Goal: Complete application form

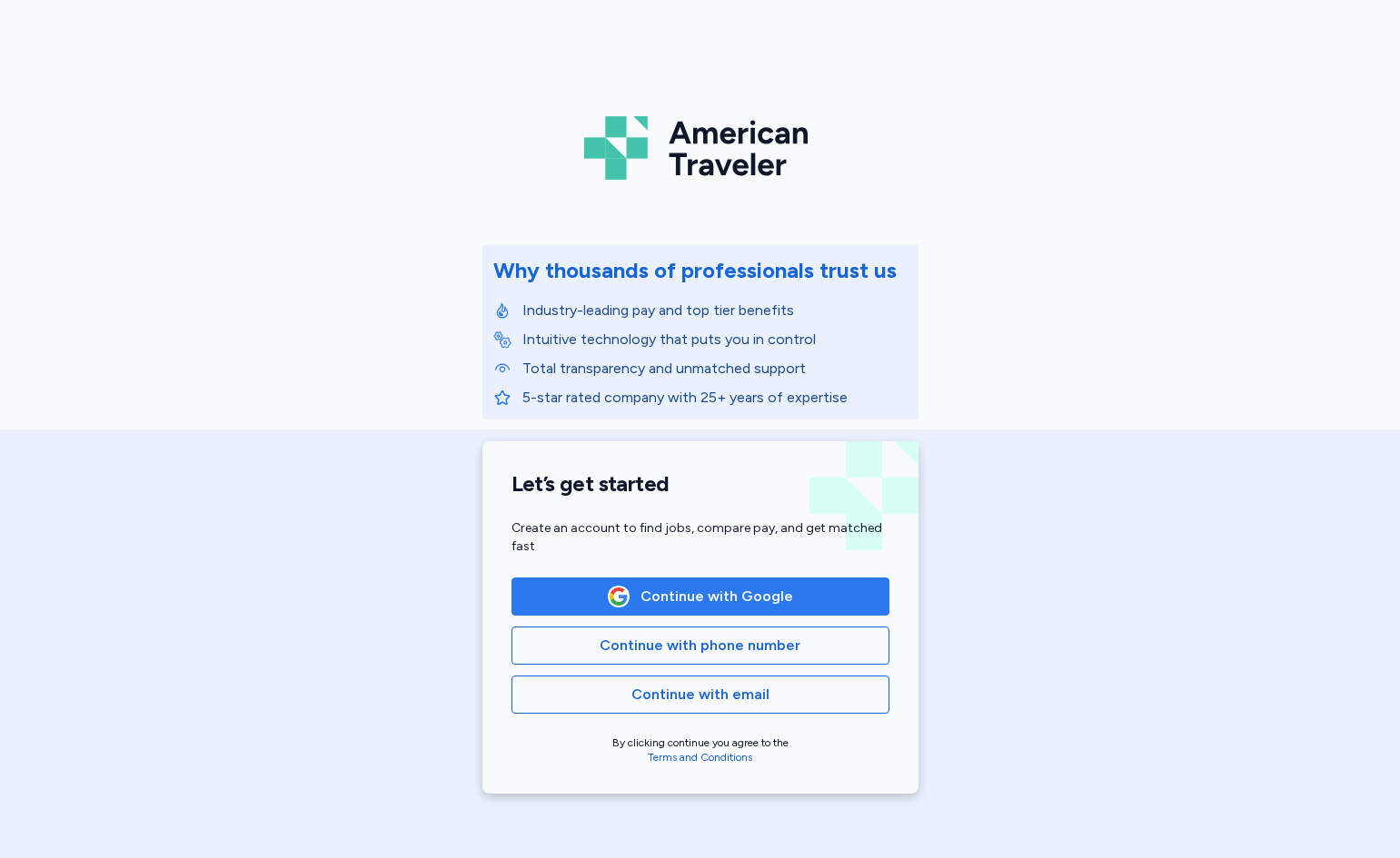
click at [821, 607] on span "Continue with Google" at bounding box center [701, 596] width 348 height 22
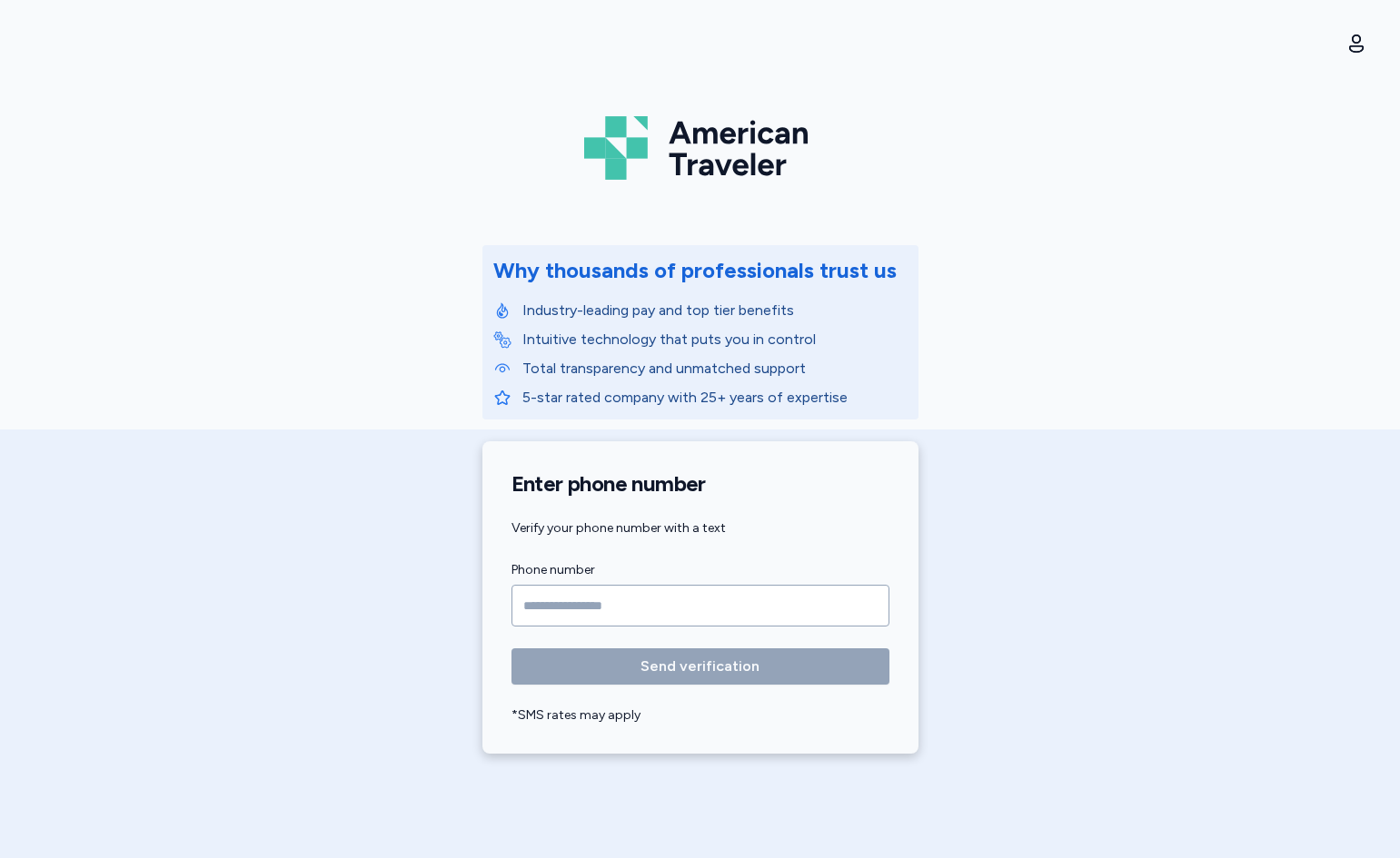
click at [546, 592] on input "Phone number" at bounding box center [701, 606] width 378 height 42
click at [550, 602] on input "Phone number" at bounding box center [701, 606] width 378 height 42
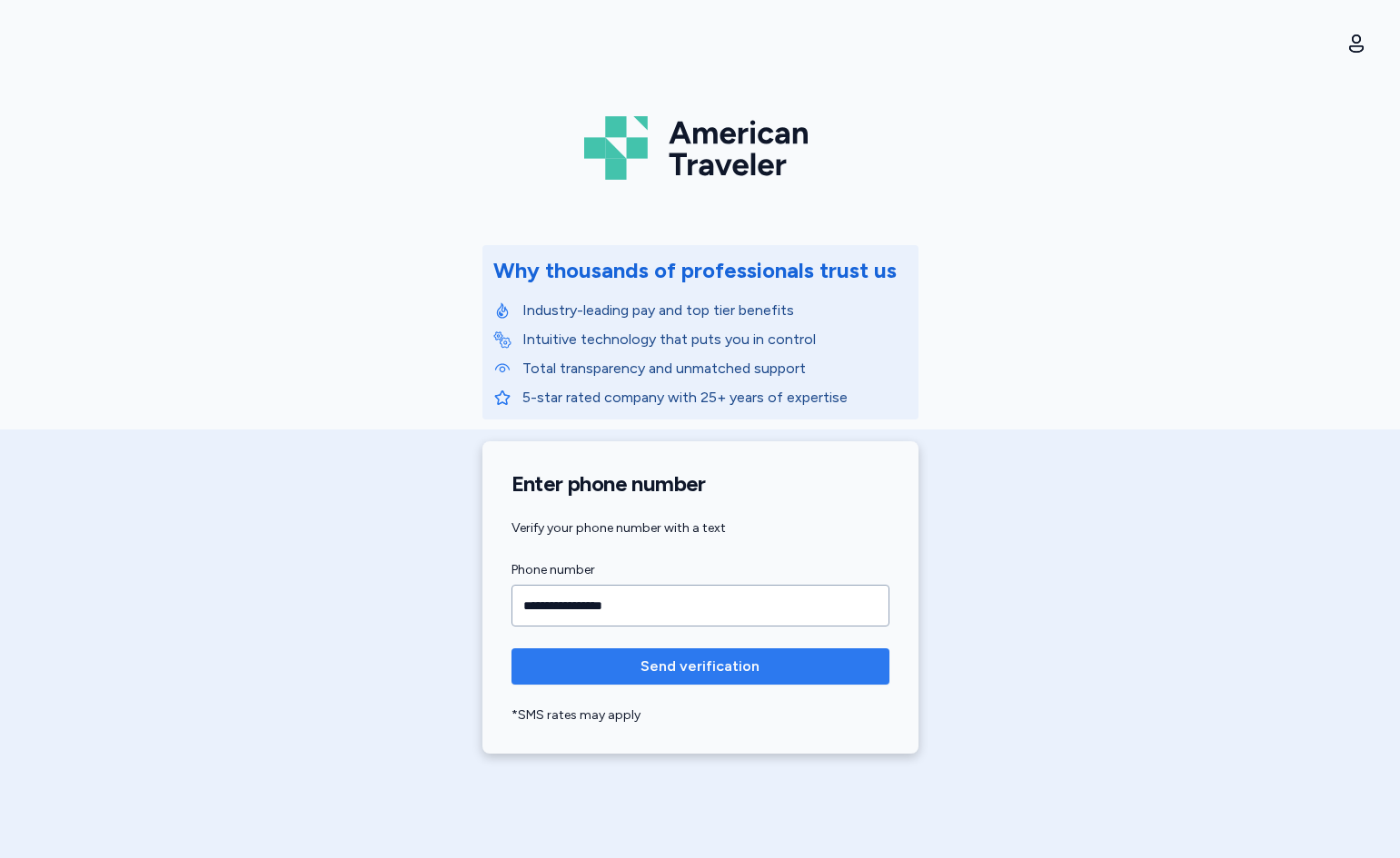
type input "**********"
click at [673, 659] on span "Send verification" at bounding box center [700, 666] width 119 height 22
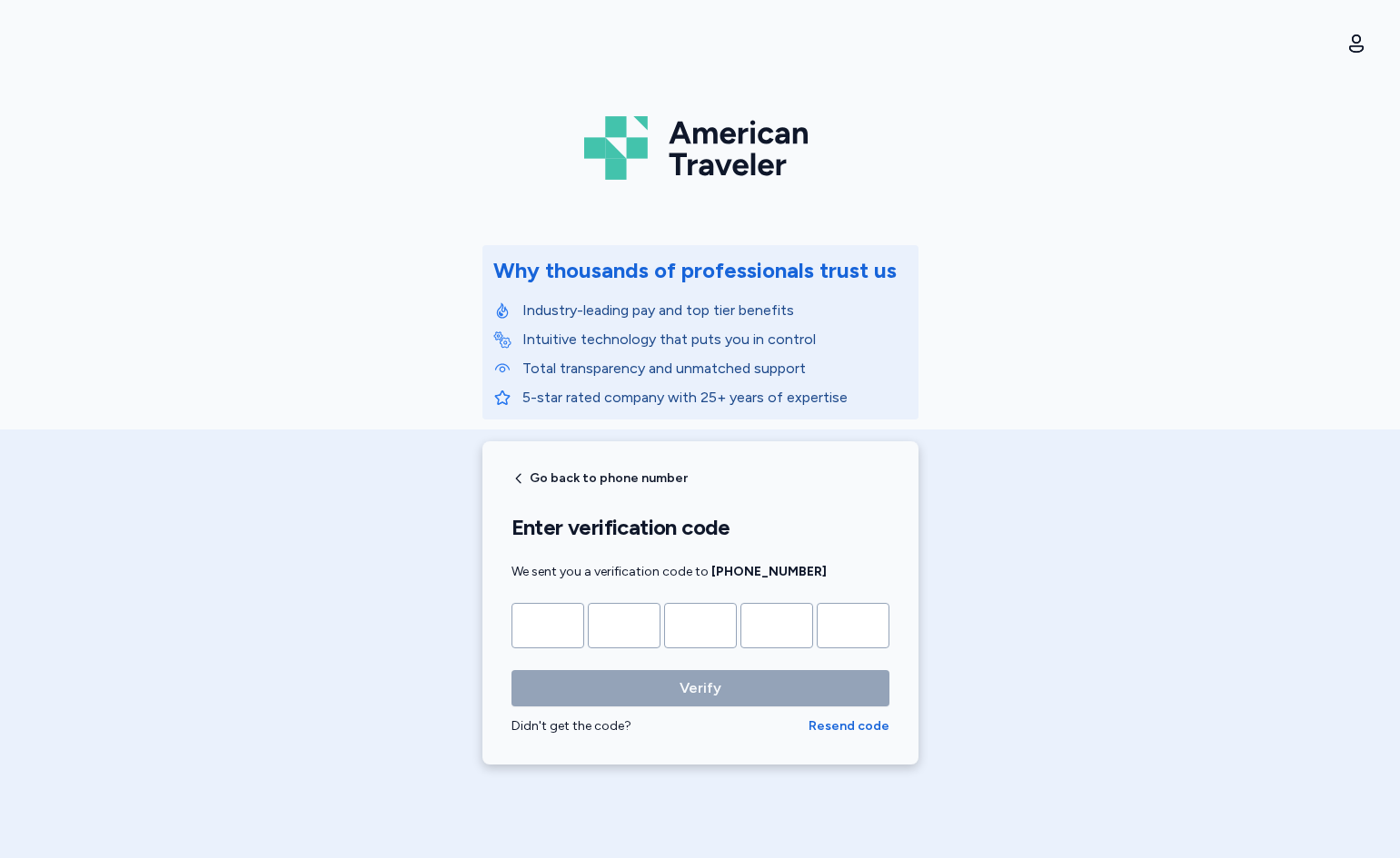
type input "*"
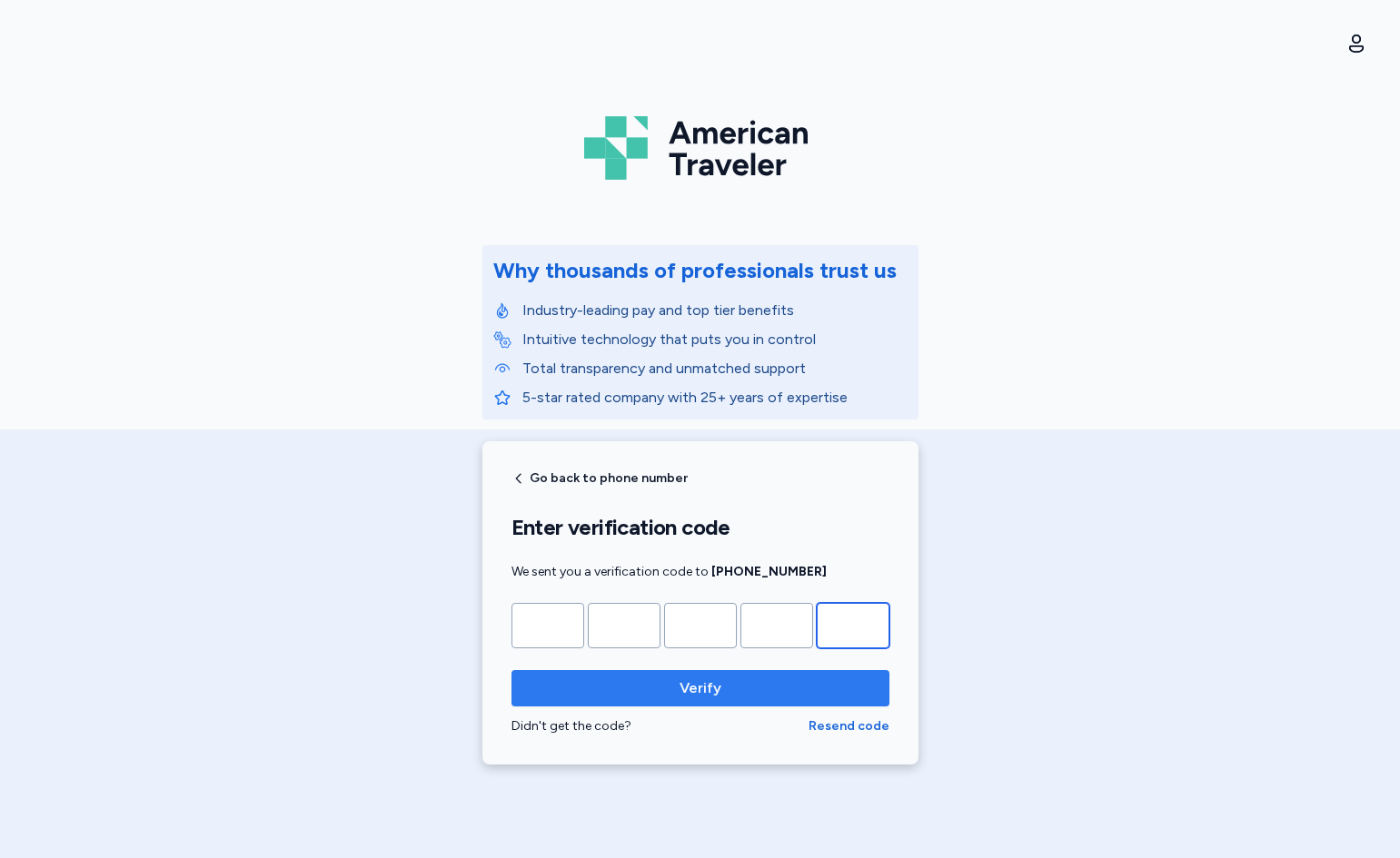
type input "*"
click at [805, 696] on span "Verify" at bounding box center [700, 688] width 349 height 22
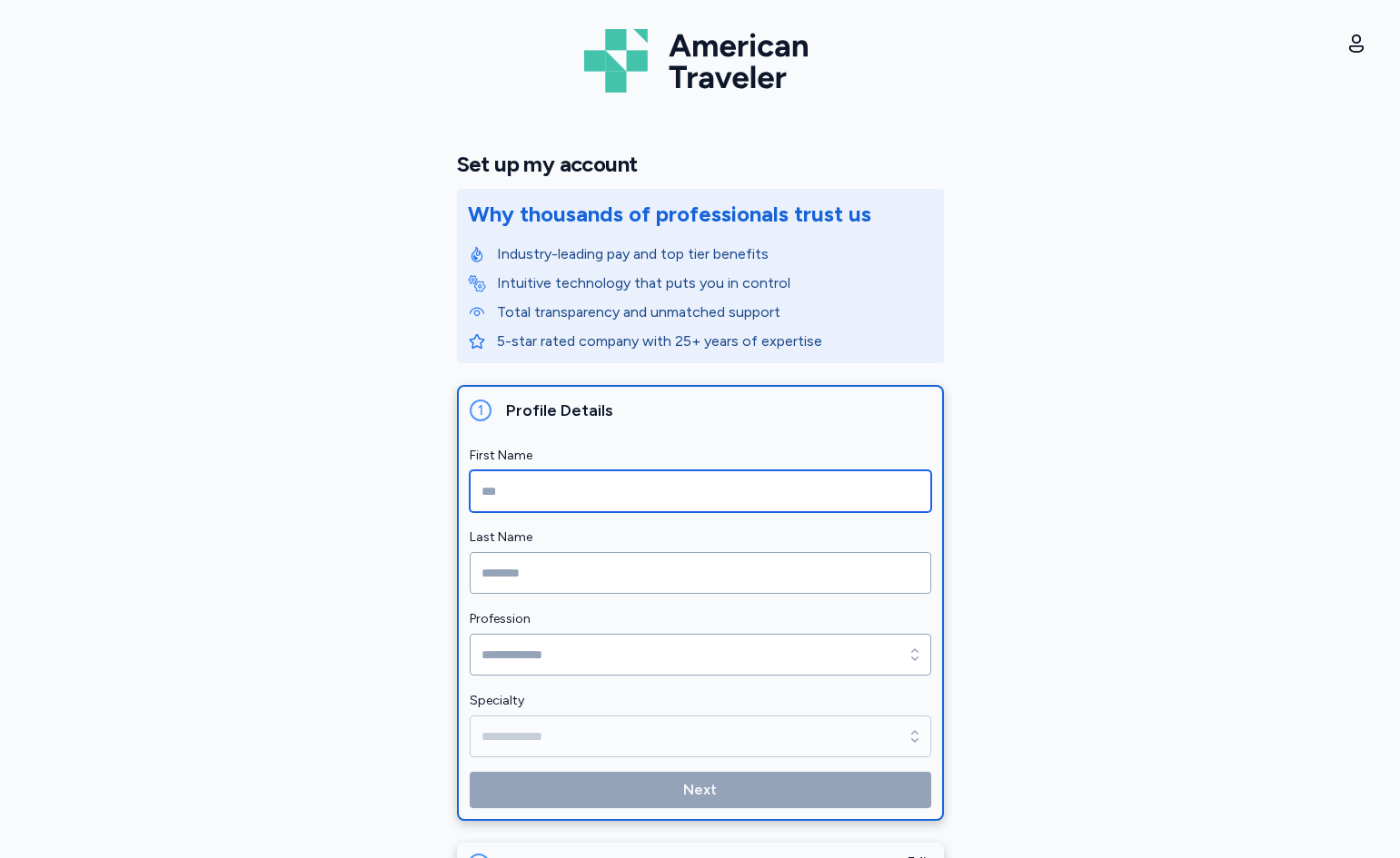
click at [676, 490] on input "First Name" at bounding box center [700, 491] width 462 height 42
type input "*******"
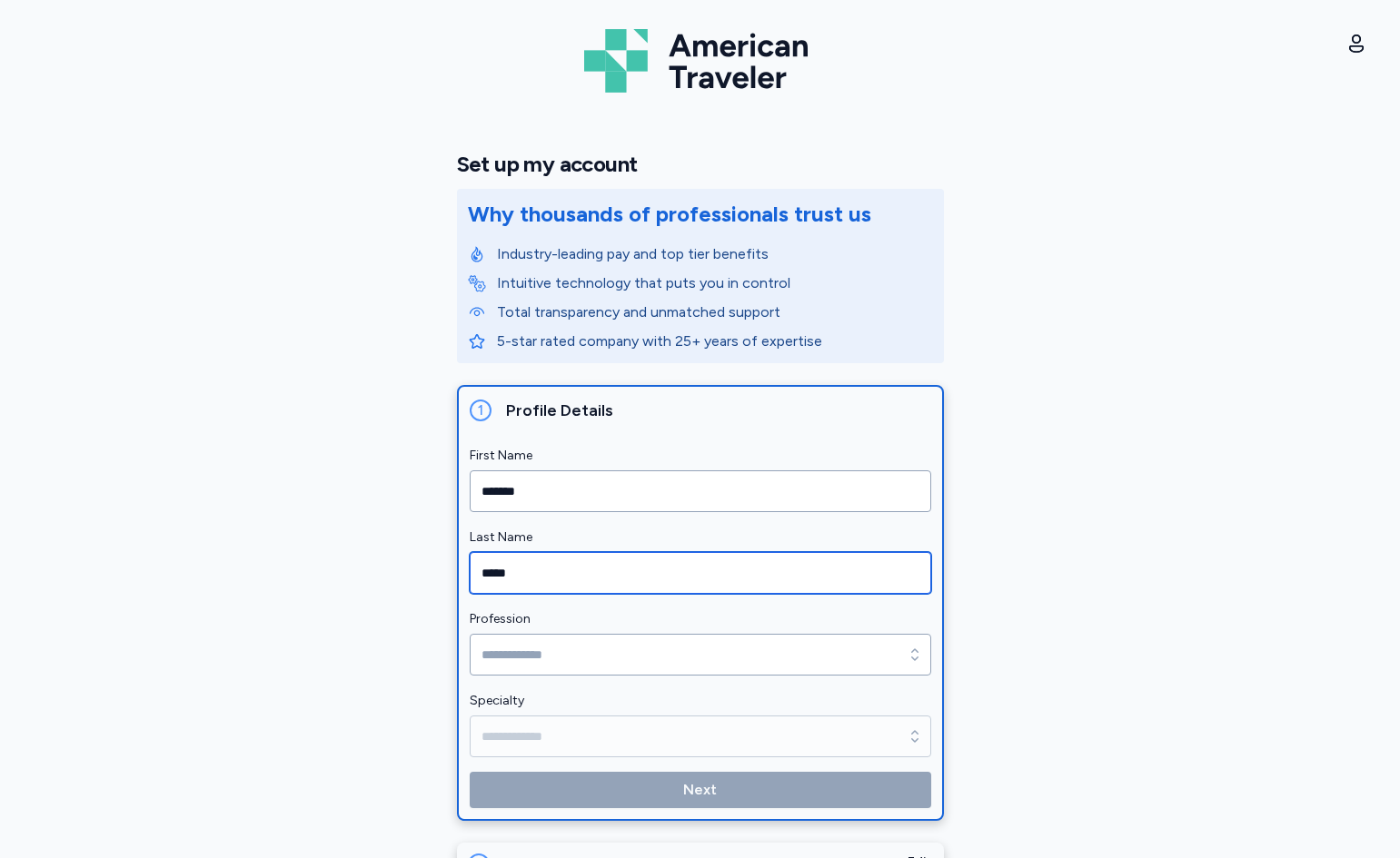
type input "*****"
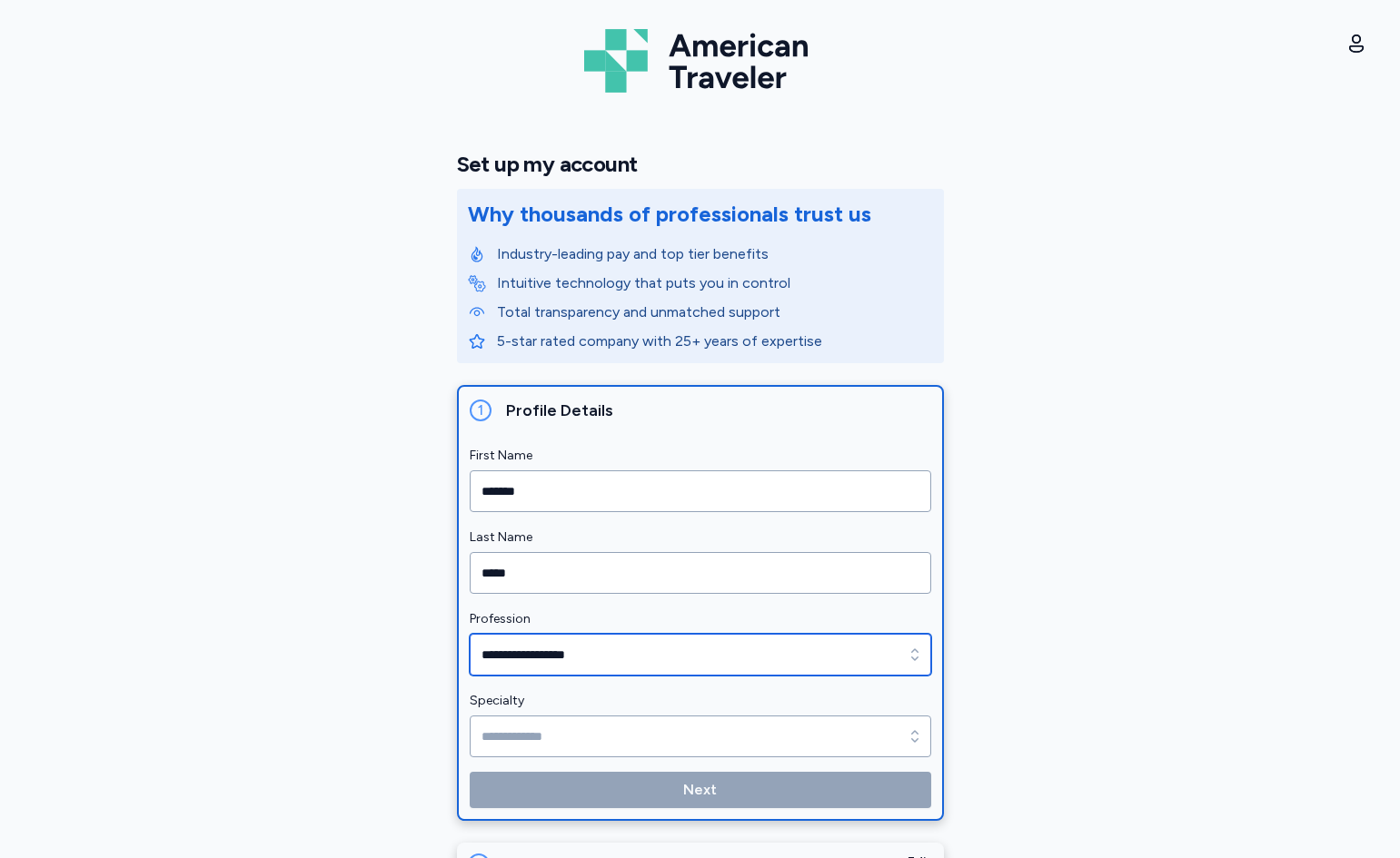
type input "**********"
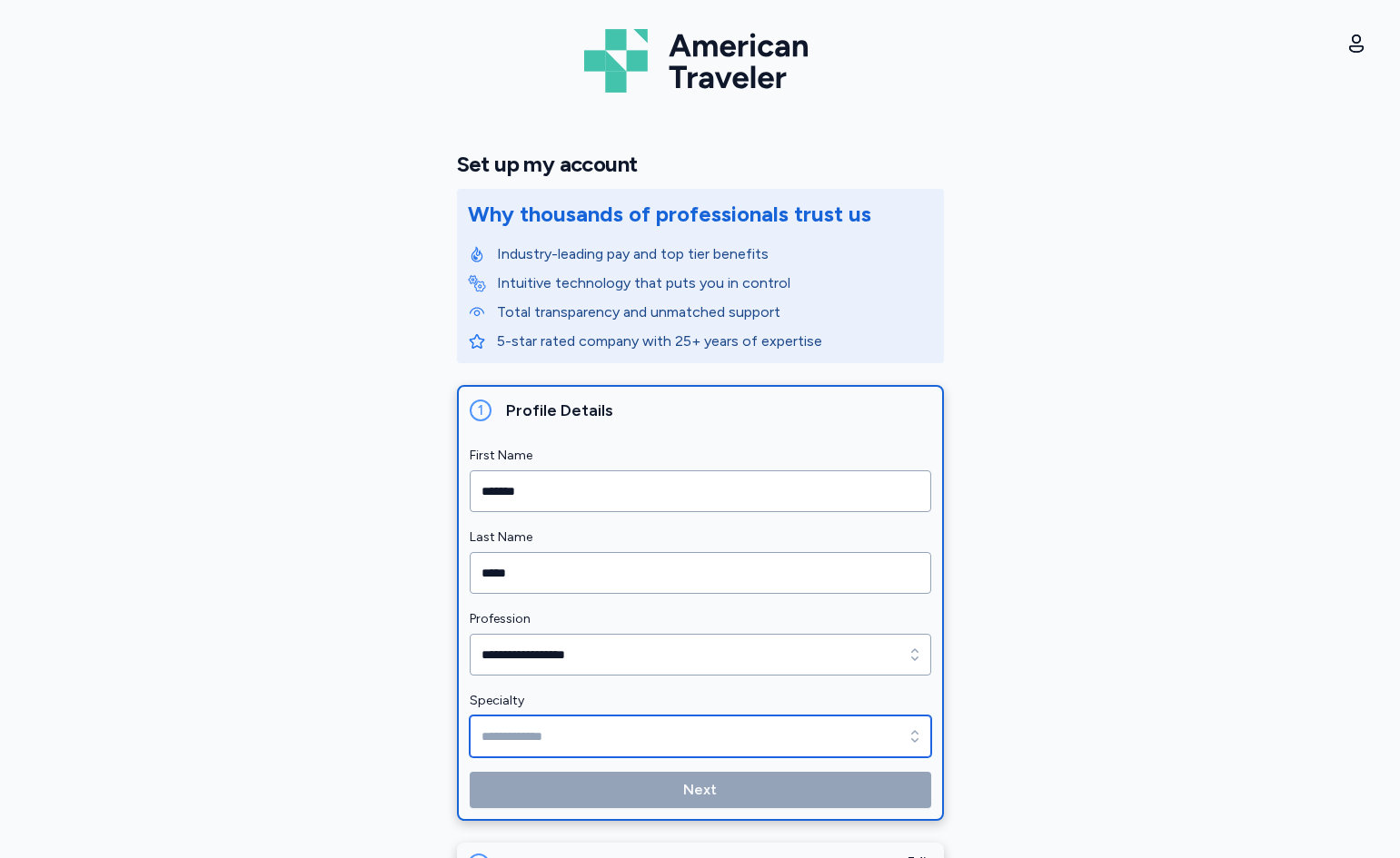
click at [566, 730] on input "Specialty" at bounding box center [700, 737] width 462 height 42
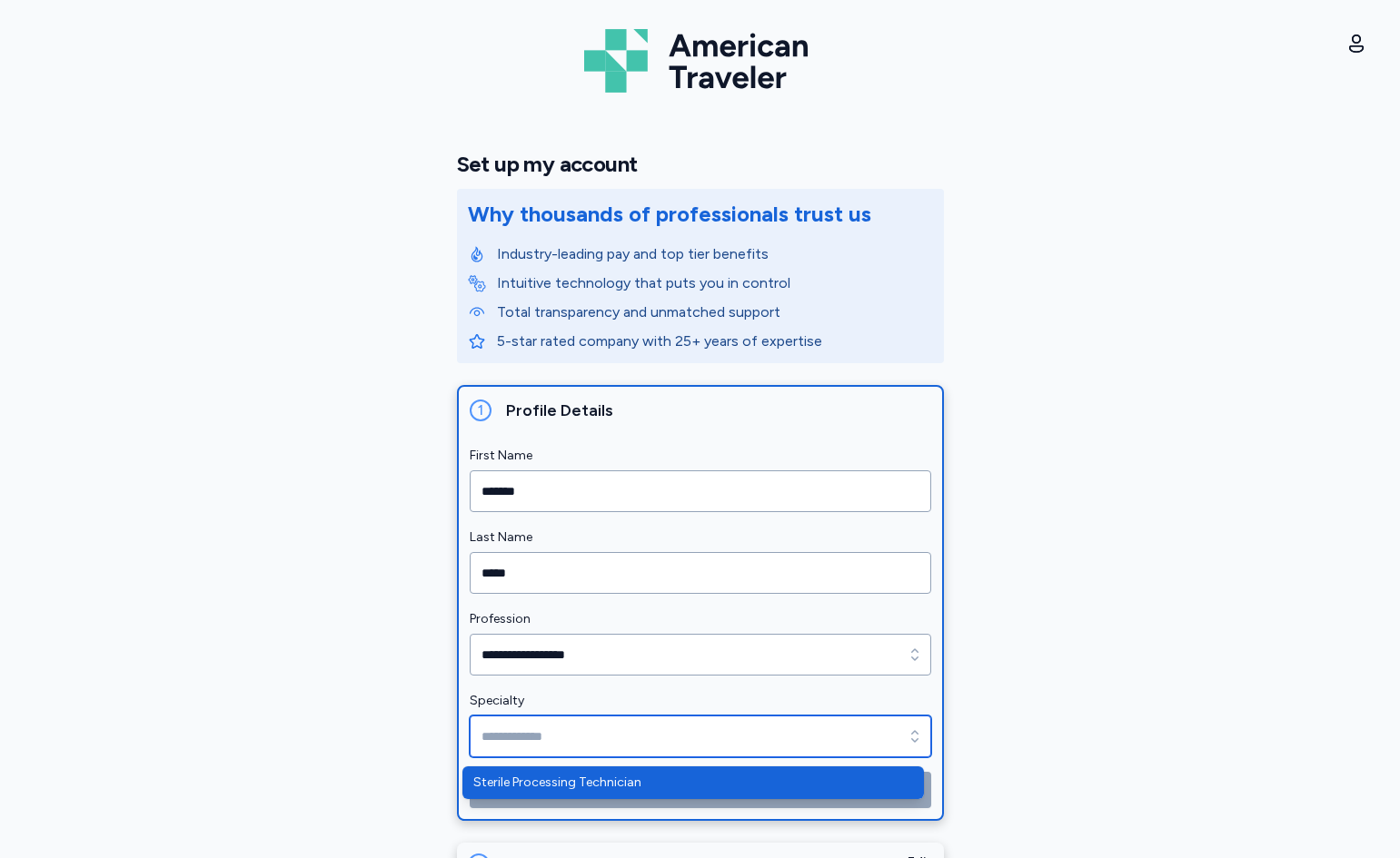
type input "**********"
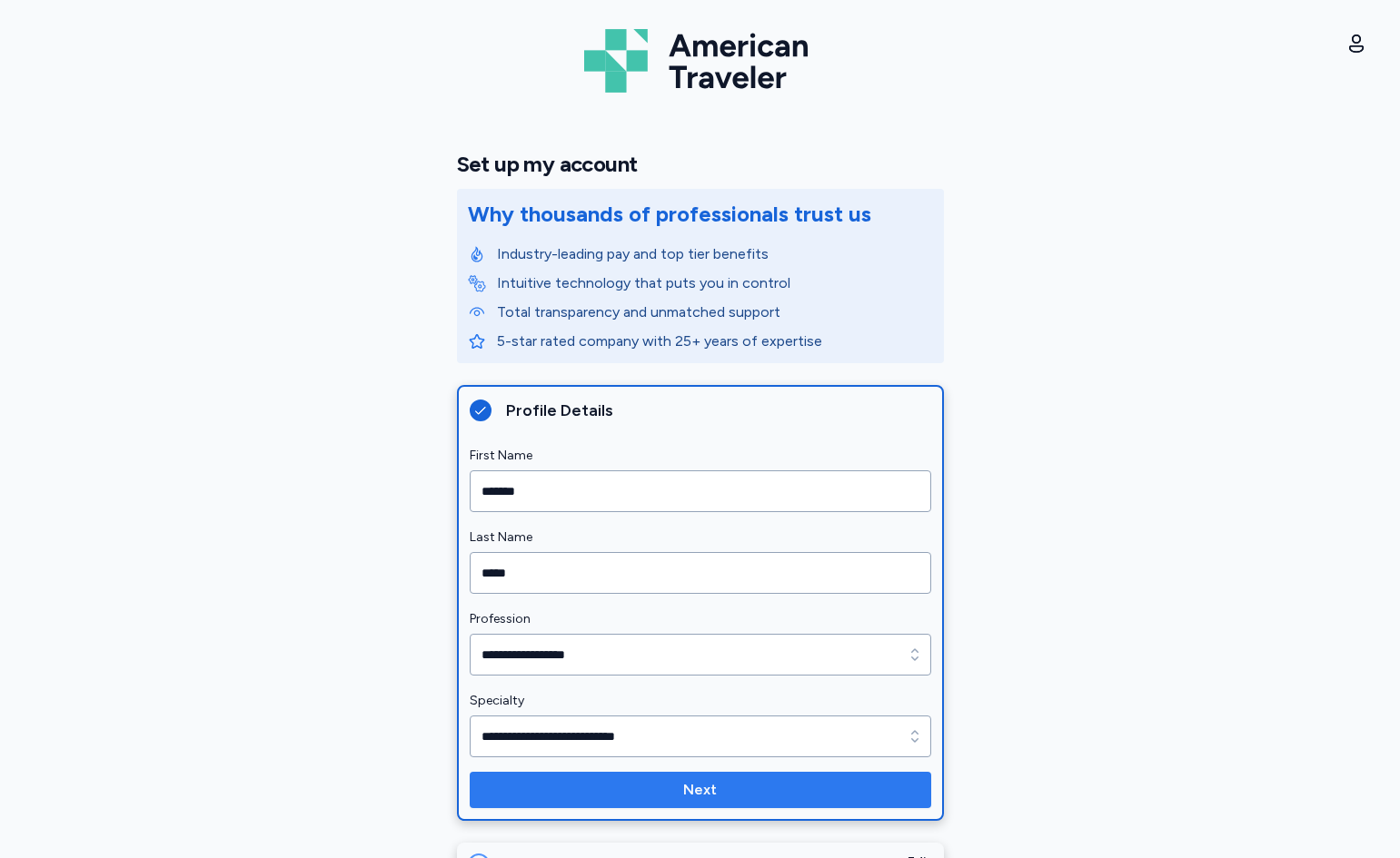
click at [567, 780] on span "Next" at bounding box center [700, 790] width 432 height 22
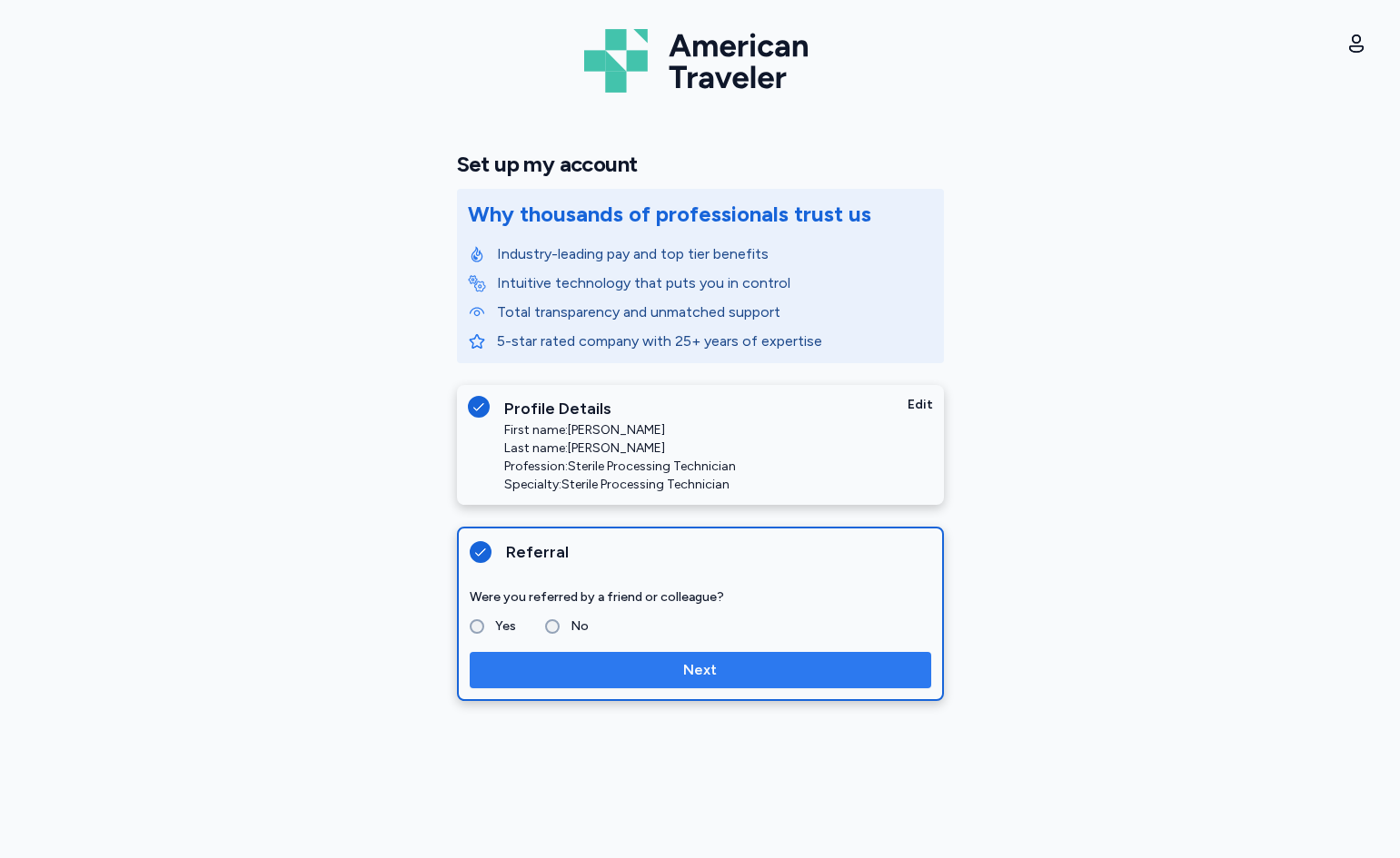
click at [561, 670] on span "Next" at bounding box center [700, 670] width 432 height 22
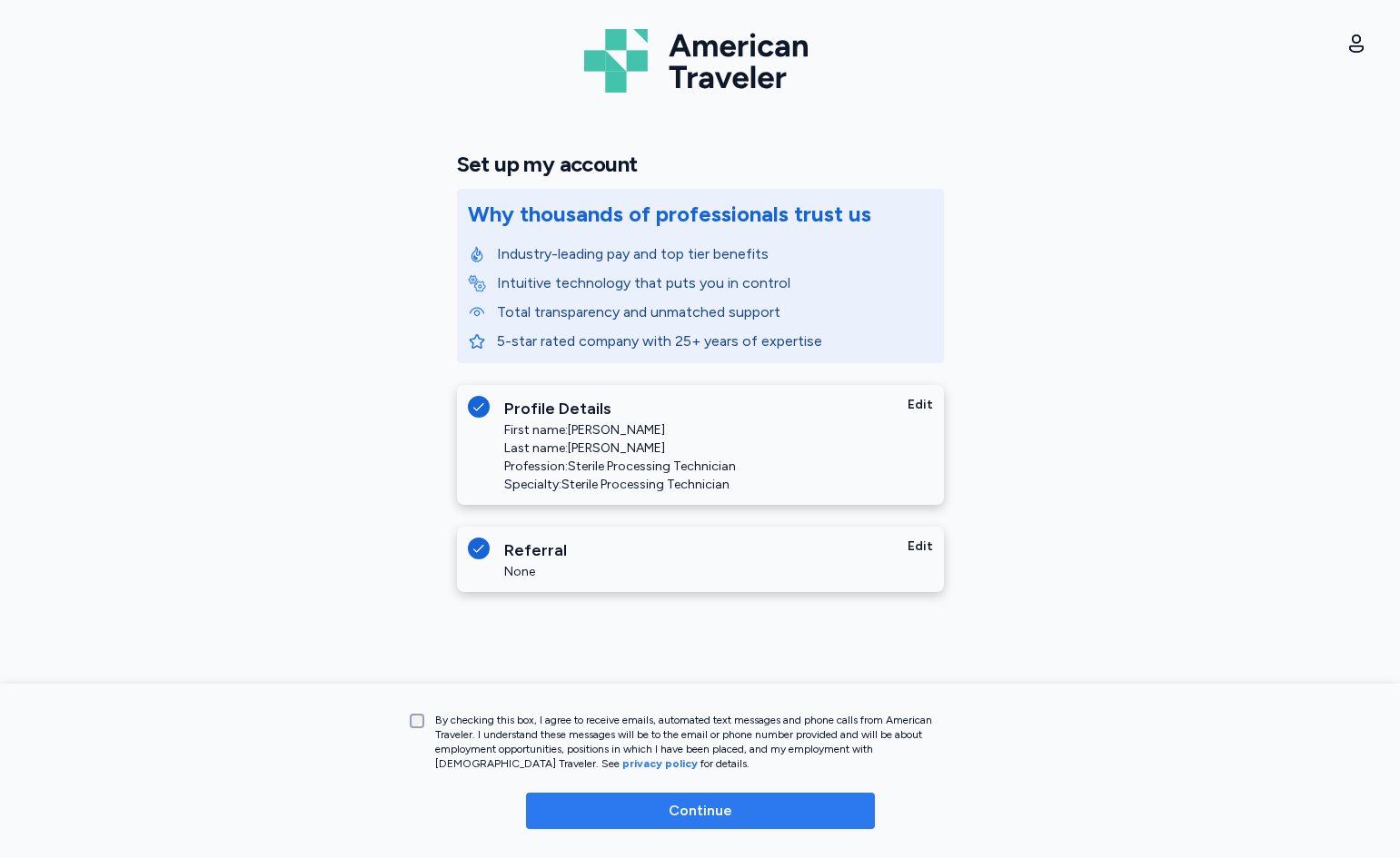
click at [618, 806] on span "Continue" at bounding box center [700, 811] width 320 height 22
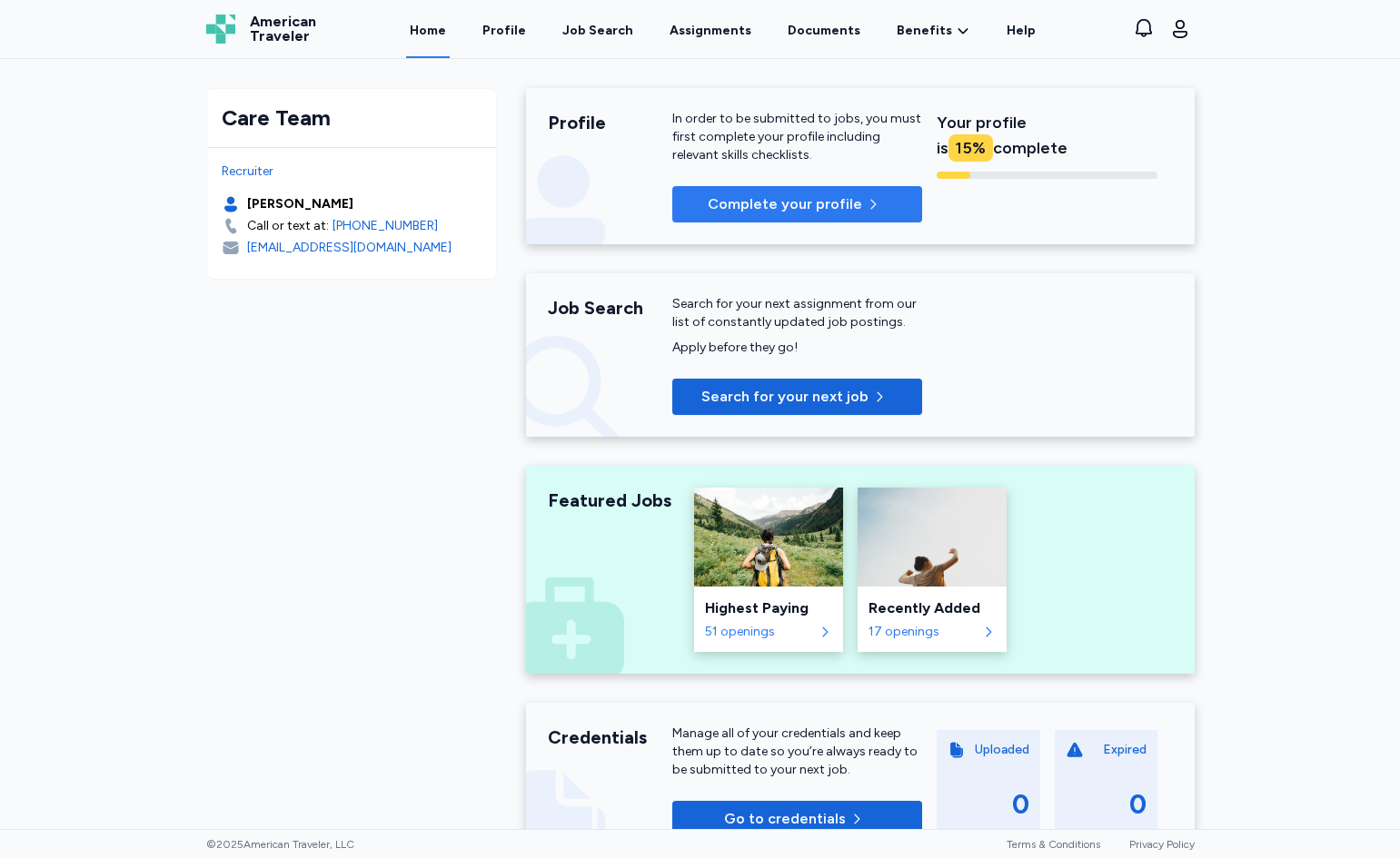
click at [802, 211] on span "Complete your profile" at bounding box center [784, 204] width 155 height 22
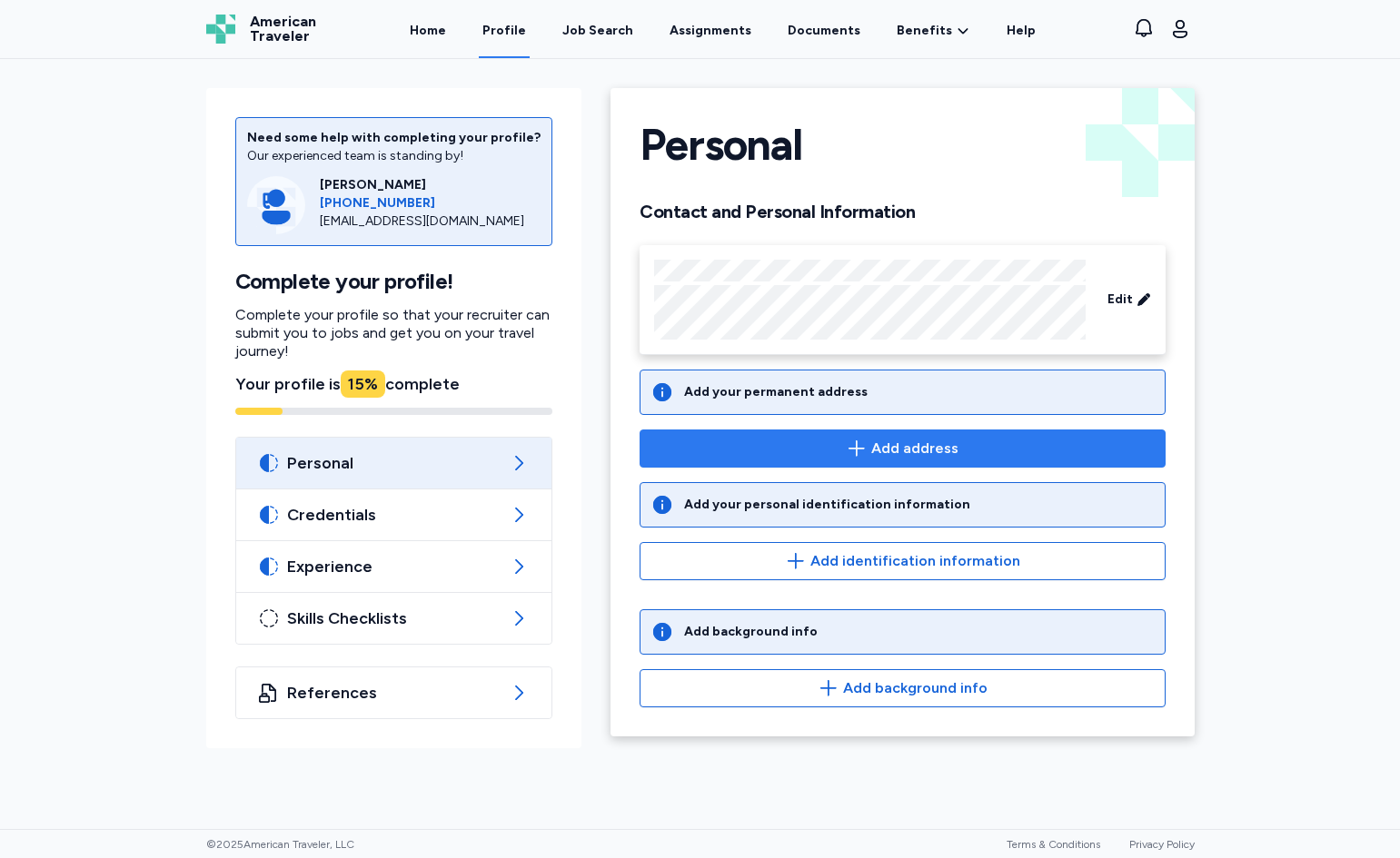
click at [855, 444] on icon "button" at bounding box center [857, 448] width 22 height 22
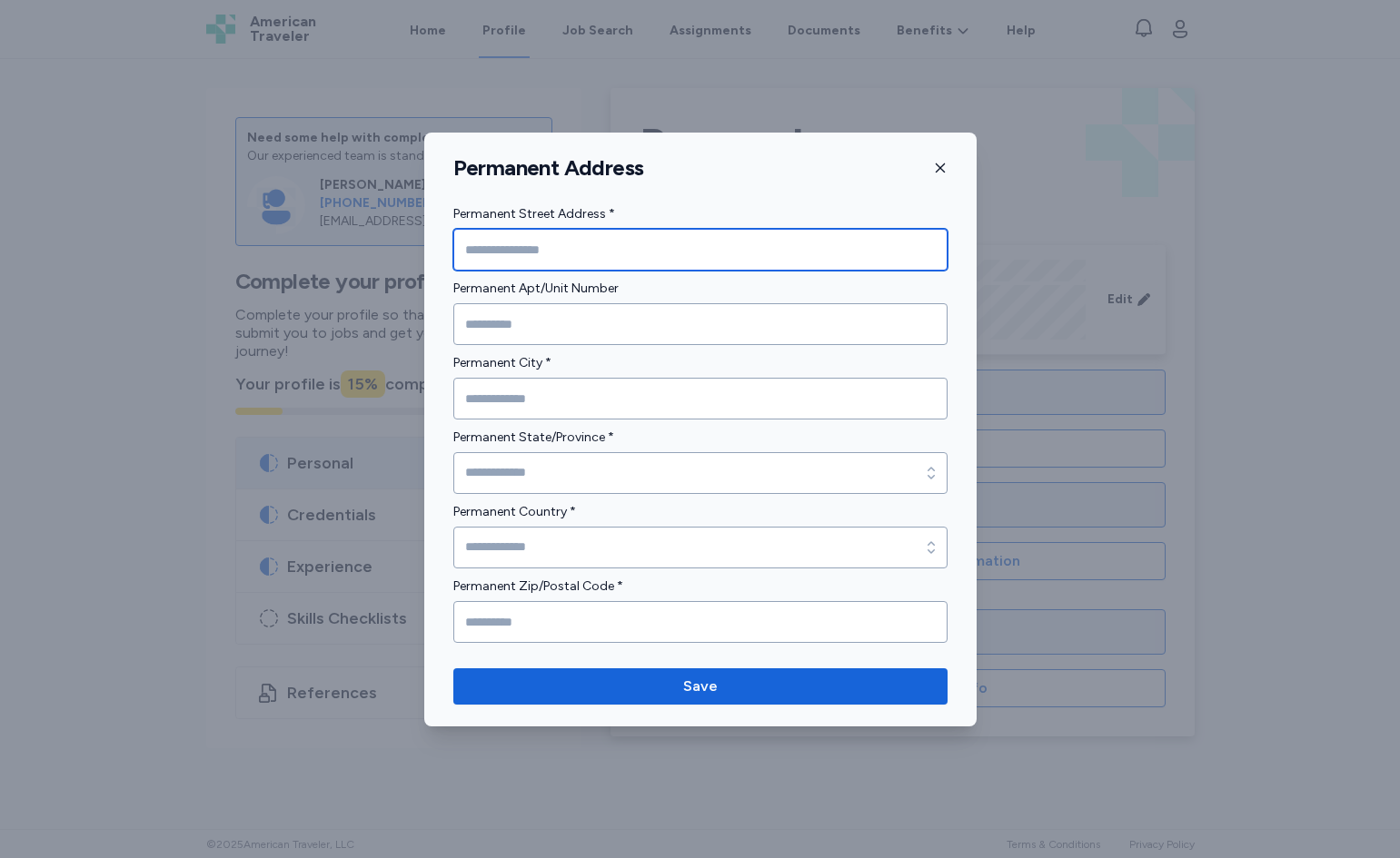
click at [610, 244] on input "Permanent Street Address *" at bounding box center [700, 250] width 495 height 42
type input "**********"
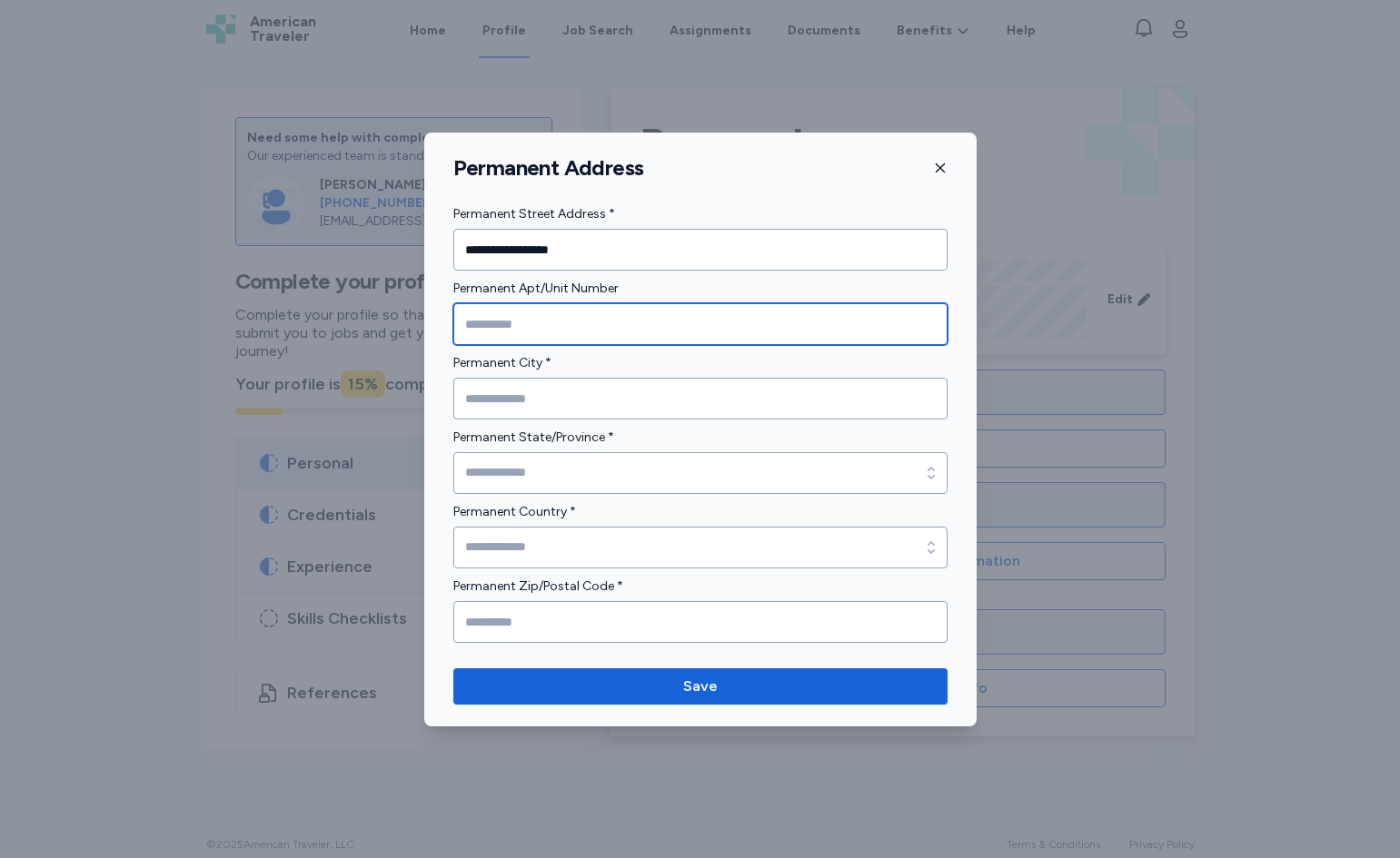
click at [573, 325] on input "Permanent Apt/Unit Number" at bounding box center [700, 324] width 495 height 42
type input "**"
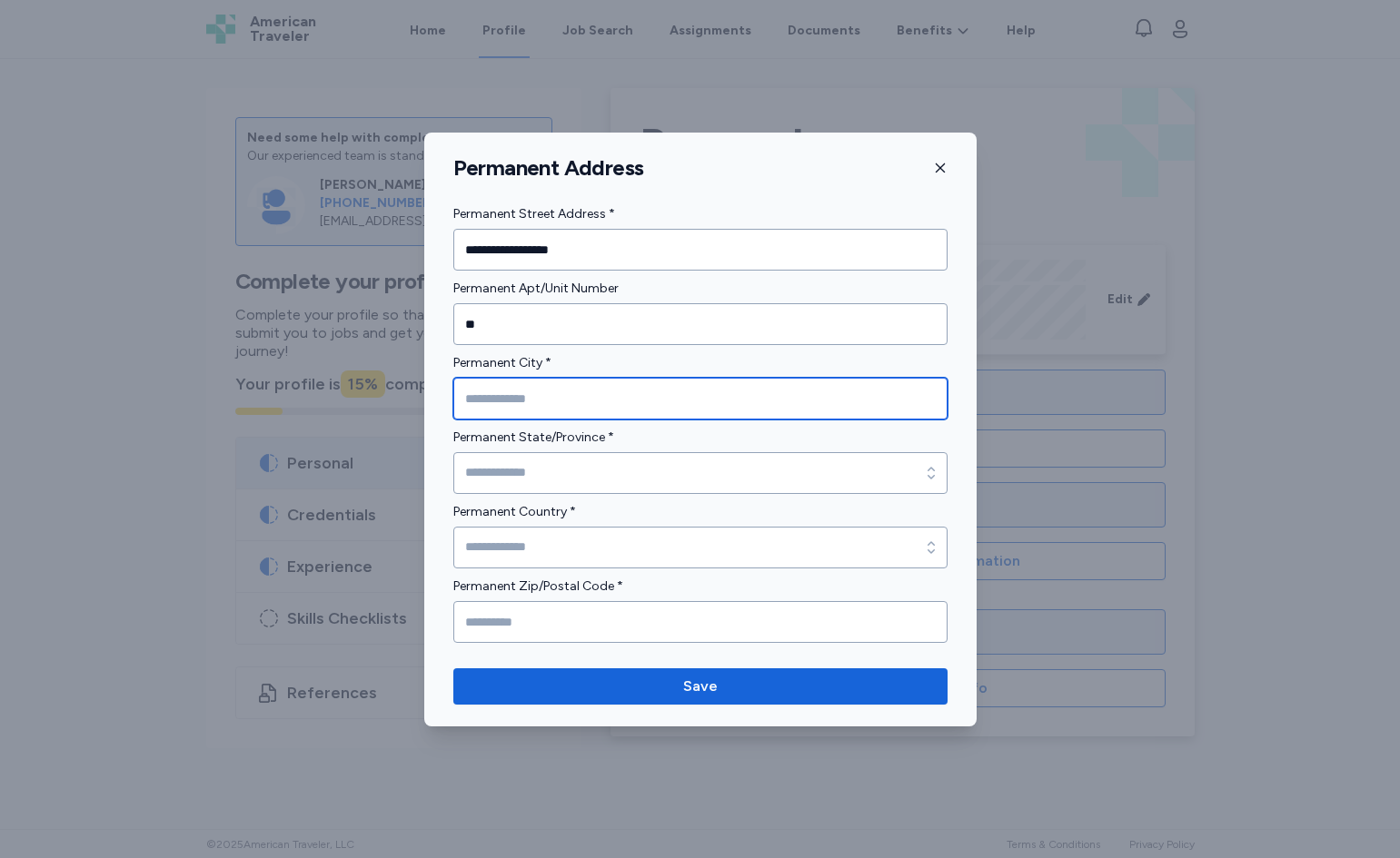
click at [680, 397] on input "Permanent City *" at bounding box center [700, 399] width 495 height 42
type input "**********"
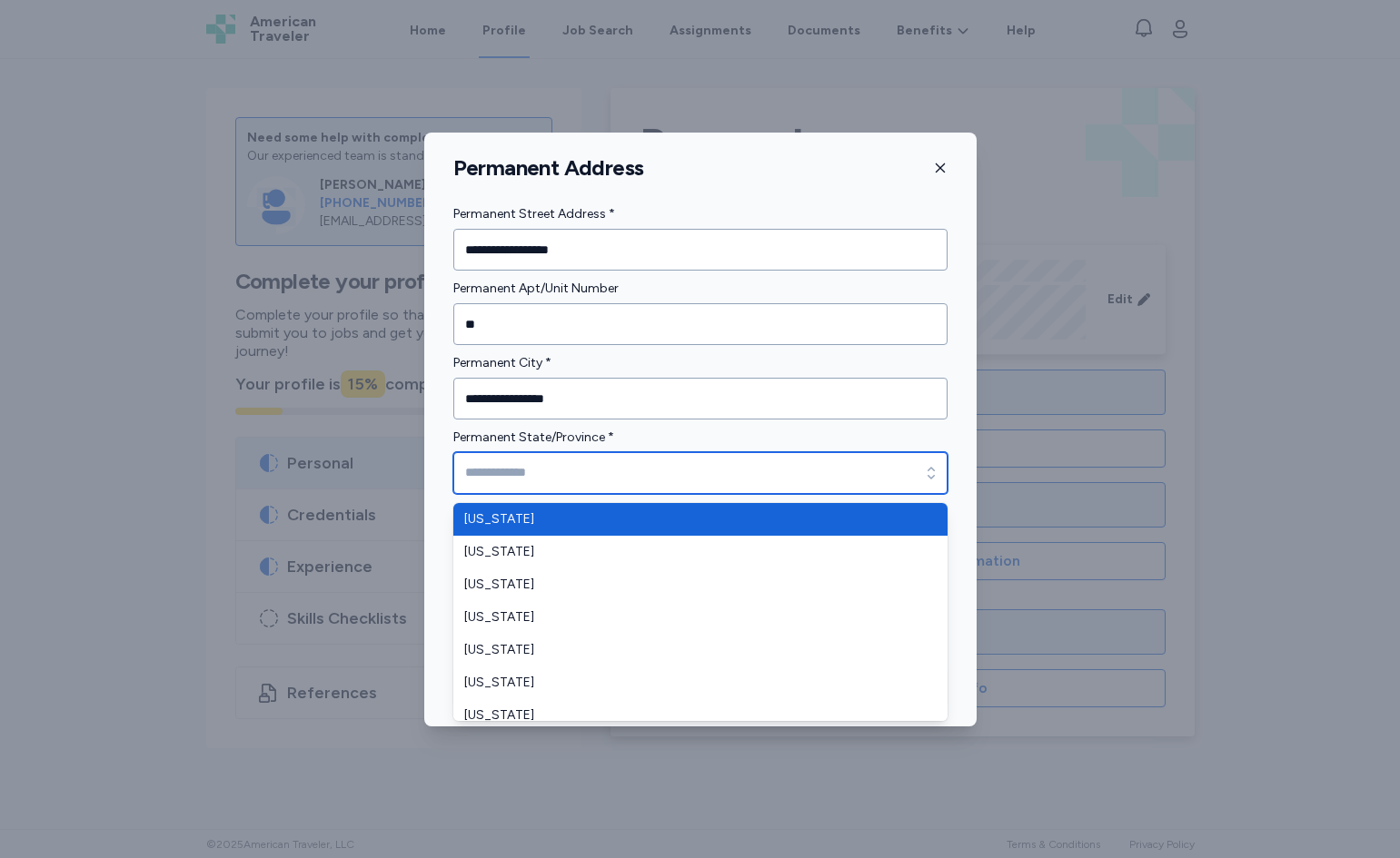
click at [662, 464] on input "Permanent State/Province *" at bounding box center [700, 473] width 495 height 42
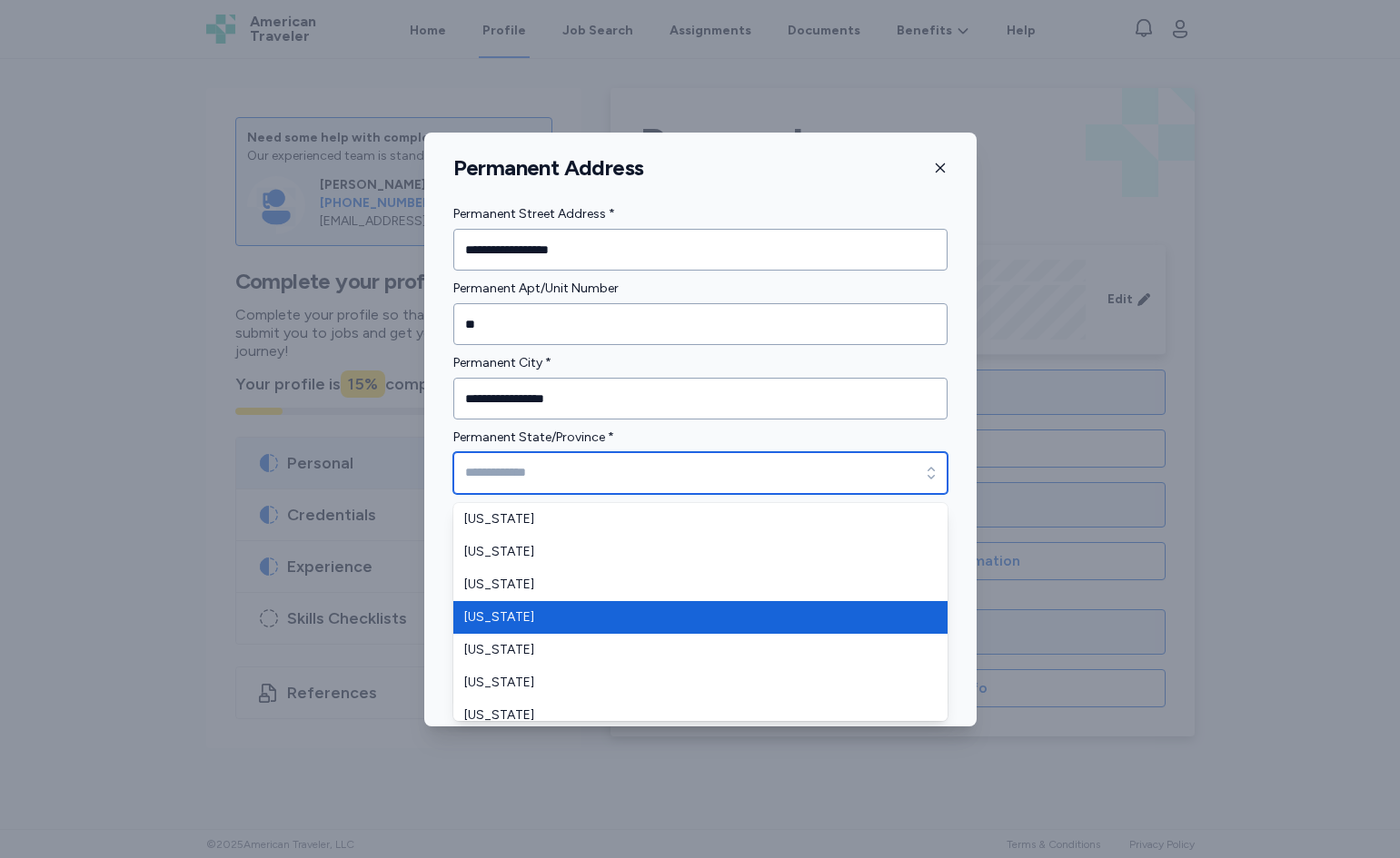
type input "********"
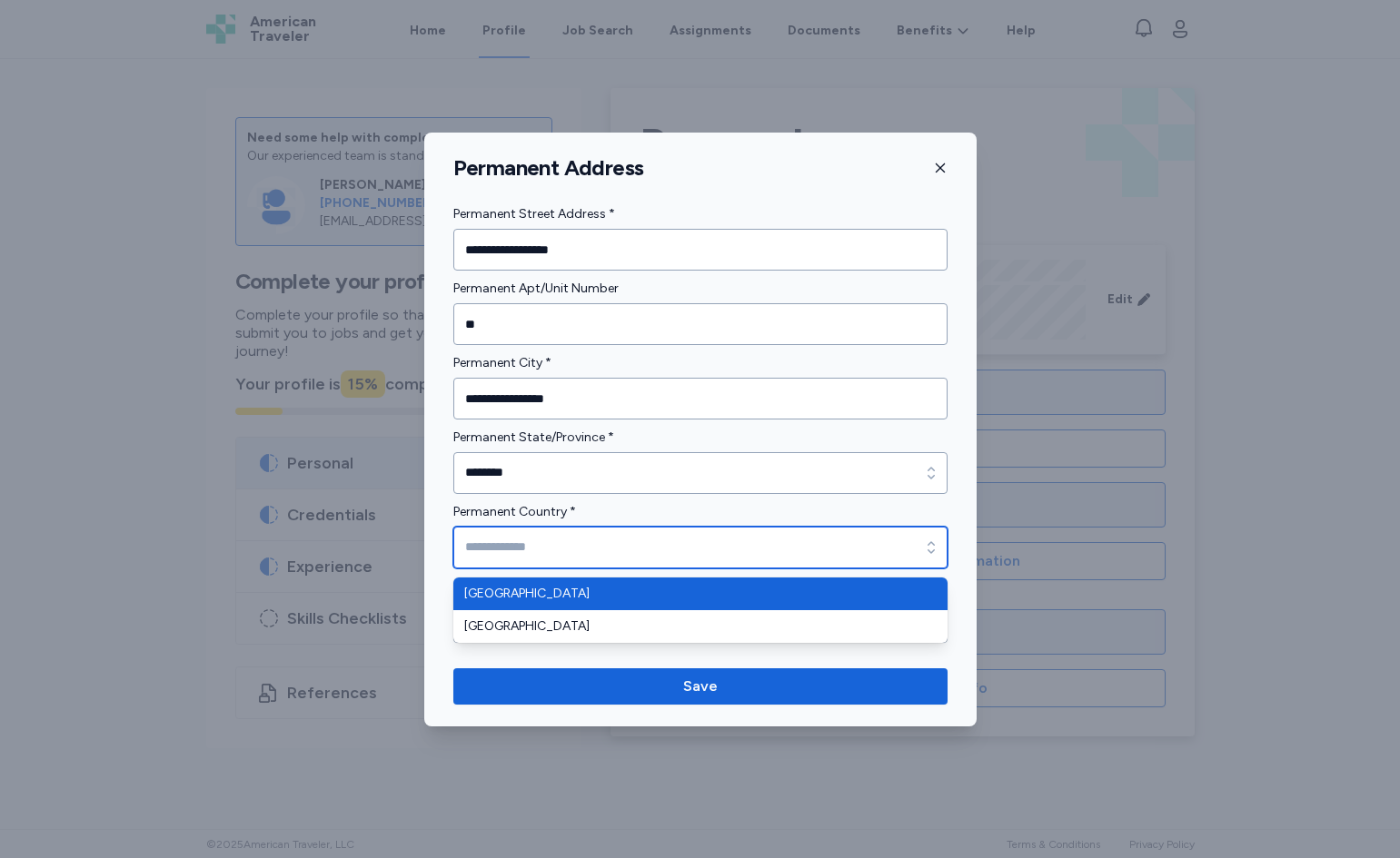
click at [628, 542] on input "Permanent Country *" at bounding box center [700, 548] width 495 height 42
type input "**********"
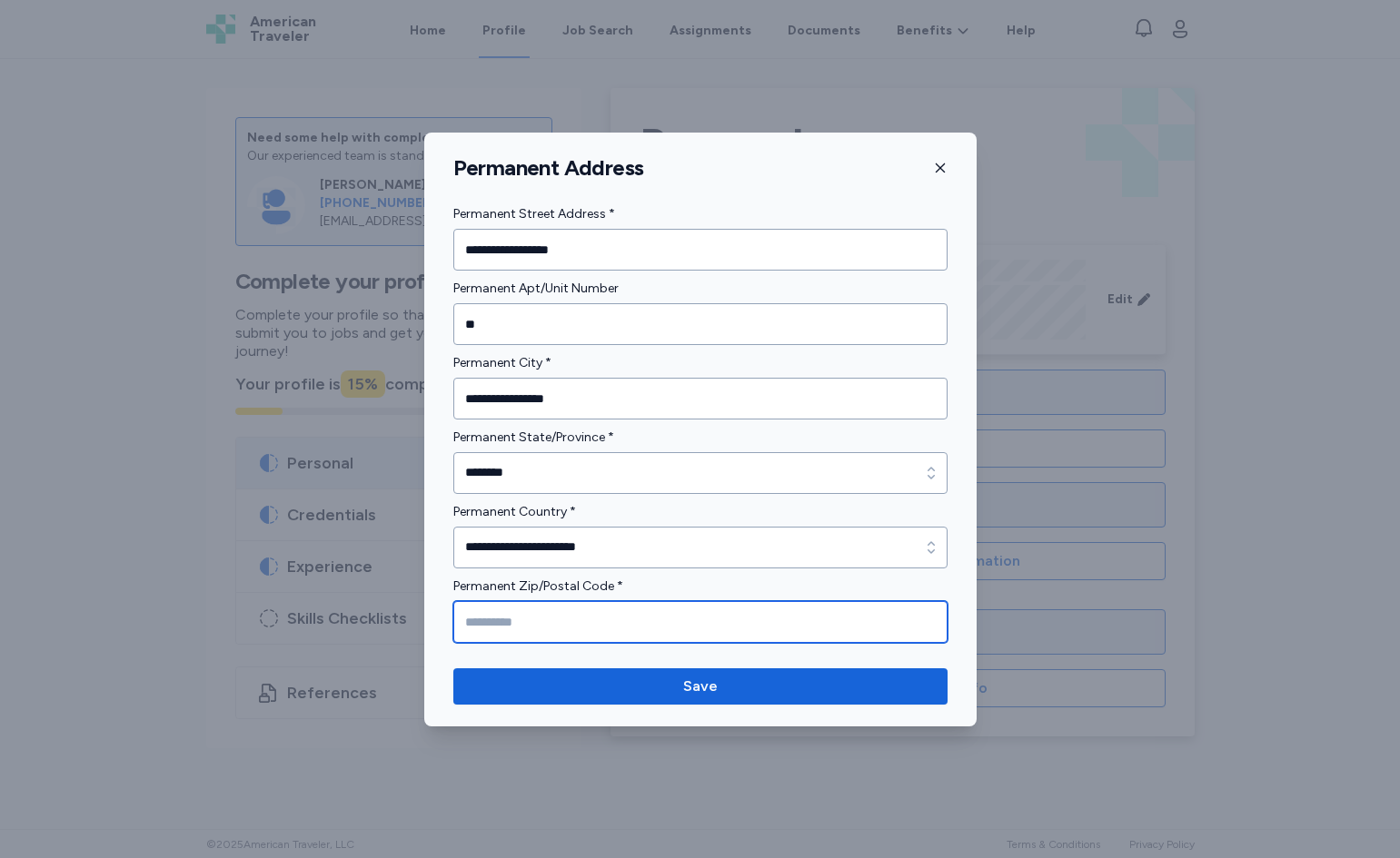
click at [613, 601] on input "Permanent Zip/Postal Code *" at bounding box center [700, 622] width 495 height 42
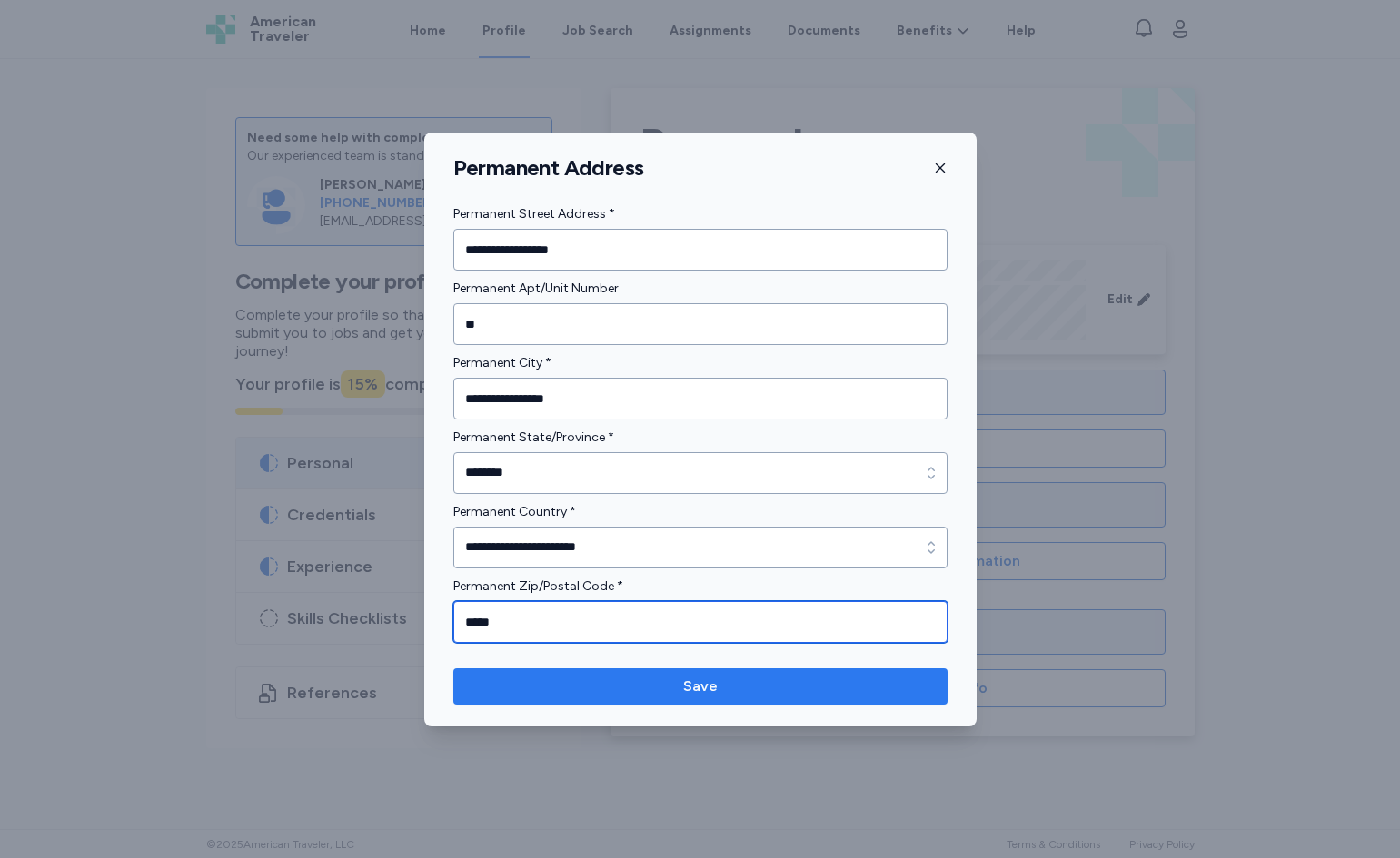
type input "*****"
click at [607, 679] on span "Save" at bounding box center [700, 686] width 466 height 22
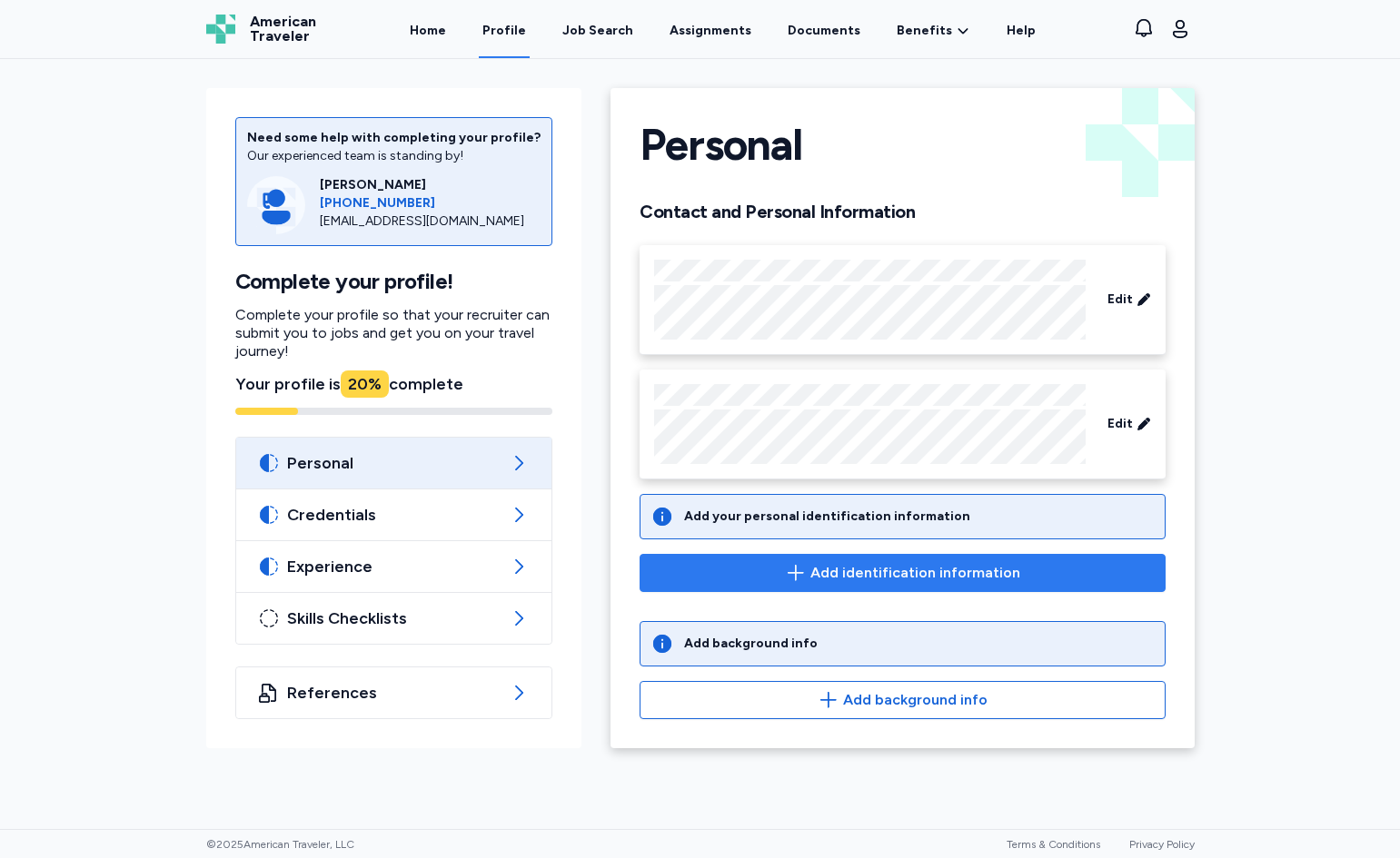
click at [807, 565] on icon "button" at bounding box center [796, 573] width 22 height 22
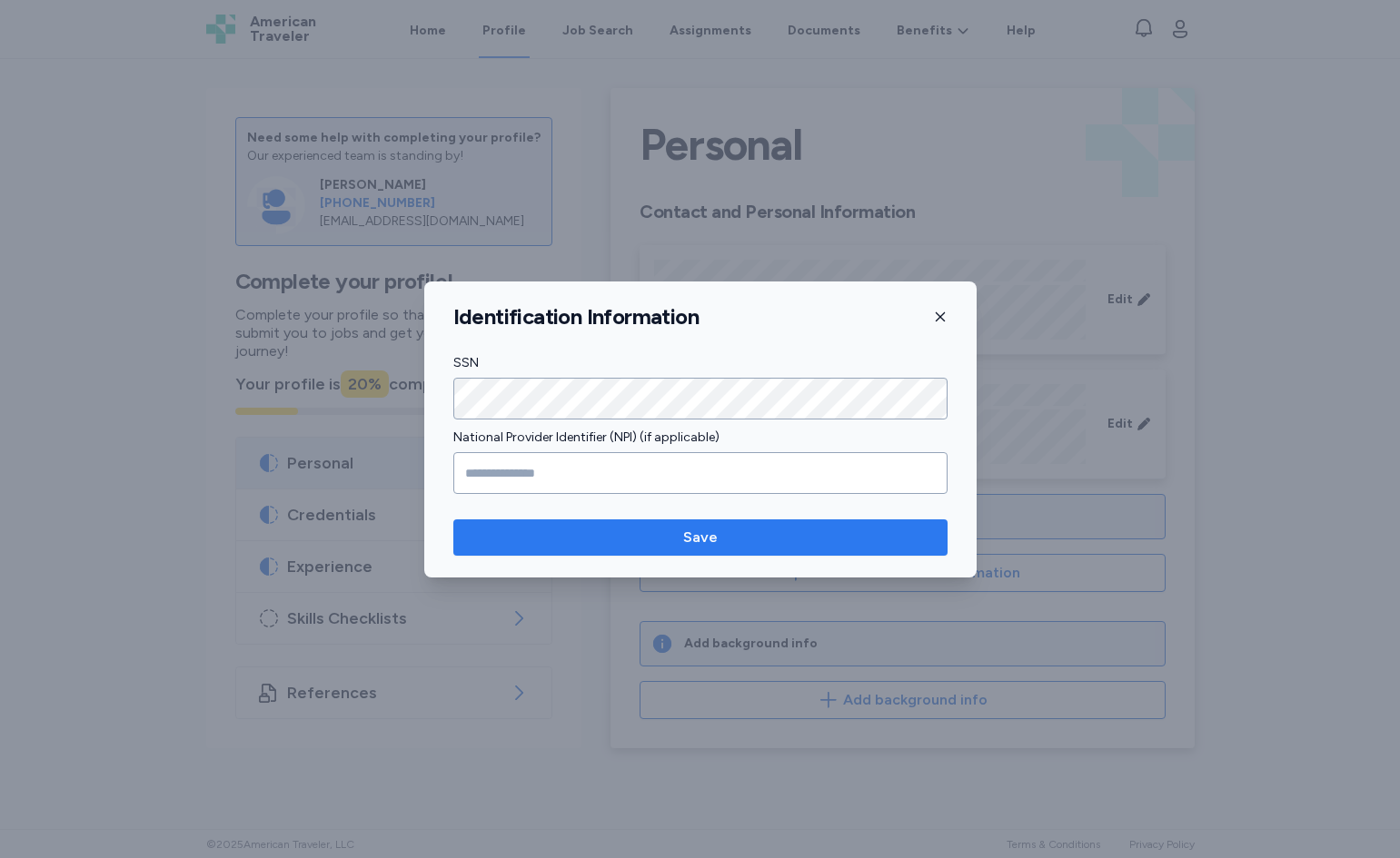
click at [706, 551] on button "Save" at bounding box center [700, 537] width 495 height 36
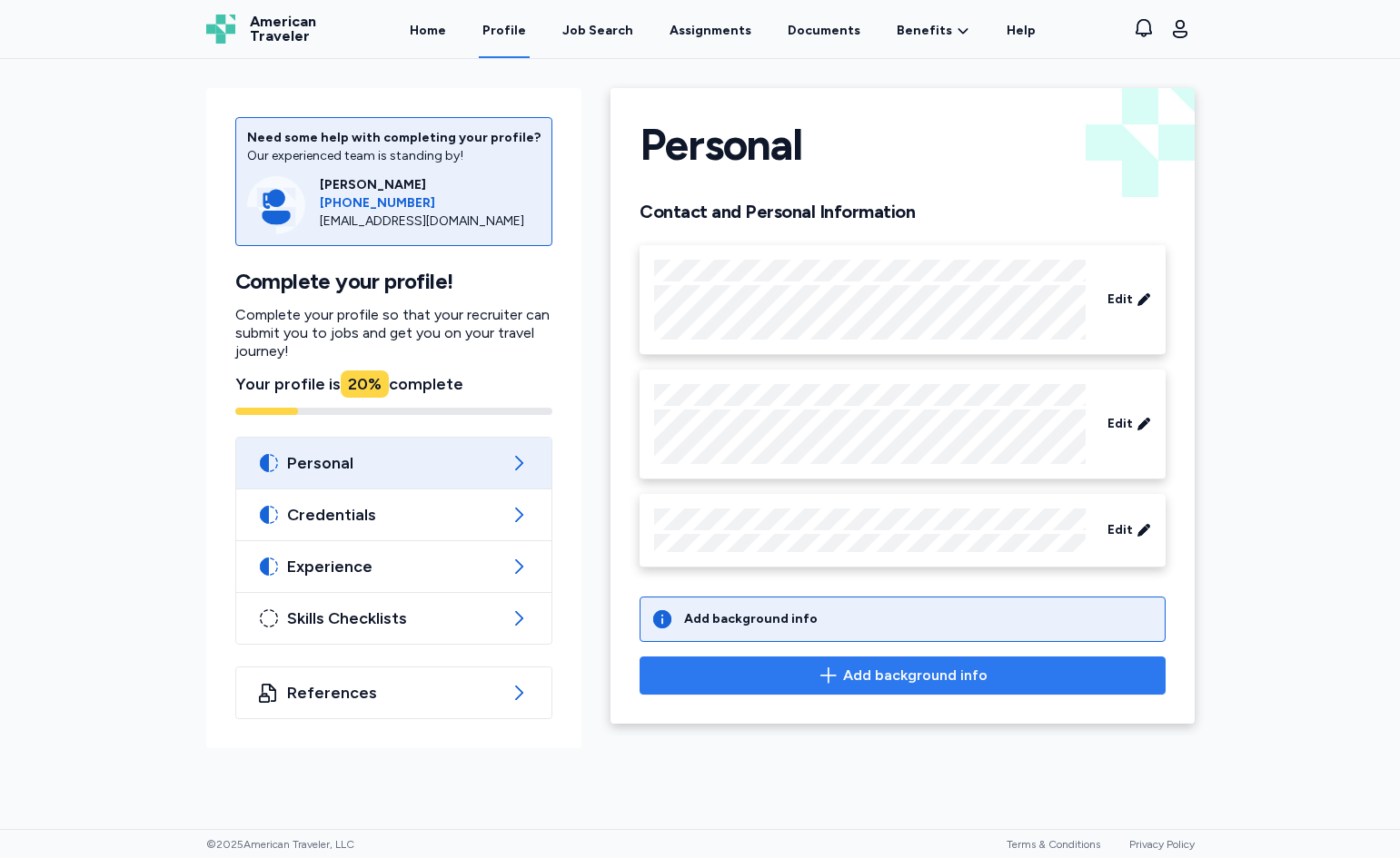
click at [856, 671] on span "Add background info" at bounding box center [915, 676] width 144 height 22
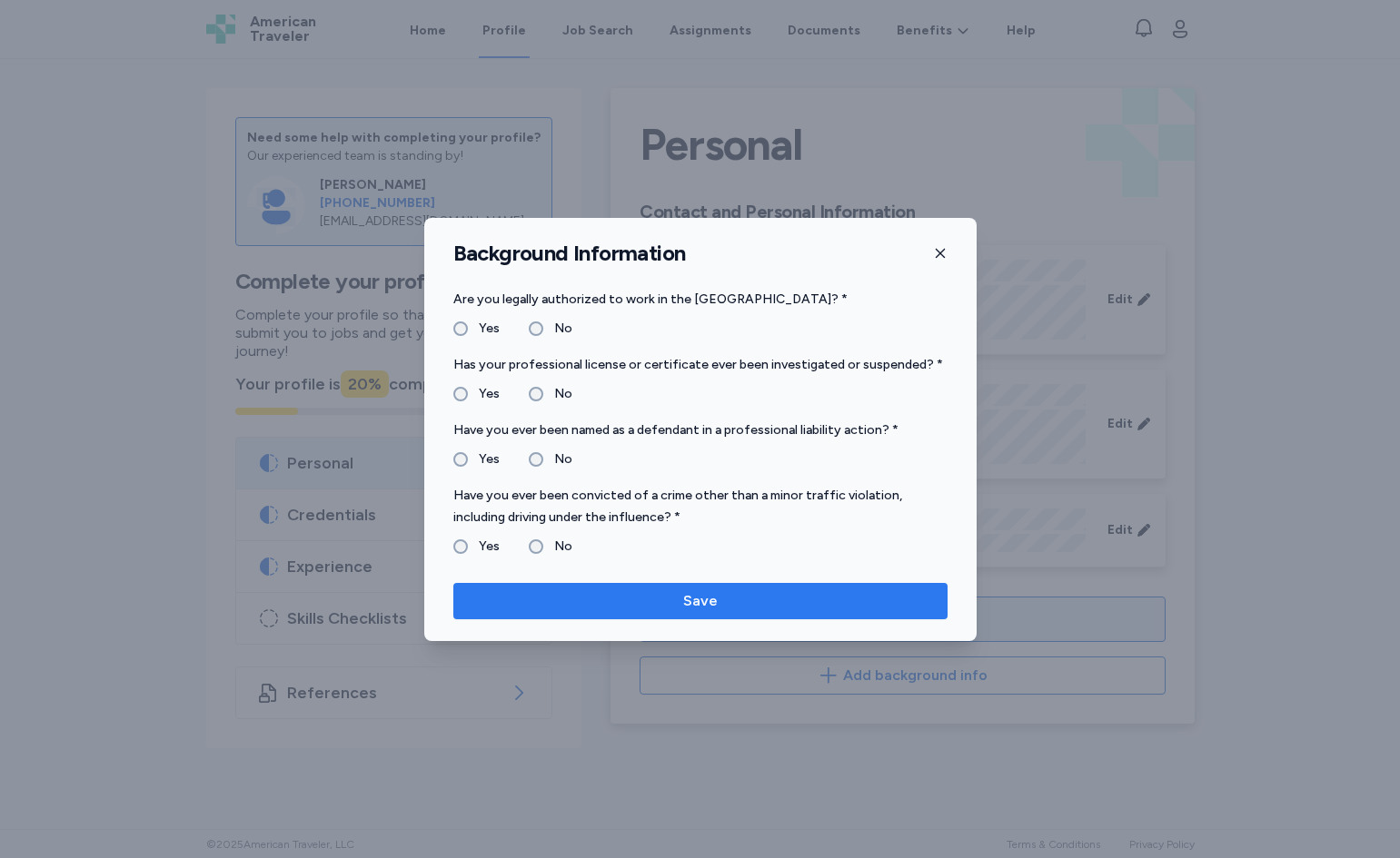
click at [585, 608] on span "Save" at bounding box center [700, 601] width 466 height 22
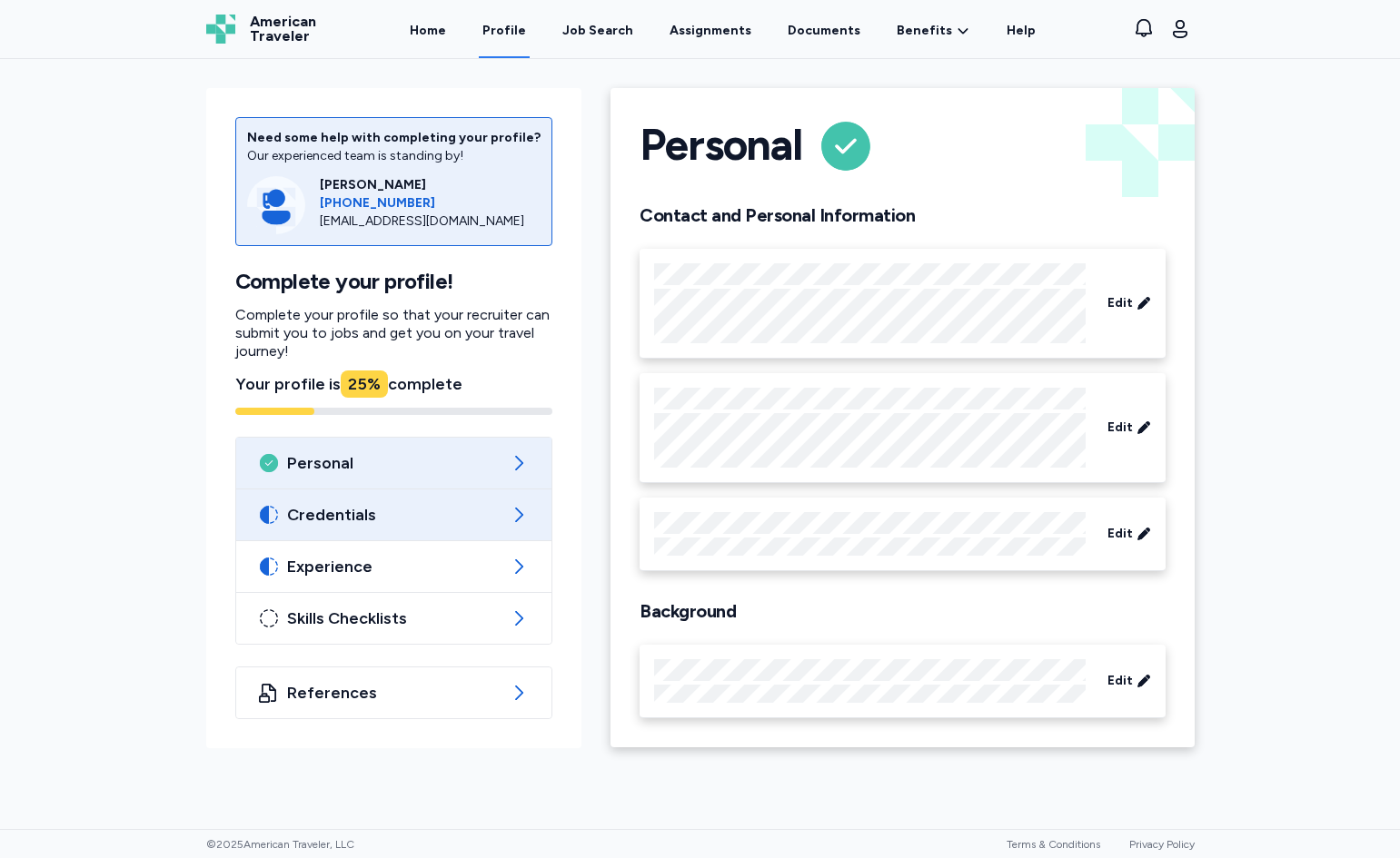
click at [347, 521] on span "Credentials" at bounding box center [394, 514] width 214 height 22
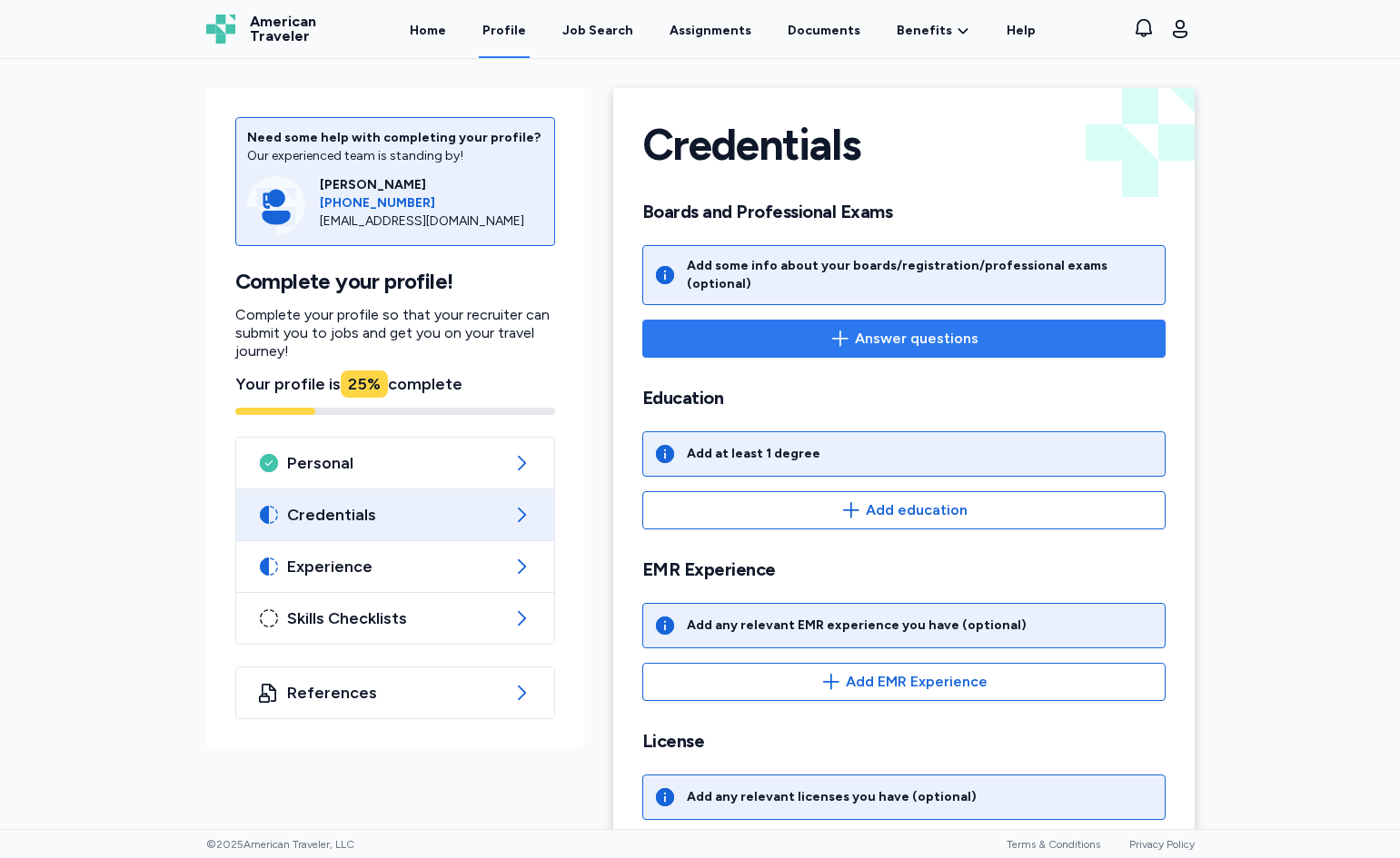
click at [967, 335] on button "Answer questions" at bounding box center [904, 339] width 523 height 38
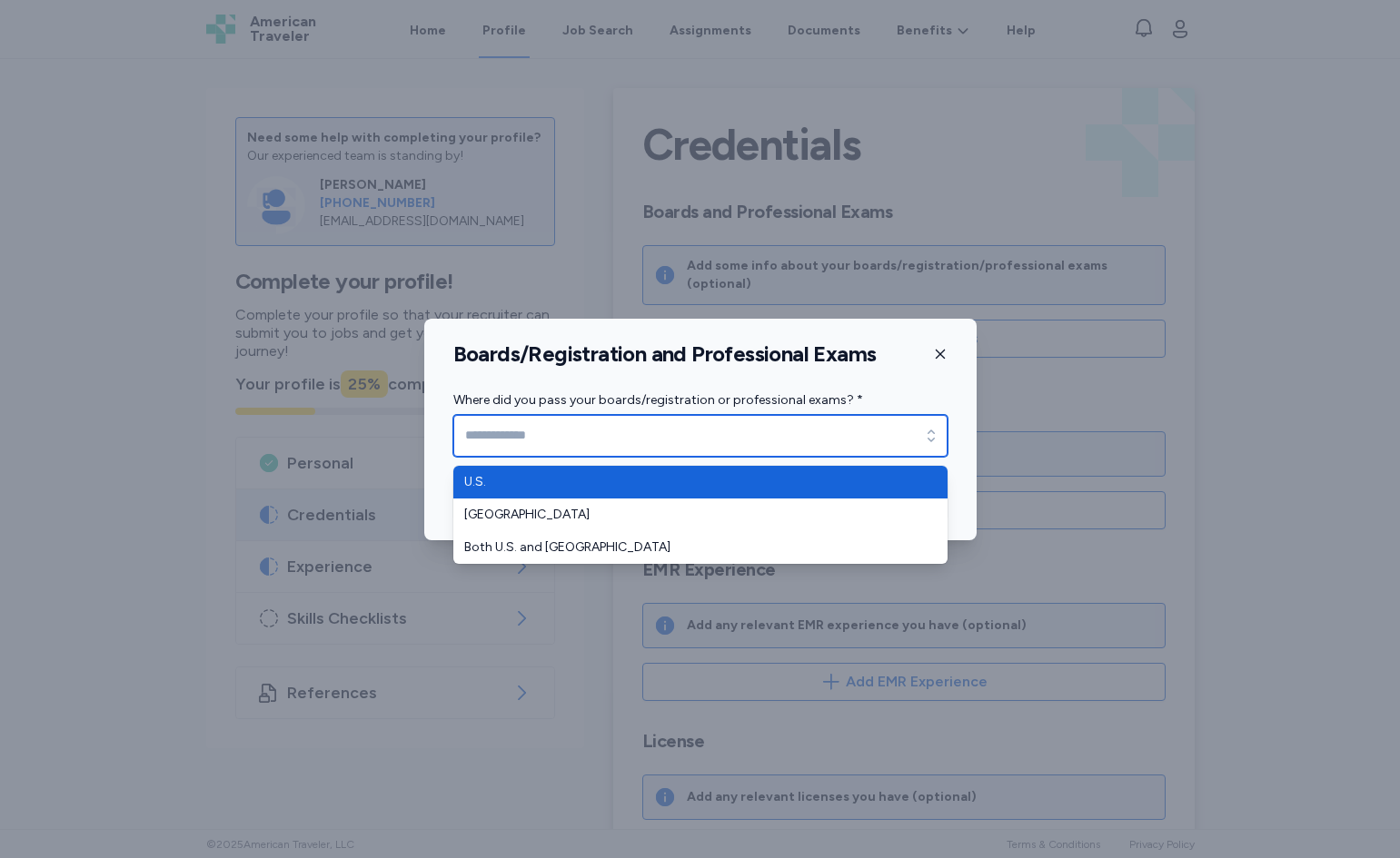
click at [570, 425] on input "Where did you pass your boards/registration or professional exams? *" at bounding box center [700, 436] width 495 height 42
type input "****"
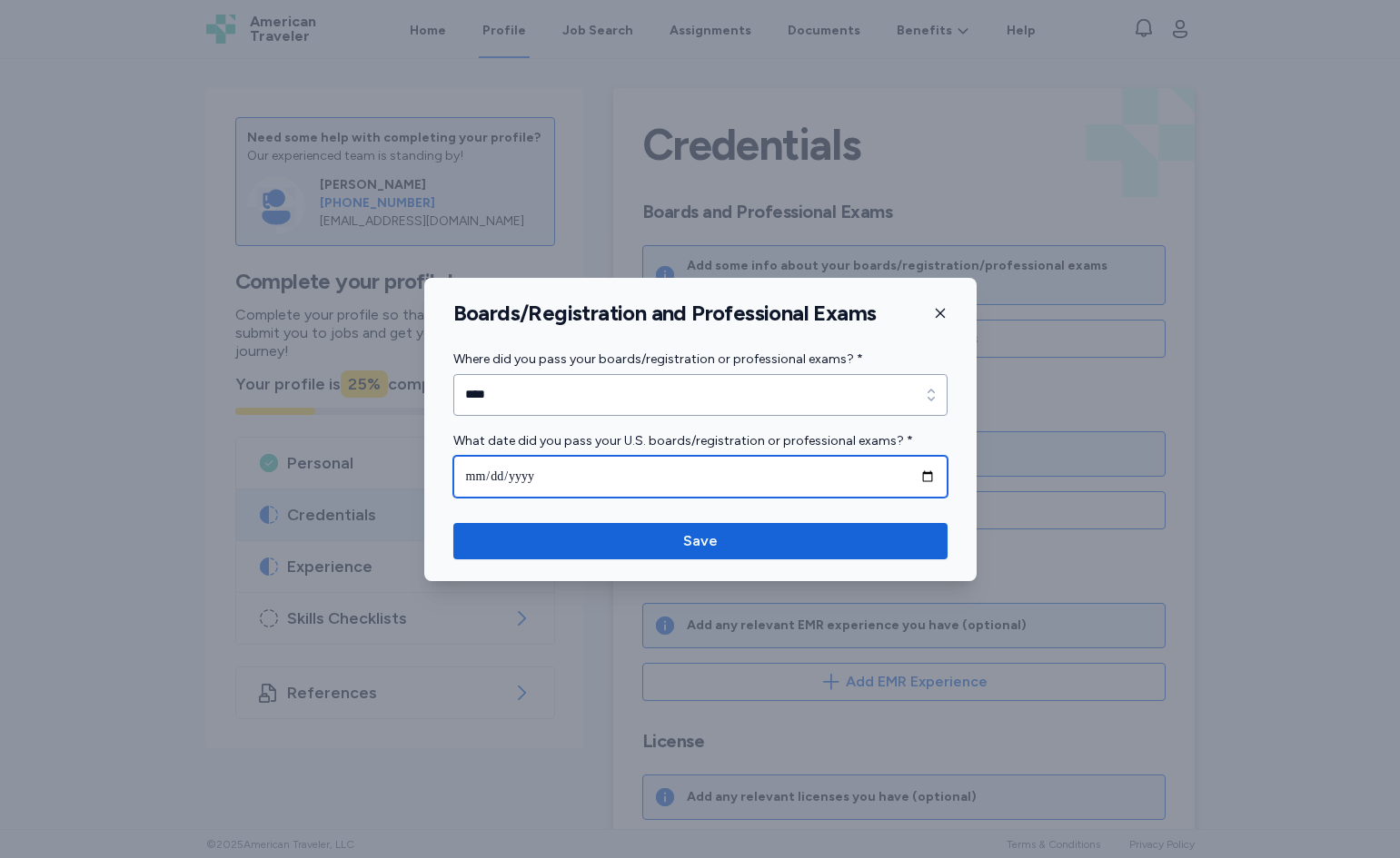
click at [933, 478] on input "date" at bounding box center [700, 477] width 495 height 42
type input "**********"
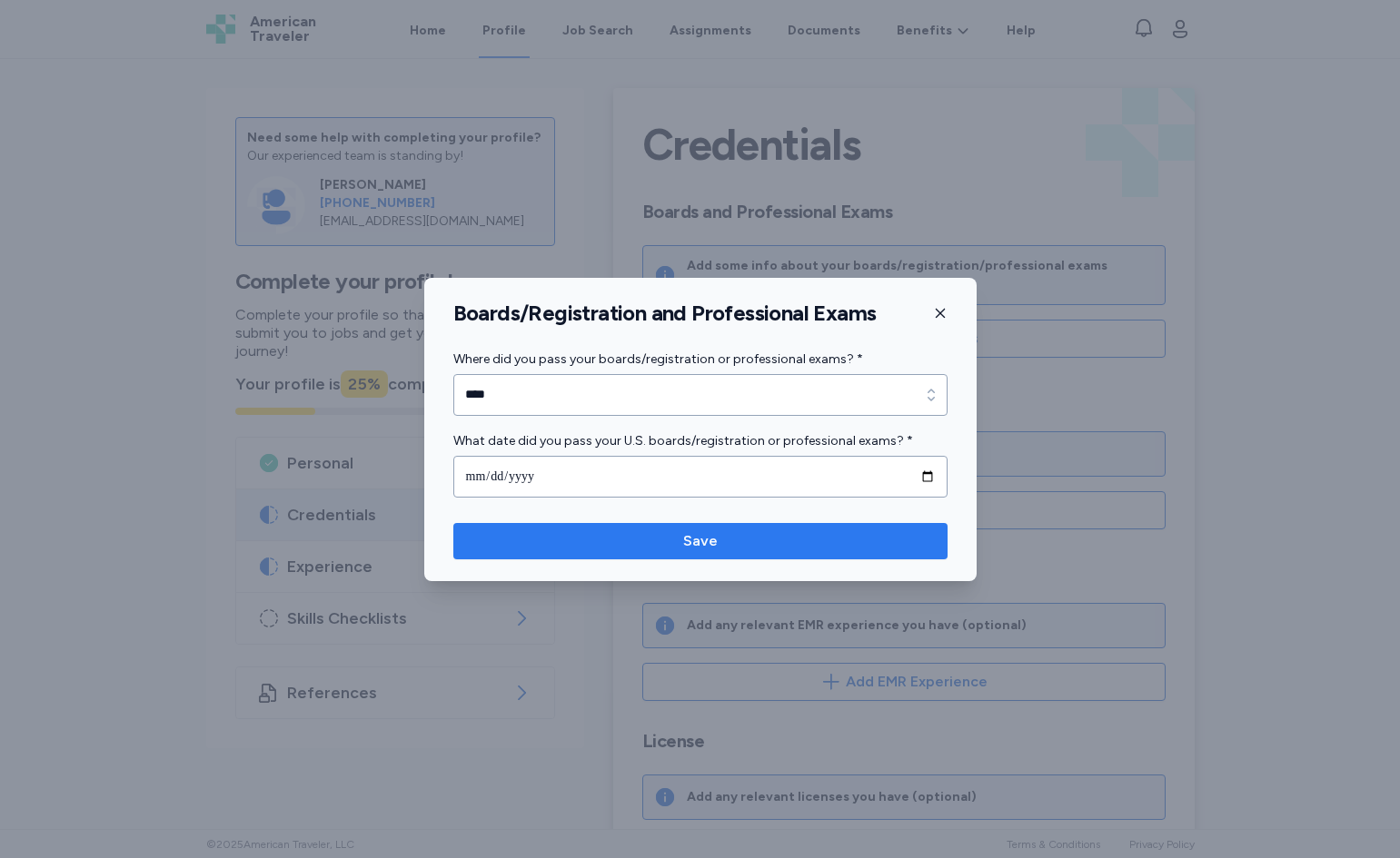
click at [741, 548] on span "Save" at bounding box center [700, 541] width 466 height 22
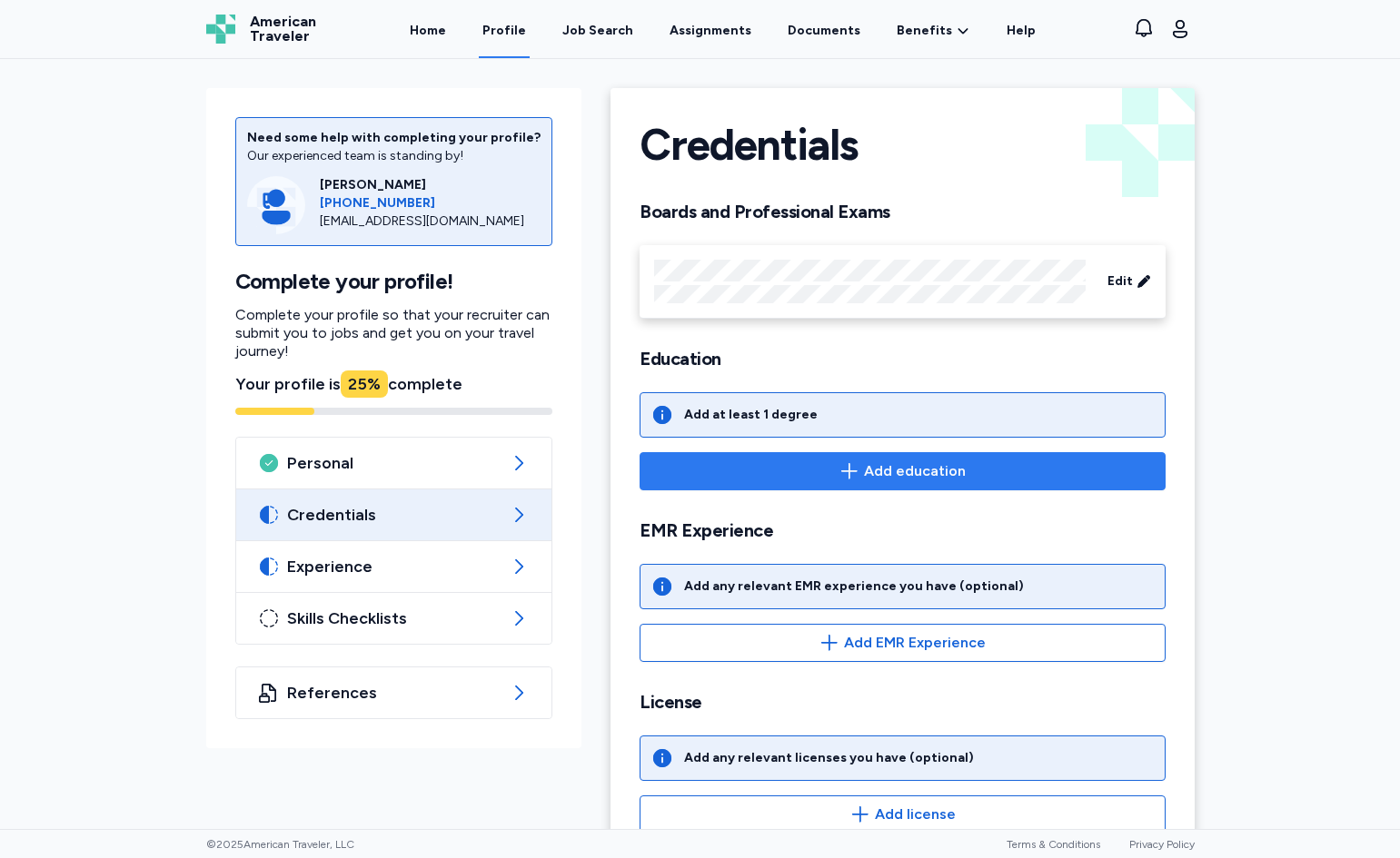
click at [899, 465] on span "Add education" at bounding box center [915, 471] width 102 height 22
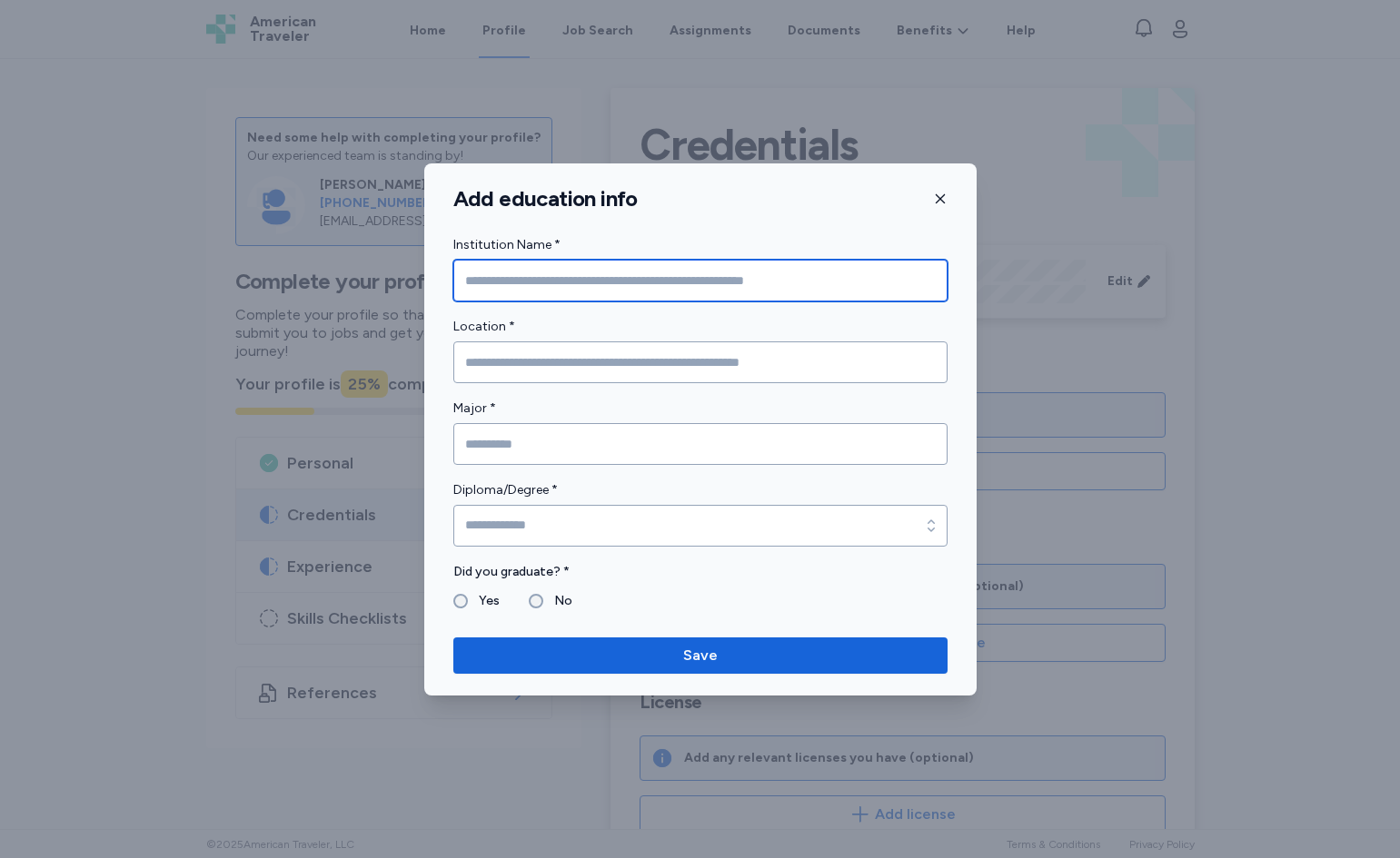
click at [580, 272] on input "Institution Name *" at bounding box center [700, 281] width 495 height 42
click at [940, 197] on icon "button" at bounding box center [940, 199] width 14 height 14
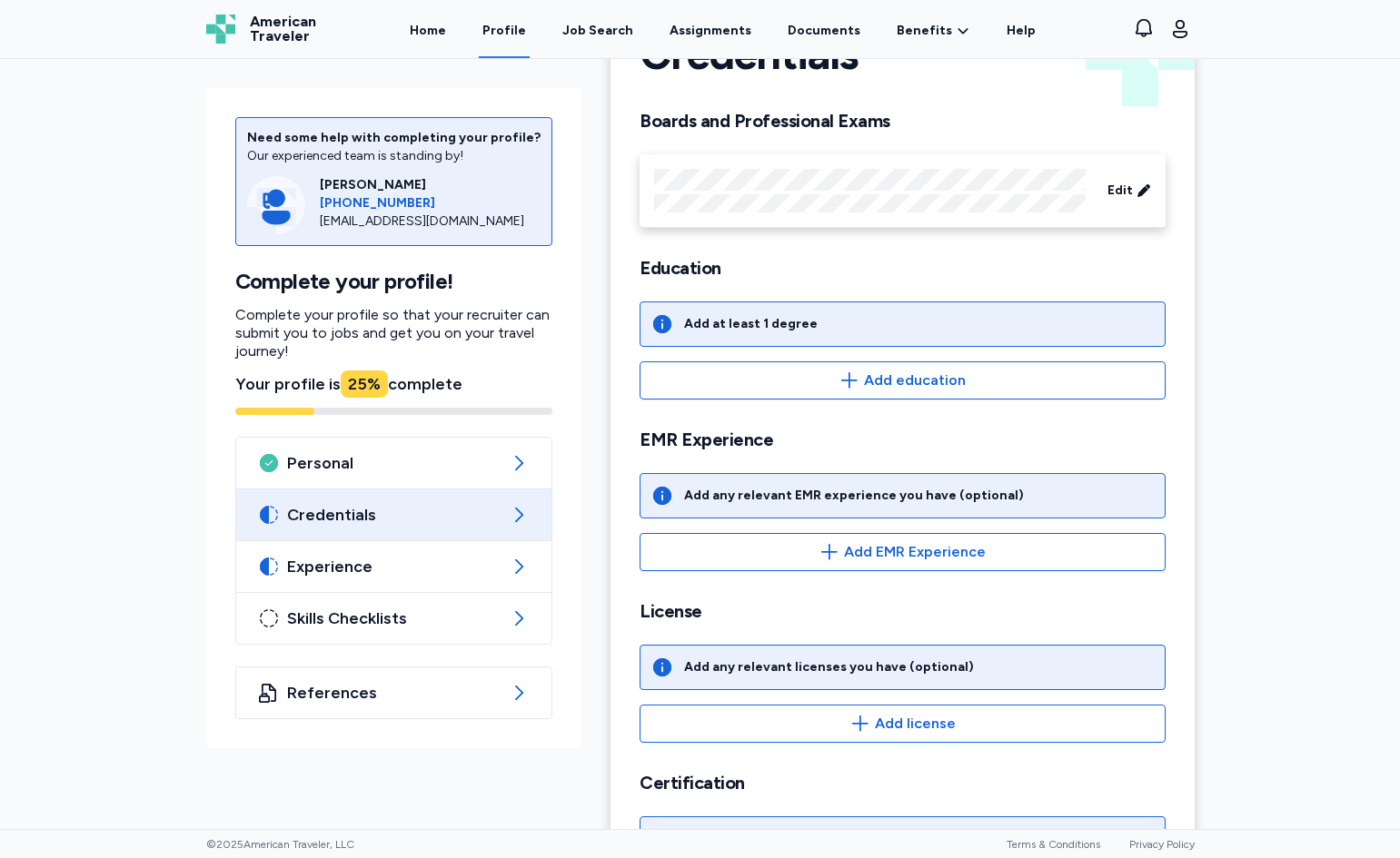
scroll to position [181, 0]
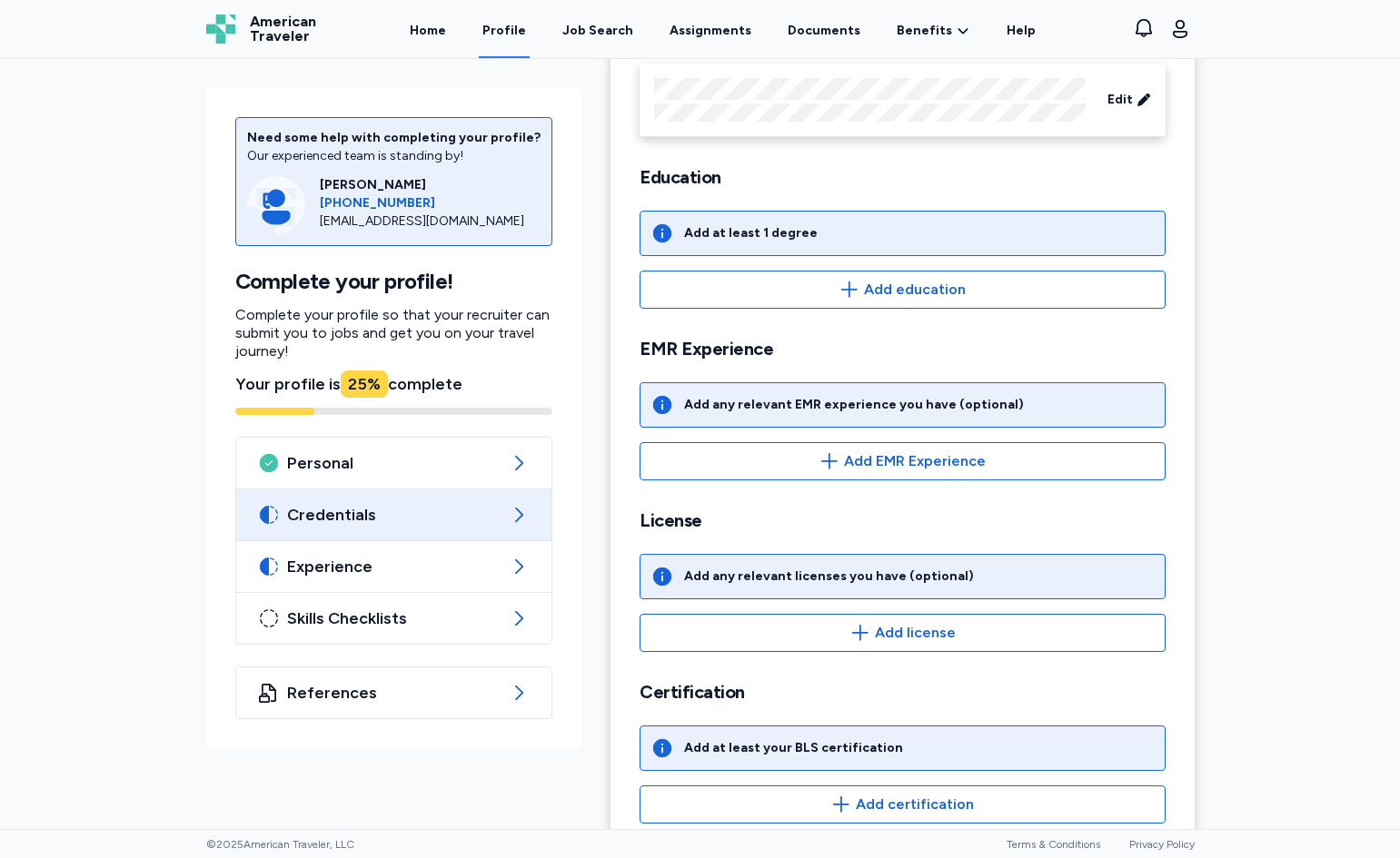
click at [821, 411] on div "Add any relevant EMR experience you have (optional)" at bounding box center [855, 405] width 340 height 18
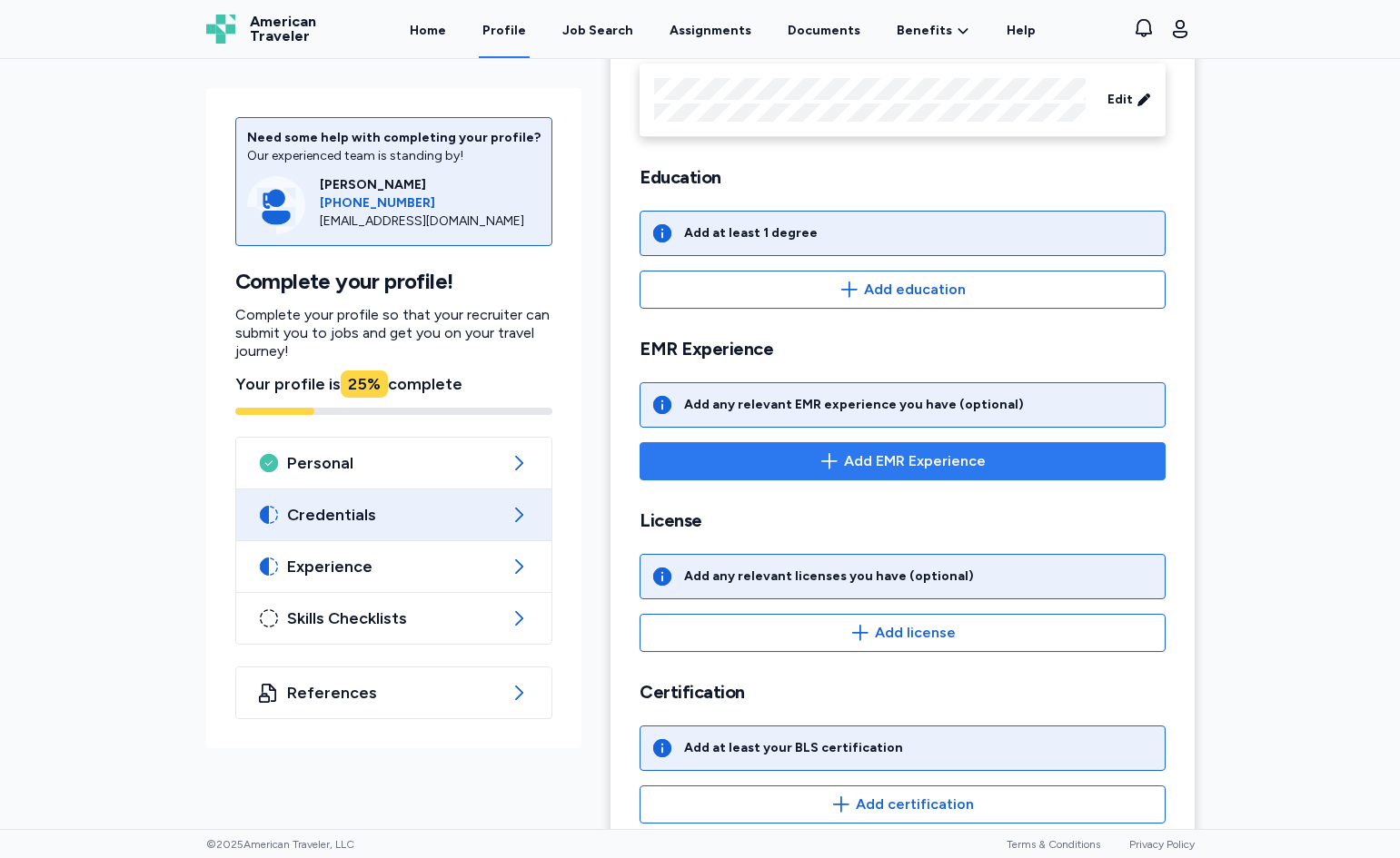
click at [837, 462] on span "Add EMR Experience" at bounding box center [902, 461] width 495 height 22
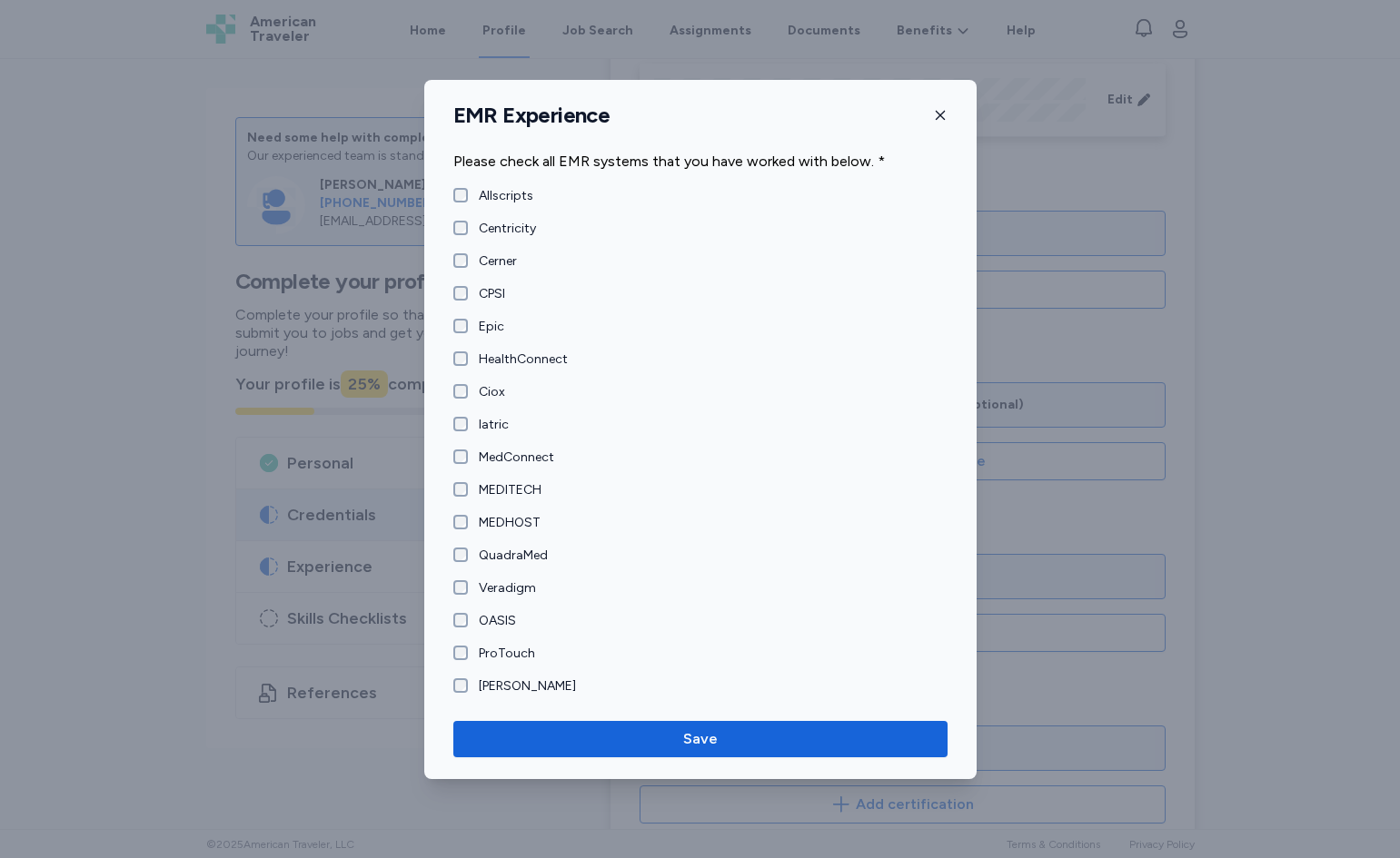
click at [489, 323] on label "Epic" at bounding box center [486, 326] width 36 height 18
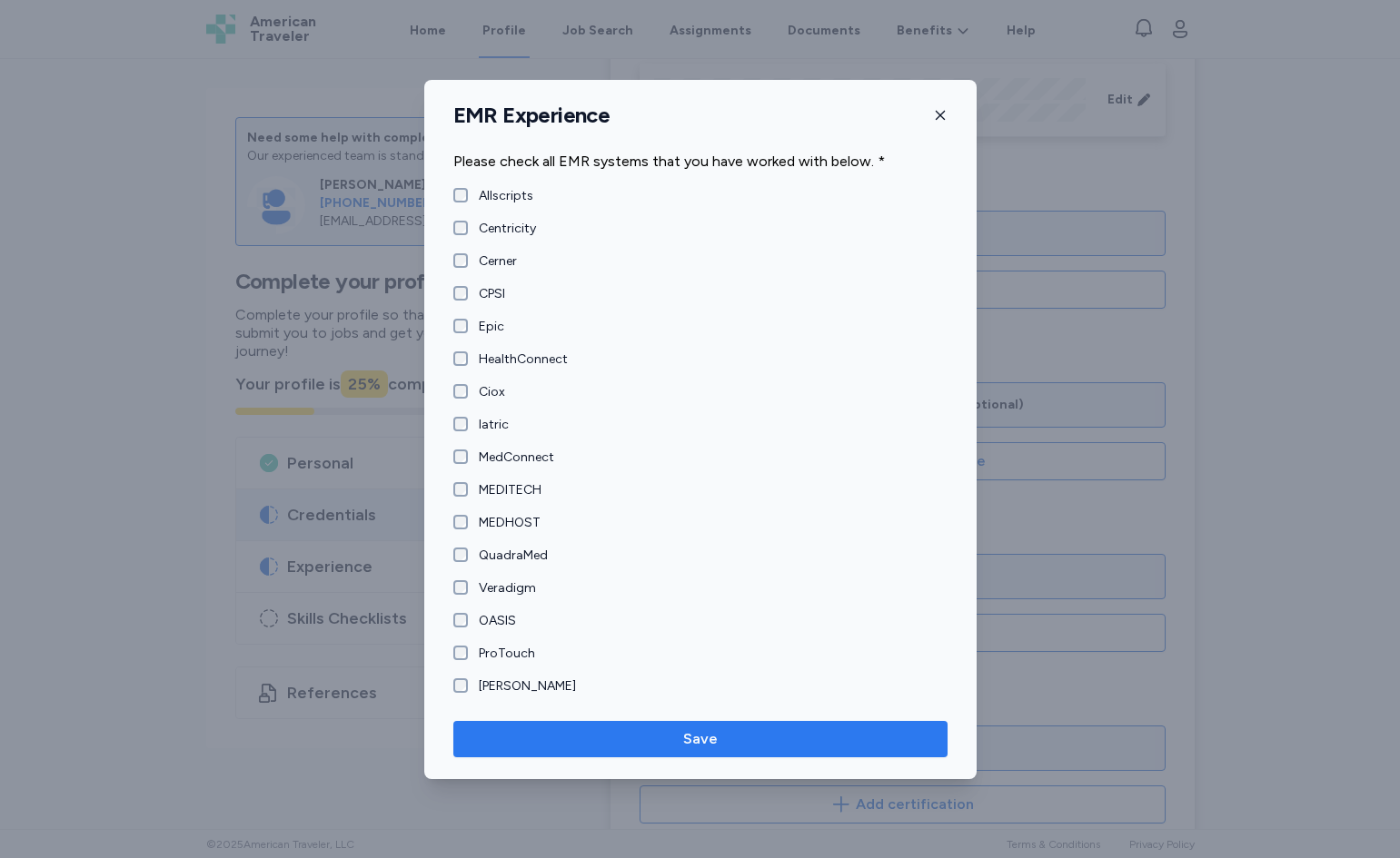
click at [619, 728] on span "Save" at bounding box center [700, 739] width 466 height 22
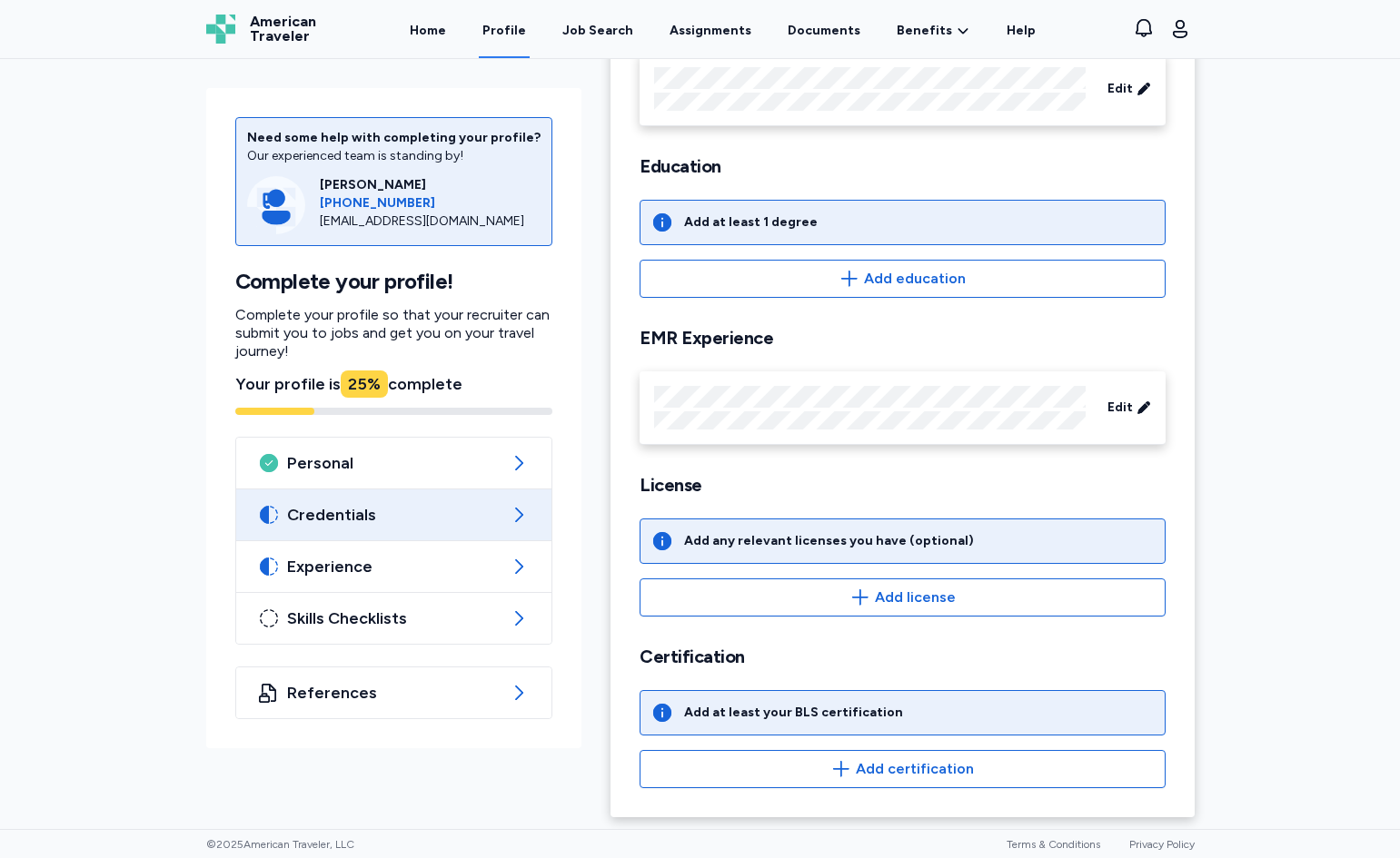
scroll to position [195, 0]
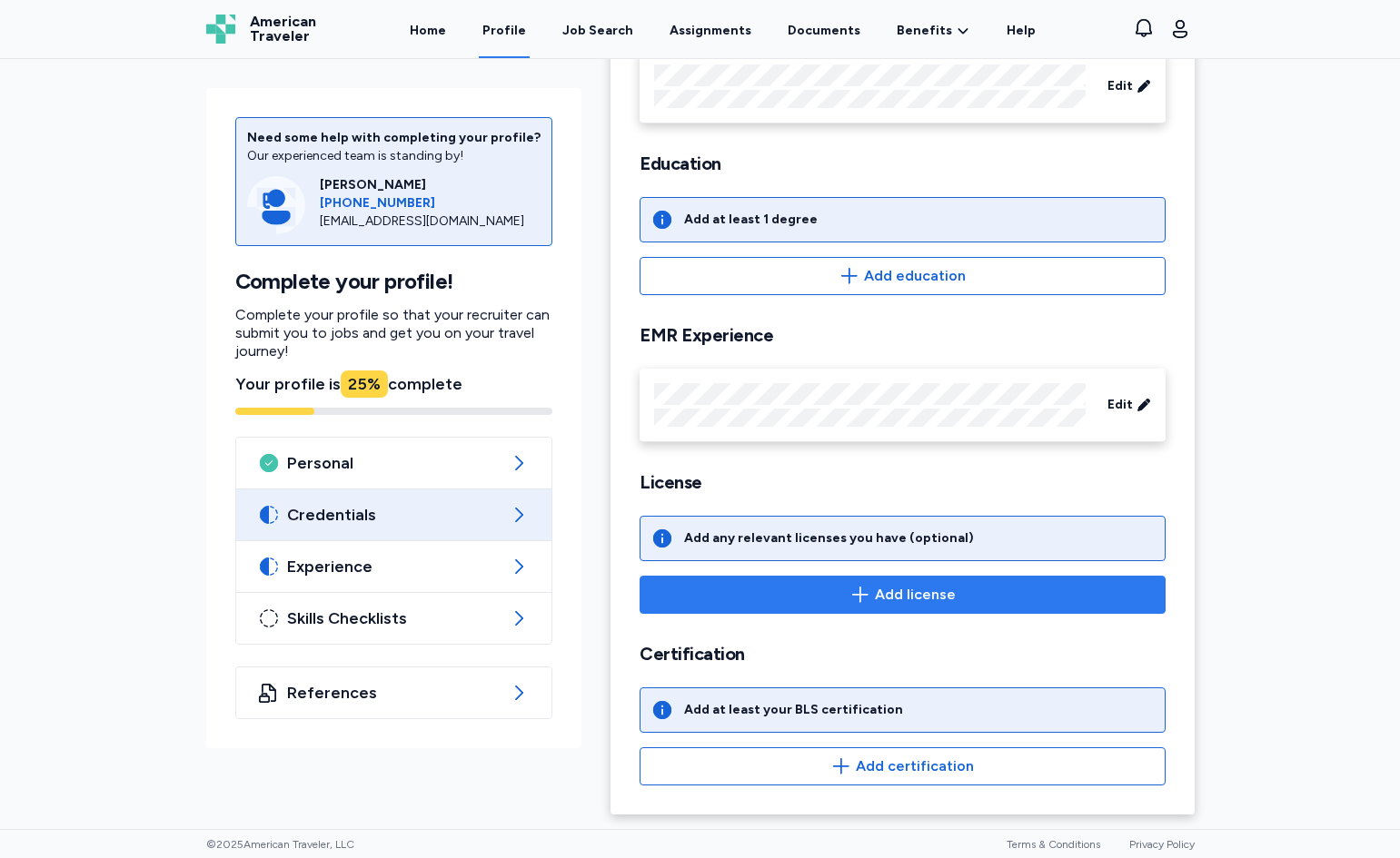
click at [857, 600] on icon "button" at bounding box center [860, 595] width 22 height 22
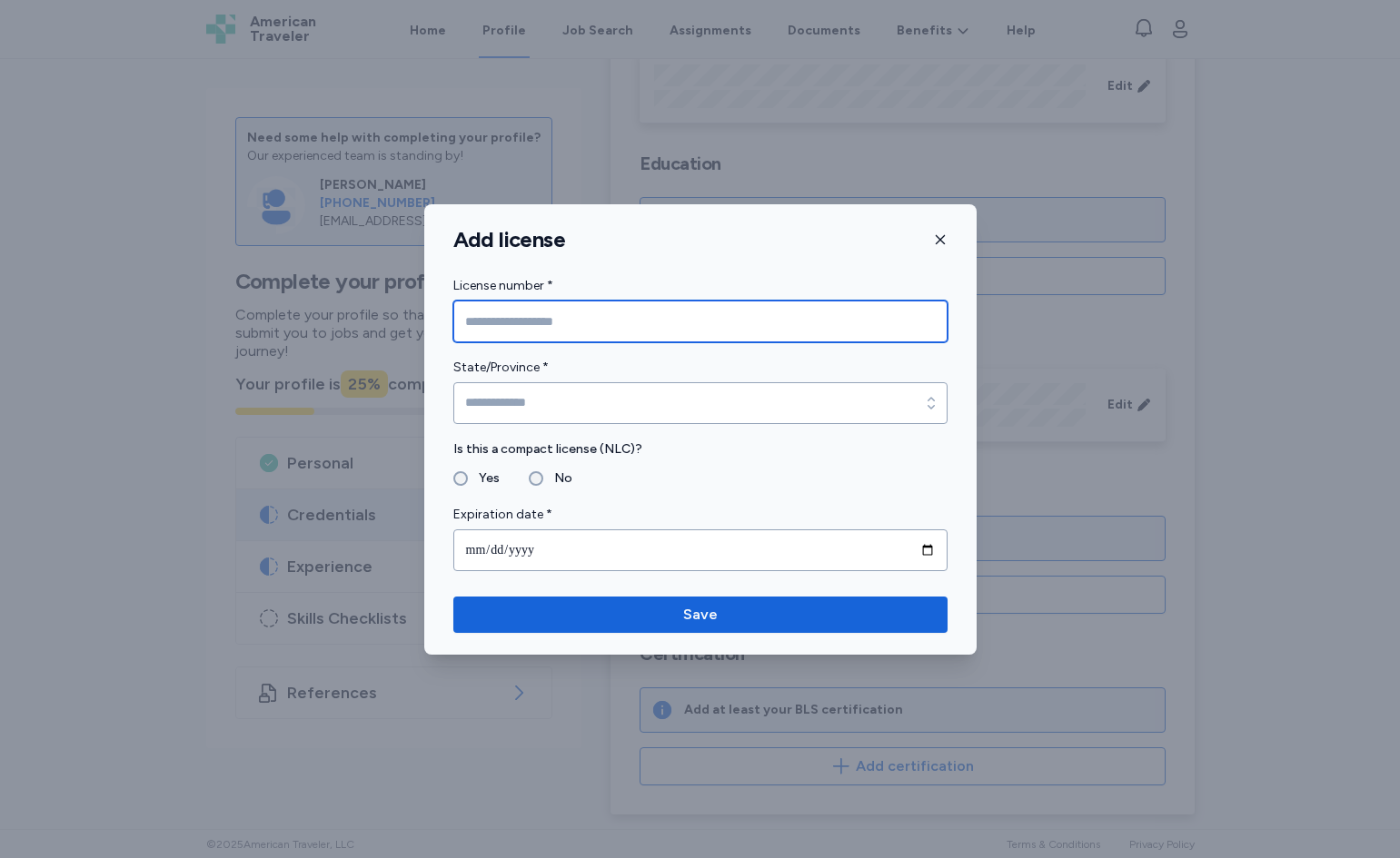
click at [662, 319] on input "License number *" at bounding box center [700, 322] width 495 height 42
click at [944, 229] on button "button" at bounding box center [940, 240] width 14 height 27
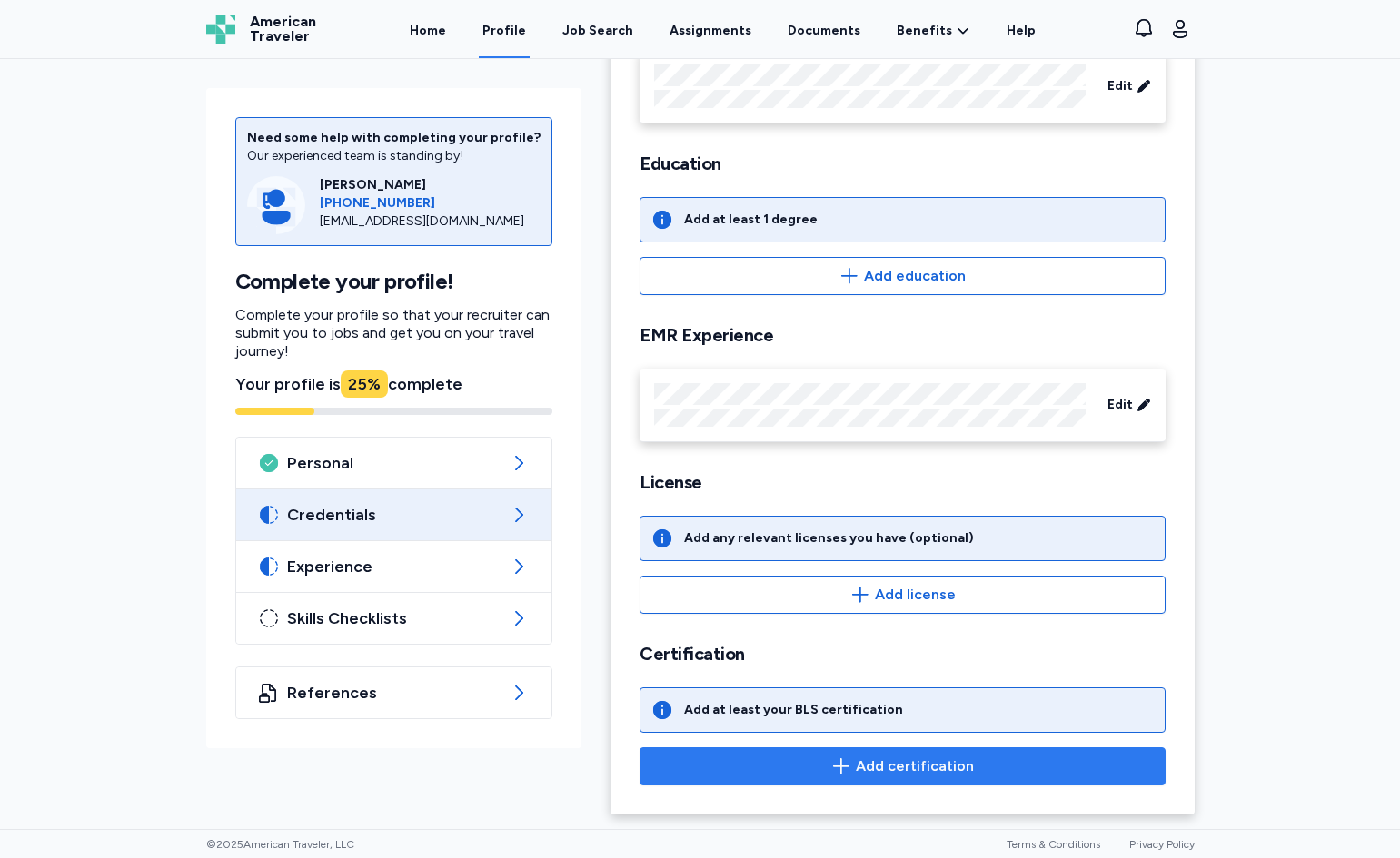
click at [902, 758] on span "Add certification" at bounding box center [914, 766] width 118 height 22
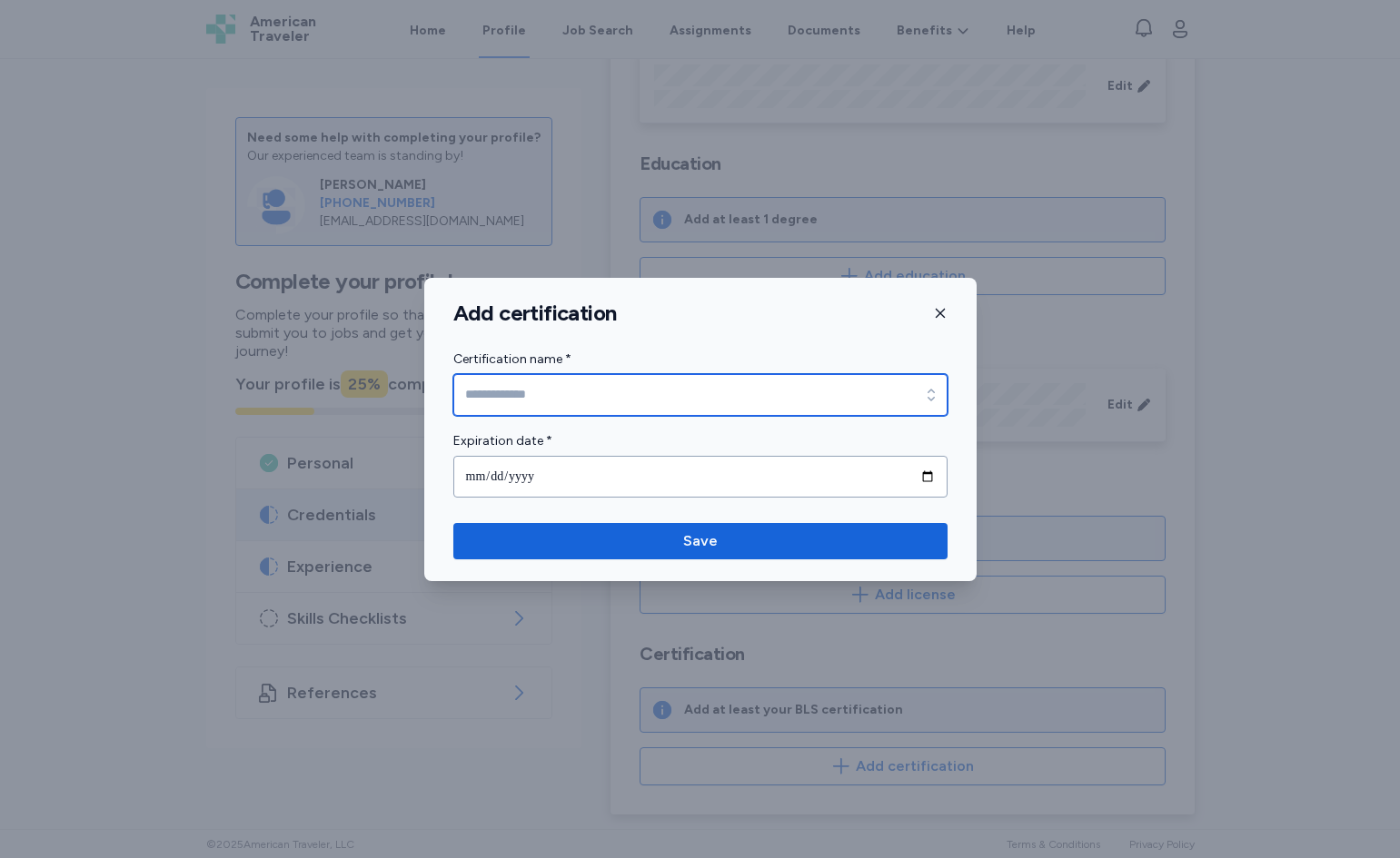
click at [629, 376] on input "Certification name *" at bounding box center [700, 395] width 495 height 42
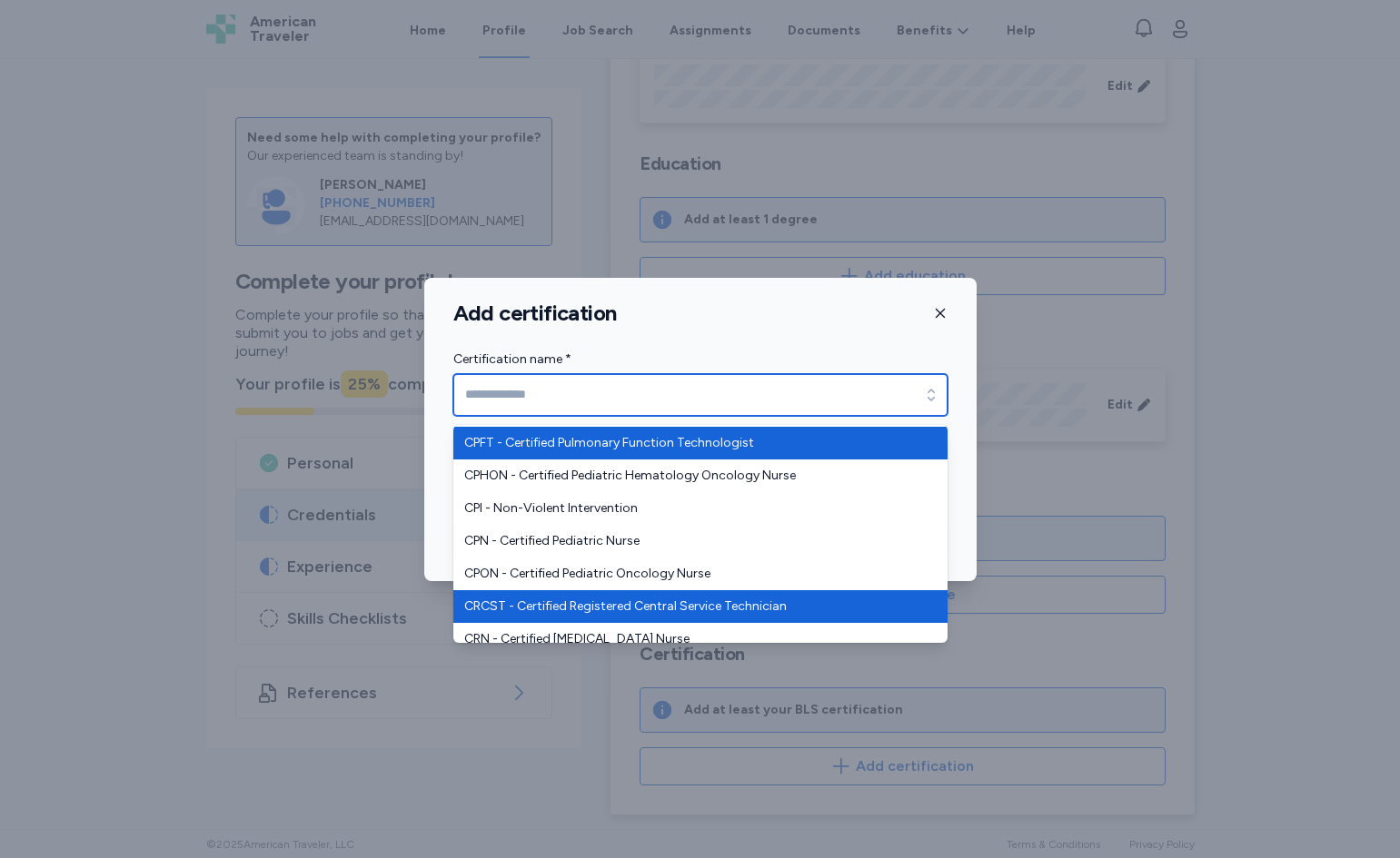
scroll to position [2180, 0]
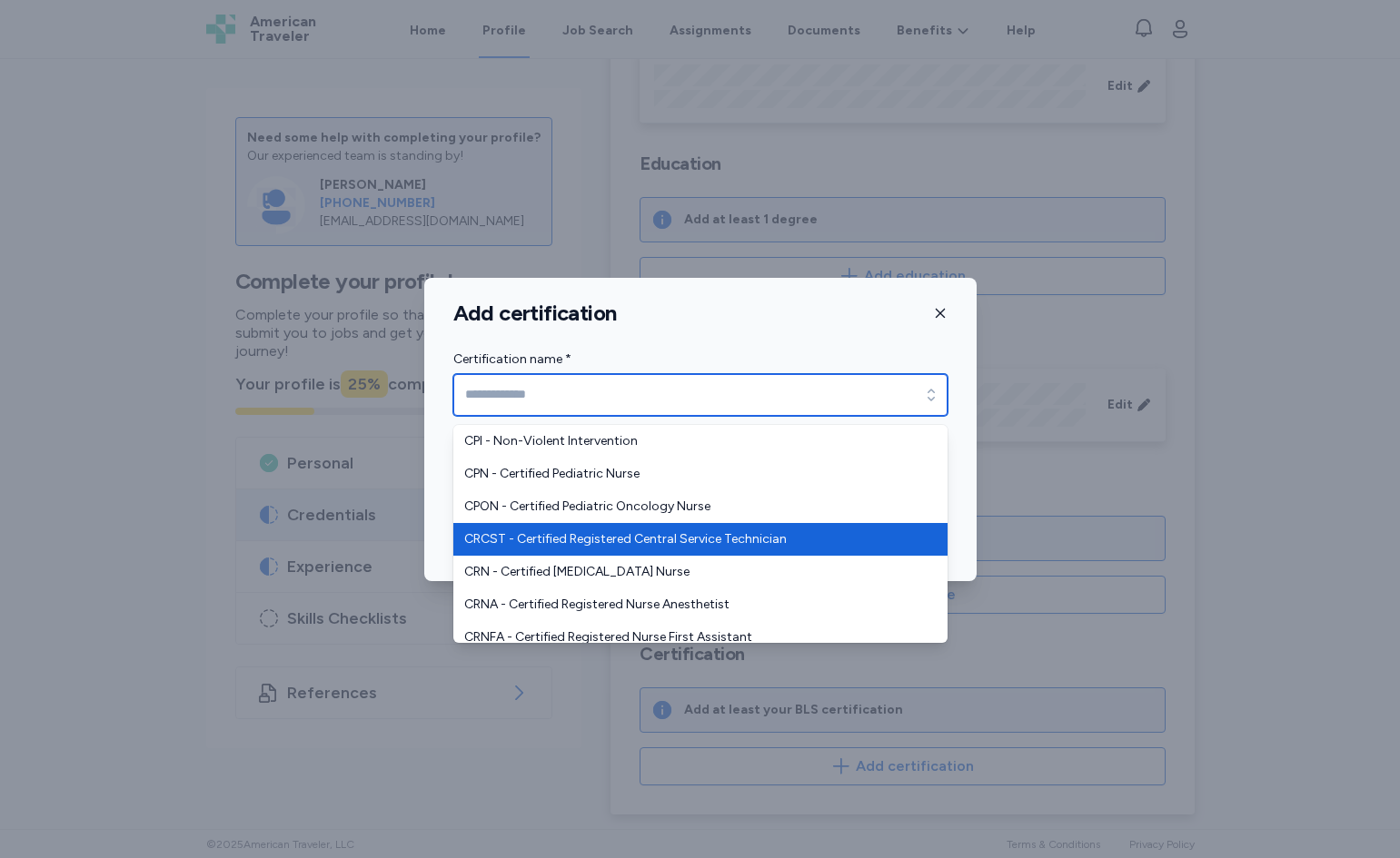
type input "**********"
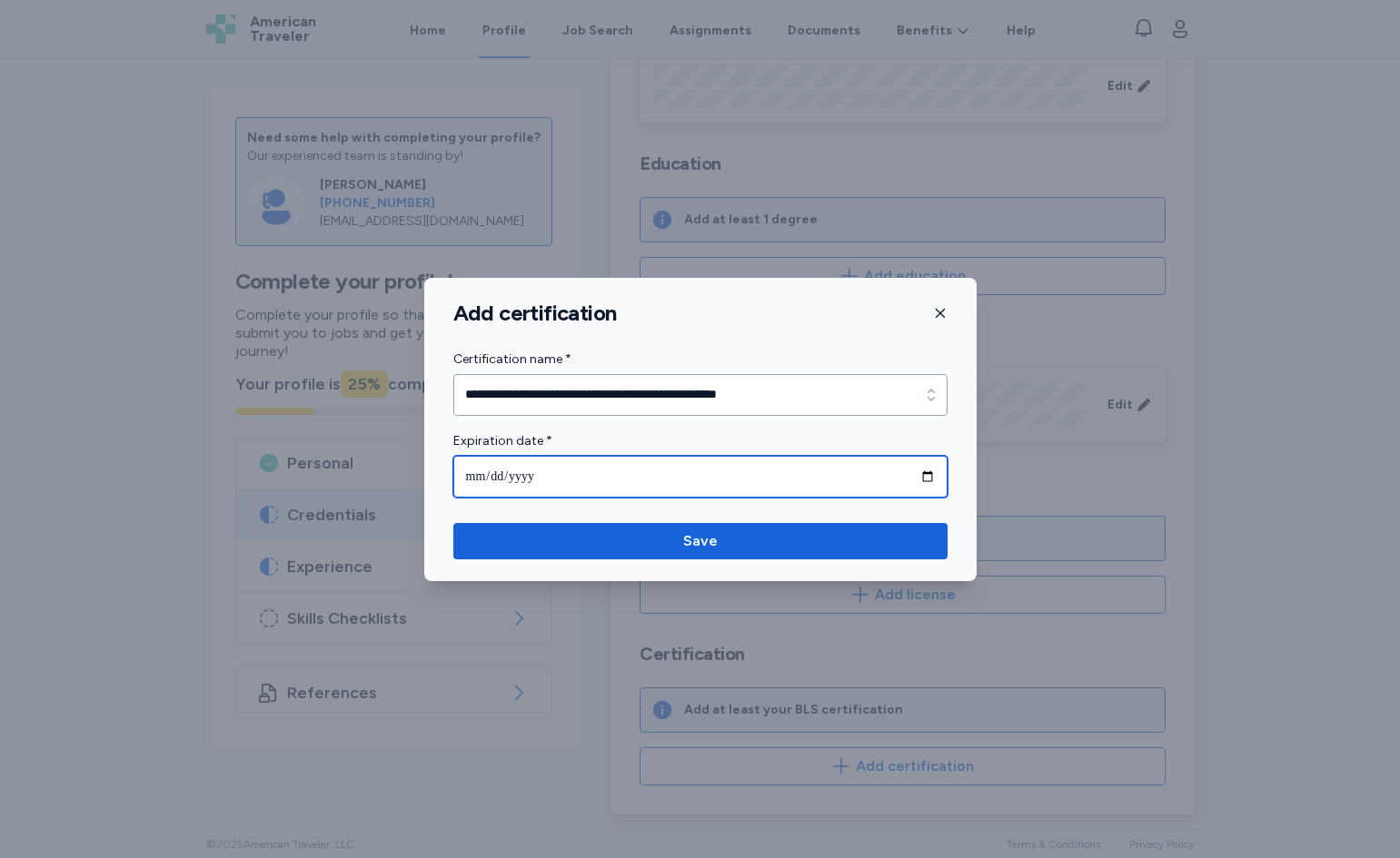
click at [928, 467] on input "date" at bounding box center [700, 477] width 495 height 42
type input "**********"
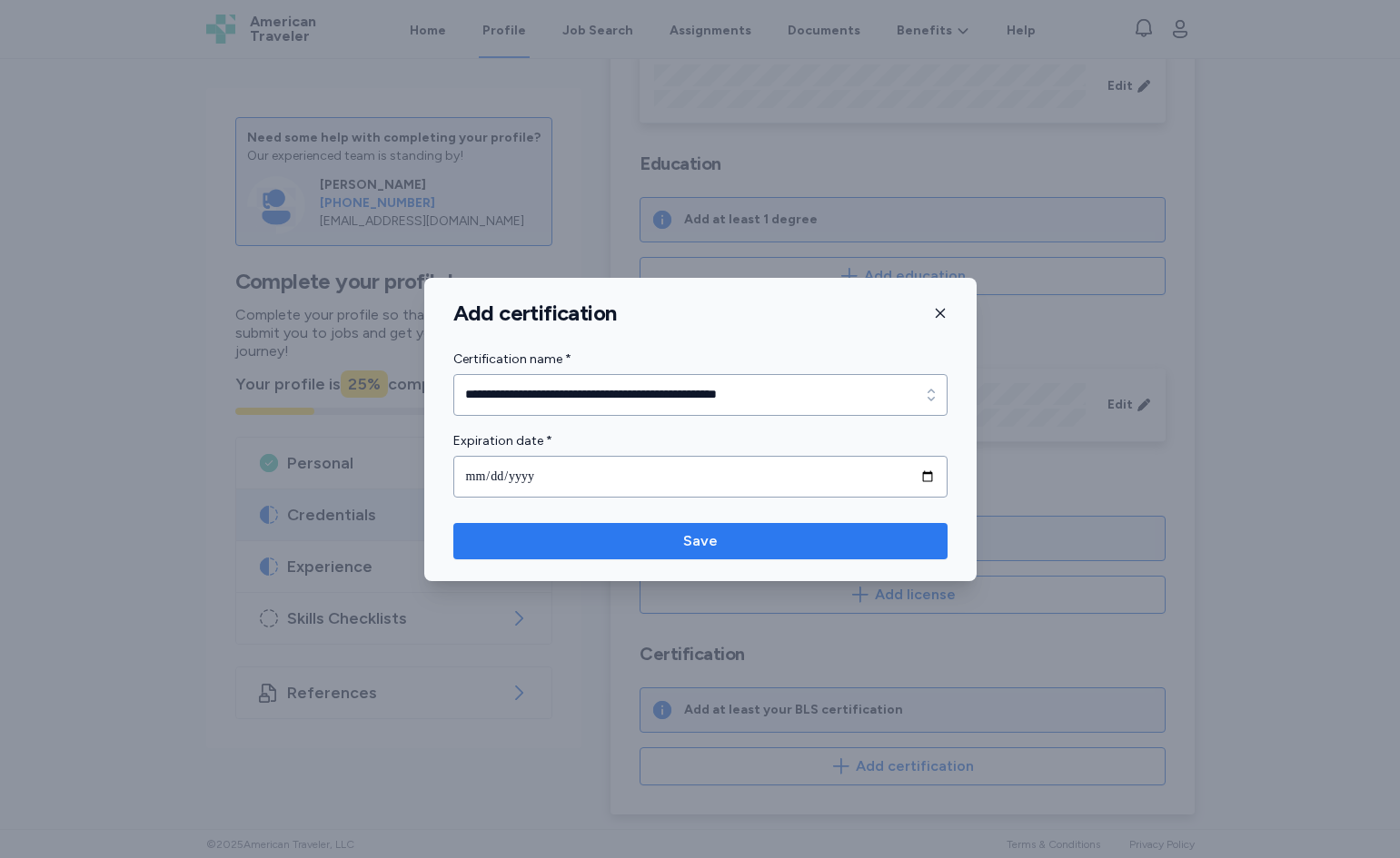
click at [709, 546] on span "Save" at bounding box center [701, 541] width 35 height 22
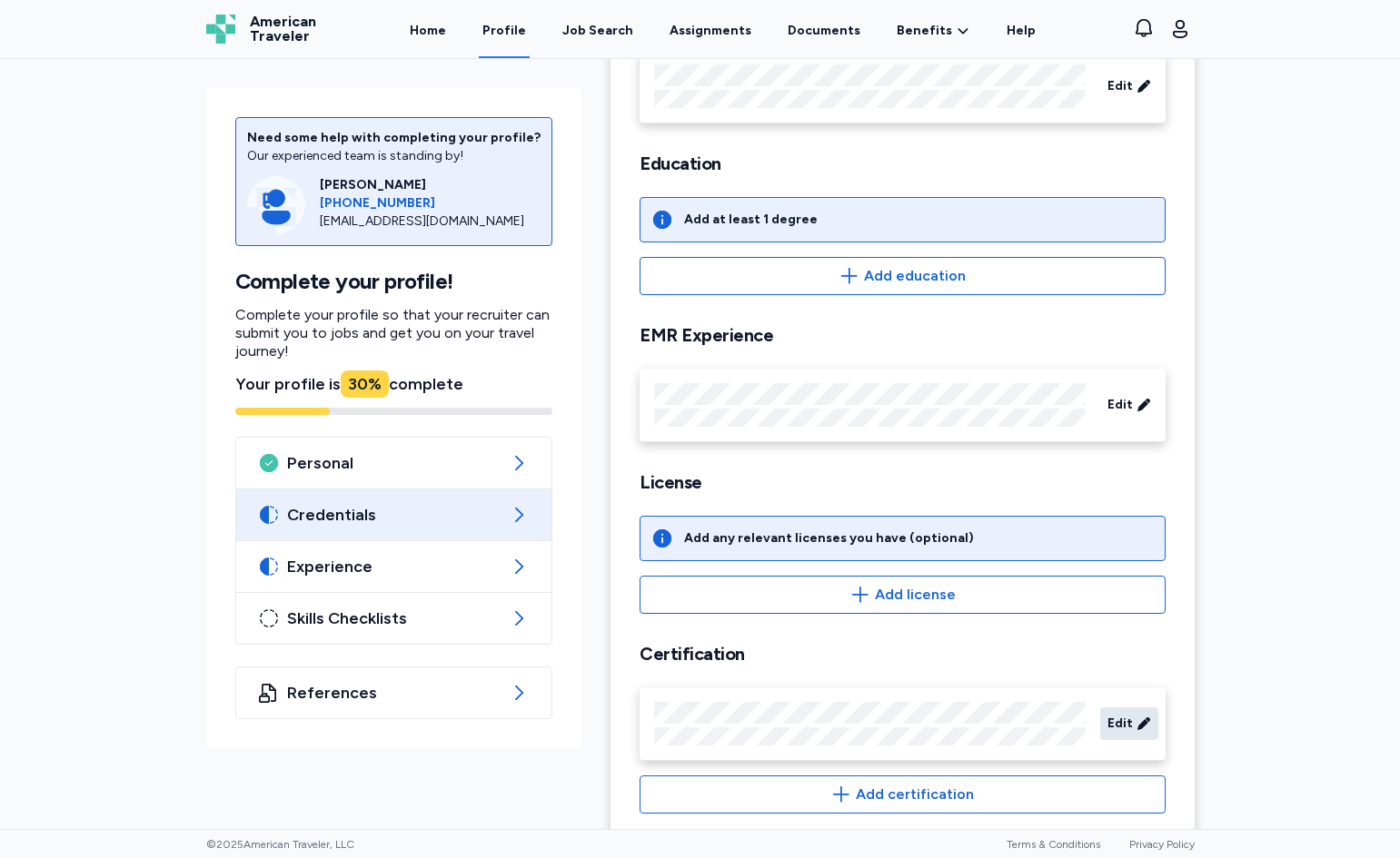
click at [1115, 720] on span "Edit" at bounding box center [1121, 724] width 25 height 18
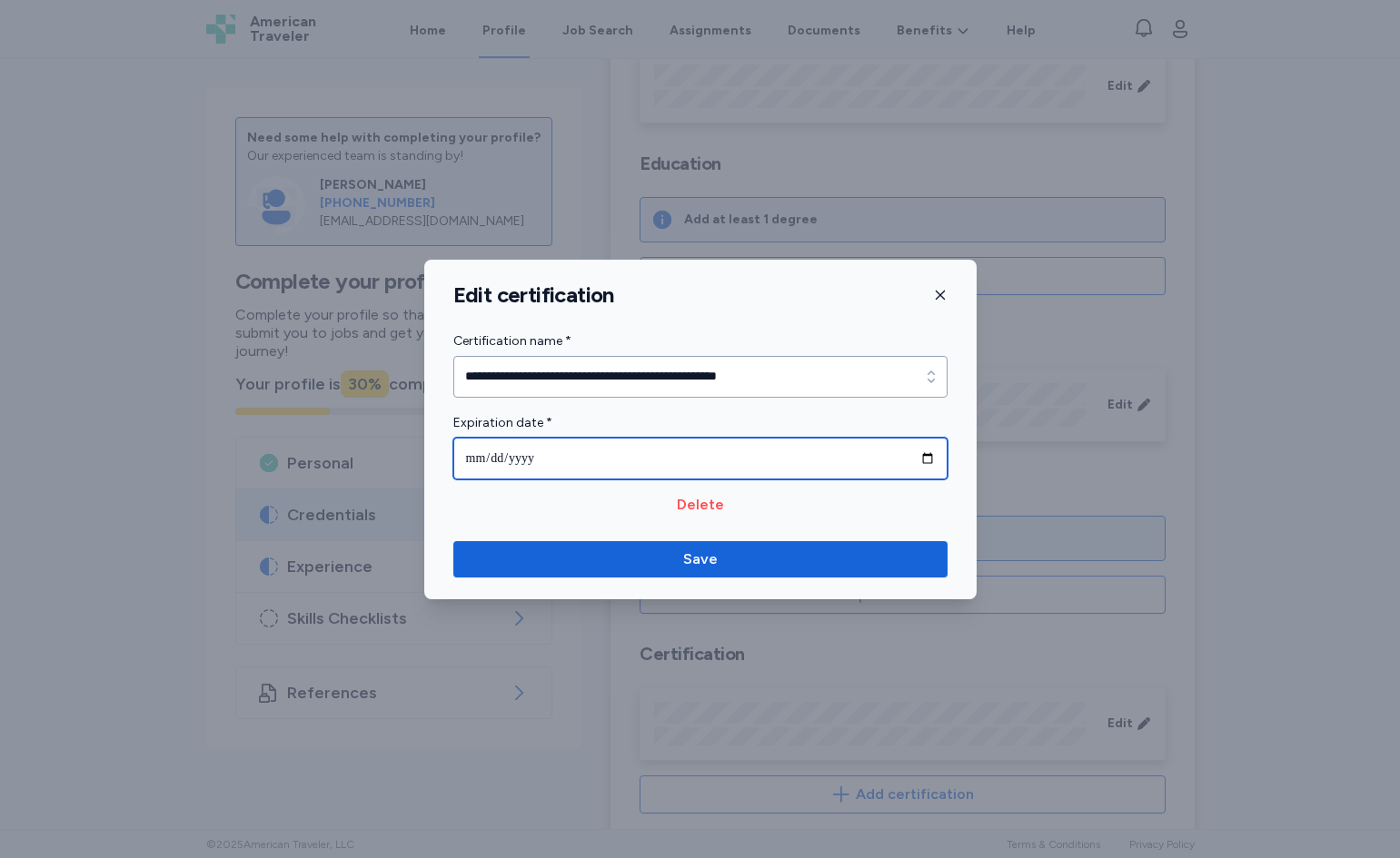
click at [923, 458] on input "**********" at bounding box center [700, 459] width 495 height 42
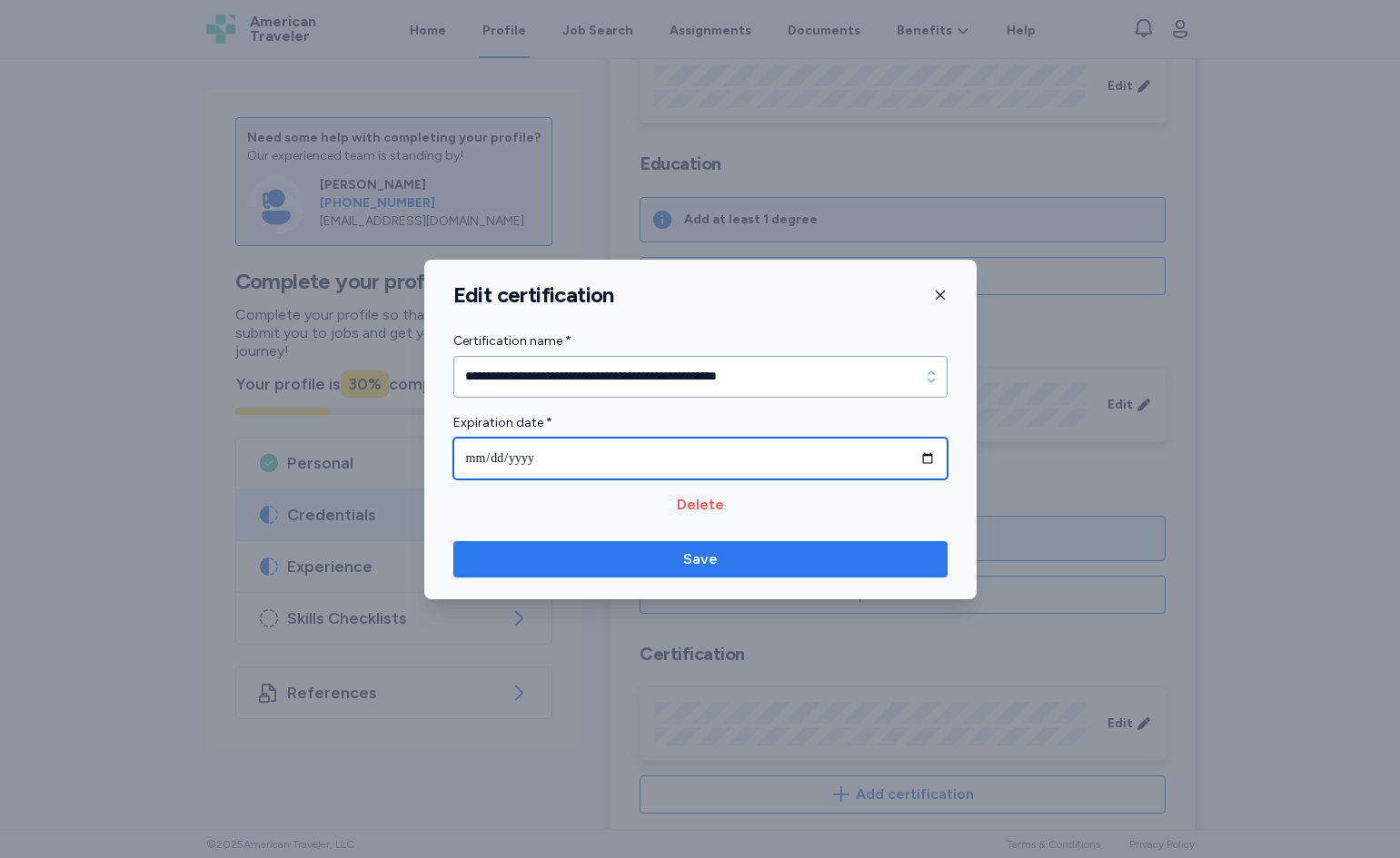
type input "**********"
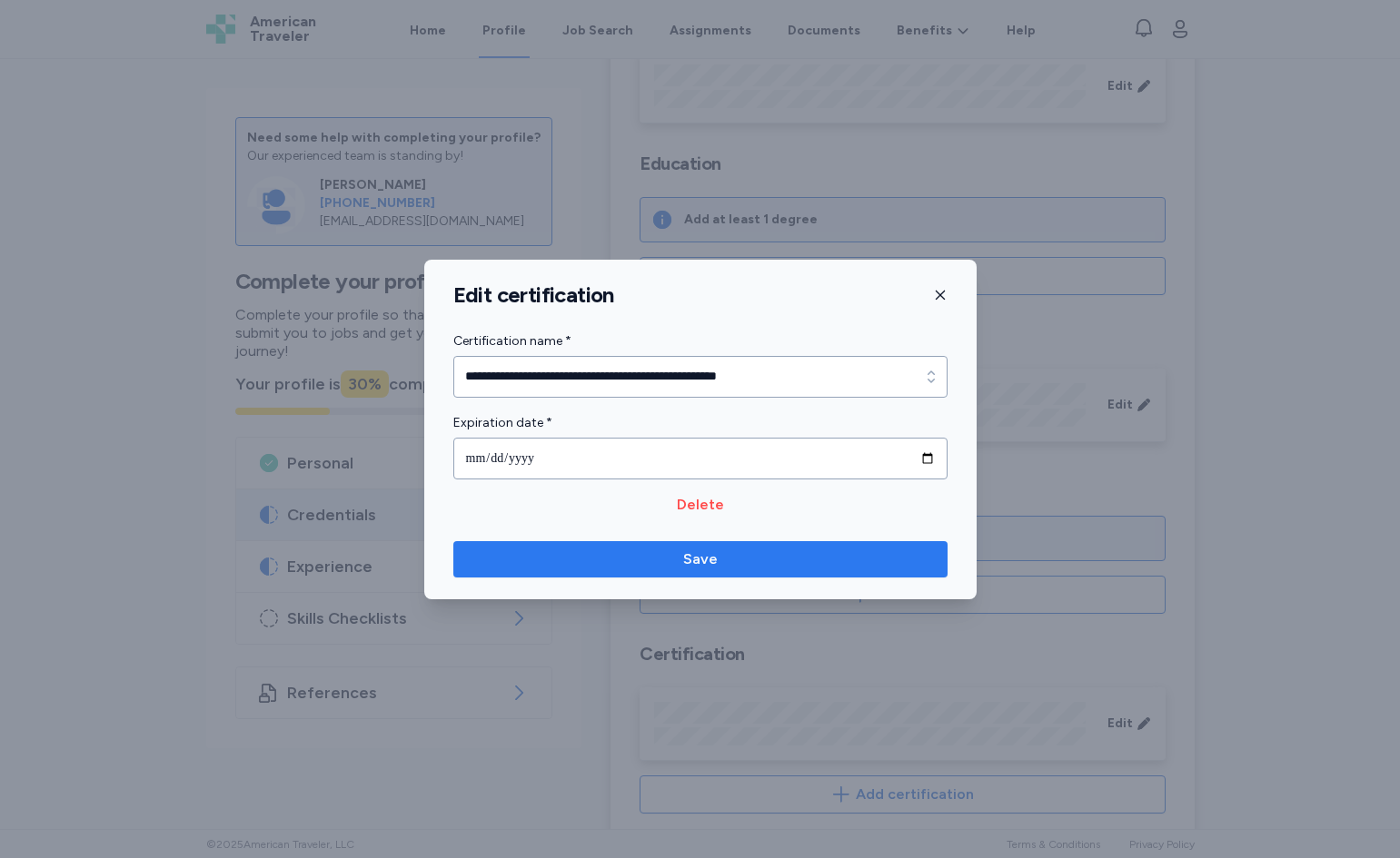
click at [777, 551] on span "Save" at bounding box center [700, 560] width 466 height 22
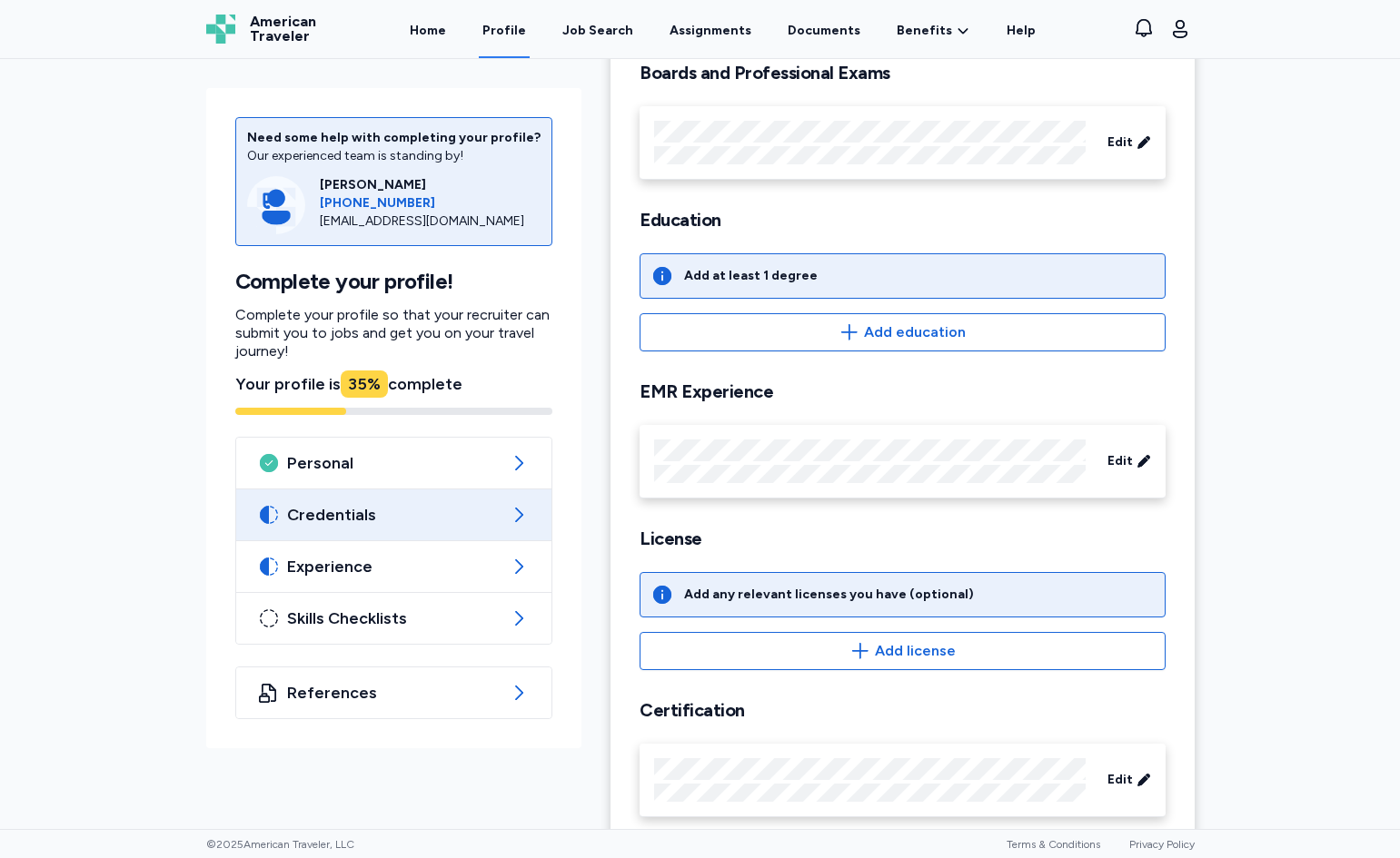
scroll to position [224, 0]
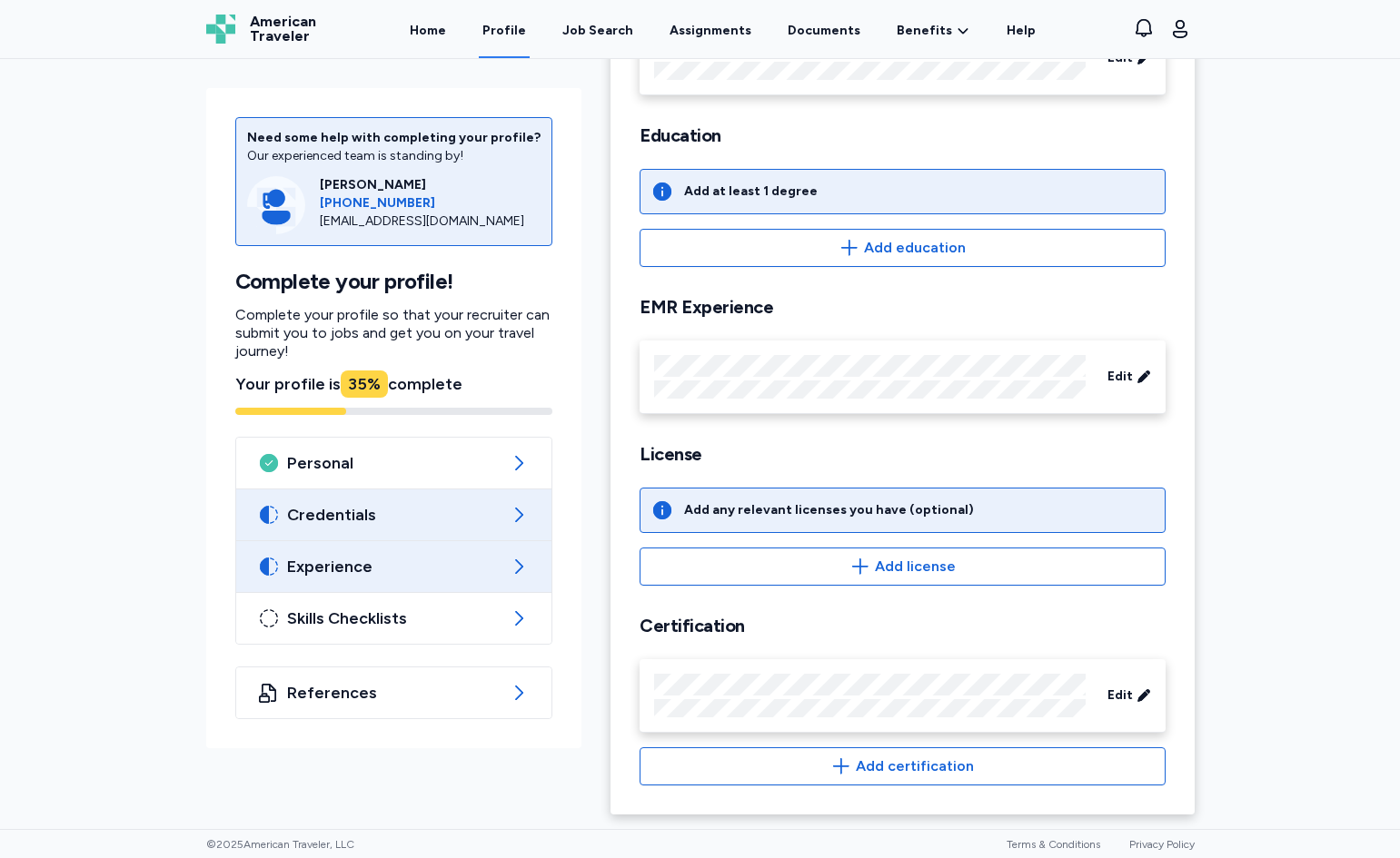
click at [360, 551] on div "Experience" at bounding box center [394, 566] width 316 height 51
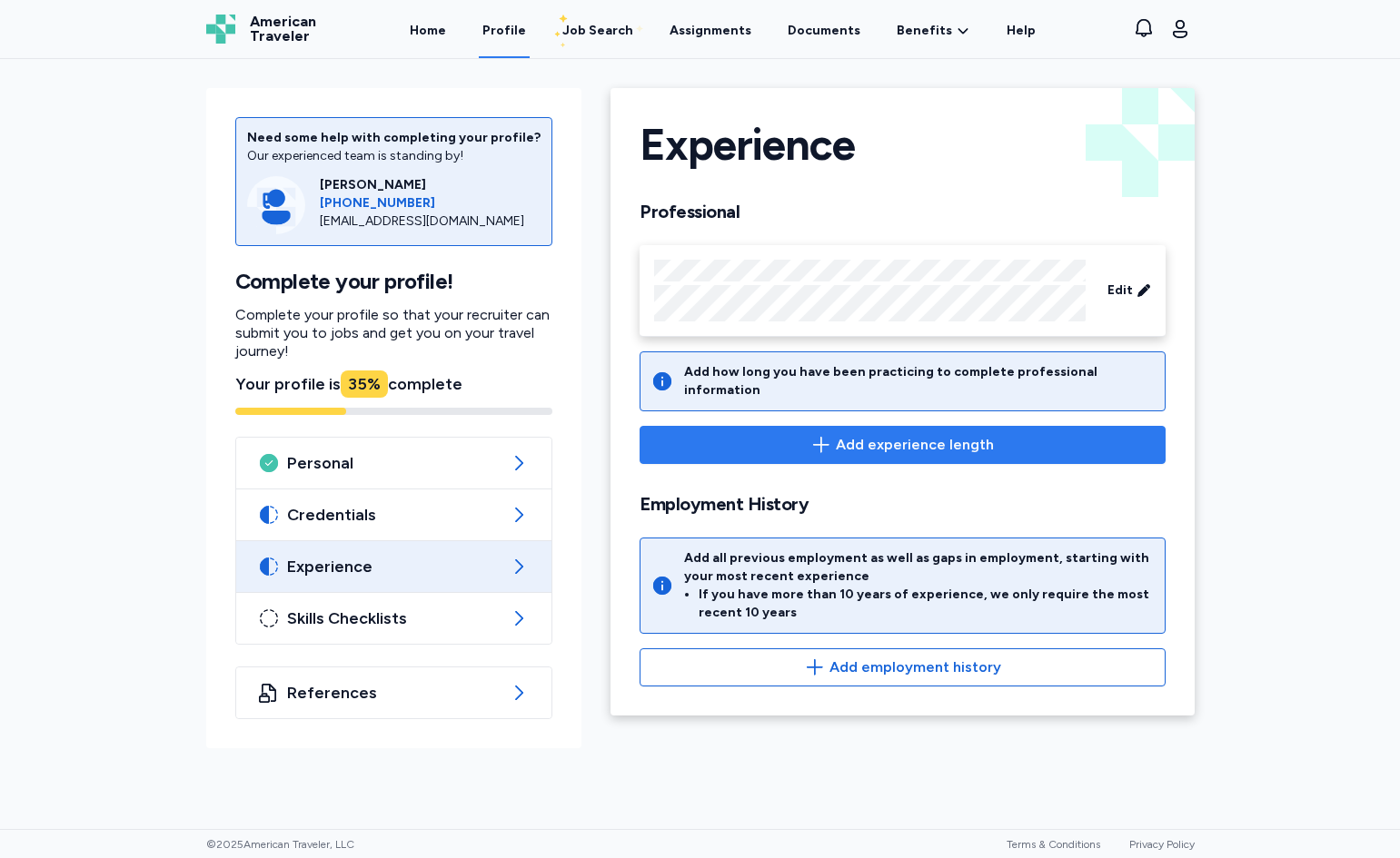
click at [889, 434] on span "Add experience length" at bounding box center [915, 444] width 158 height 22
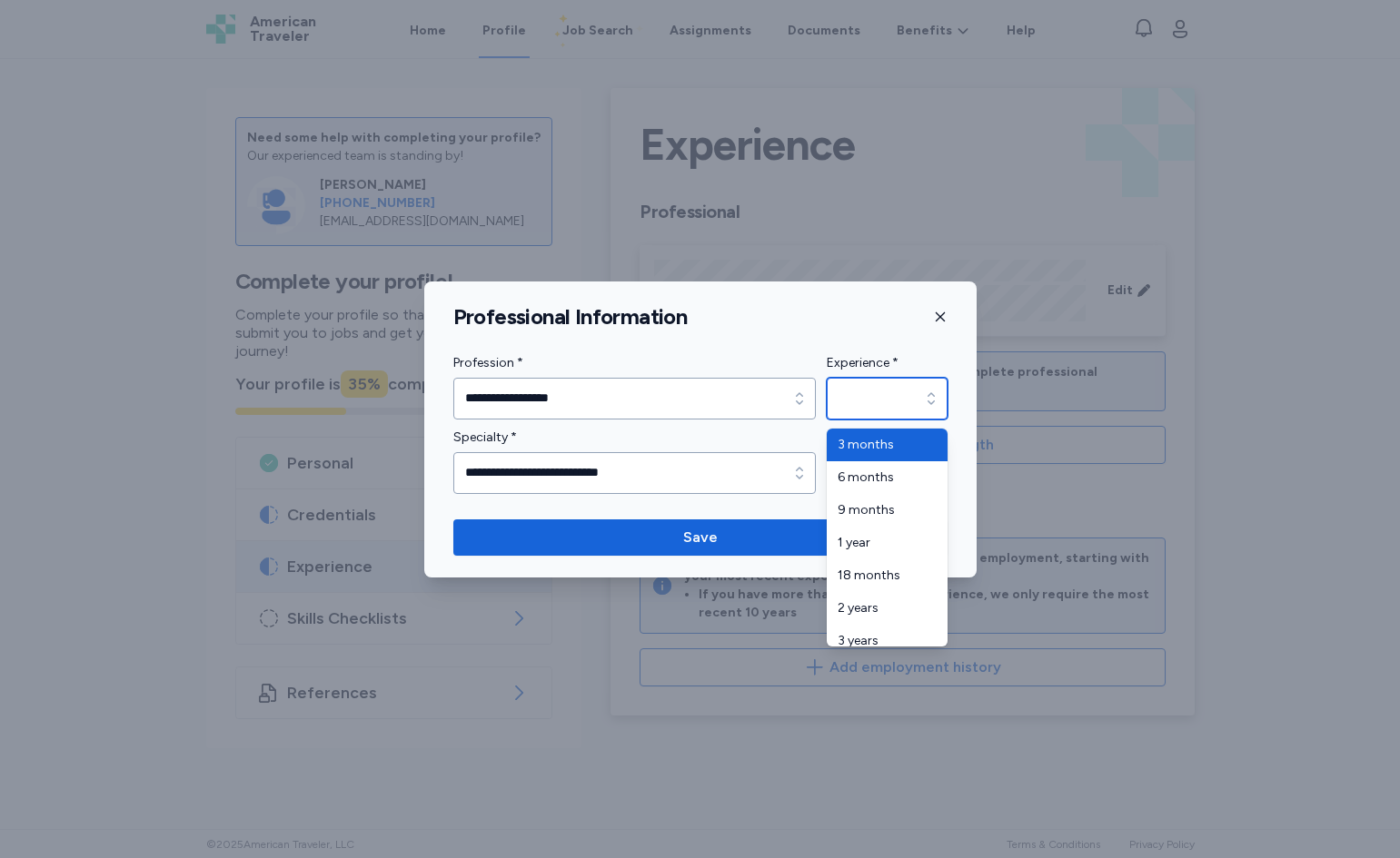
click at [936, 393] on icon "button" at bounding box center [931, 398] width 18 height 18
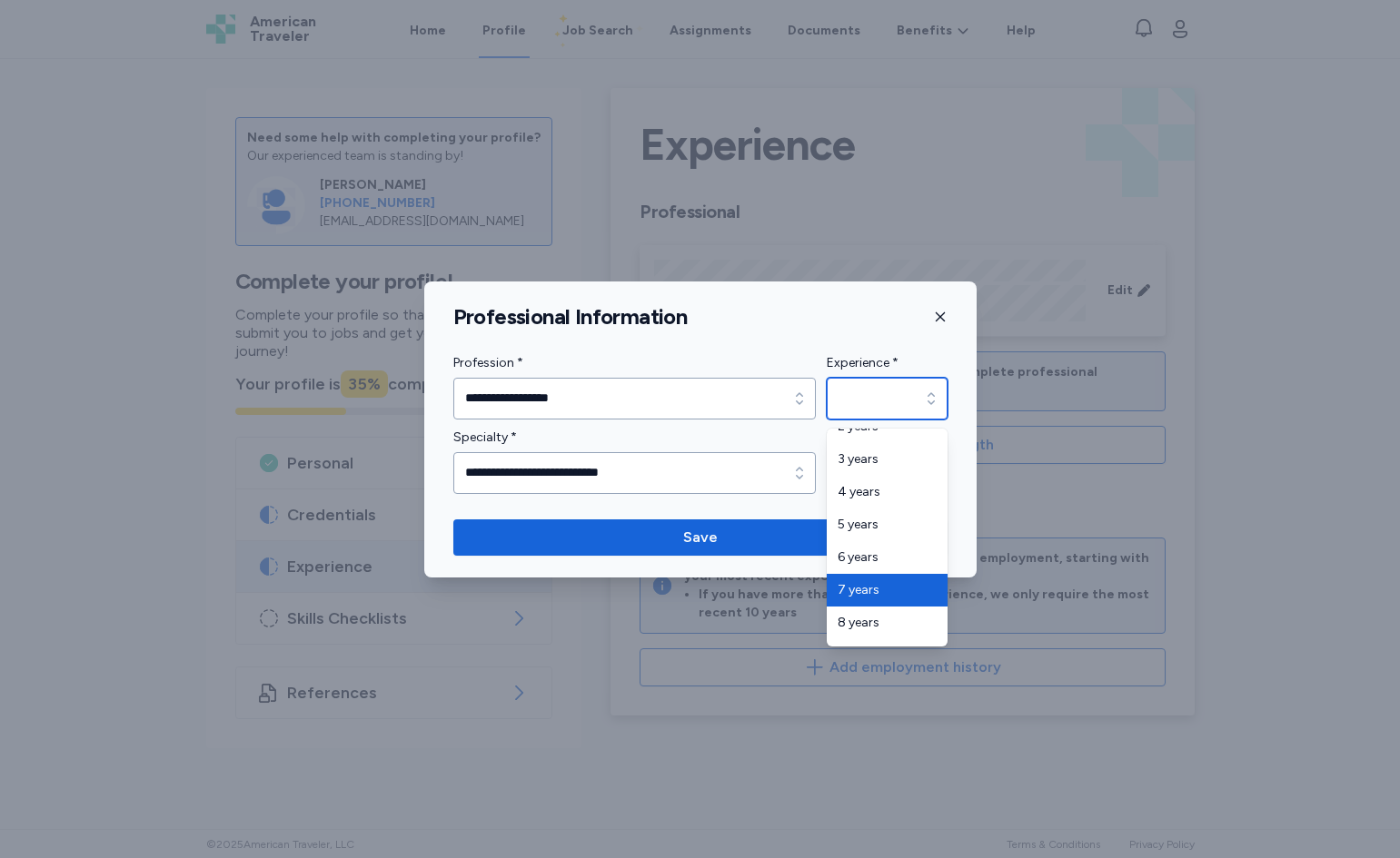
type input "*******"
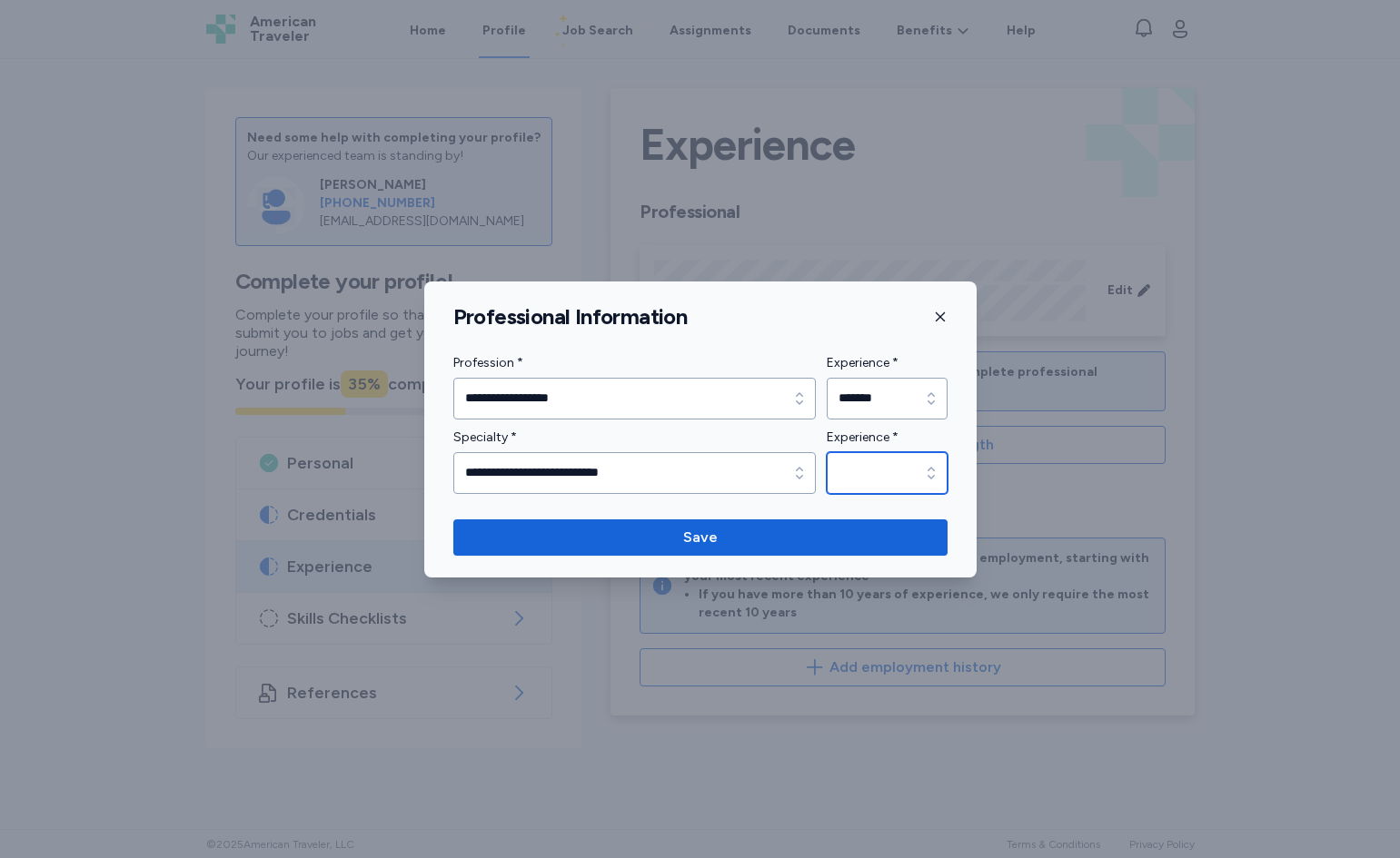
click at [940, 462] on div "button" at bounding box center [931, 473] width 33 height 42
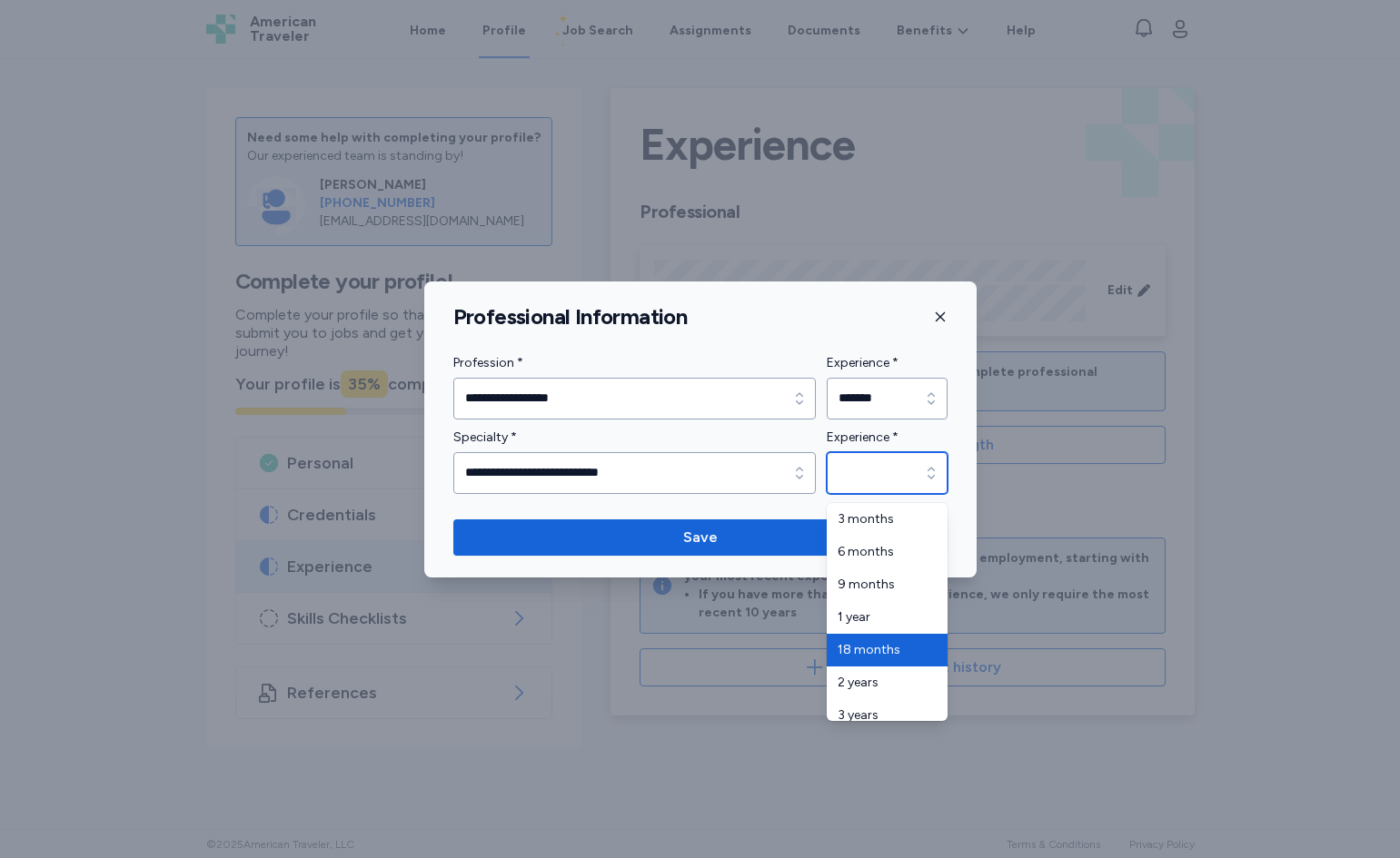
scroll to position [273, 0]
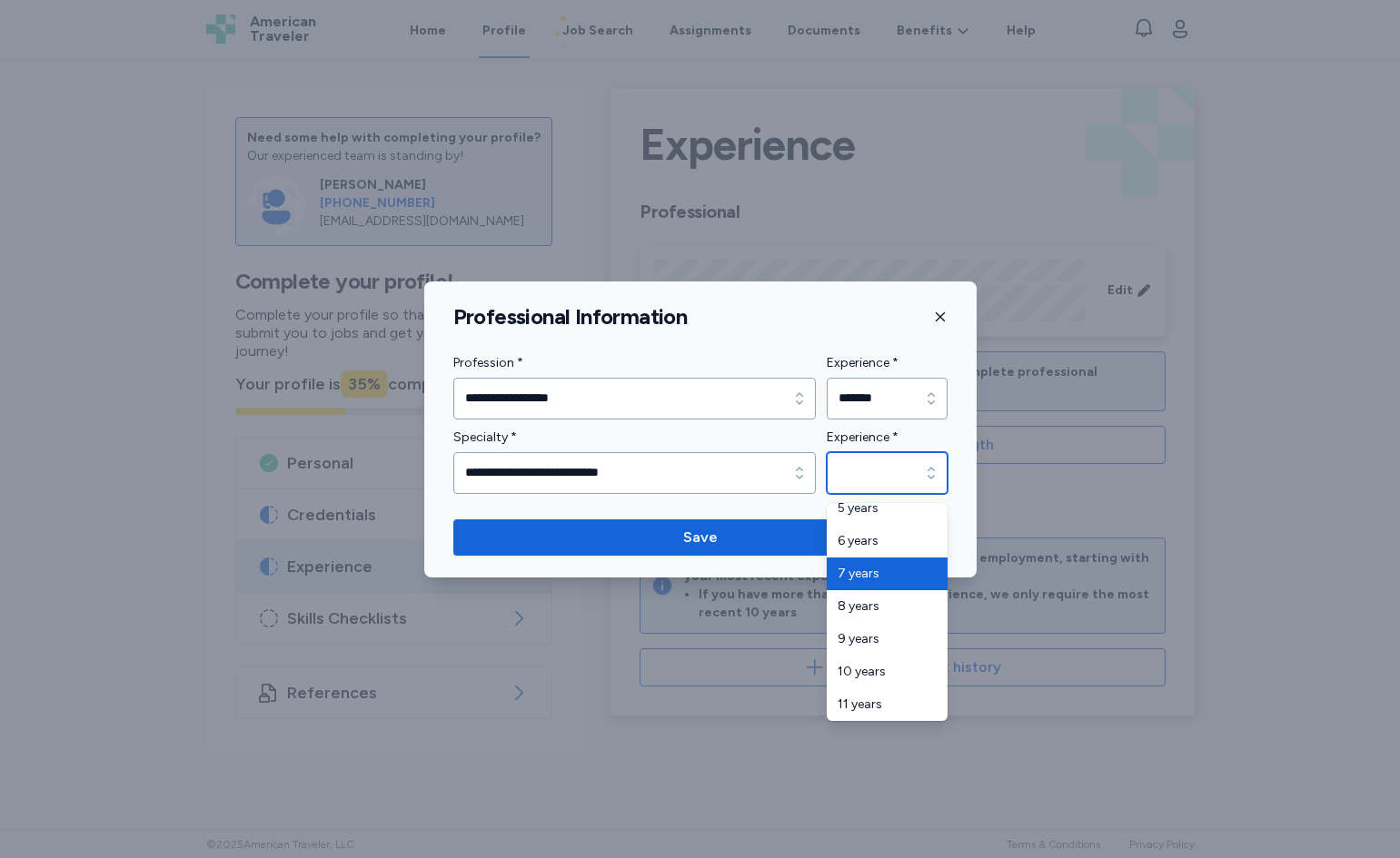
type input "*******"
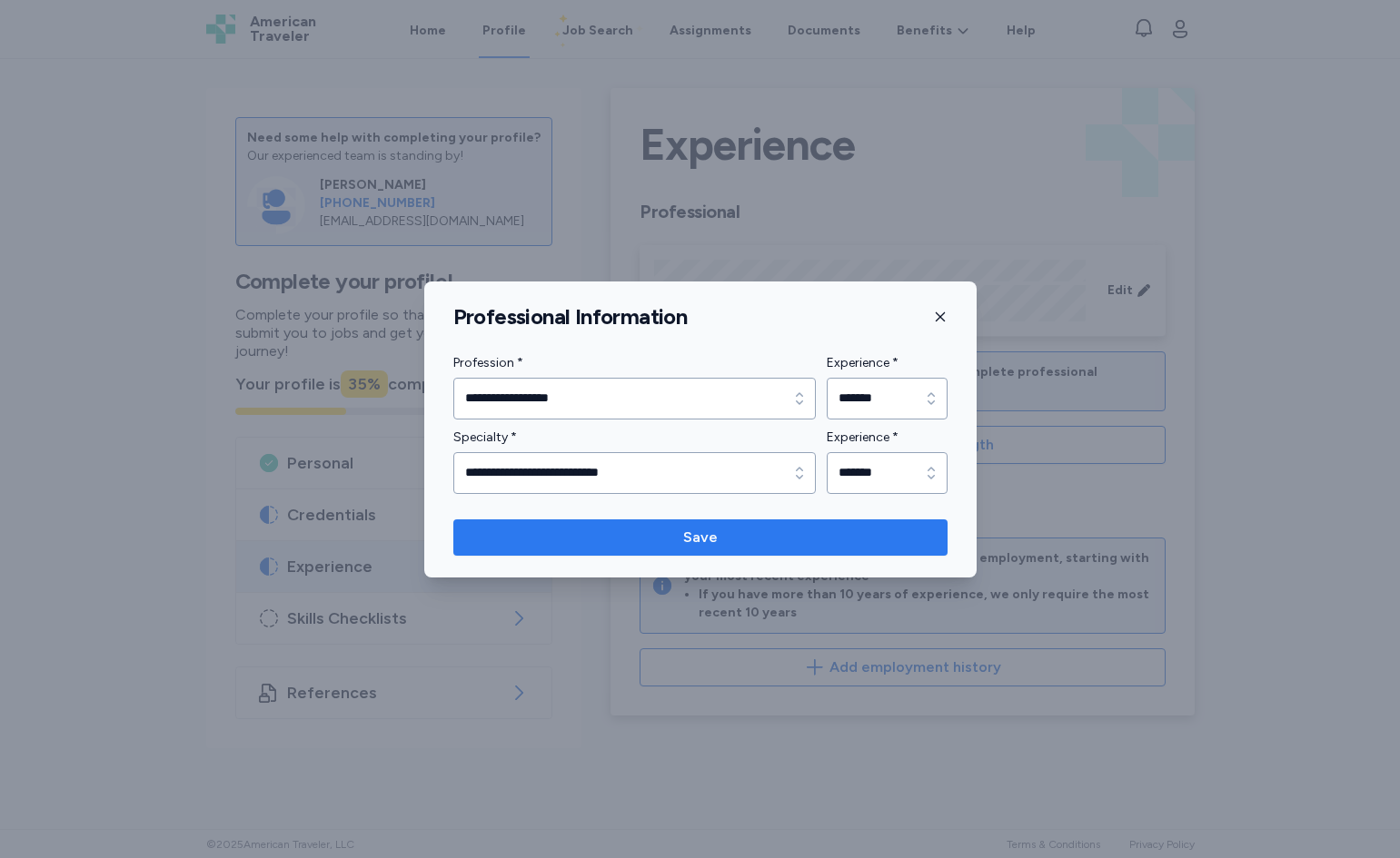
click at [903, 528] on span "Save" at bounding box center [700, 537] width 466 height 22
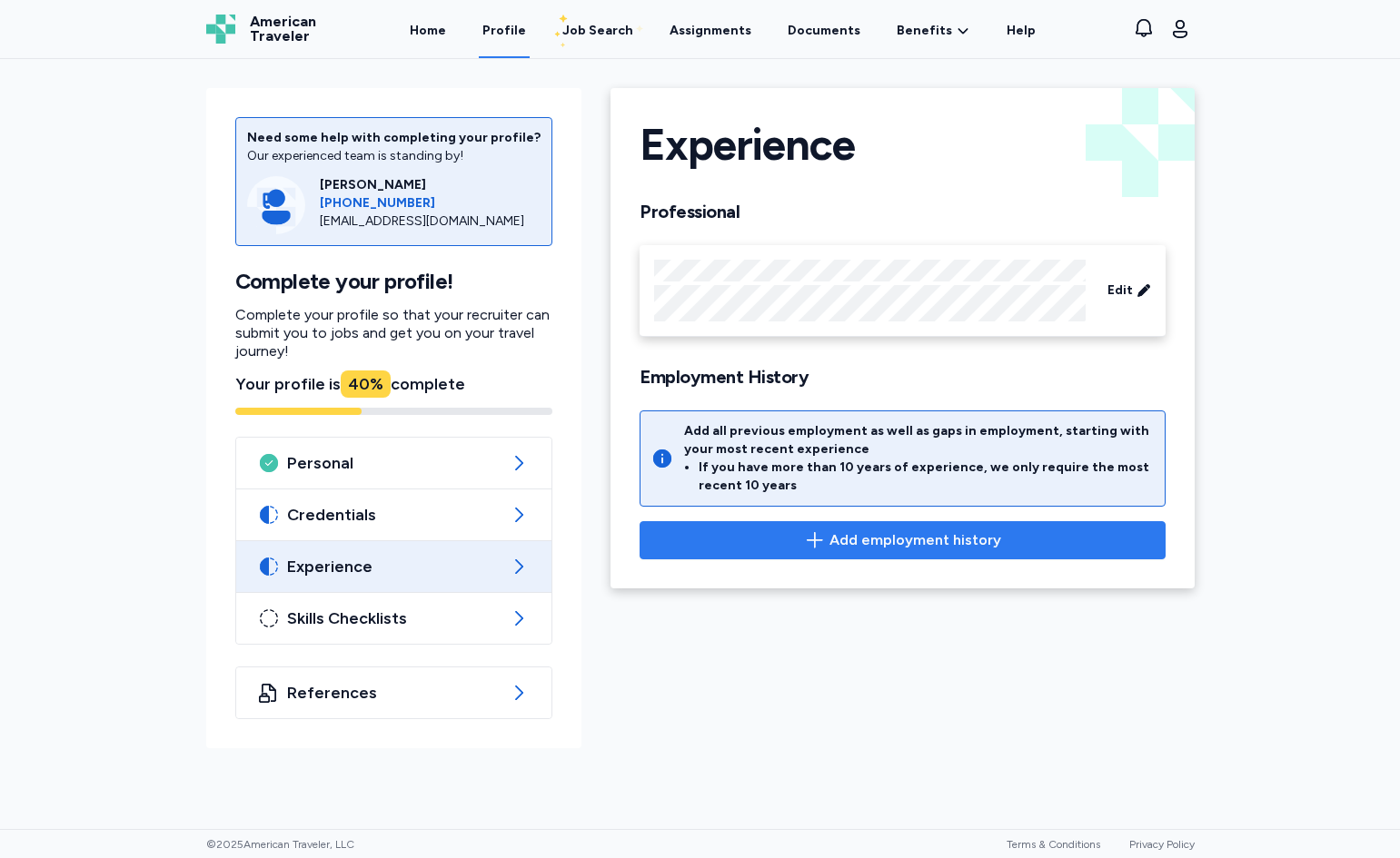
click at [981, 540] on span "Add employment history" at bounding box center [915, 540] width 172 height 22
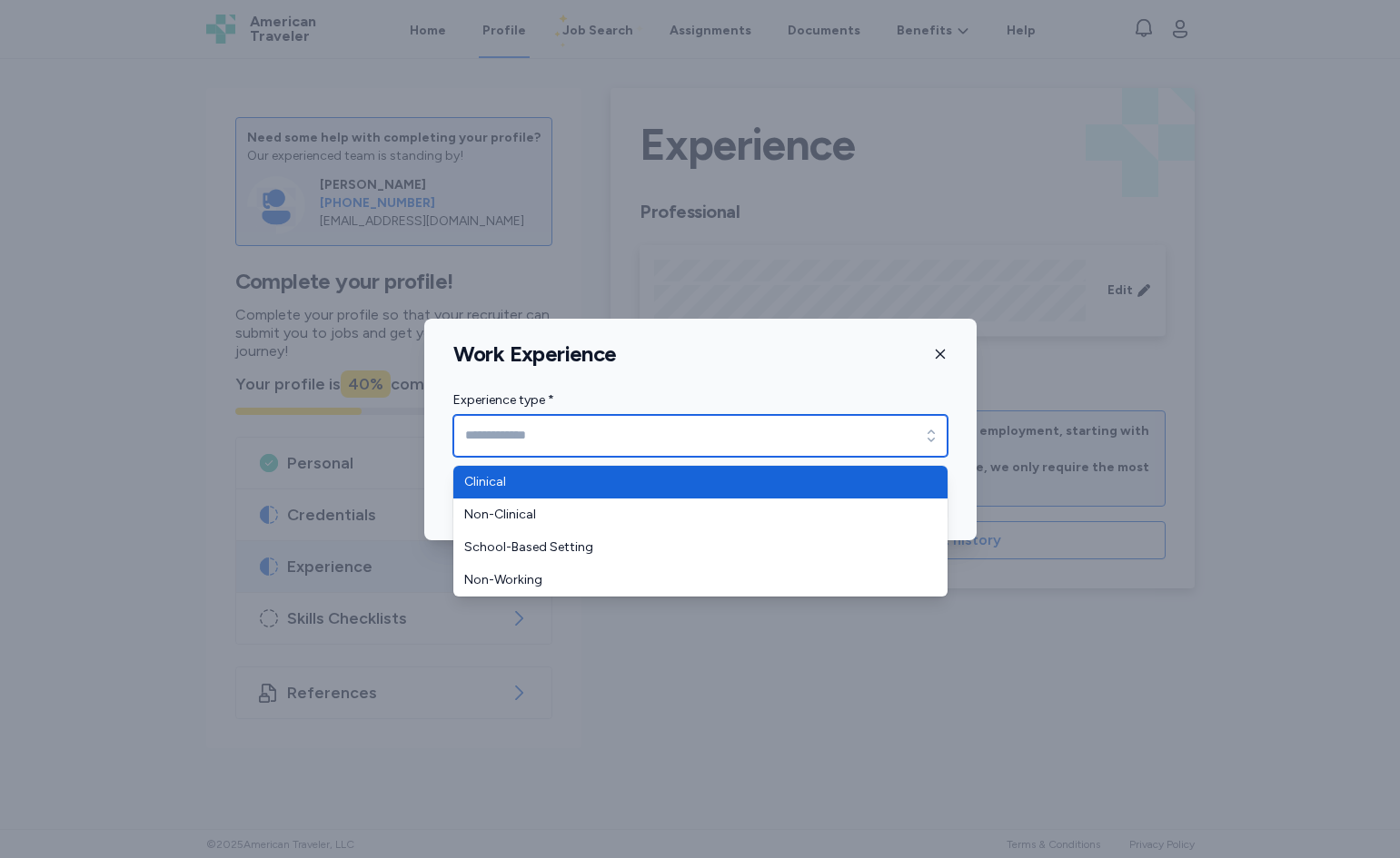
click at [911, 440] on input "Experience type *" at bounding box center [700, 436] width 495 height 42
type input "********"
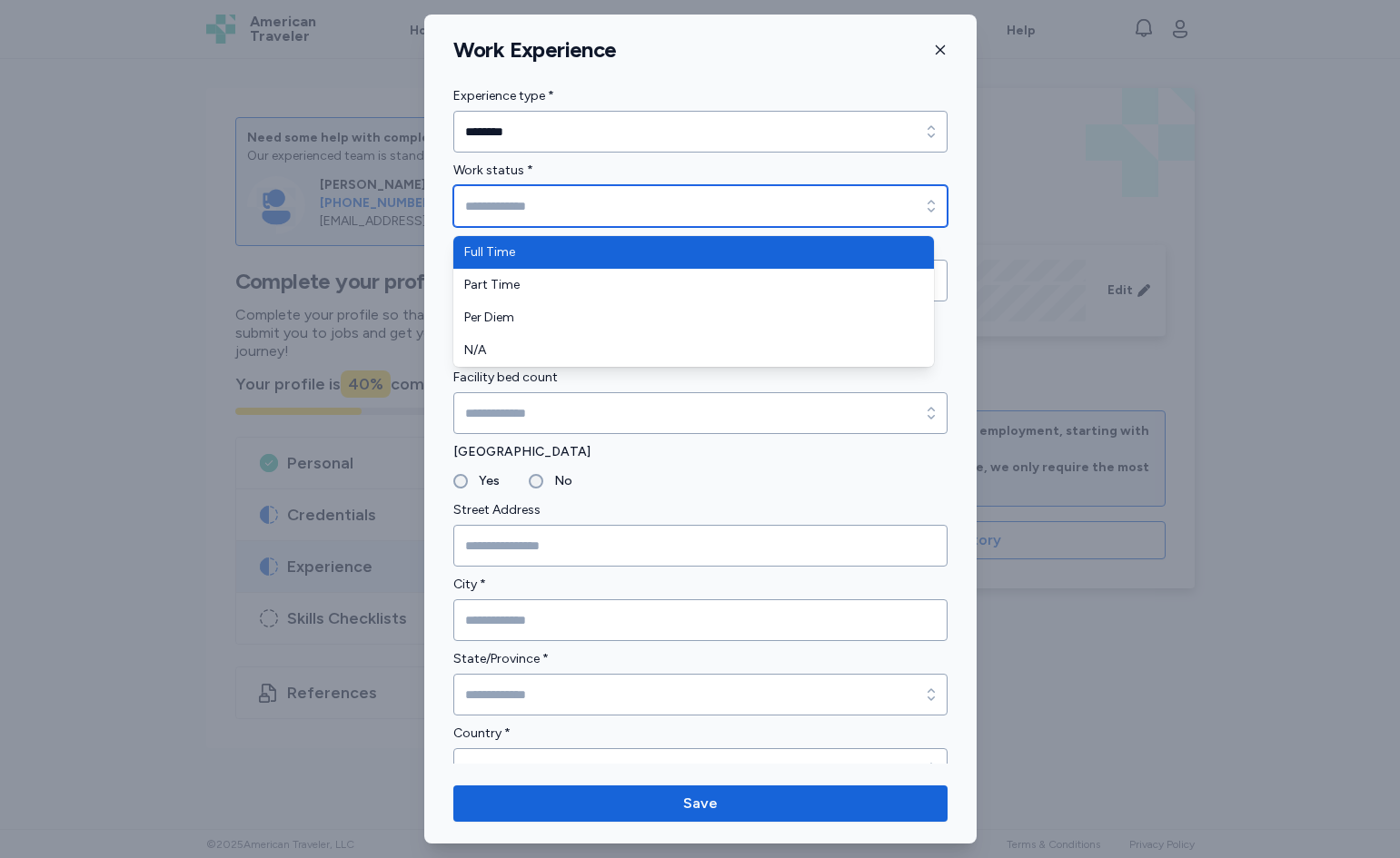
click at [574, 210] on input "Work status *" at bounding box center [700, 206] width 495 height 42
type input "*********"
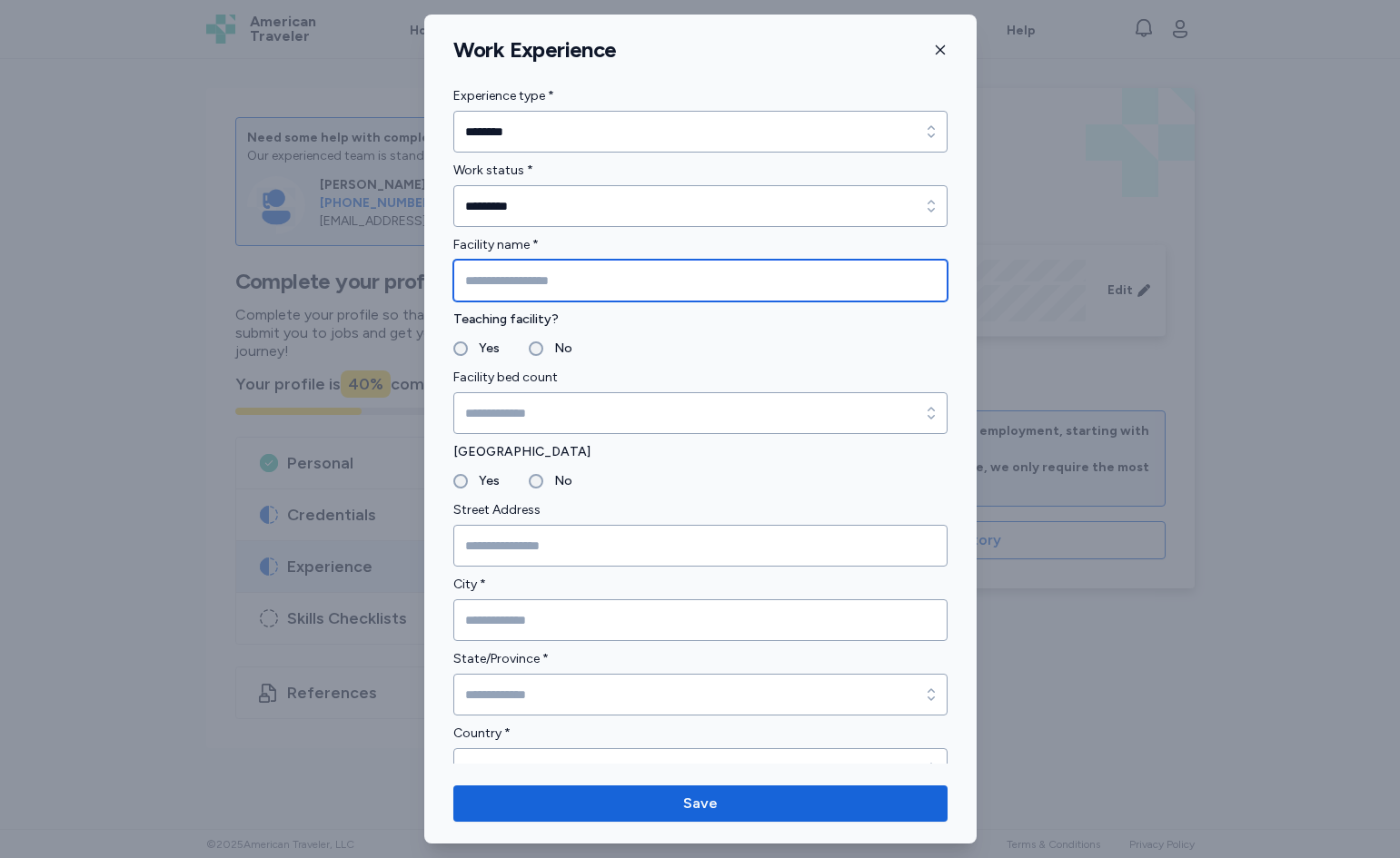
click at [588, 282] on input "Facility name *" at bounding box center [700, 281] width 495 height 42
click at [457, 281] on input "**********" at bounding box center [700, 281] width 495 height 42
click at [471, 275] on input "**********" at bounding box center [700, 281] width 495 height 42
click at [601, 276] on input "**********" at bounding box center [700, 281] width 495 height 42
type input "**********"
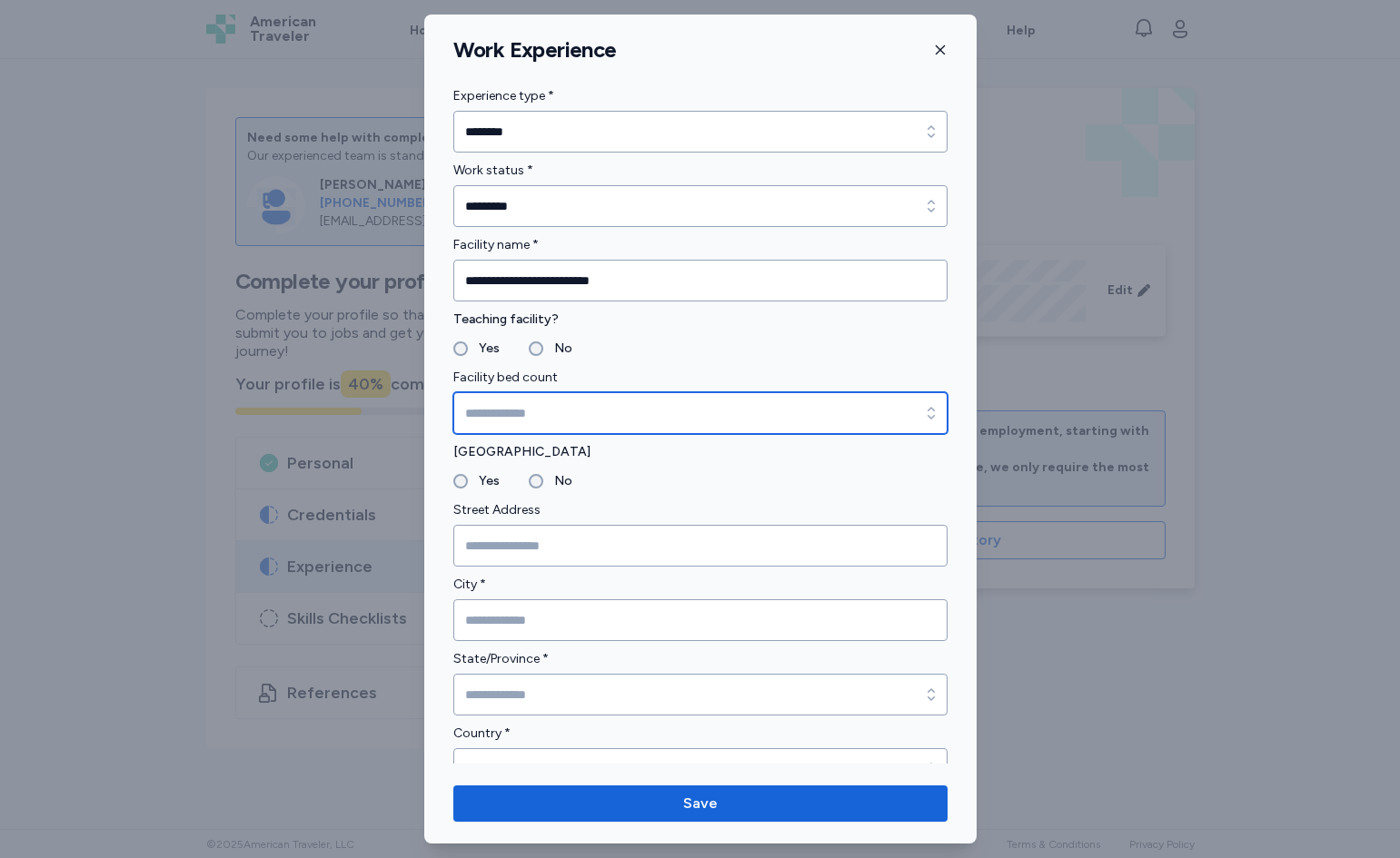
click at [531, 405] on input "Facility bed count" at bounding box center [700, 414] width 495 height 42
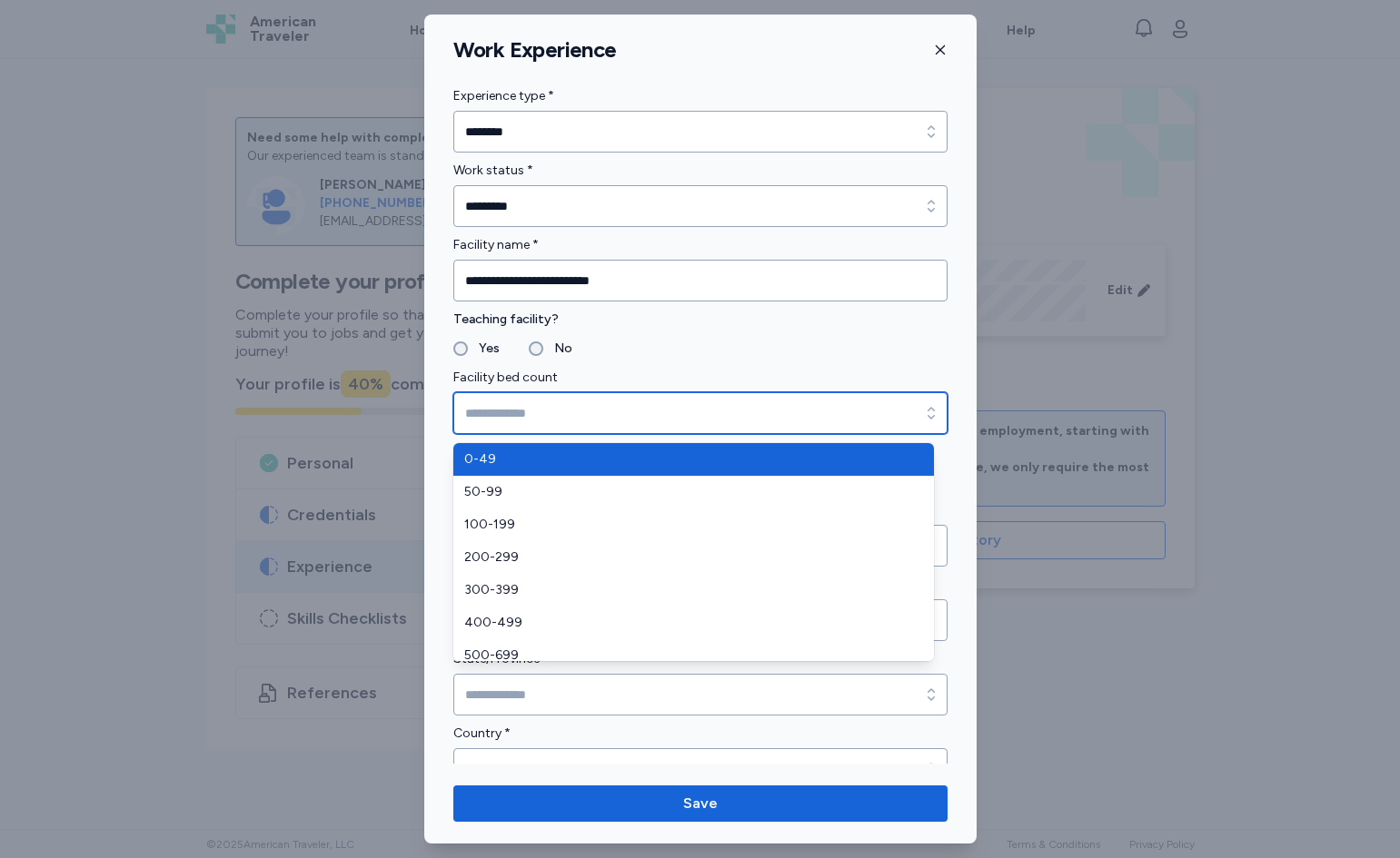
type input "****"
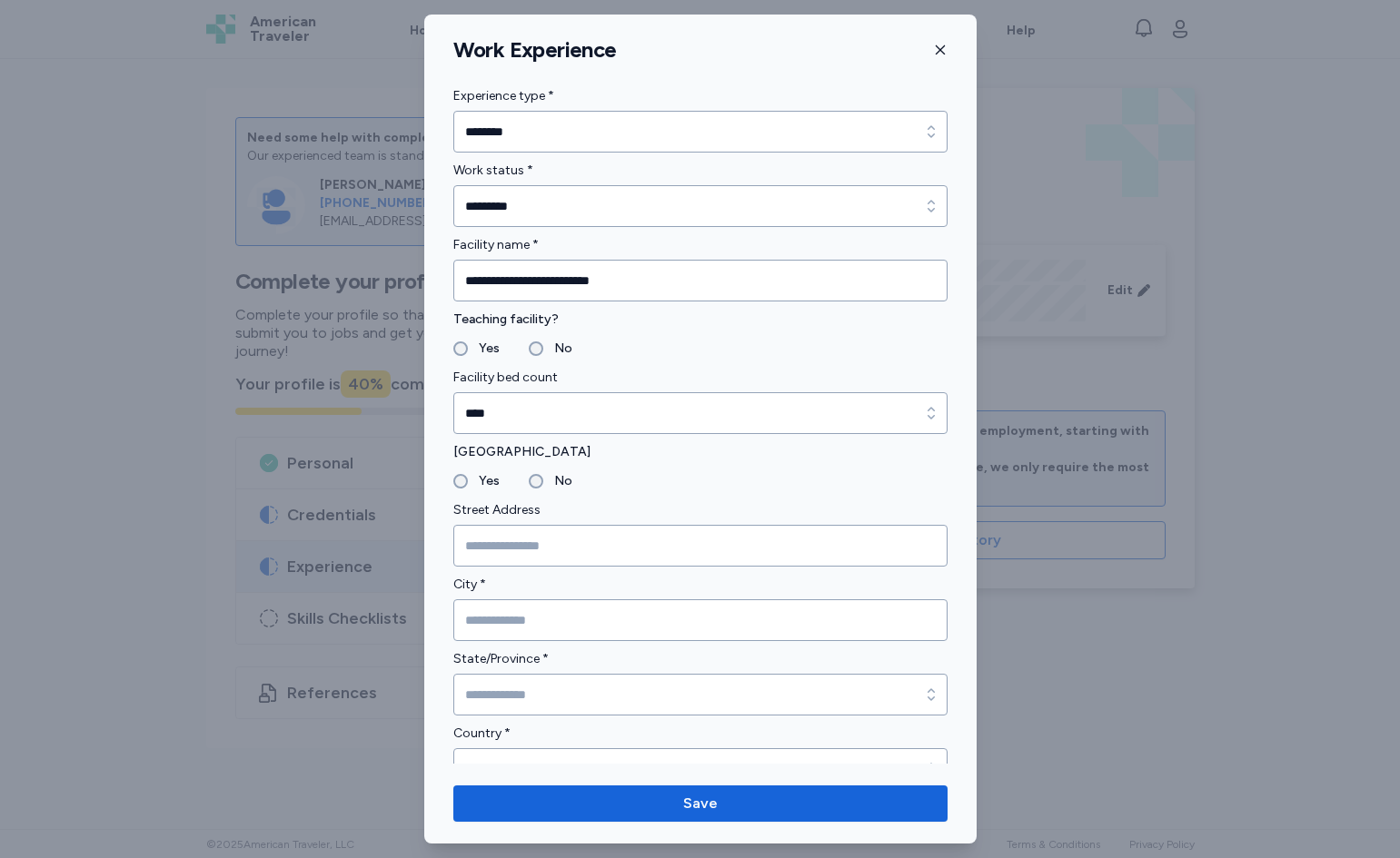
click at [534, 473] on div "No" at bounding box center [550, 481] width 43 height 22
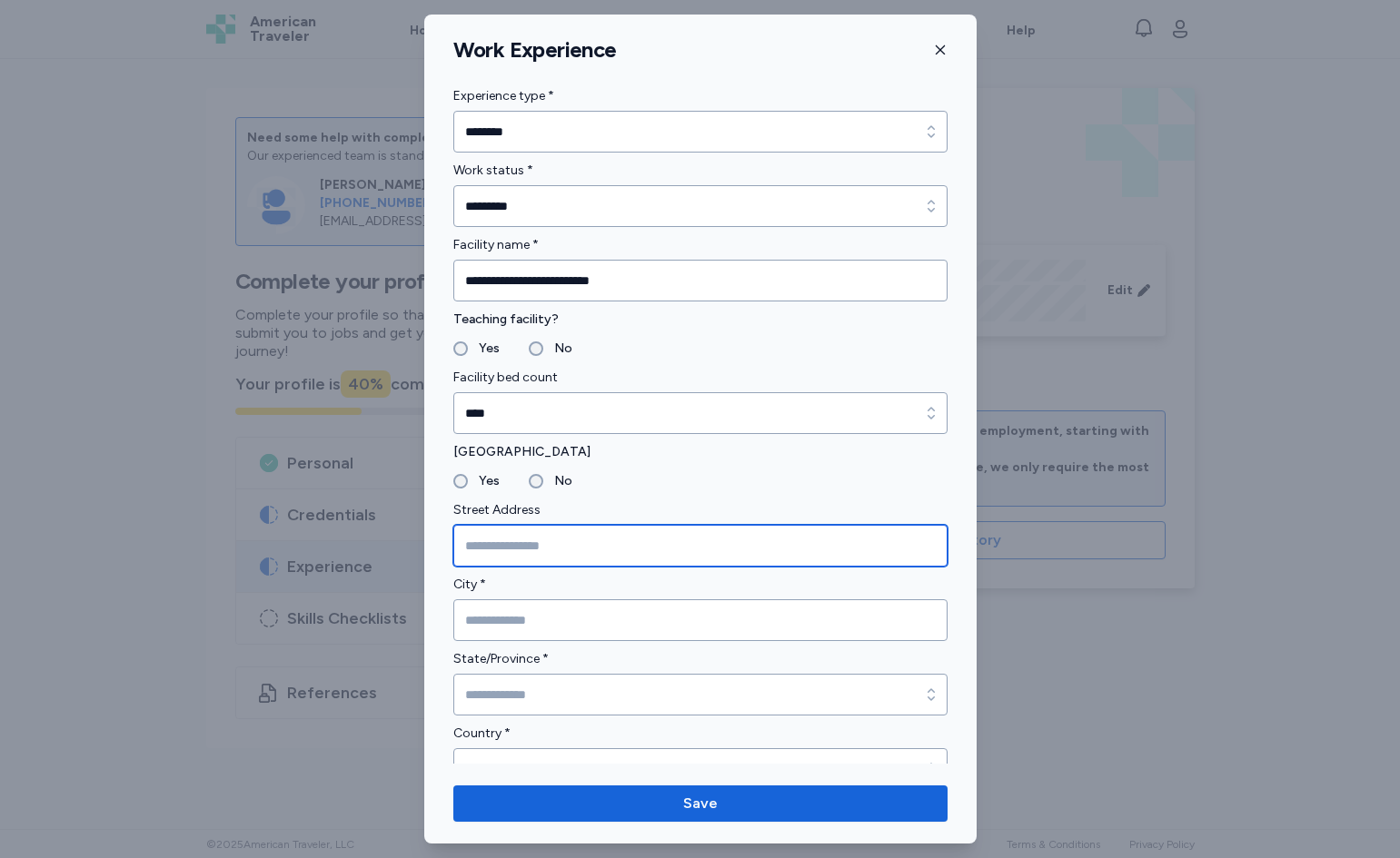
click at [544, 536] on input "Street Address" at bounding box center [700, 546] width 495 height 42
paste input "**********"
drag, startPoint x: 670, startPoint y: 538, endPoint x: 851, endPoint y: 532, distance: 181.1
click at [851, 532] on input "**********" at bounding box center [700, 546] width 495 height 42
type input "**********"
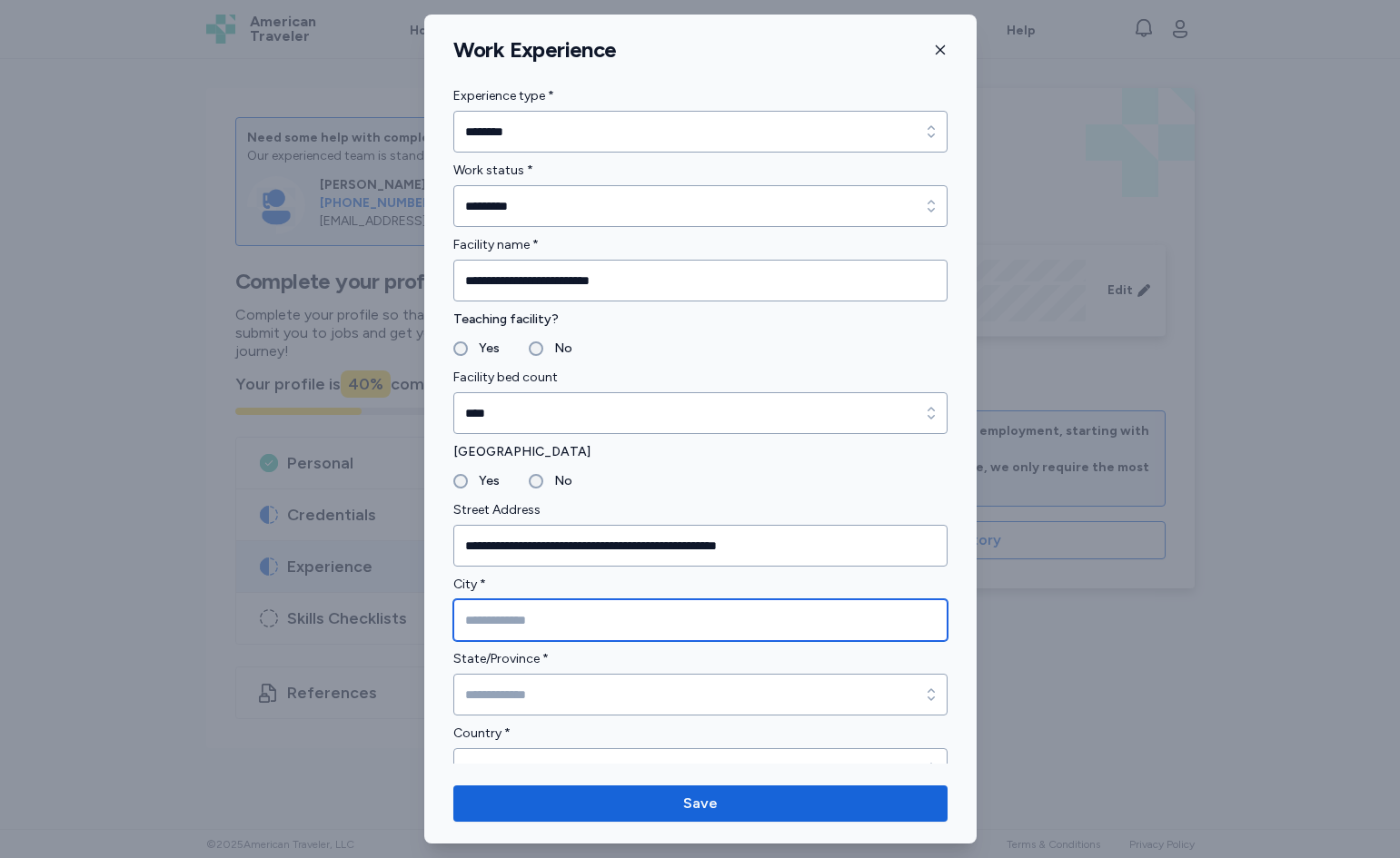
click at [623, 631] on input "City *" at bounding box center [700, 621] width 495 height 42
paste input "**********"
type input "**********"
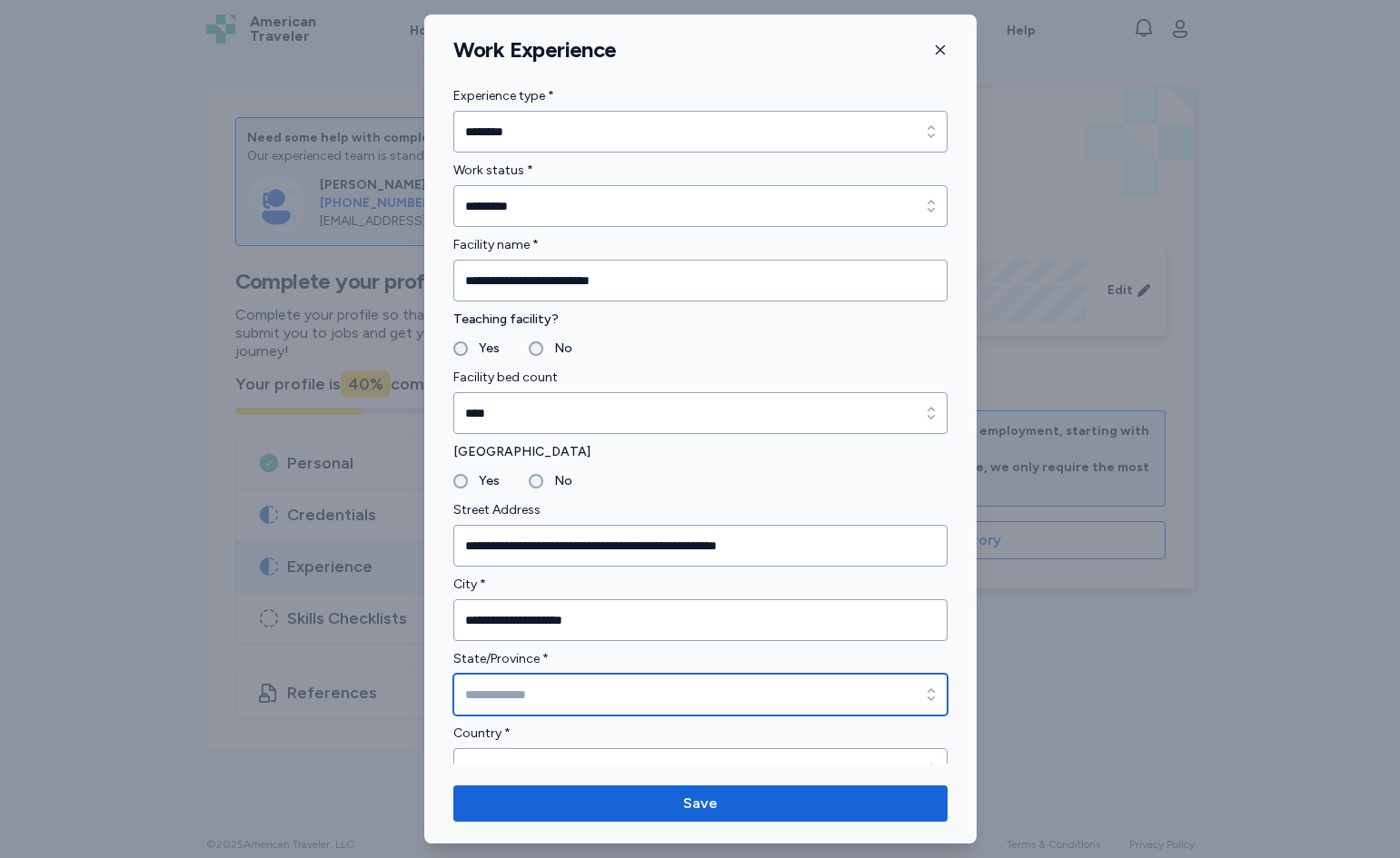
click at [580, 684] on input "State/Province *" at bounding box center [700, 695] width 495 height 42
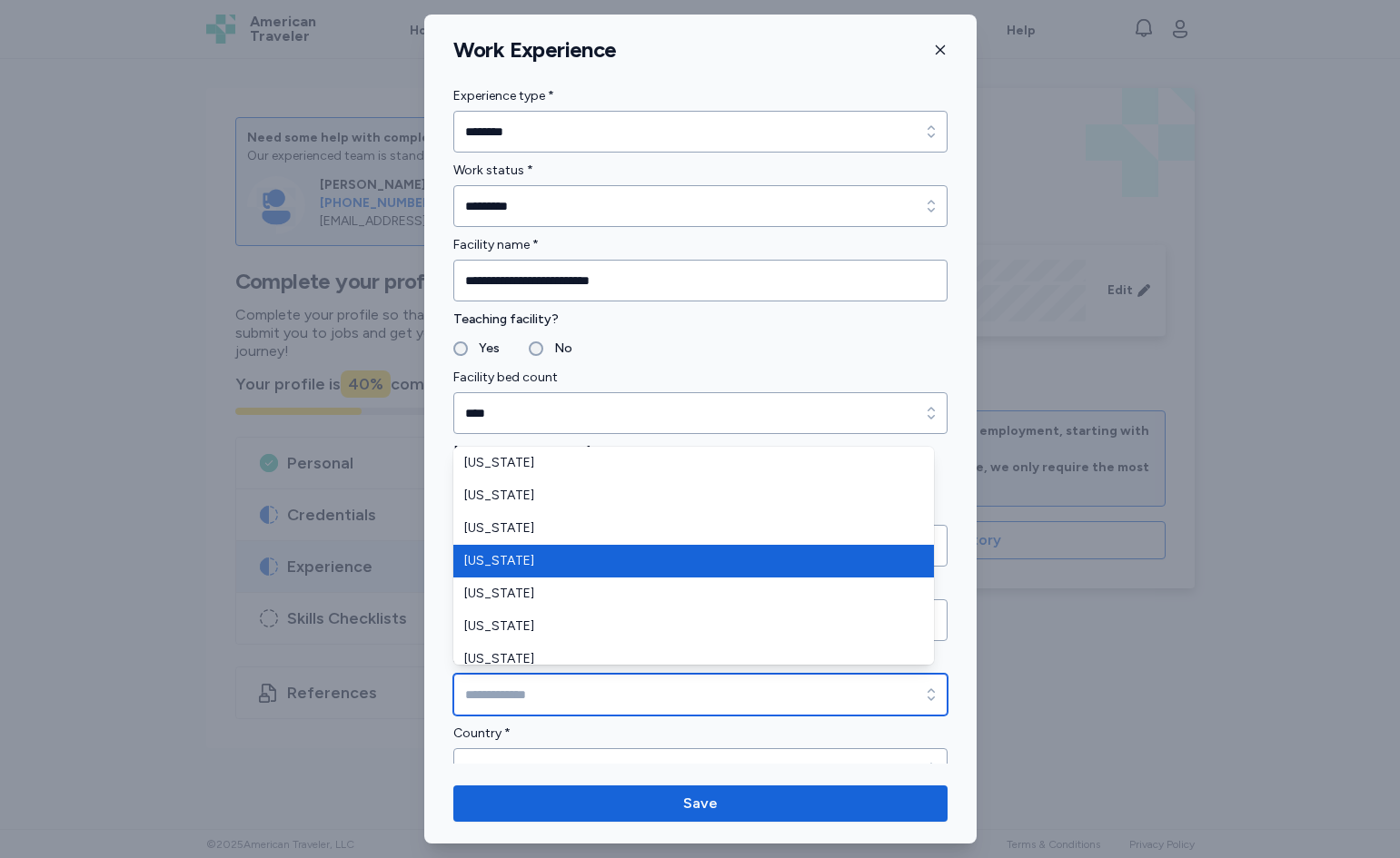
type input "********"
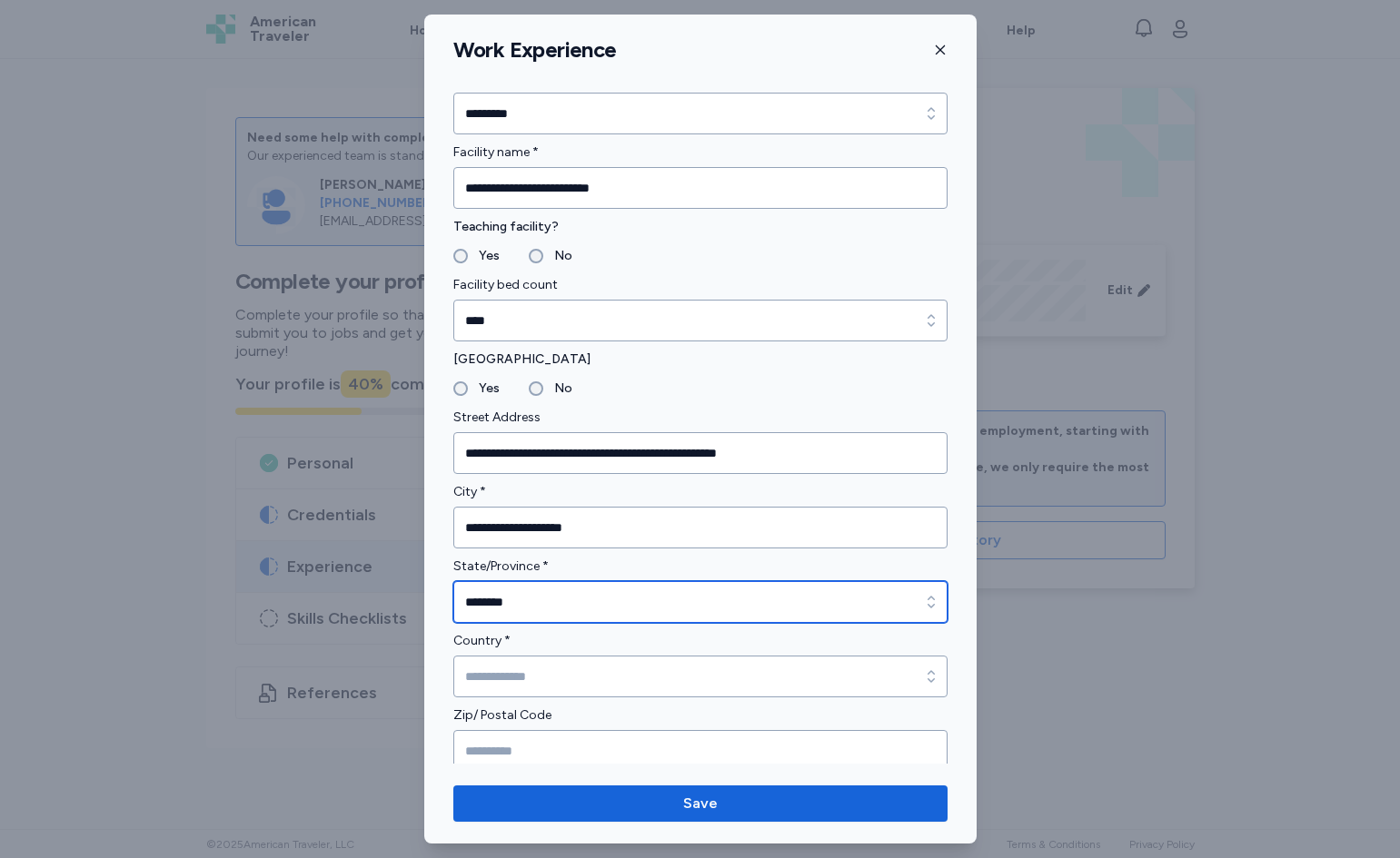
scroll to position [181, 0]
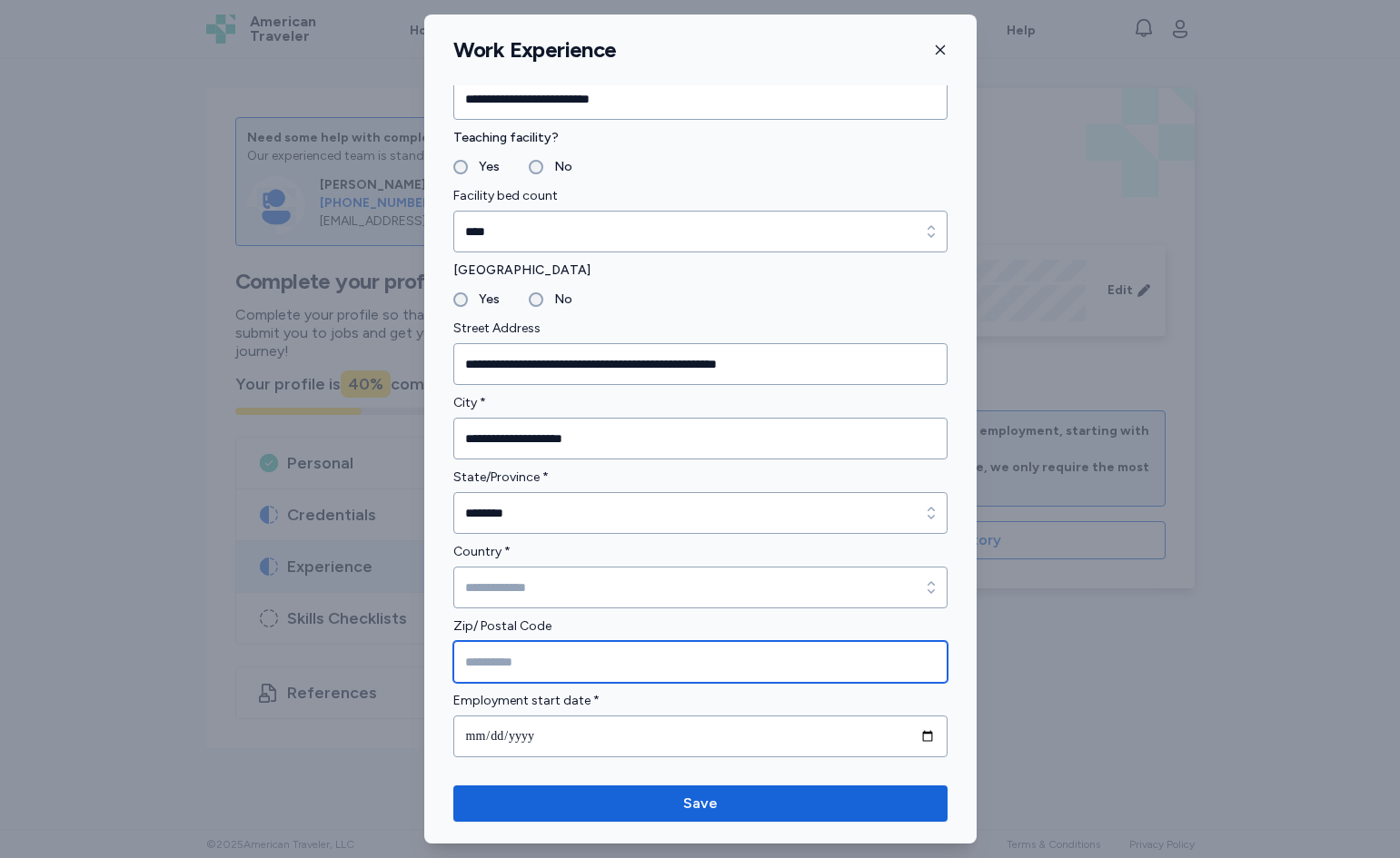
click at [541, 649] on input "Zip/ Postal Code" at bounding box center [700, 662] width 495 height 42
type input "*****"
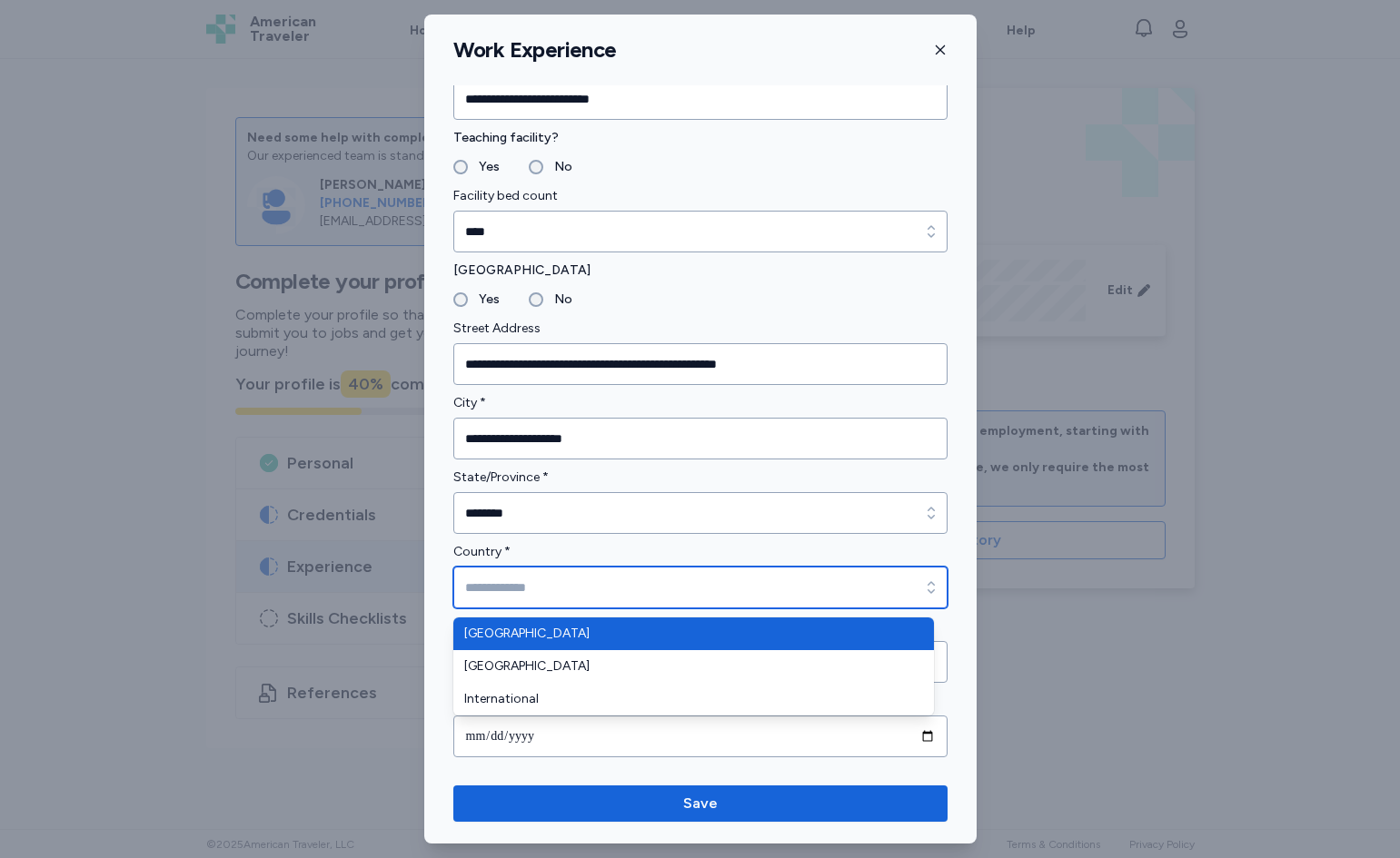
click at [561, 583] on input "Country *" at bounding box center [700, 588] width 495 height 42
type input "**********"
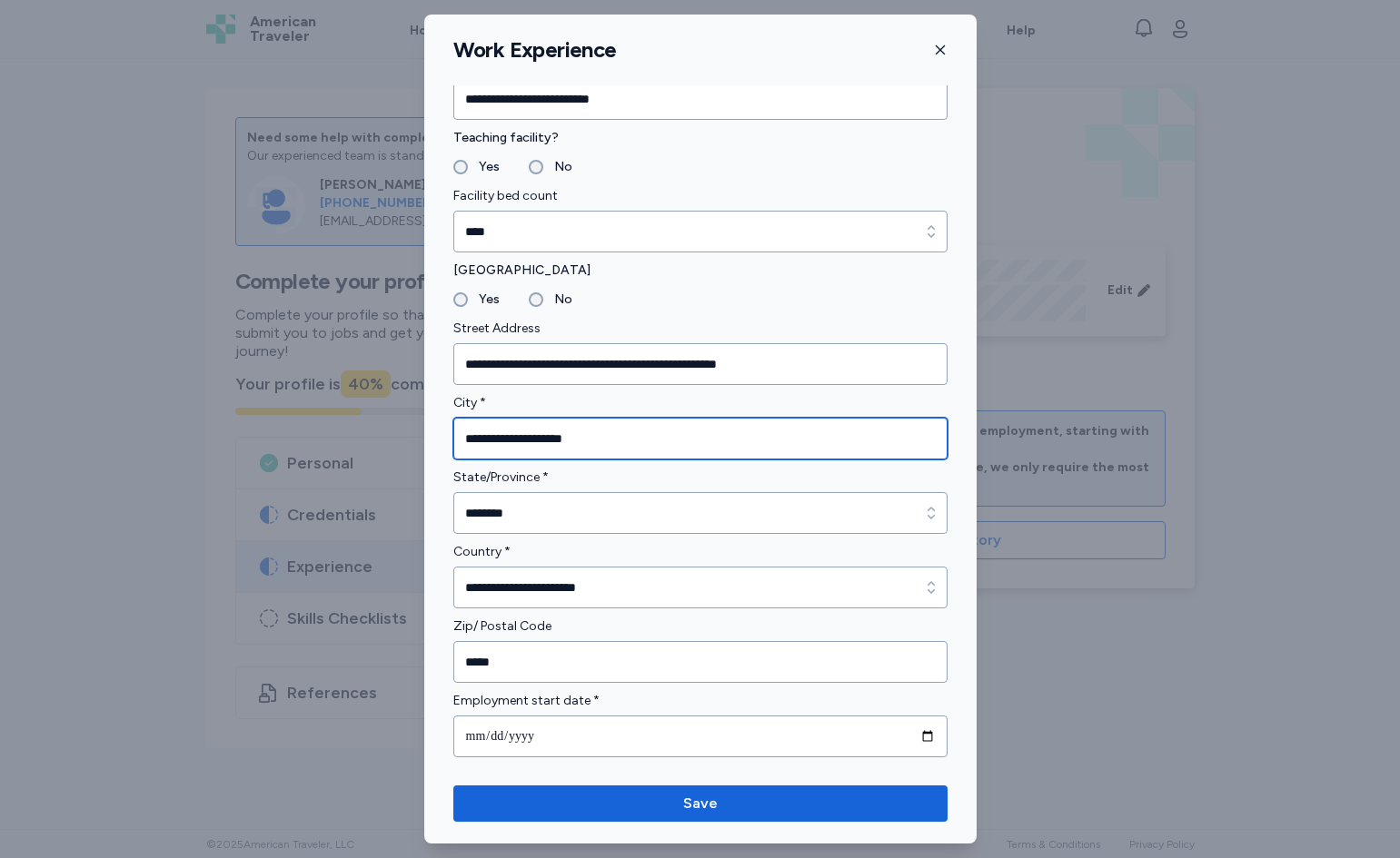
click at [599, 437] on input "**********" at bounding box center [700, 439] width 495 height 42
type input "**********"
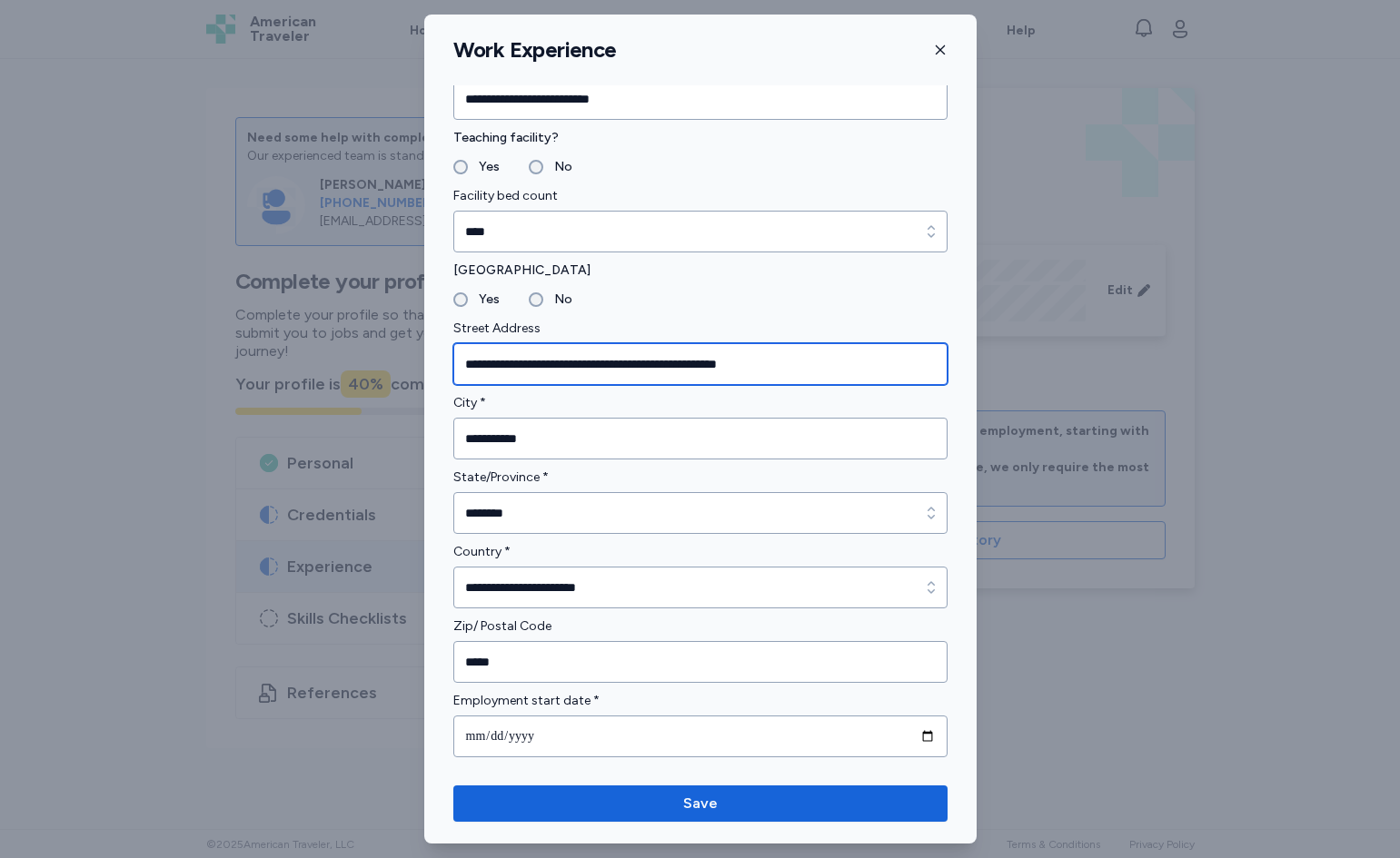
click at [791, 356] on input "**********" at bounding box center [700, 365] width 495 height 42
type input "**********"
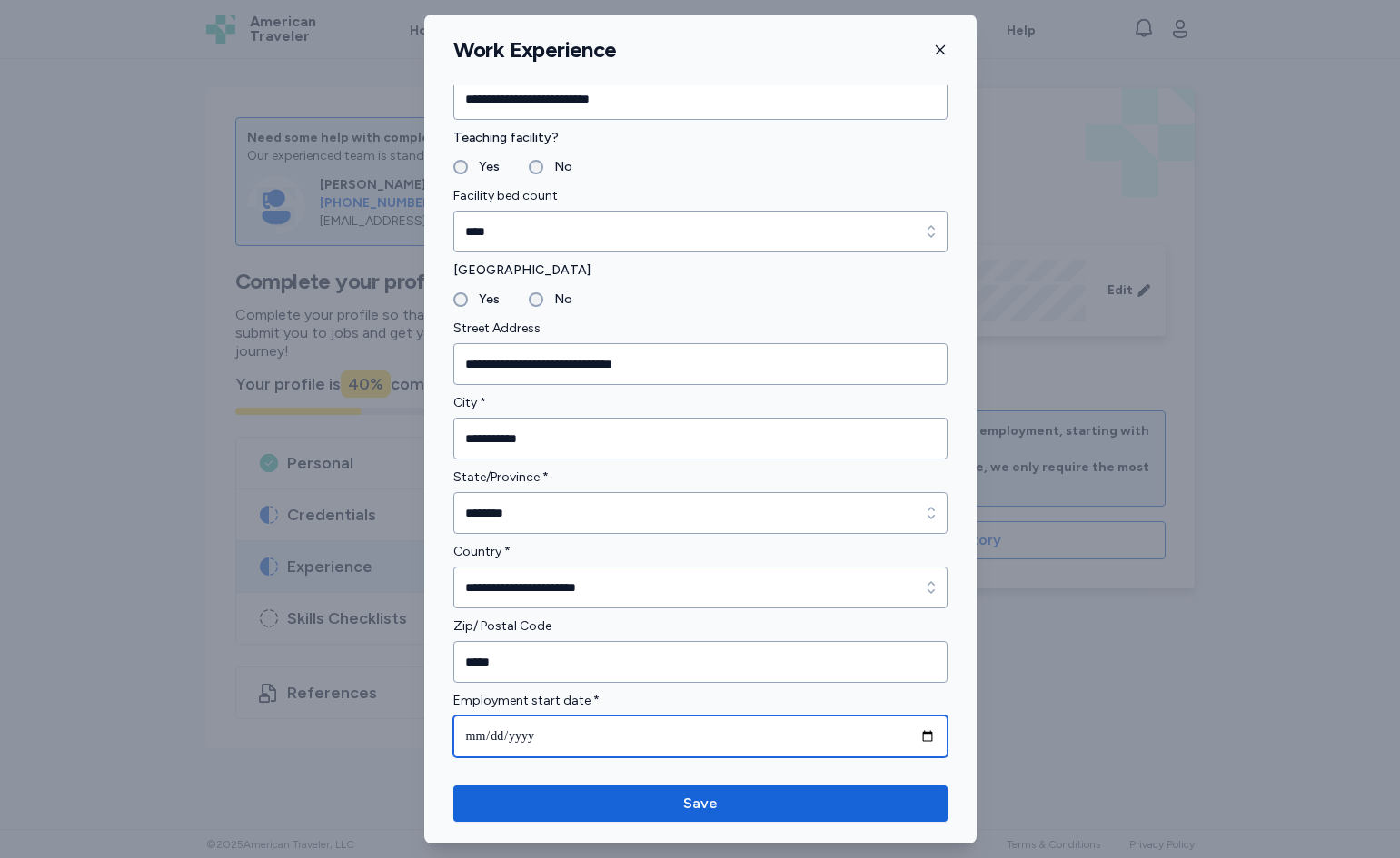
click at [593, 728] on input "date" at bounding box center [700, 737] width 495 height 42
click at [475, 731] on input "date" at bounding box center [700, 737] width 495 height 42
click at [917, 742] on input "date" at bounding box center [700, 737] width 495 height 42
click at [562, 732] on input "**********" at bounding box center [700, 737] width 495 height 42
click at [526, 739] on input "**********" at bounding box center [700, 737] width 495 height 42
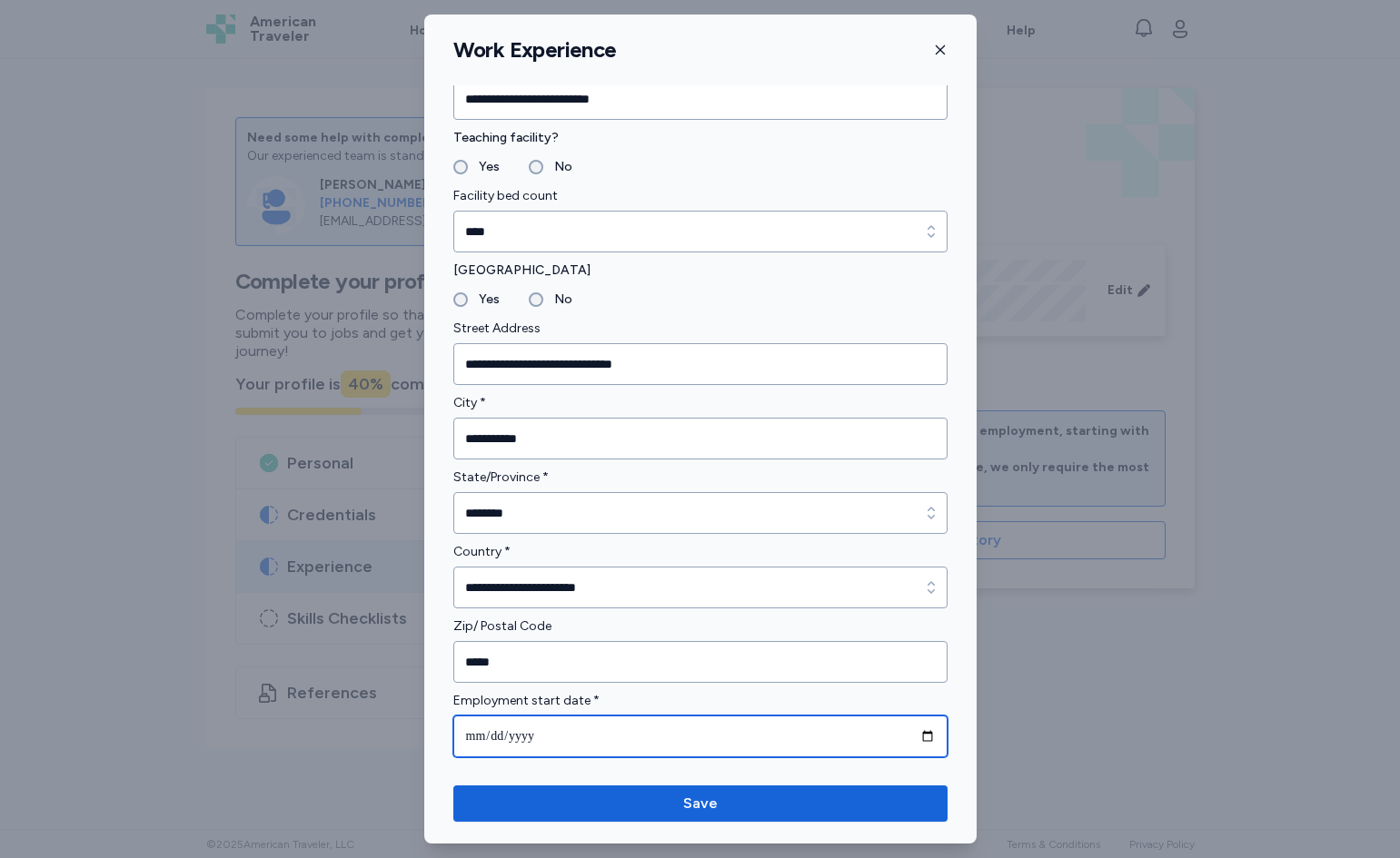
click at [912, 737] on input "**********" at bounding box center [700, 737] width 495 height 42
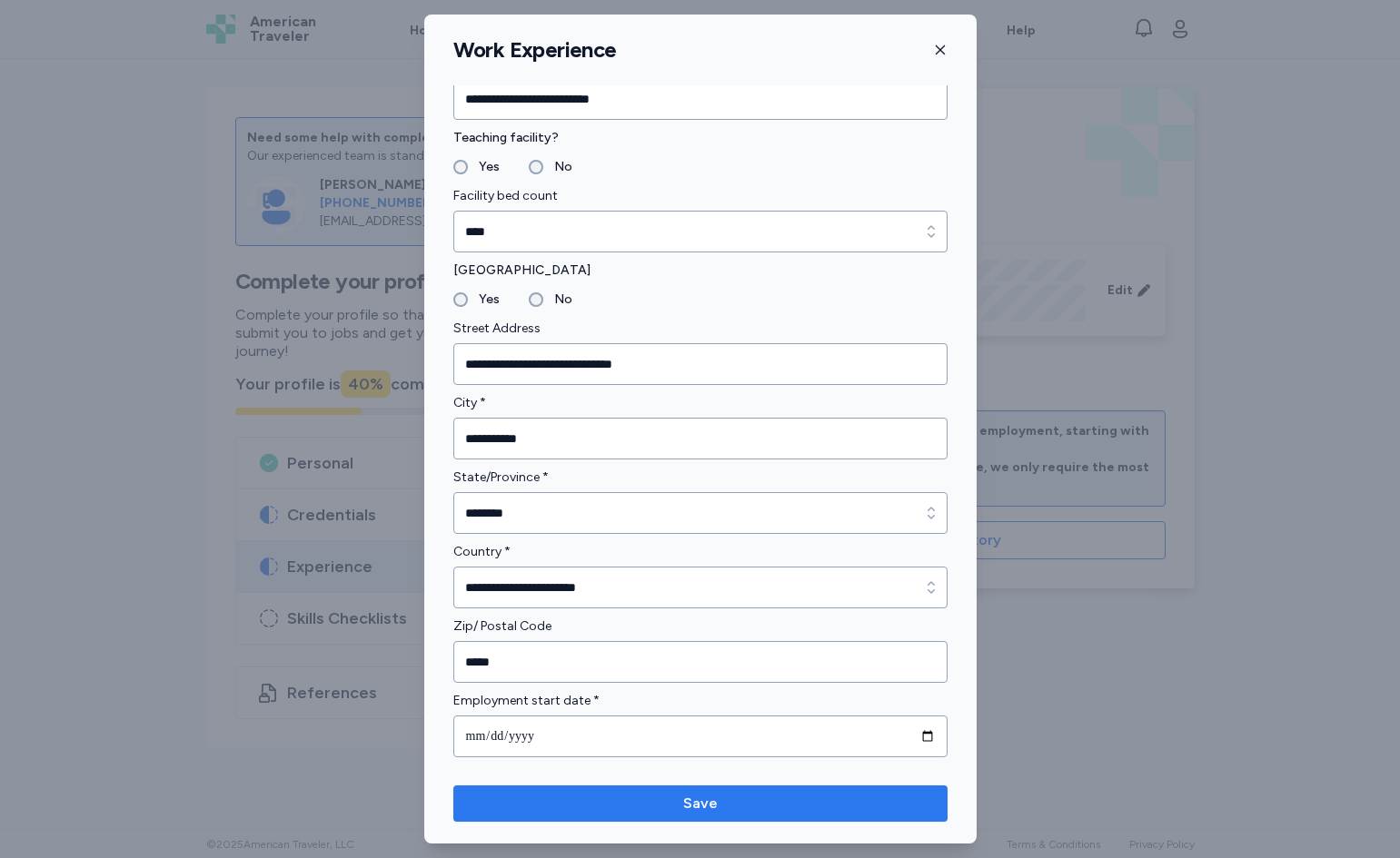
type input "**********"
click at [744, 798] on span "Save" at bounding box center [700, 803] width 466 height 22
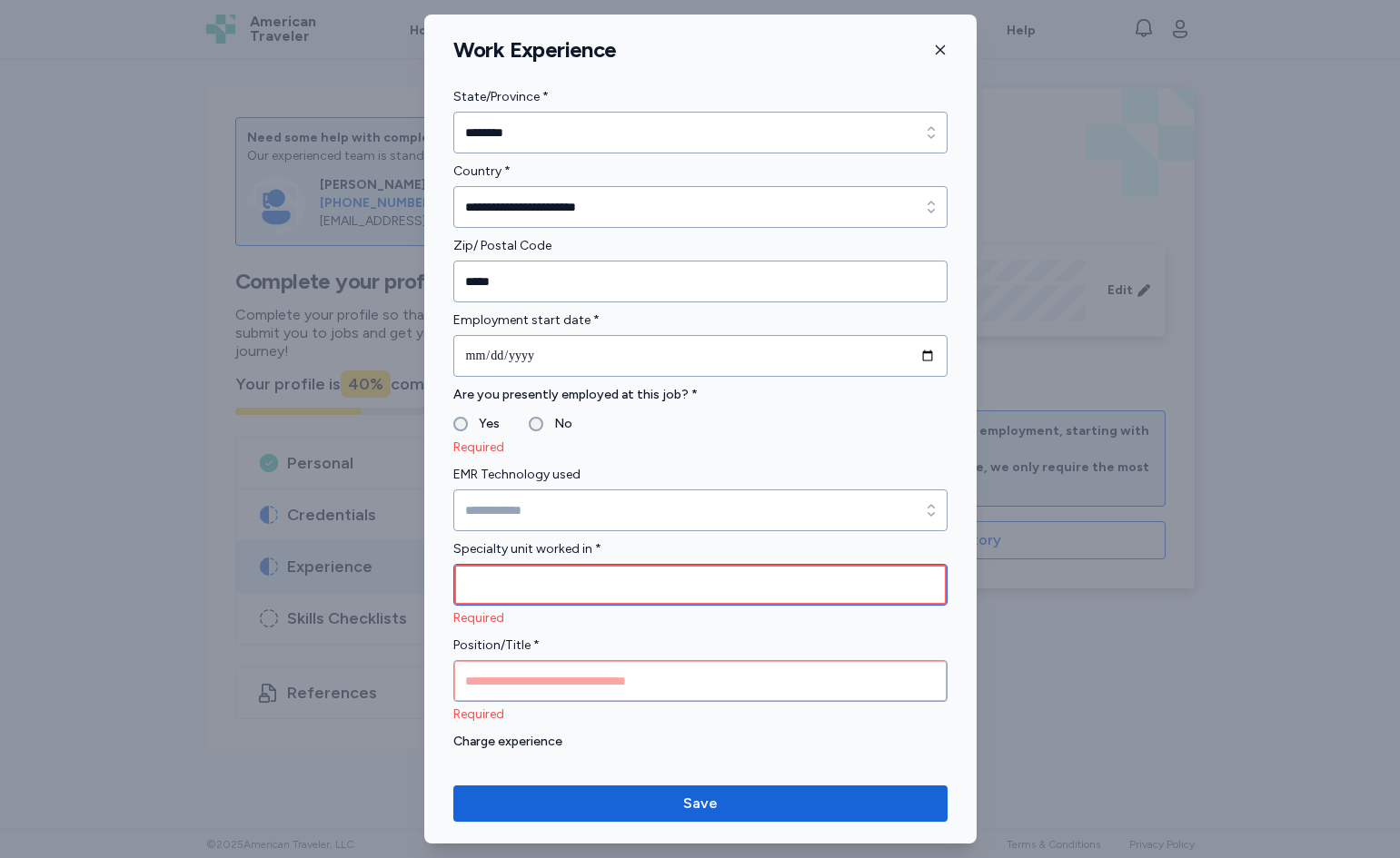
click at [664, 594] on input "Specialty unit worked in *" at bounding box center [700, 585] width 495 height 42
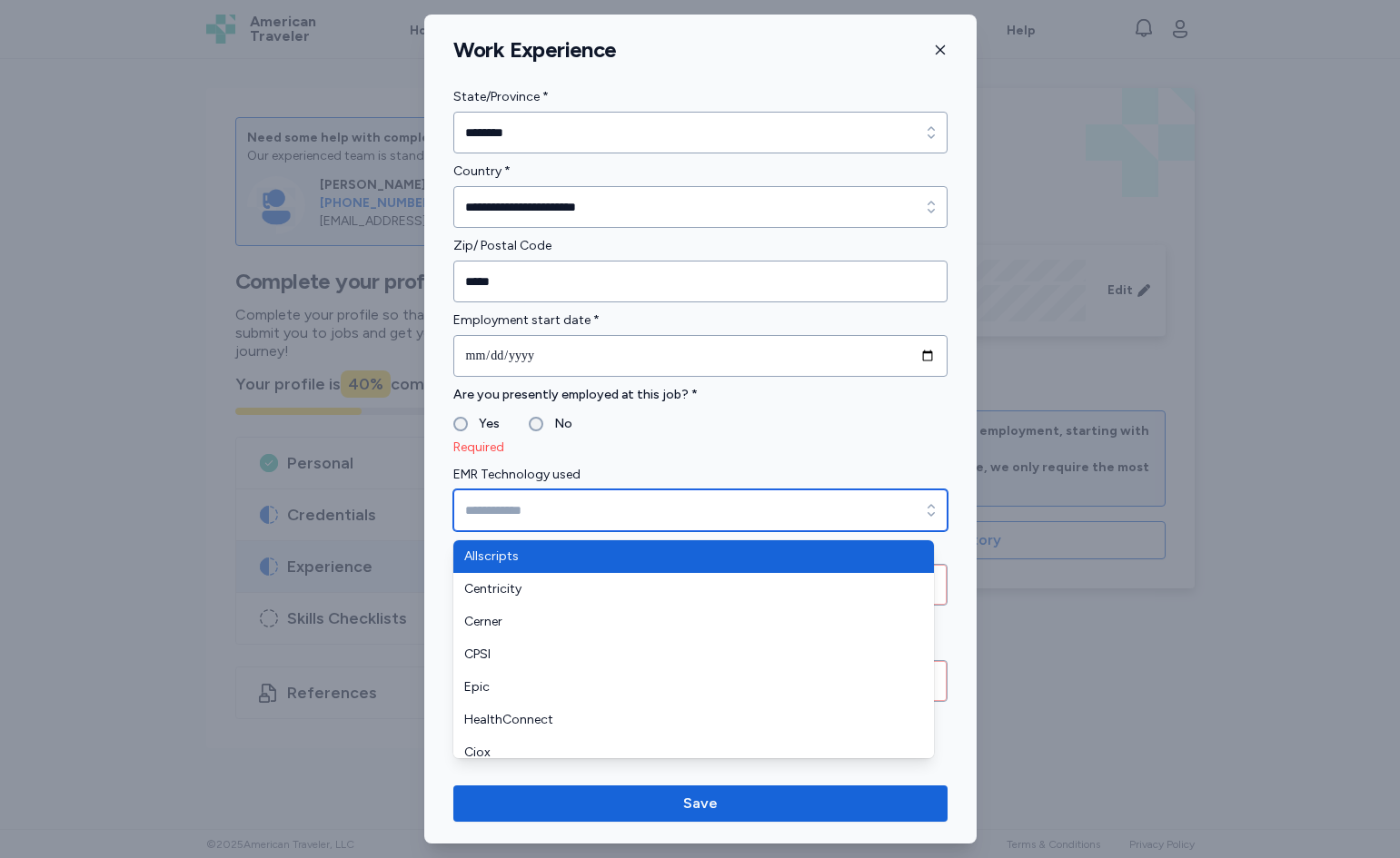
click at [923, 502] on icon "button" at bounding box center [931, 510] width 18 height 18
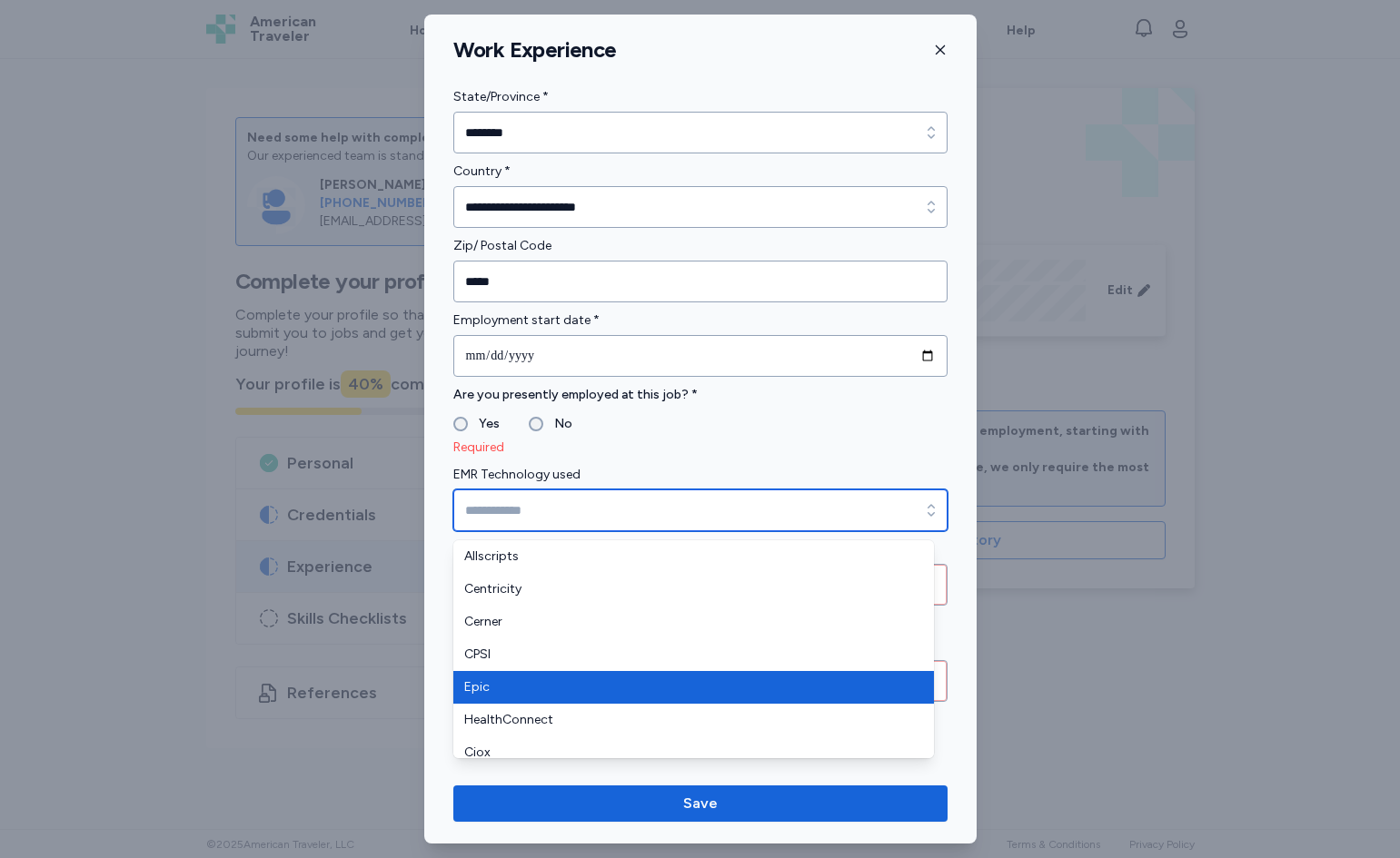
type input "****"
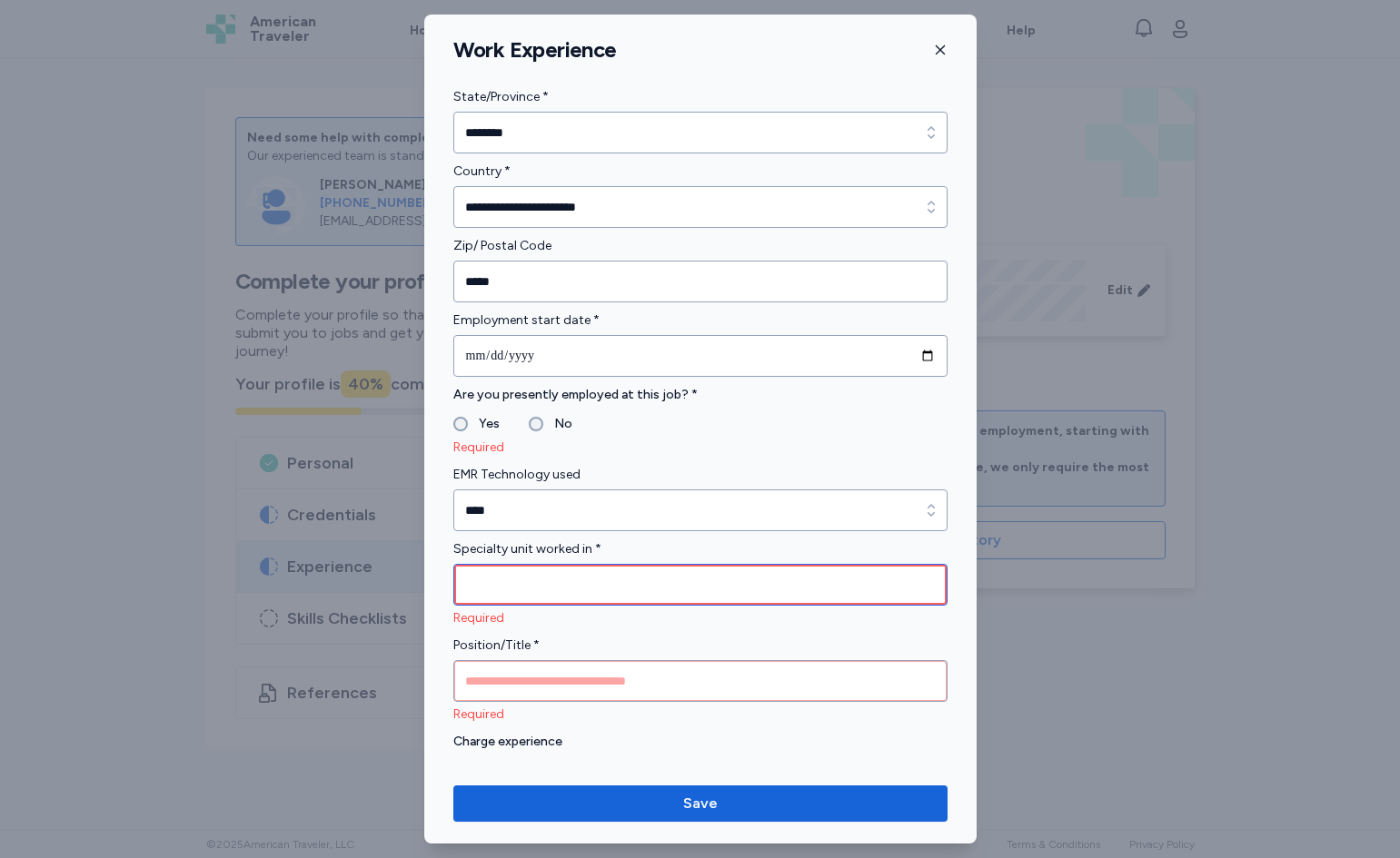
click at [586, 584] on input "Specialty unit worked in *" at bounding box center [700, 585] width 495 height 42
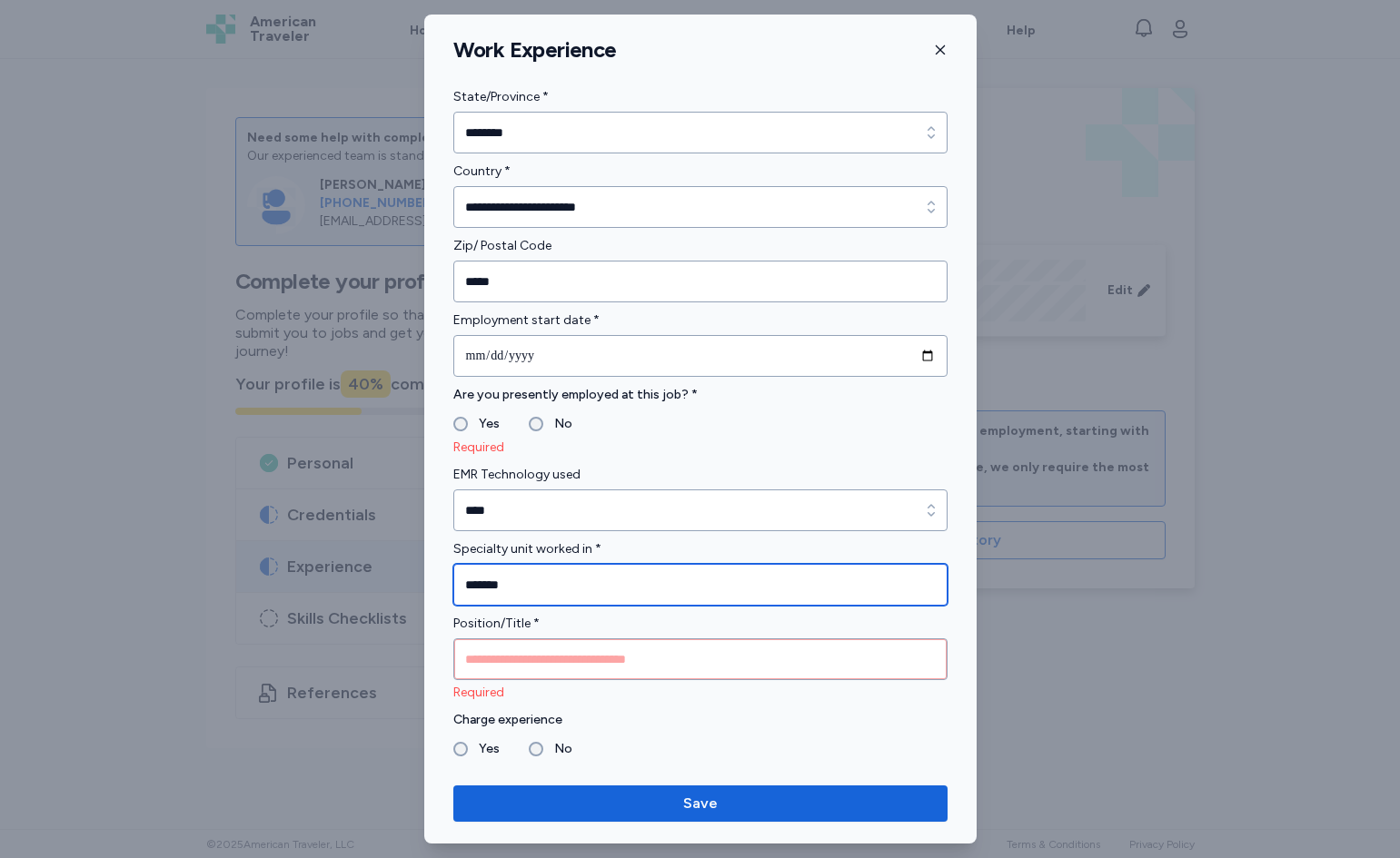
type input "*******"
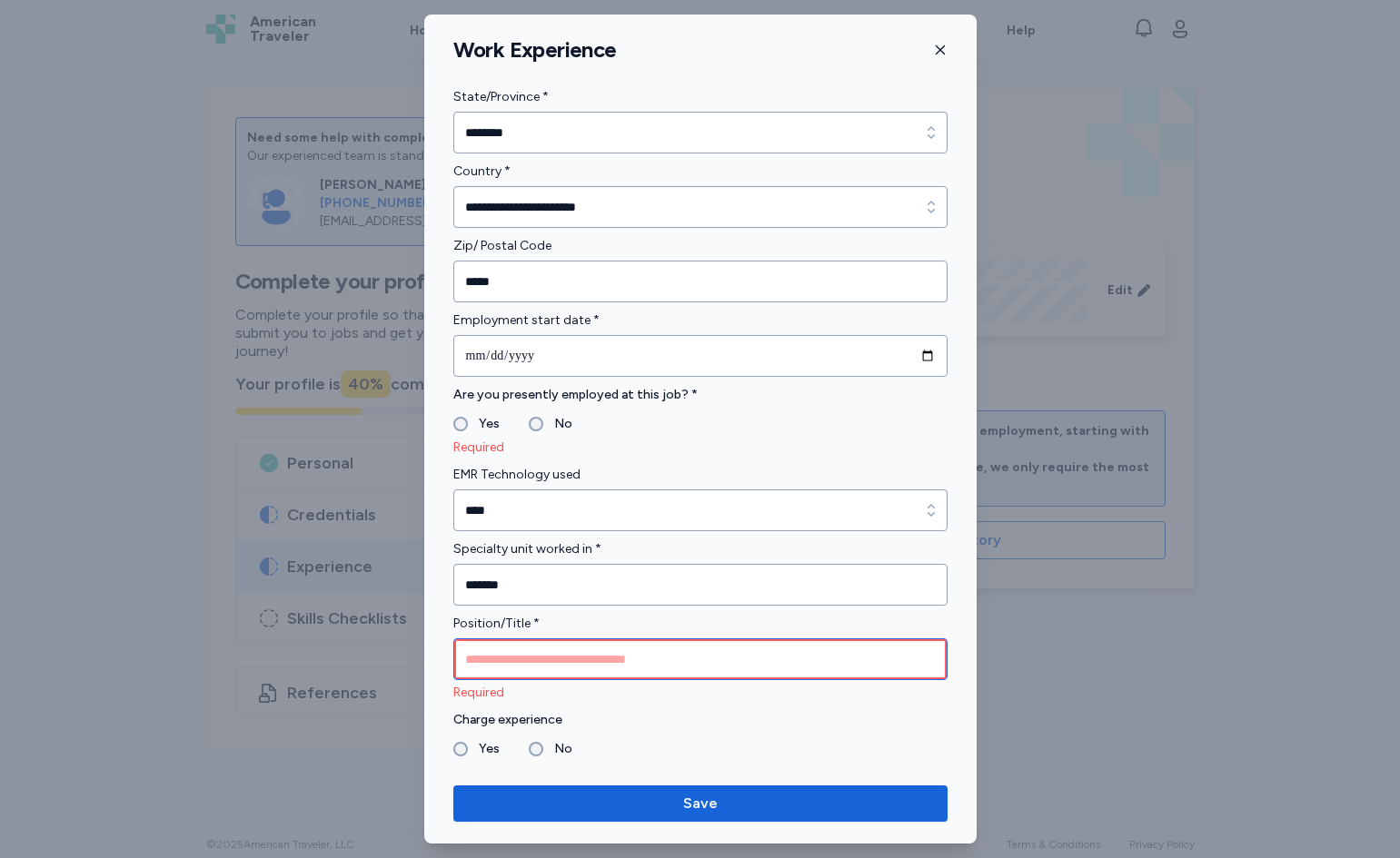
click at [588, 652] on input "Position/Title *" at bounding box center [700, 659] width 495 height 42
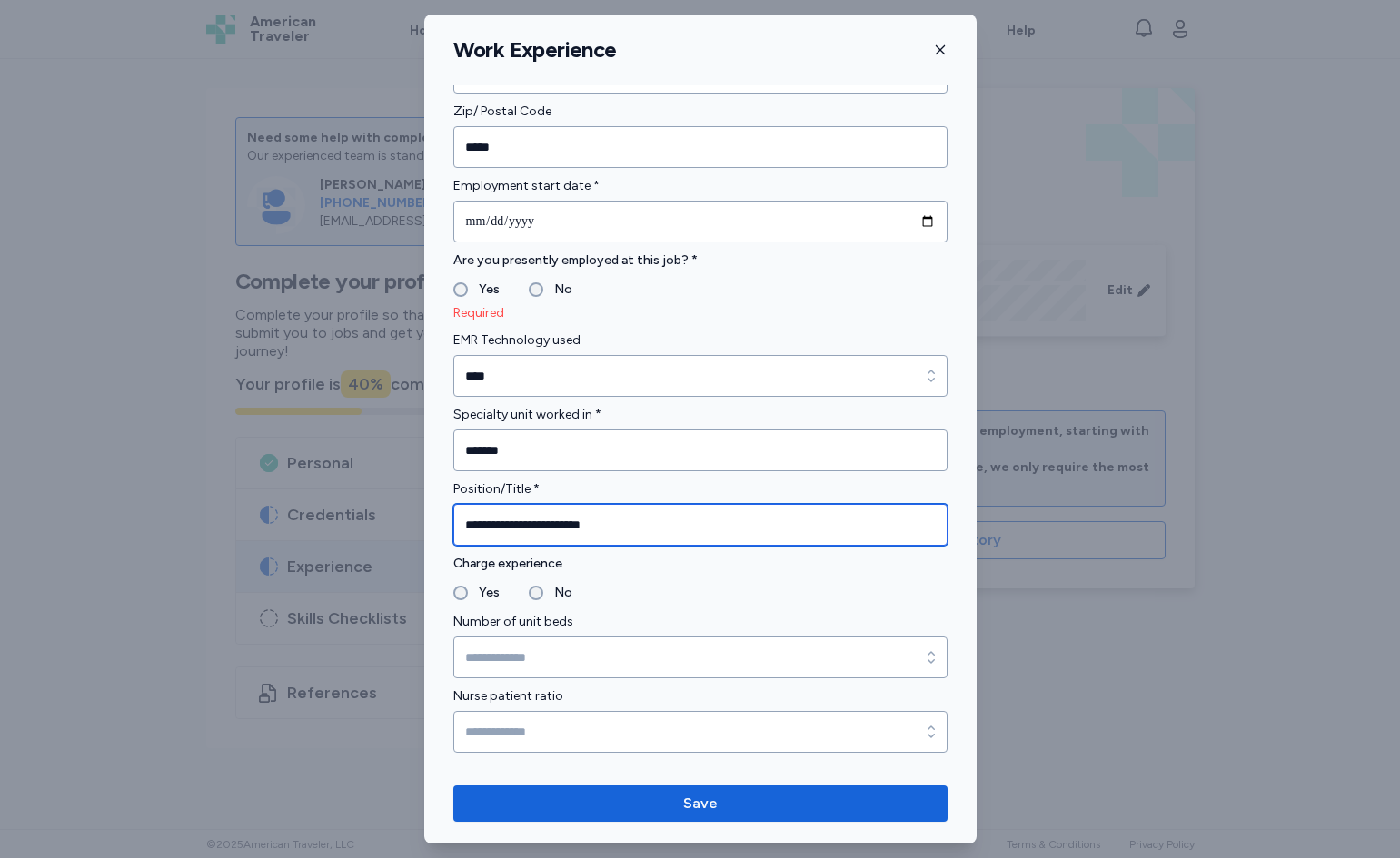
scroll to position [835, 0]
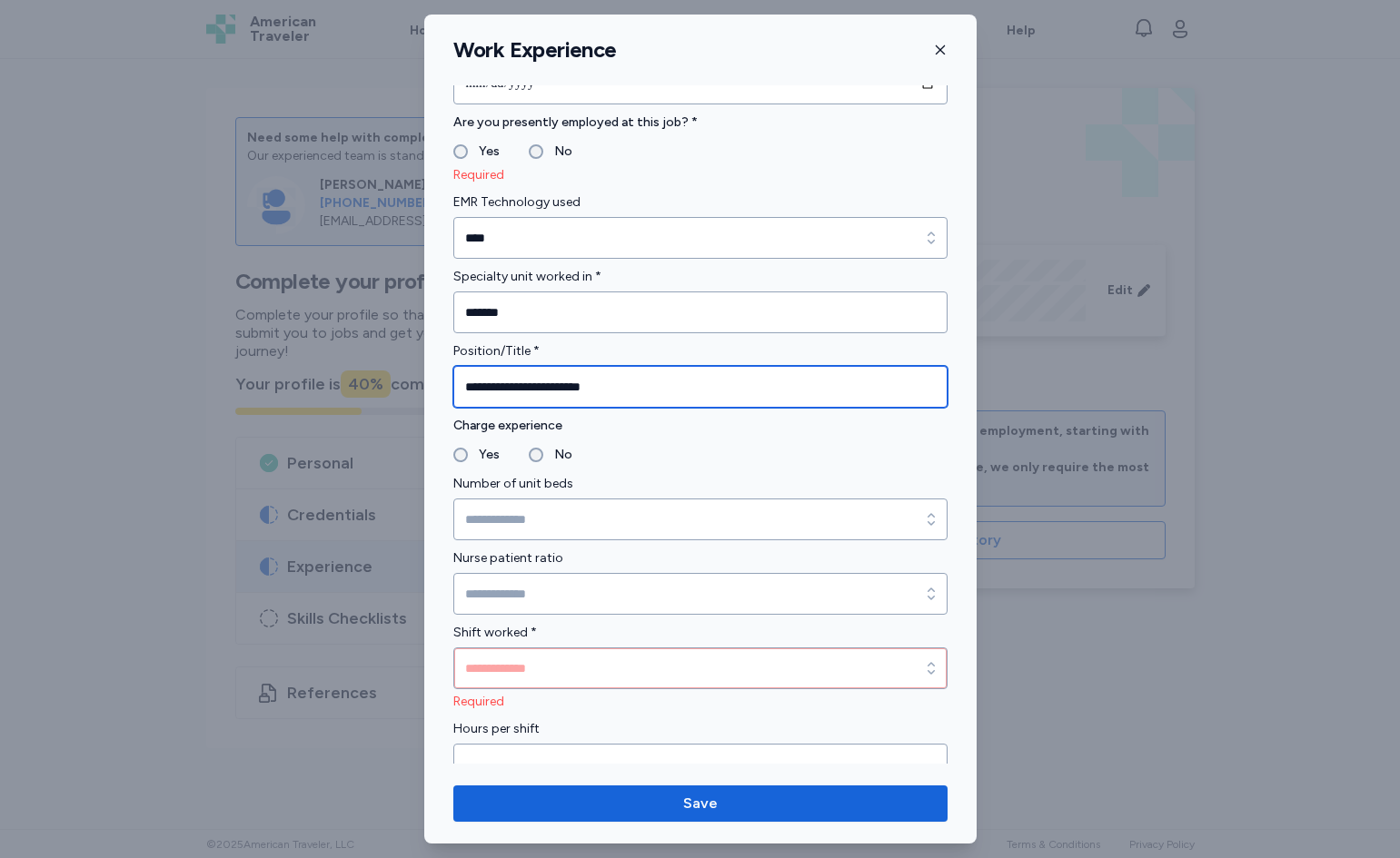
type input "**********"
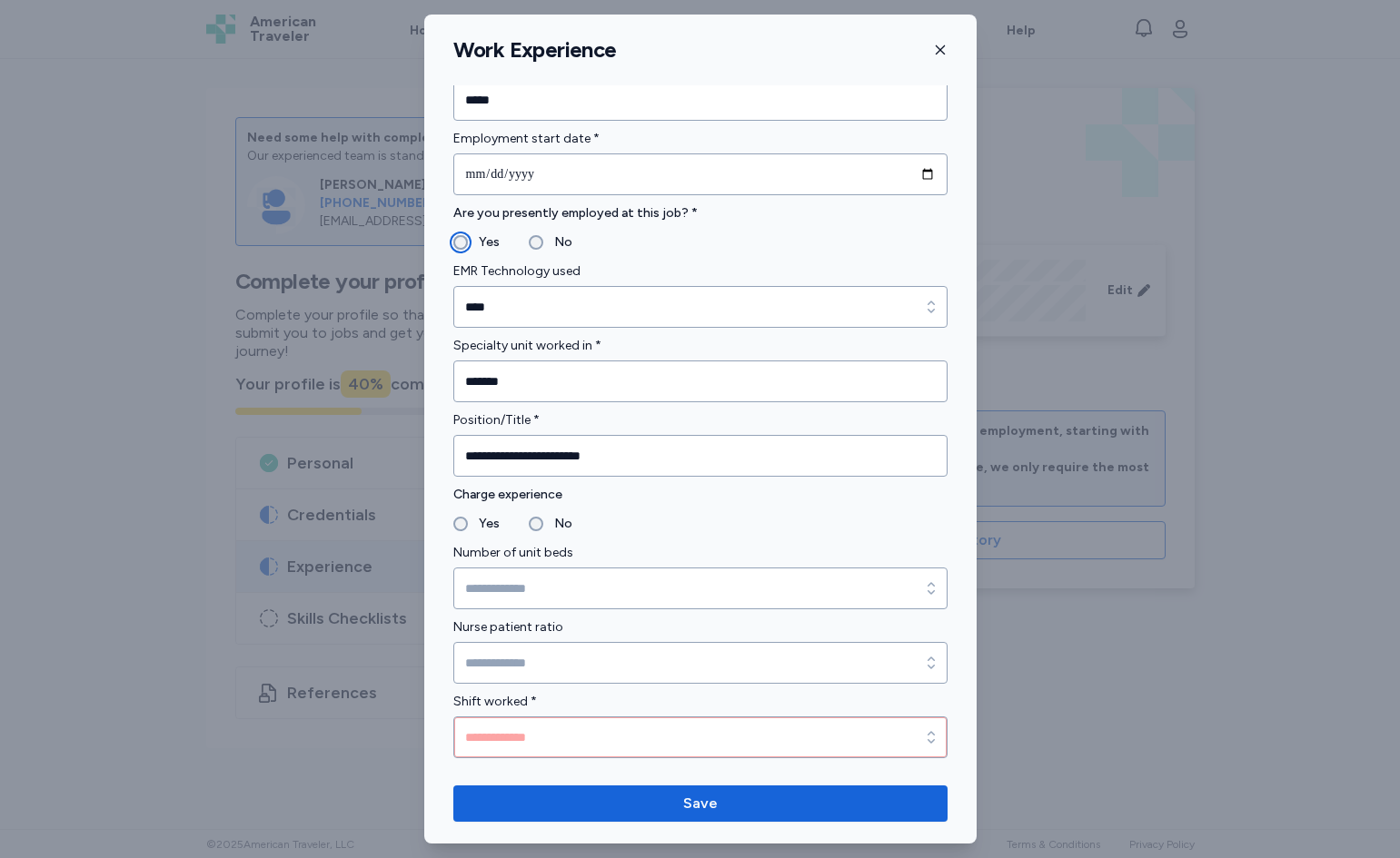
scroll to position [925, 0]
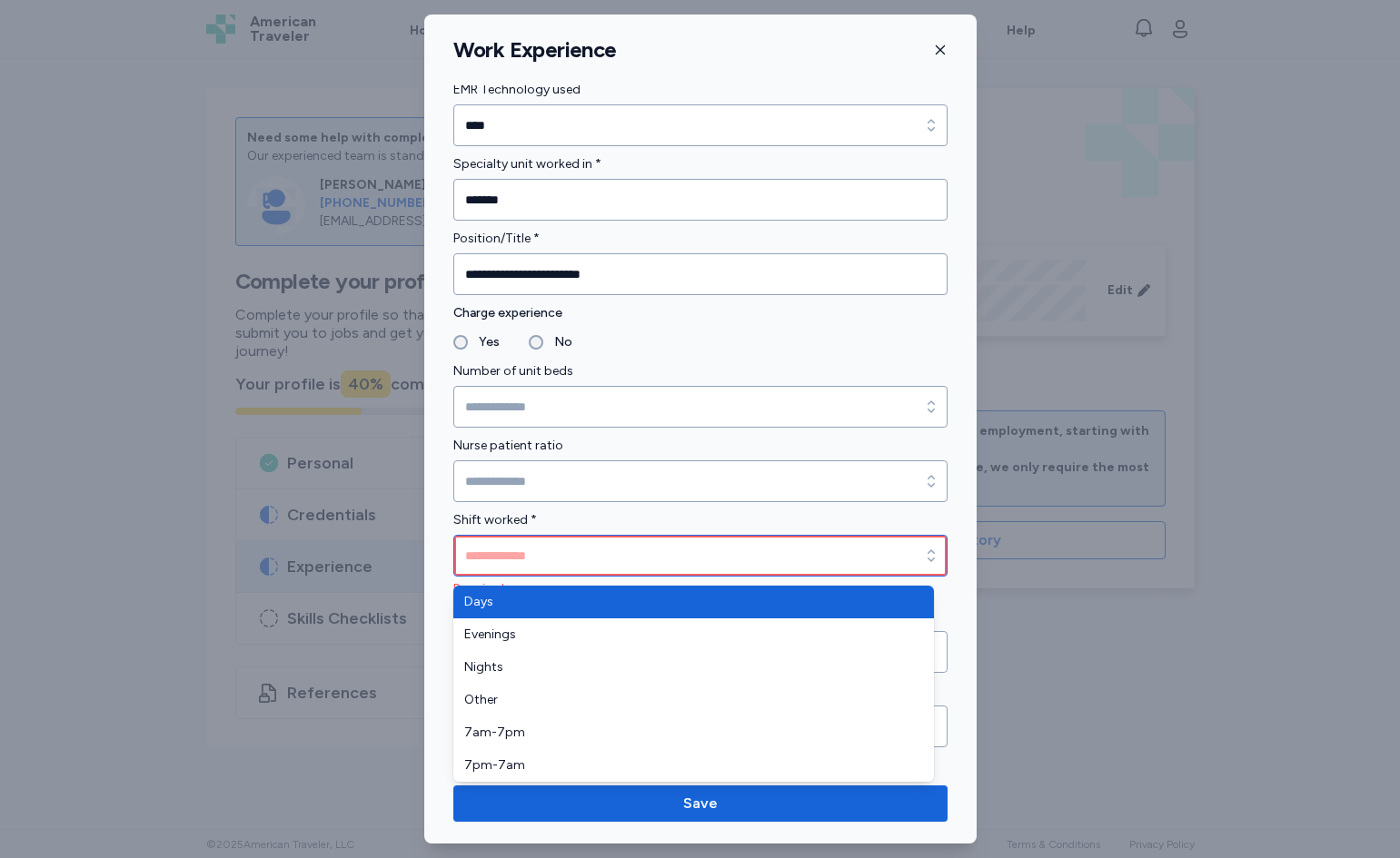
click at [661, 550] on input "Shift worked *" at bounding box center [700, 556] width 495 height 42
type input "****"
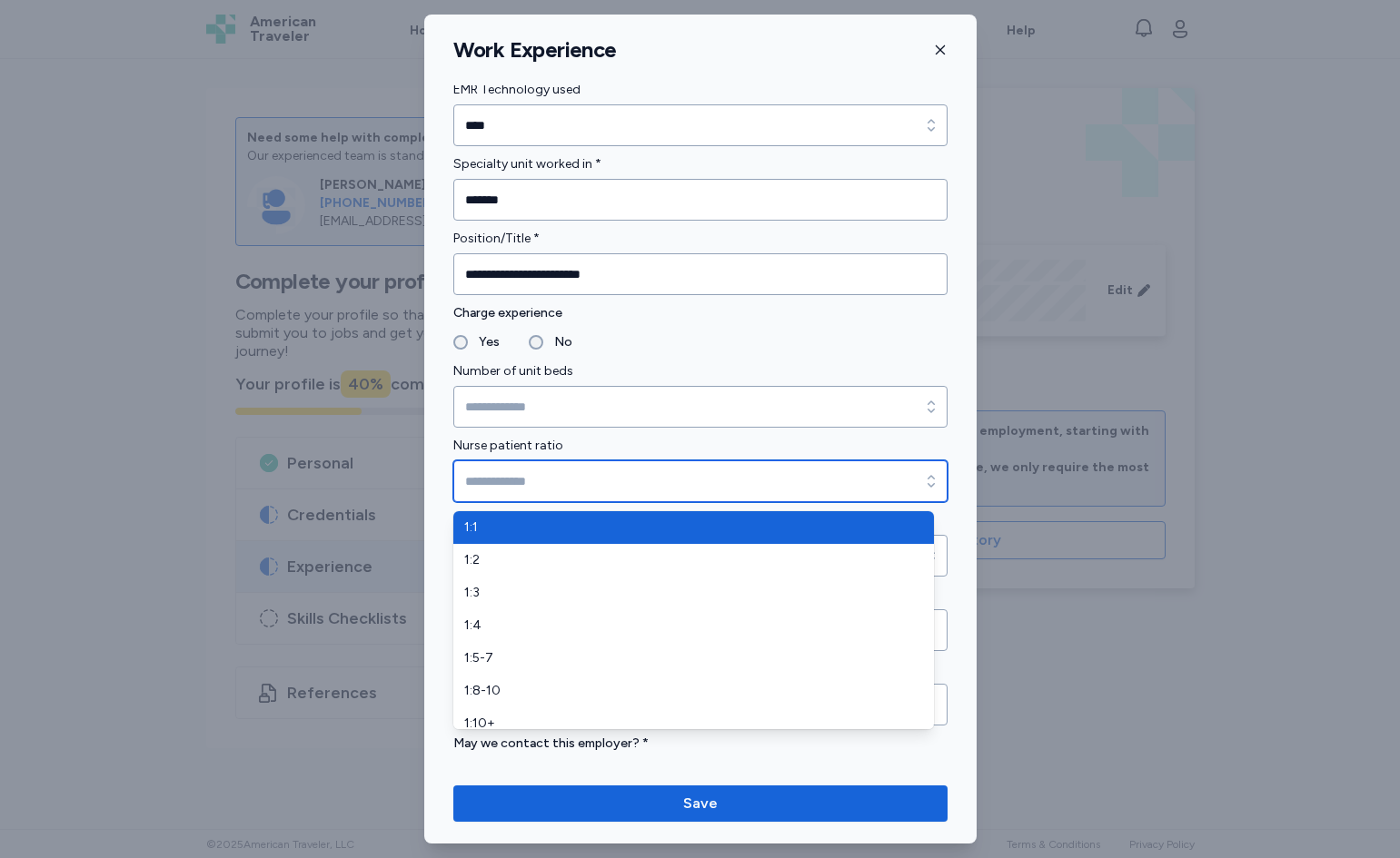
click at [640, 483] on input "Nurse patient ratio" at bounding box center [700, 482] width 495 height 42
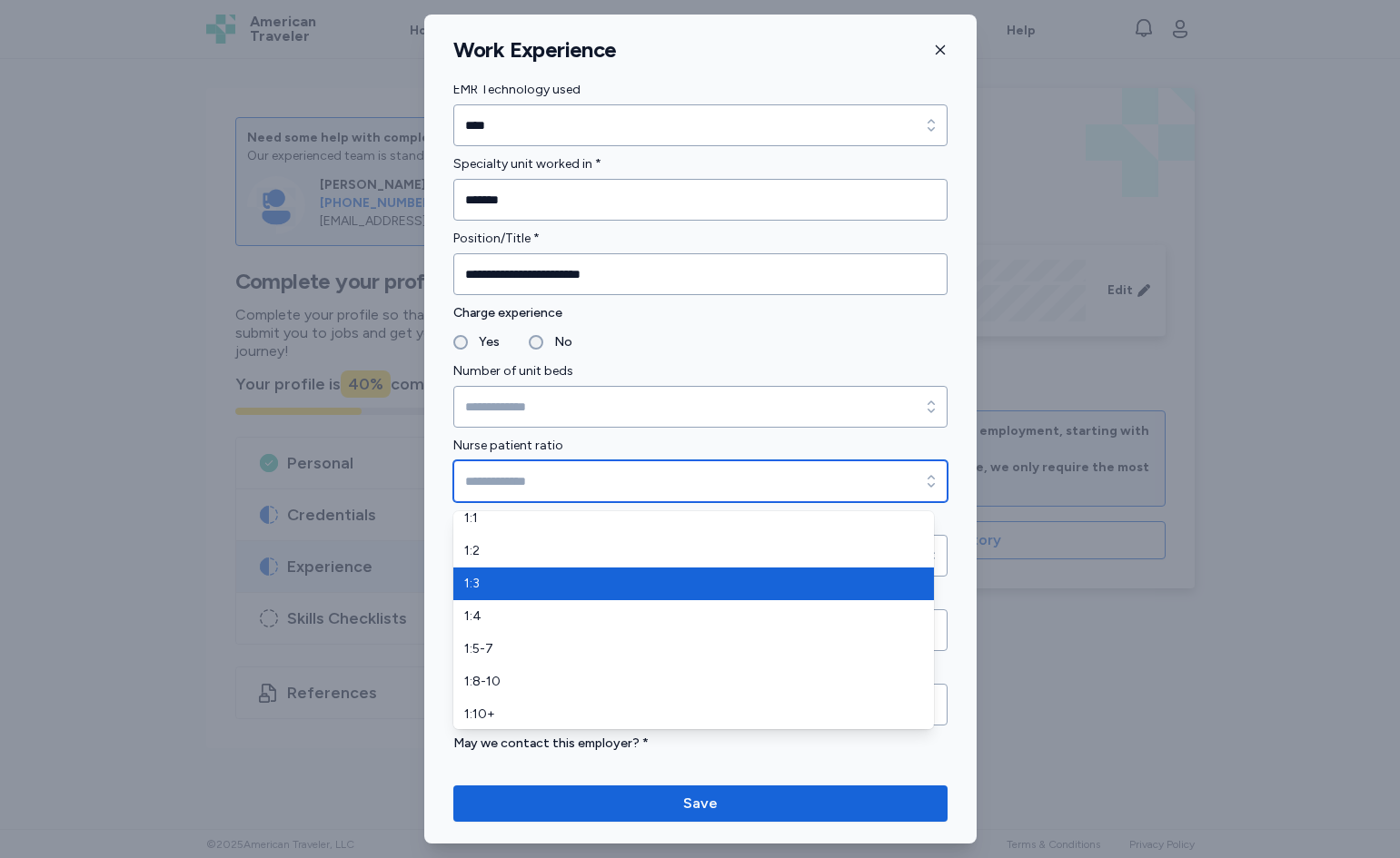
scroll to position [11, 0]
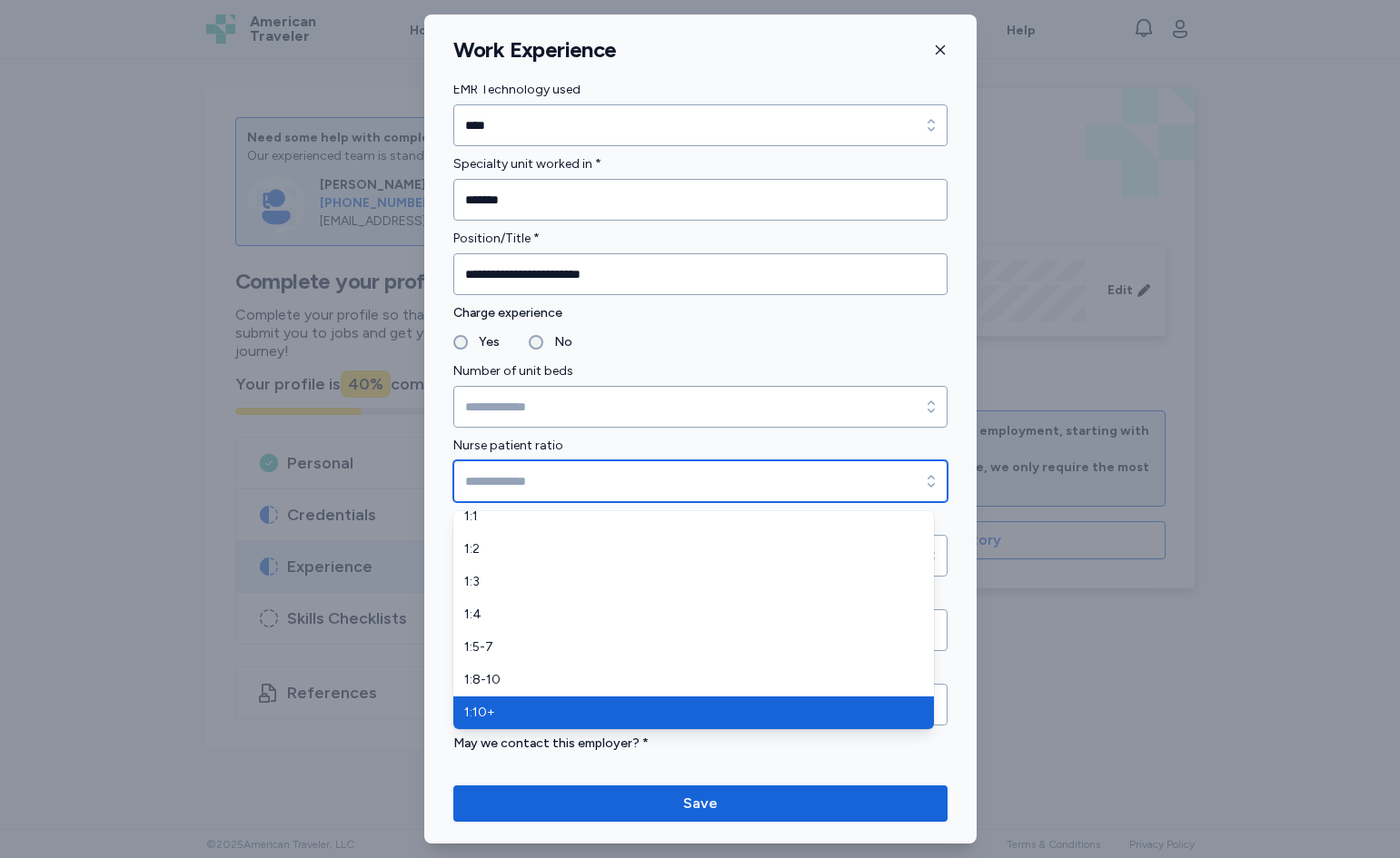
type input "*****"
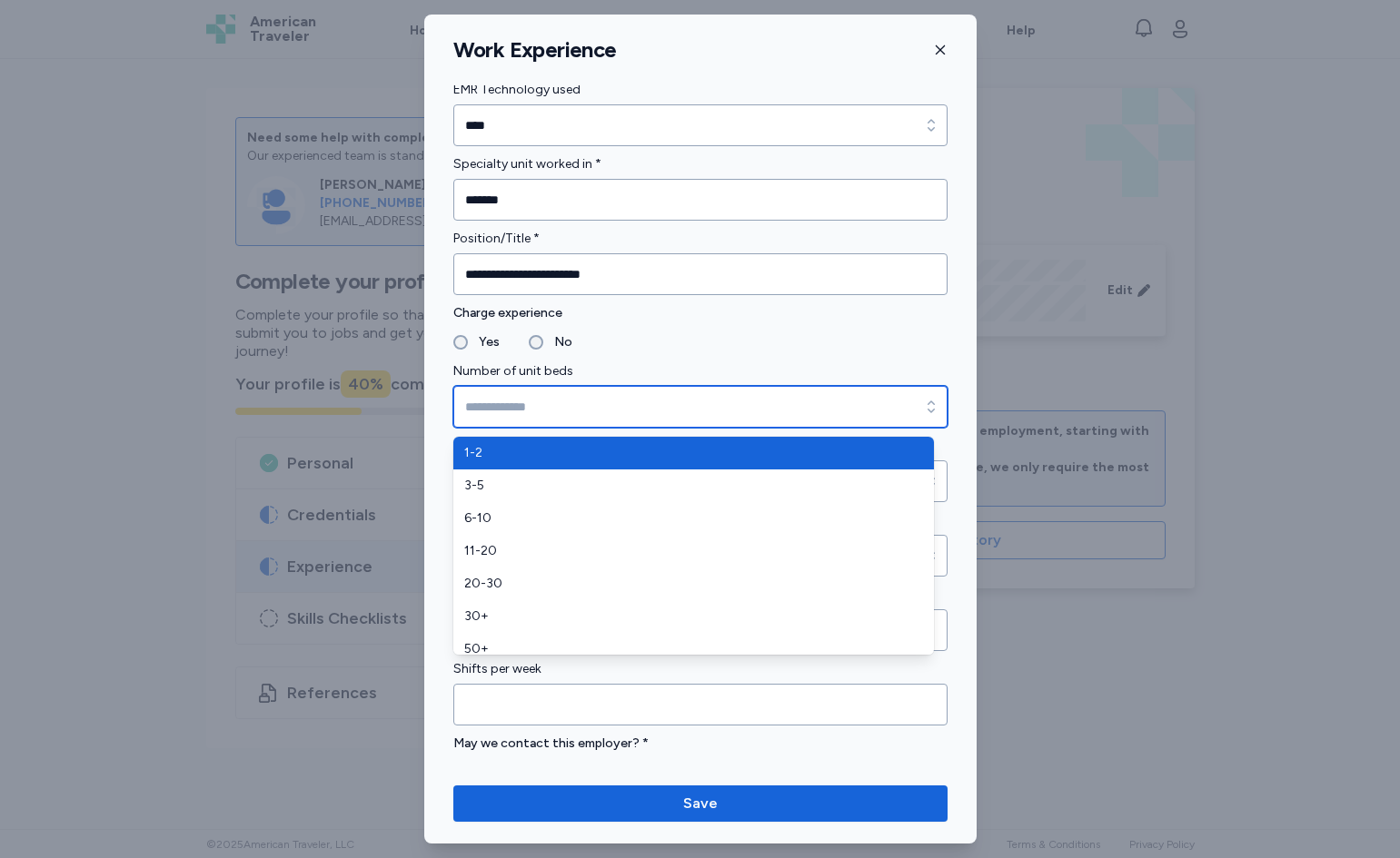
click at [668, 418] on input "Number of unit beds" at bounding box center [700, 407] width 495 height 42
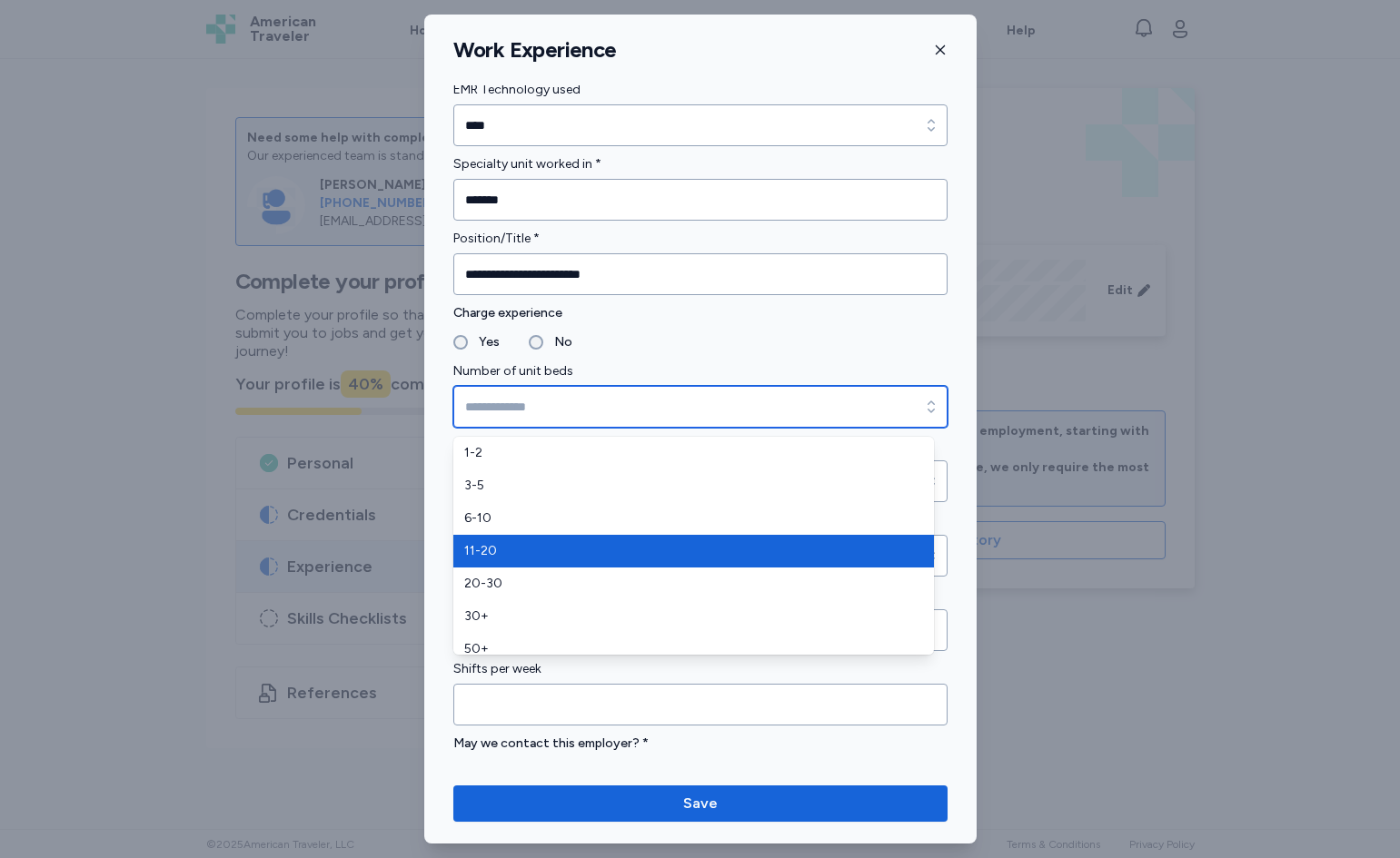
type input "*****"
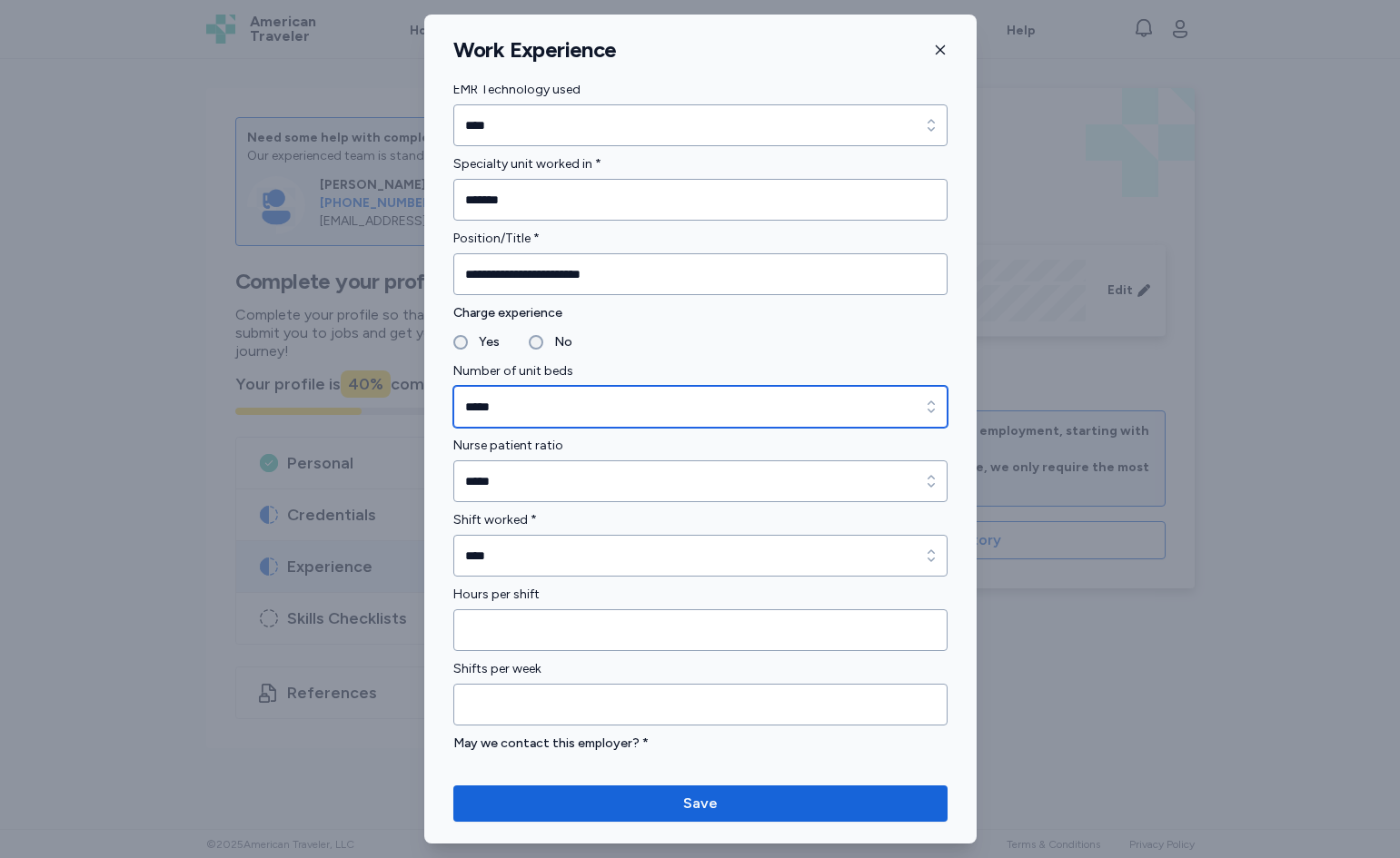
scroll to position [1108, 0]
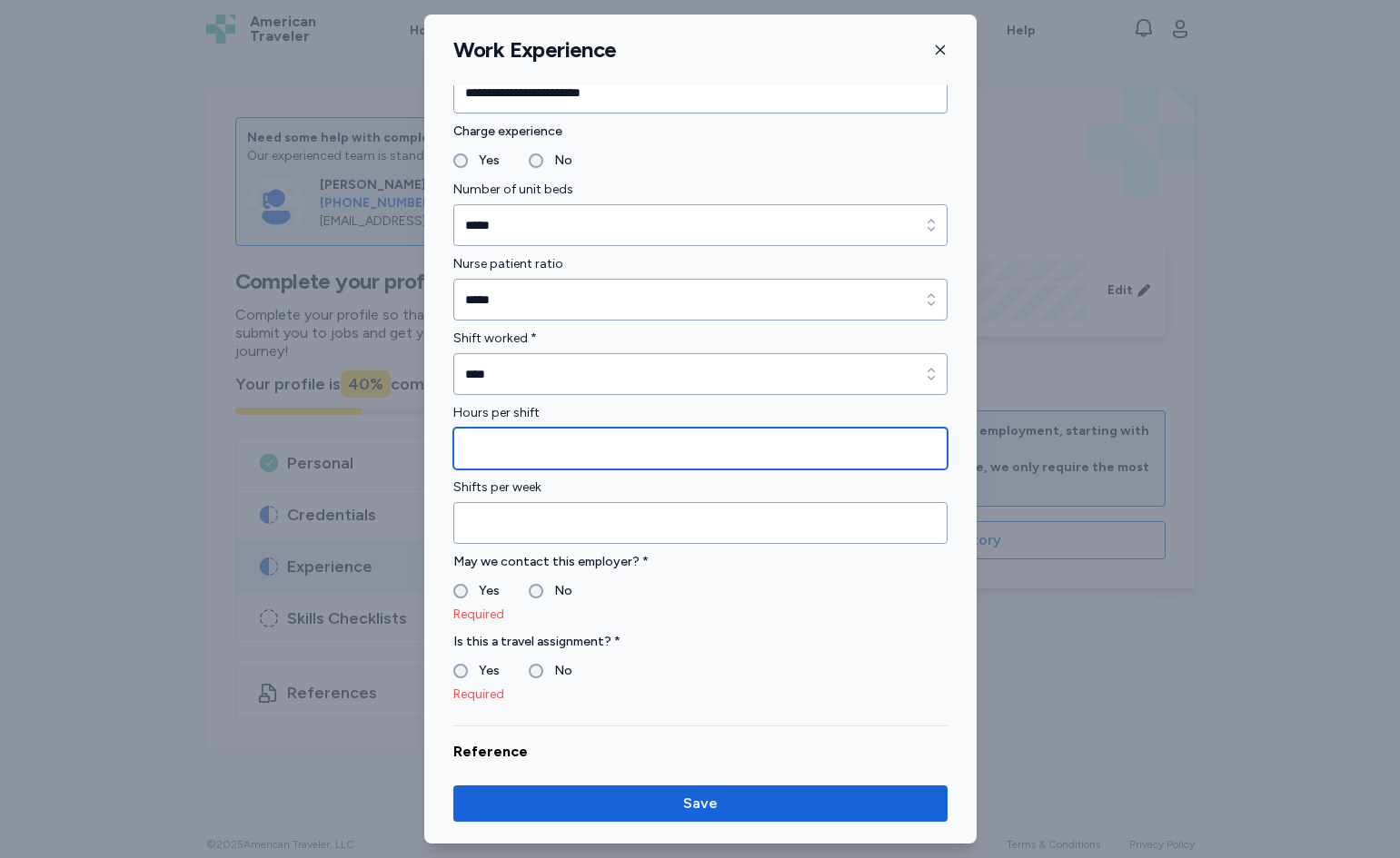
click at [661, 458] on input "Hours per shift" at bounding box center [700, 449] width 495 height 42
type input "*"
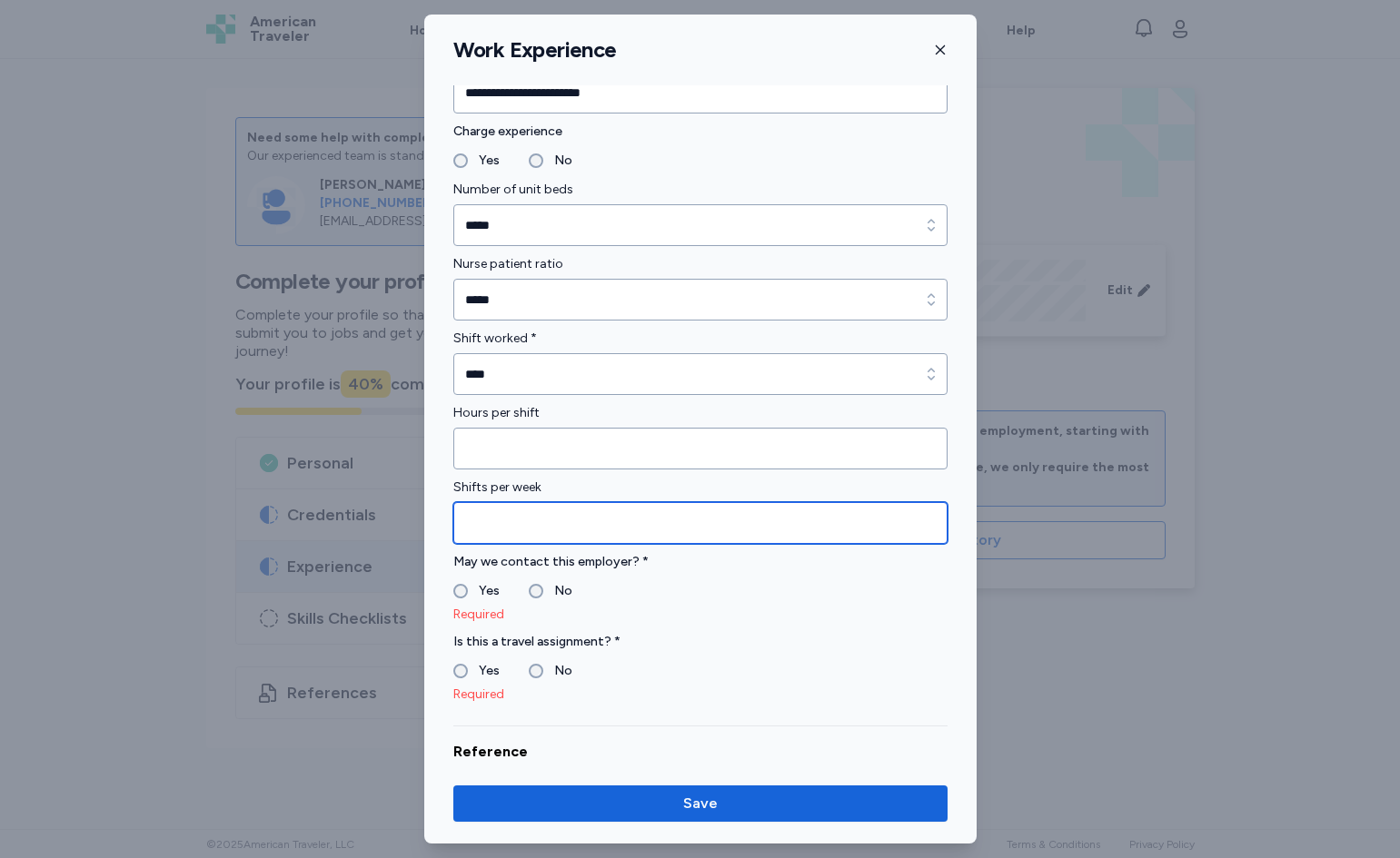
click at [608, 533] on input "Shifts per week" at bounding box center [700, 523] width 495 height 42
type input "*"
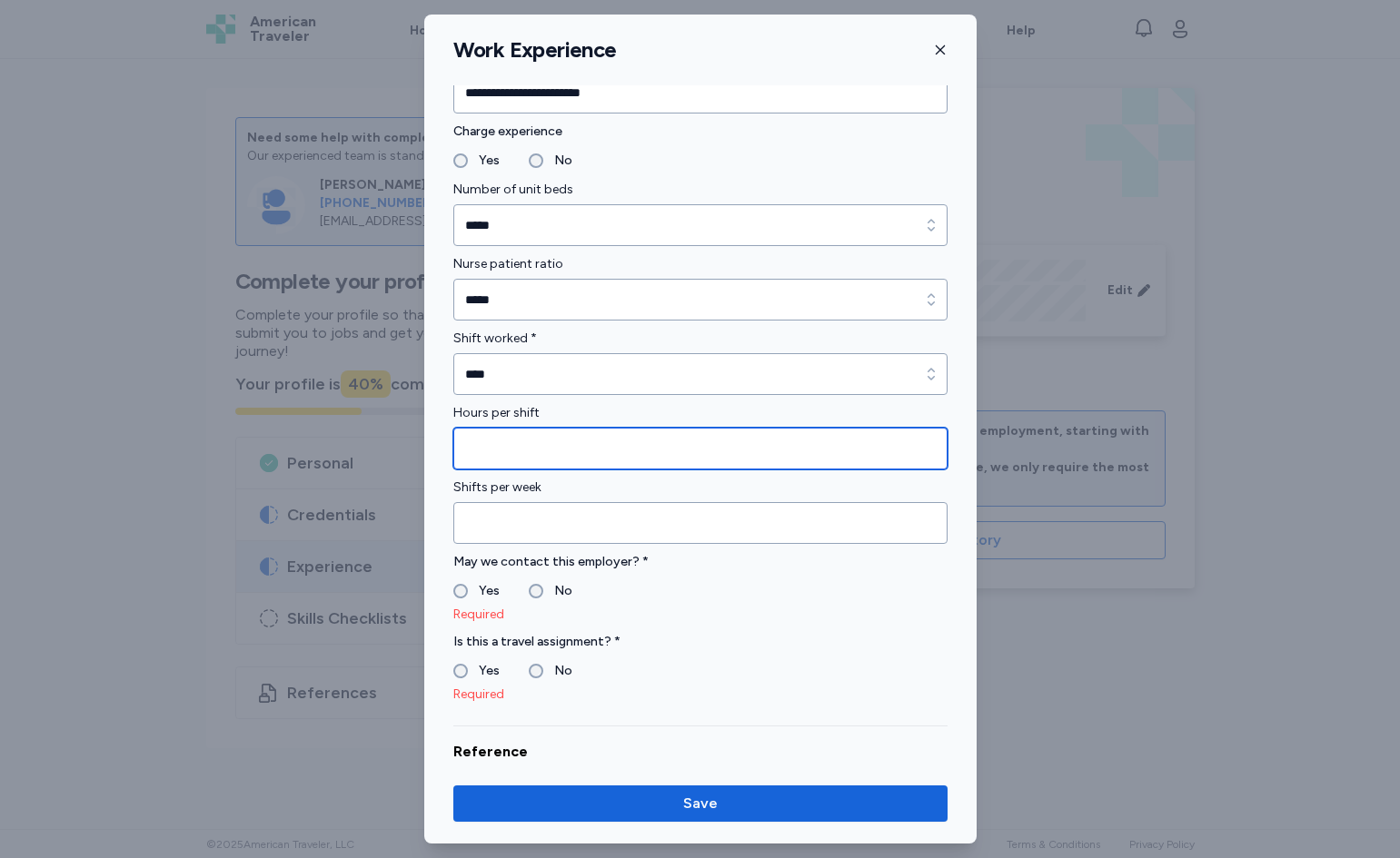
click at [519, 453] on input "*" at bounding box center [700, 449] width 495 height 42
click at [469, 585] on label "Yes" at bounding box center [483, 591] width 32 height 22
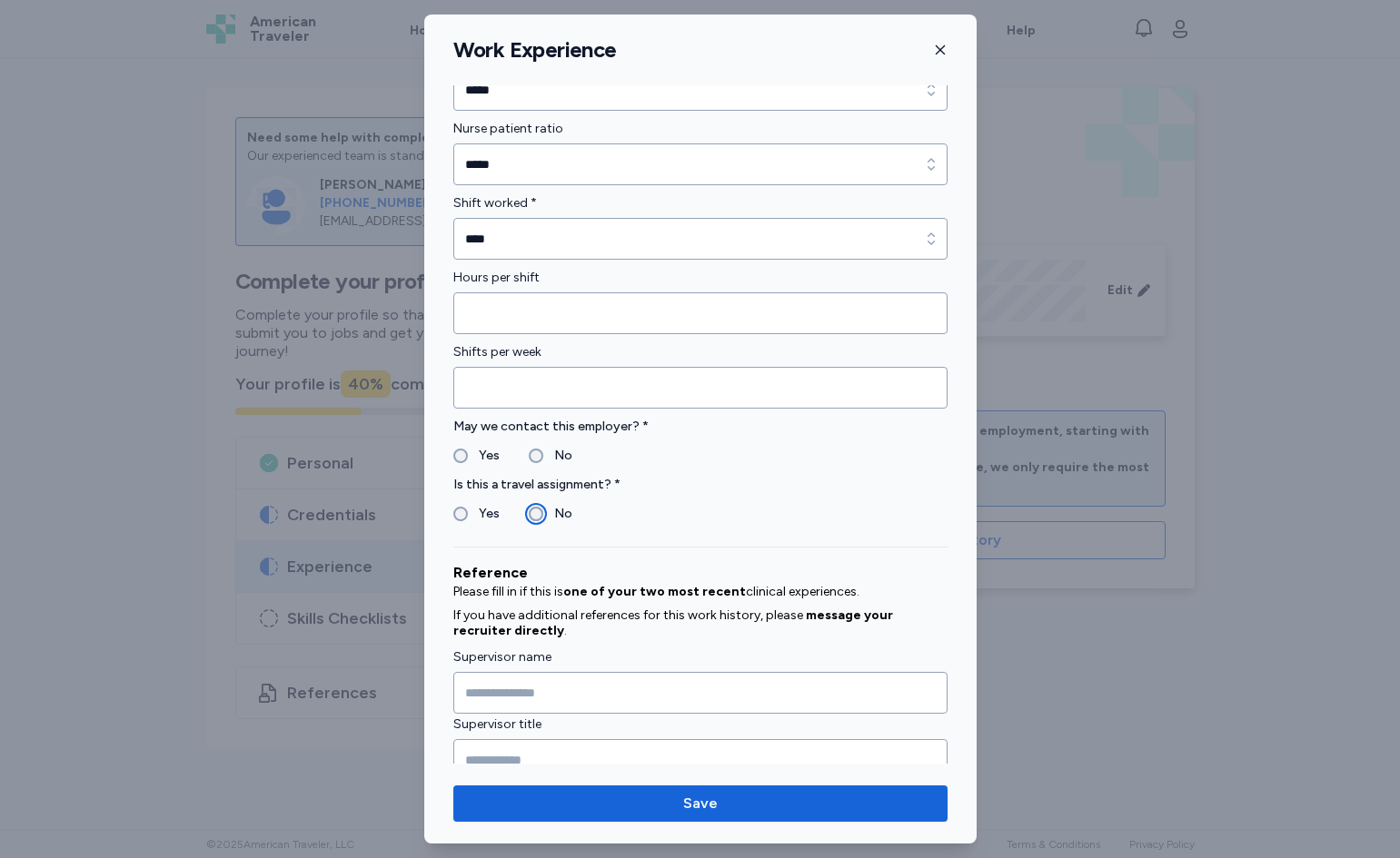
scroll to position [1470, 0]
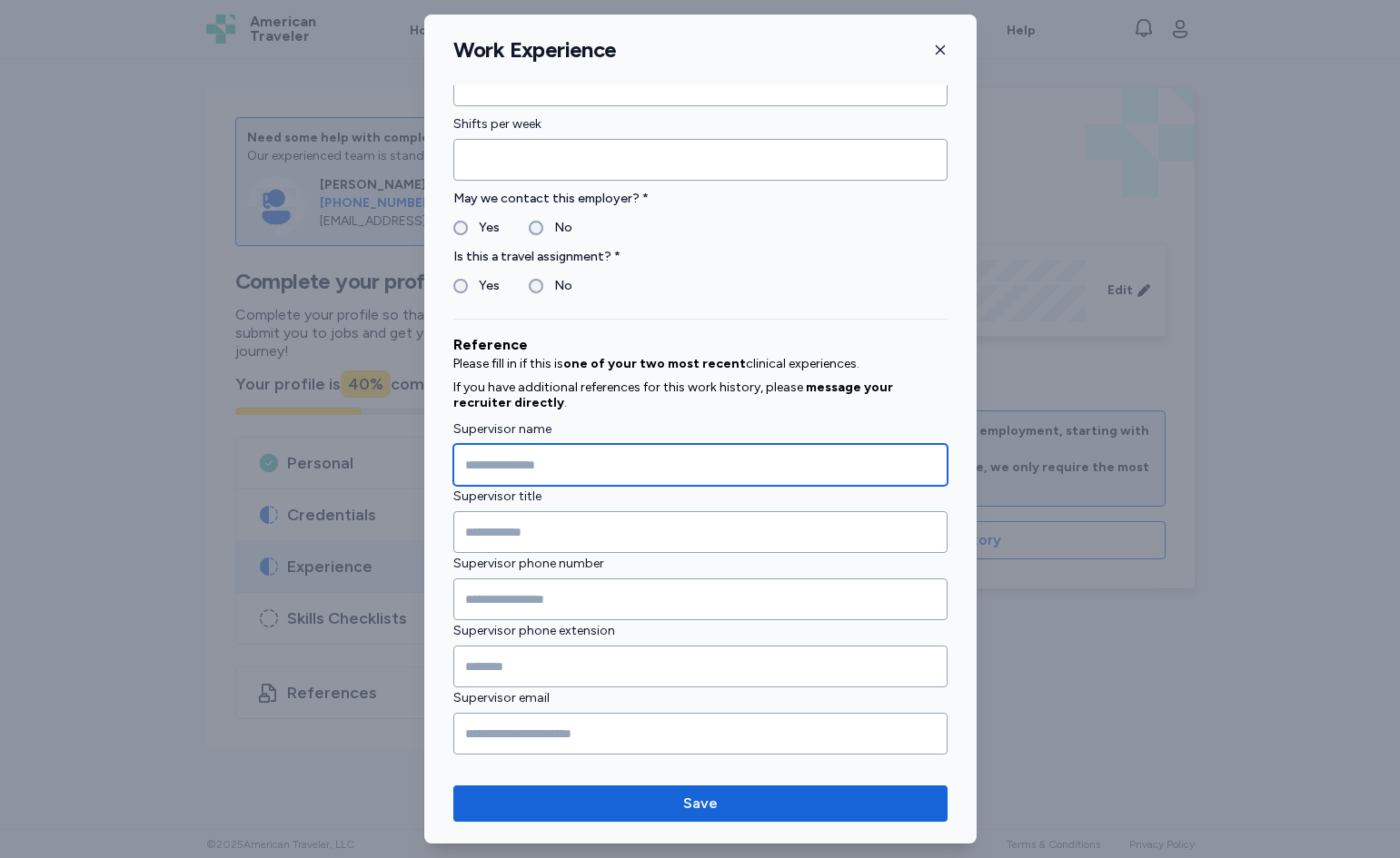
click at [593, 463] on input "Supervisor name" at bounding box center [700, 465] width 495 height 42
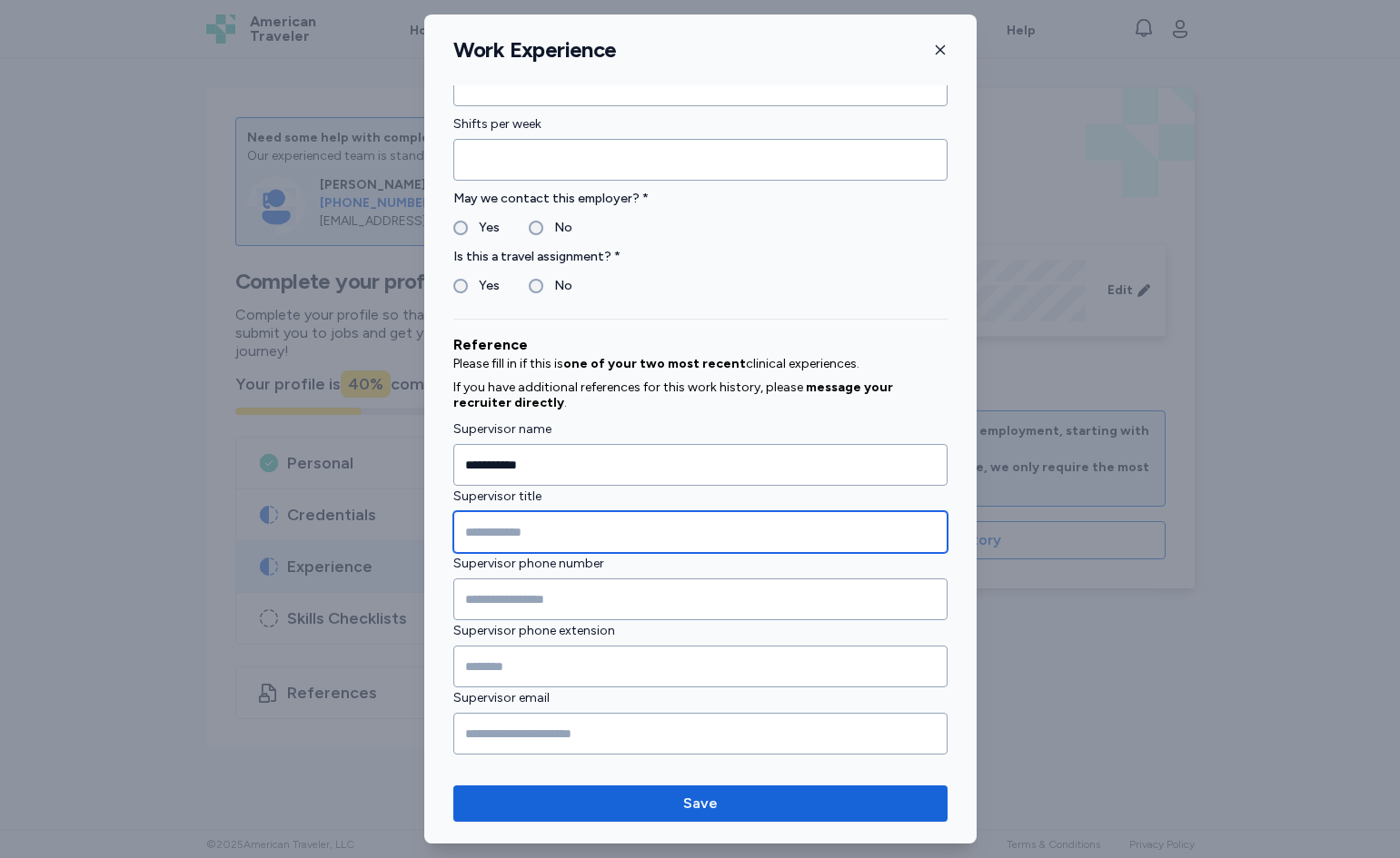
click at [567, 532] on input "Supervisor title" at bounding box center [700, 533] width 495 height 42
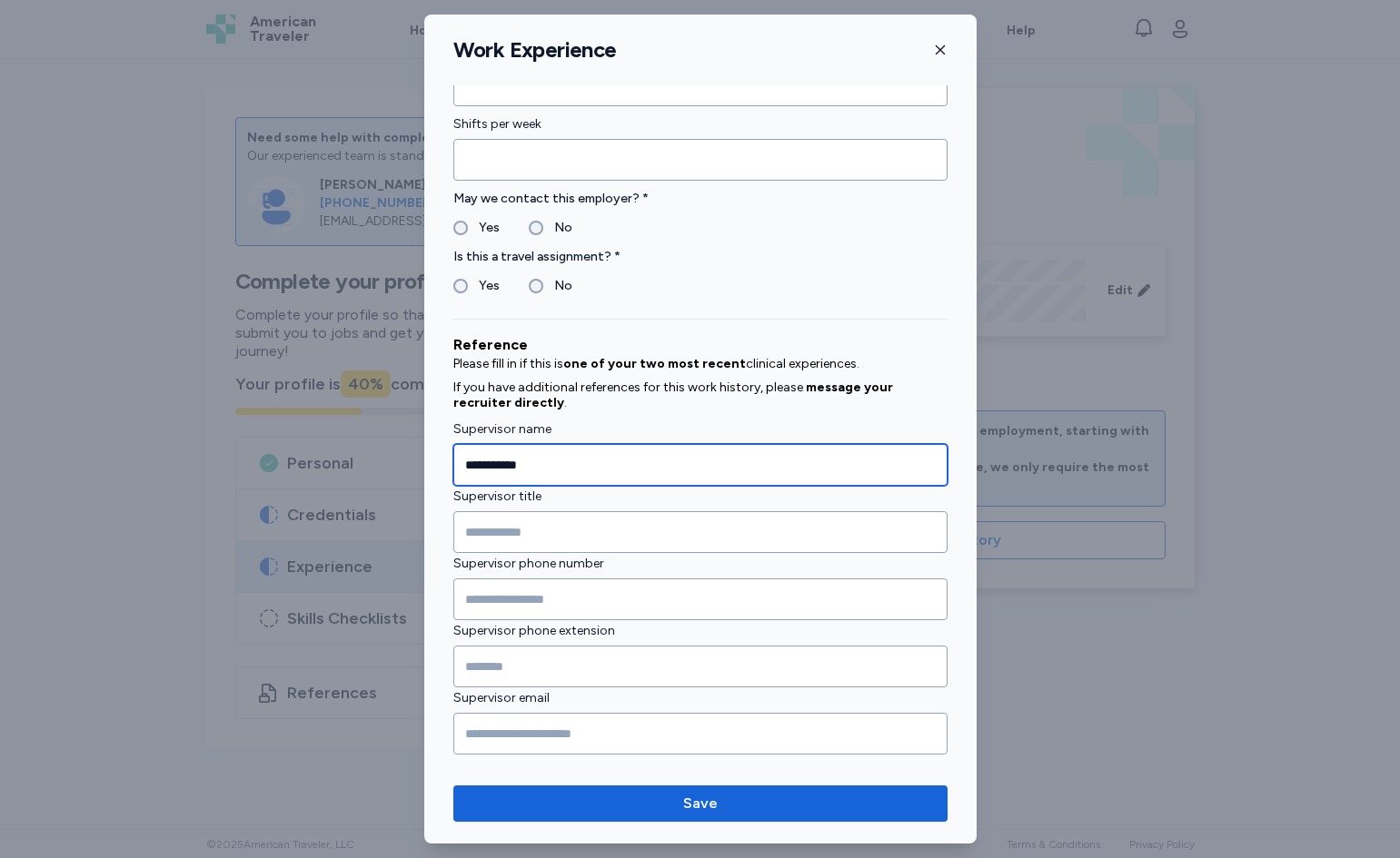
drag, startPoint x: 573, startPoint y: 463, endPoint x: 410, endPoint y: 489, distance: 165.1
click at [410, 489] on div "**********" at bounding box center [700, 429] width 1400 height 858
type input "**********"
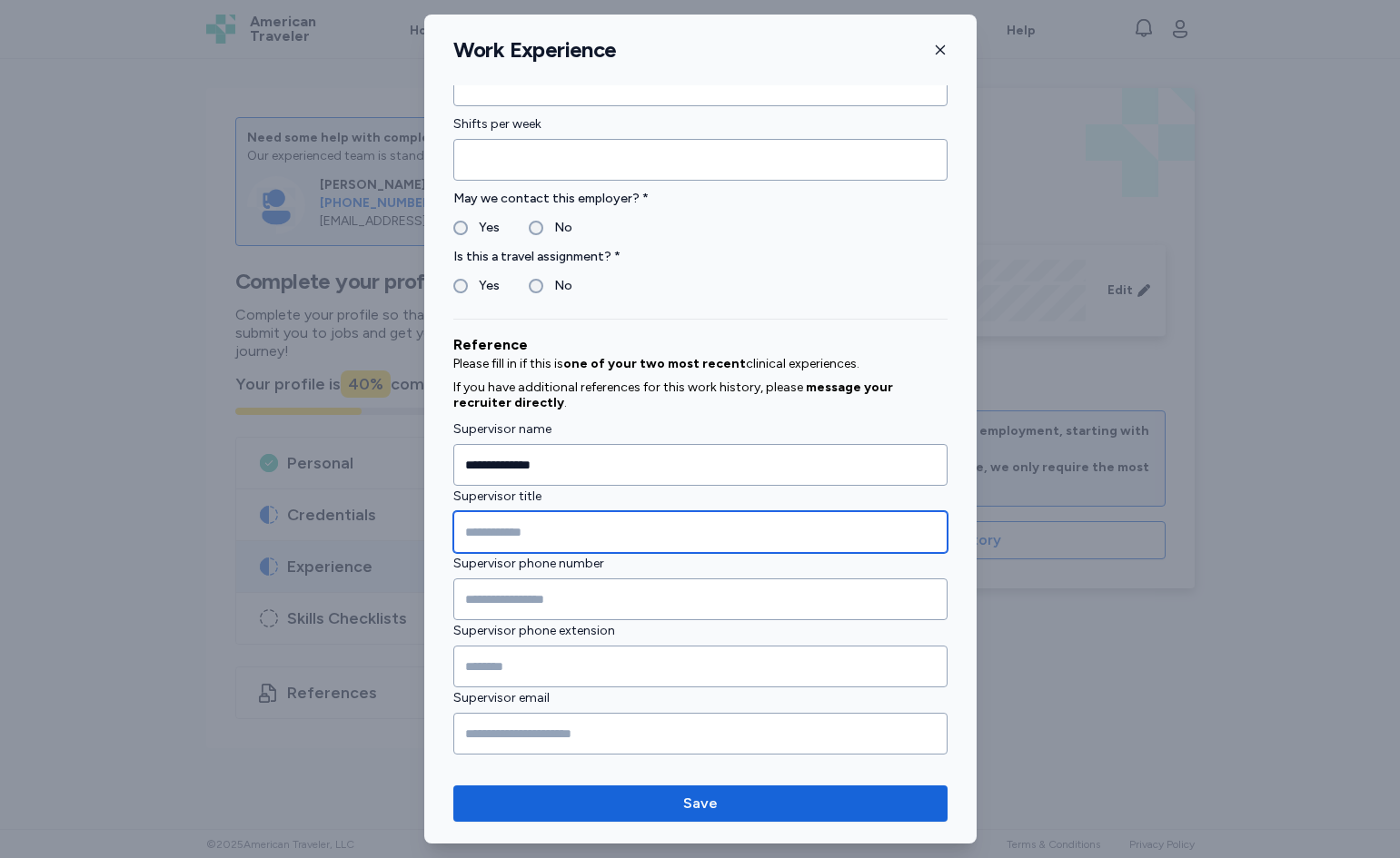
click at [514, 532] on input "Supervisor title" at bounding box center [700, 533] width 495 height 42
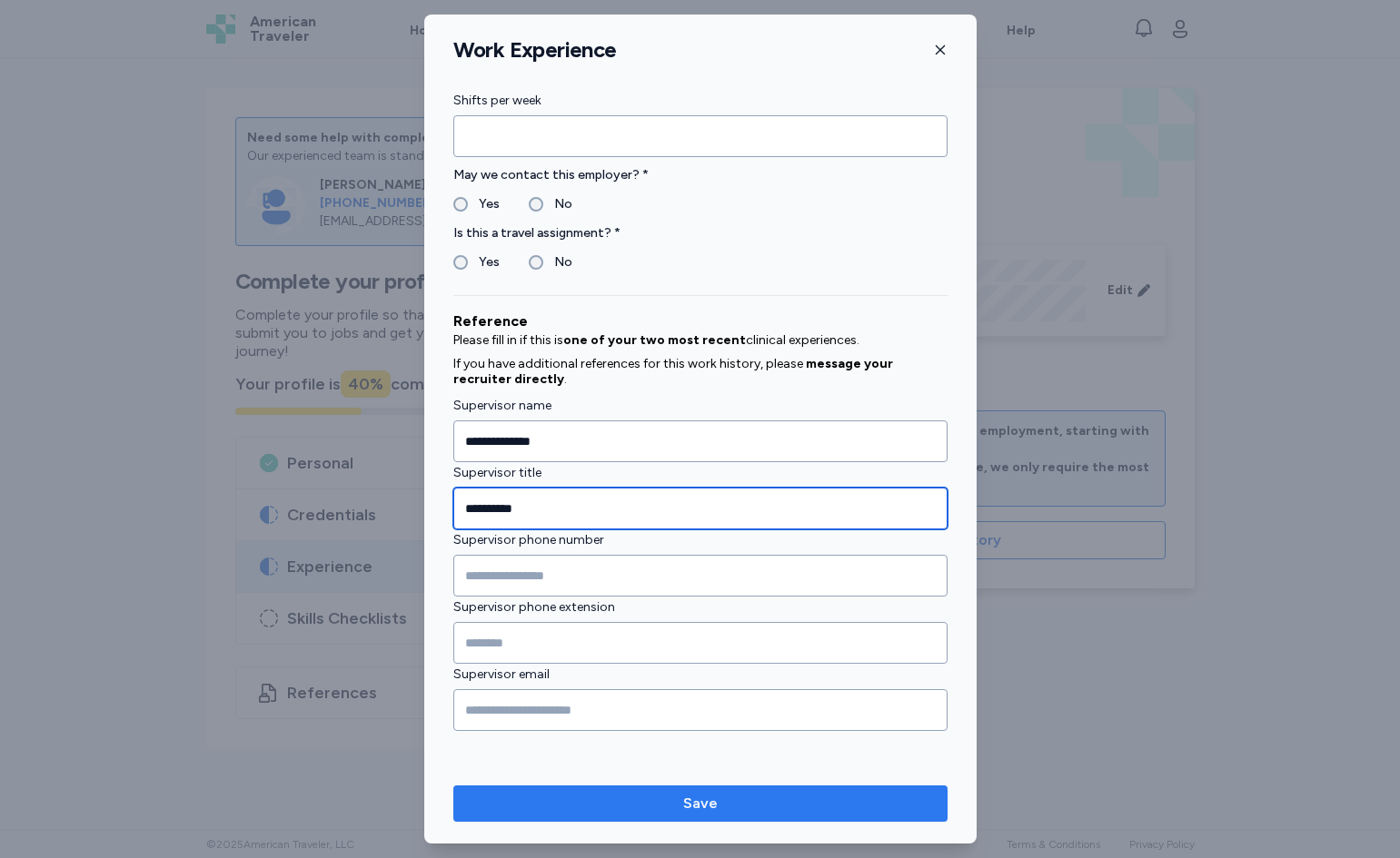
type input "**********"
click at [602, 798] on span "Save" at bounding box center [700, 803] width 466 height 22
type input "*"
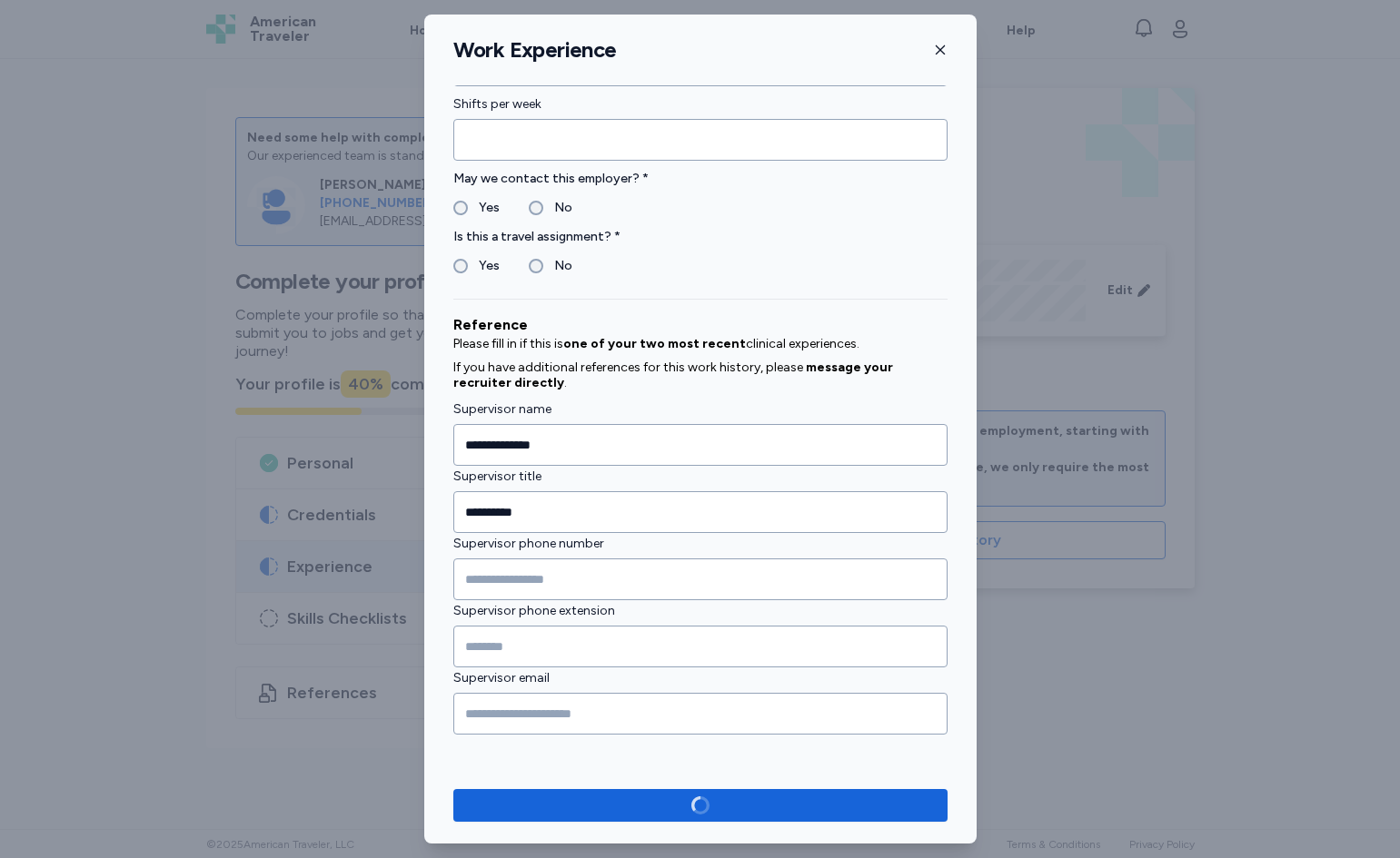
scroll to position [1490, 0]
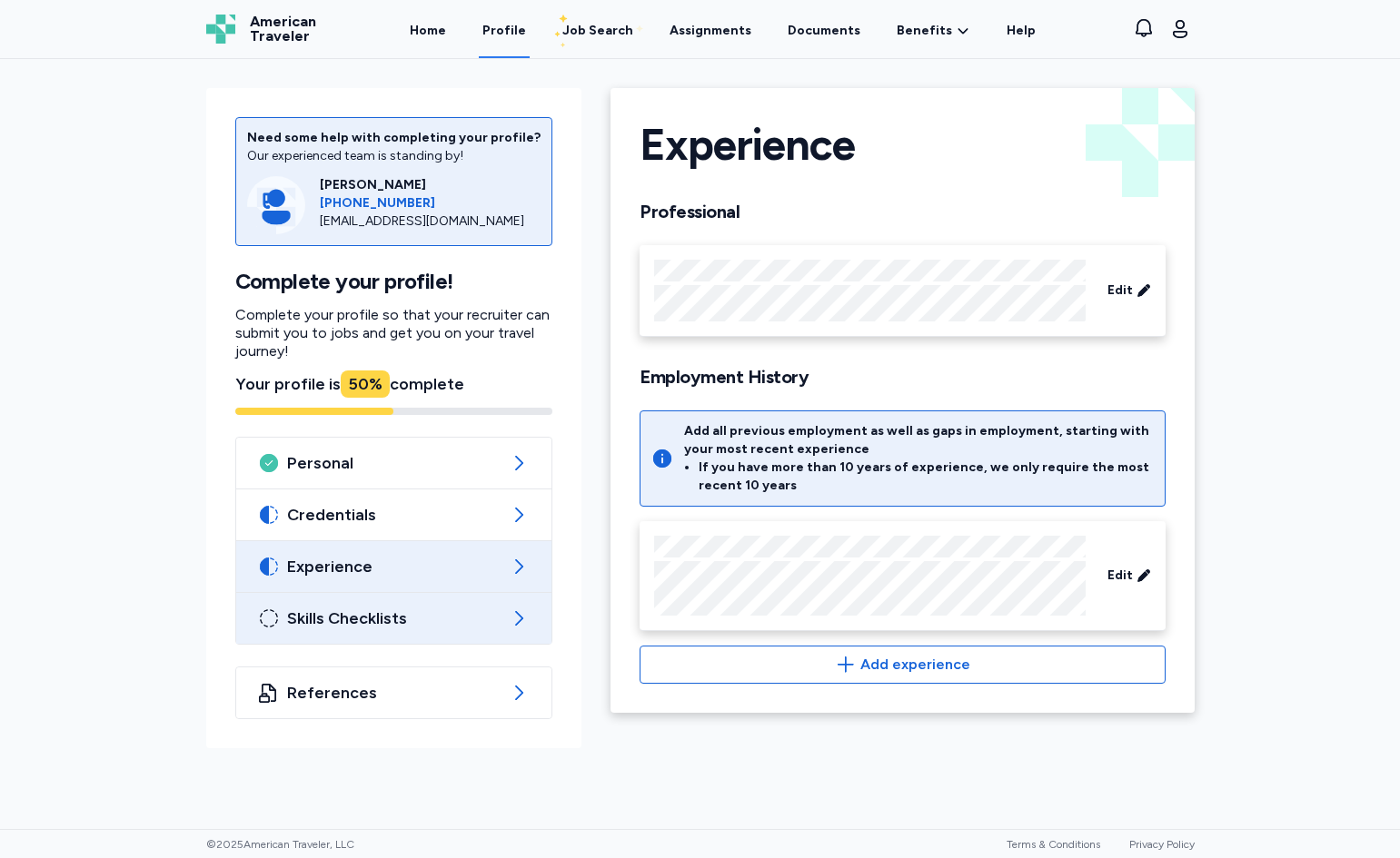
click at [443, 624] on span "Skills Checklists" at bounding box center [394, 618] width 214 height 22
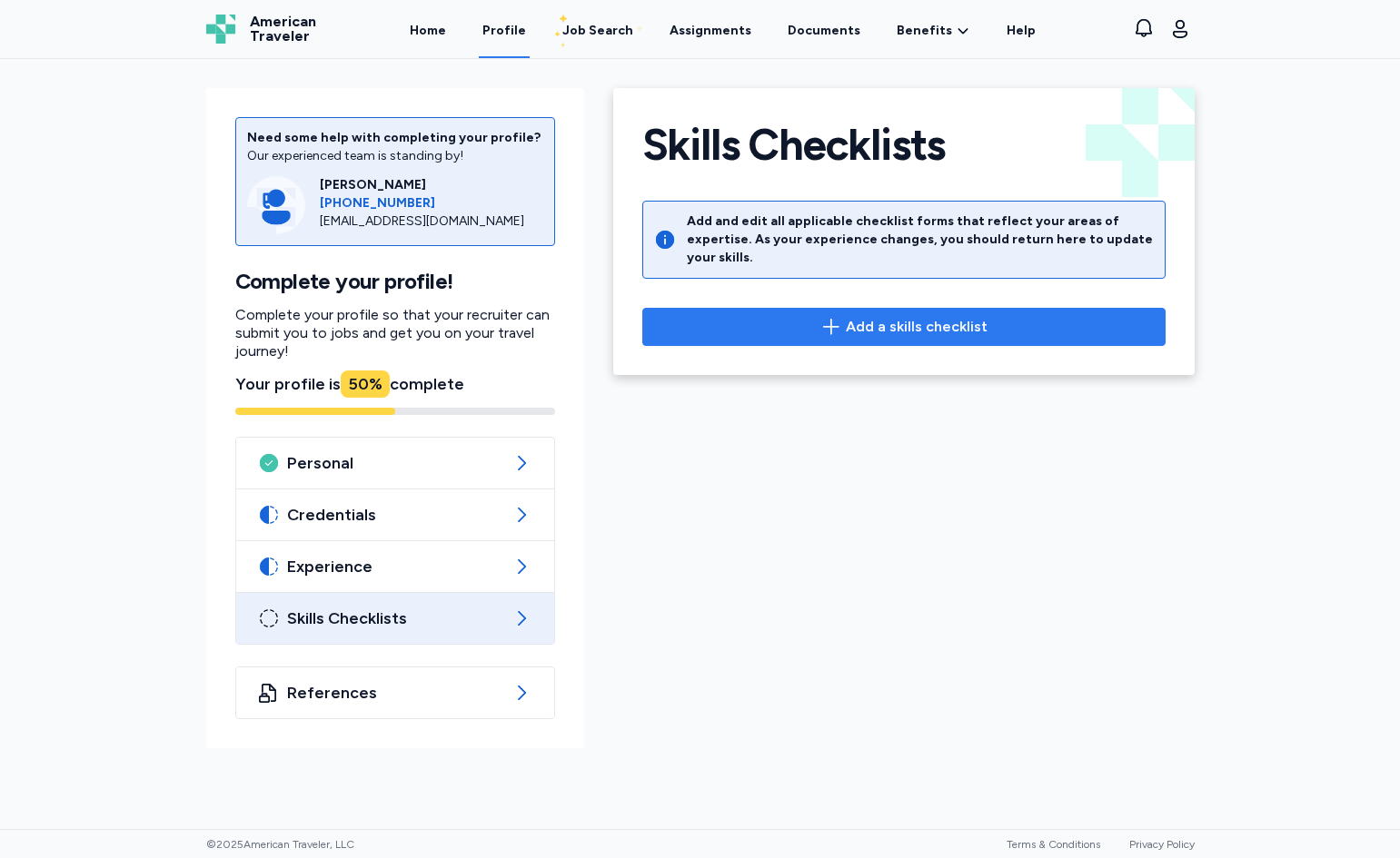
click at [875, 316] on span "Add a skills checklist" at bounding box center [917, 326] width 142 height 22
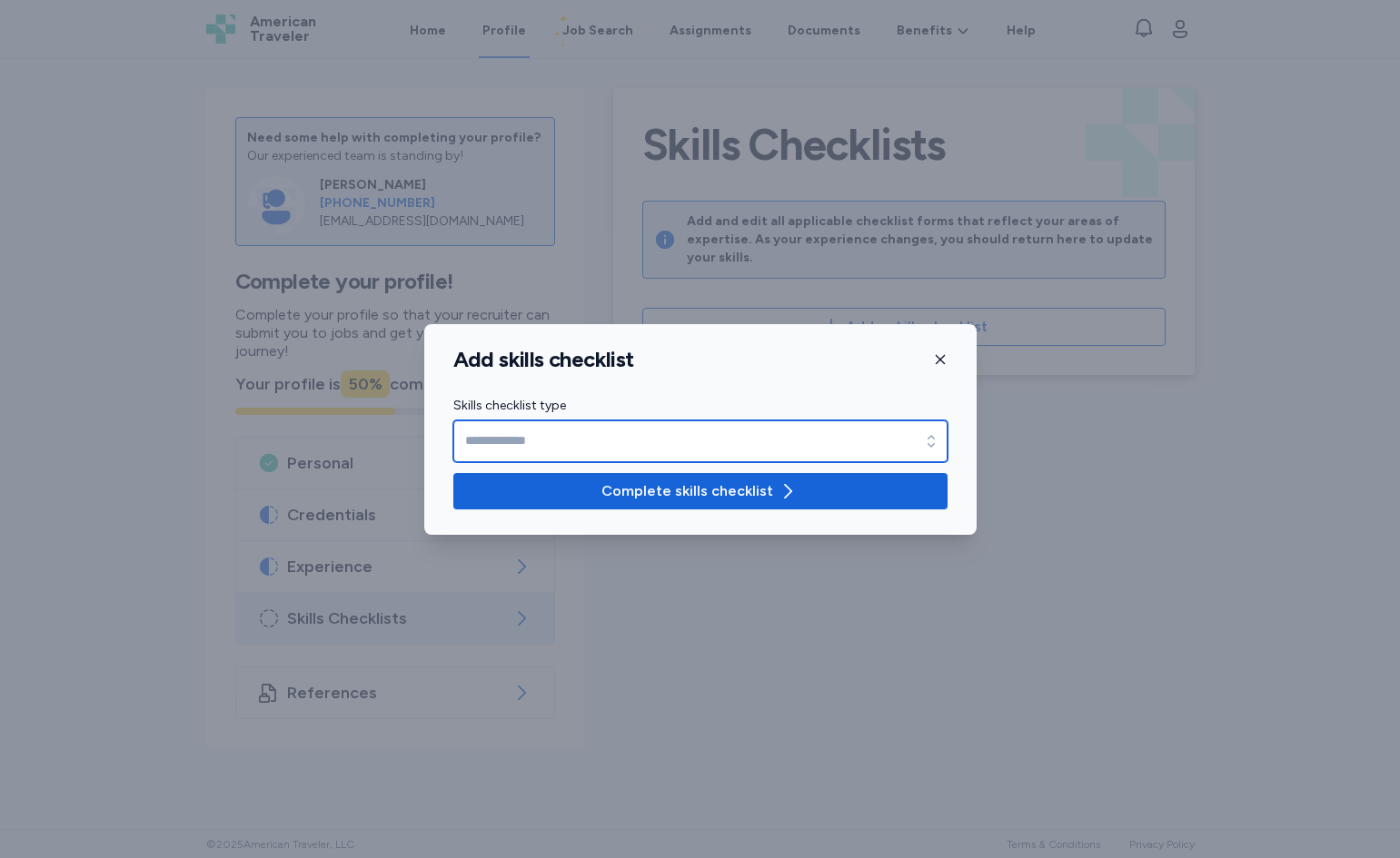
click at [490, 437] on input "Skills checklist type" at bounding box center [700, 441] width 495 height 42
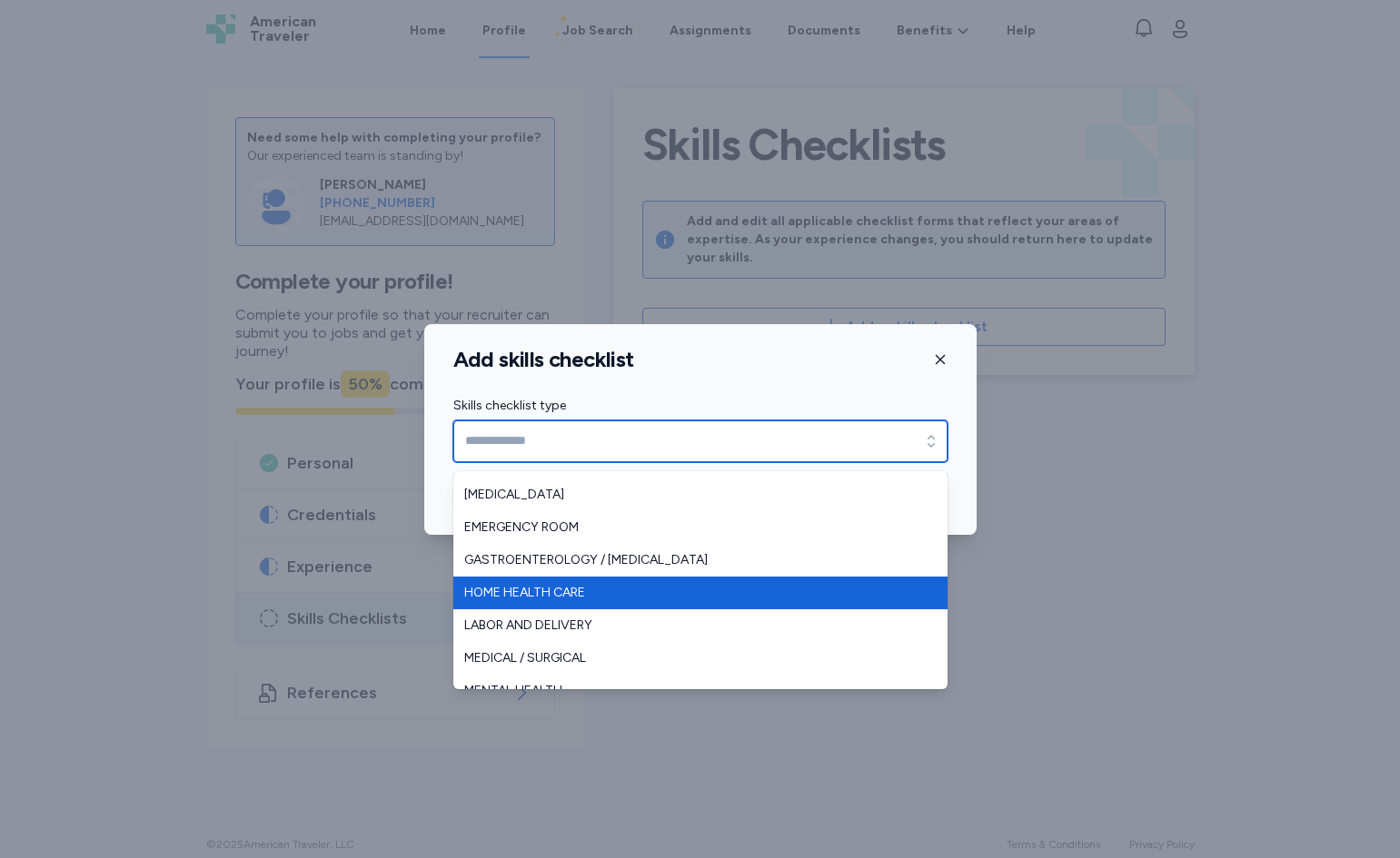
scroll to position [91, 0]
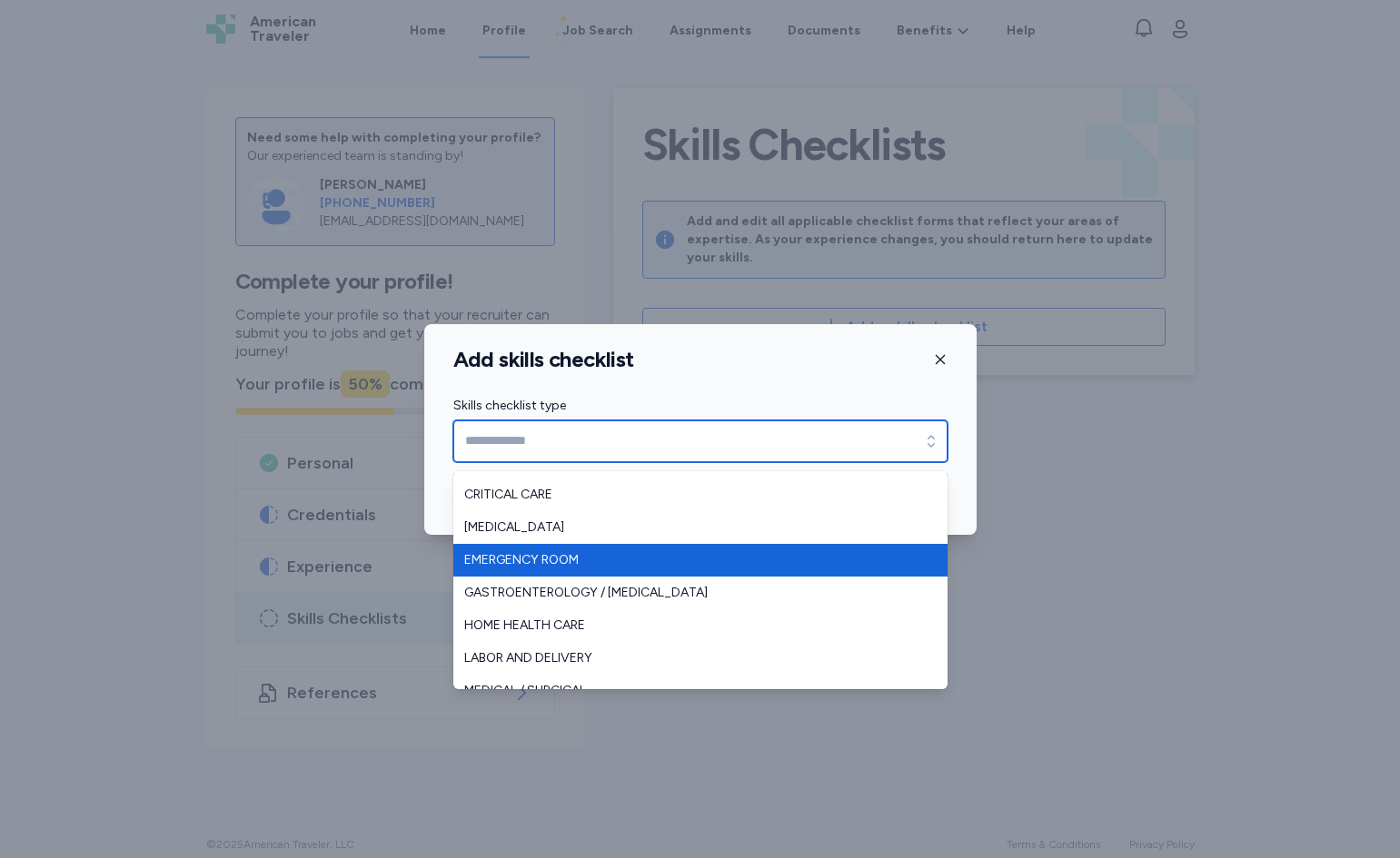
type input "**********"
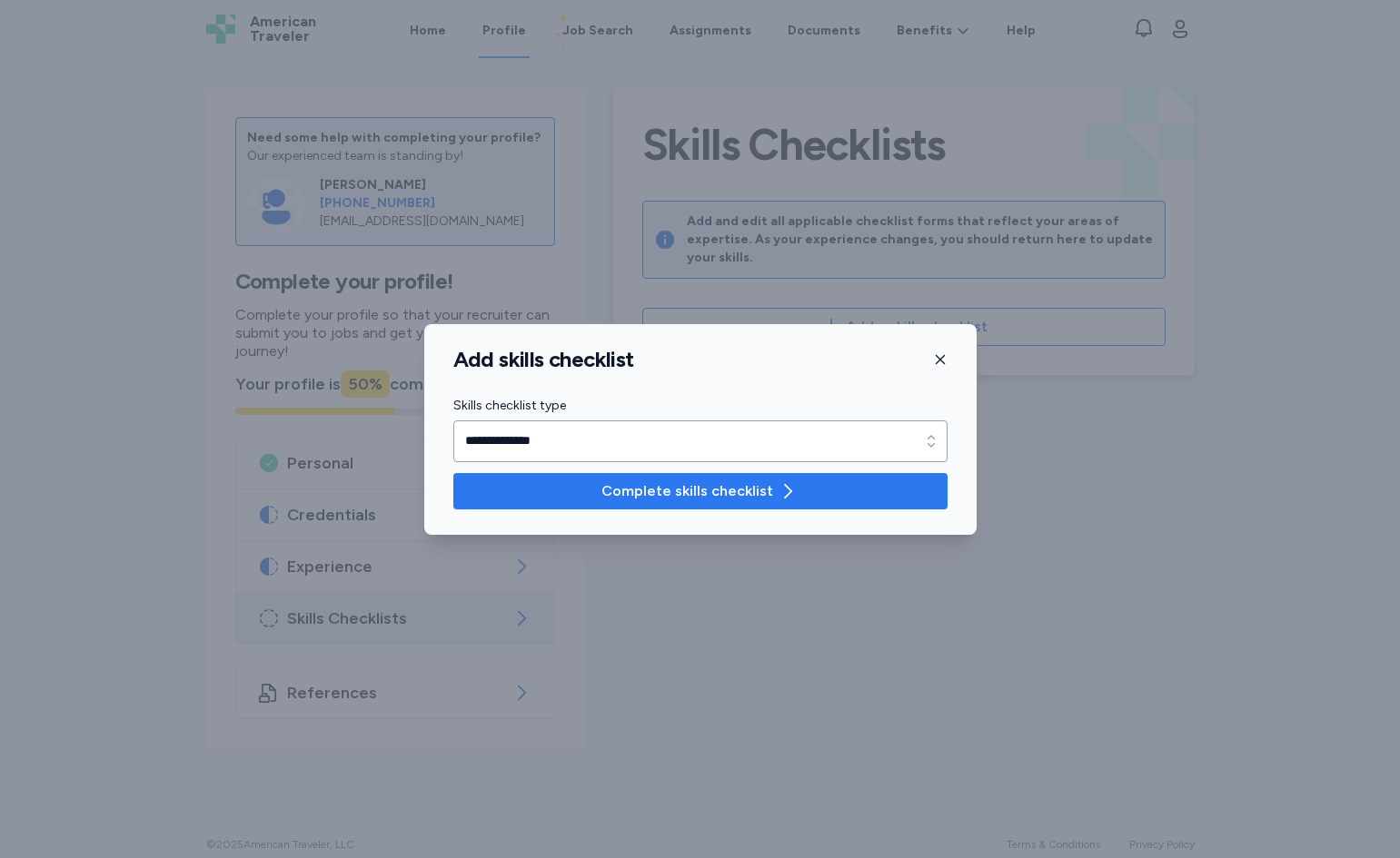
click at [768, 491] on span "Complete skills checklist" at bounding box center [687, 491] width 172 height 22
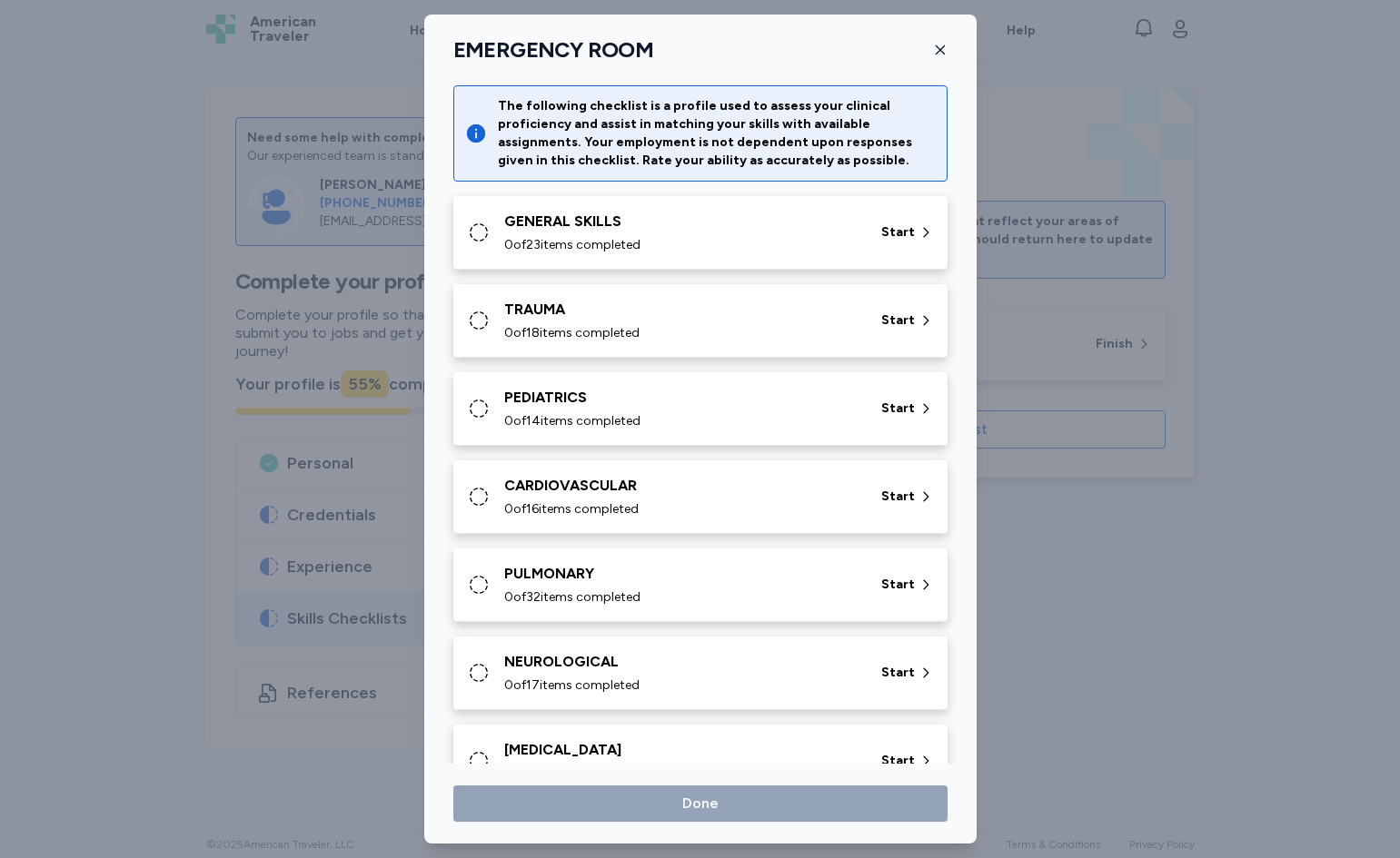
click at [732, 242] on div "0 of 23 items completed" at bounding box center [682, 245] width 355 height 18
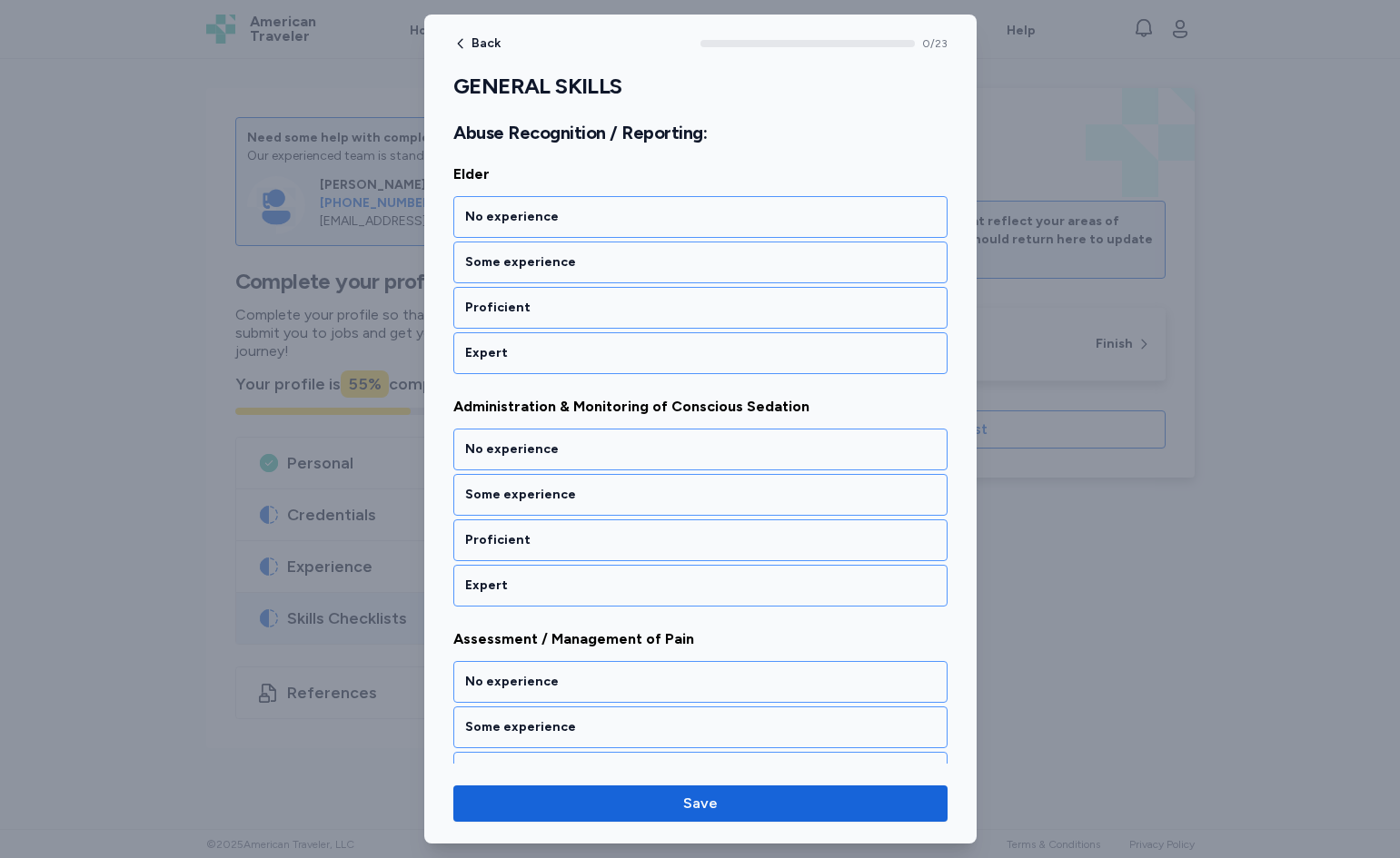
scroll to position [818, 0]
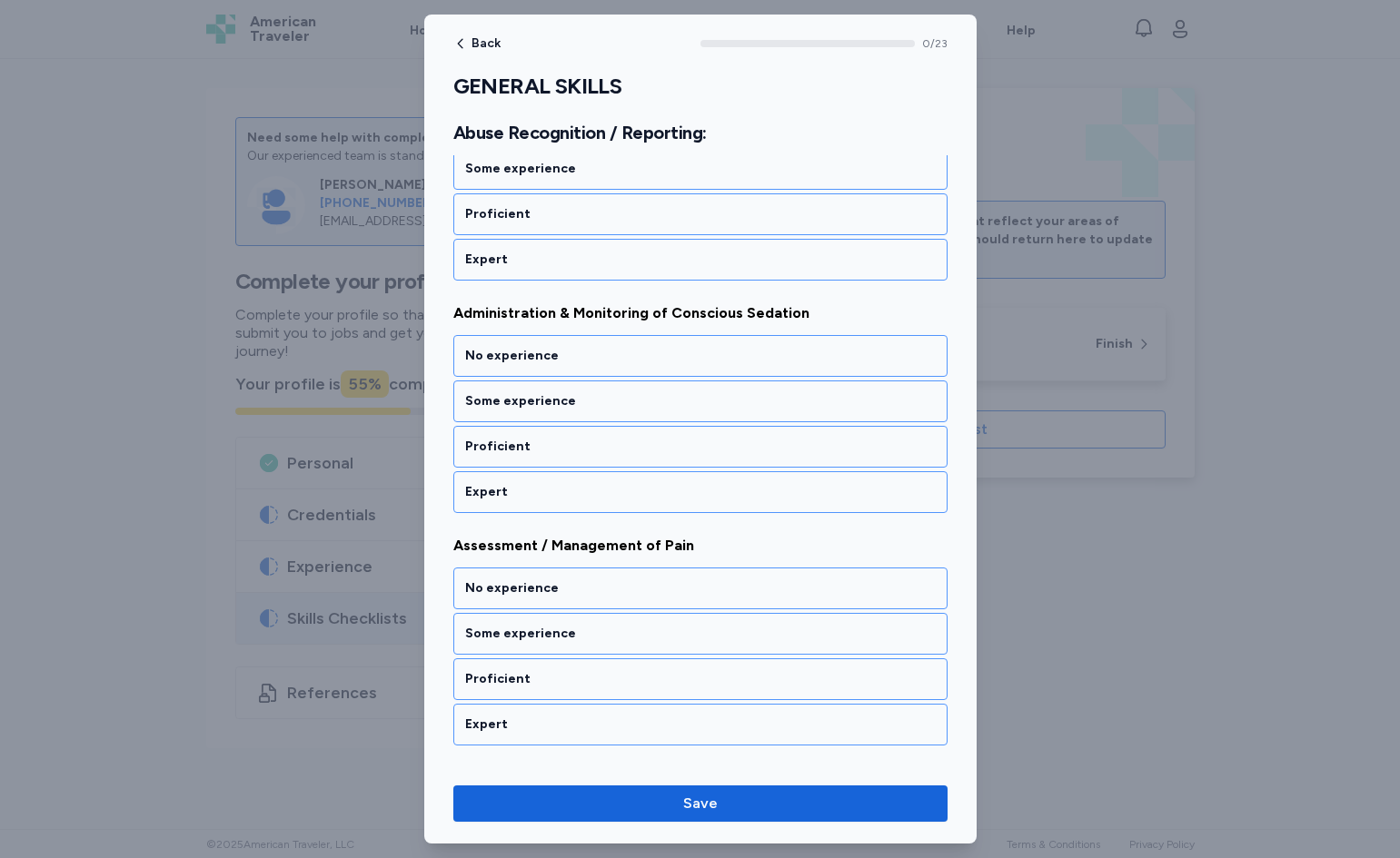
click at [467, 51] on div "Back 0 / 23 GENERAL SKILLS Rate your ability as accurately as possible for each…" at bounding box center [700, 429] width 552 height 829
click at [459, 41] on icon "button" at bounding box center [460, 43] width 14 height 14
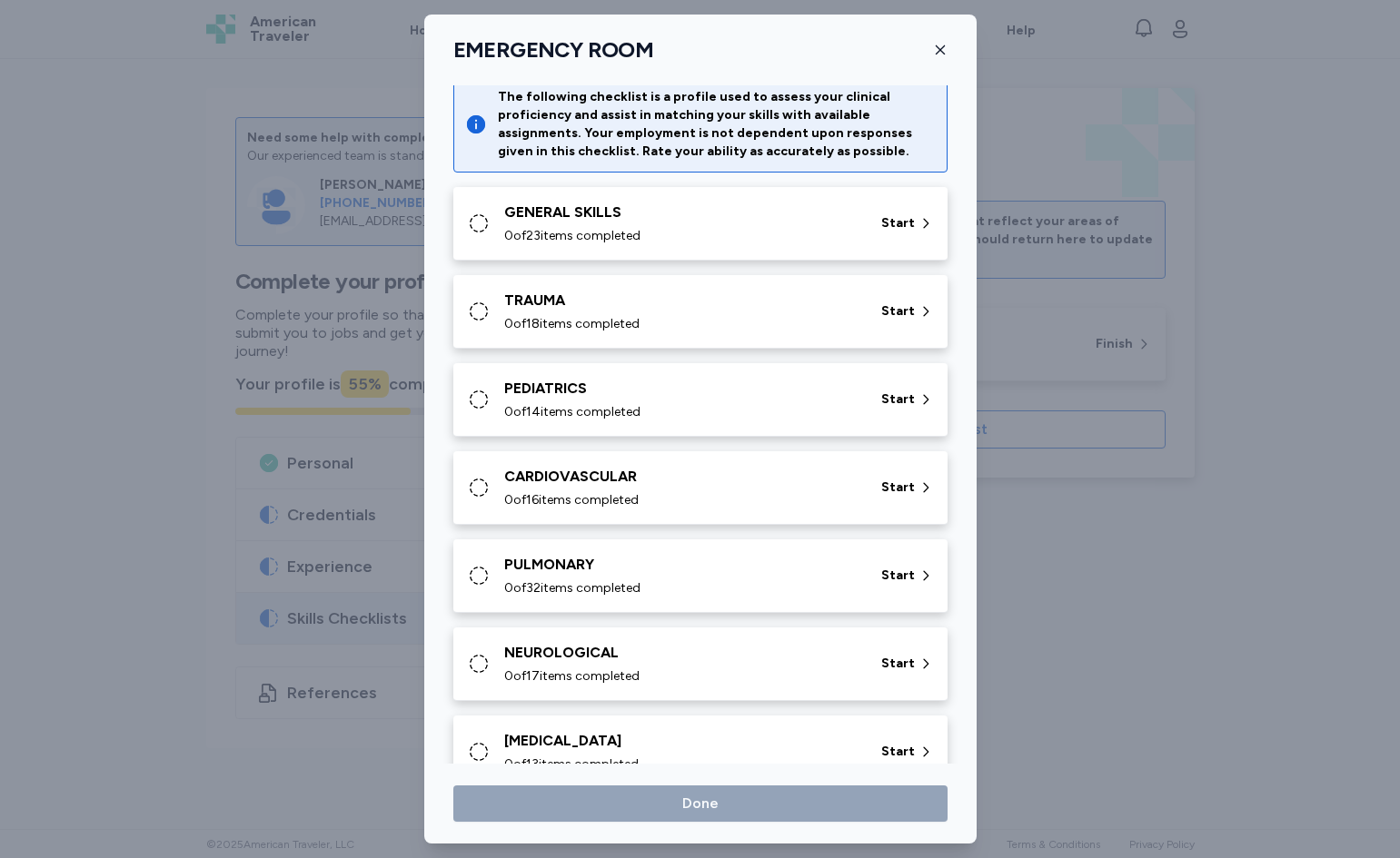
scroll to position [0, 0]
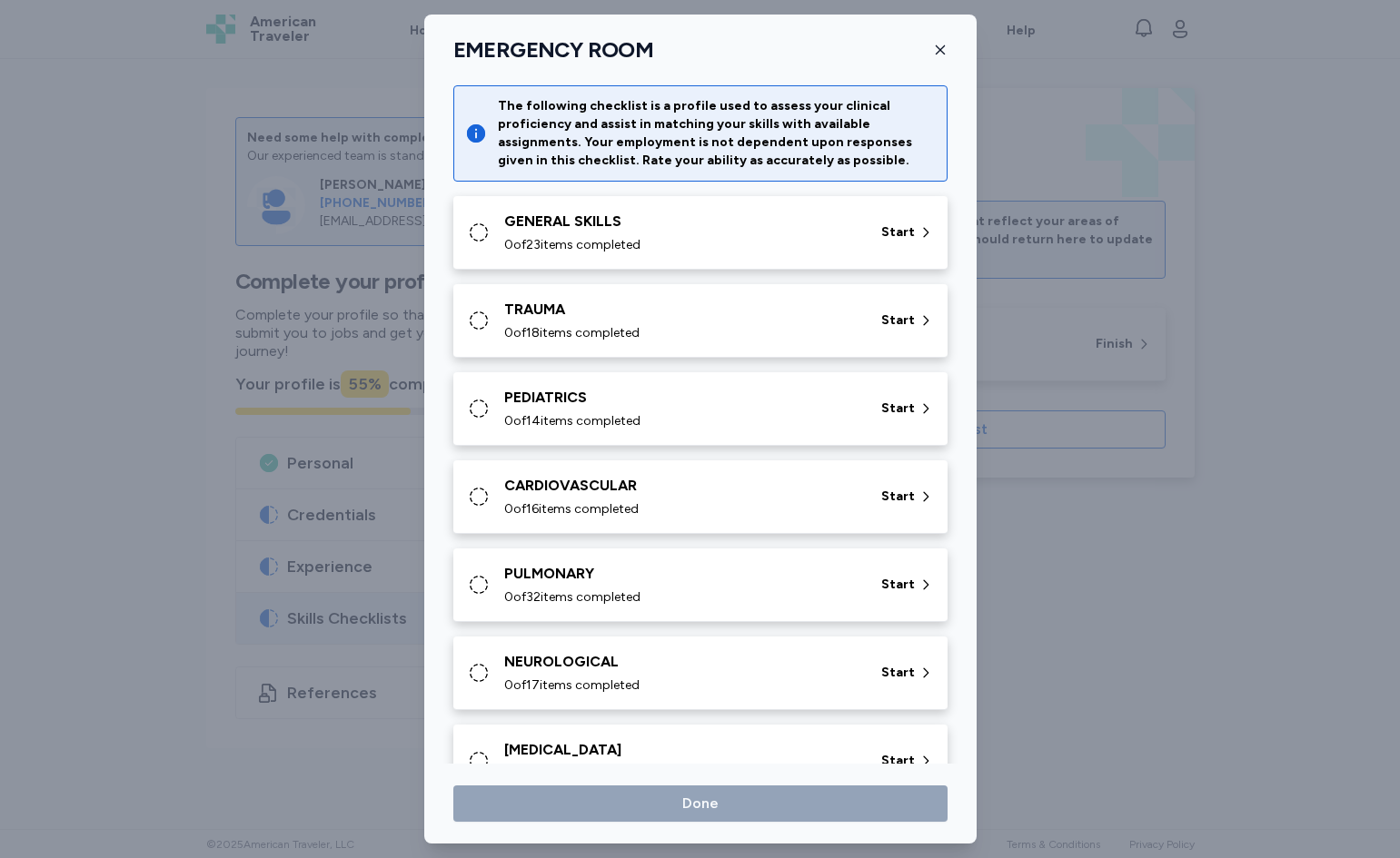
click at [949, 57] on div "EMERGENCY ROOM" at bounding box center [700, 50] width 552 height 27
click at [940, 54] on icon "button" at bounding box center [940, 49] width 14 height 14
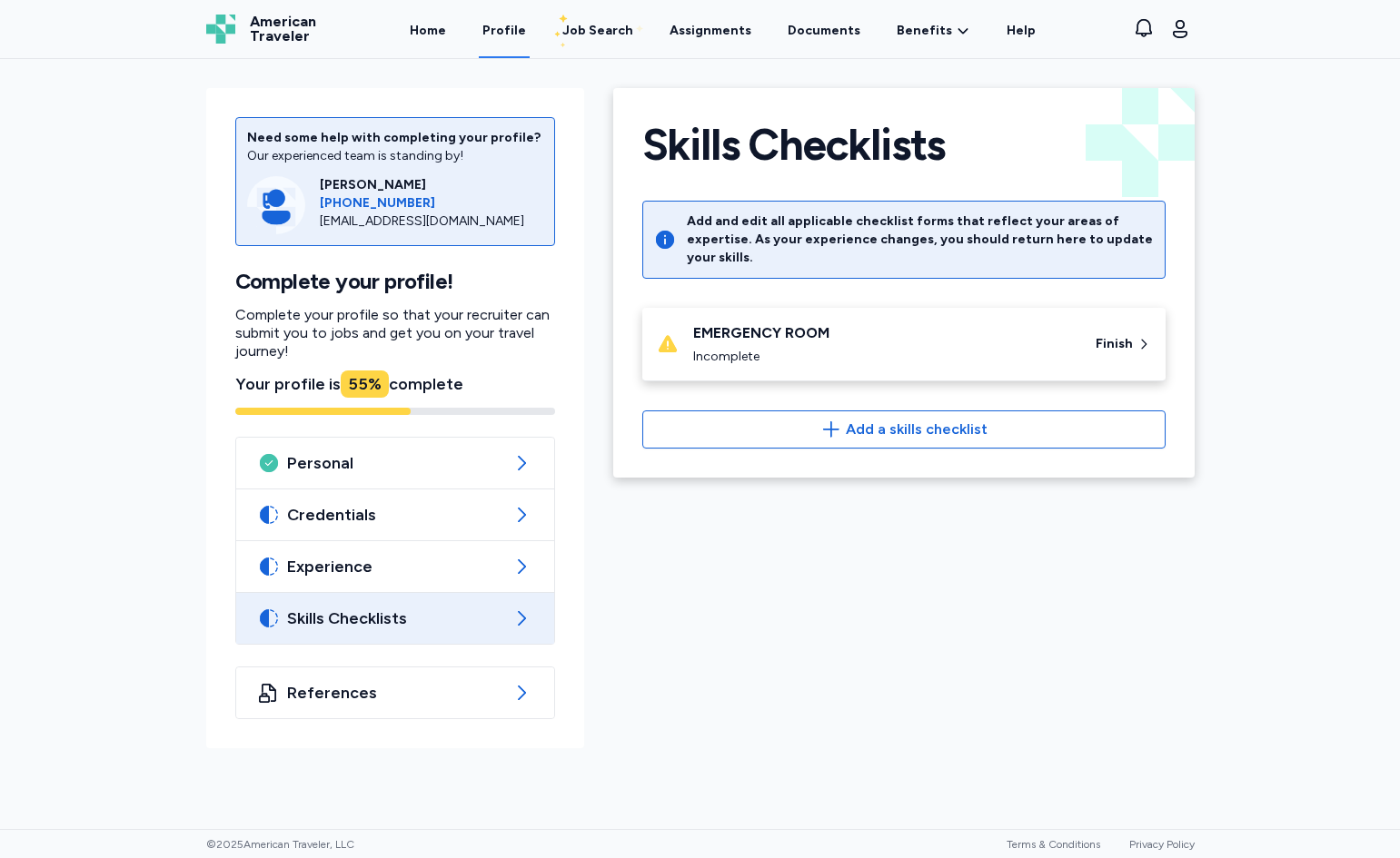
click at [825, 347] on div "Incomplete" at bounding box center [883, 356] width 381 height 18
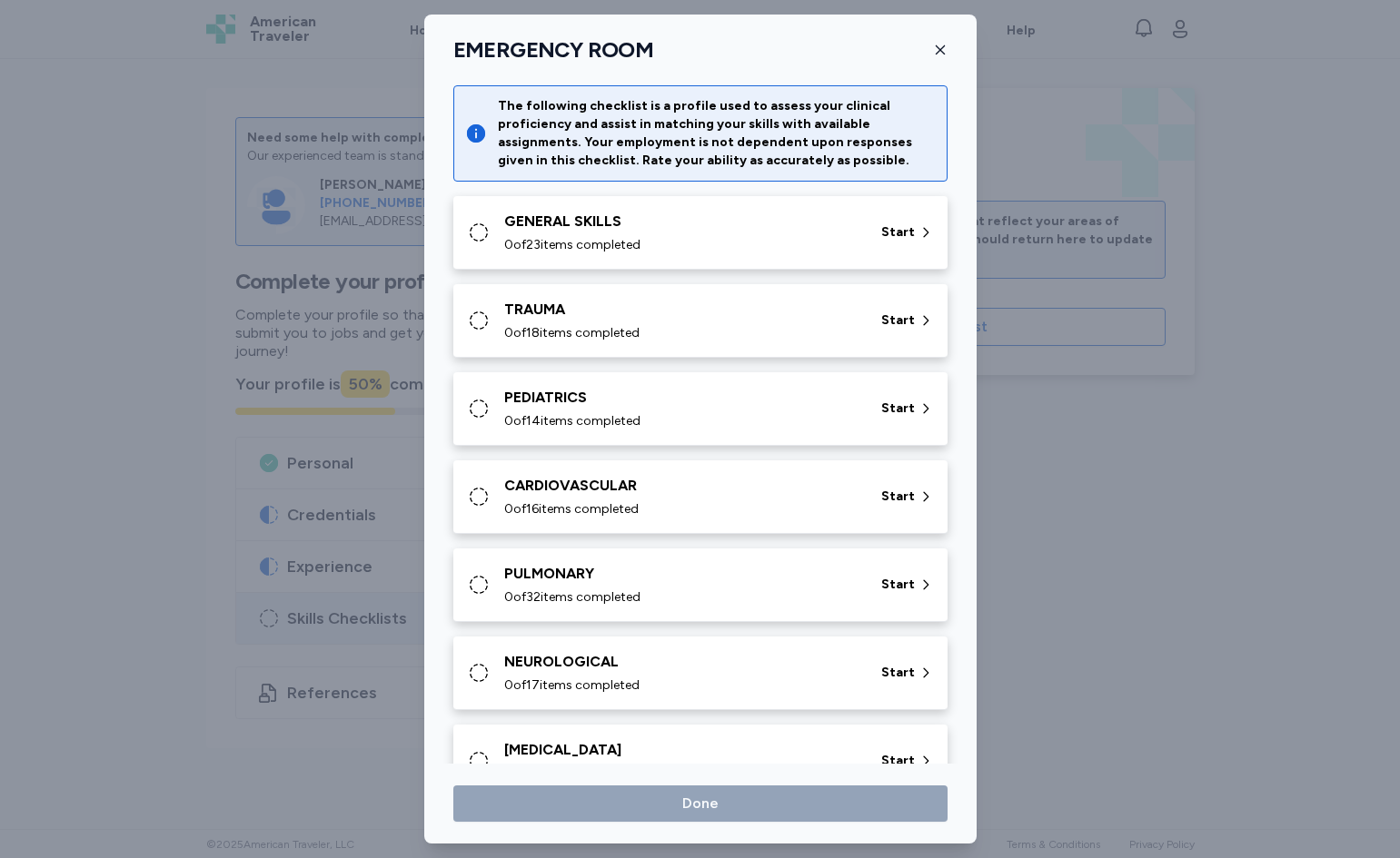
click at [946, 49] on icon "button" at bounding box center [940, 49] width 14 height 14
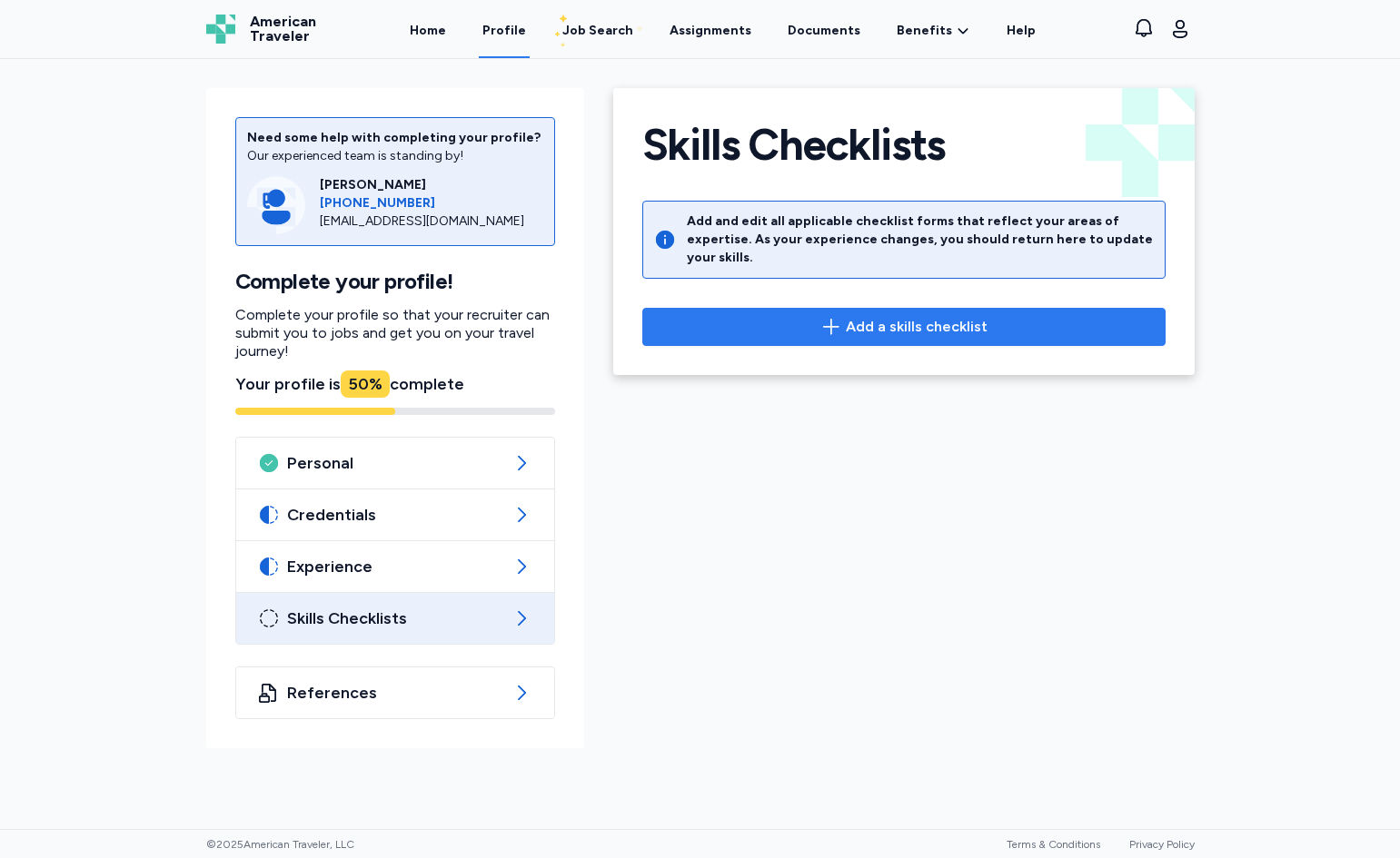
drag, startPoint x: 978, startPoint y: 226, endPoint x: 870, endPoint y: 317, distance: 141.2
click at [870, 317] on span "Add a skills checklist" at bounding box center [917, 326] width 142 height 22
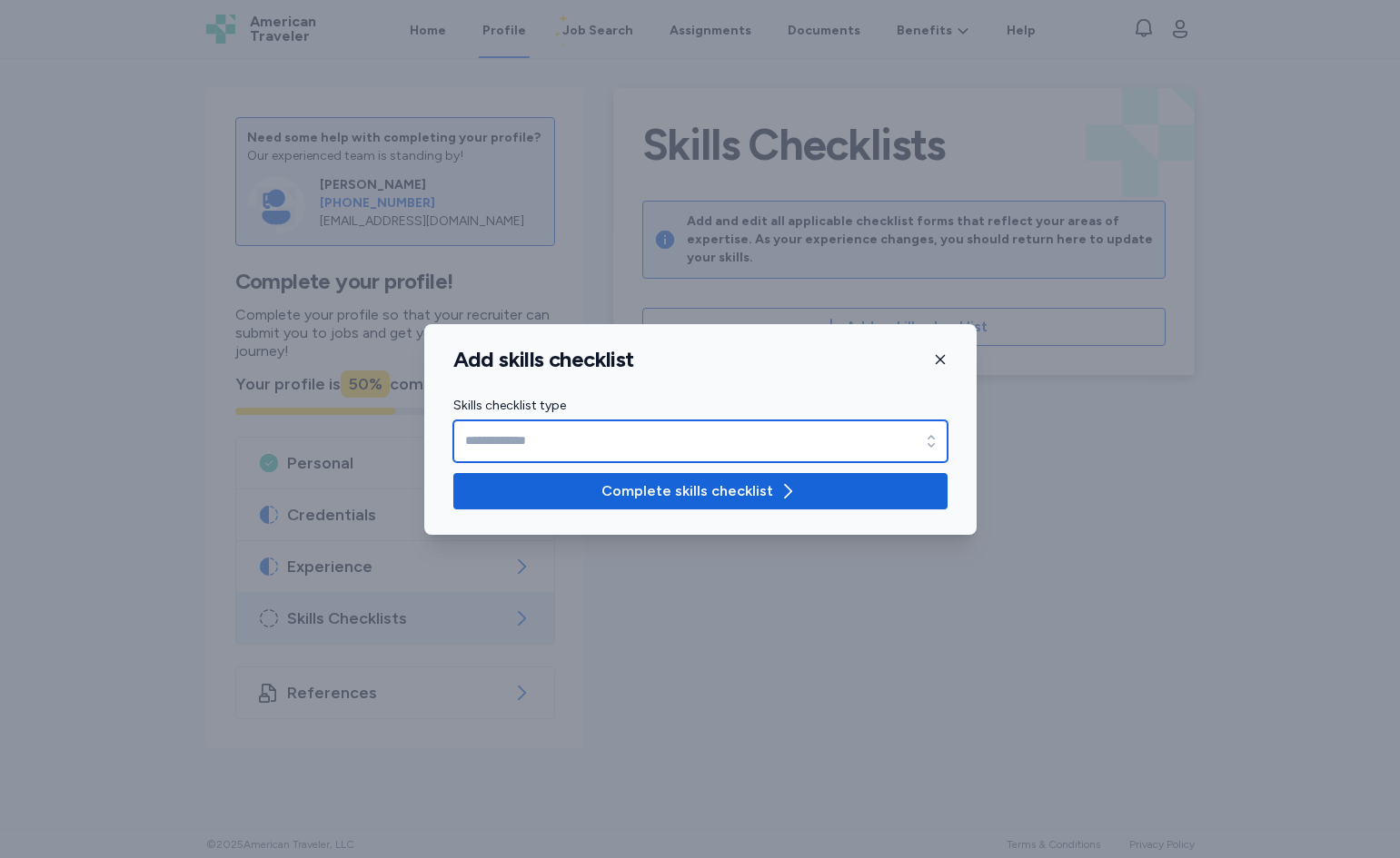
click at [744, 432] on input "Skills checklist type" at bounding box center [700, 441] width 495 height 42
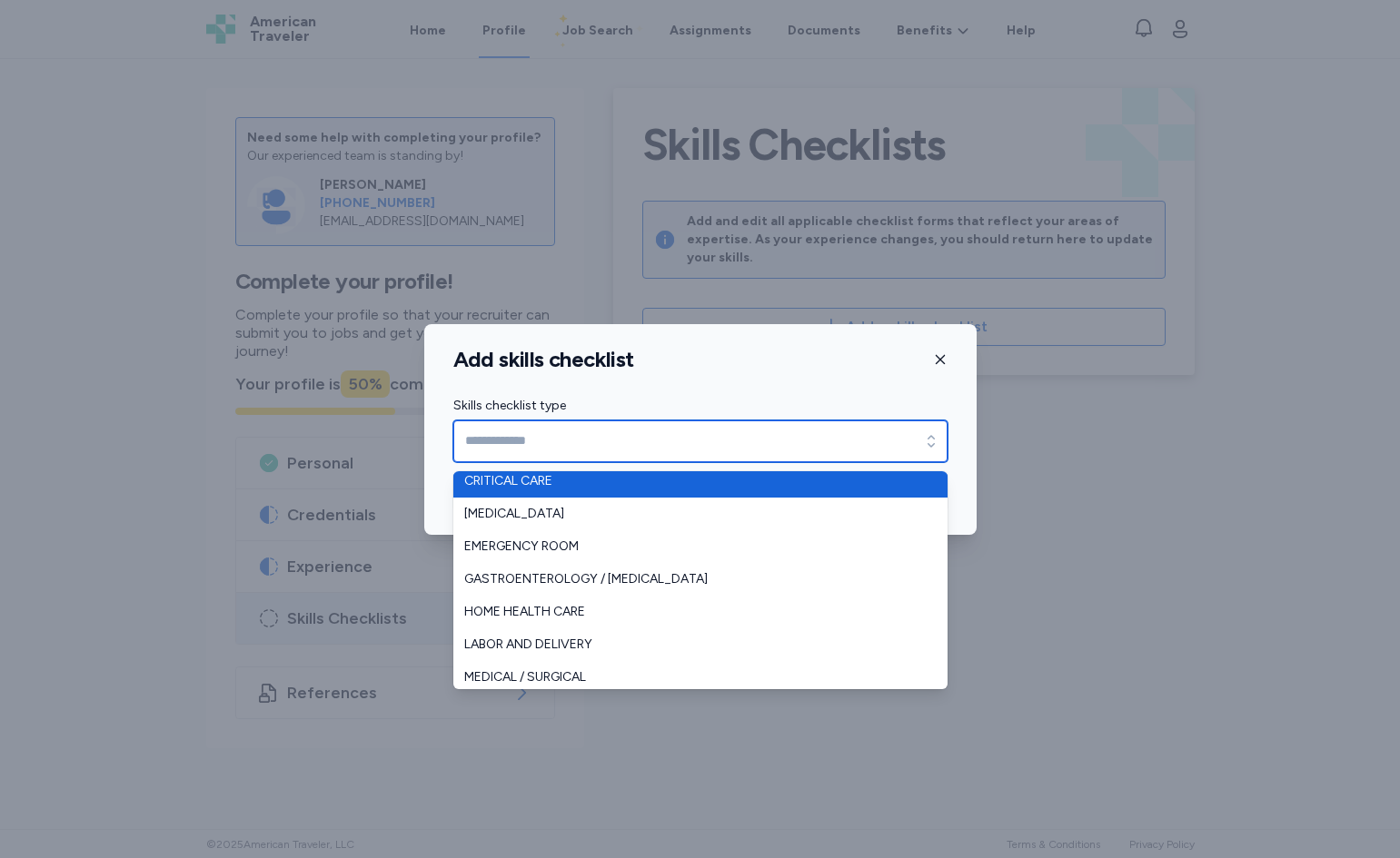
scroll to position [403, 0]
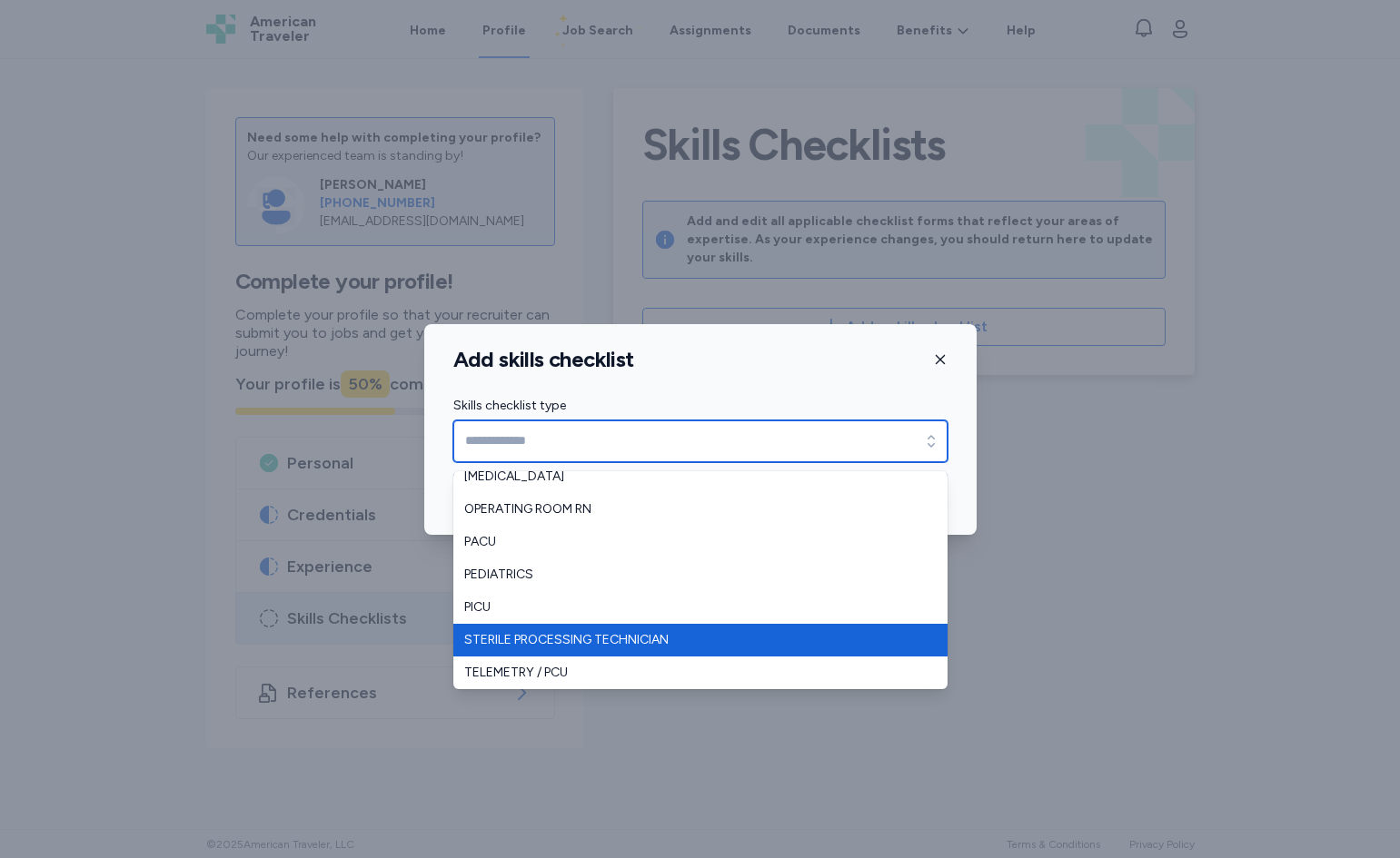
type input "**********"
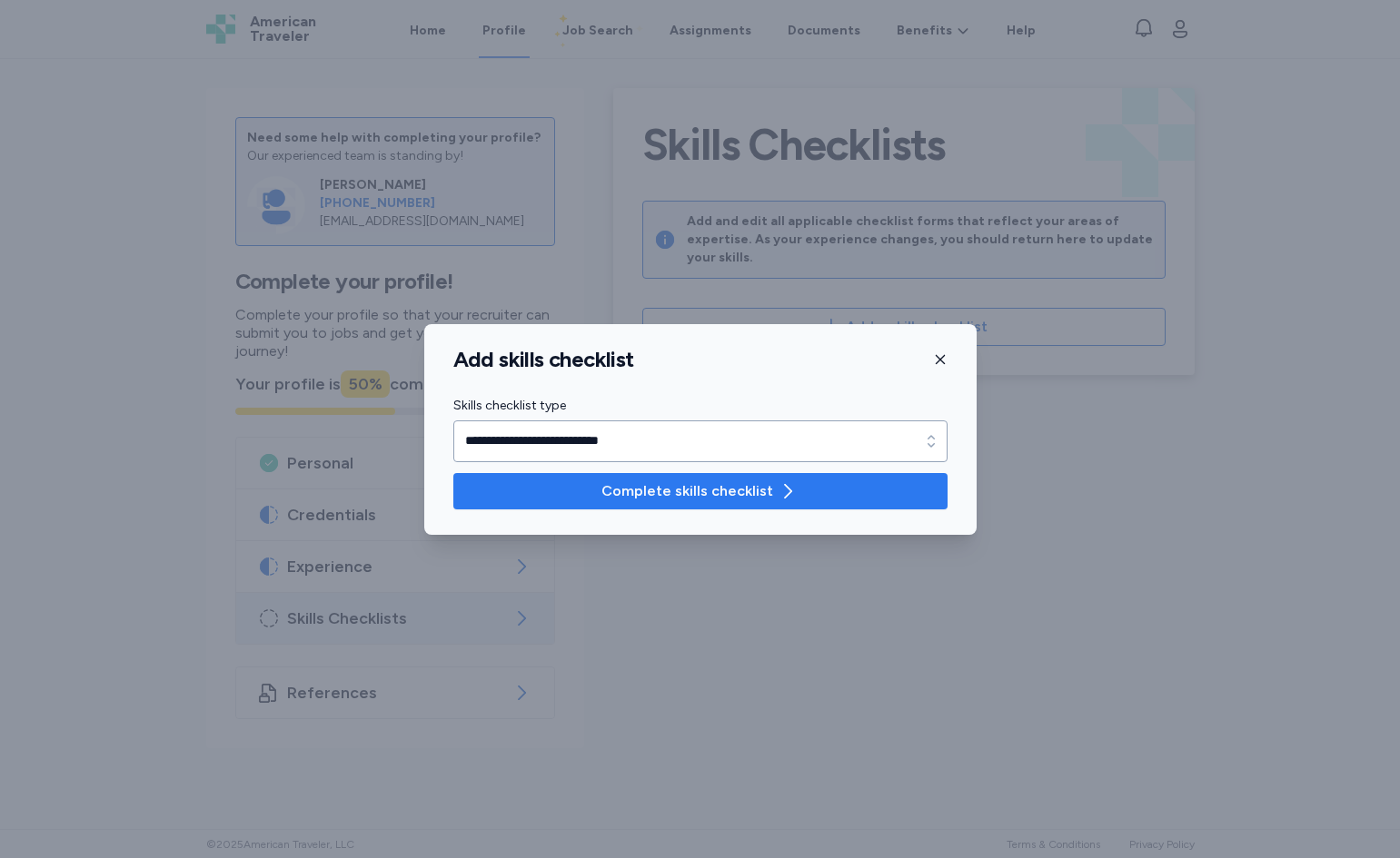
click at [746, 491] on span "Complete skills checklist" at bounding box center [687, 491] width 172 height 22
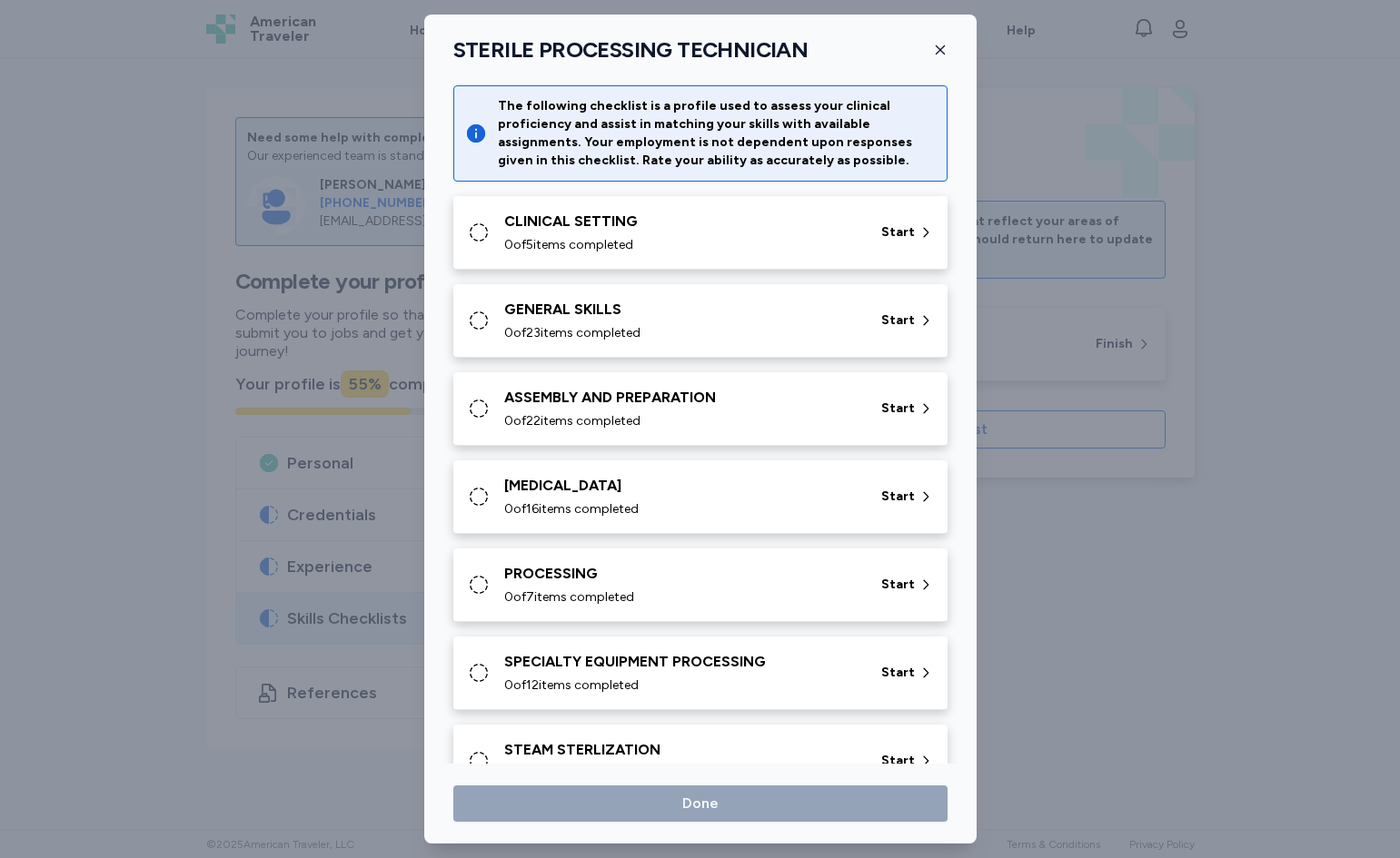
click at [769, 220] on div "CLINICAL SETTING" at bounding box center [682, 222] width 355 height 22
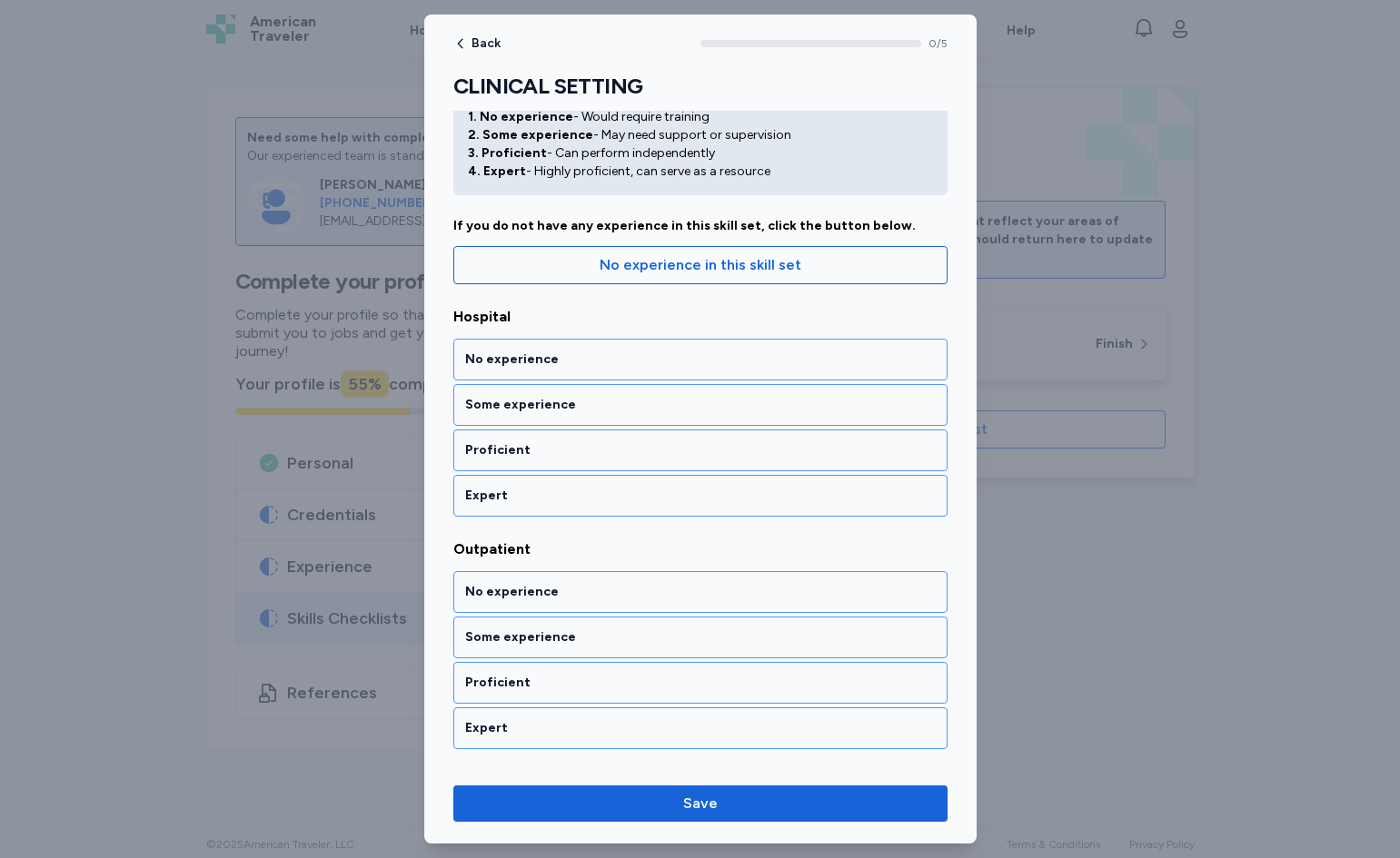
scroll to position [181, 0]
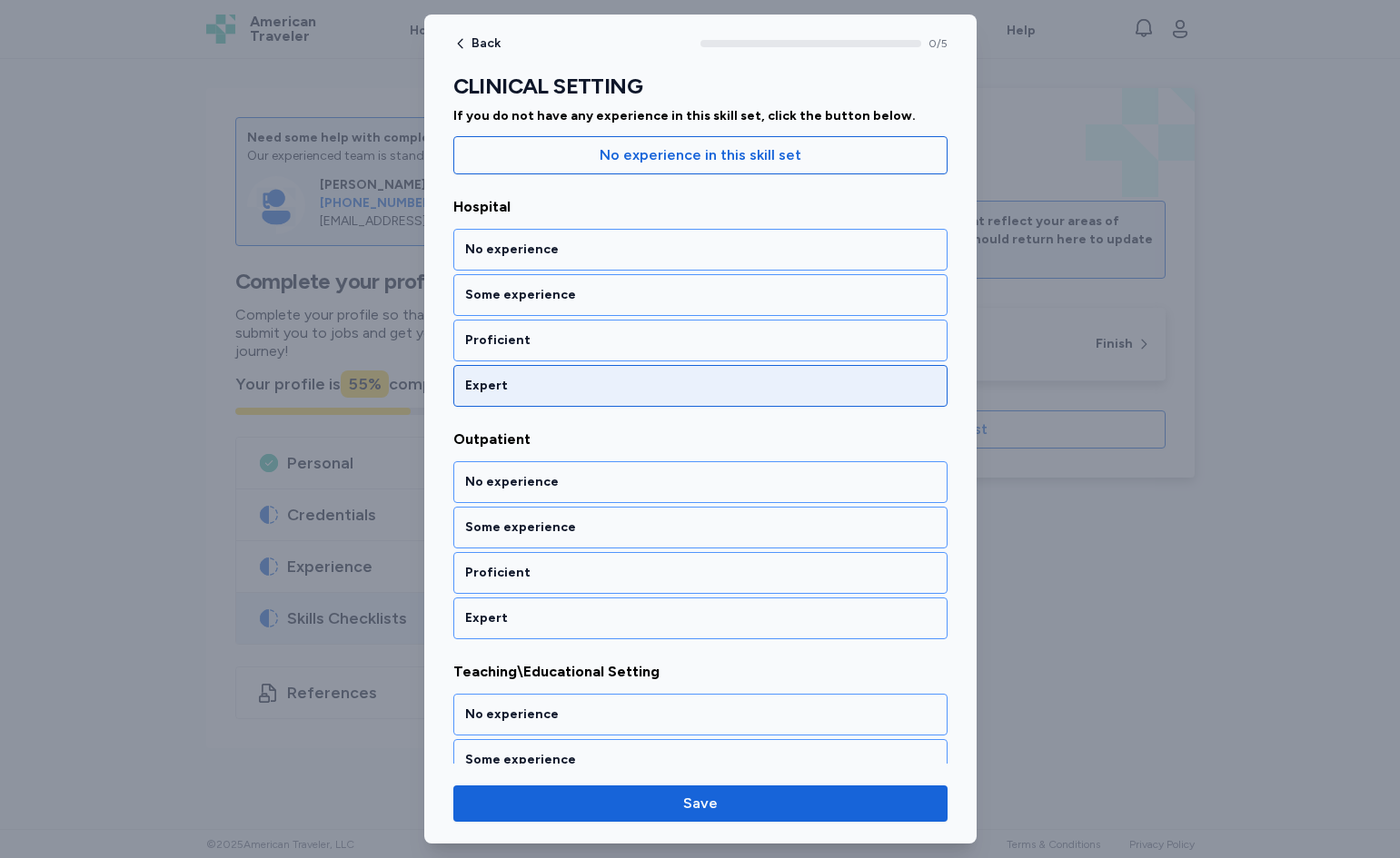
click at [638, 379] on div "Expert" at bounding box center [701, 386] width 471 height 18
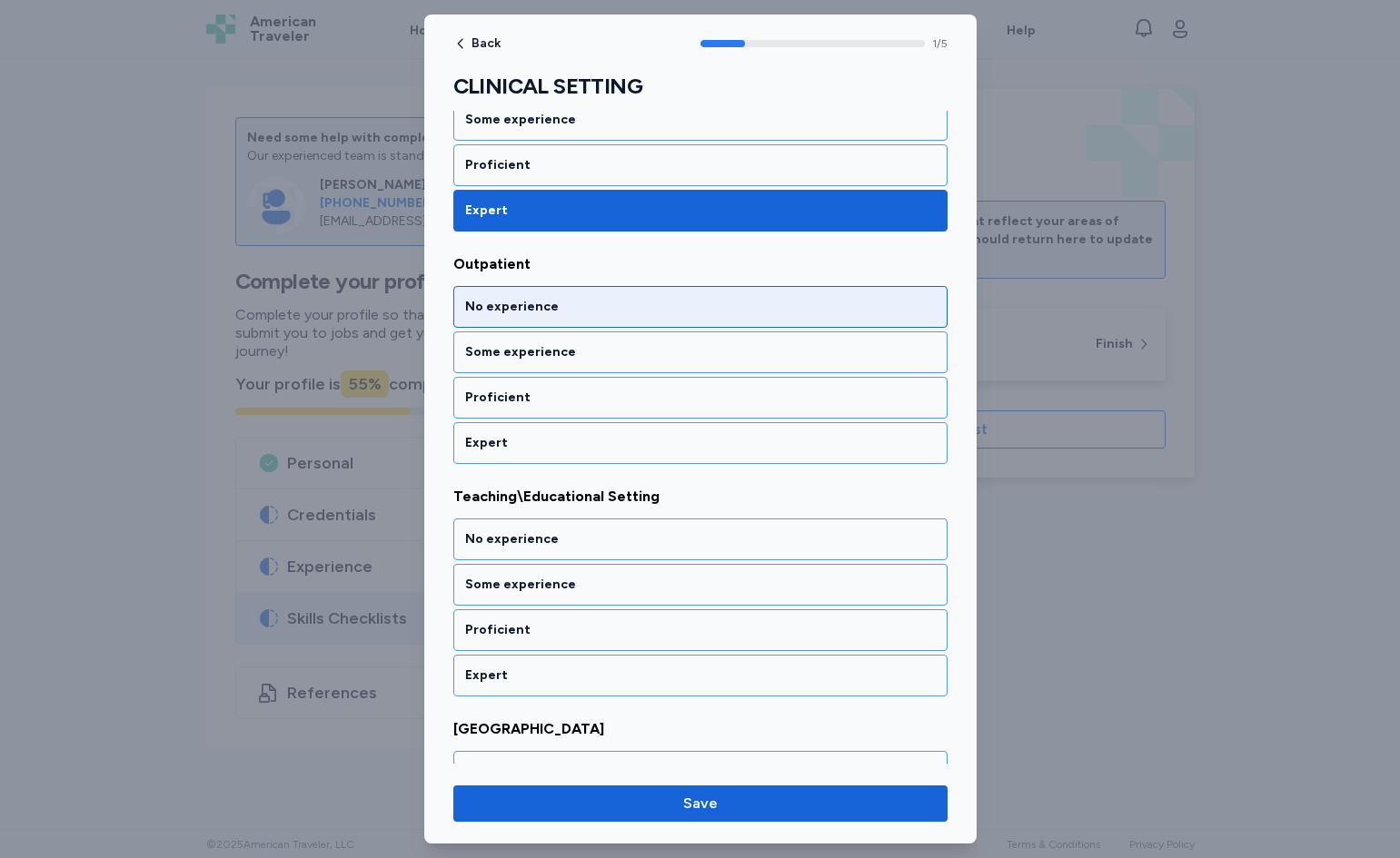
scroll to position [461, 0]
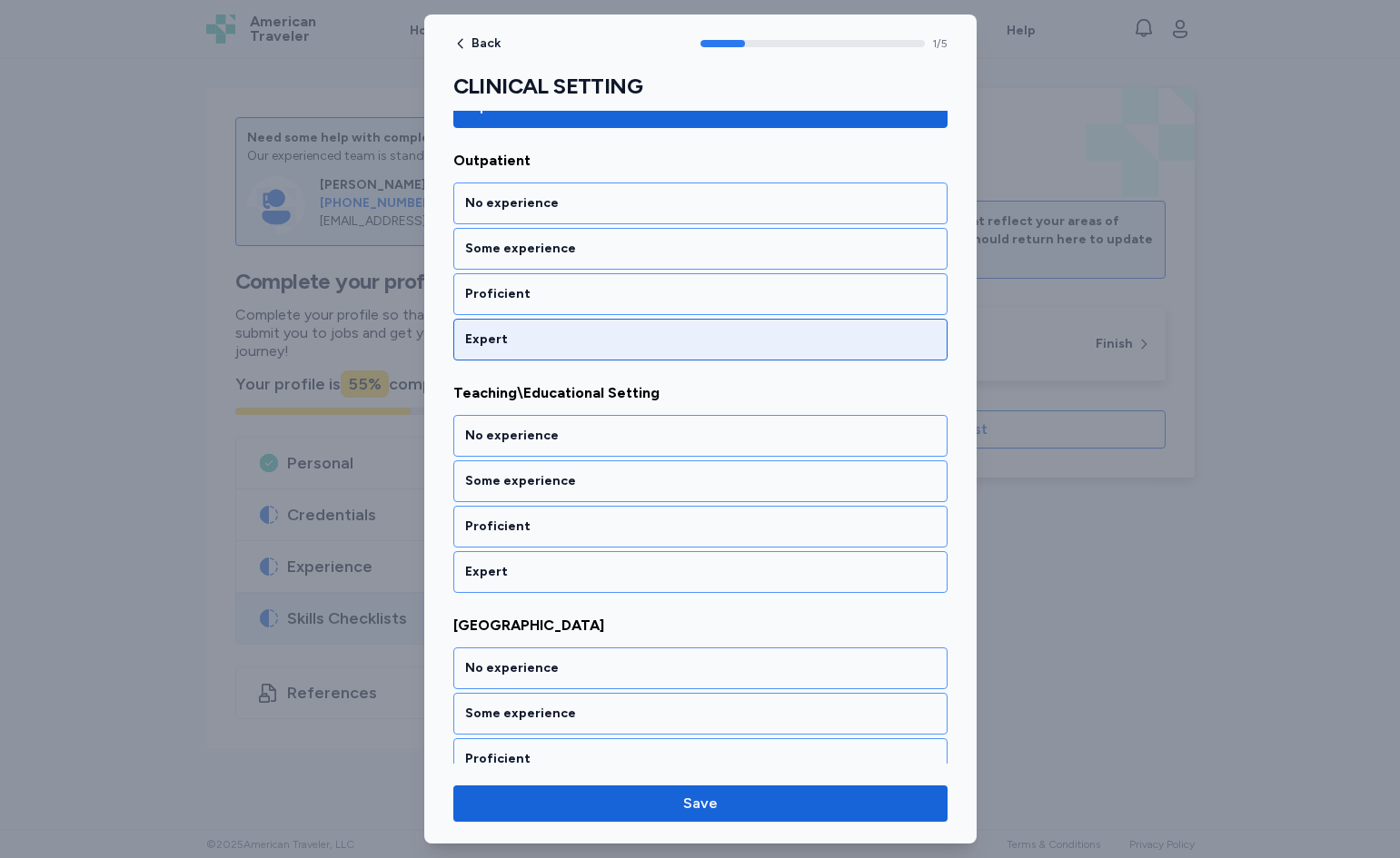
click at [628, 344] on div "Expert" at bounding box center [701, 339] width 471 height 18
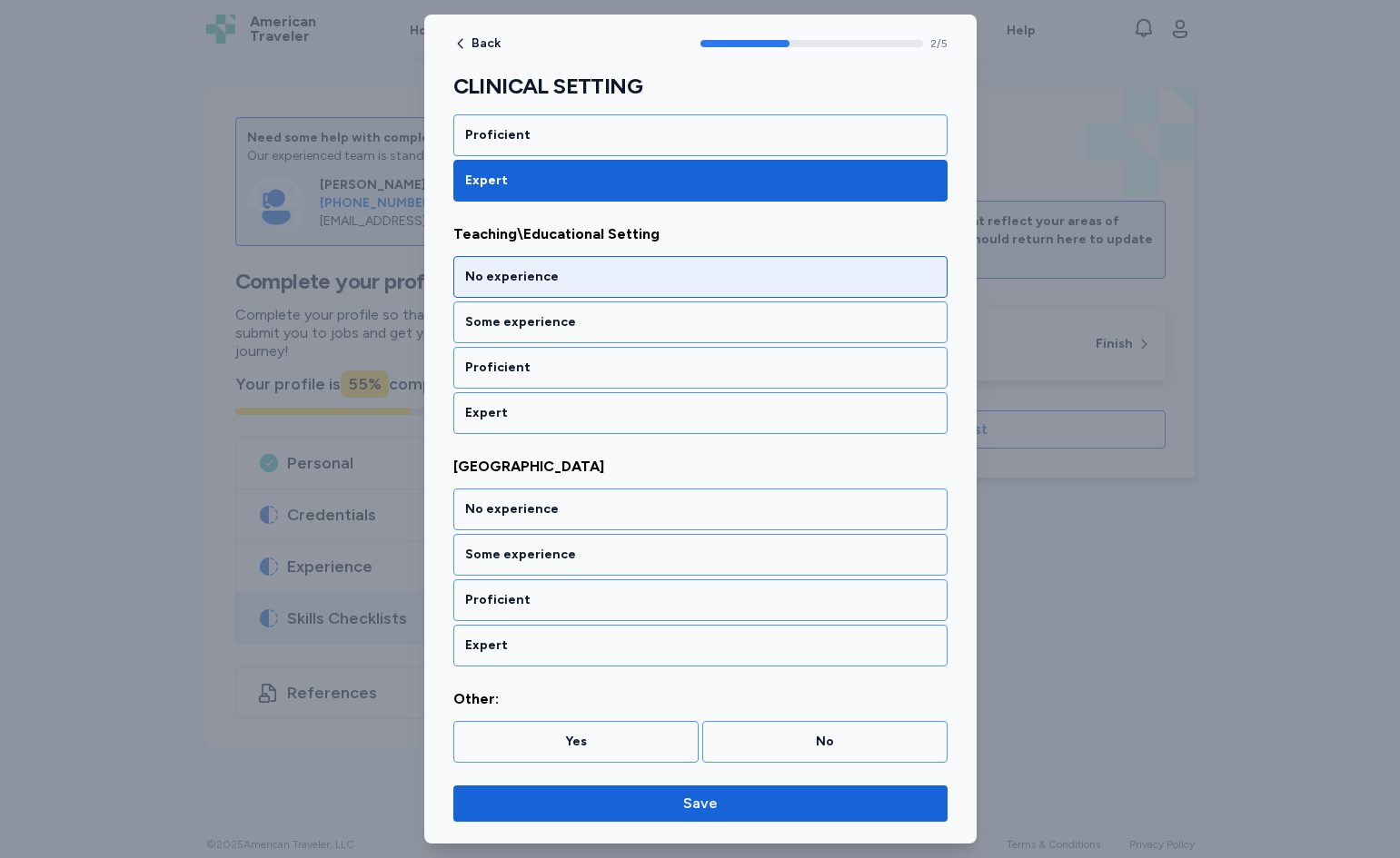
scroll to position [622, 0]
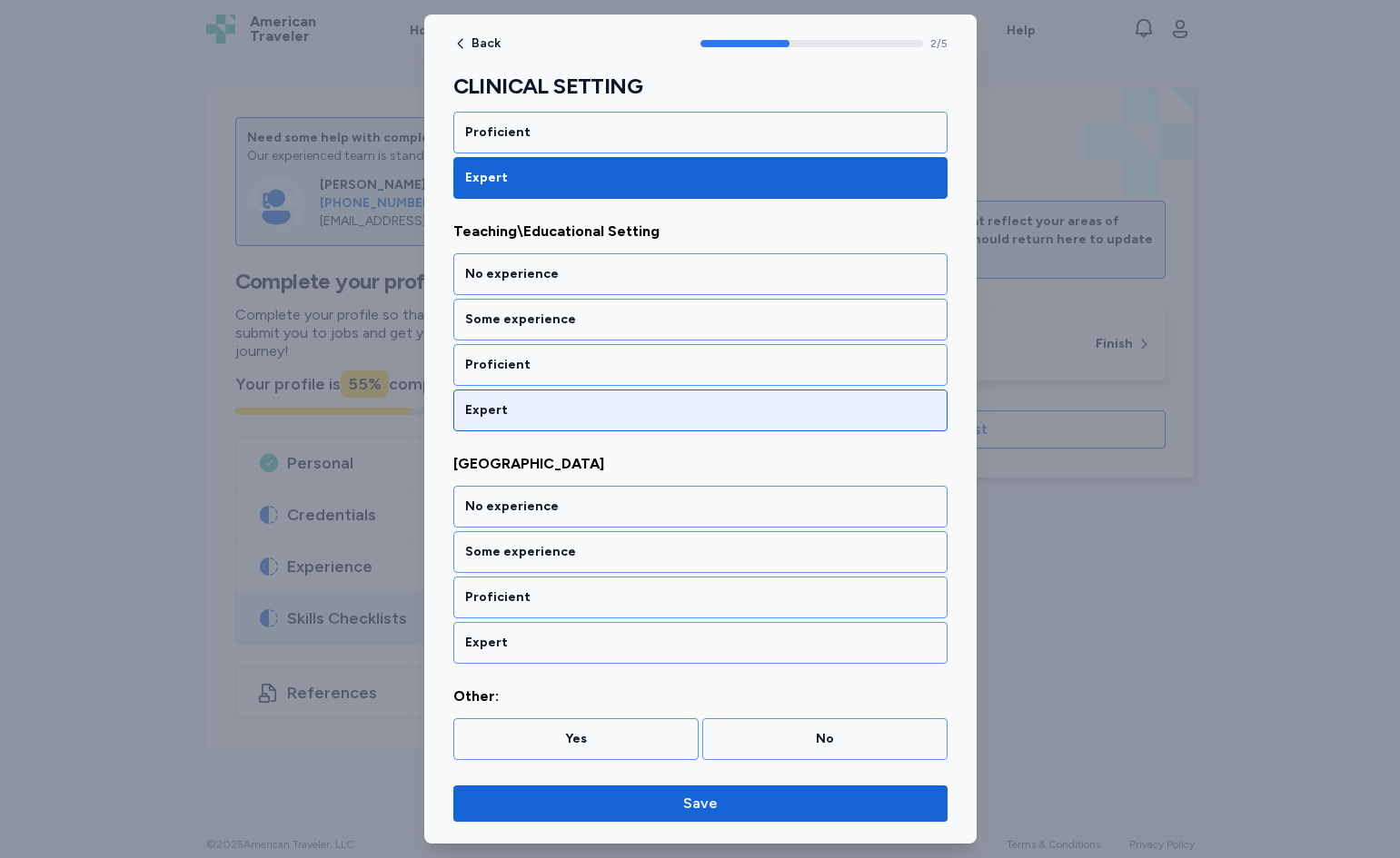
click at [620, 398] on div "Expert" at bounding box center [700, 411] width 495 height 42
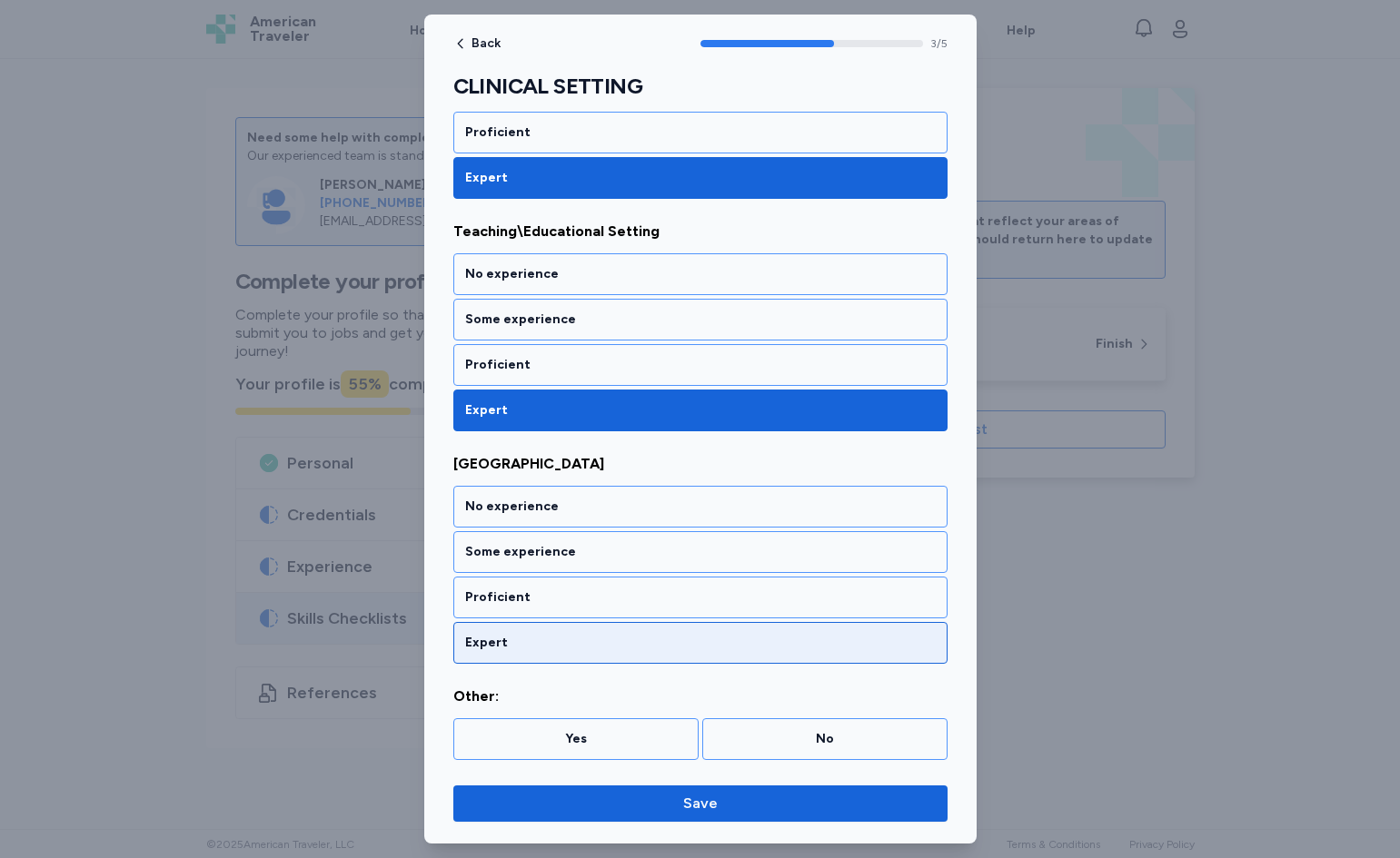
click at [568, 650] on div "Expert" at bounding box center [701, 643] width 471 height 18
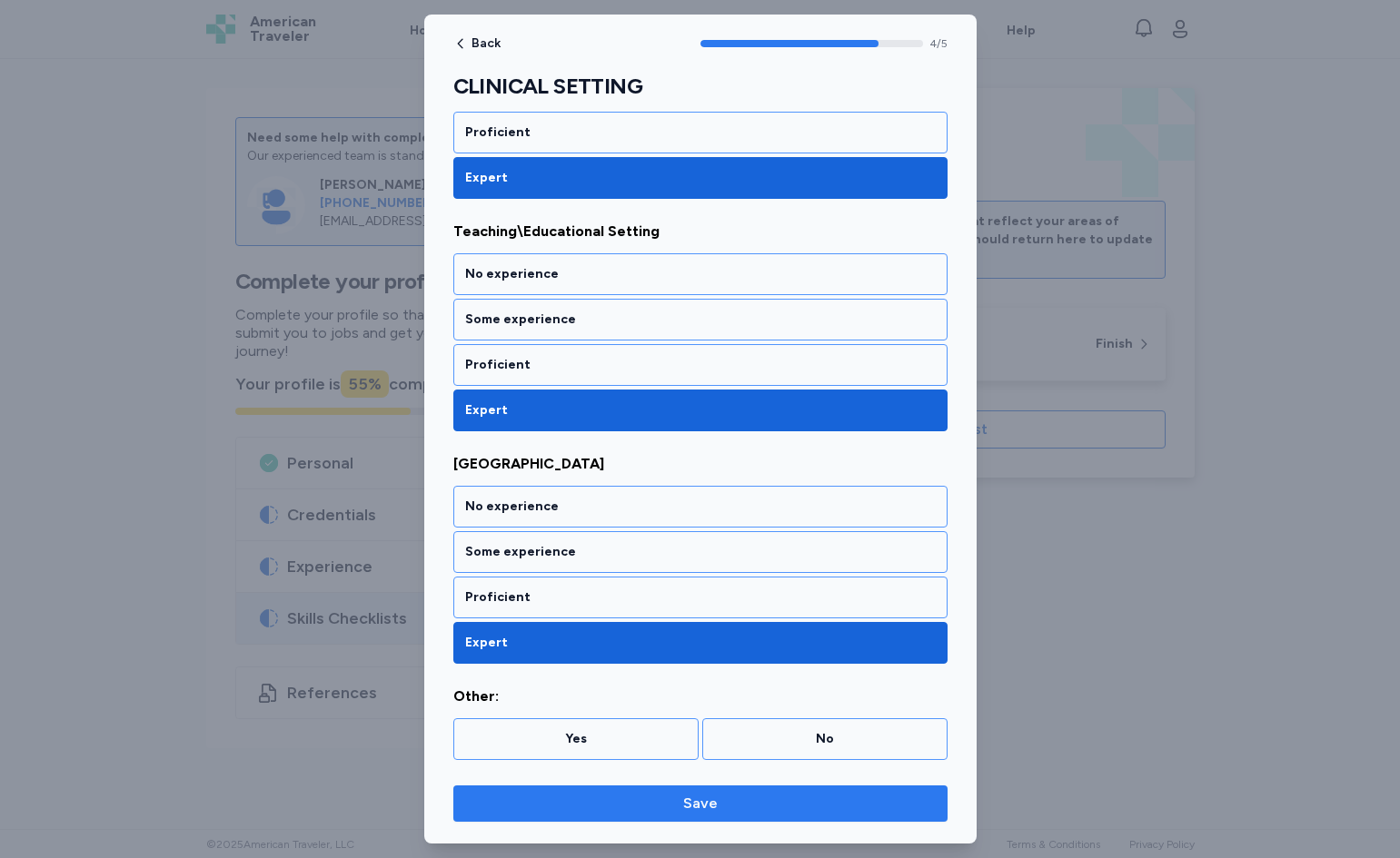
click at [749, 806] on span "Save" at bounding box center [700, 803] width 466 height 22
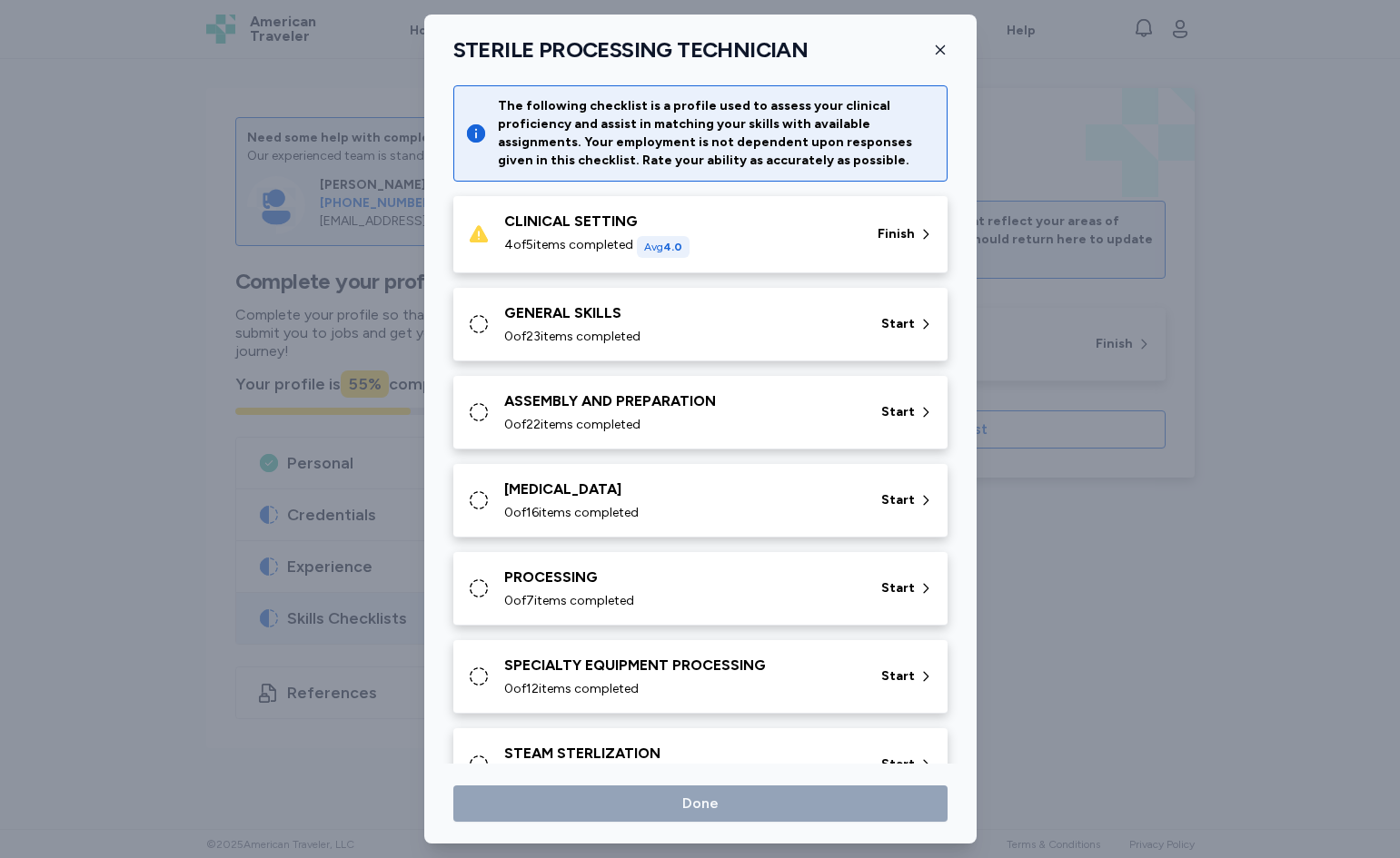
click at [687, 322] on div "GENERAL SKILLS" at bounding box center [682, 313] width 355 height 22
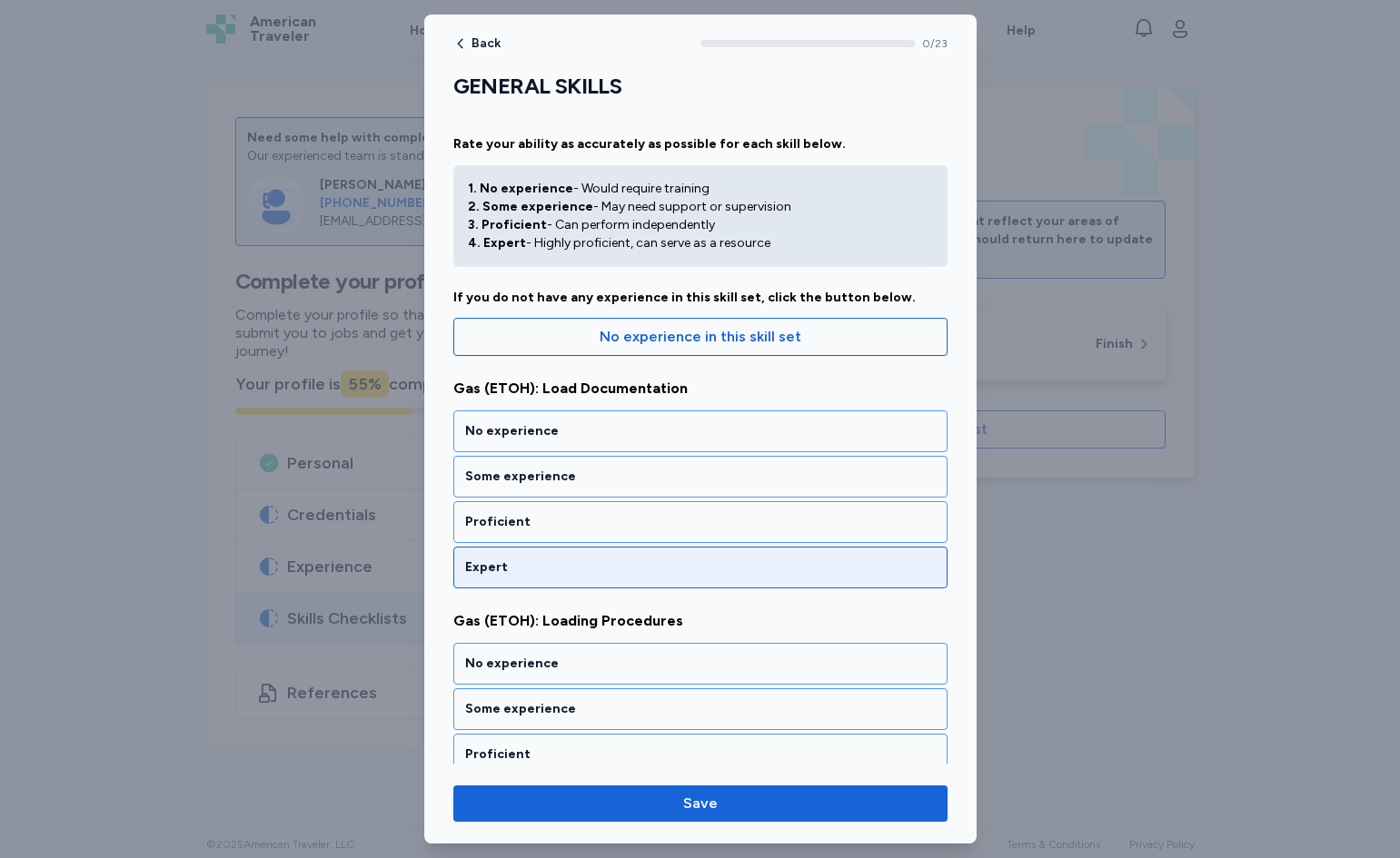
click at [636, 572] on div "Expert" at bounding box center [701, 567] width 471 height 18
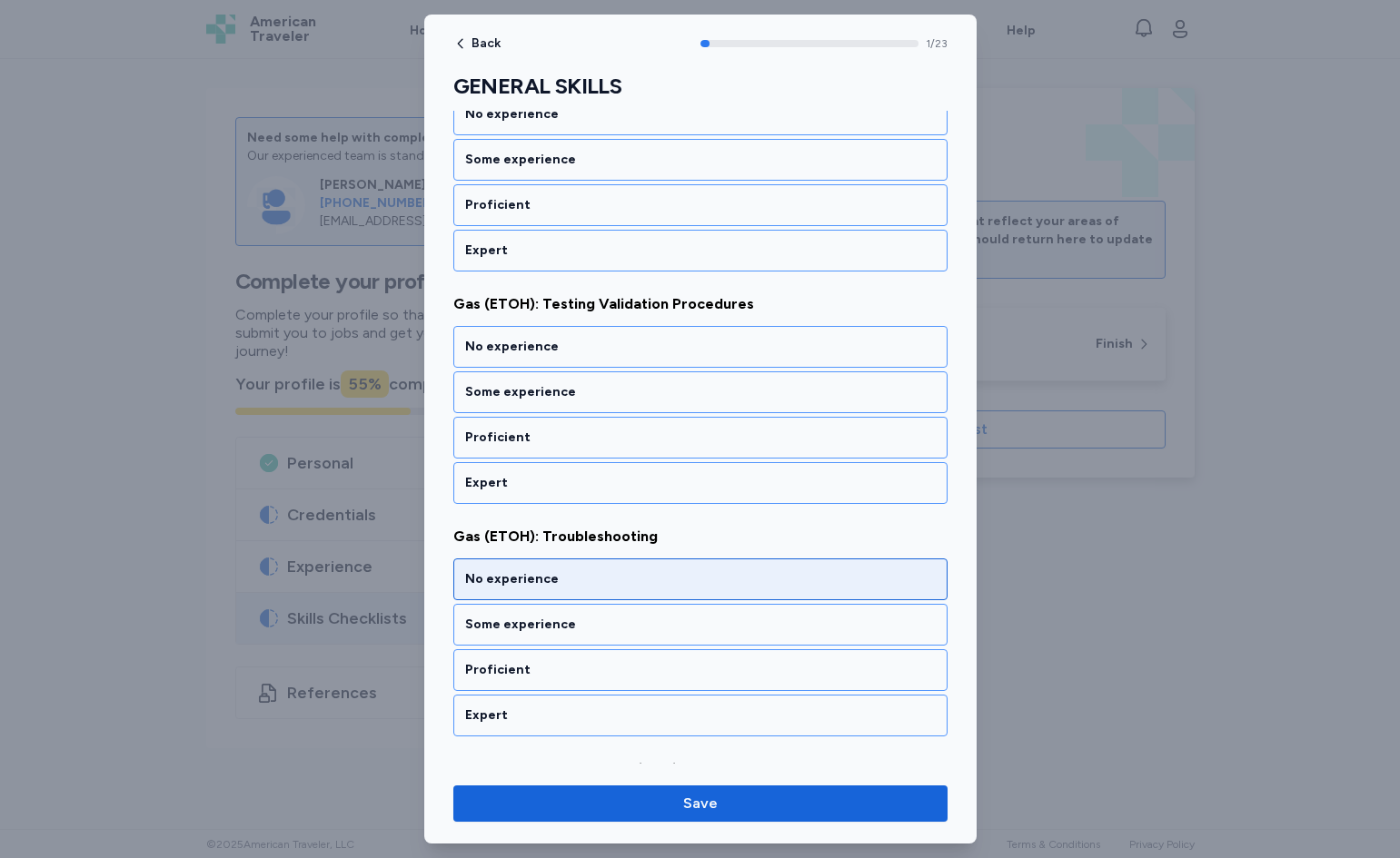
scroll to position [550, 0]
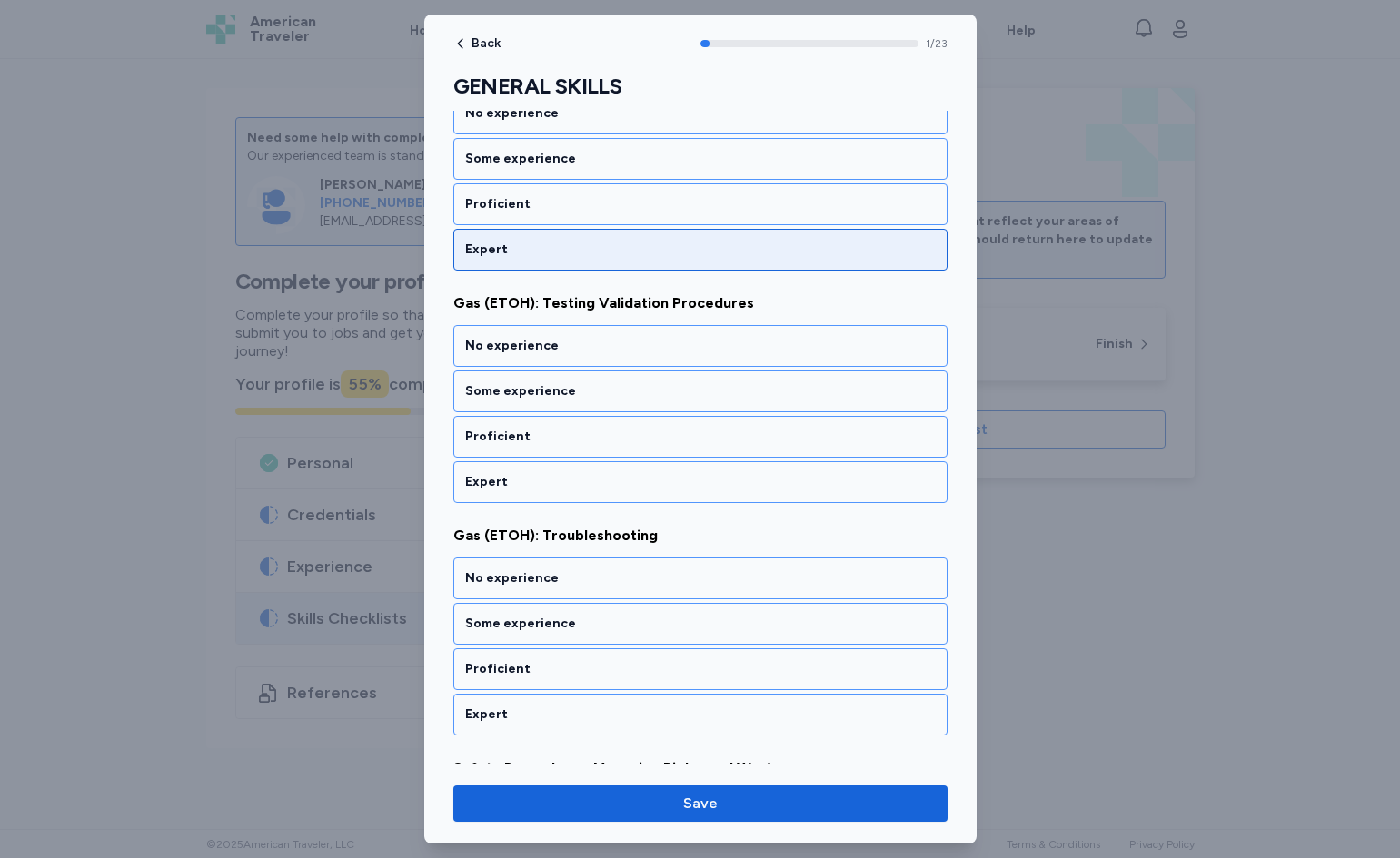
click at [662, 257] on div "Expert" at bounding box center [701, 250] width 471 height 18
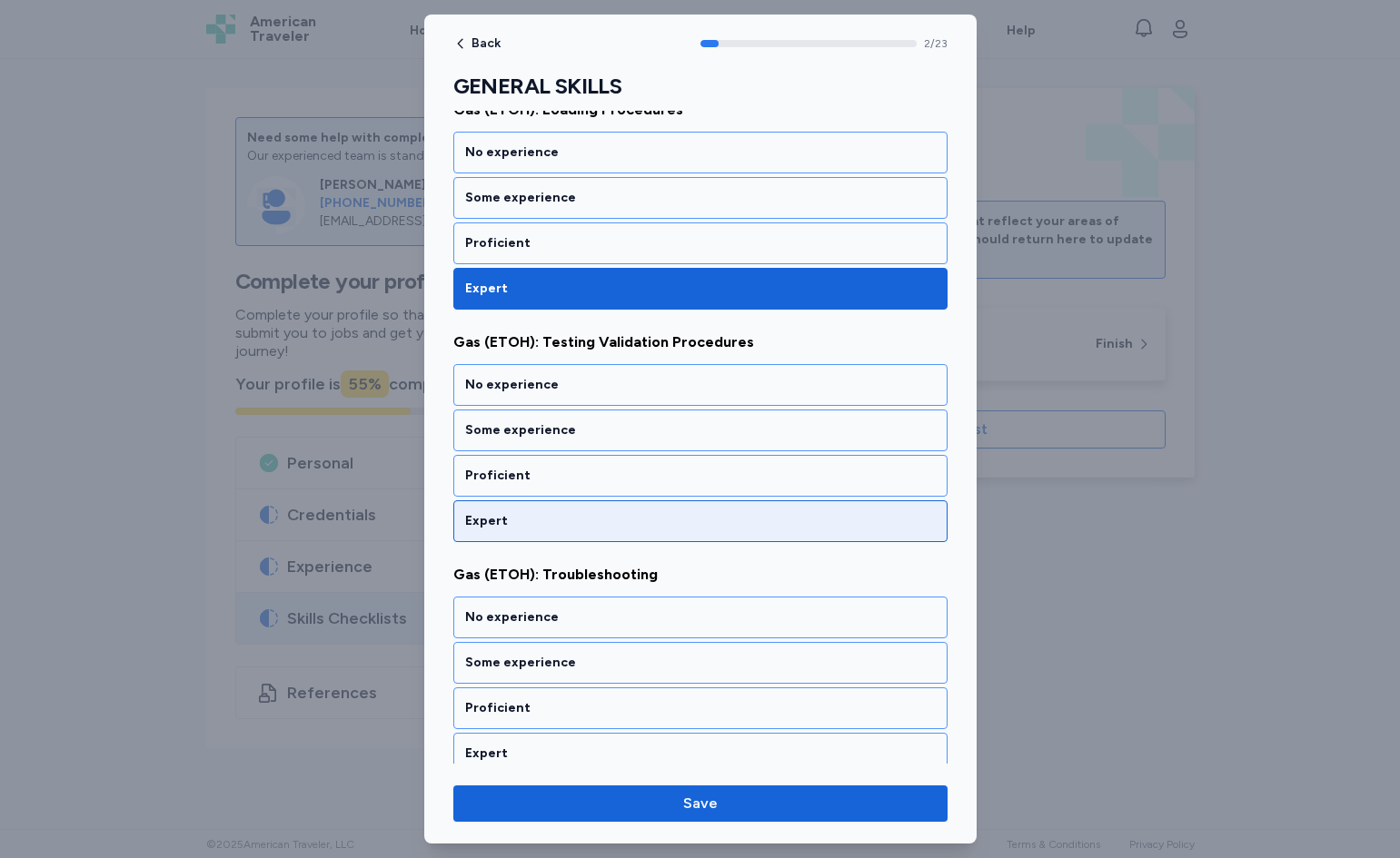
click at [592, 512] on div "Expert" at bounding box center [701, 521] width 471 height 18
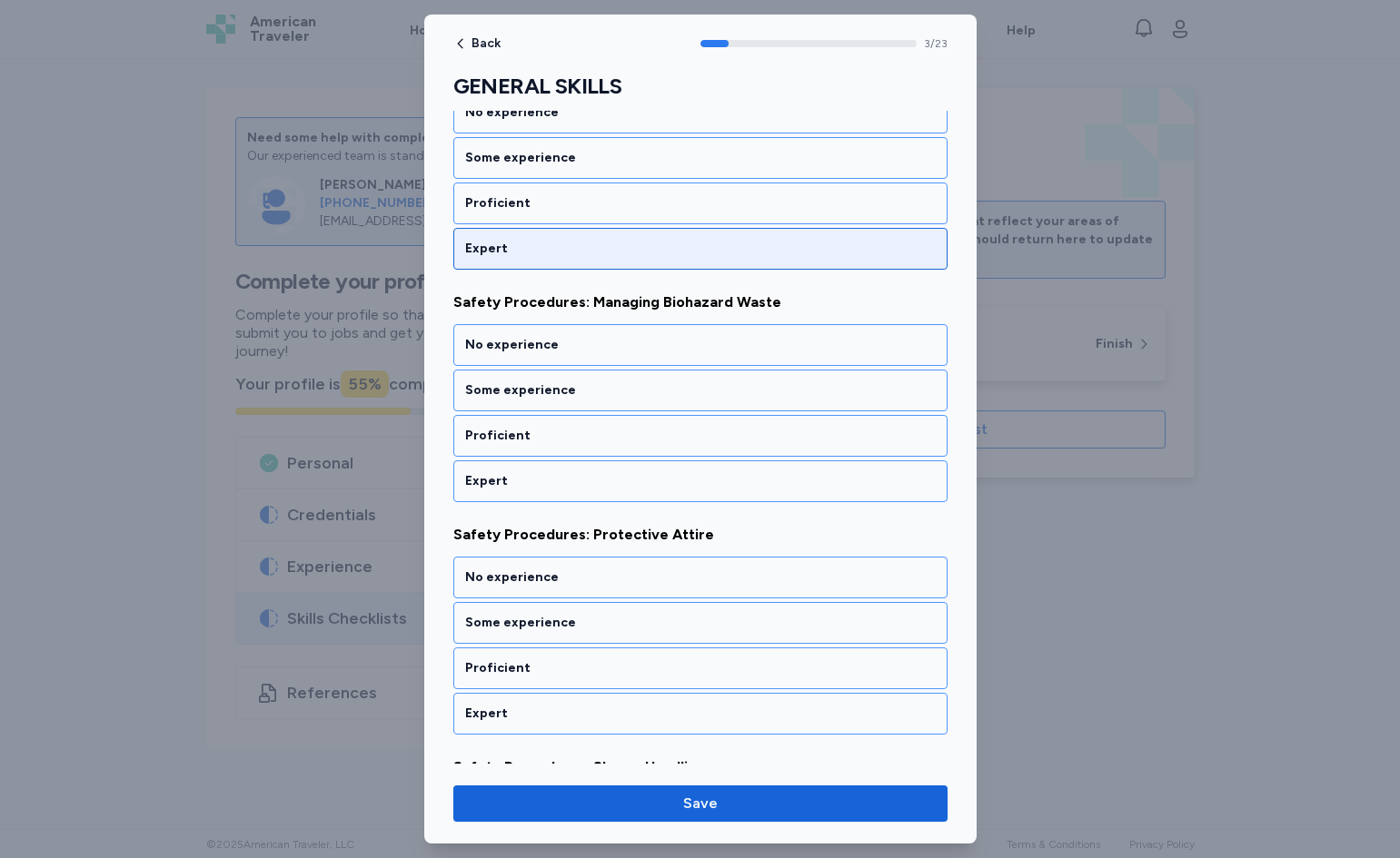
click at [631, 234] on div "Expert" at bounding box center [700, 250] width 495 height 42
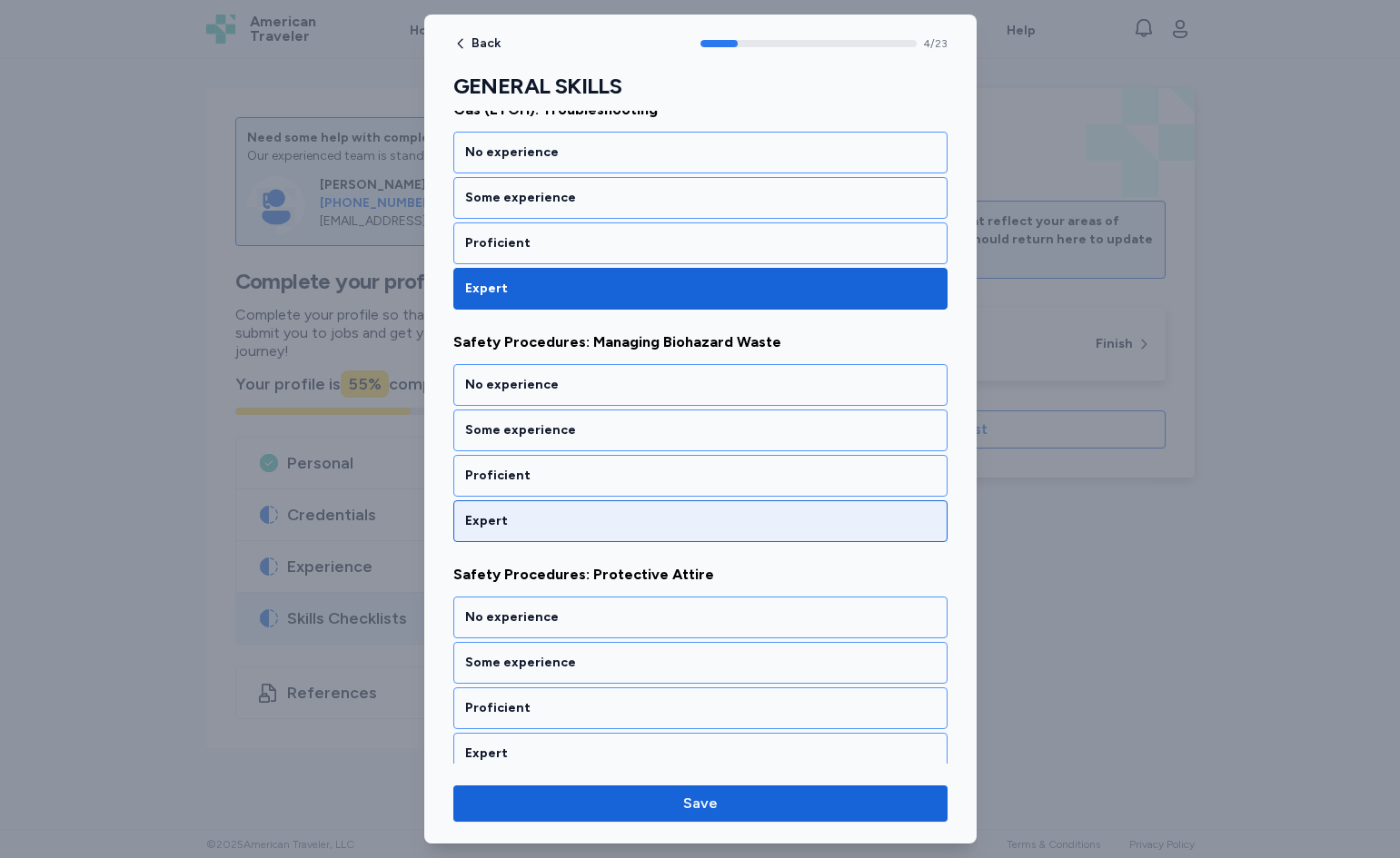
click at [567, 509] on div "Expert" at bounding box center [700, 521] width 495 height 42
click at [568, 503] on div "Expert" at bounding box center [700, 521] width 495 height 42
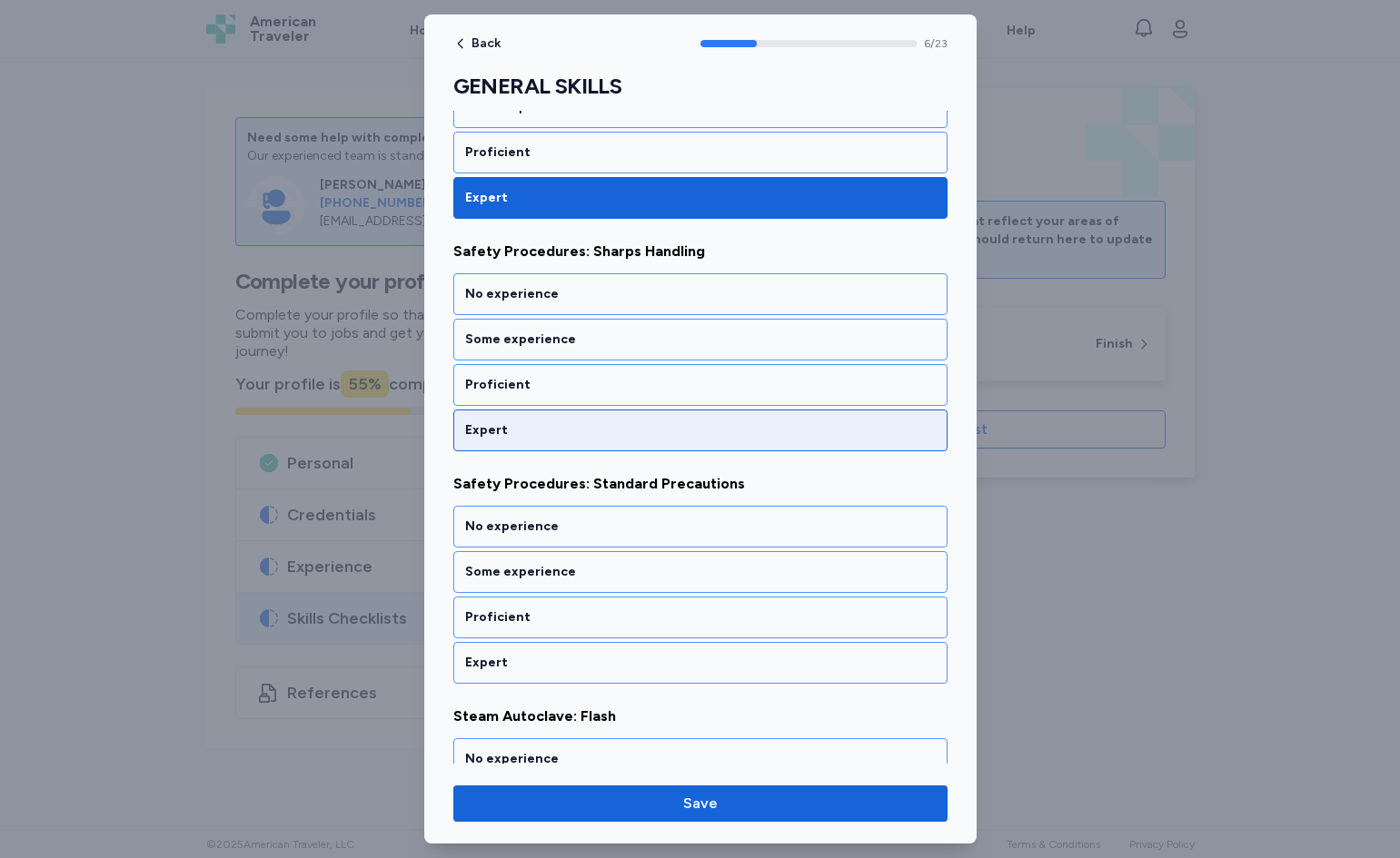
click at [598, 419] on div "Expert" at bounding box center [700, 431] width 495 height 42
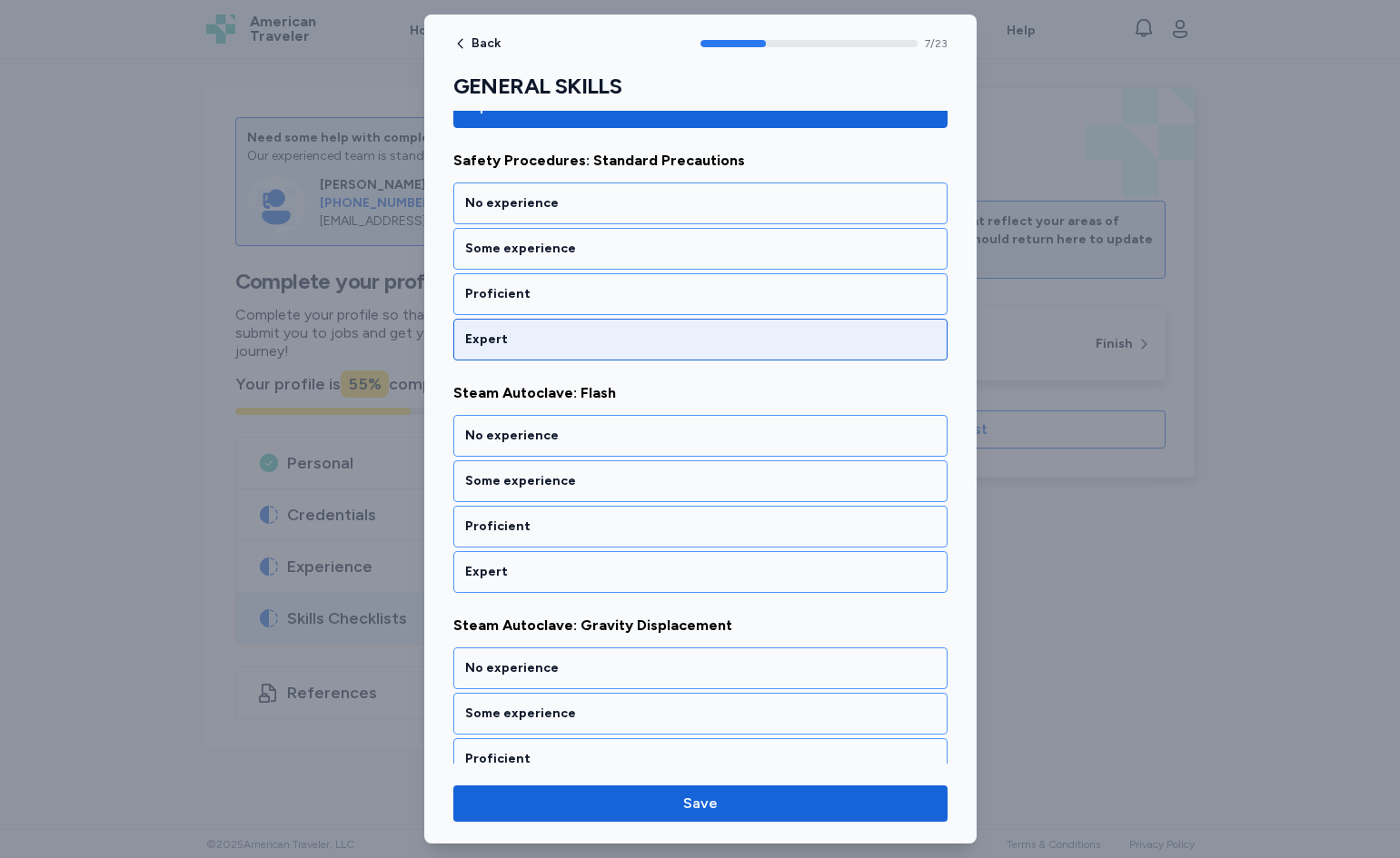
click at [614, 337] on div "Expert" at bounding box center [701, 339] width 471 height 18
click at [603, 341] on div "Expert" at bounding box center [701, 339] width 471 height 18
click at [596, 345] on div "Expert" at bounding box center [701, 339] width 471 height 18
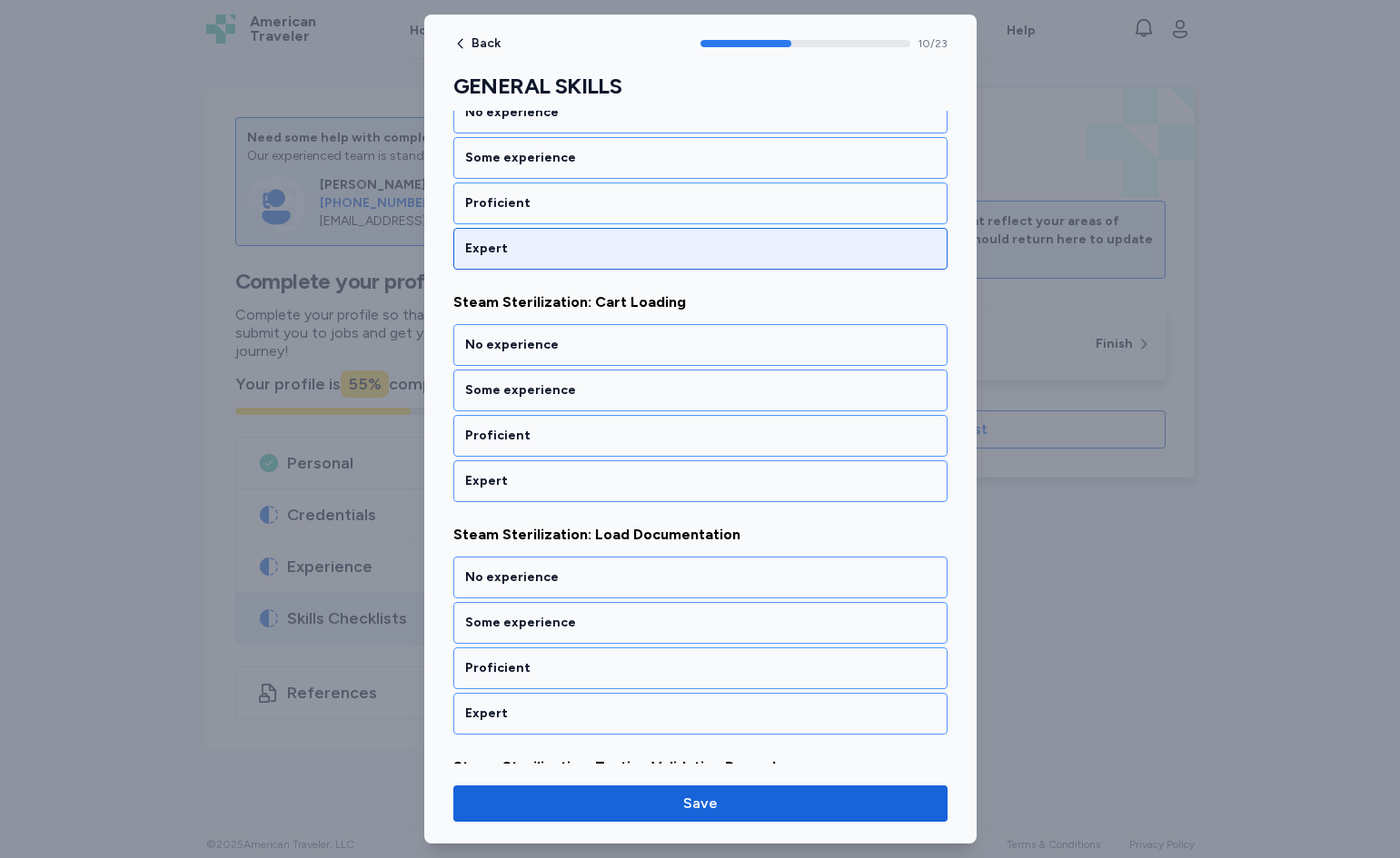
click at [600, 259] on div "Expert" at bounding box center [700, 250] width 495 height 42
click at [581, 255] on div "Expert" at bounding box center [701, 249] width 471 height 18
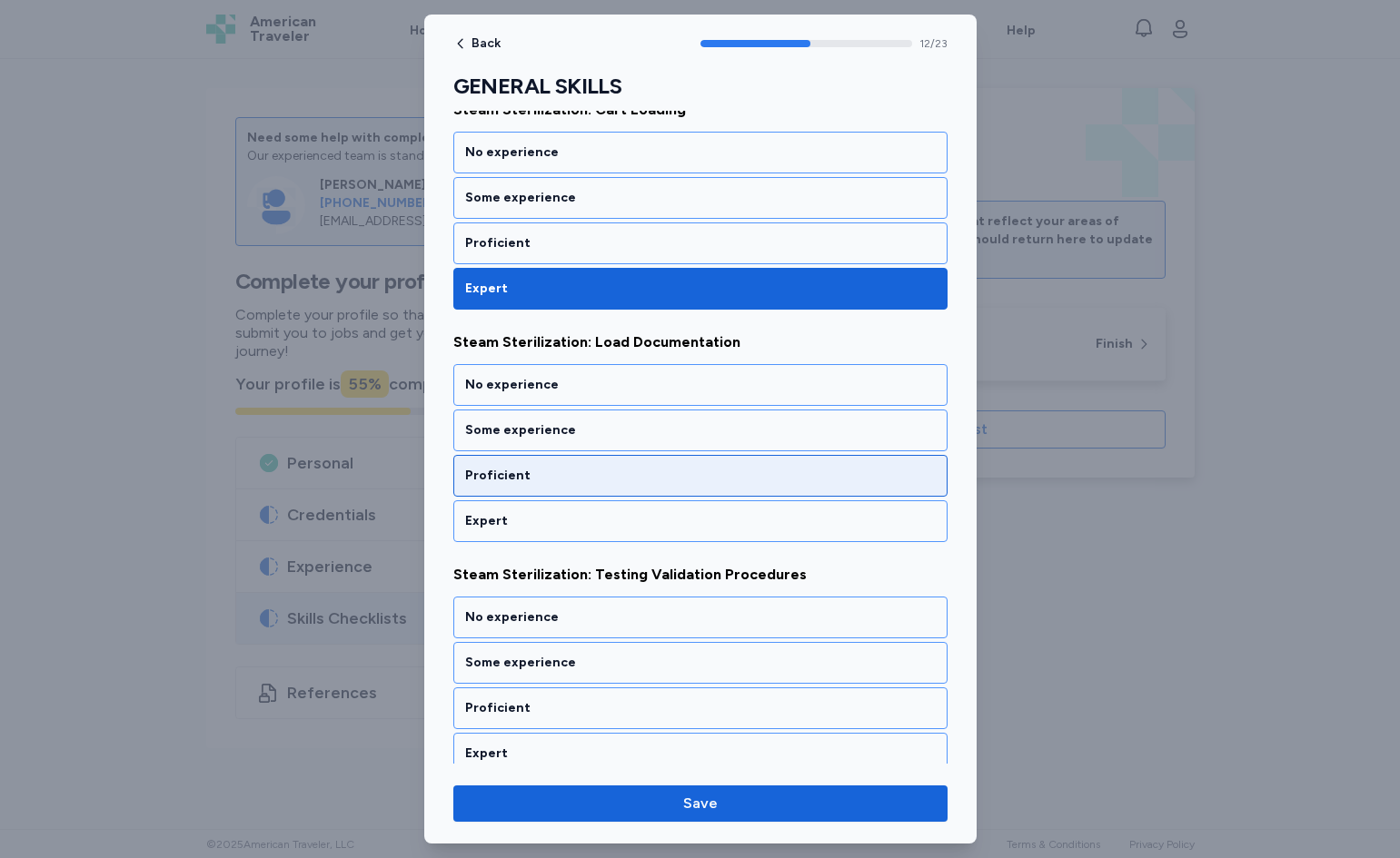
click at [520, 494] on div "Proficient" at bounding box center [700, 476] width 495 height 42
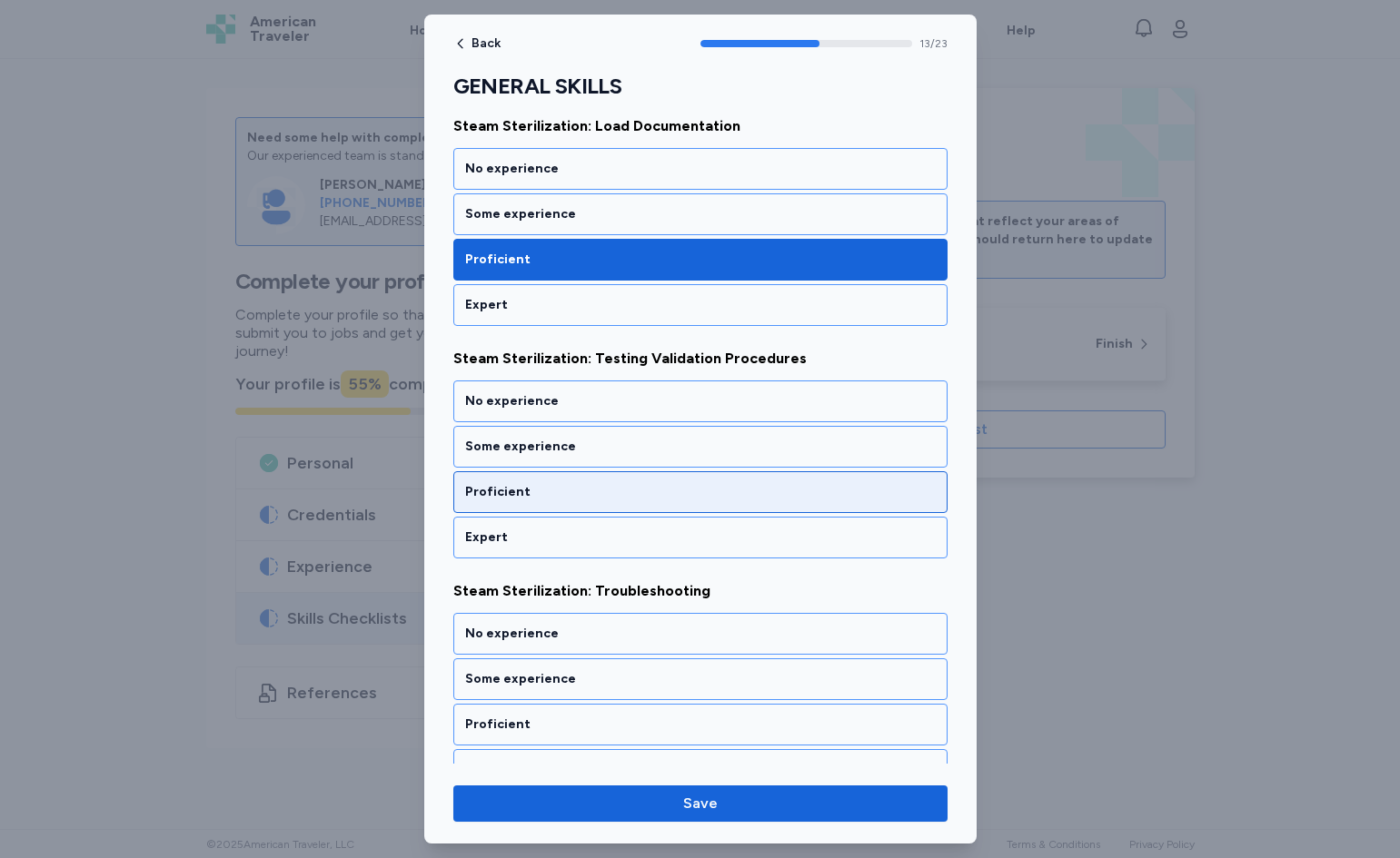
scroll to position [3069, 0]
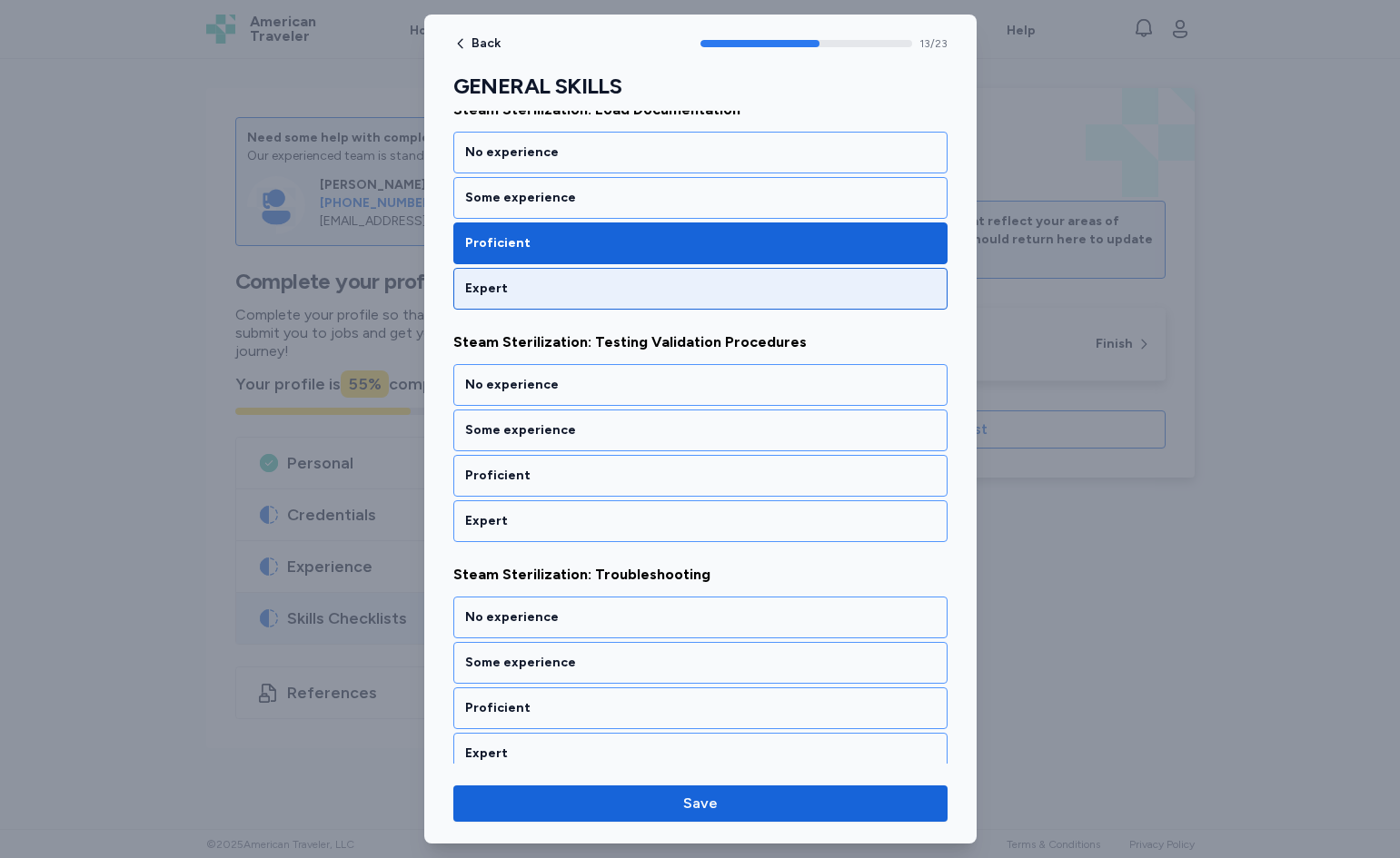
click at [590, 292] on div "Expert" at bounding box center [701, 288] width 471 height 18
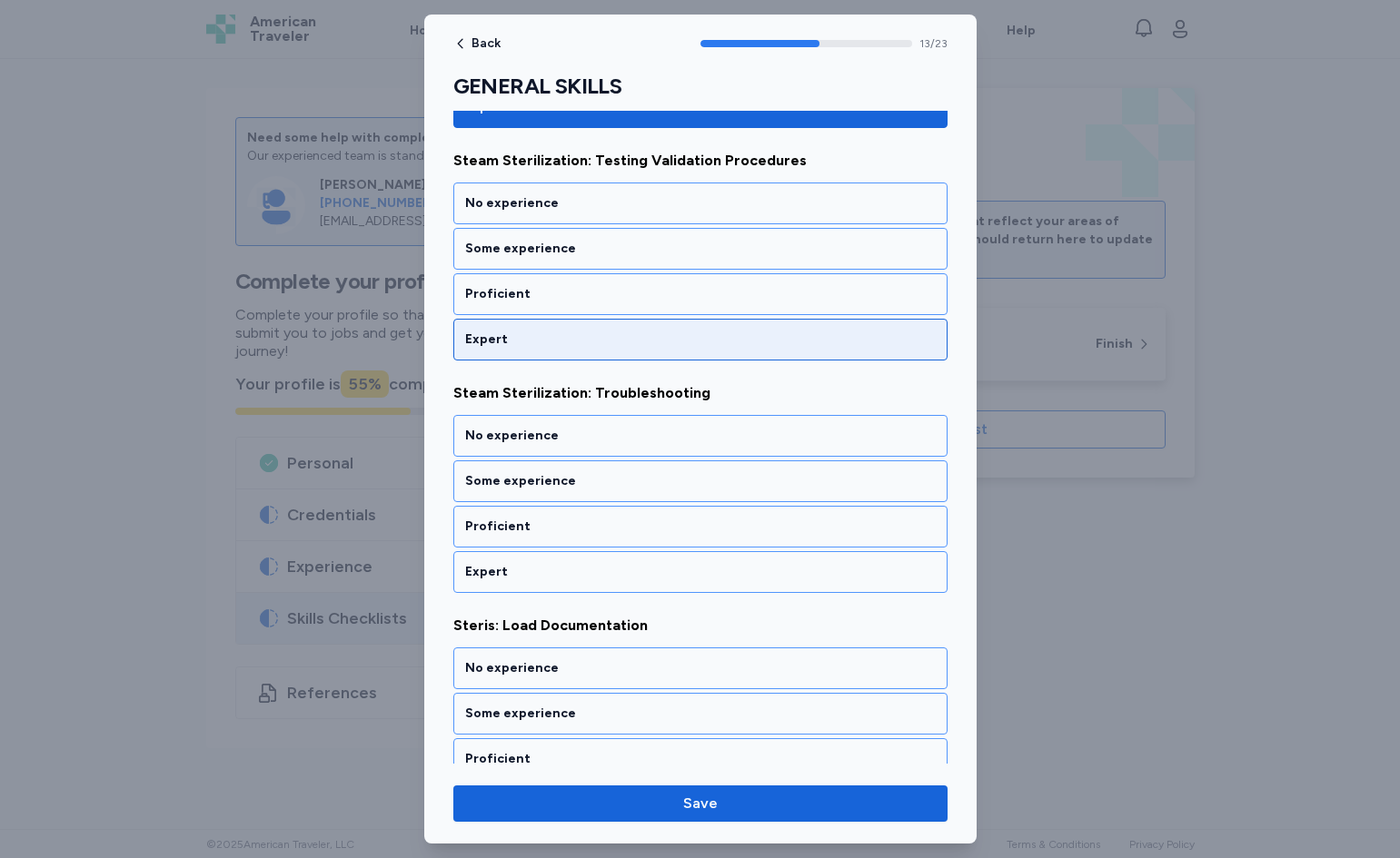
click at [562, 351] on div "Expert" at bounding box center [700, 340] width 495 height 42
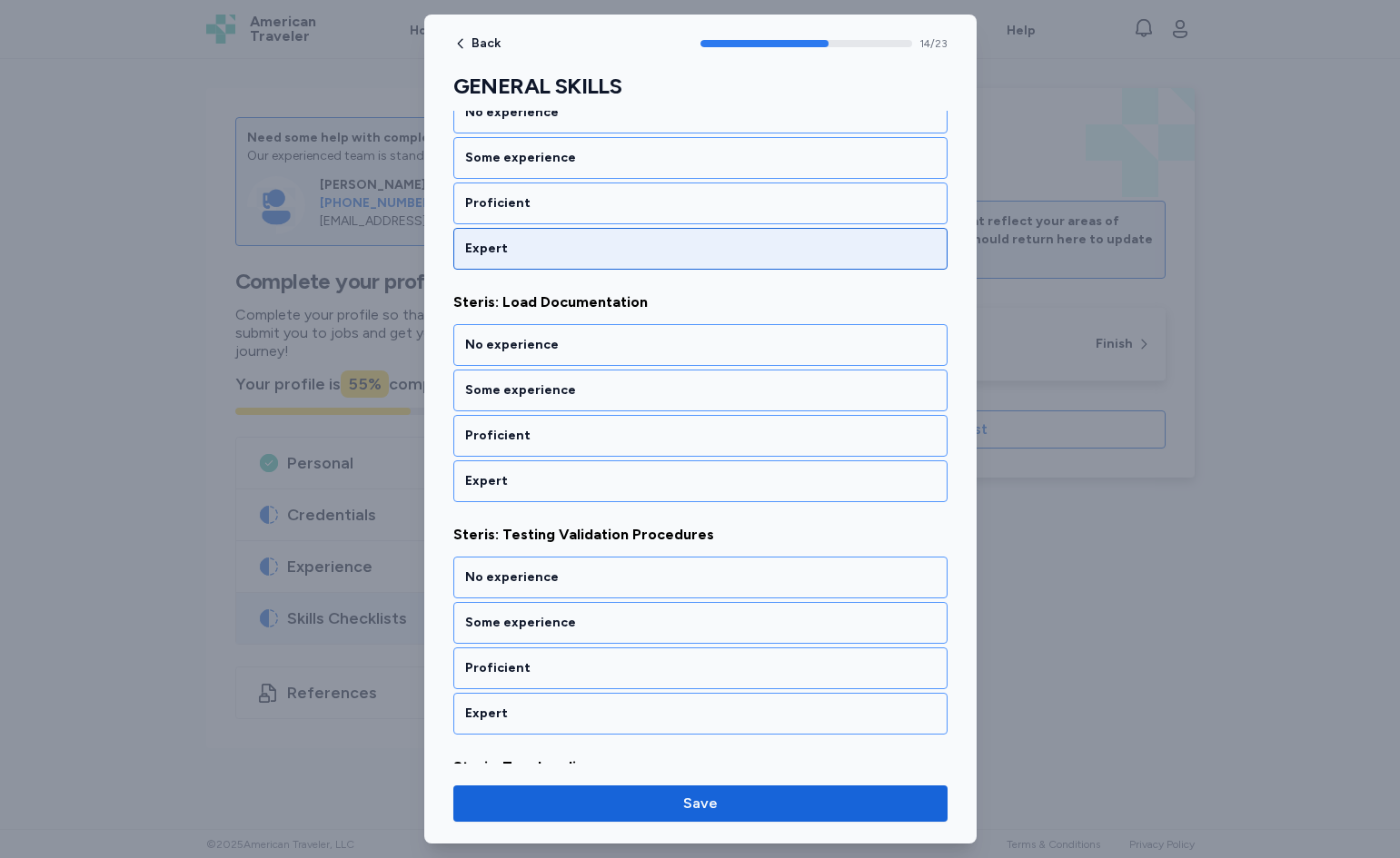
click at [558, 240] on div "Expert" at bounding box center [701, 249] width 471 height 18
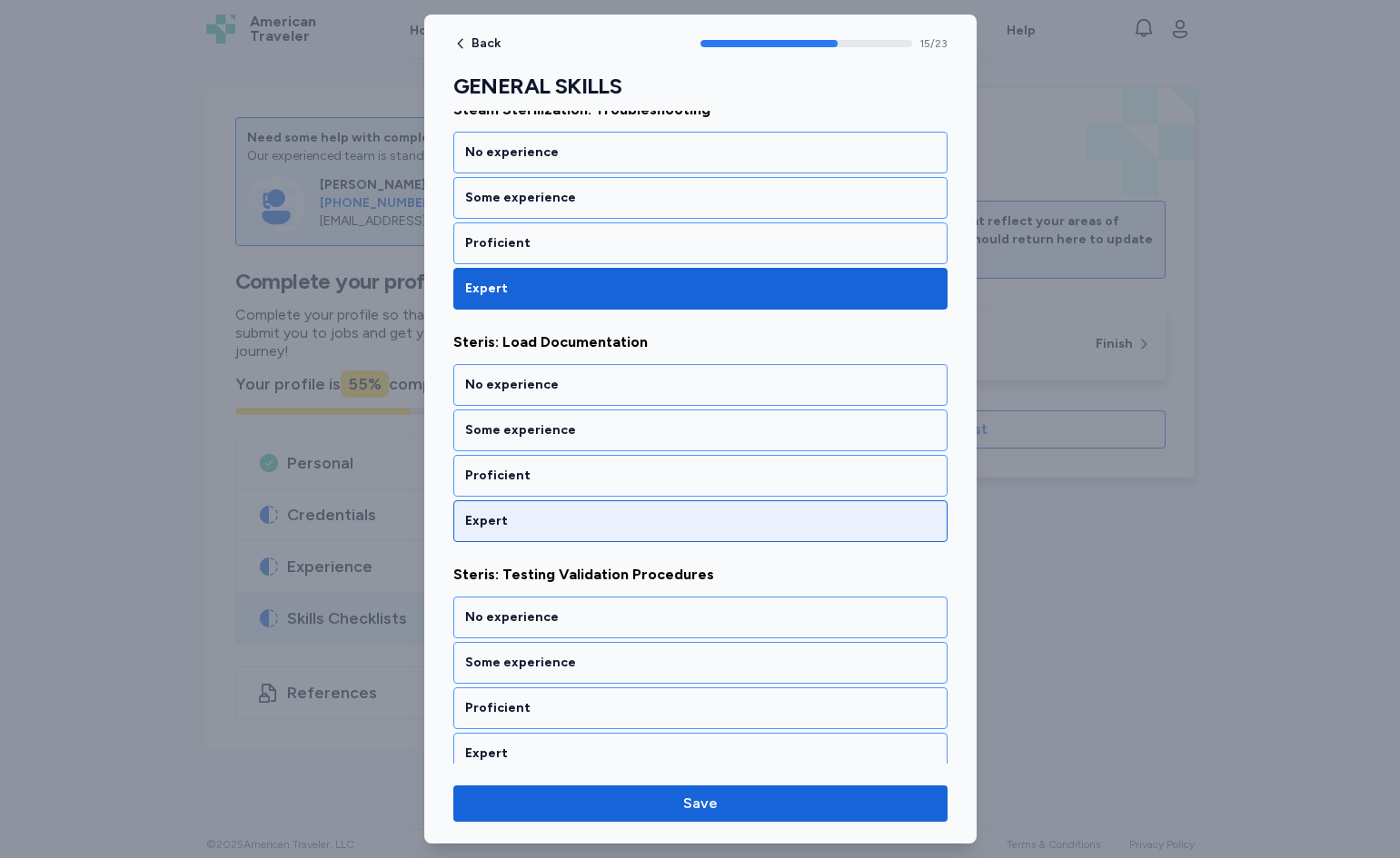
click at [517, 523] on div "Expert" at bounding box center [701, 521] width 471 height 18
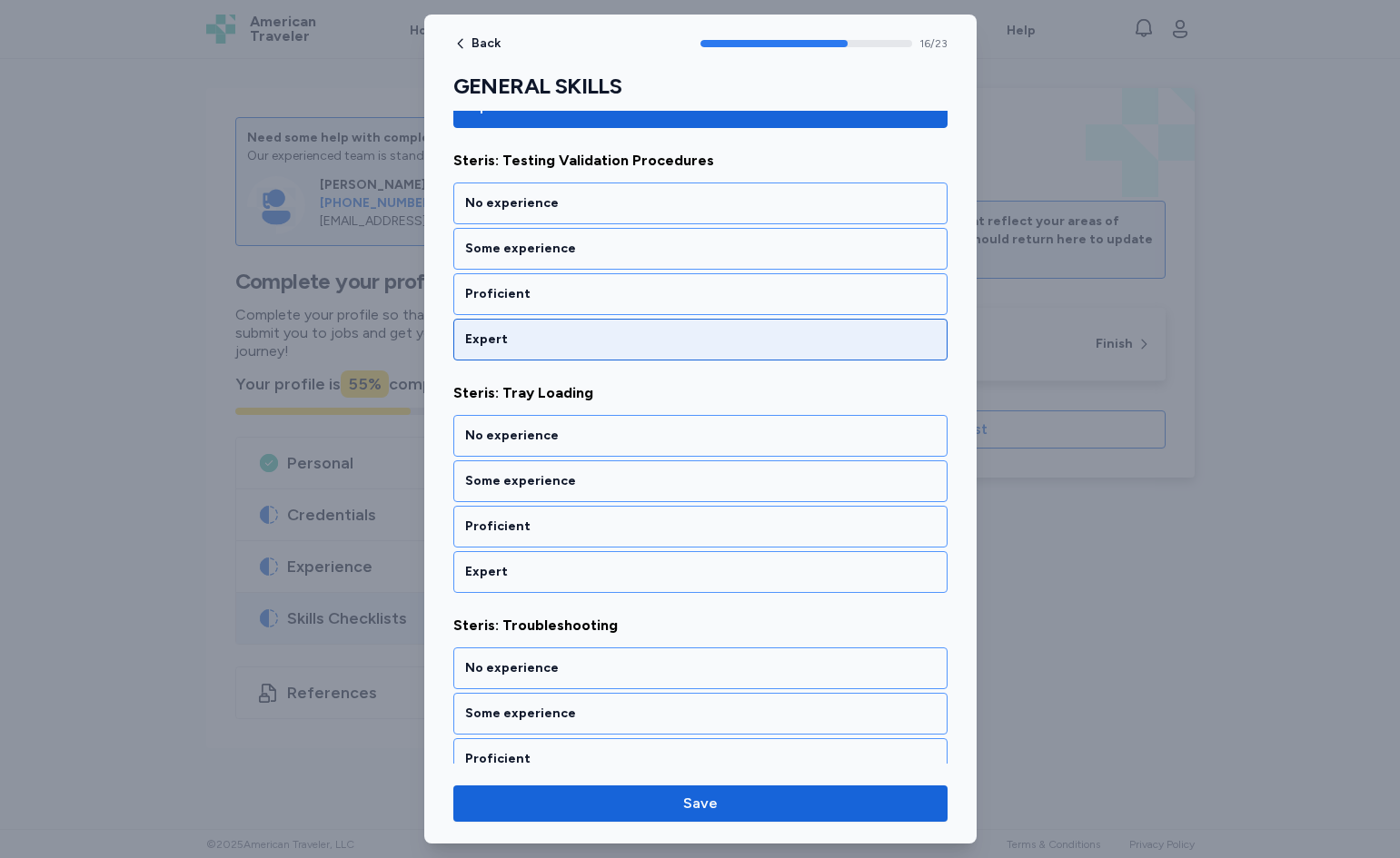
click at [550, 330] on div "Expert" at bounding box center [701, 339] width 471 height 18
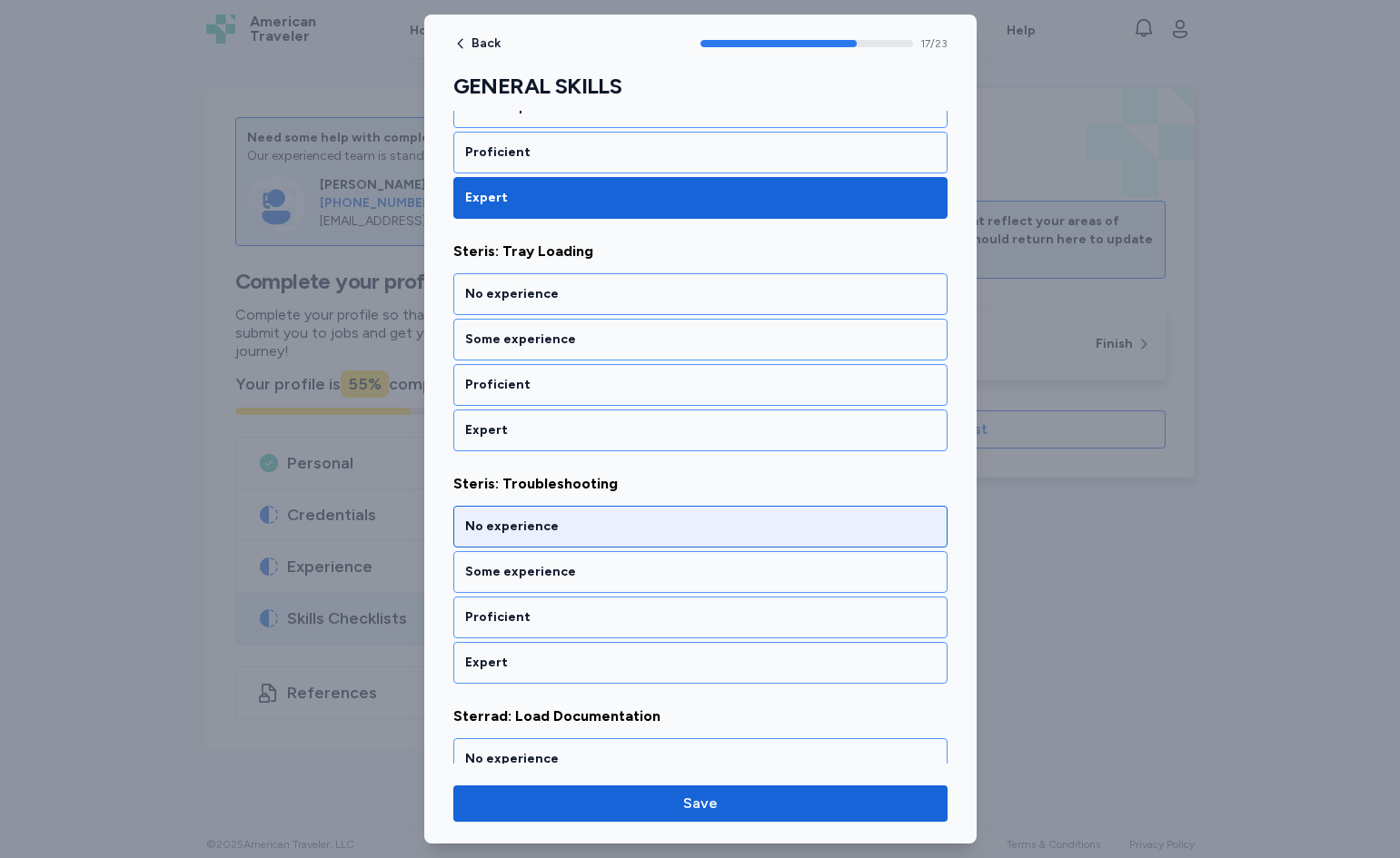
drag, startPoint x: 536, startPoint y: 416, endPoint x: 549, endPoint y: 459, distance: 44.9
click at [536, 415] on div "Expert" at bounding box center [700, 431] width 495 height 42
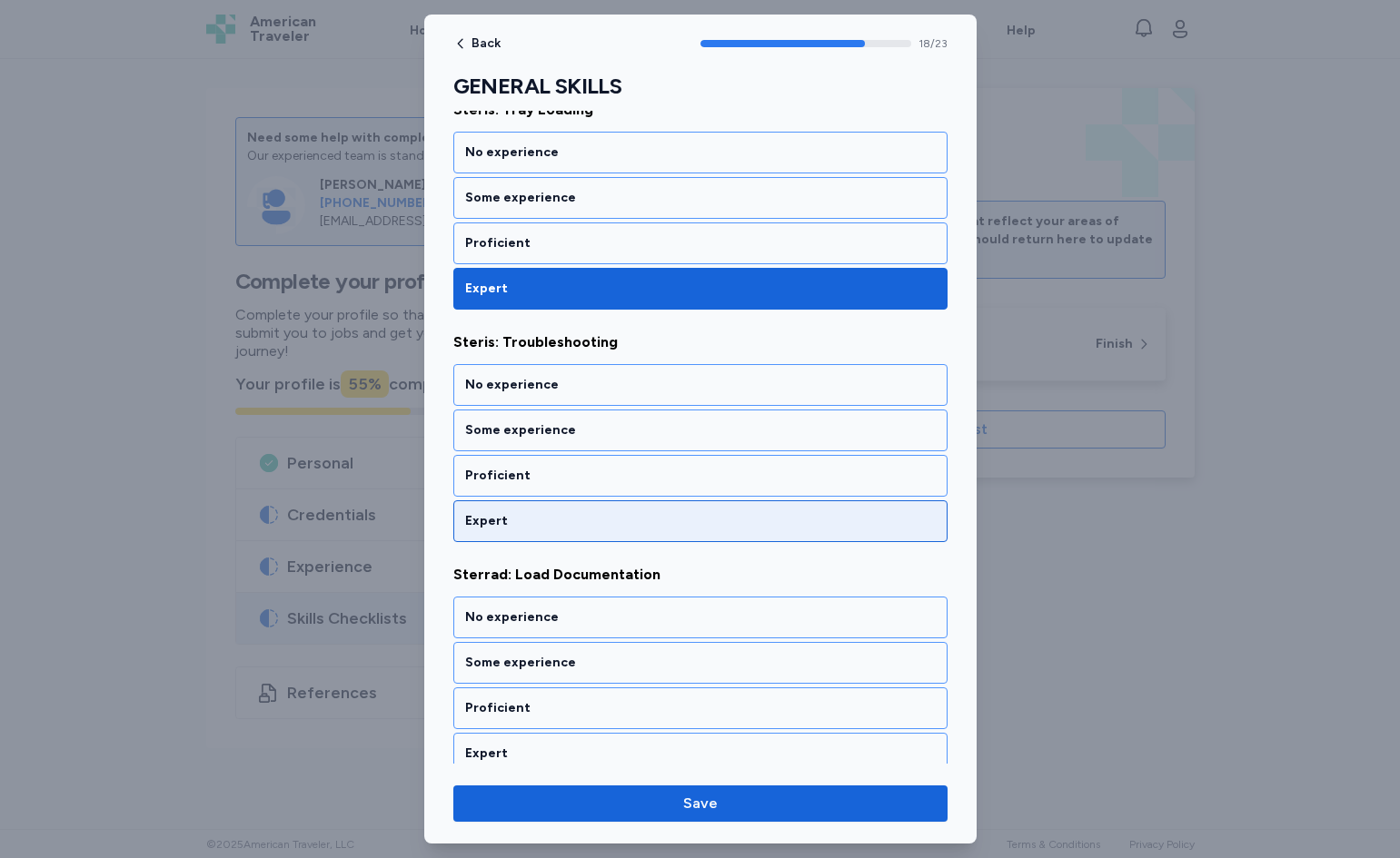
click at [533, 521] on div "Expert" at bounding box center [701, 521] width 471 height 18
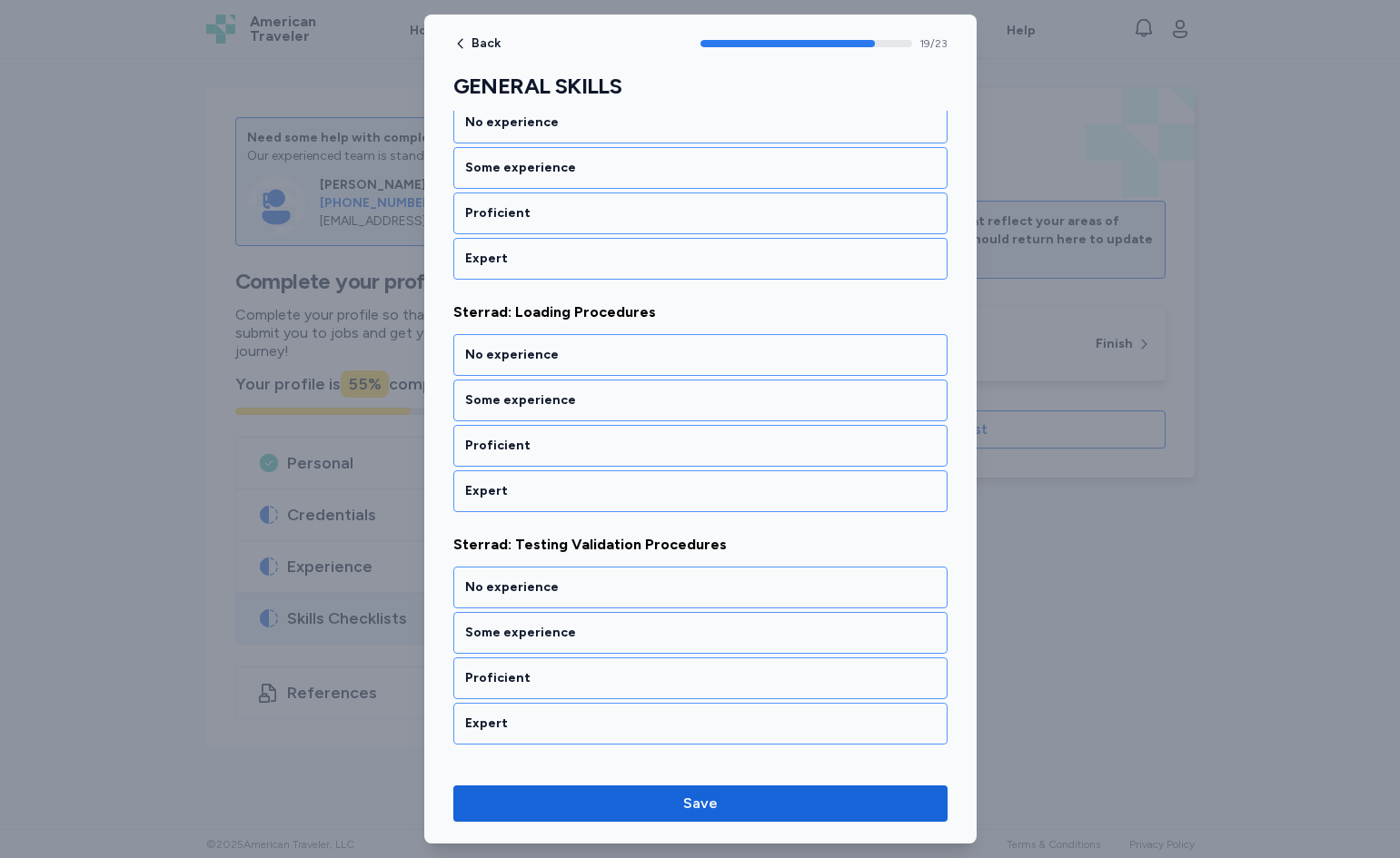
scroll to position [4736, 0]
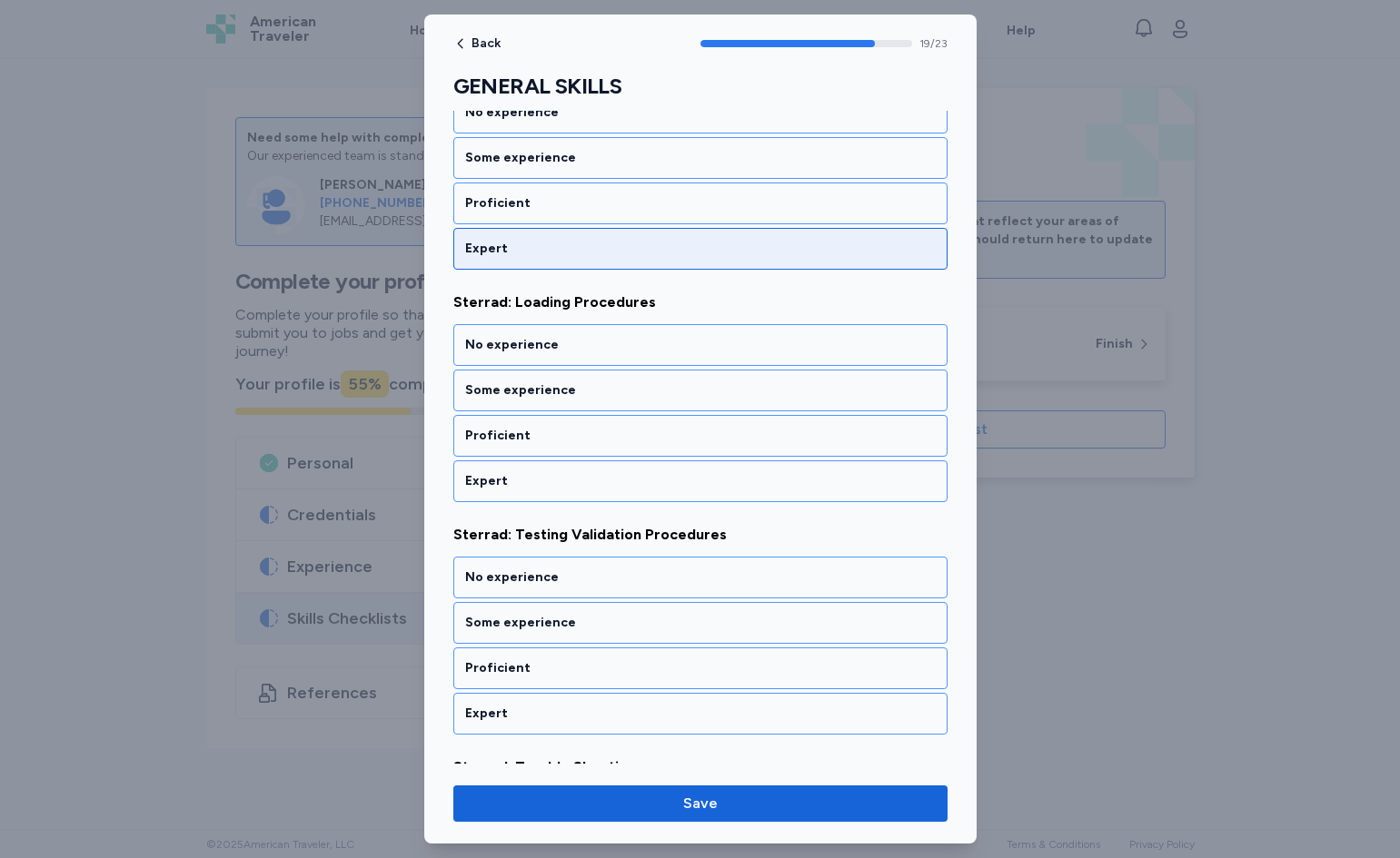
click at [533, 237] on div "Expert" at bounding box center [700, 250] width 495 height 42
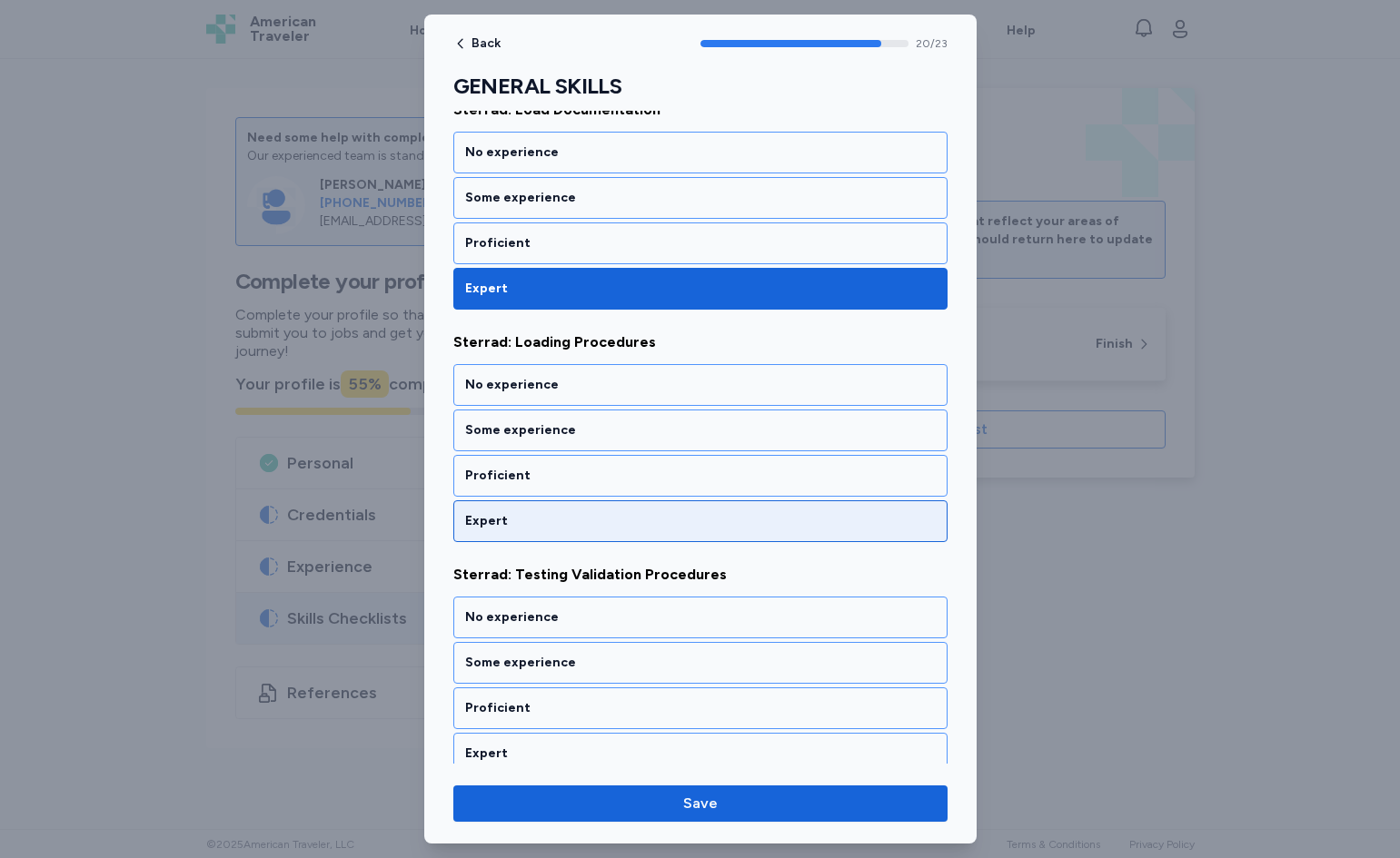
click at [547, 516] on div "Expert" at bounding box center [701, 521] width 471 height 18
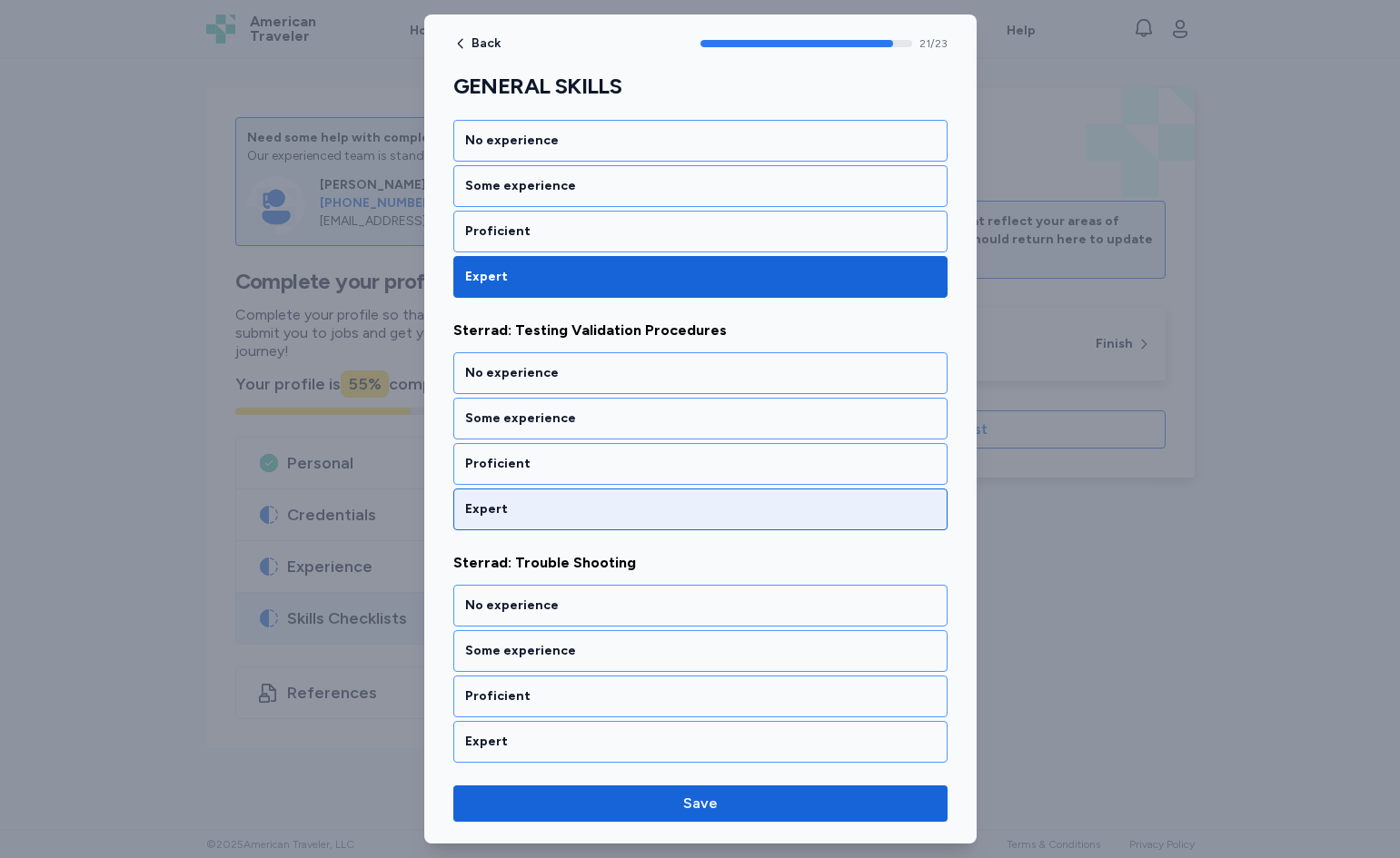
scroll to position [4944, 0]
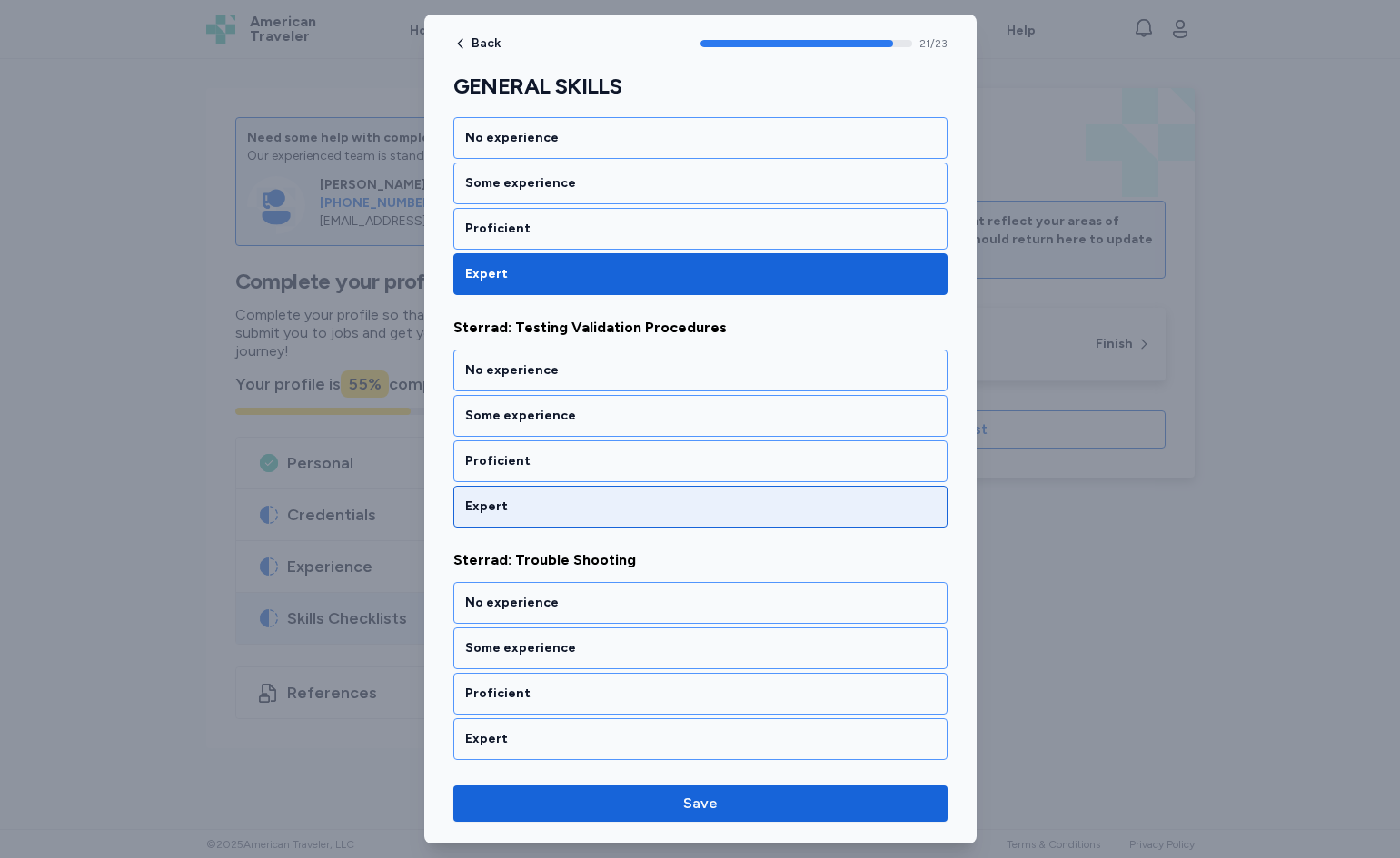
click at [530, 508] on div "Expert" at bounding box center [701, 507] width 471 height 18
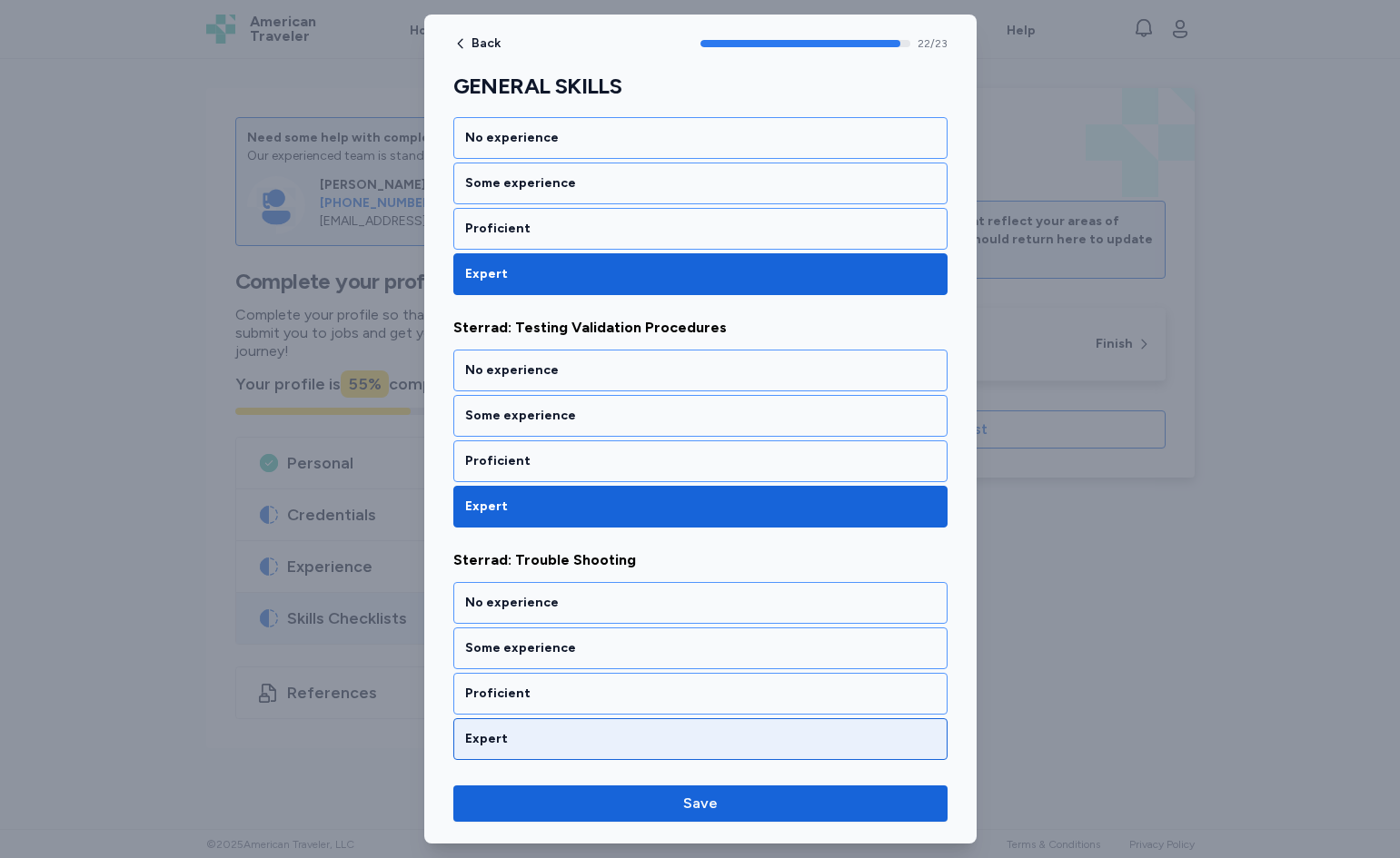
click at [550, 744] on div "Expert" at bounding box center [700, 740] width 495 height 42
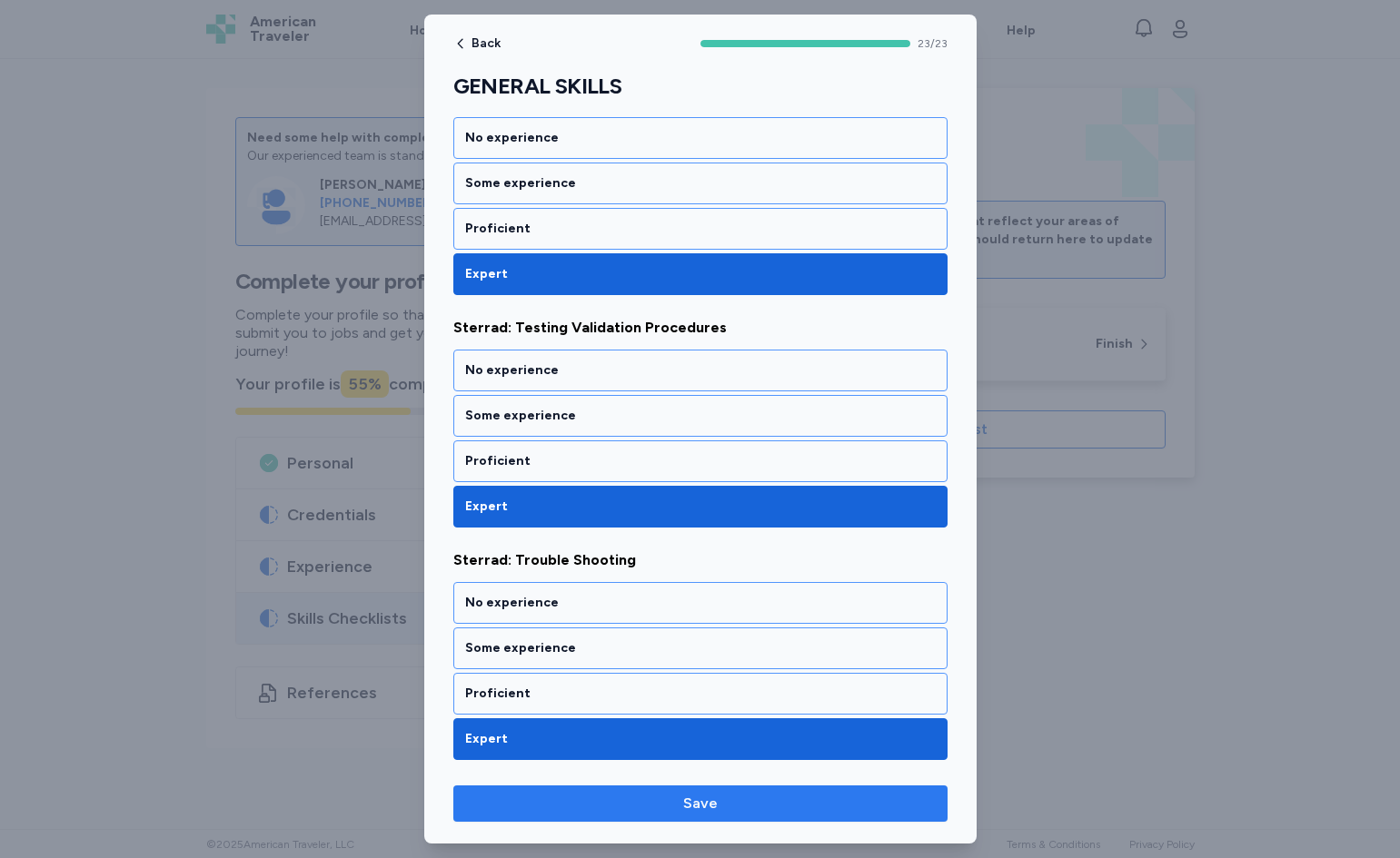
click at [606, 800] on span "Save" at bounding box center [700, 803] width 466 height 22
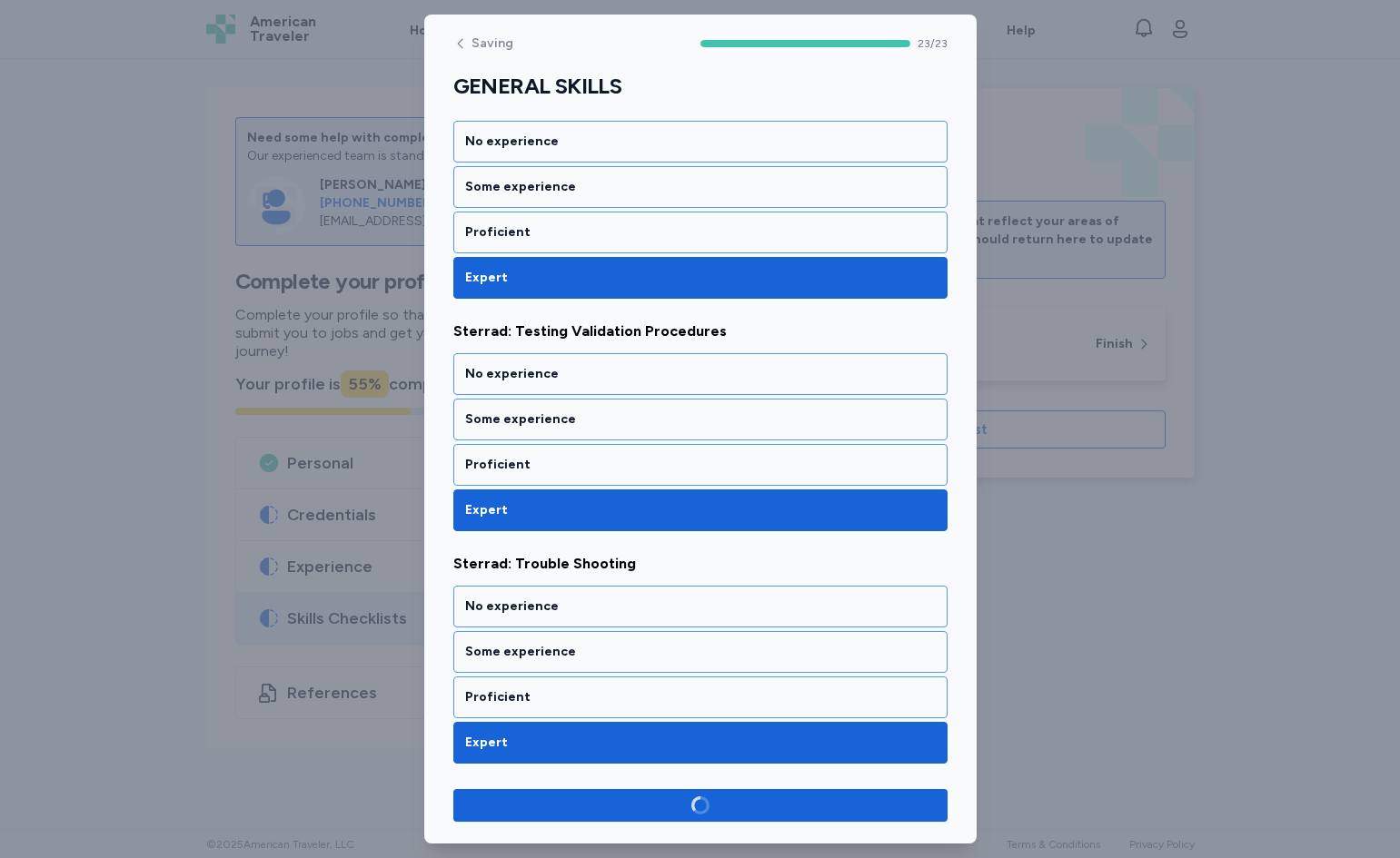
scroll to position [4940, 0]
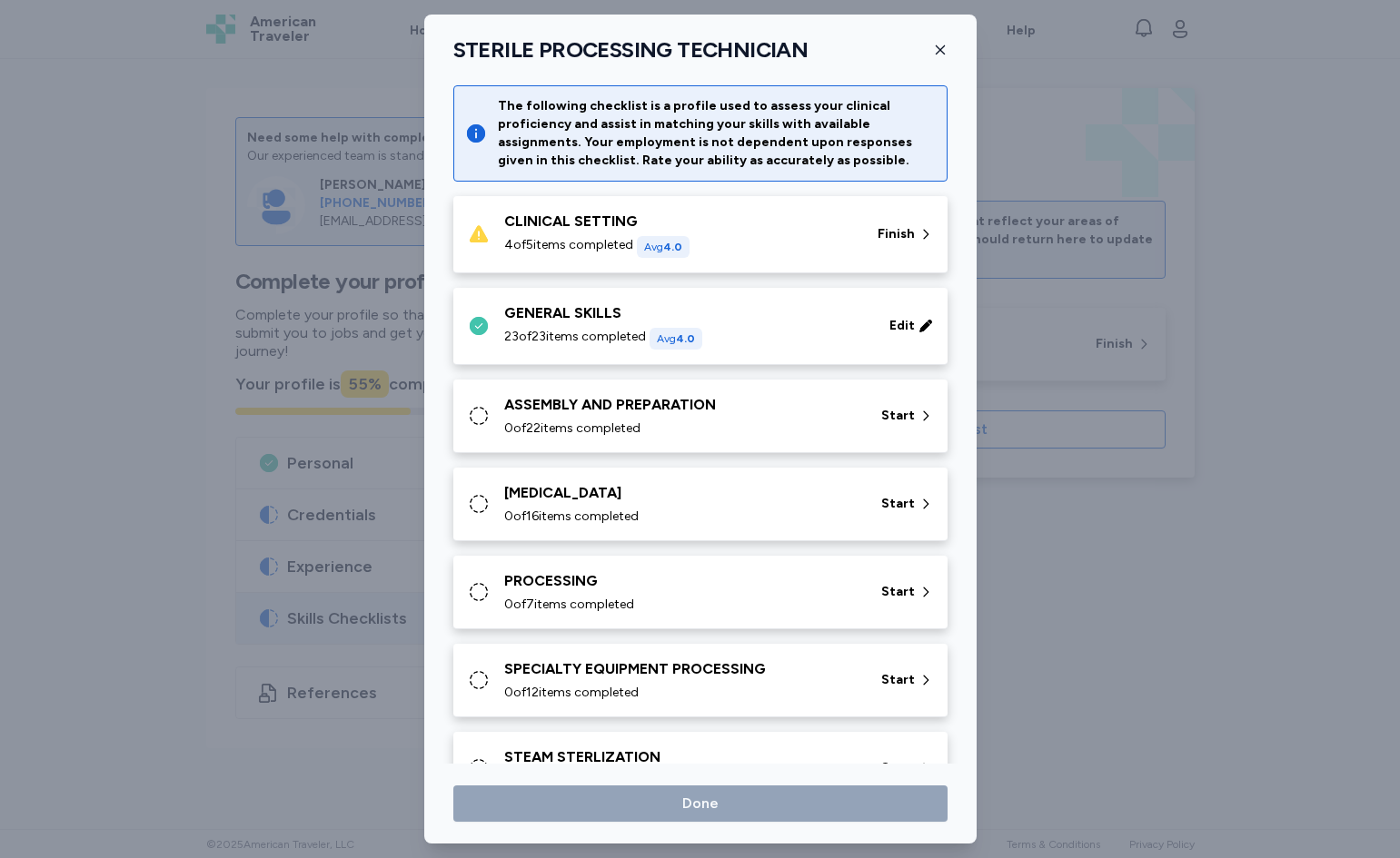
click at [722, 233] on div "CLINICAL SETTING 4 of 5 items completed Avg 4.0" at bounding box center [680, 234] width 351 height 47
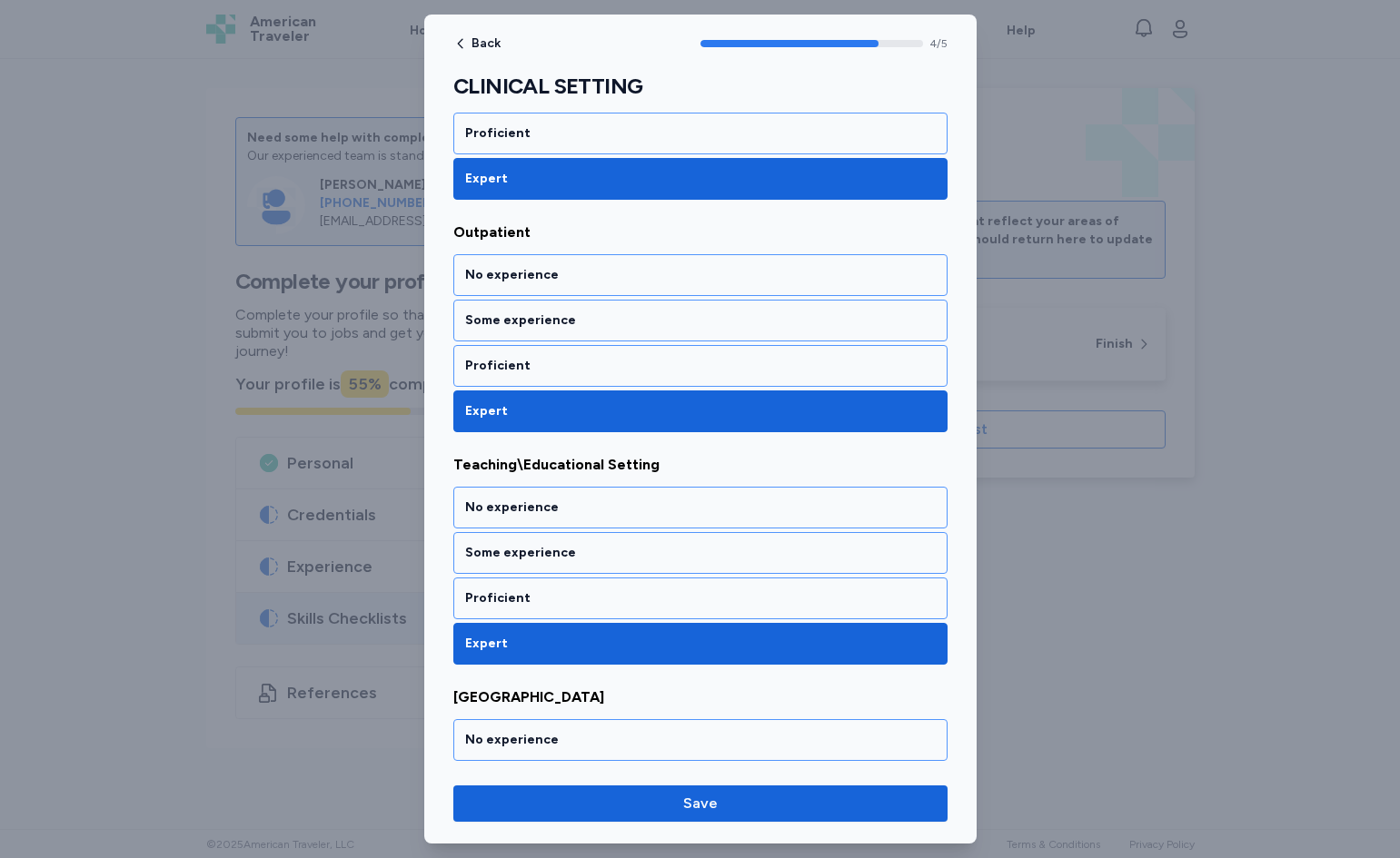
scroll to position [622, 0]
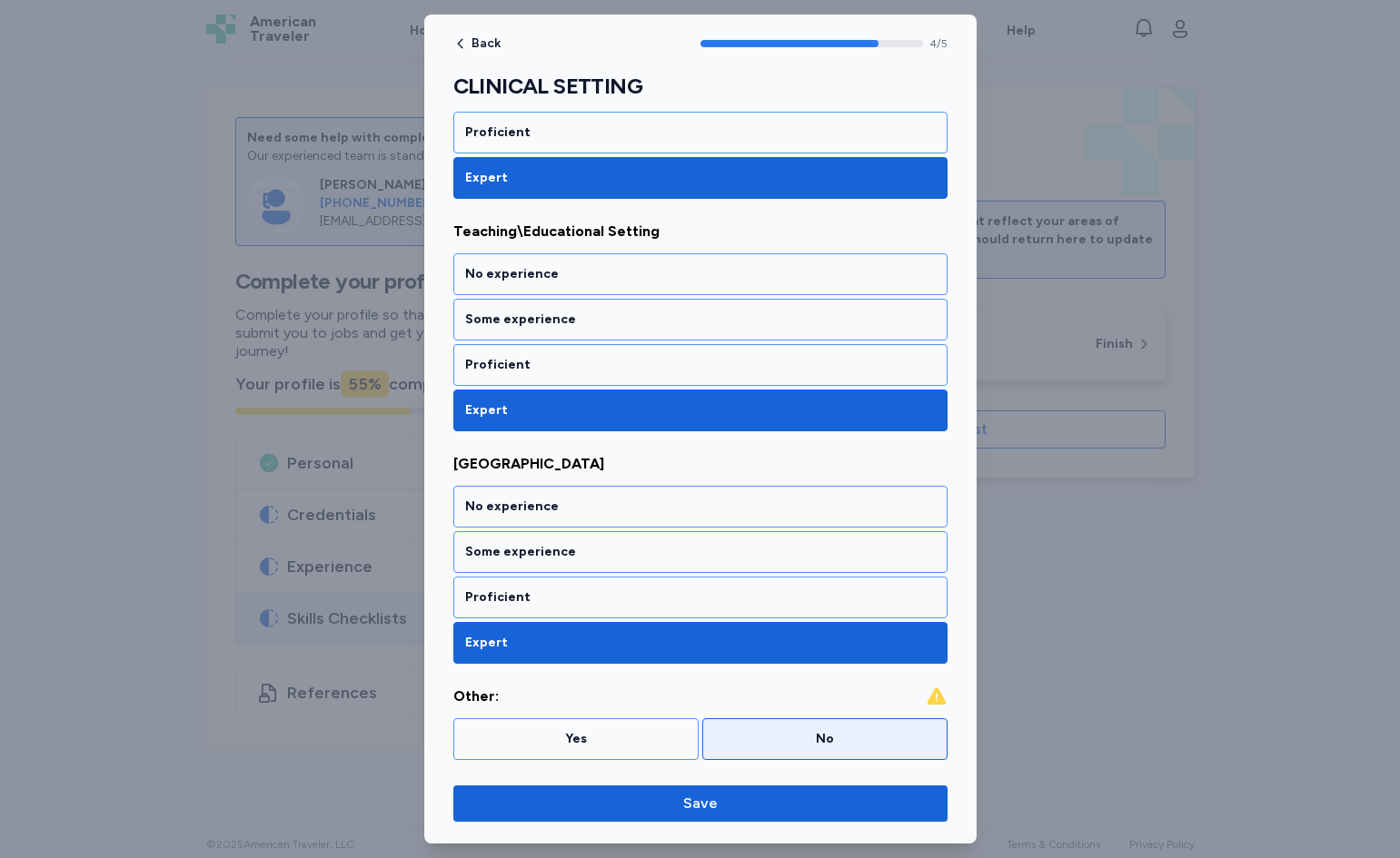
click at [765, 729] on div "No" at bounding box center [826, 740] width 246 height 42
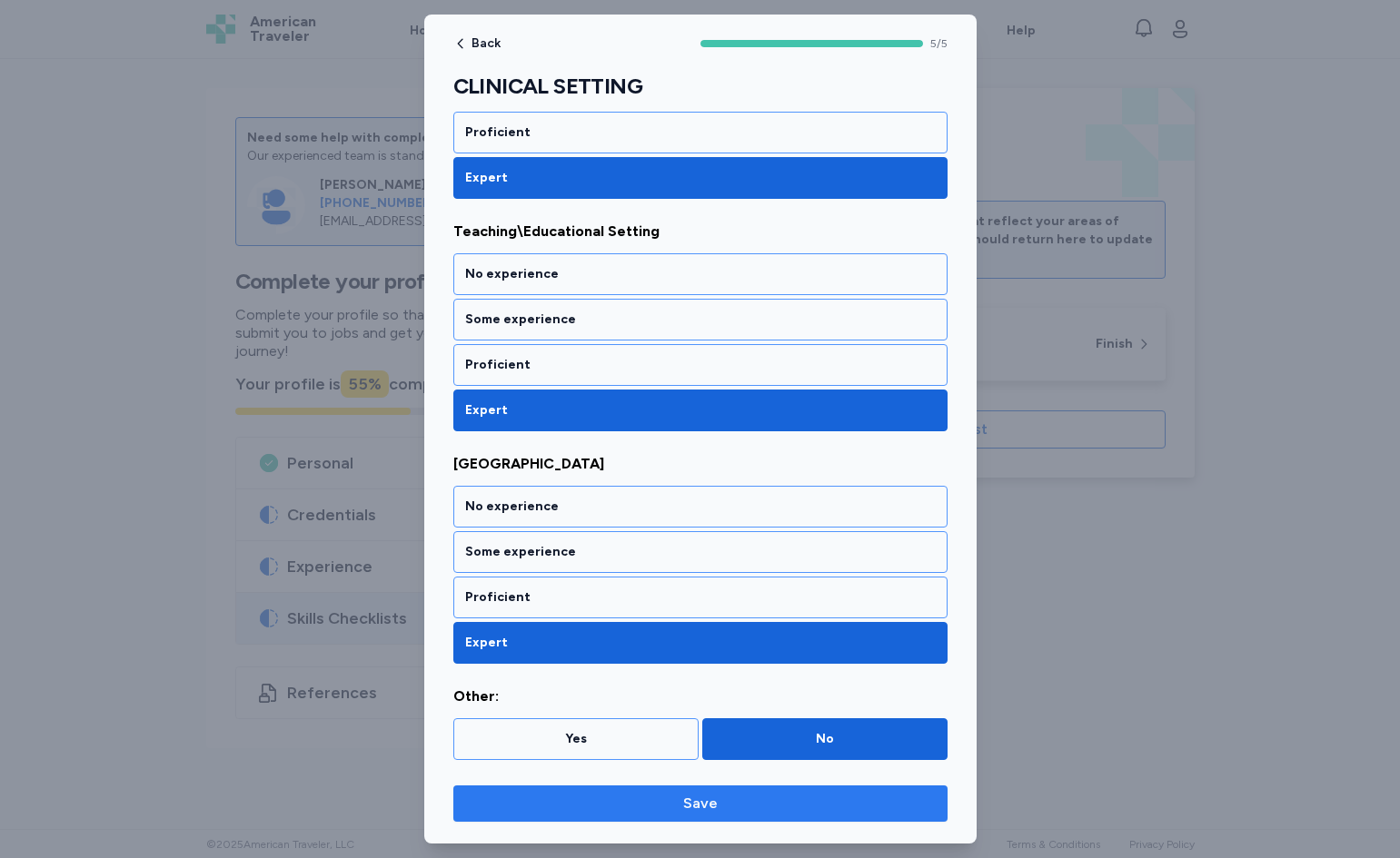
click at [740, 814] on span "Save" at bounding box center [700, 803] width 466 height 22
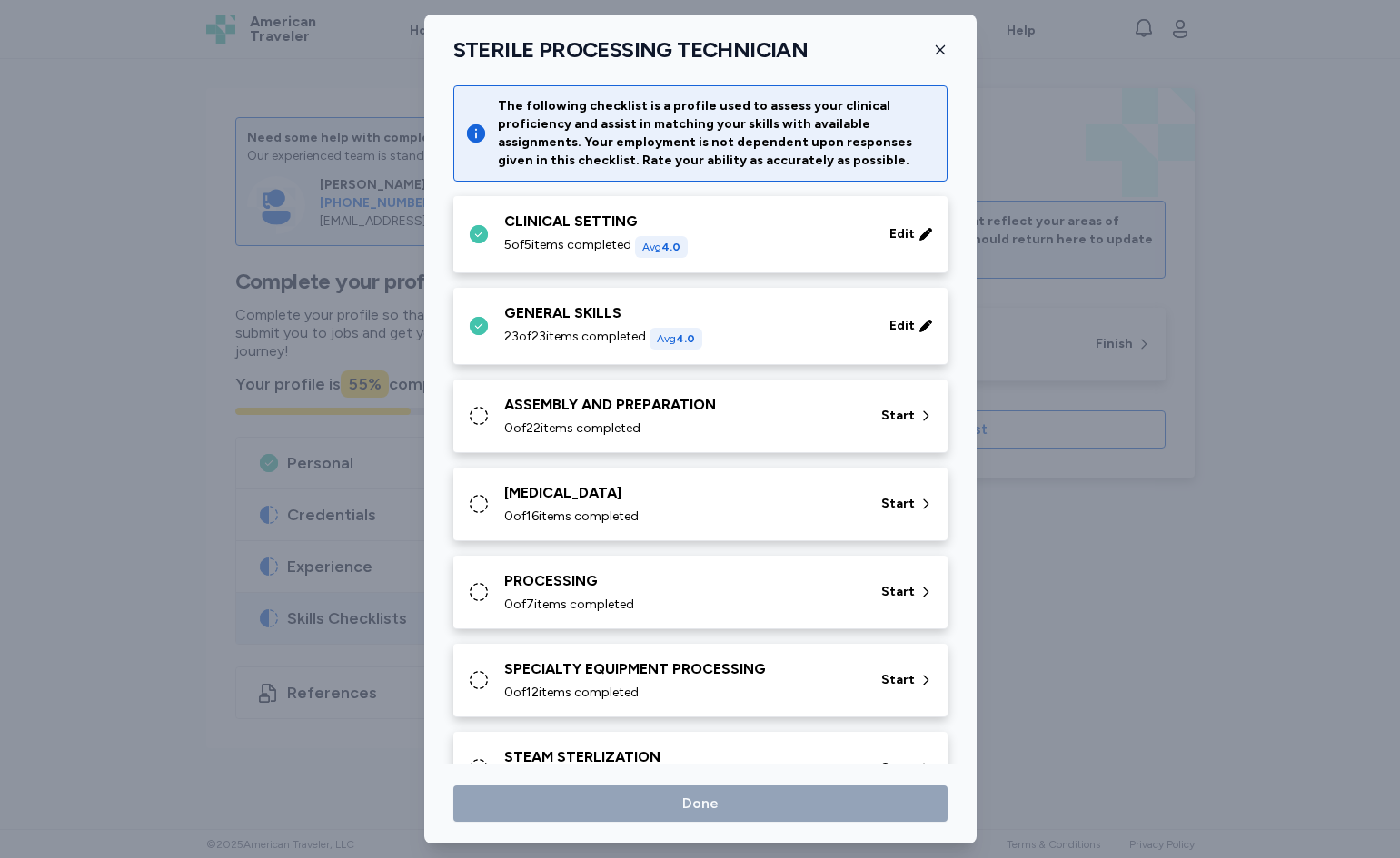
click at [708, 421] on div "0 of 22 items completed" at bounding box center [682, 428] width 355 height 18
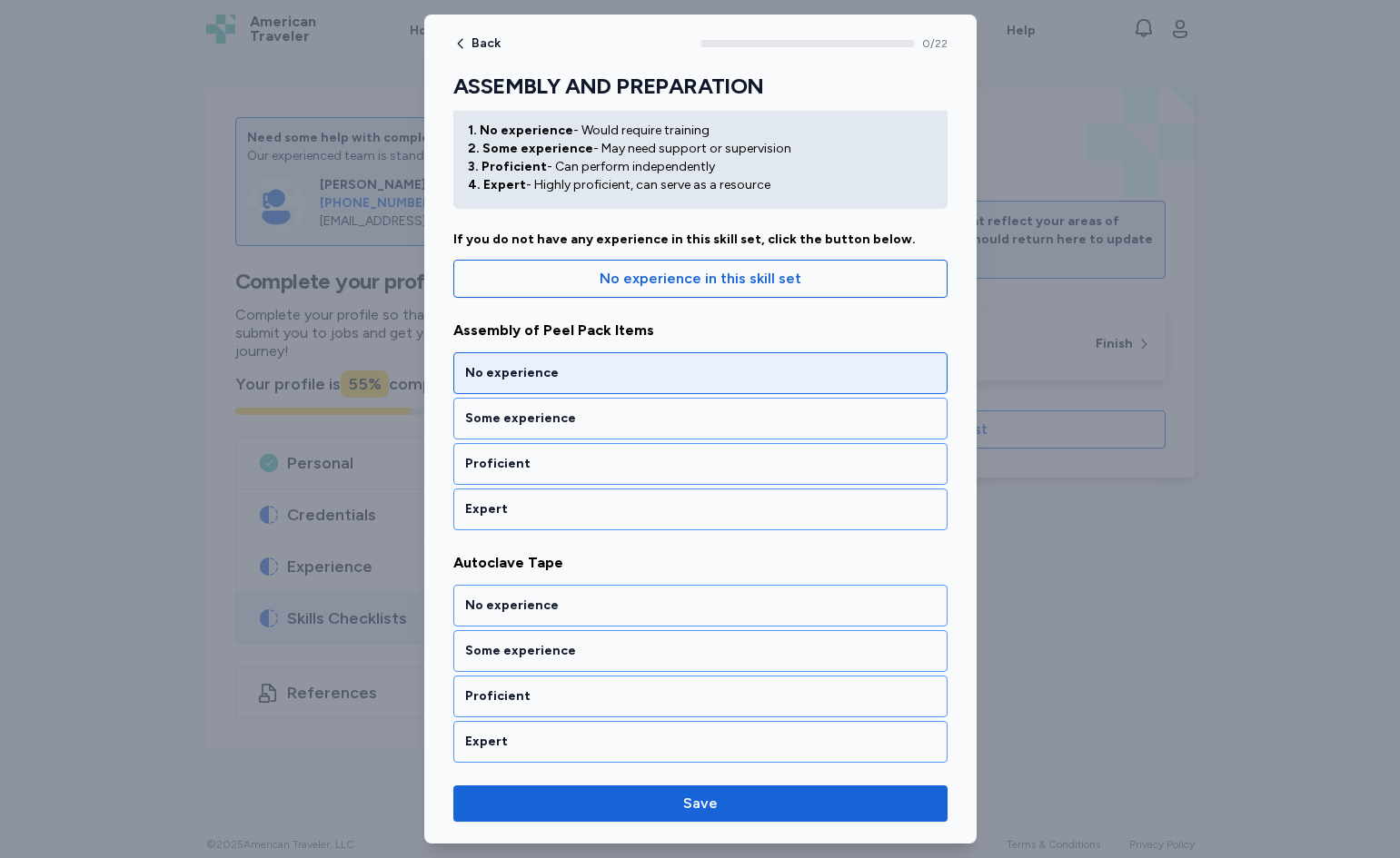
scroll to position [91, 0]
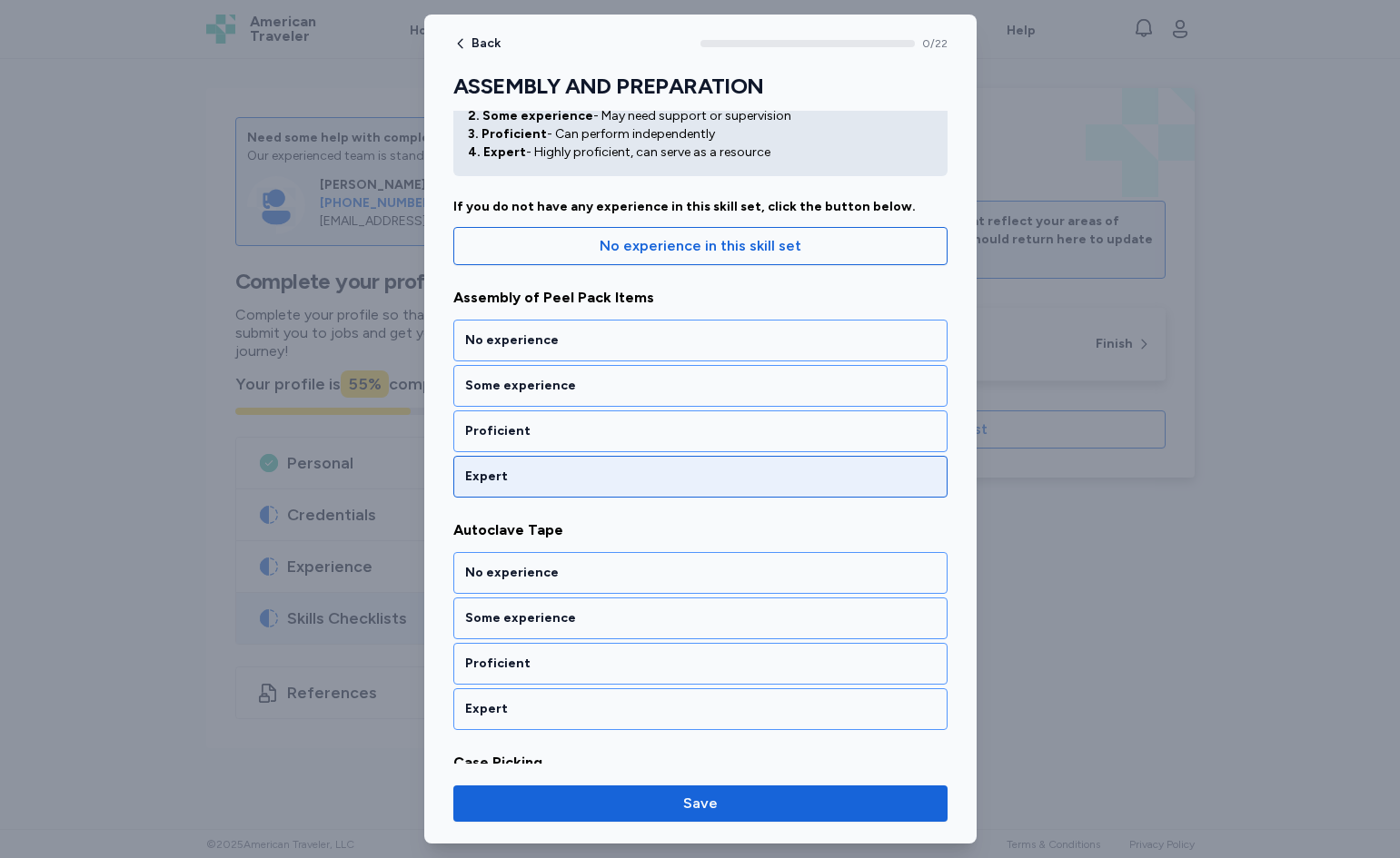
click at [657, 478] on div "Expert" at bounding box center [701, 476] width 471 height 18
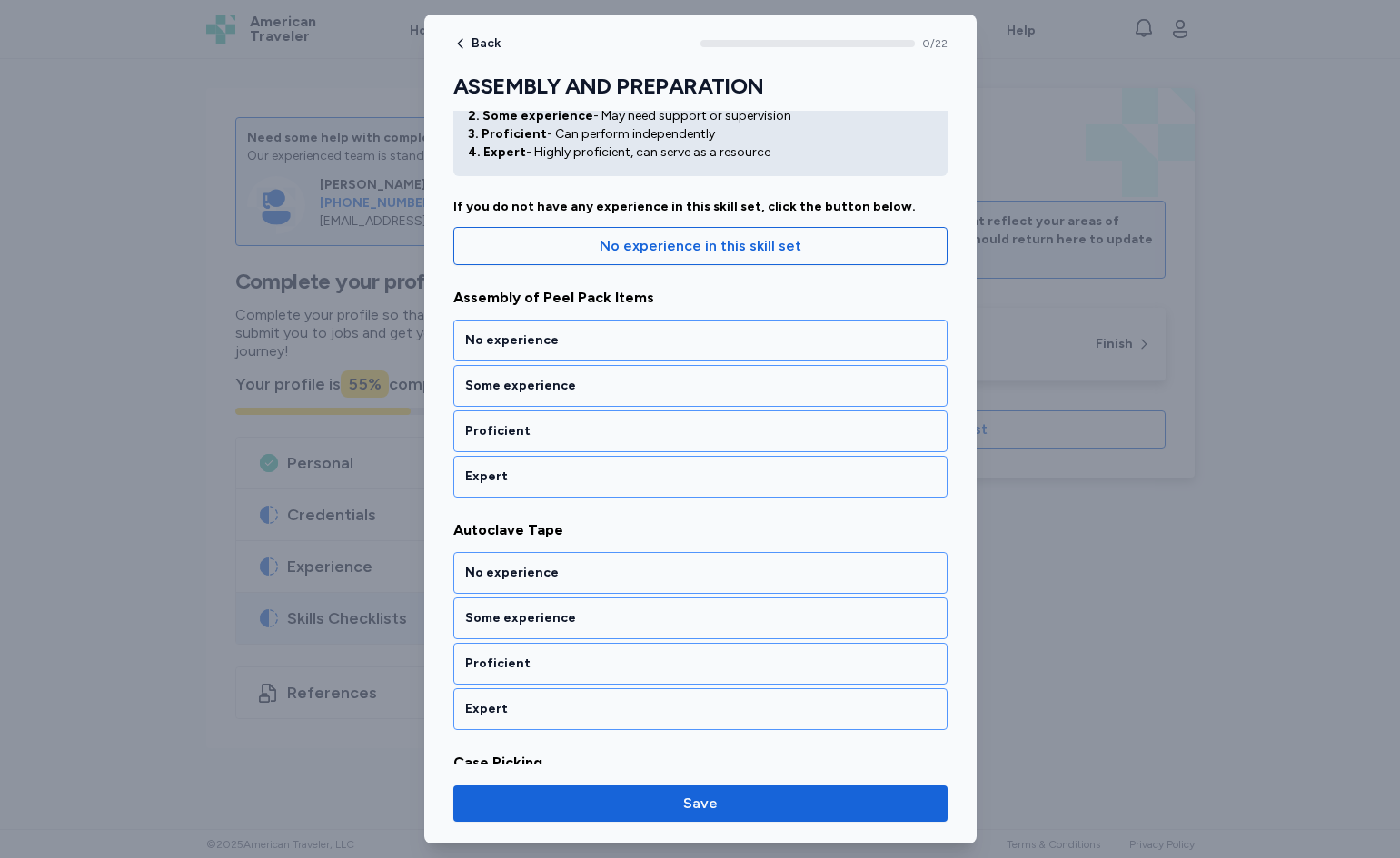
scroll to position [279, 0]
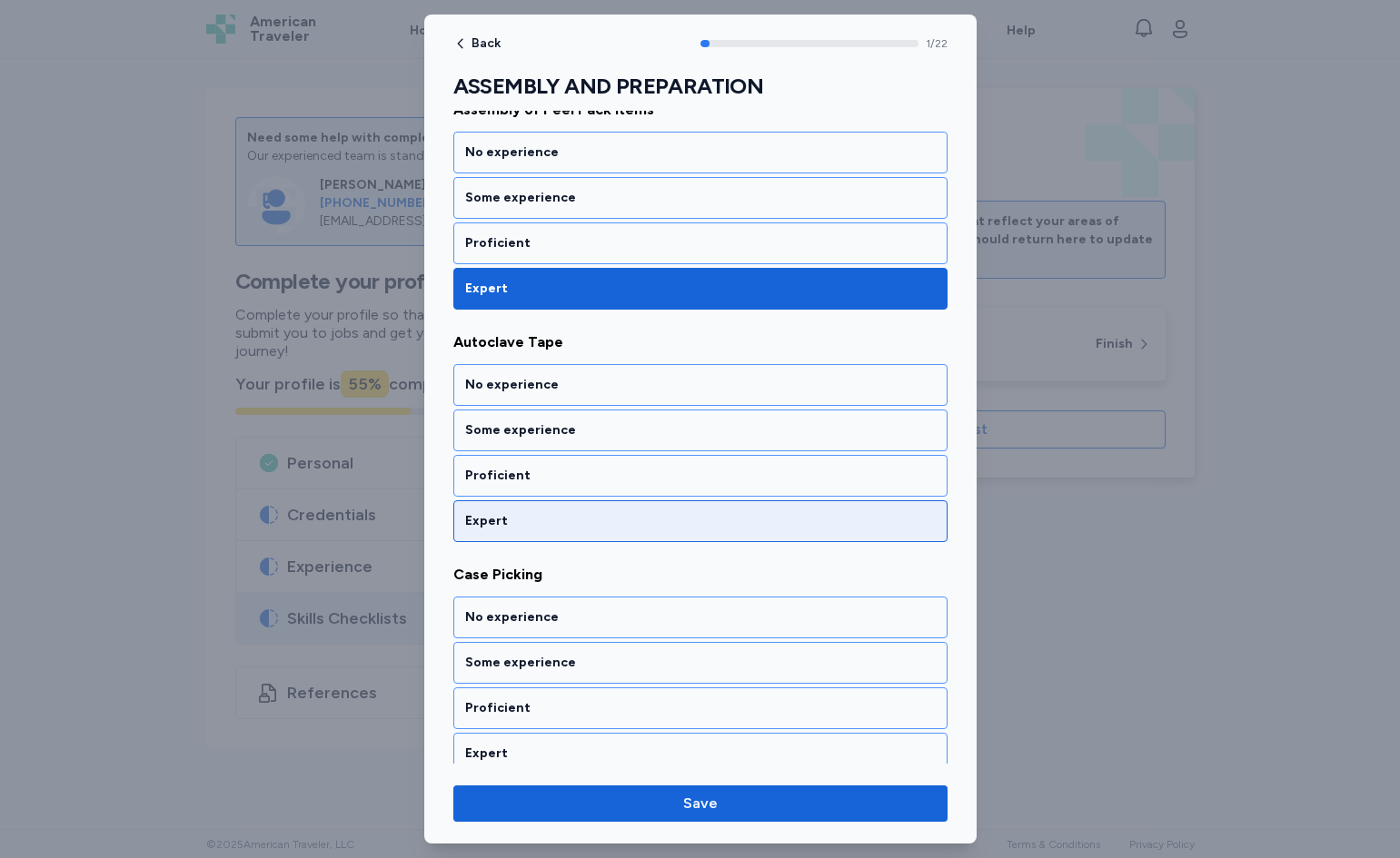
click at [587, 520] on div "Expert" at bounding box center [701, 521] width 471 height 18
click at [595, 535] on div "Expert" at bounding box center [700, 521] width 495 height 42
click at [596, 526] on div "Expert" at bounding box center [701, 521] width 471 height 18
click at [596, 516] on div "Expert" at bounding box center [701, 521] width 471 height 18
click at [596, 519] on div "Expert" at bounding box center [701, 521] width 471 height 18
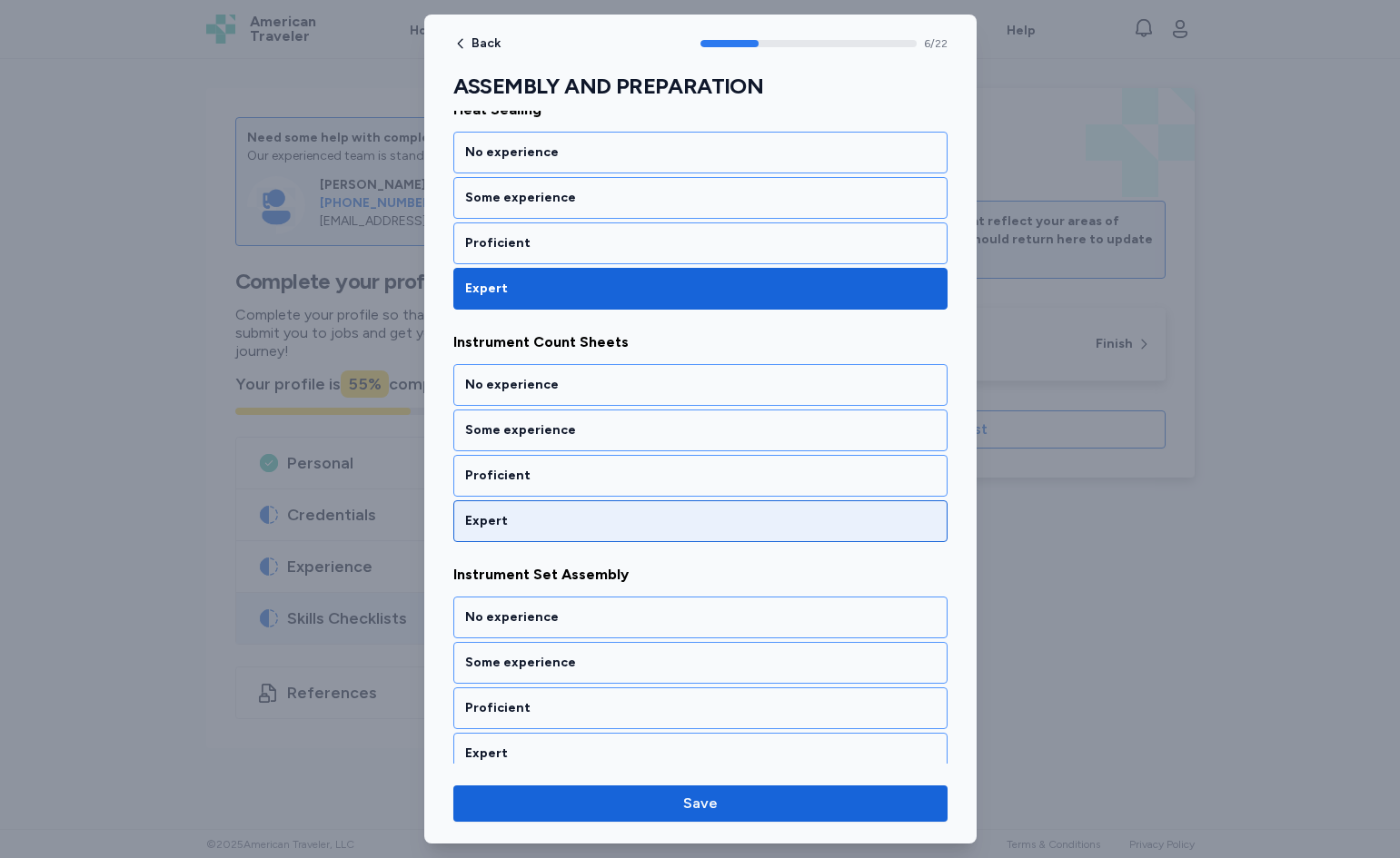
click at [597, 522] on div "Expert" at bounding box center [701, 521] width 471 height 18
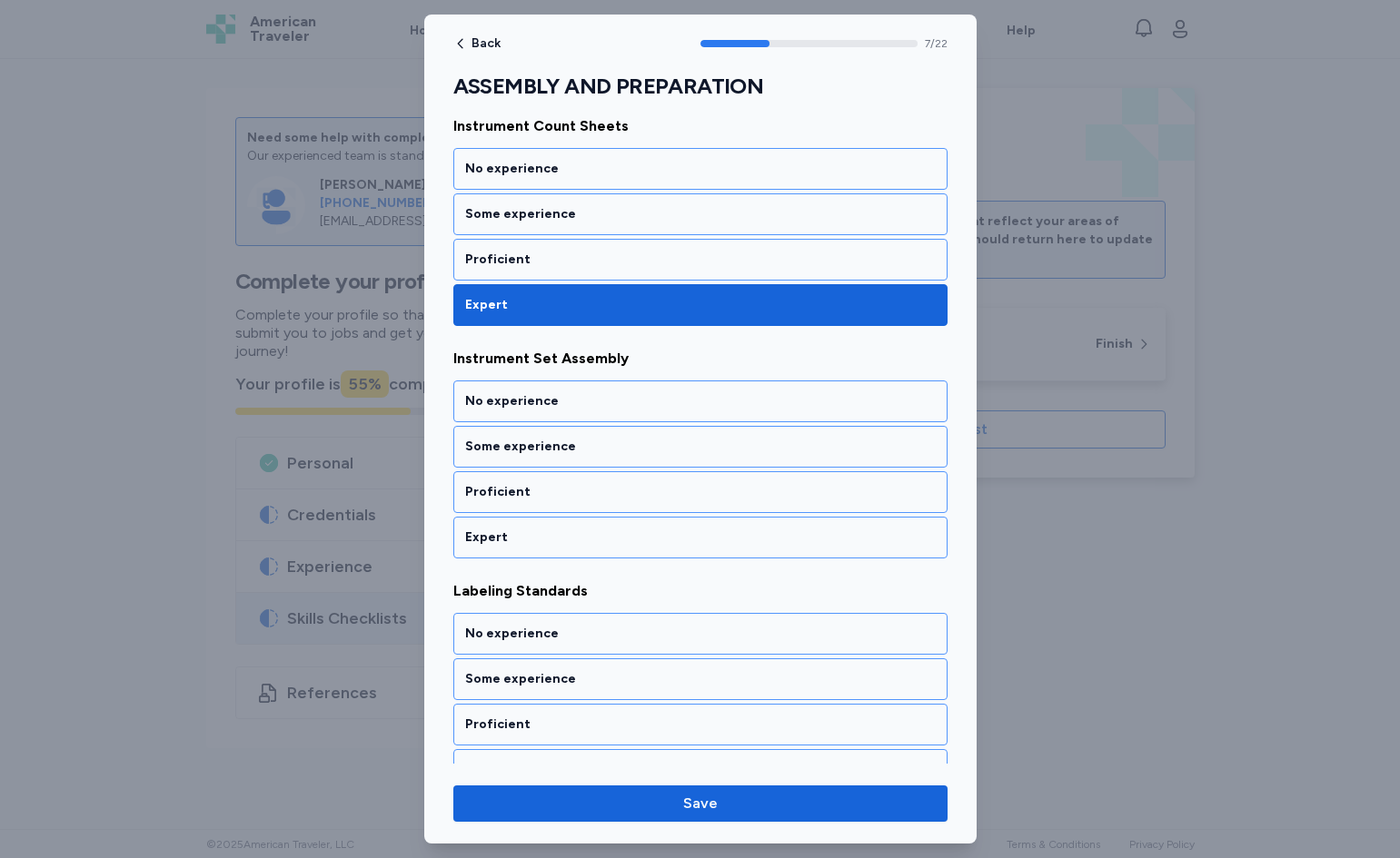
scroll to position [1674, 0]
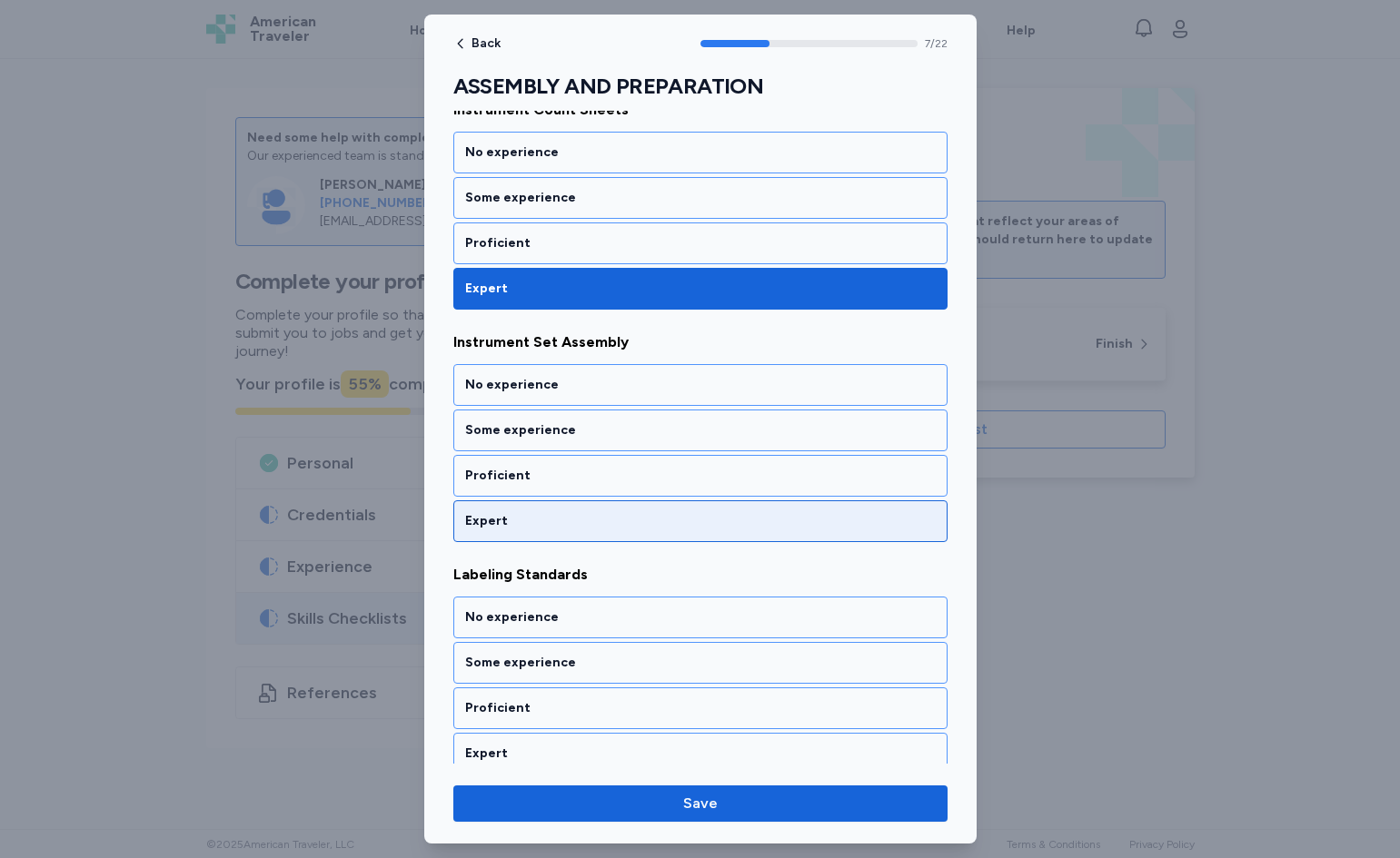
click at [598, 529] on div "Expert" at bounding box center [701, 521] width 471 height 18
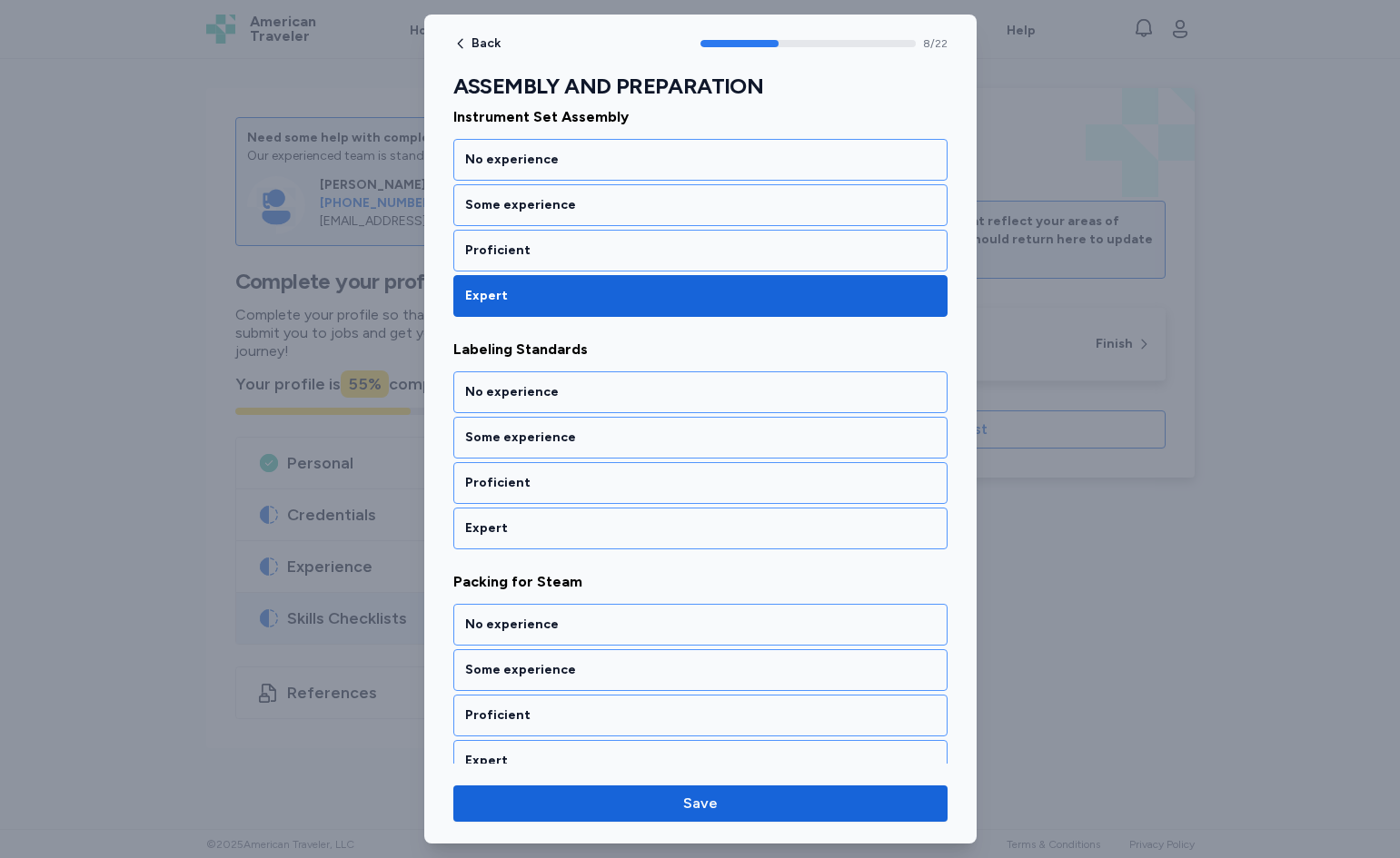
scroll to position [1906, 0]
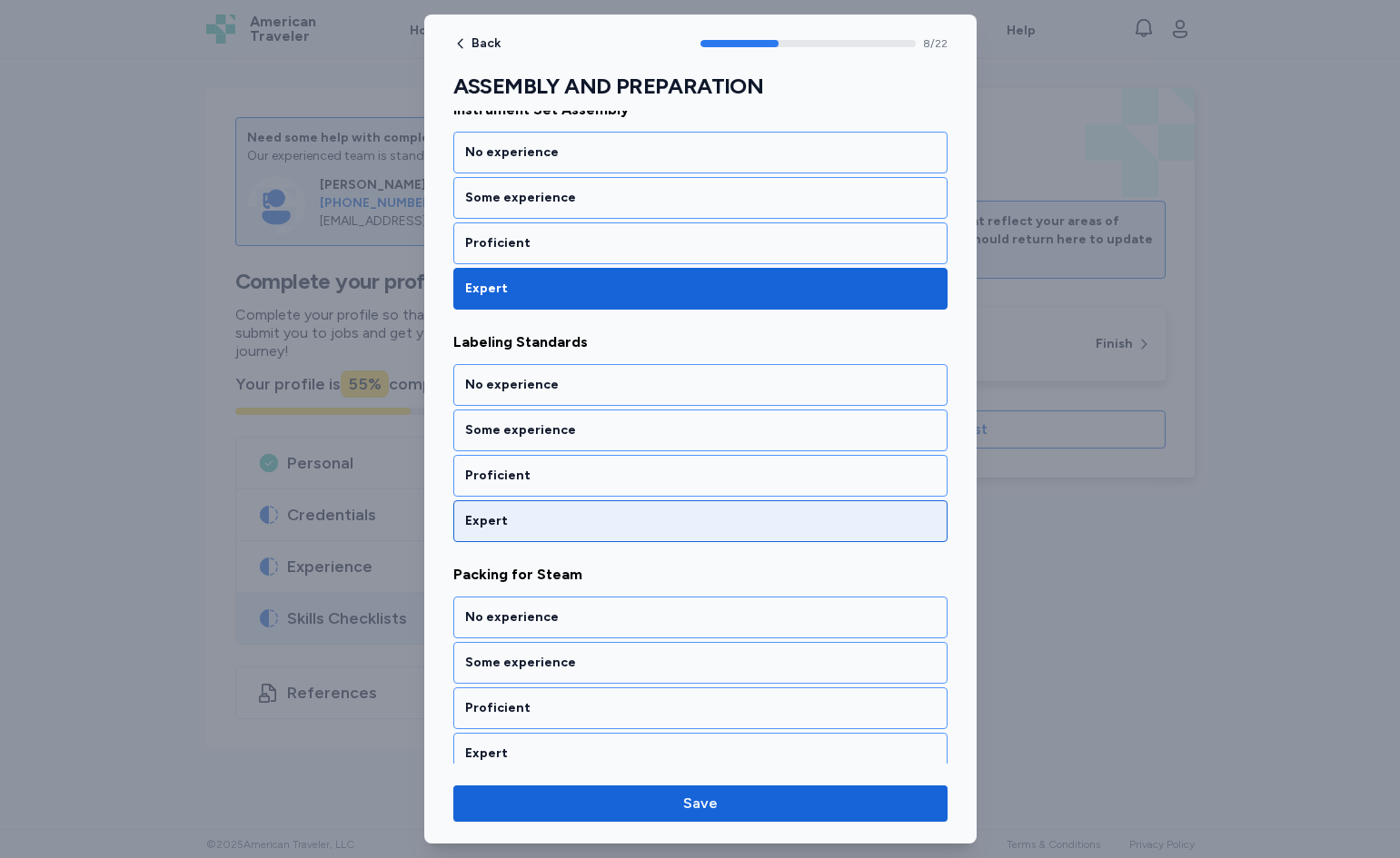
click at [600, 527] on div "Expert" at bounding box center [701, 521] width 471 height 18
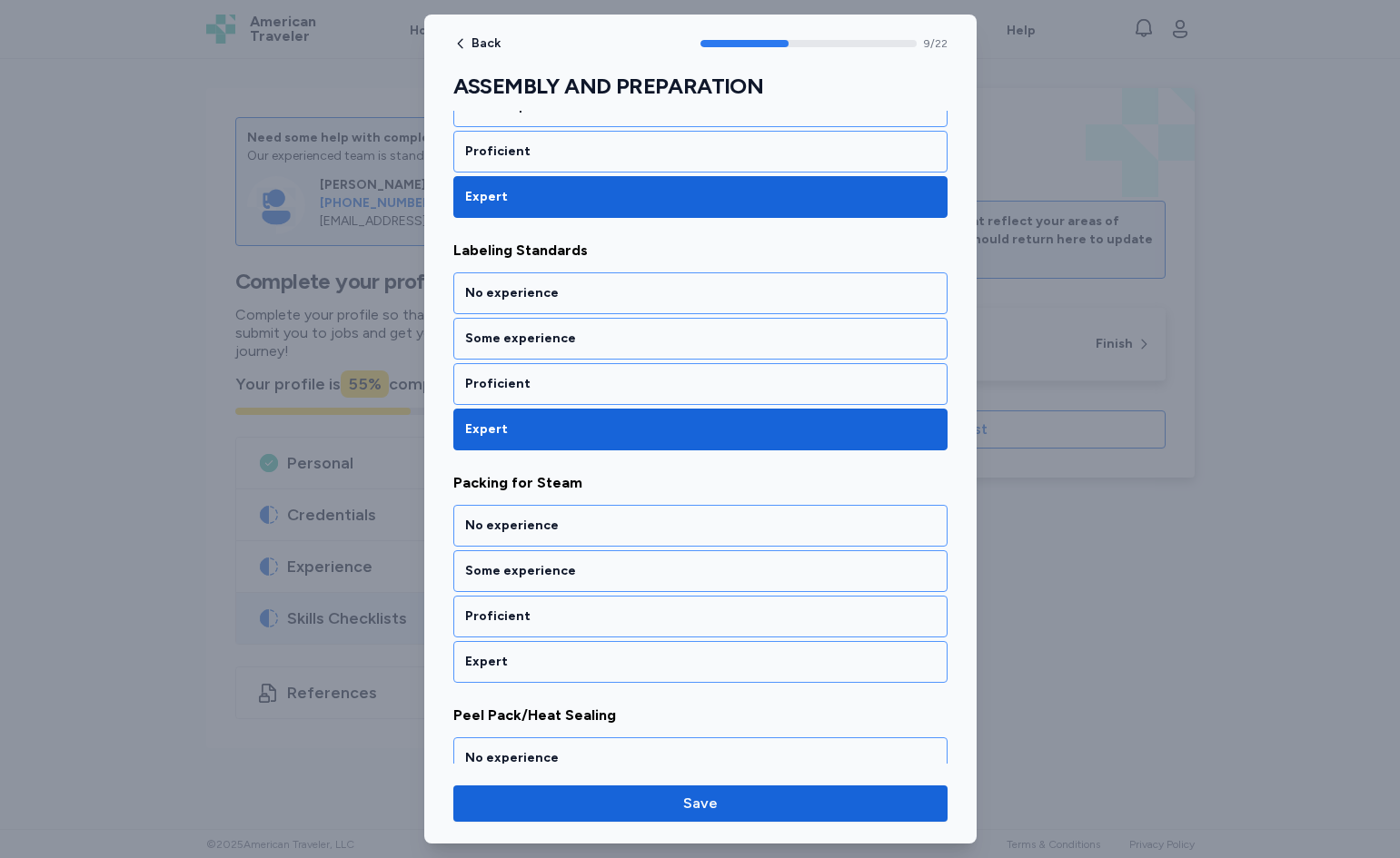
scroll to position [2139, 0]
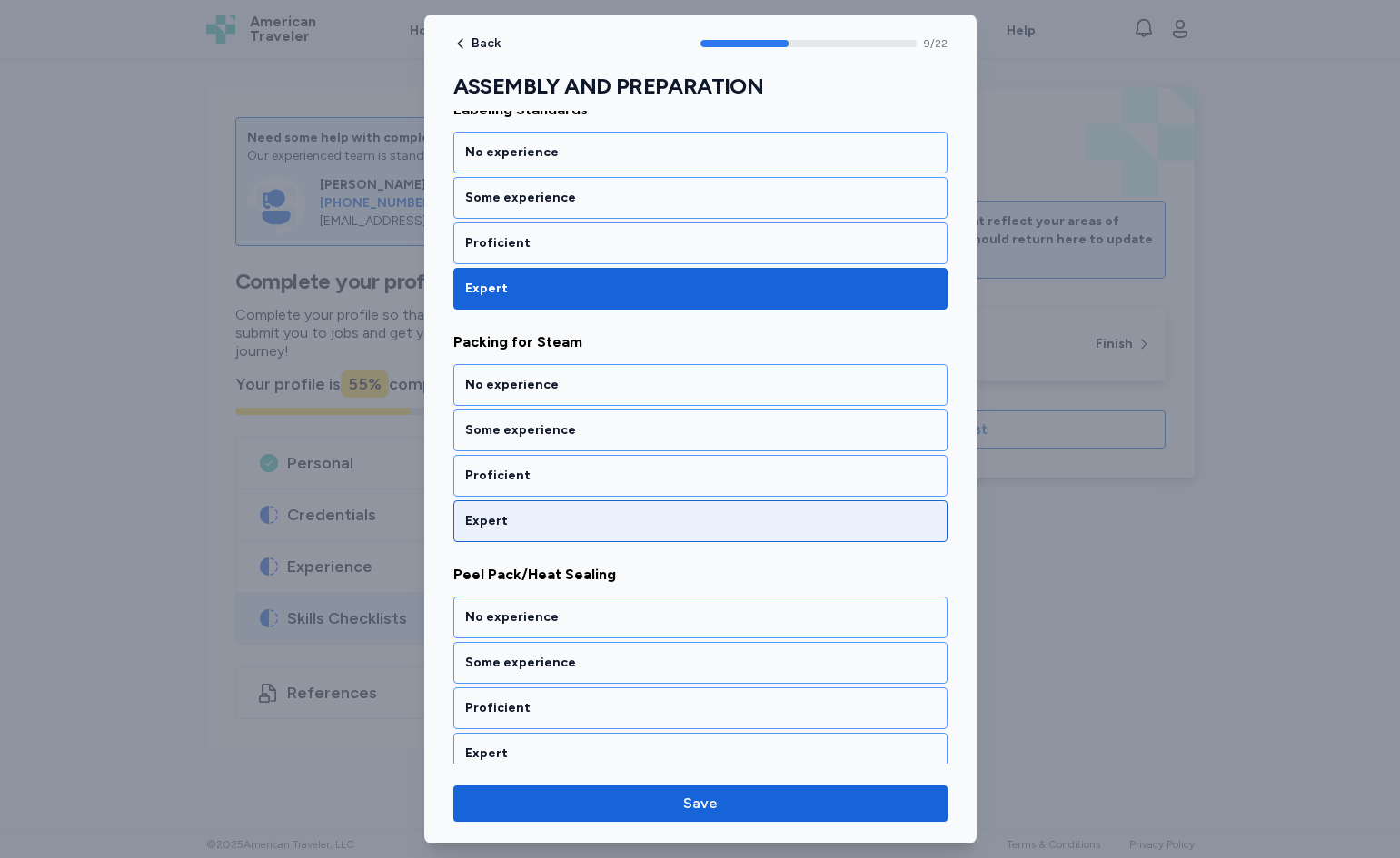
click at [594, 511] on div "Expert" at bounding box center [700, 521] width 495 height 42
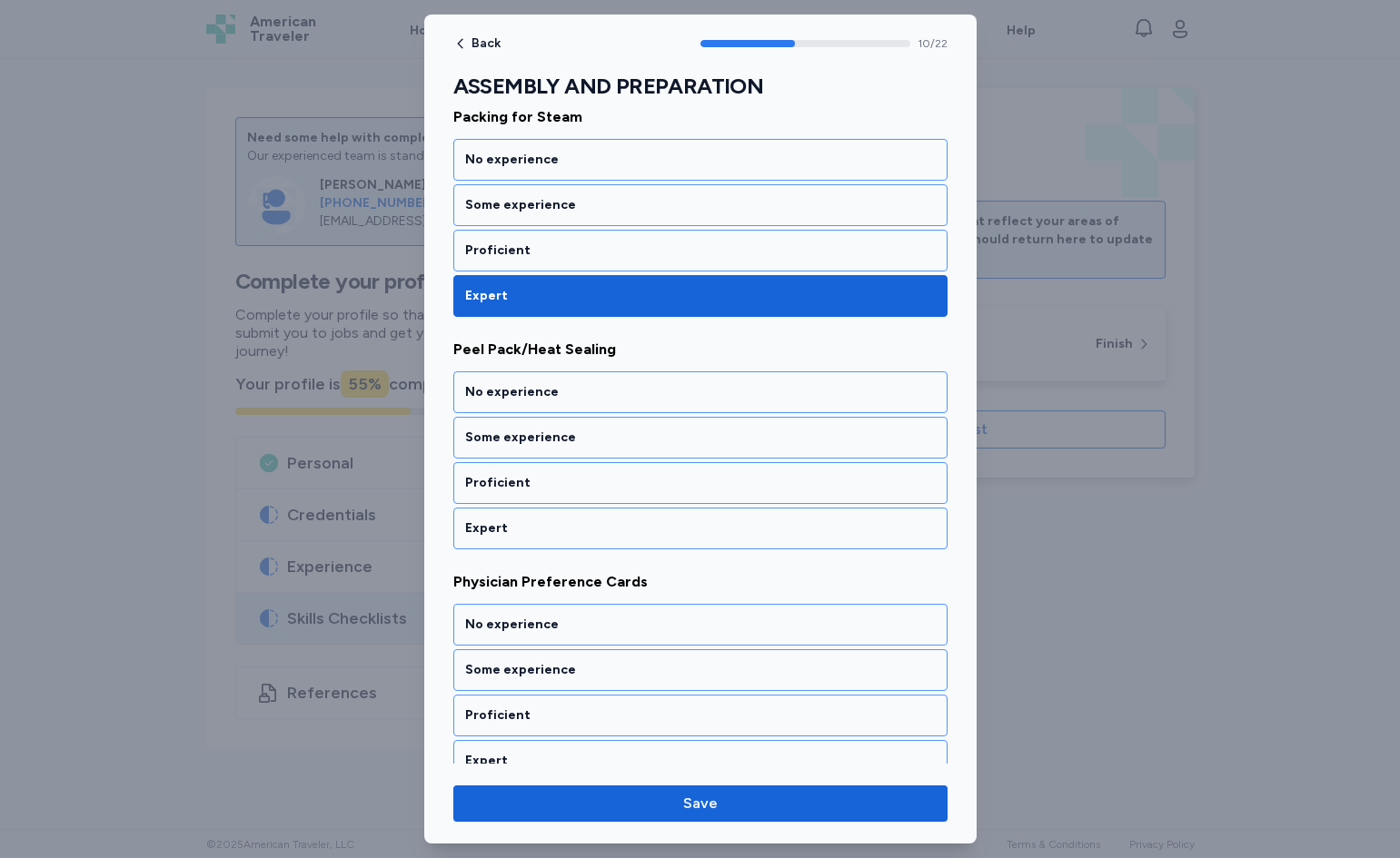
scroll to position [2371, 0]
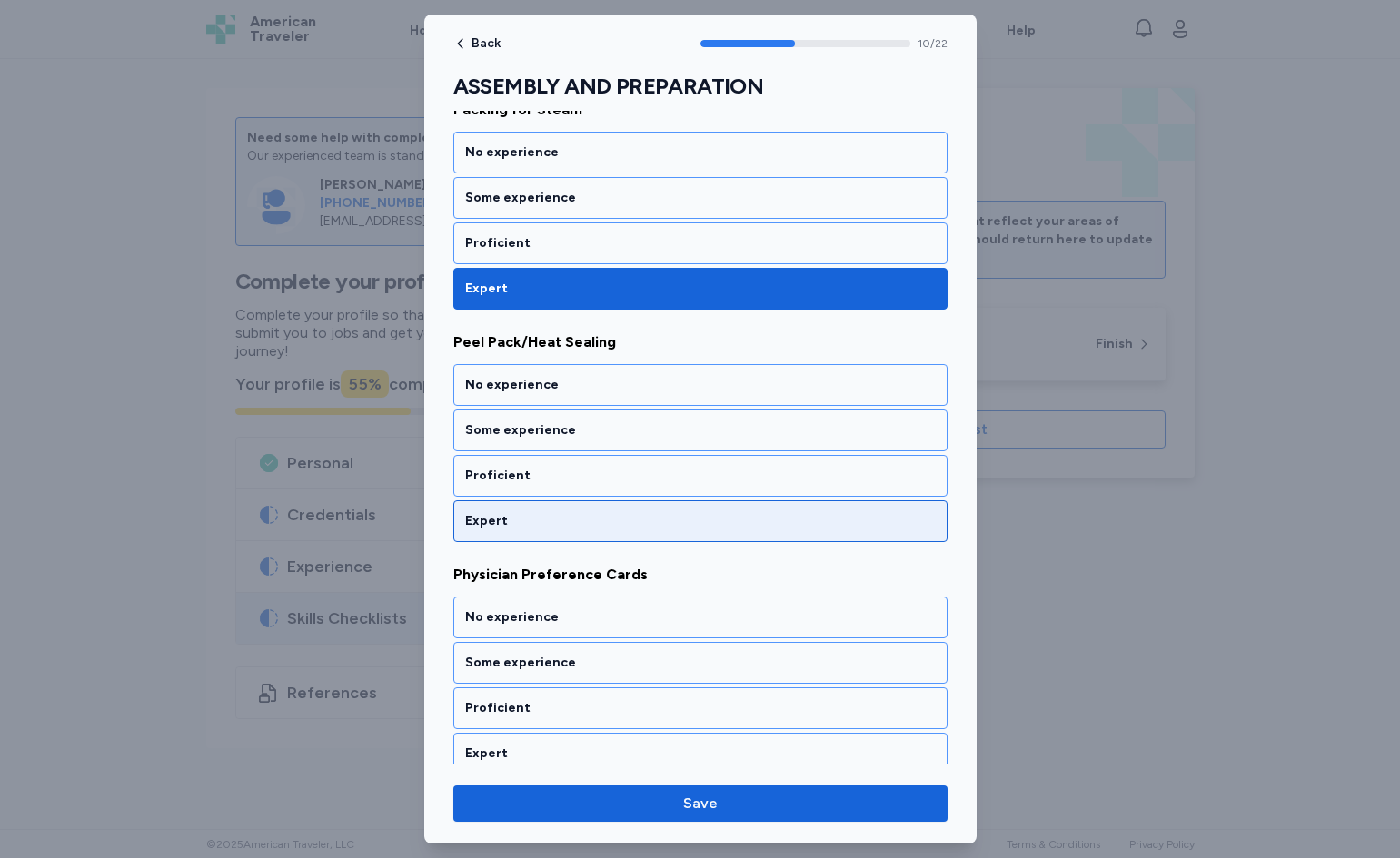
click at [594, 517] on div "Expert" at bounding box center [701, 521] width 471 height 18
click at [595, 516] on div "Expert" at bounding box center [701, 521] width 471 height 18
click at [595, 515] on div "Expert" at bounding box center [701, 521] width 471 height 18
click at [596, 515] on div "Expert" at bounding box center [701, 521] width 471 height 18
click at [597, 518] on div "Expert" at bounding box center [701, 521] width 471 height 18
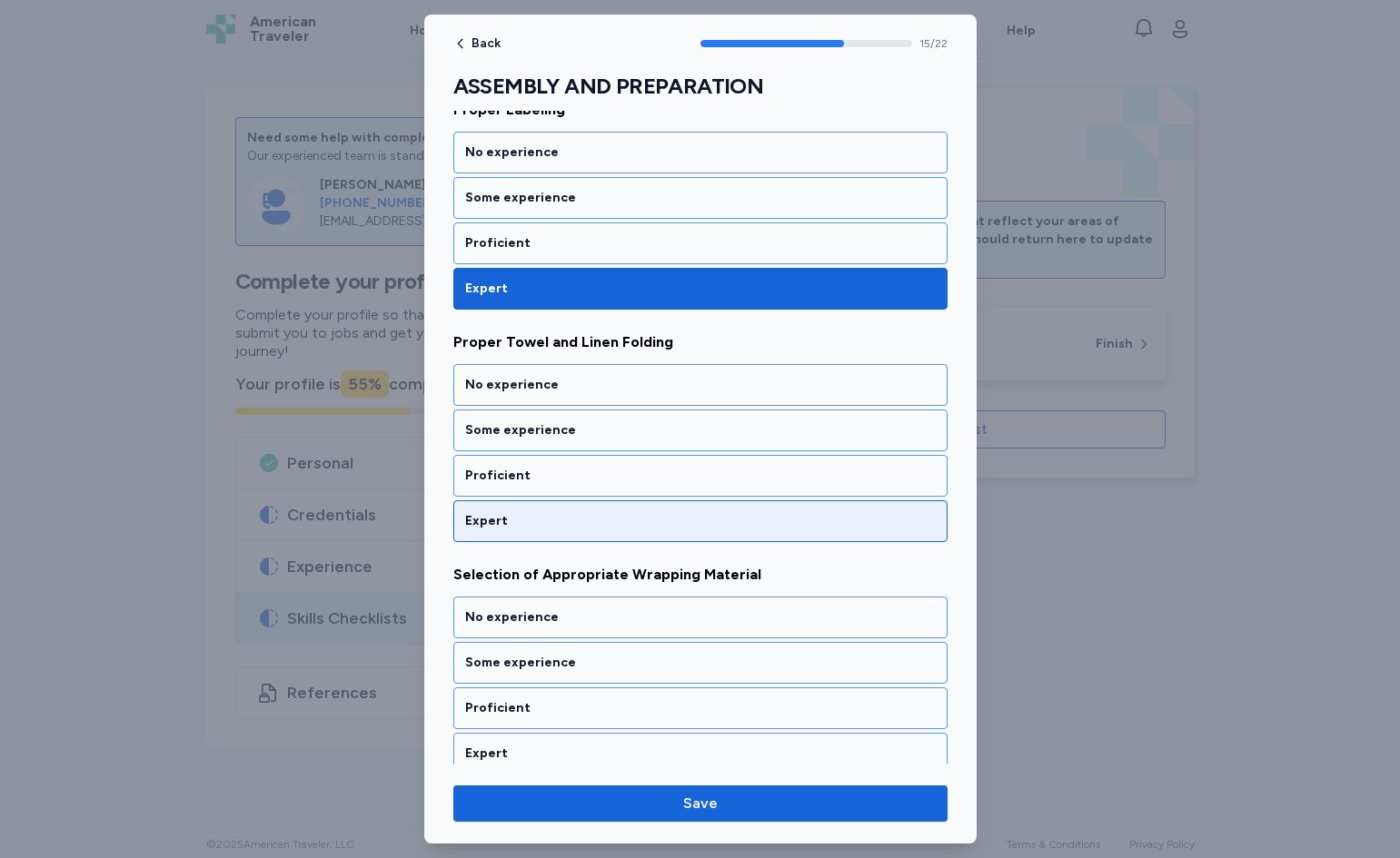
click at [598, 527] on div "Expert" at bounding box center [701, 521] width 471 height 18
click at [599, 534] on div "Expert" at bounding box center [700, 521] width 495 height 42
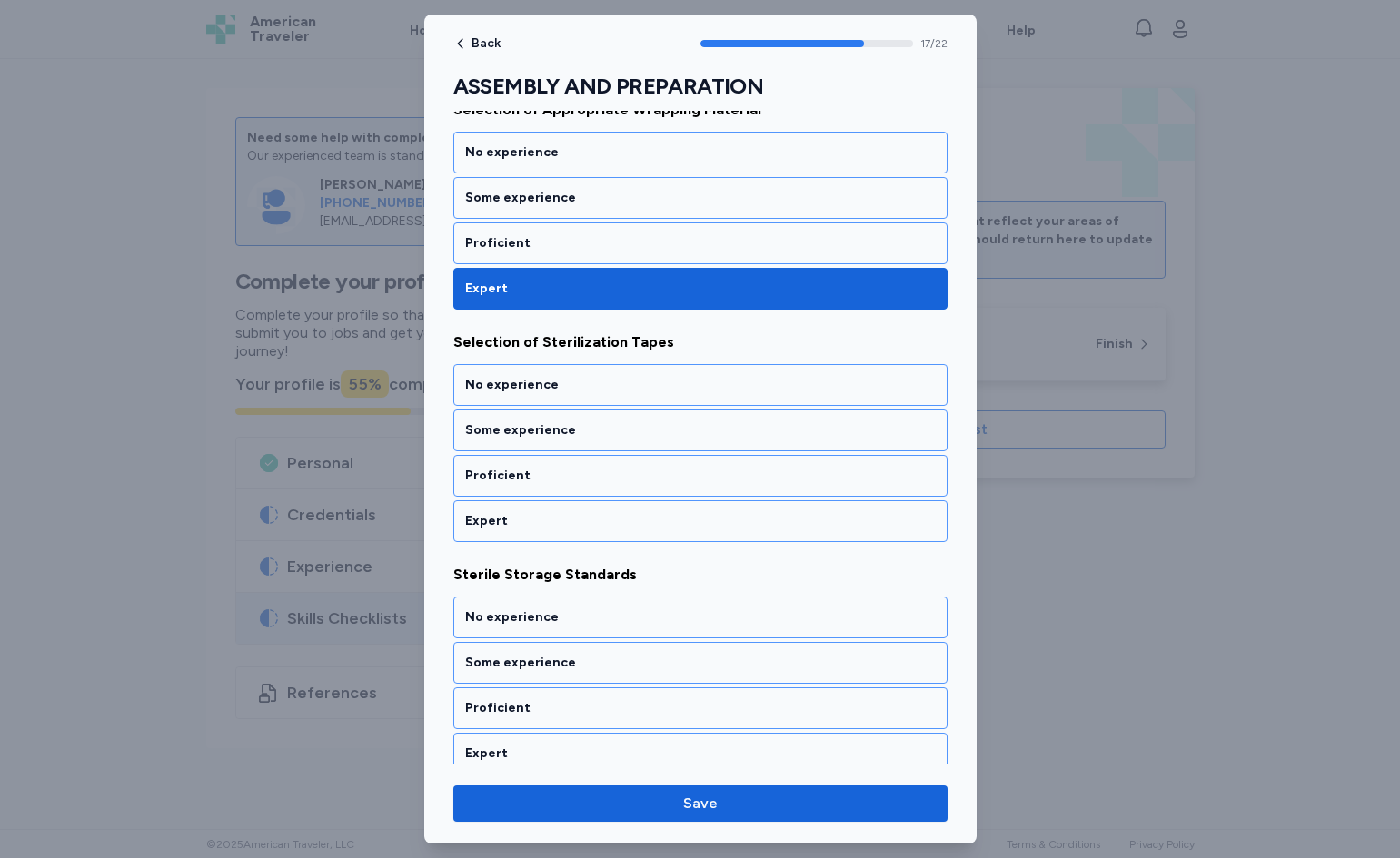
click at [599, 534] on div "Expert" at bounding box center [700, 521] width 495 height 42
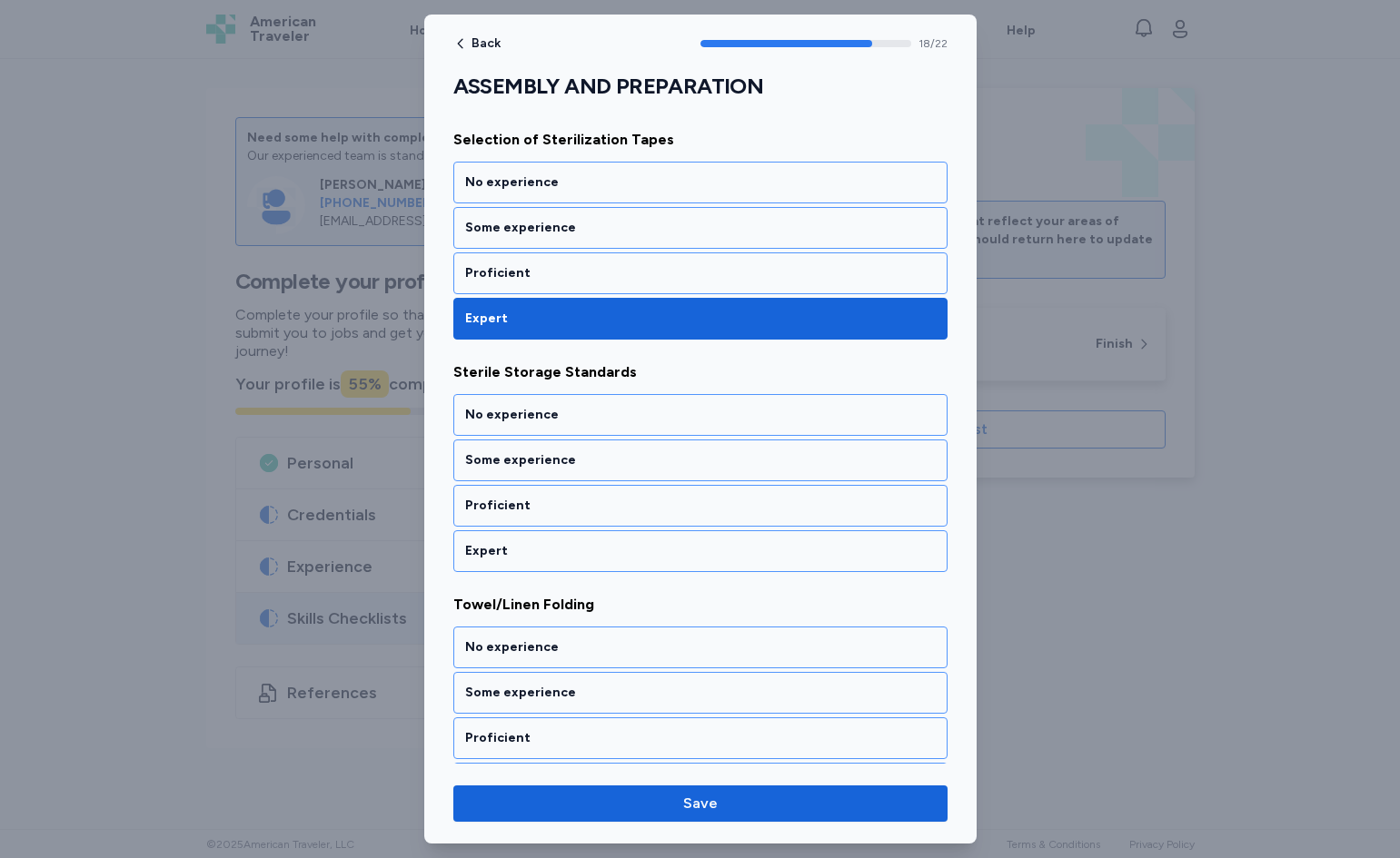
scroll to position [4231, 0]
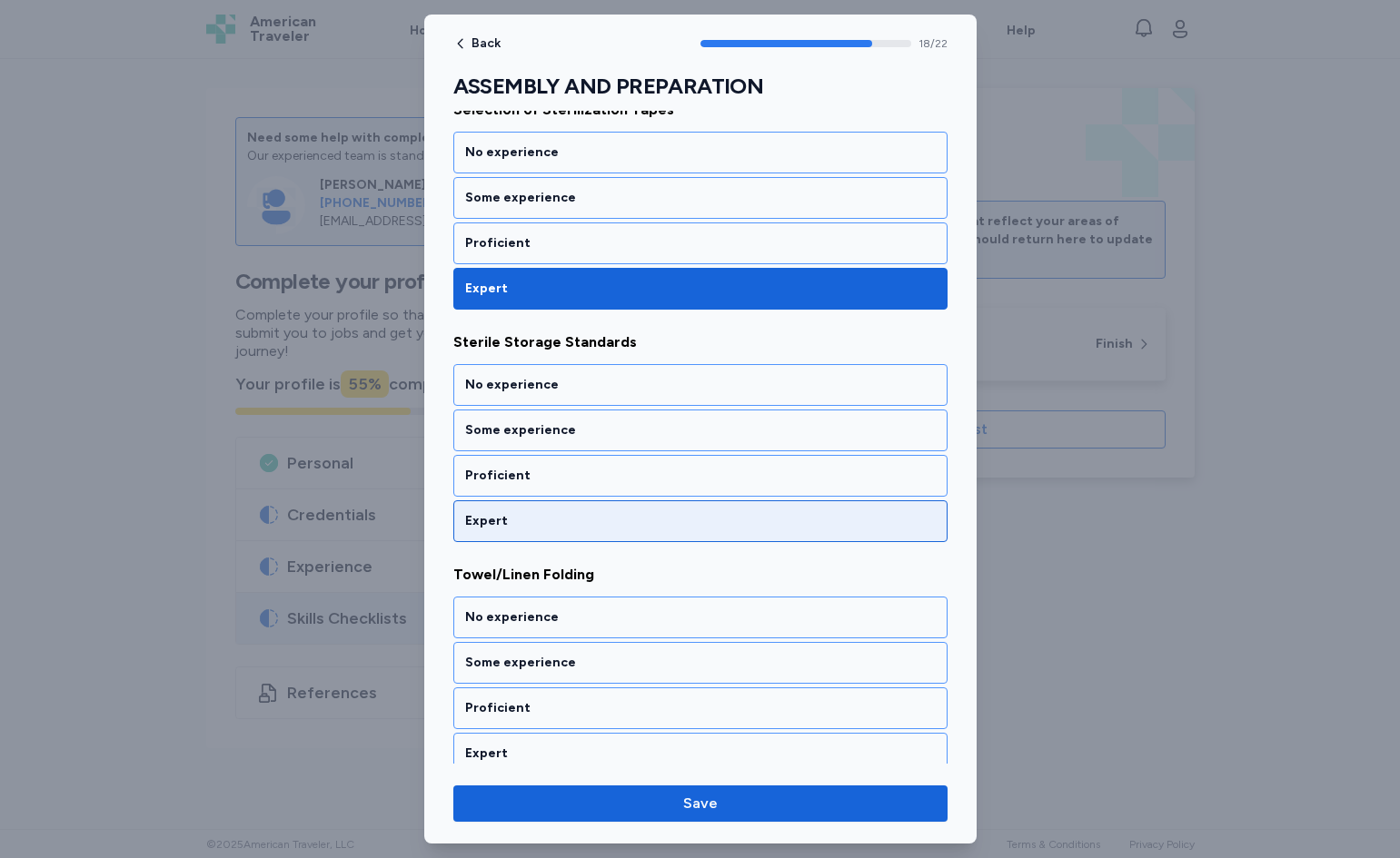
click at [599, 534] on div "Expert" at bounding box center [700, 521] width 495 height 42
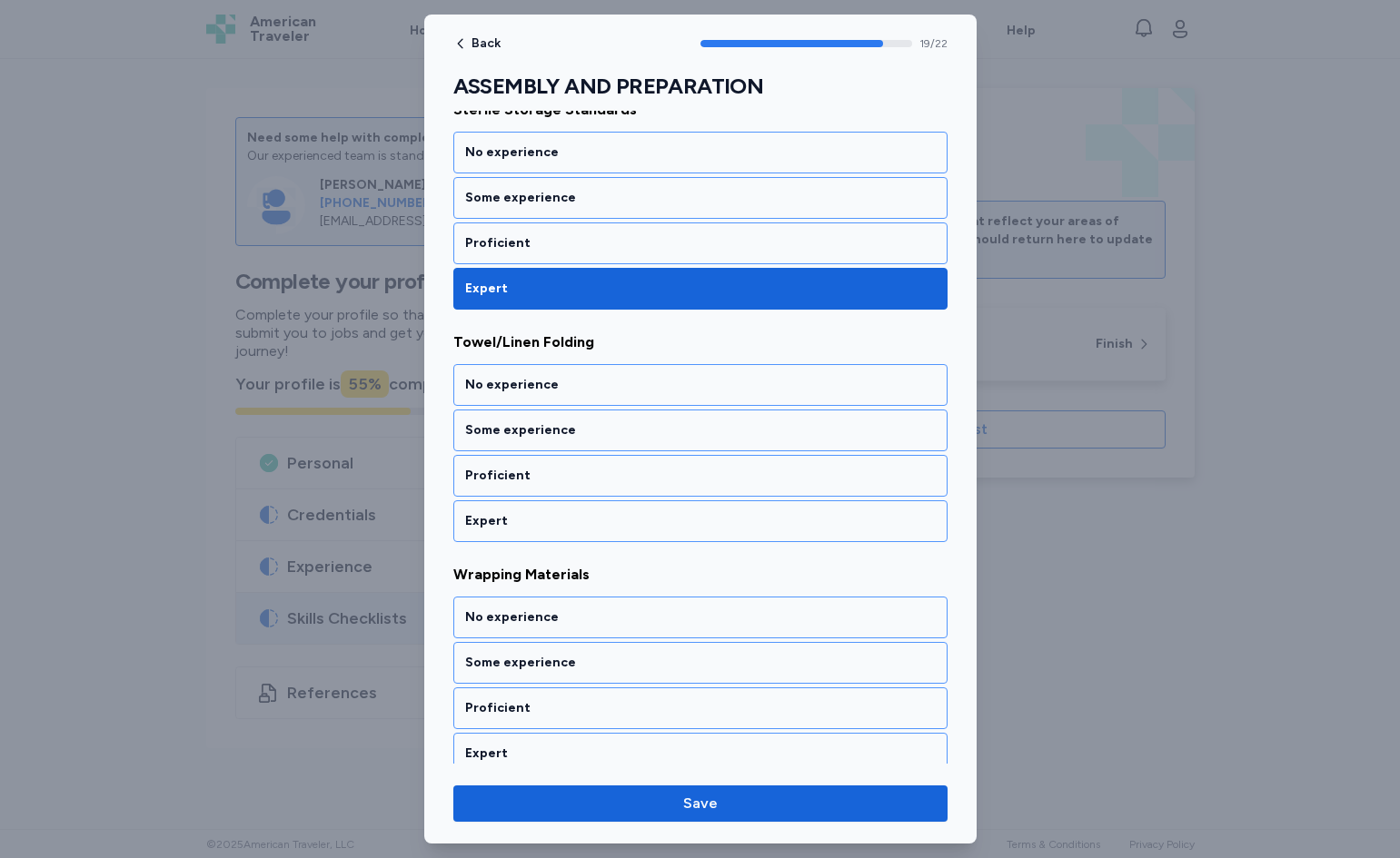
click at [599, 534] on div "Expert" at bounding box center [700, 521] width 495 height 42
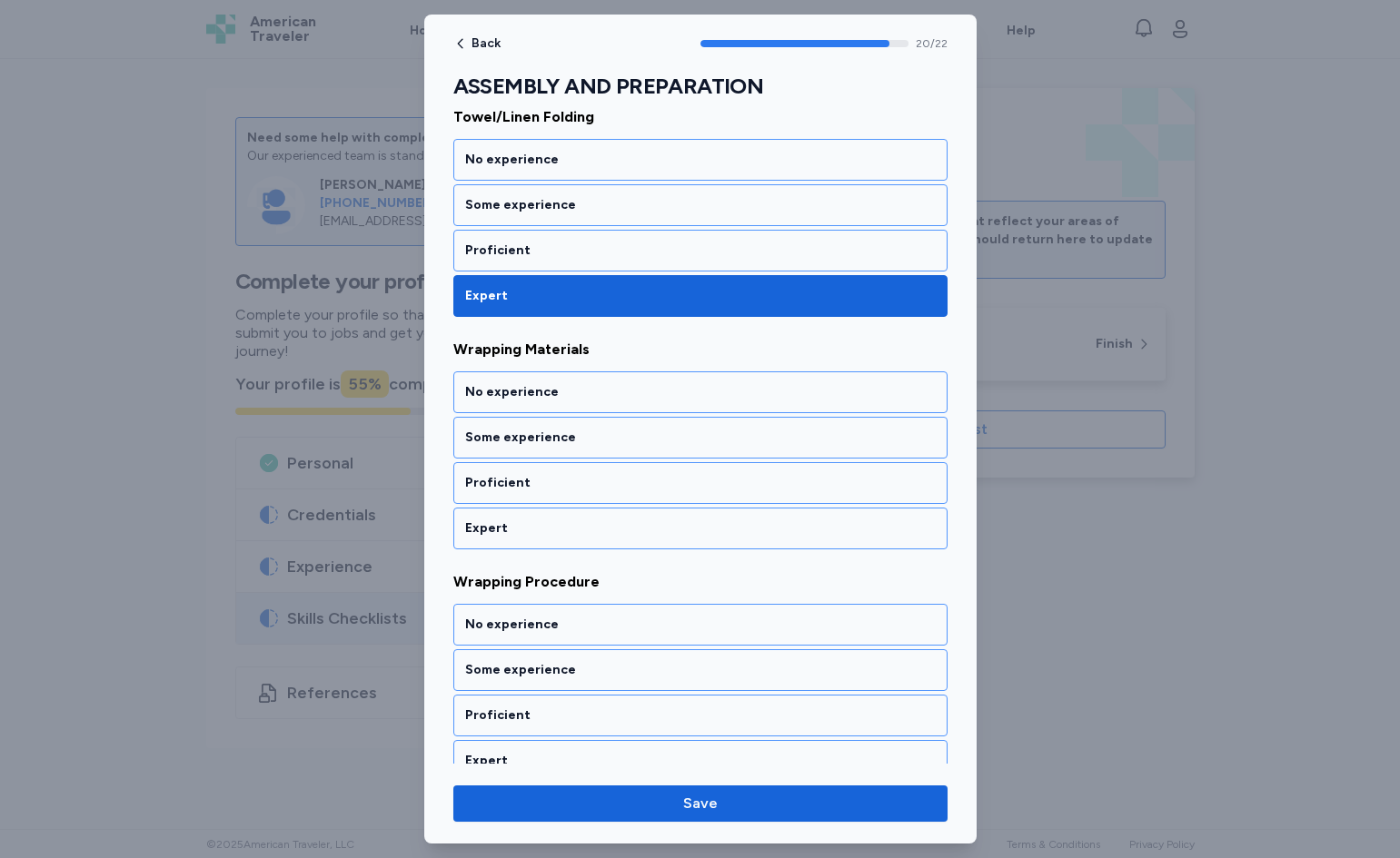
scroll to position [4697, 0]
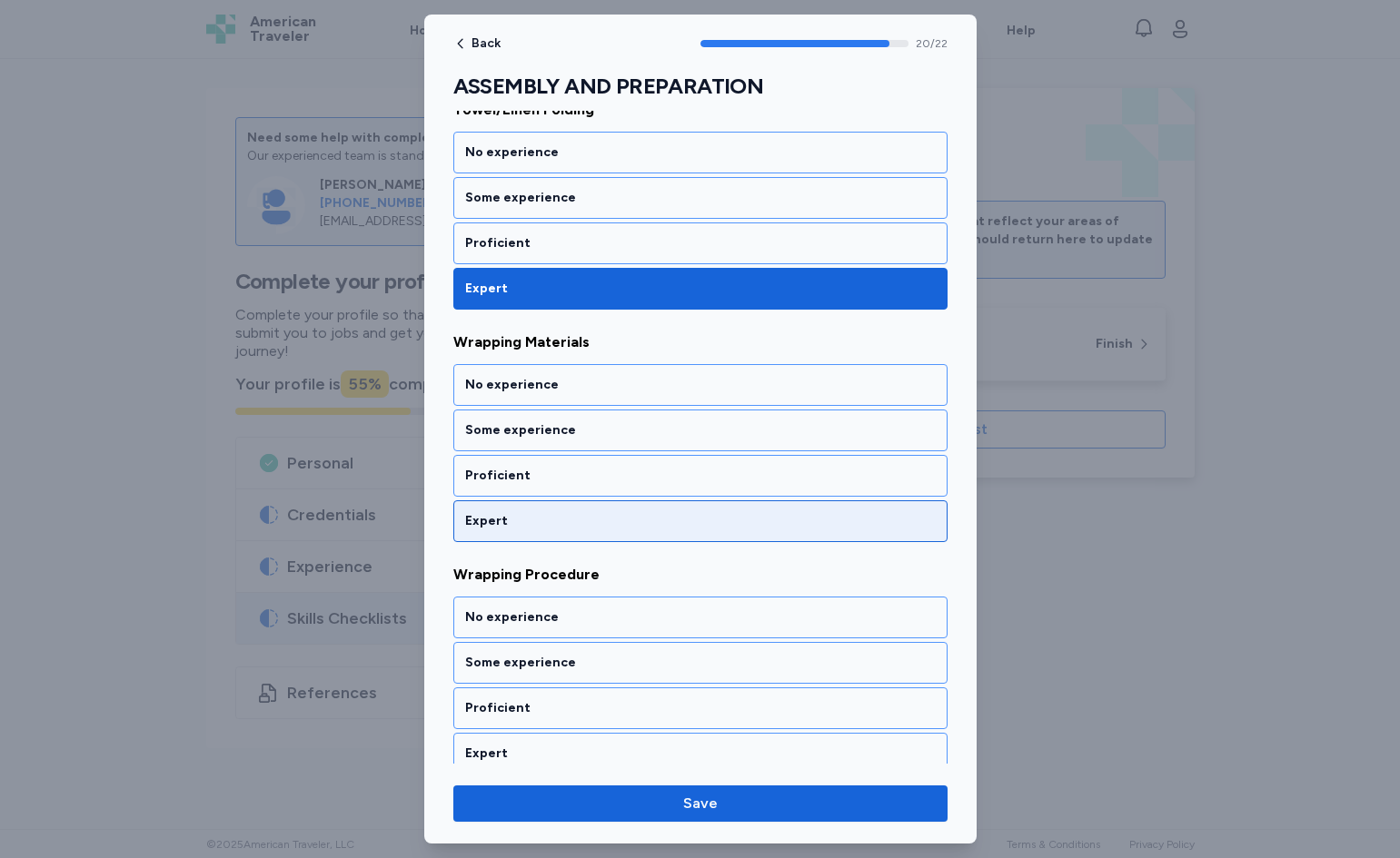
click at [600, 534] on div "Expert" at bounding box center [700, 521] width 495 height 42
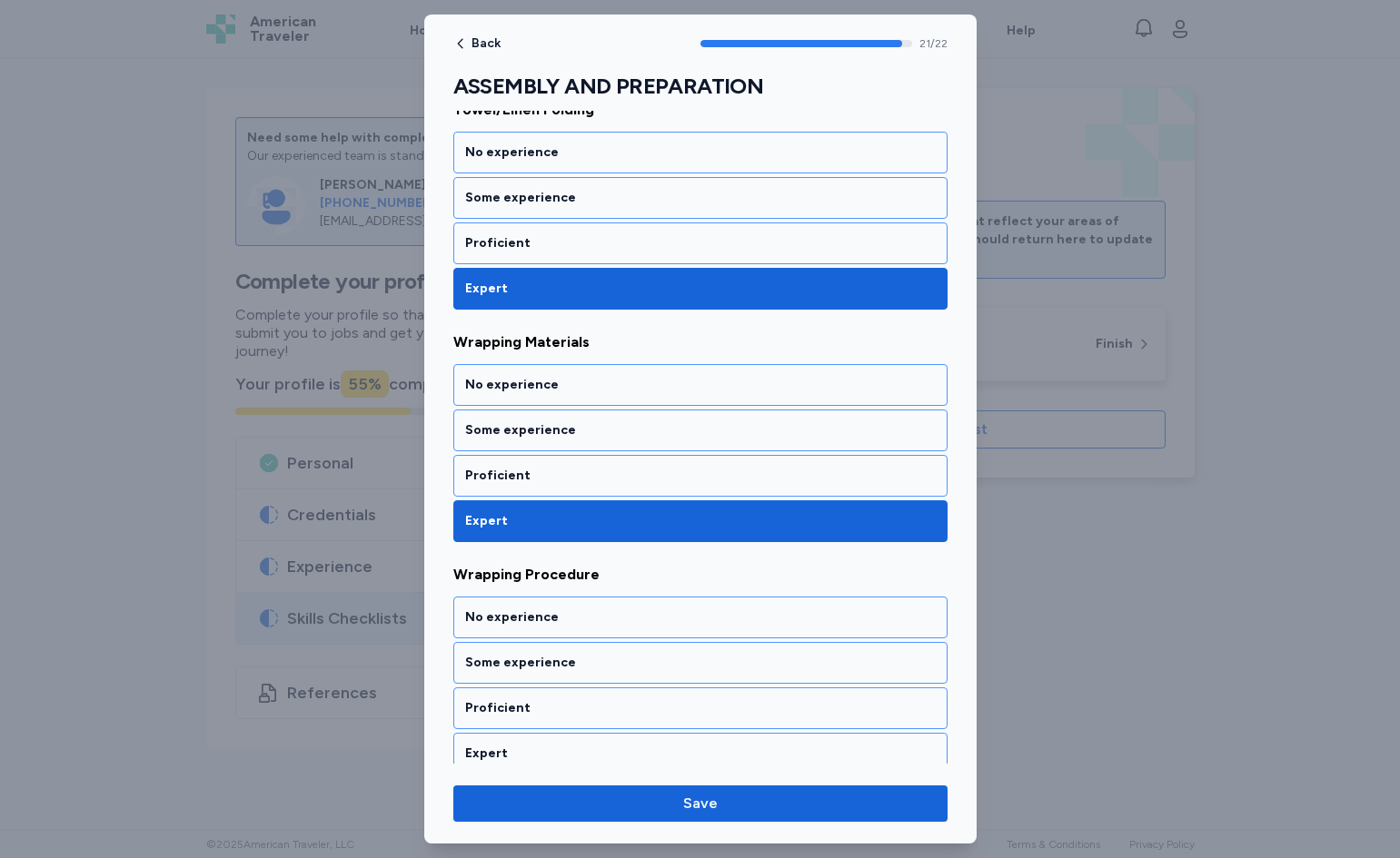
scroll to position [4711, 0]
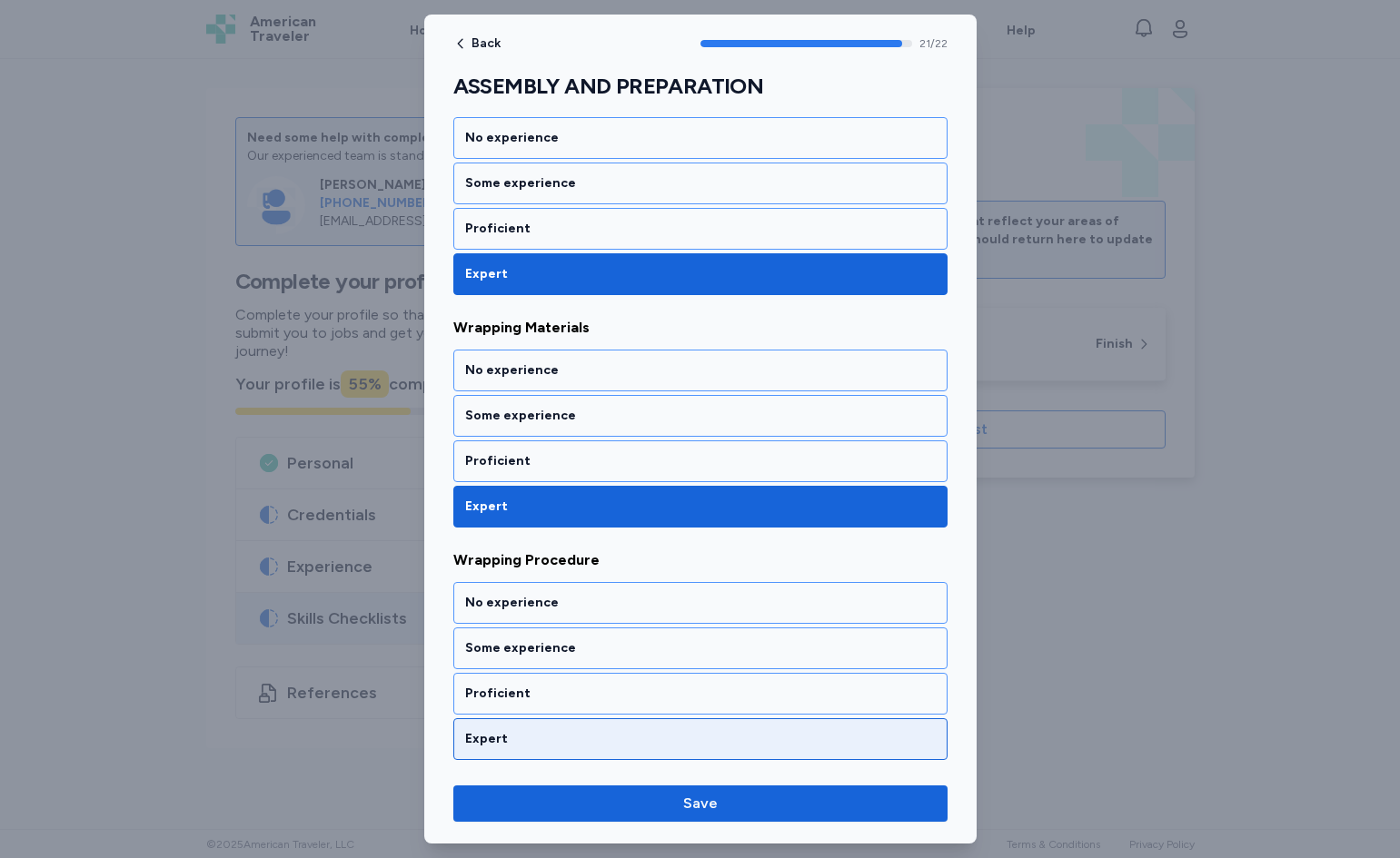
click at [557, 743] on div "Expert" at bounding box center [701, 739] width 471 height 18
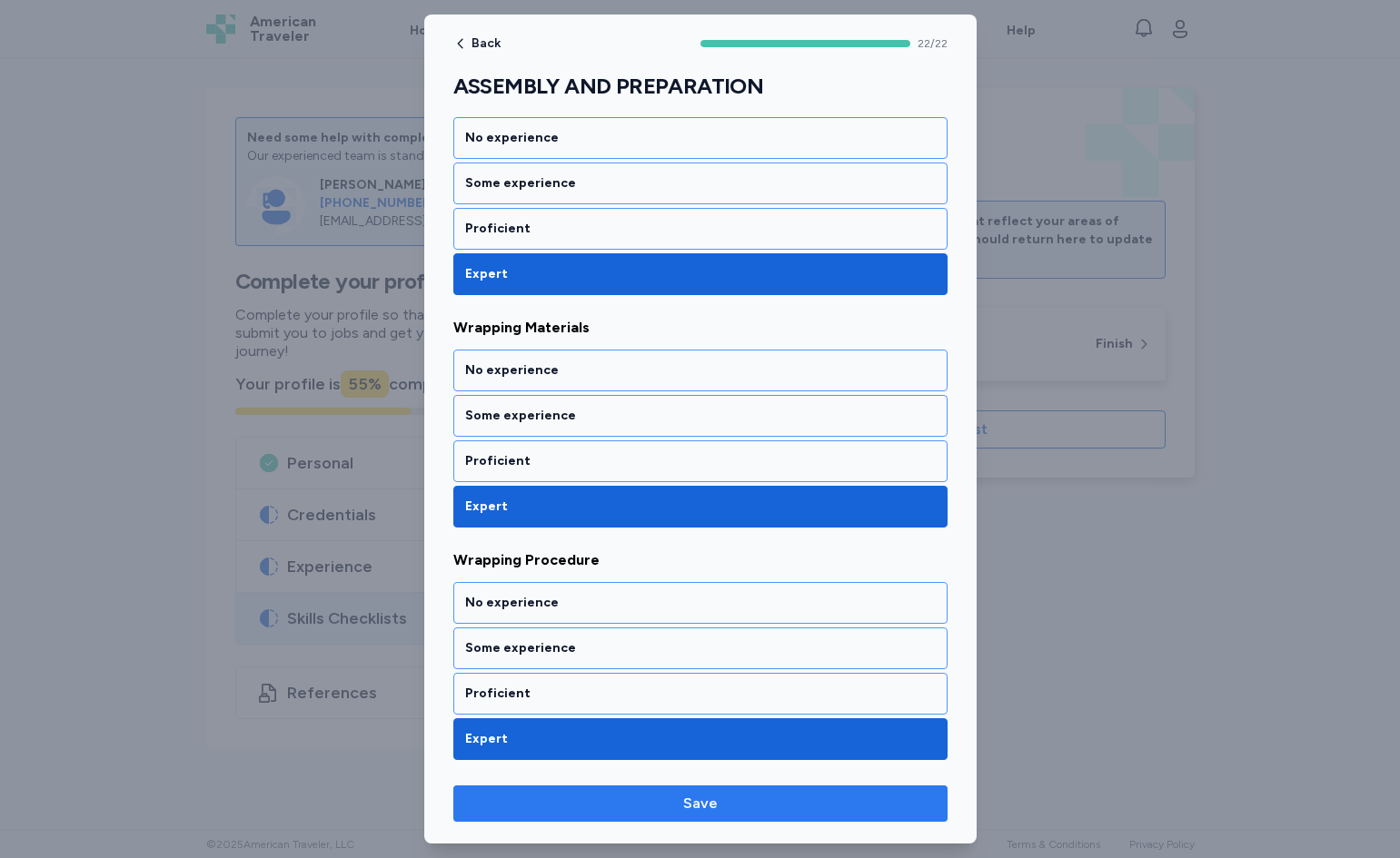
click at [685, 792] on button "Save" at bounding box center [700, 804] width 495 height 36
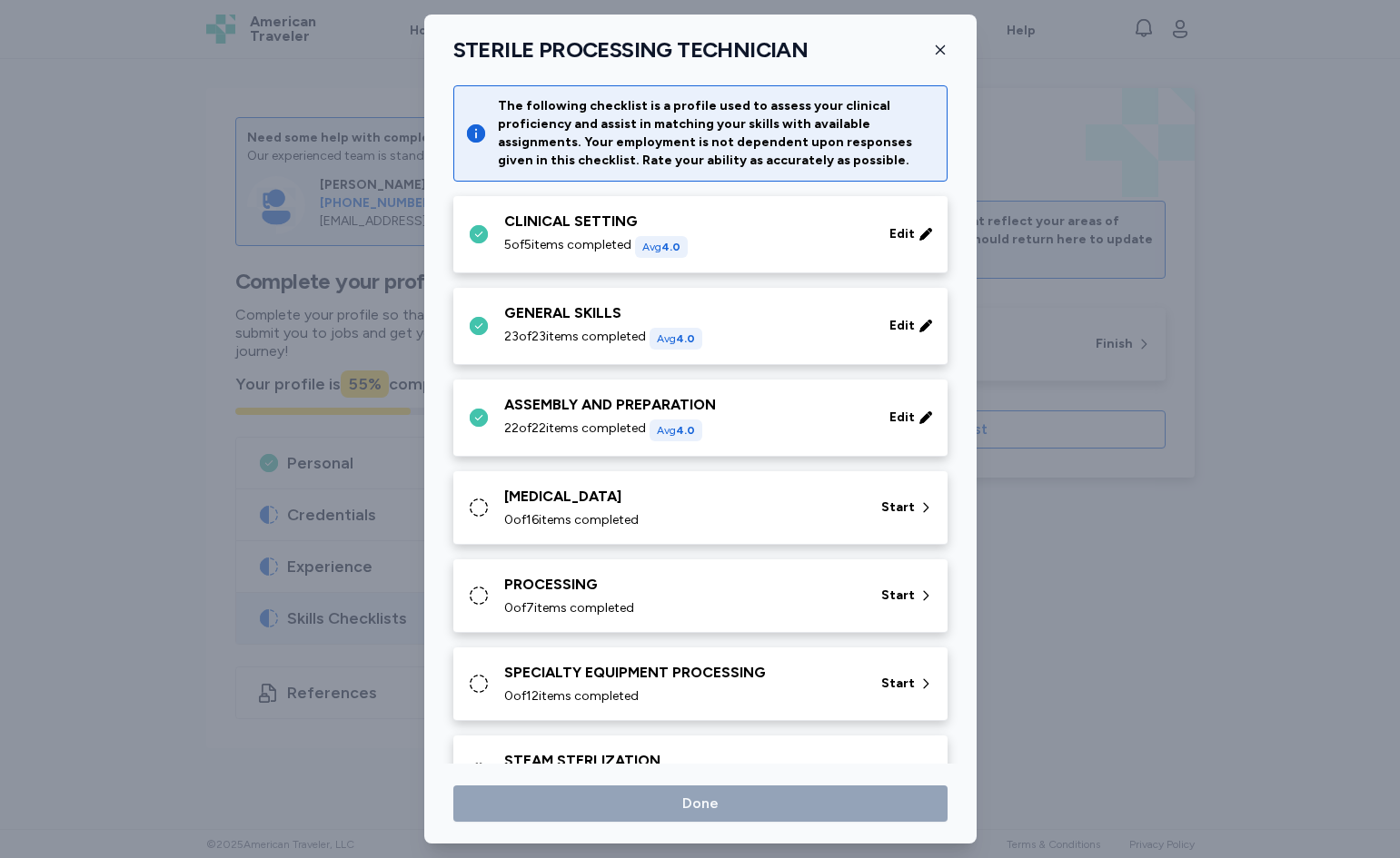
click at [648, 512] on div "0 of 16 items completed" at bounding box center [682, 520] width 355 height 18
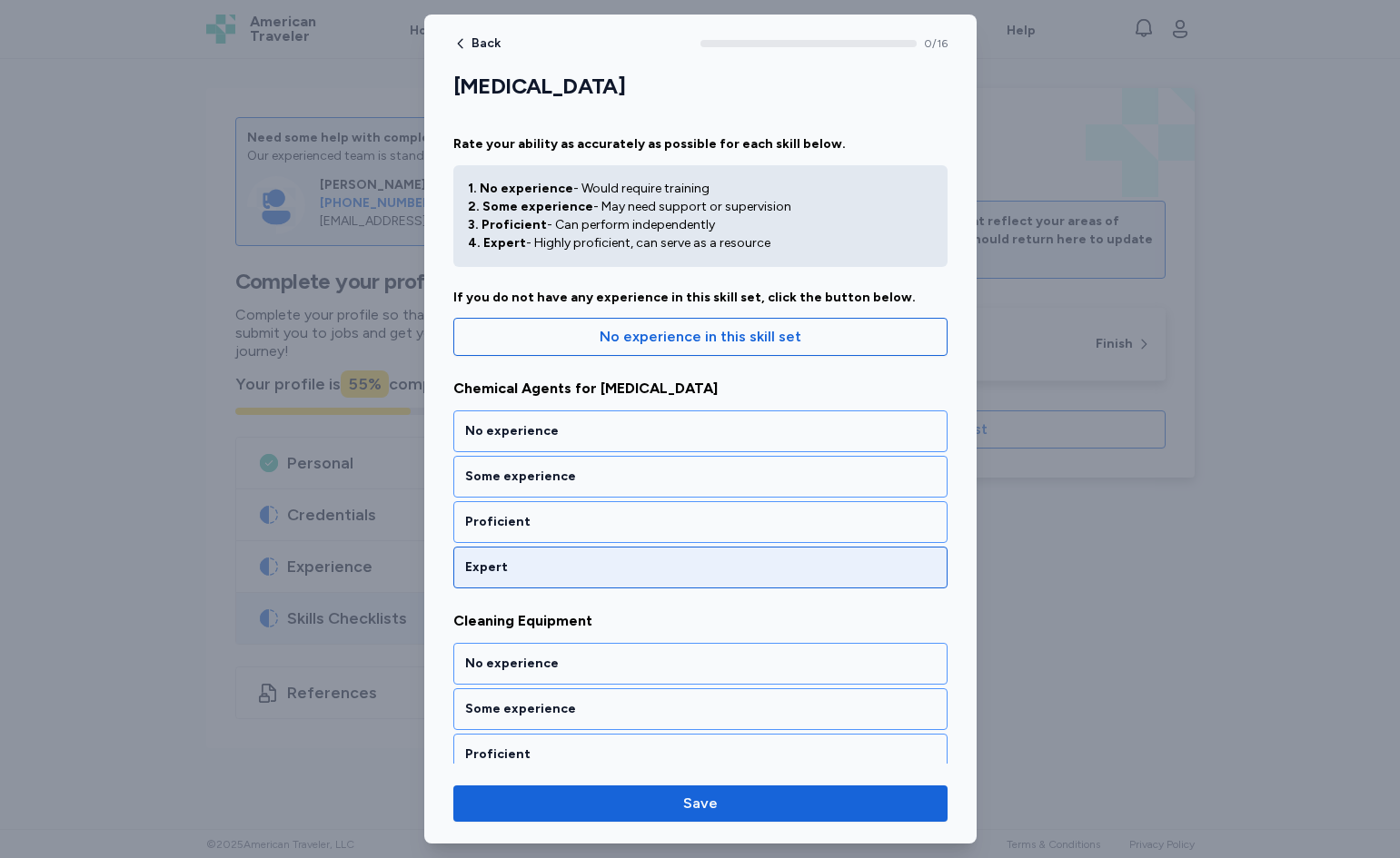
click at [602, 558] on div "Expert" at bounding box center [700, 568] width 495 height 42
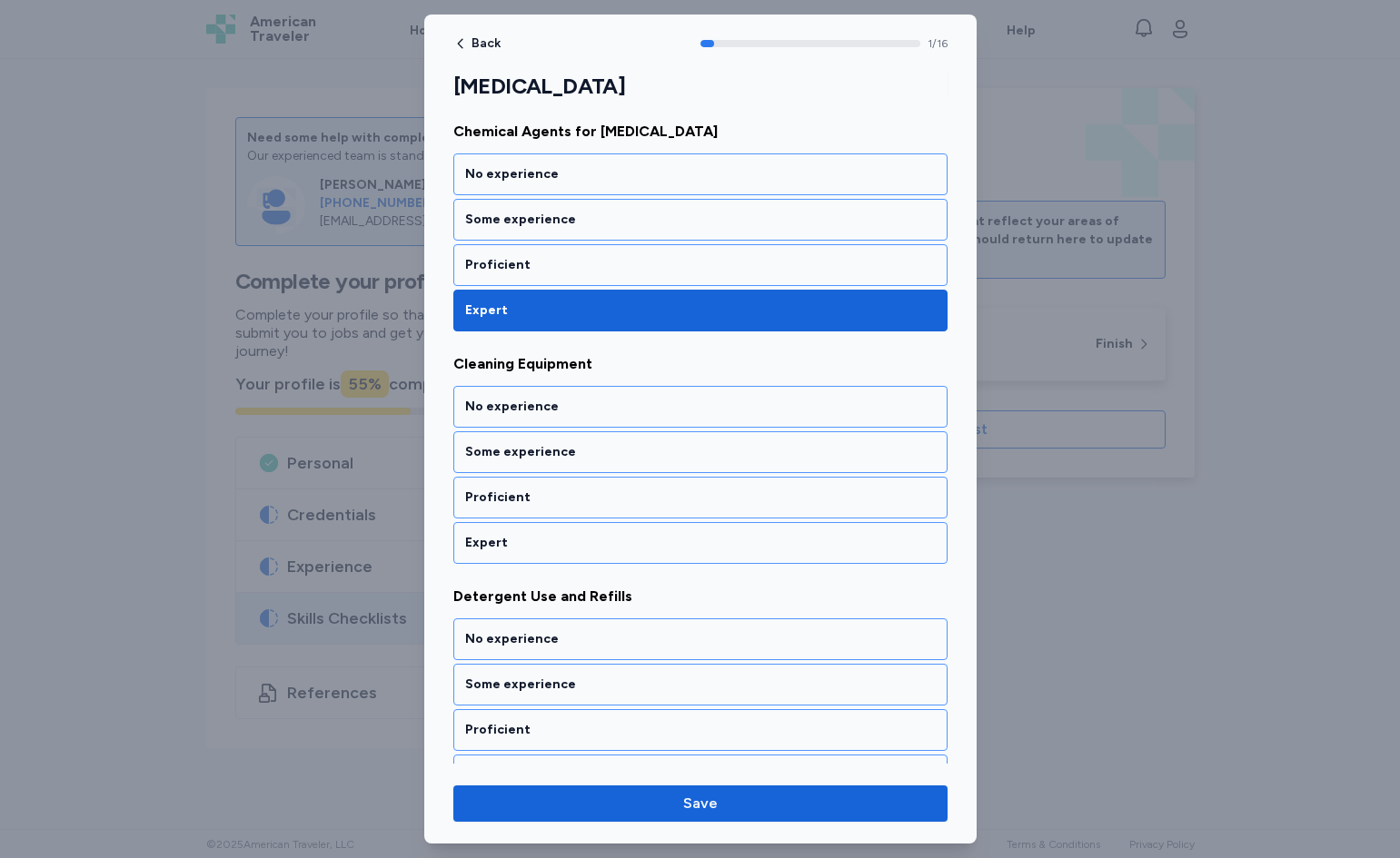
scroll to position [279, 0]
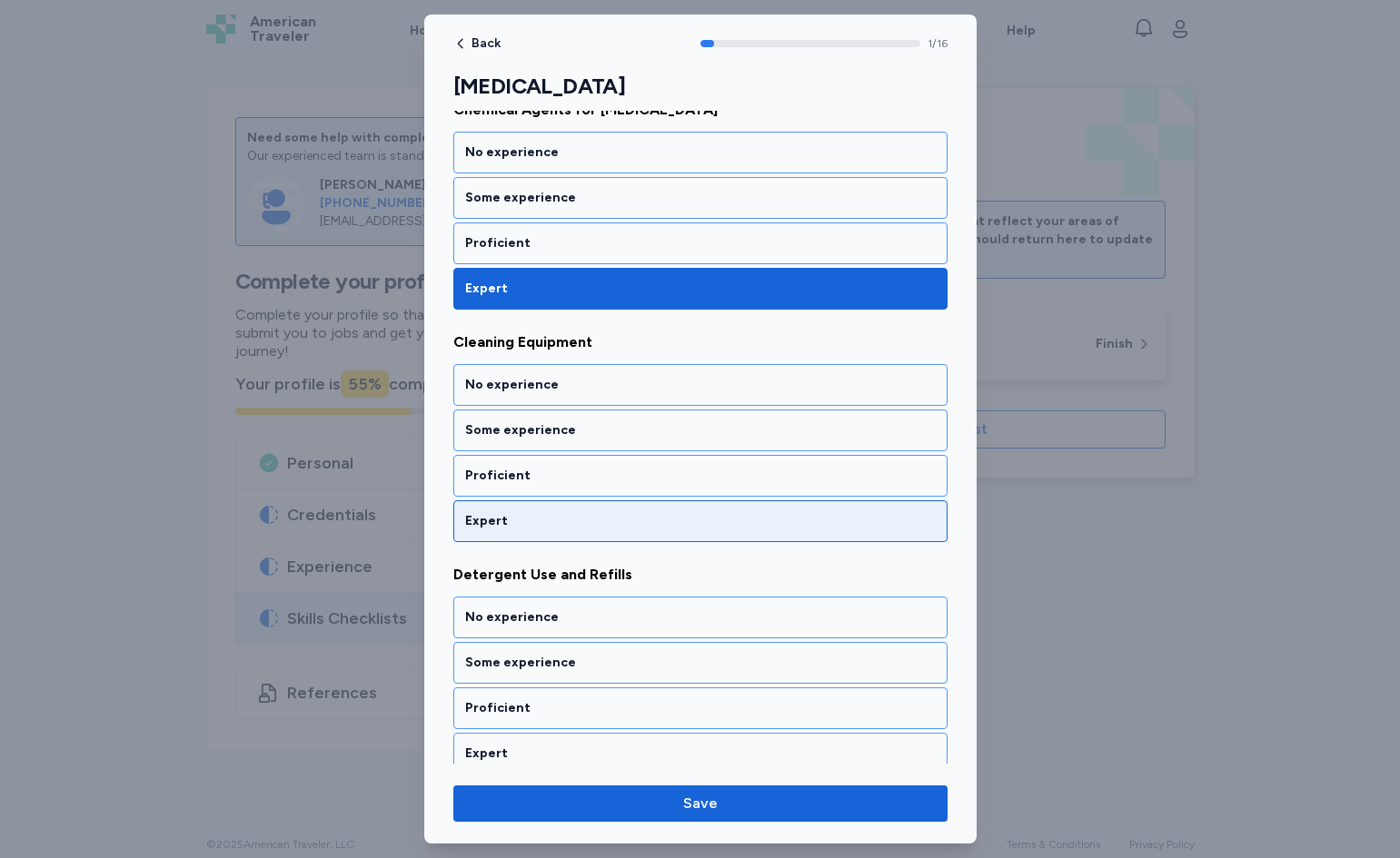
click at [616, 516] on div "Expert" at bounding box center [701, 521] width 471 height 18
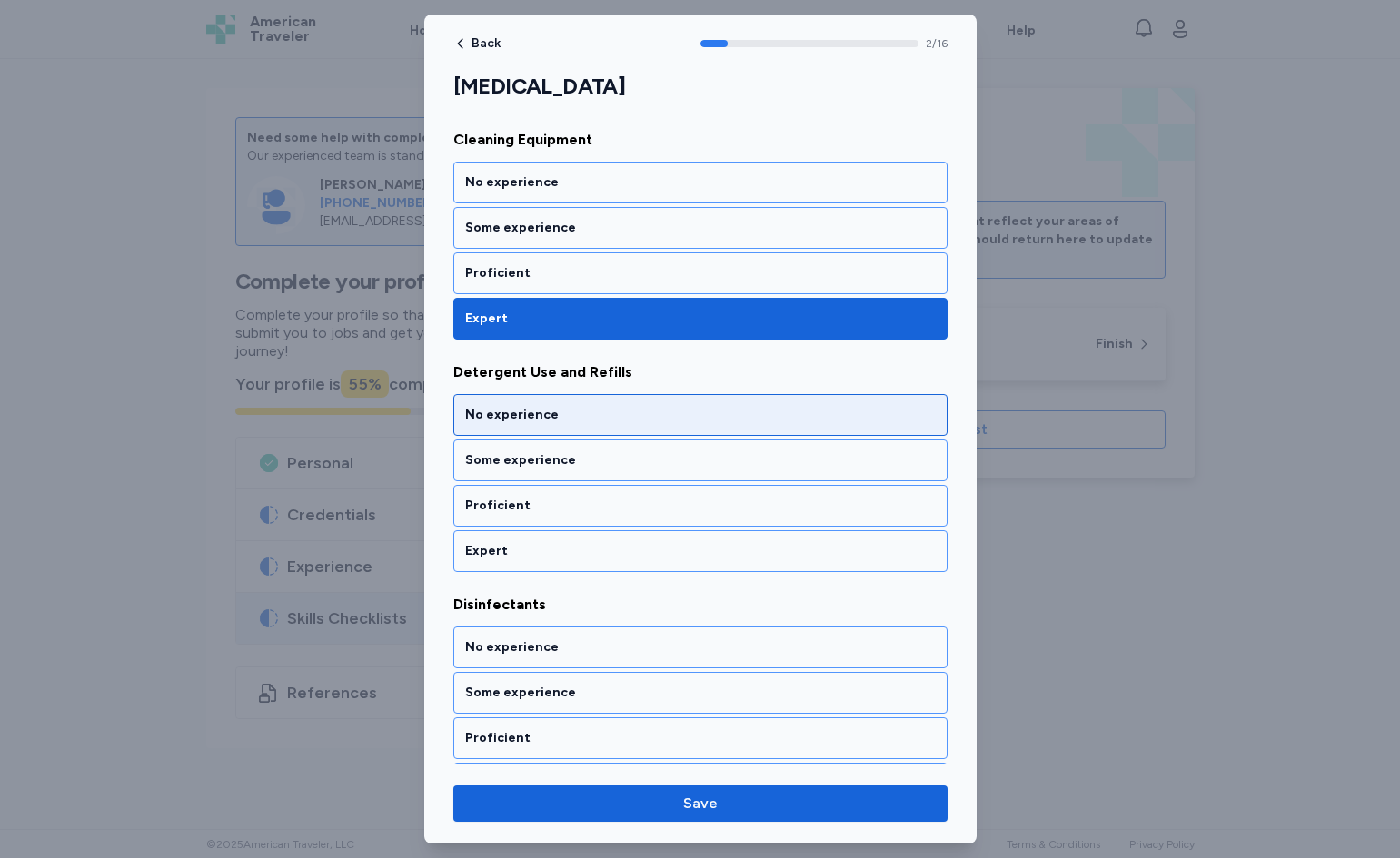
scroll to position [512, 0]
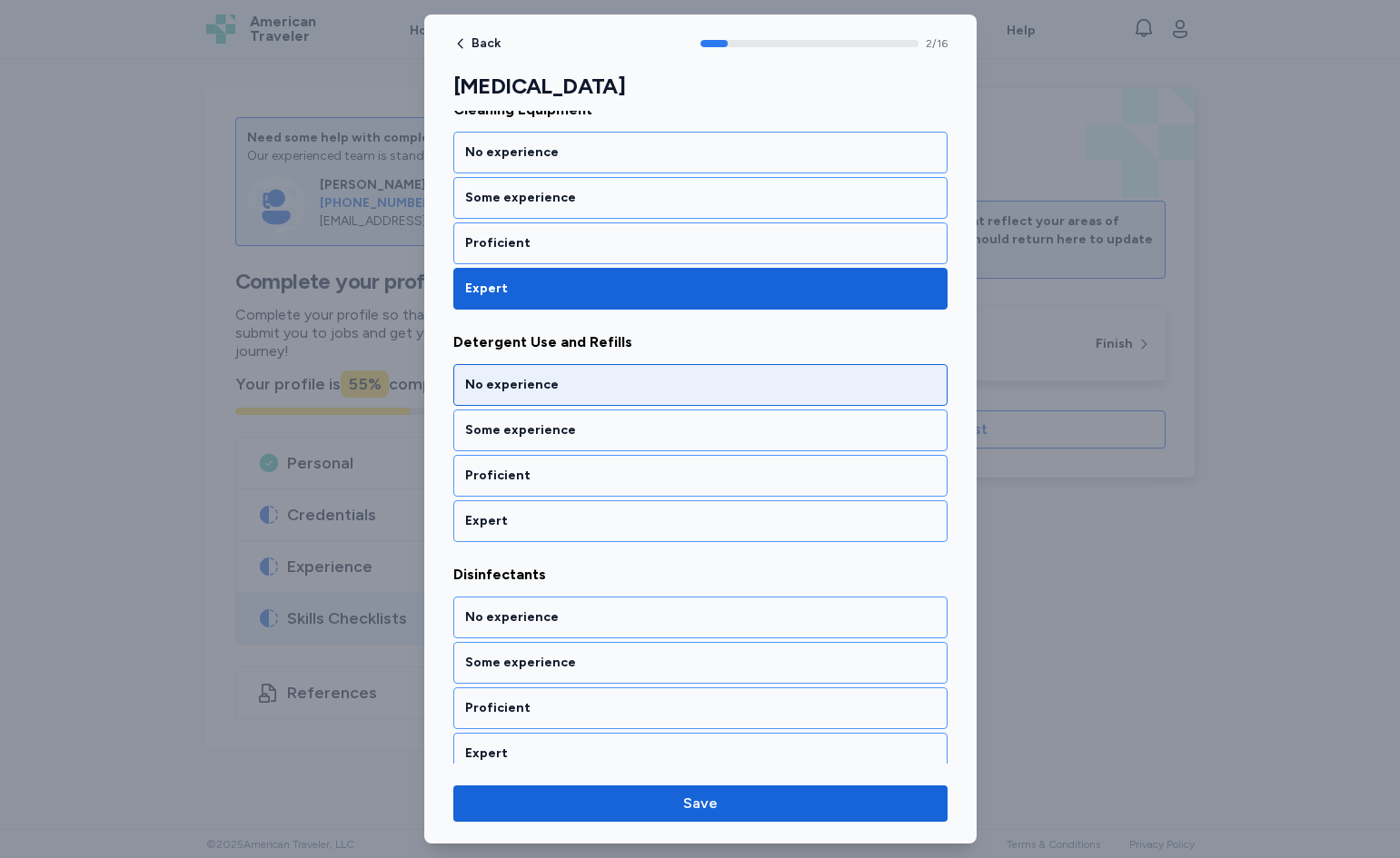
click at [616, 516] on div "Expert" at bounding box center [701, 521] width 471 height 18
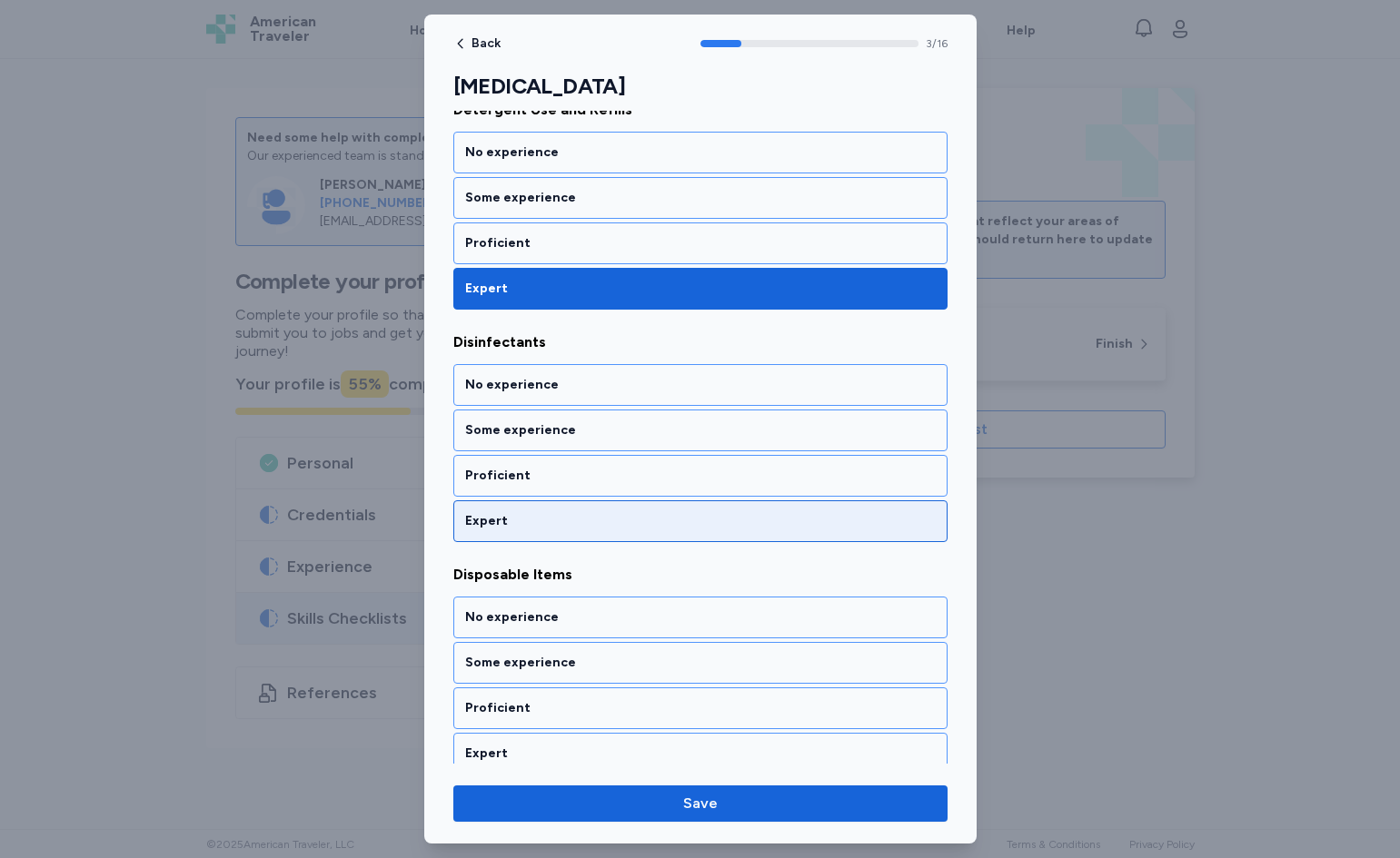
click at [617, 516] on div "Expert" at bounding box center [701, 521] width 471 height 18
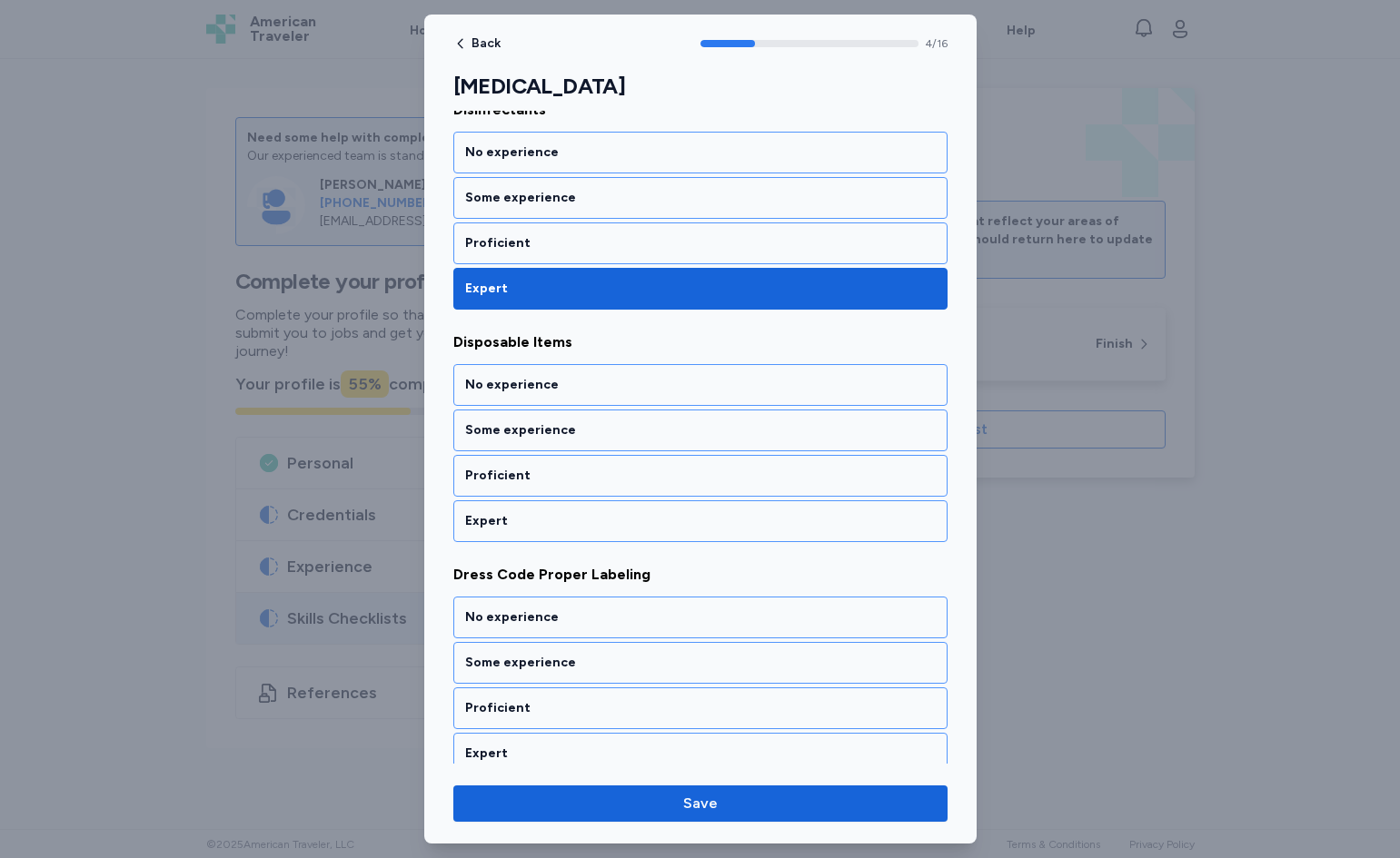
click at [617, 516] on div "Expert" at bounding box center [701, 521] width 471 height 18
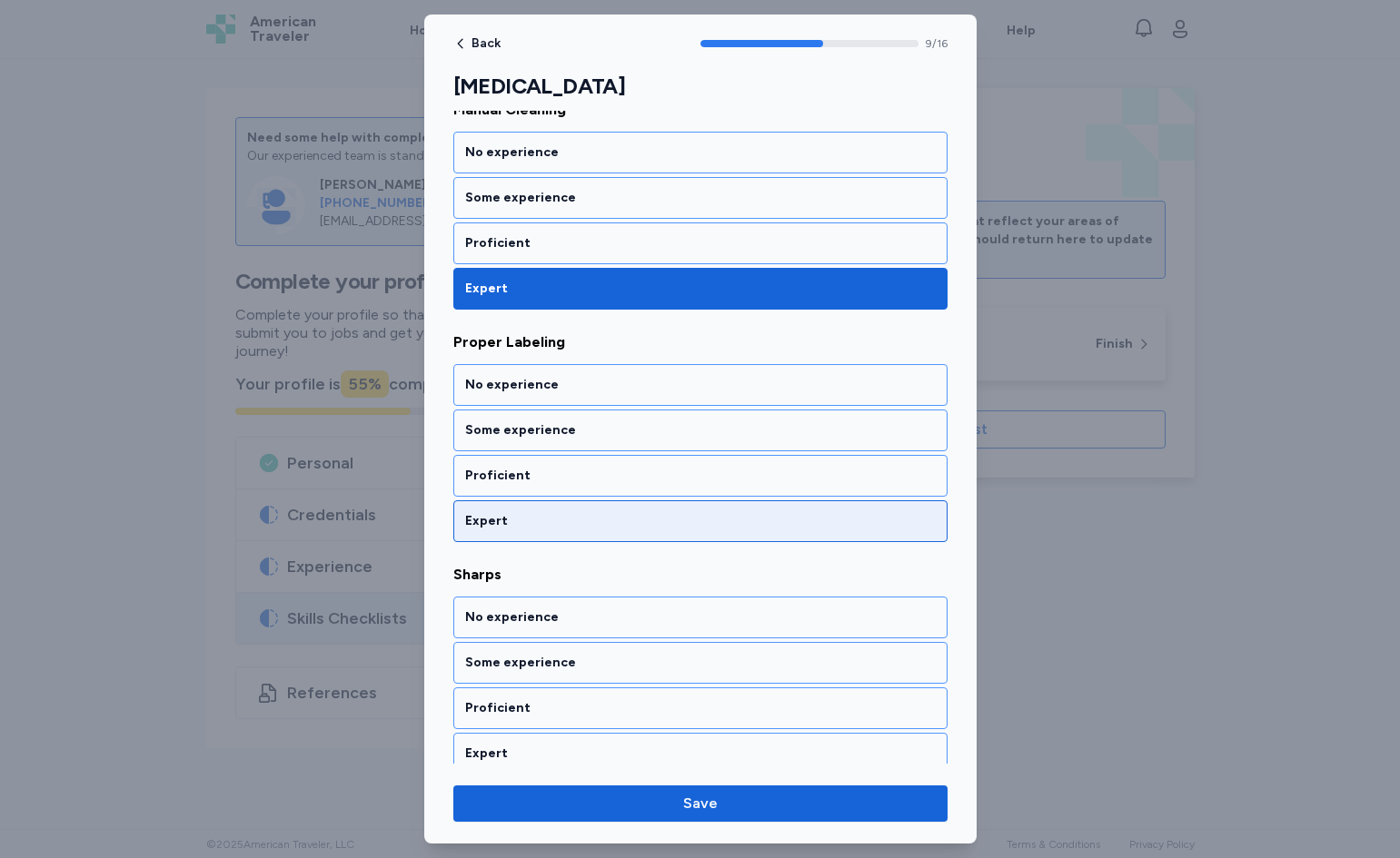
click at [618, 516] on div "Expert" at bounding box center [701, 521] width 471 height 18
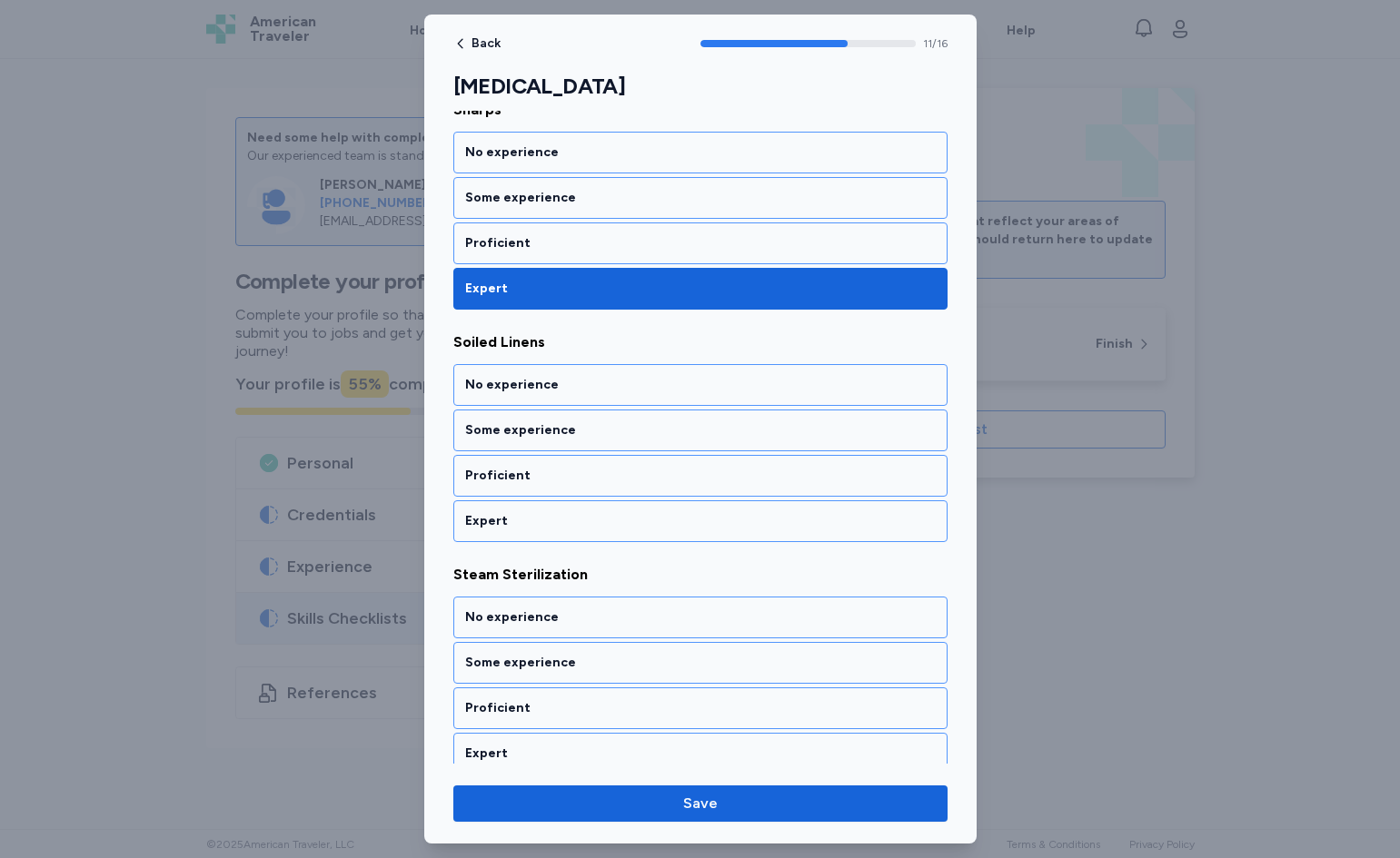
click at [618, 516] on div "Expert" at bounding box center [701, 521] width 471 height 18
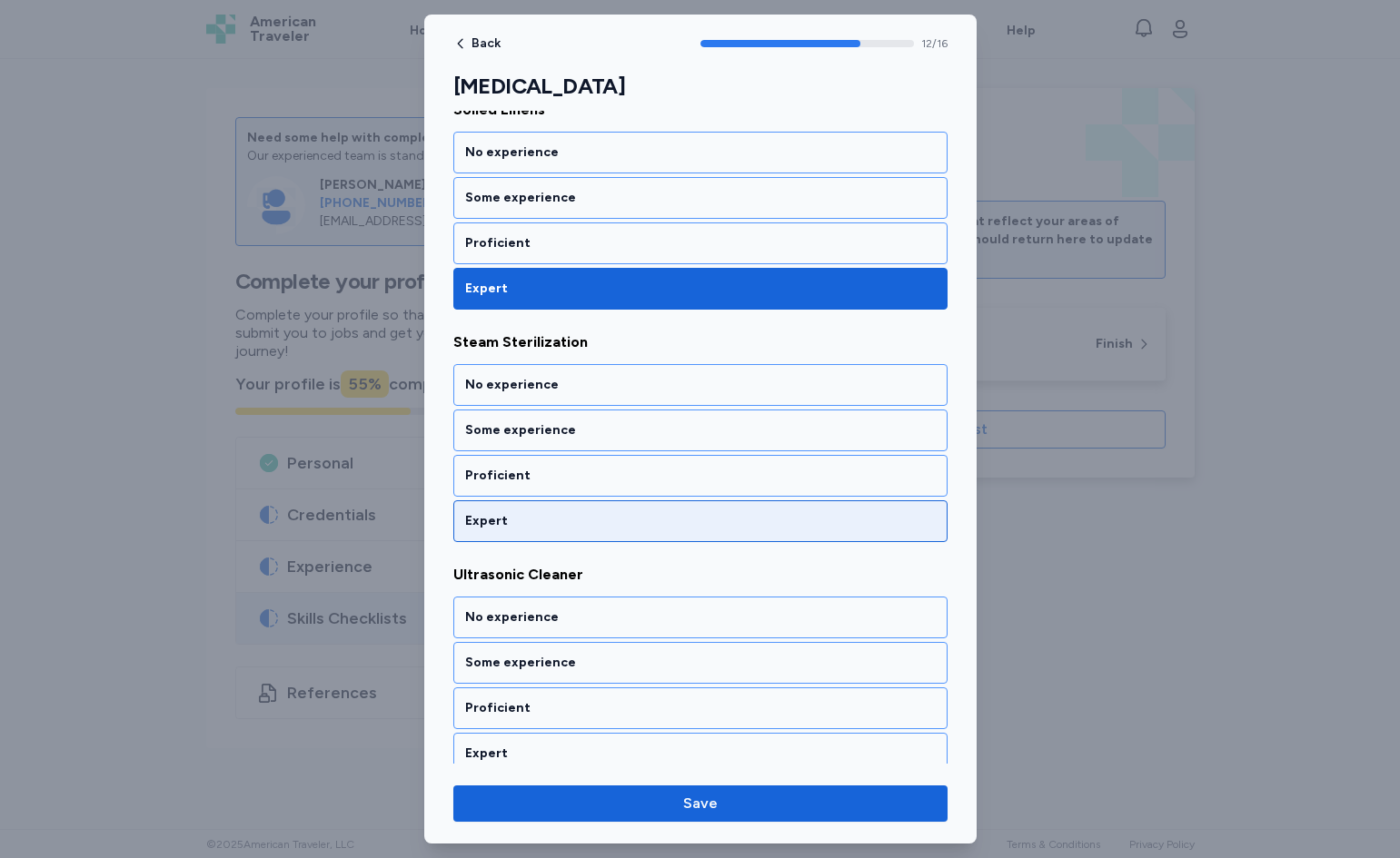
click at [620, 516] on div "Expert" at bounding box center [701, 521] width 471 height 18
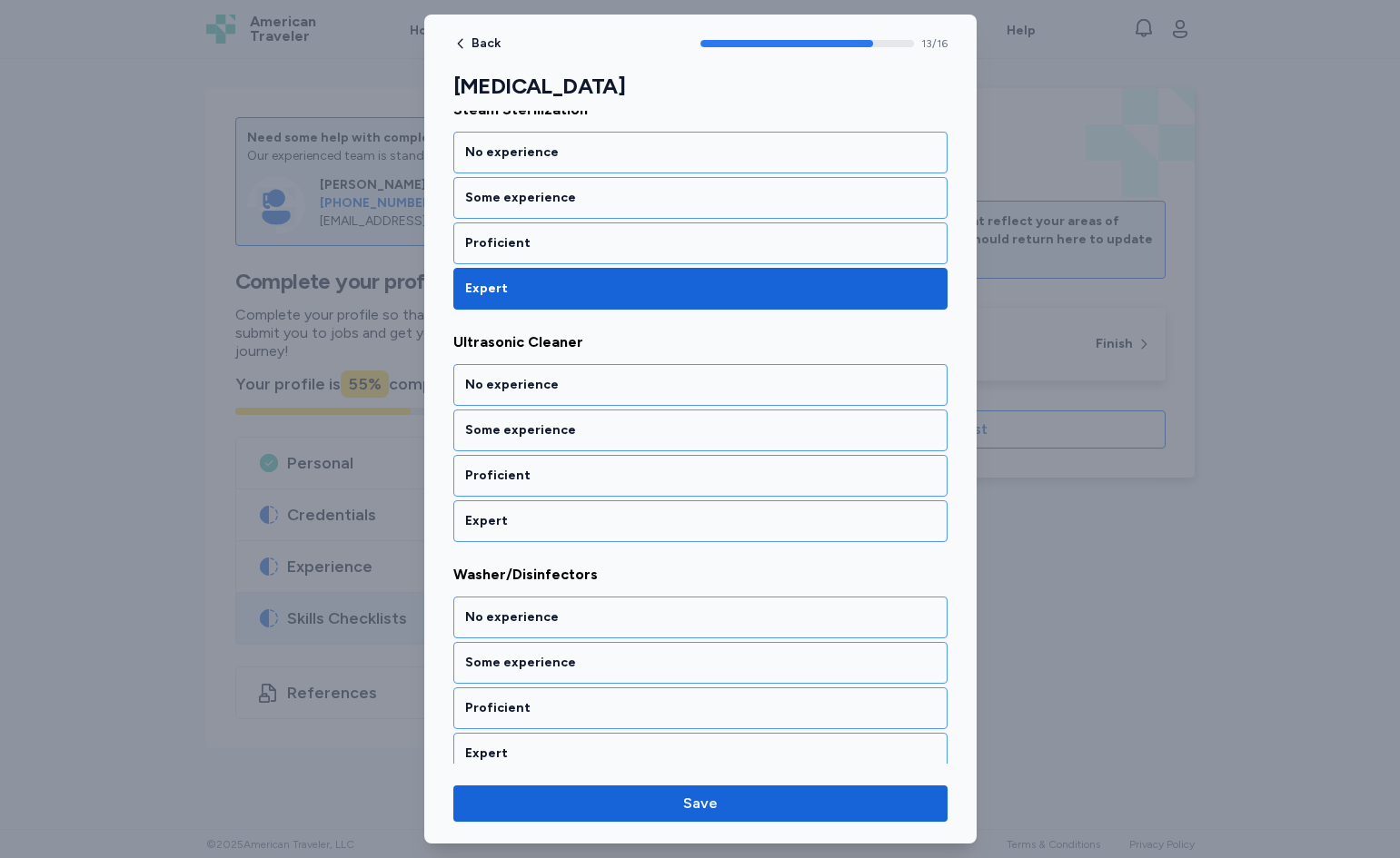
click at [620, 516] on div "Expert" at bounding box center [701, 521] width 471 height 18
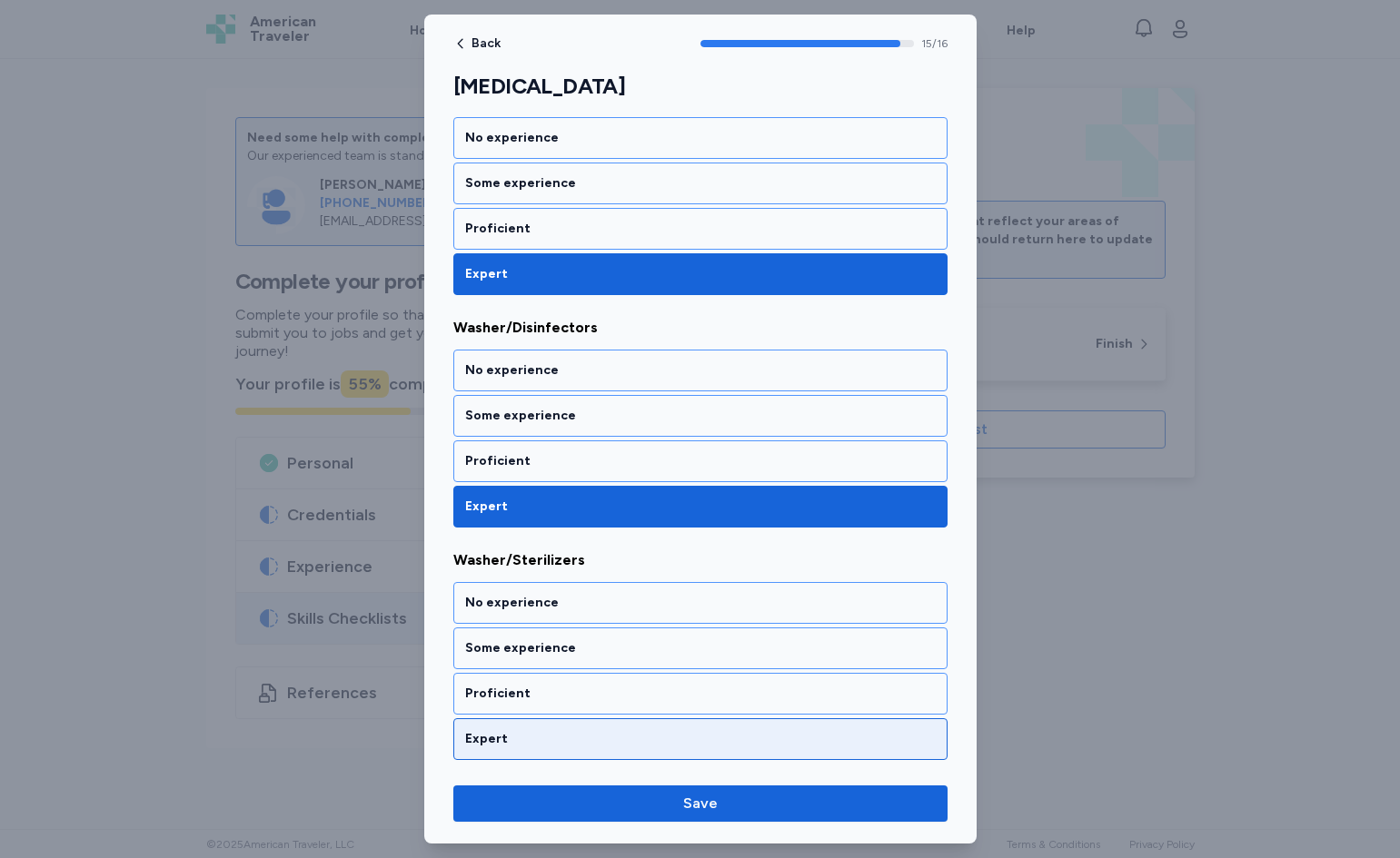
click at [592, 741] on div "Expert" at bounding box center [701, 739] width 471 height 18
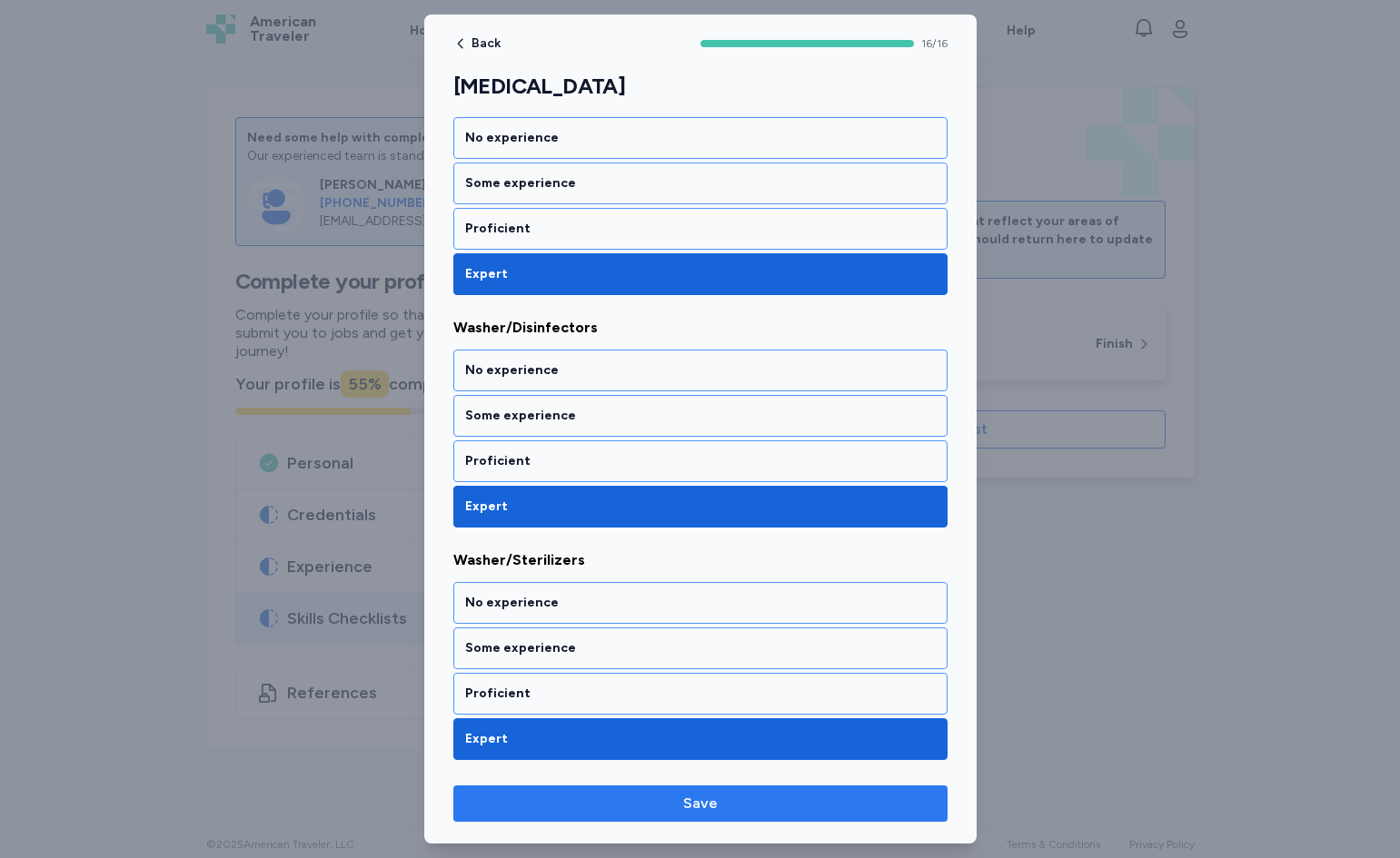
click at [798, 804] on span "Save" at bounding box center [700, 803] width 466 height 22
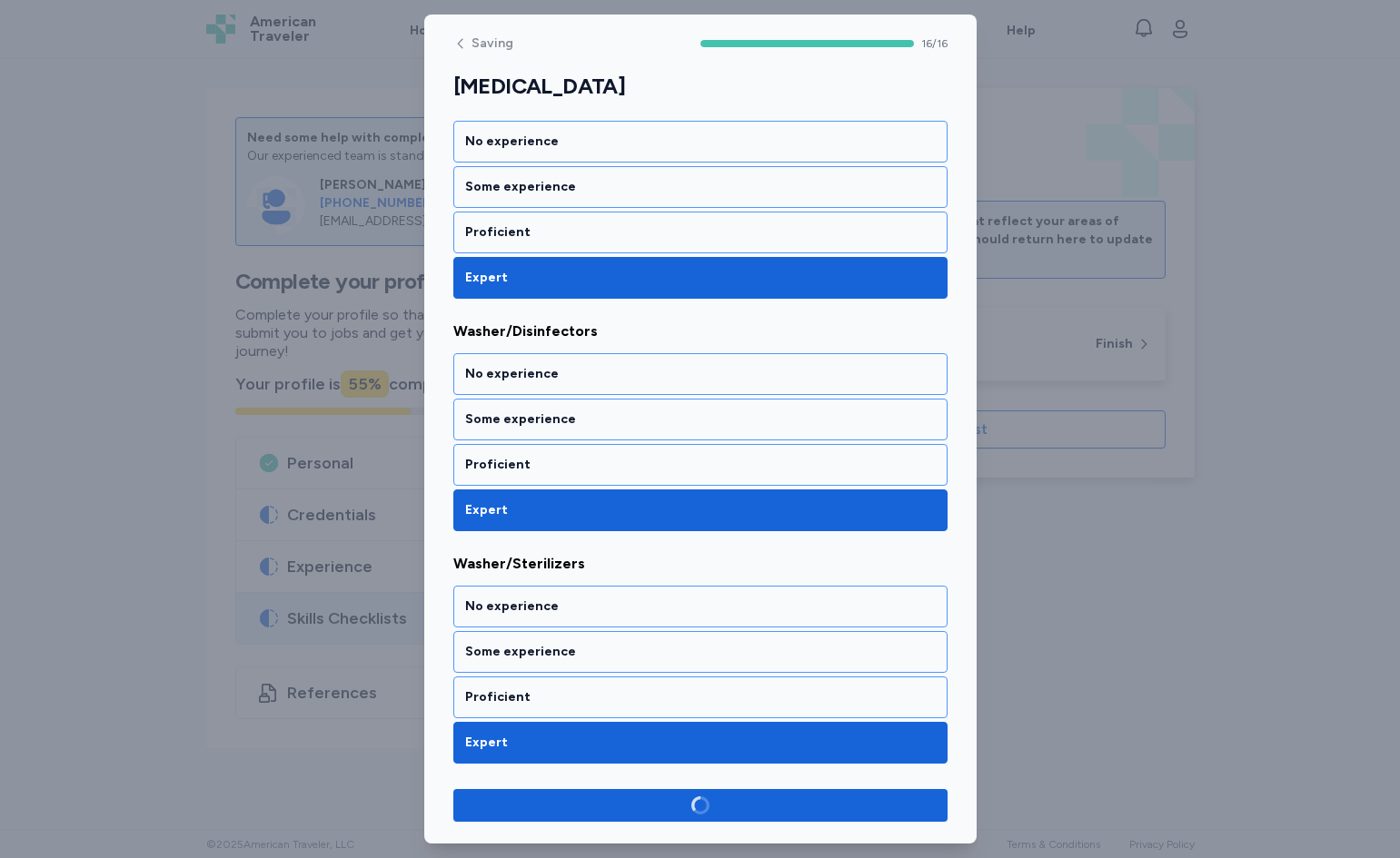
scroll to position [3312, 0]
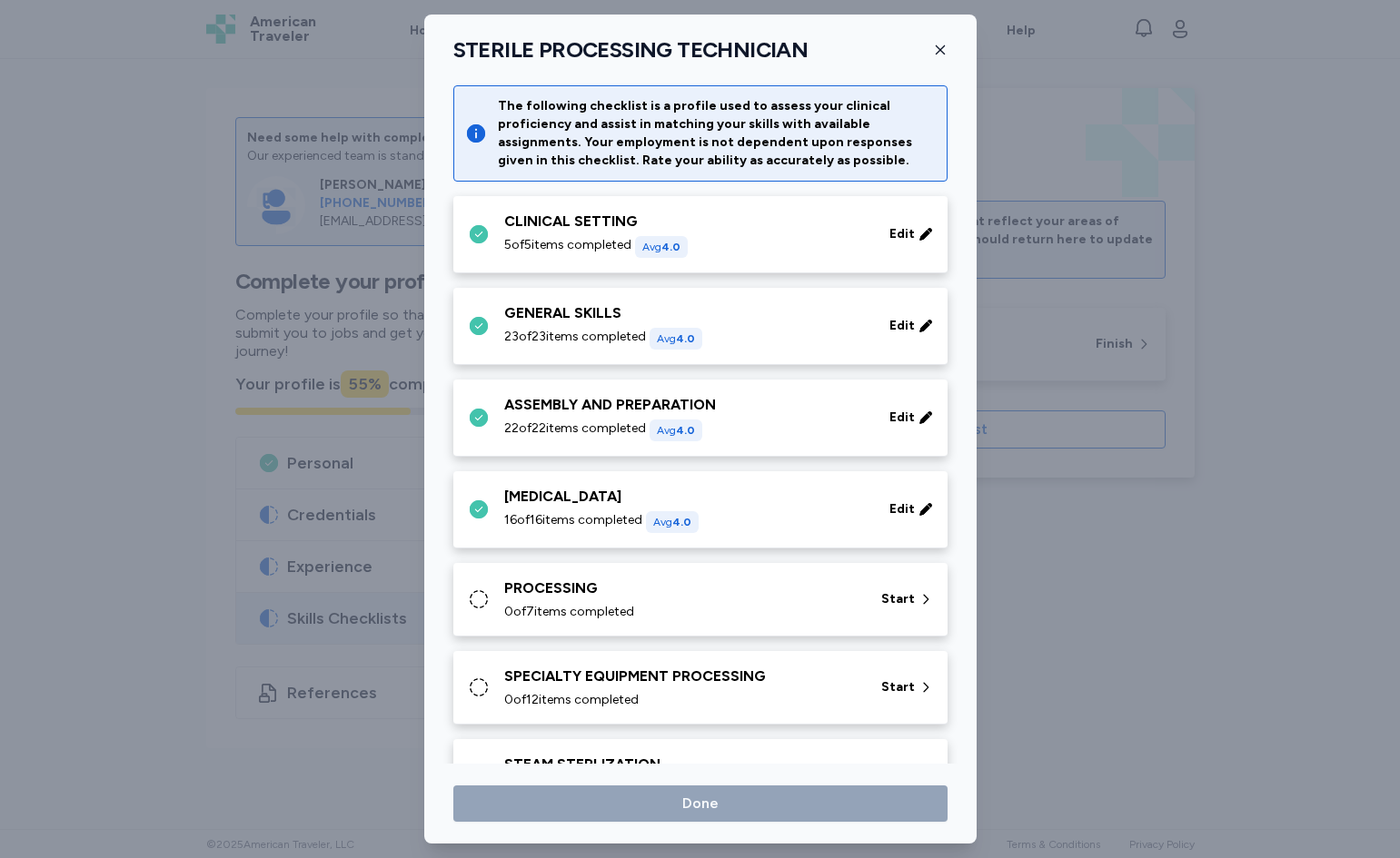
click at [588, 608] on span "0 of 7 items completed" at bounding box center [568, 611] width 130 height 18
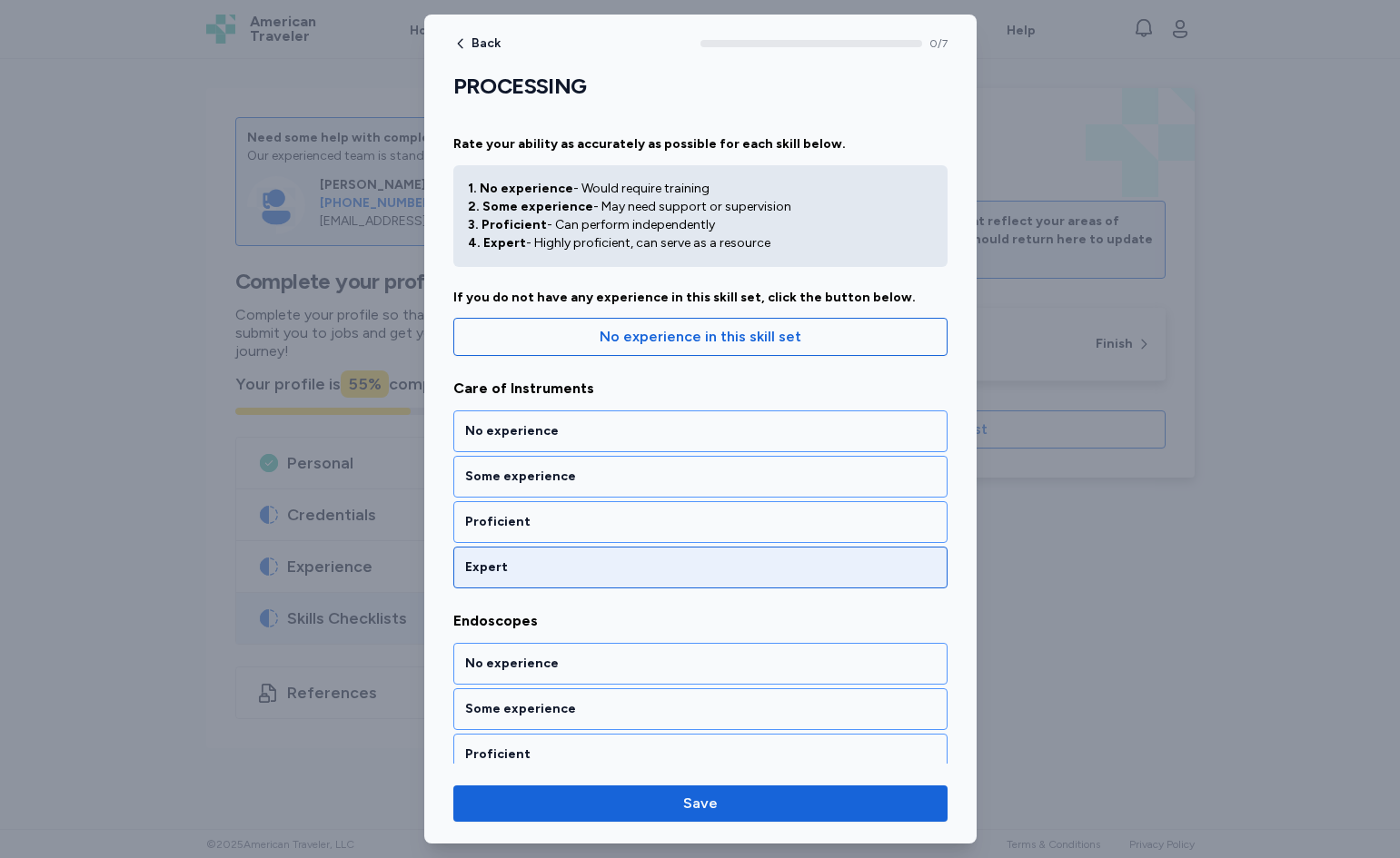
click at [587, 563] on div "Expert" at bounding box center [701, 567] width 471 height 18
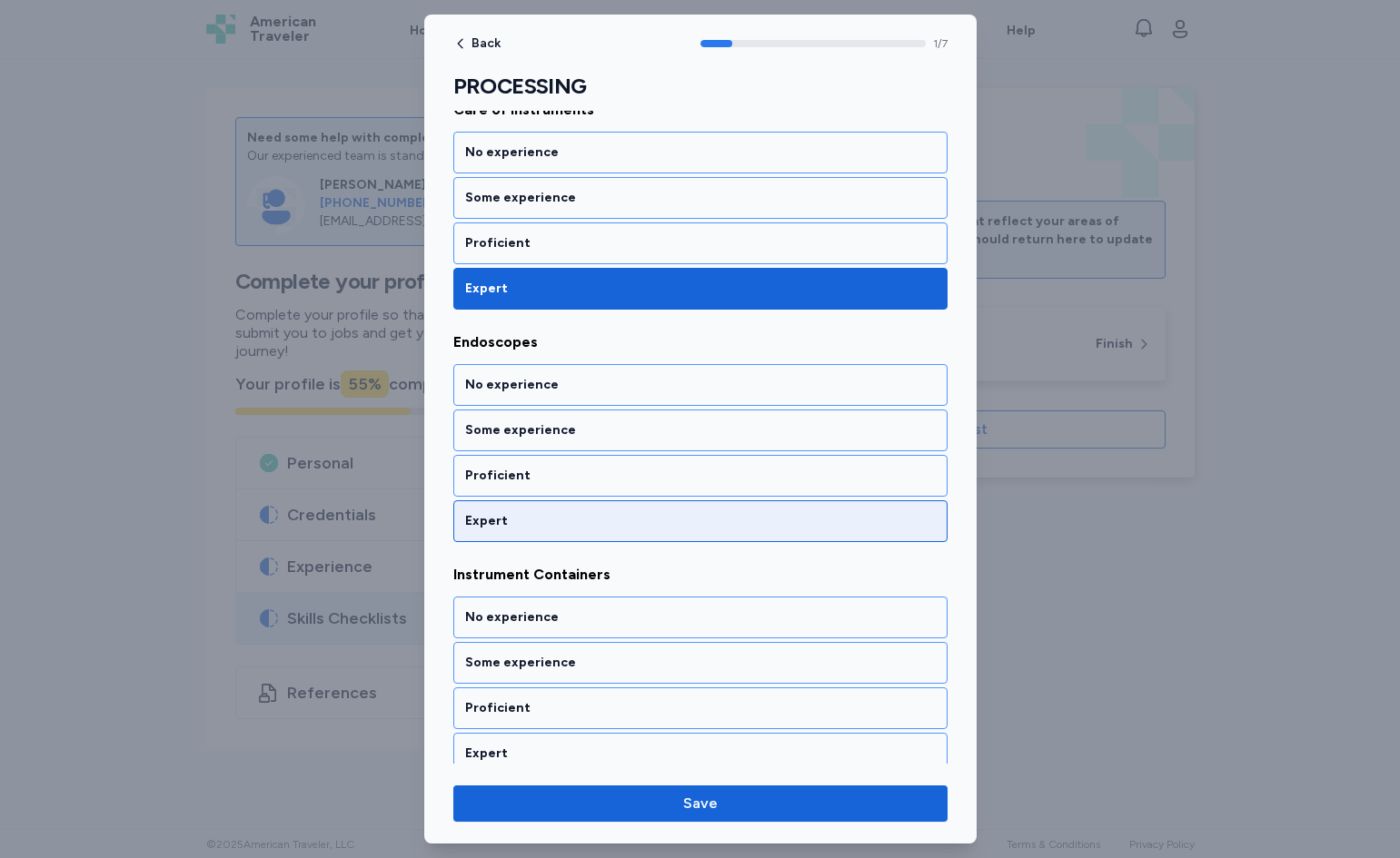
click at [587, 535] on div "Expert" at bounding box center [700, 521] width 495 height 42
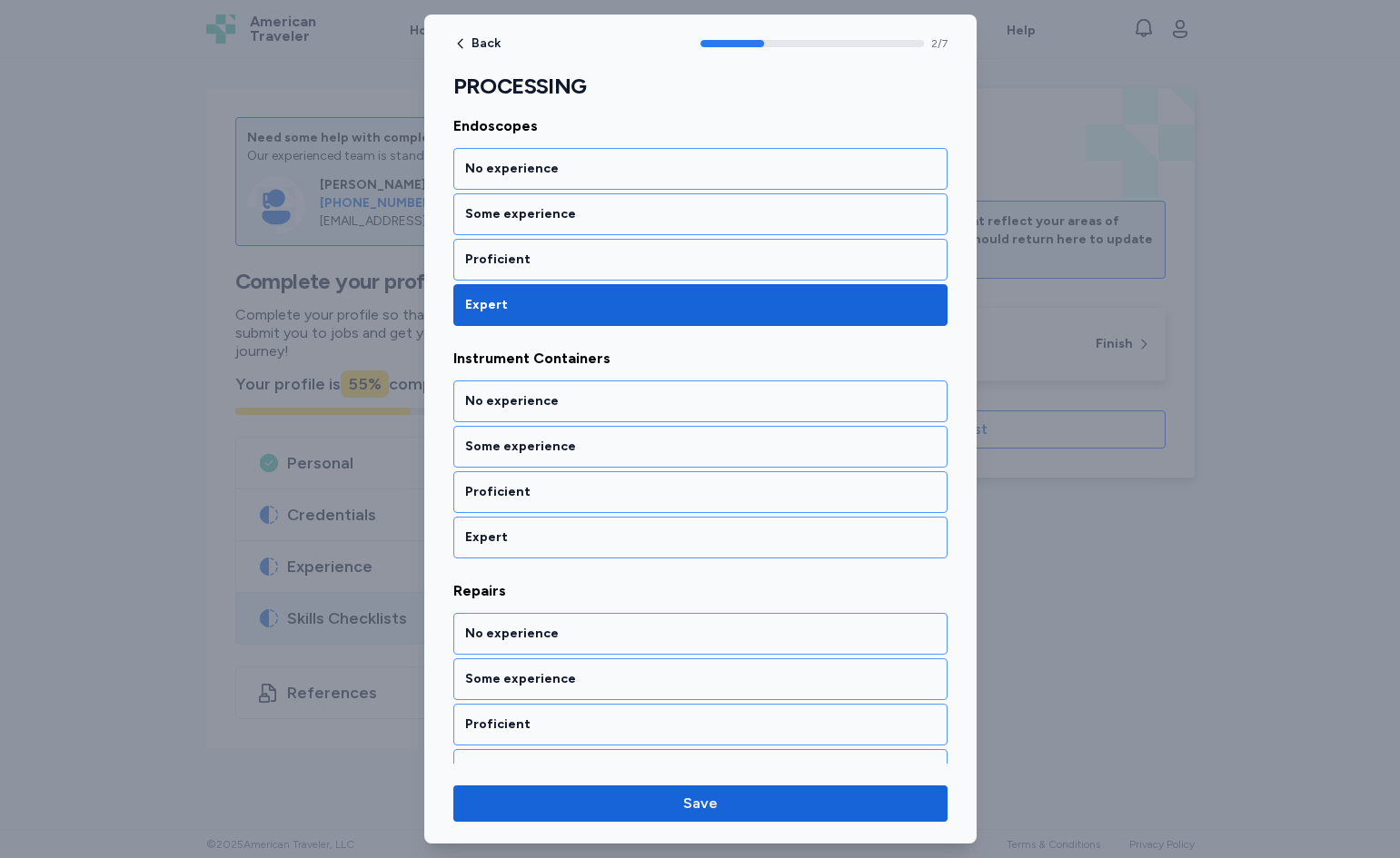
scroll to position [512, 0]
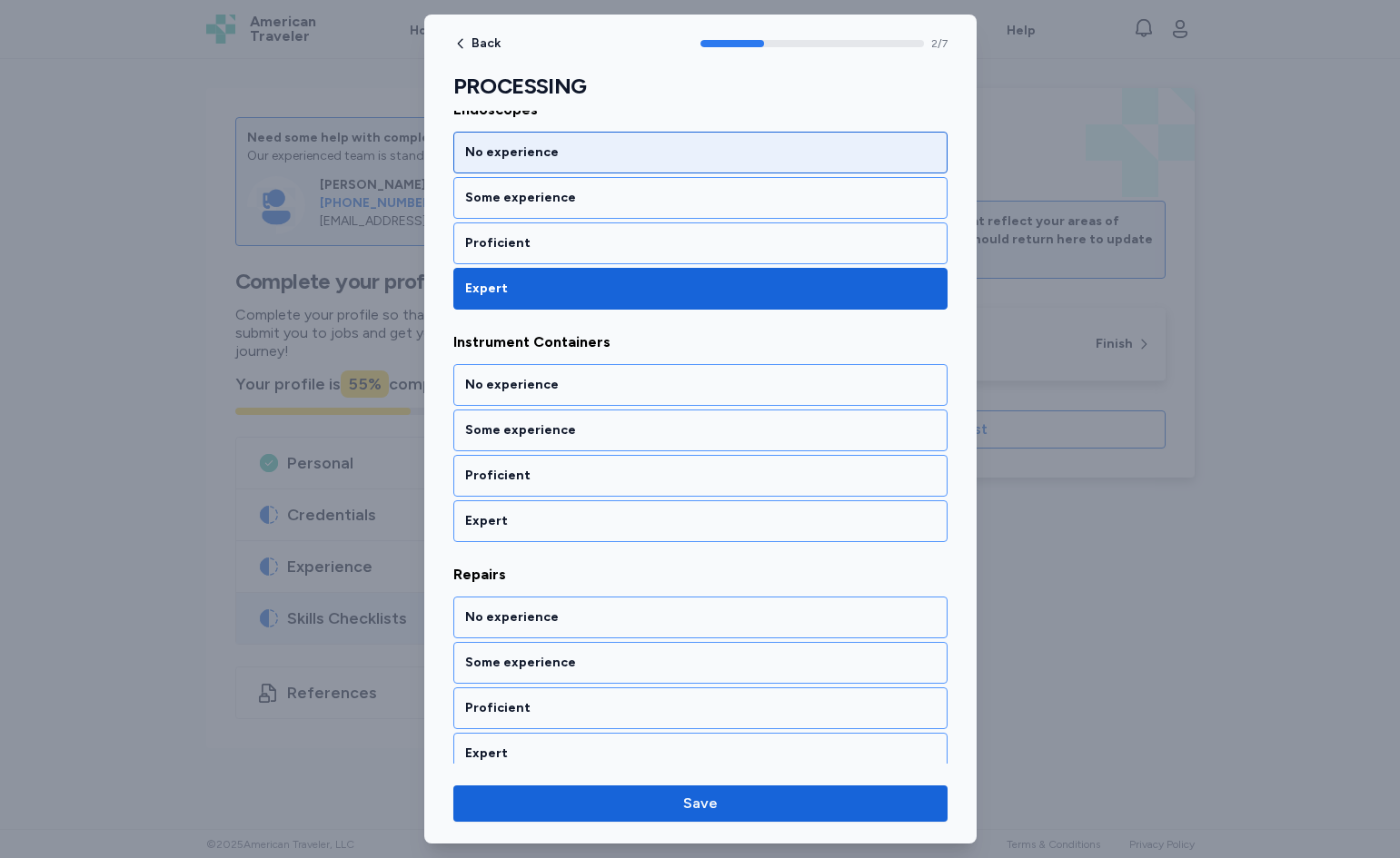
click at [570, 150] on div "No experience" at bounding box center [701, 153] width 471 height 18
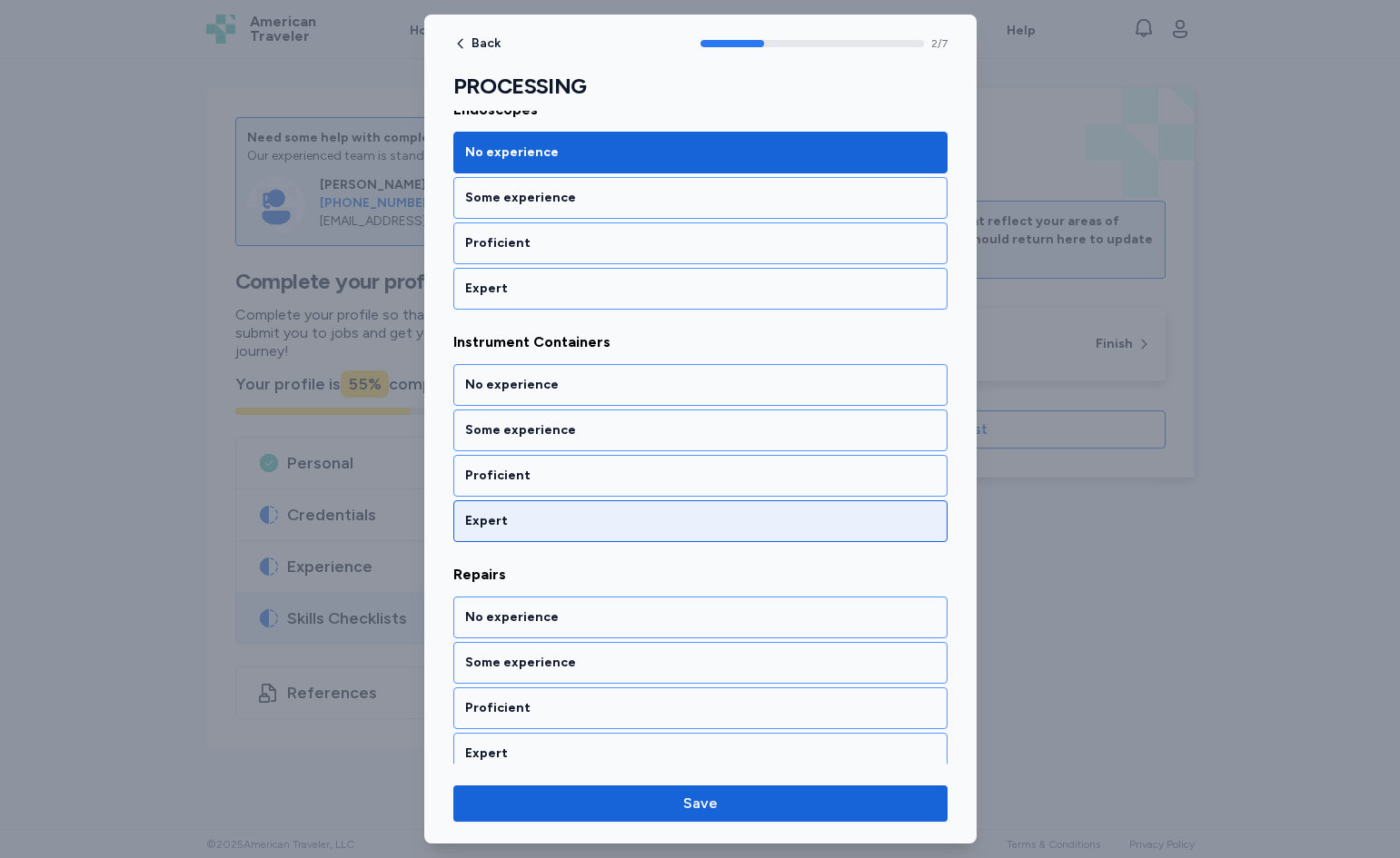
click at [557, 513] on div "Expert" at bounding box center [701, 521] width 471 height 18
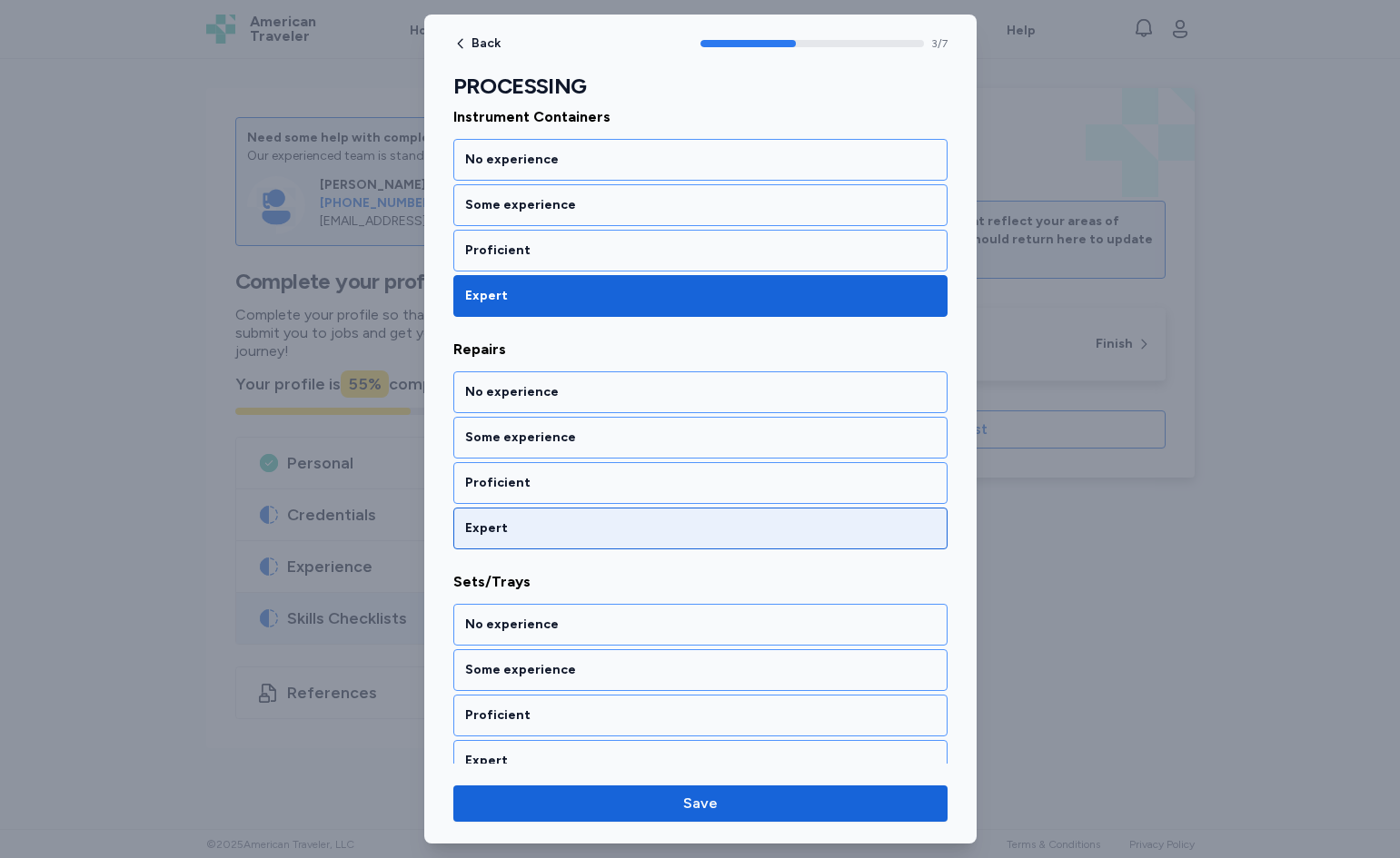
scroll to position [744, 0]
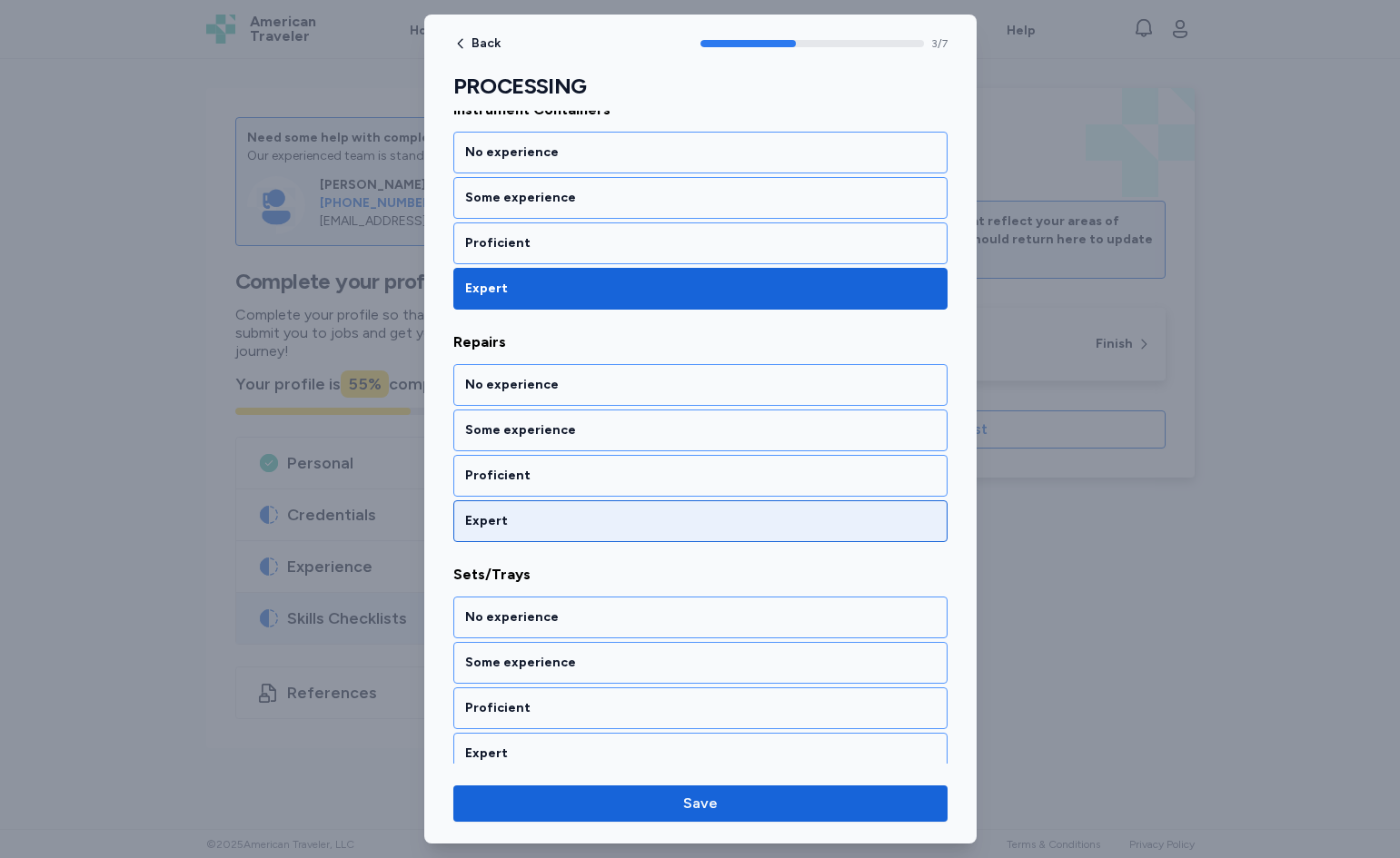
click at [555, 522] on div "Expert" at bounding box center [701, 521] width 471 height 18
click at [555, 525] on div "Expert" at bounding box center [701, 521] width 471 height 18
click at [558, 525] on div "Expert" at bounding box center [701, 521] width 471 height 18
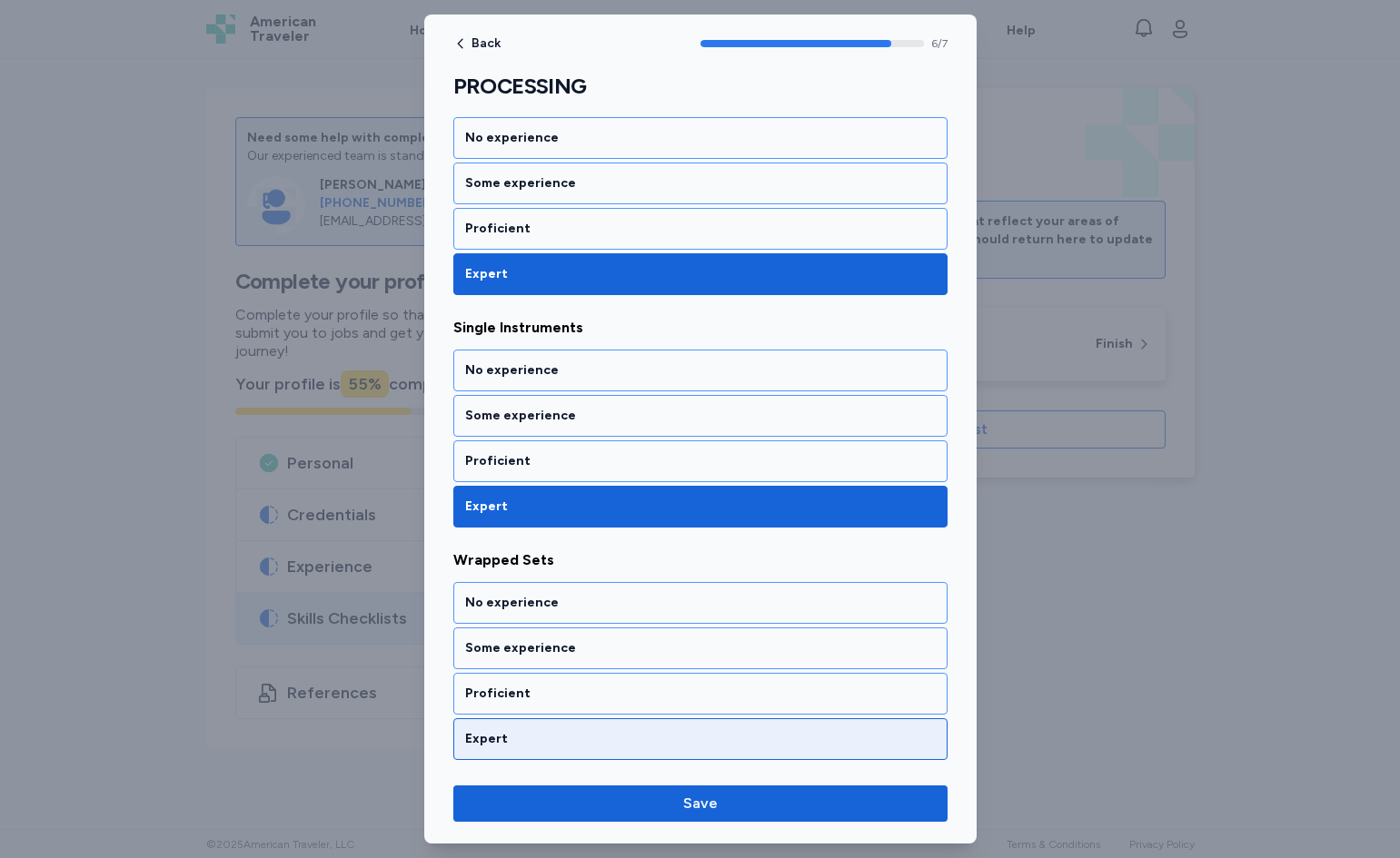
click at [533, 753] on div "Expert" at bounding box center [700, 740] width 495 height 42
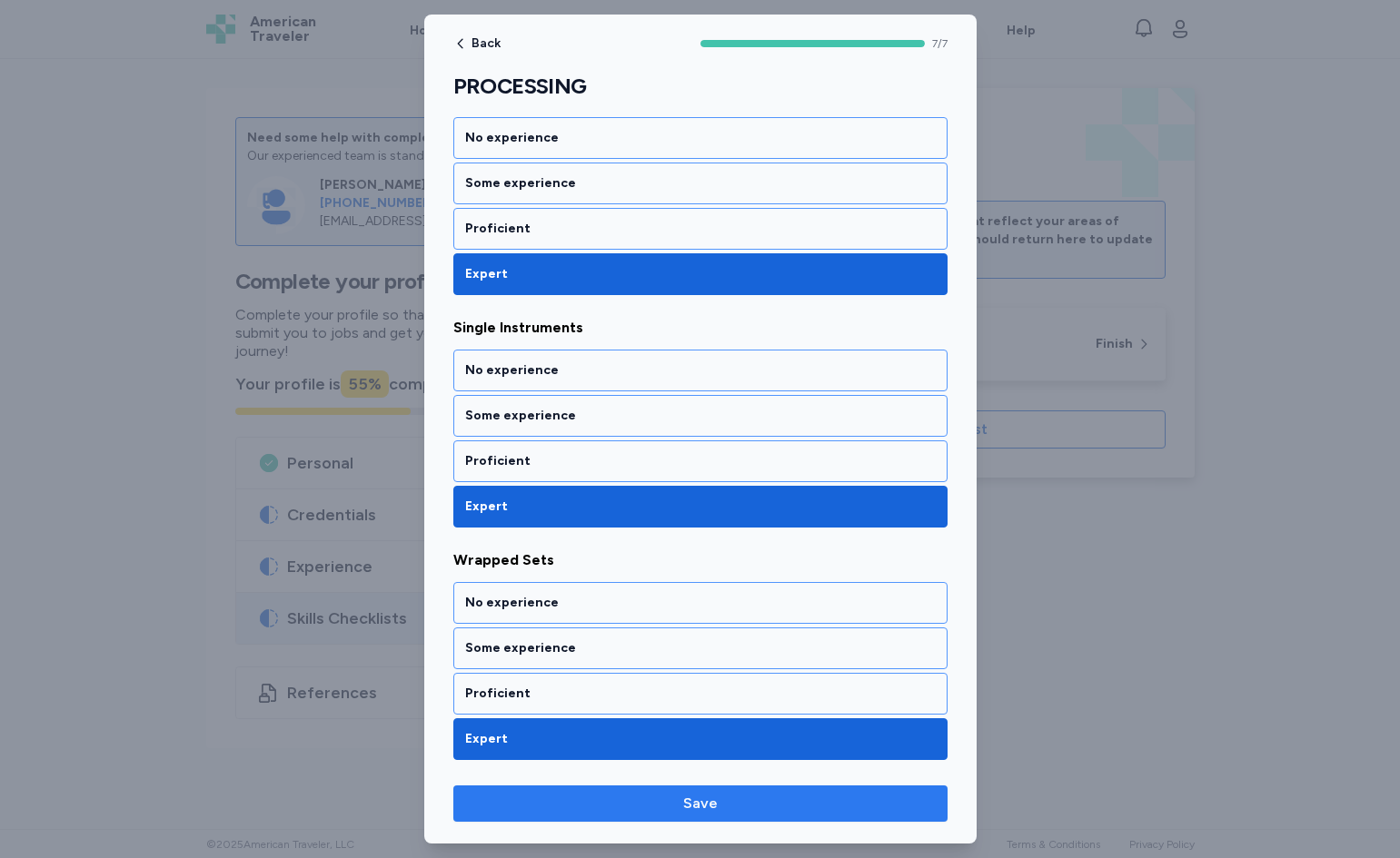
click at [617, 809] on span "Save" at bounding box center [700, 803] width 466 height 22
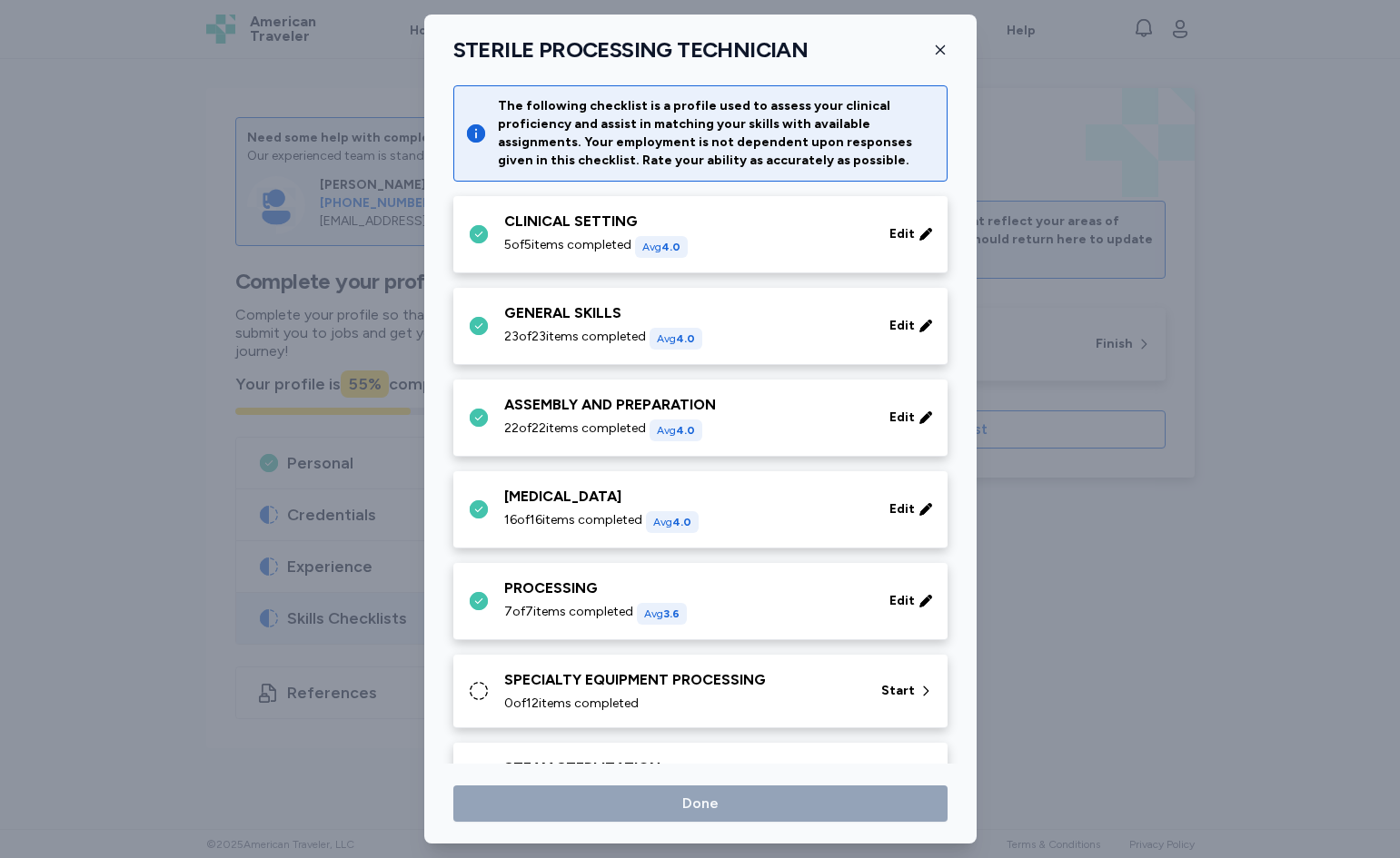
click at [755, 678] on div "SPECIALTY EQUIPMENT PROCESSING" at bounding box center [682, 679] width 355 height 22
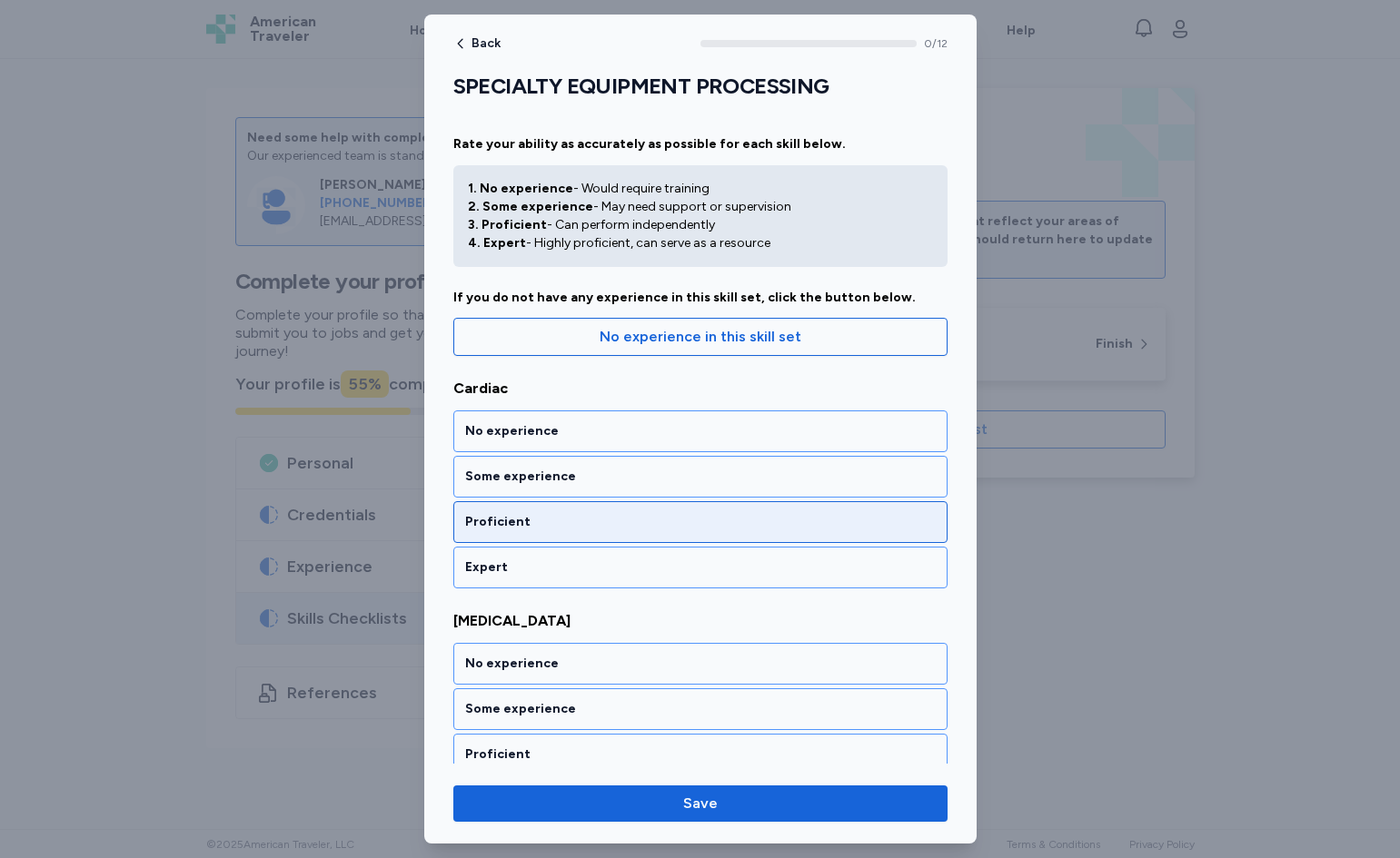
click at [712, 540] on div "Proficient" at bounding box center [700, 522] width 495 height 42
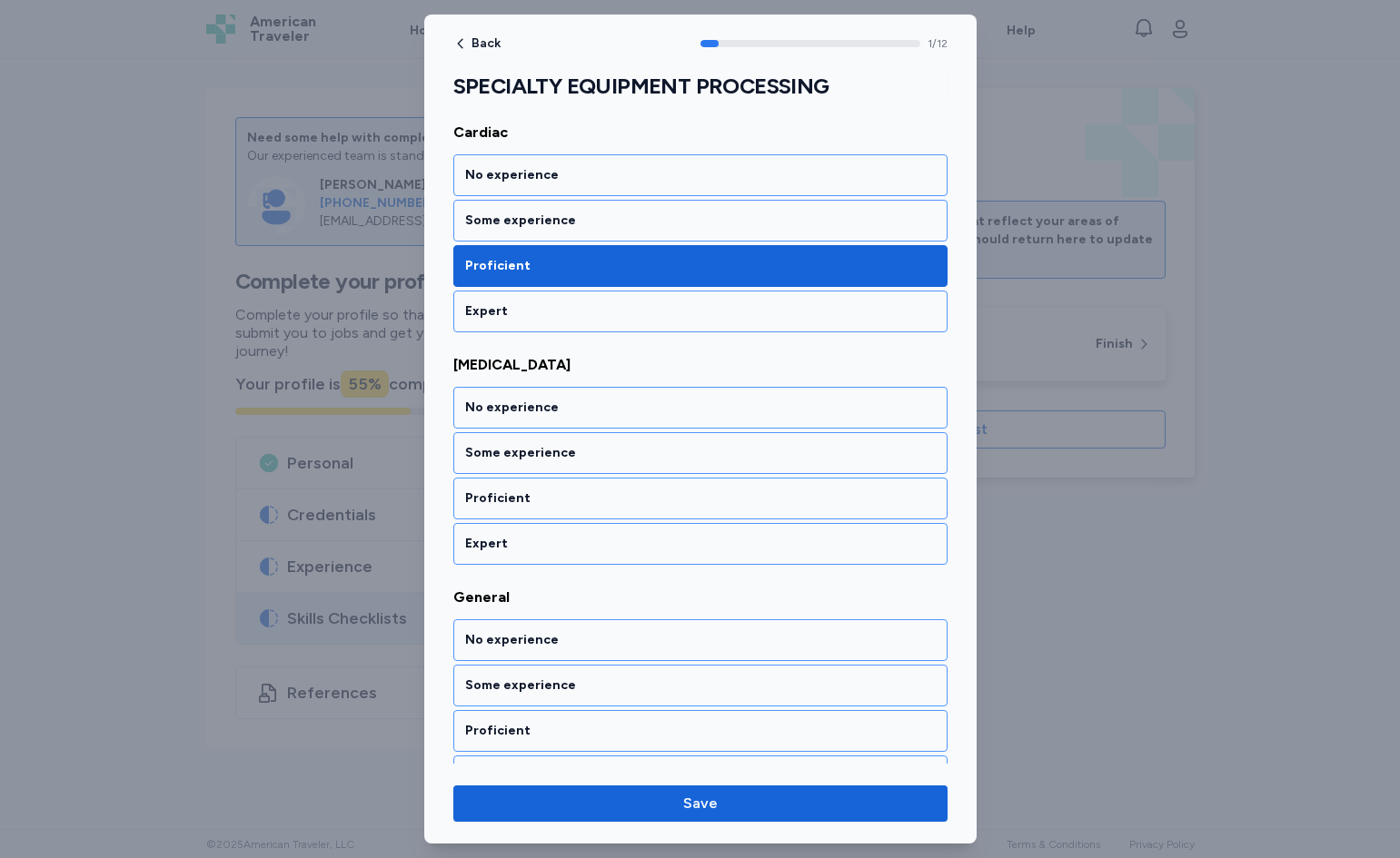
scroll to position [279, 0]
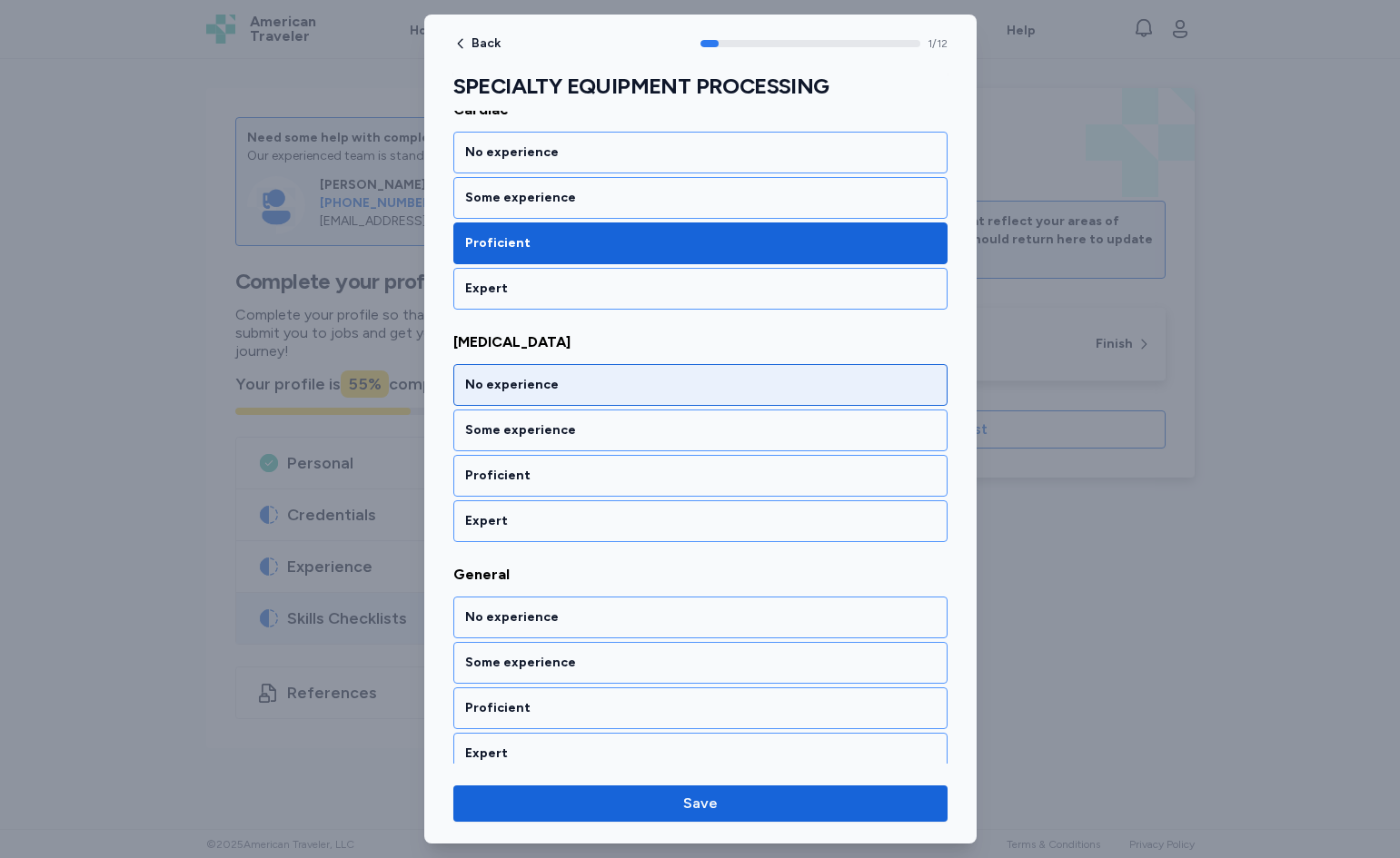
click at [717, 395] on div "No experience" at bounding box center [700, 385] width 495 height 42
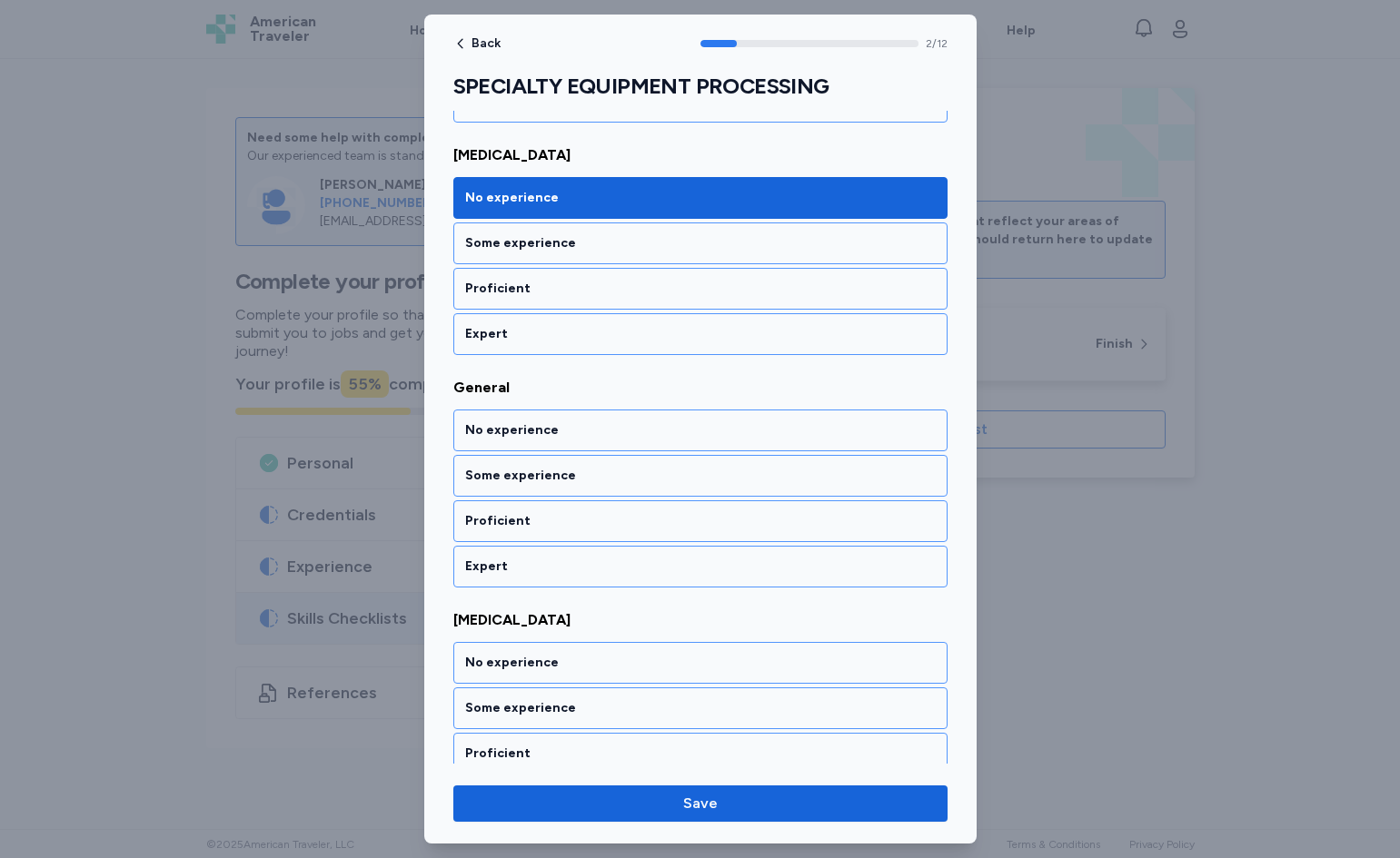
scroll to position [512, 0]
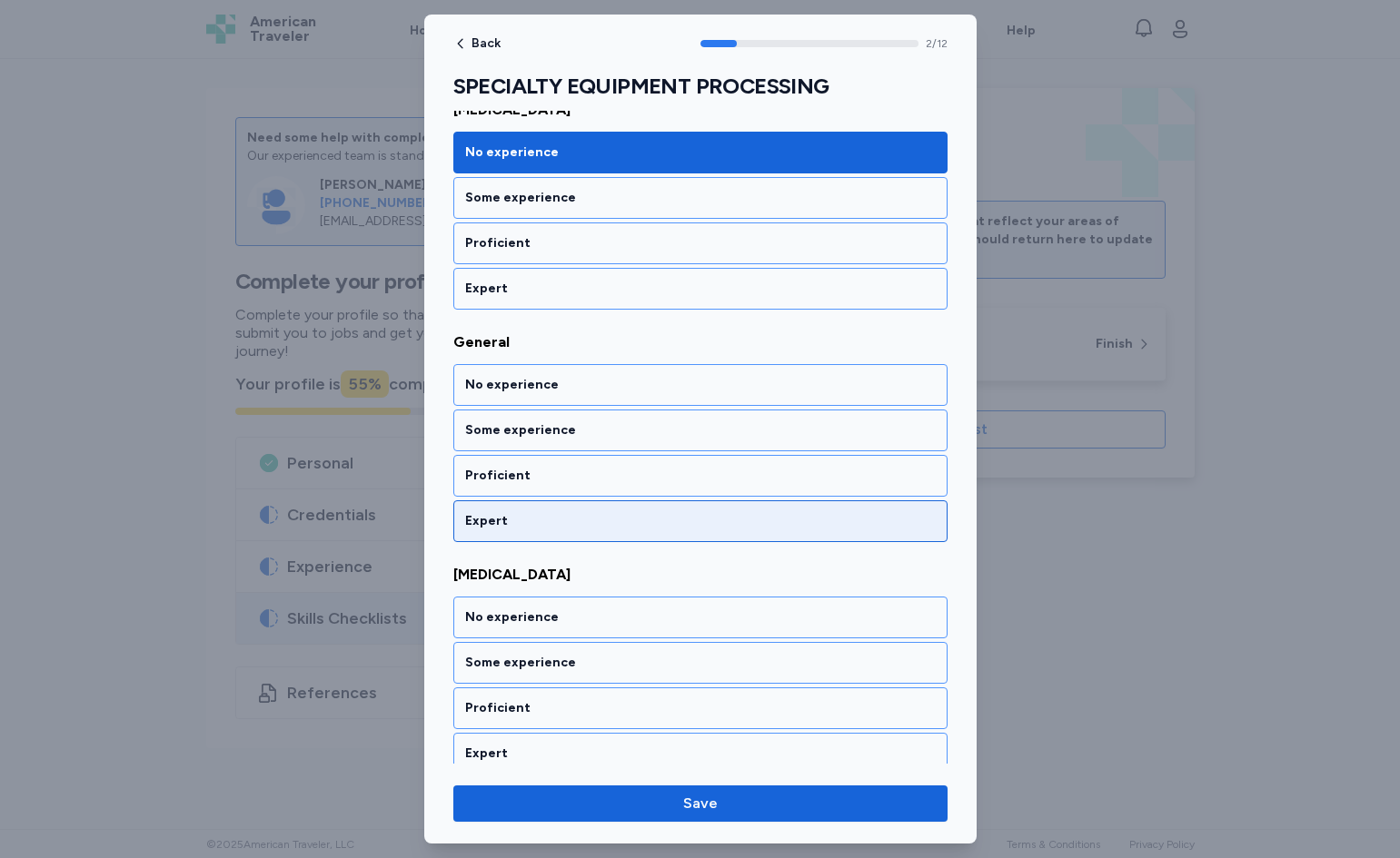
click at [657, 517] on div "Expert" at bounding box center [701, 521] width 471 height 18
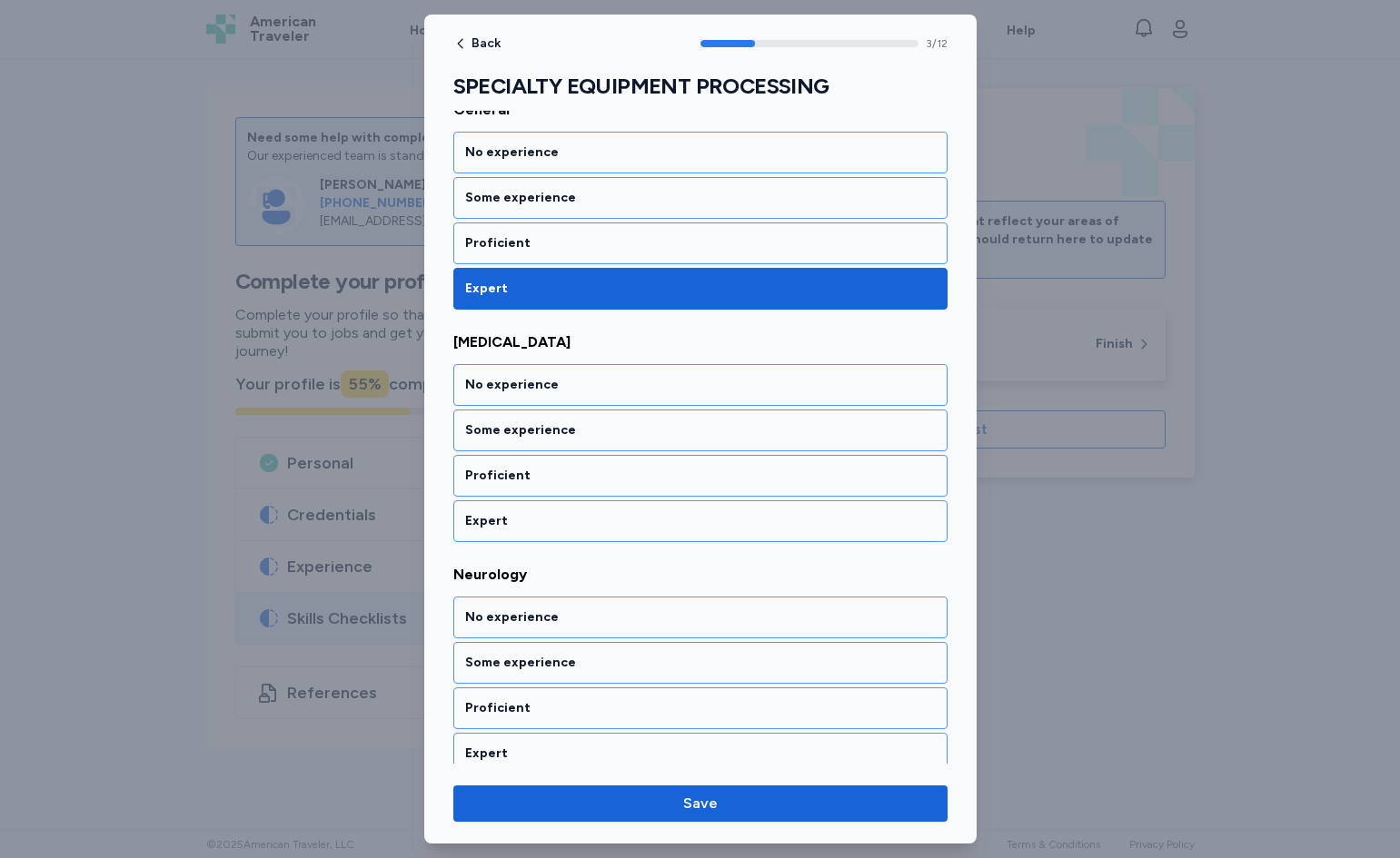
click at [657, 517] on div "Expert" at bounding box center [701, 521] width 471 height 18
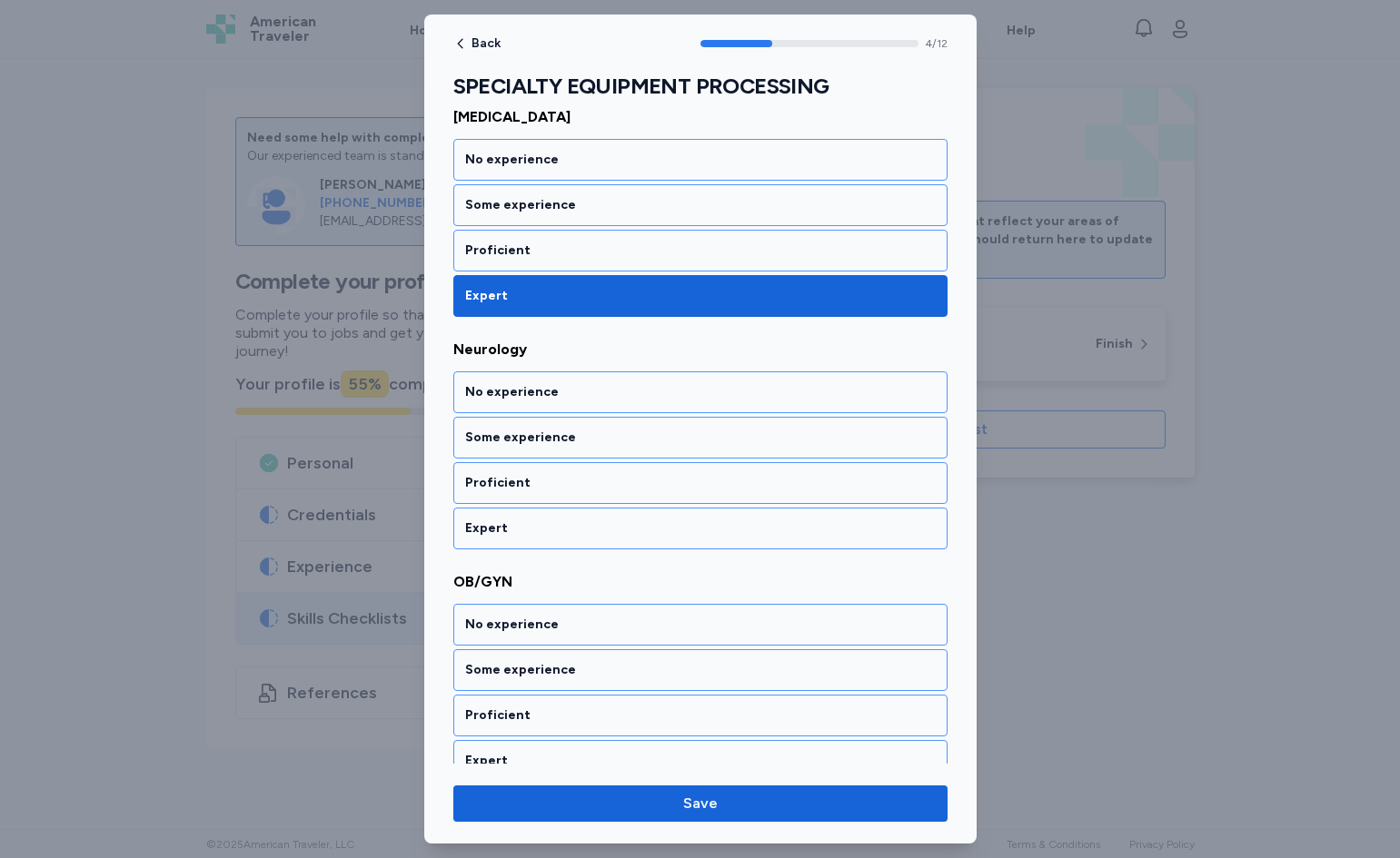
scroll to position [976, 0]
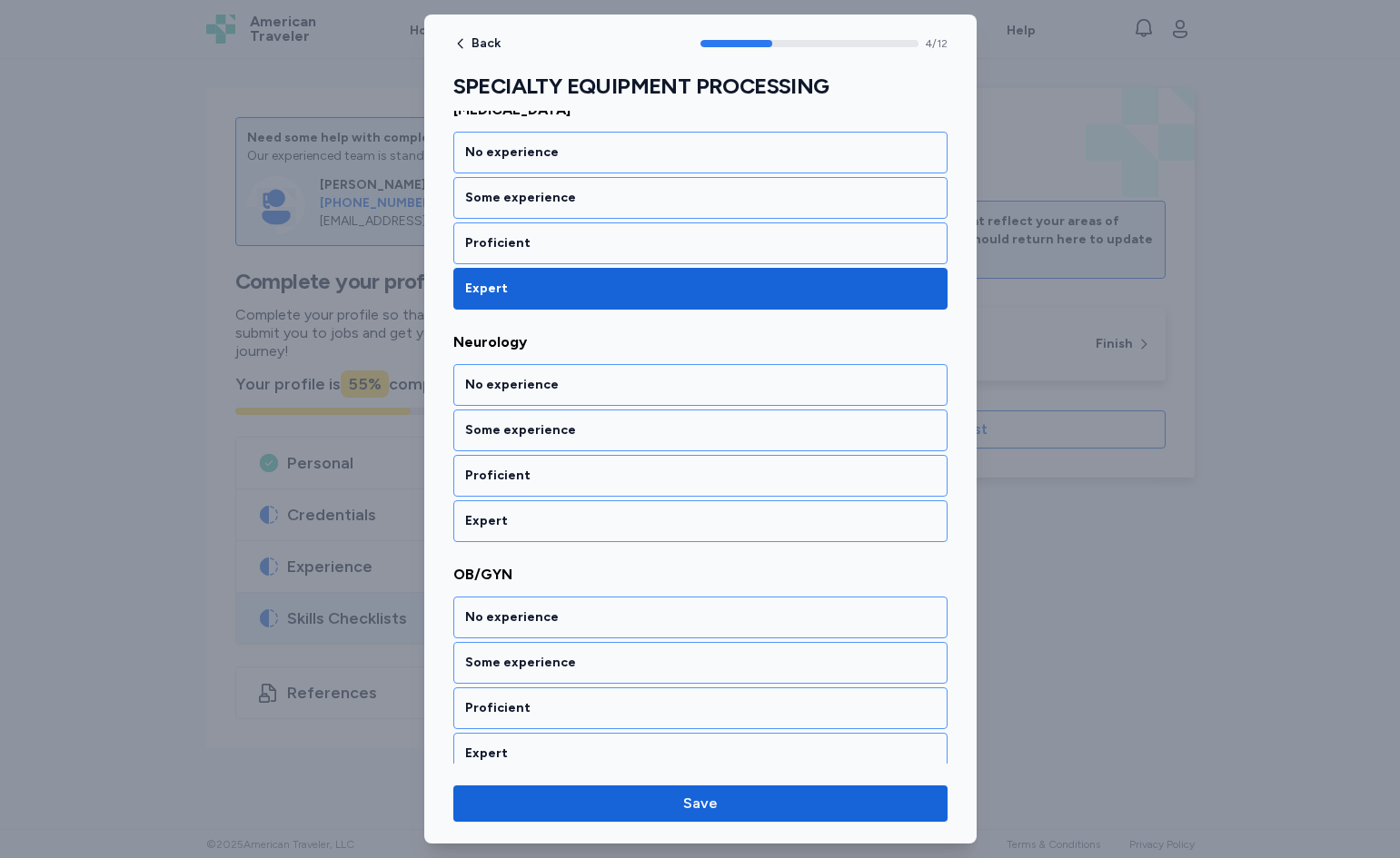
click at [657, 517] on div "Expert" at bounding box center [701, 521] width 471 height 18
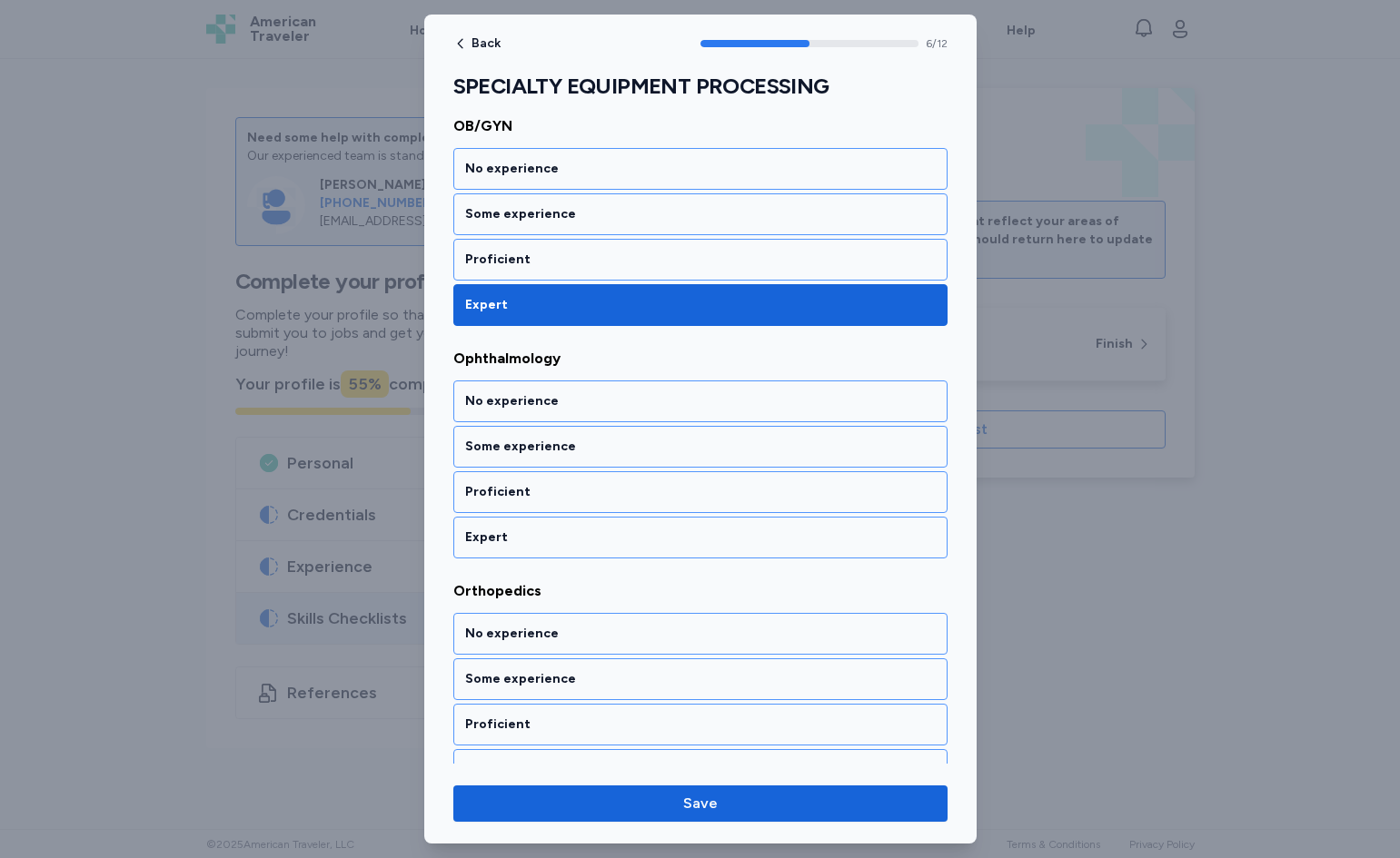
scroll to position [1442, 0]
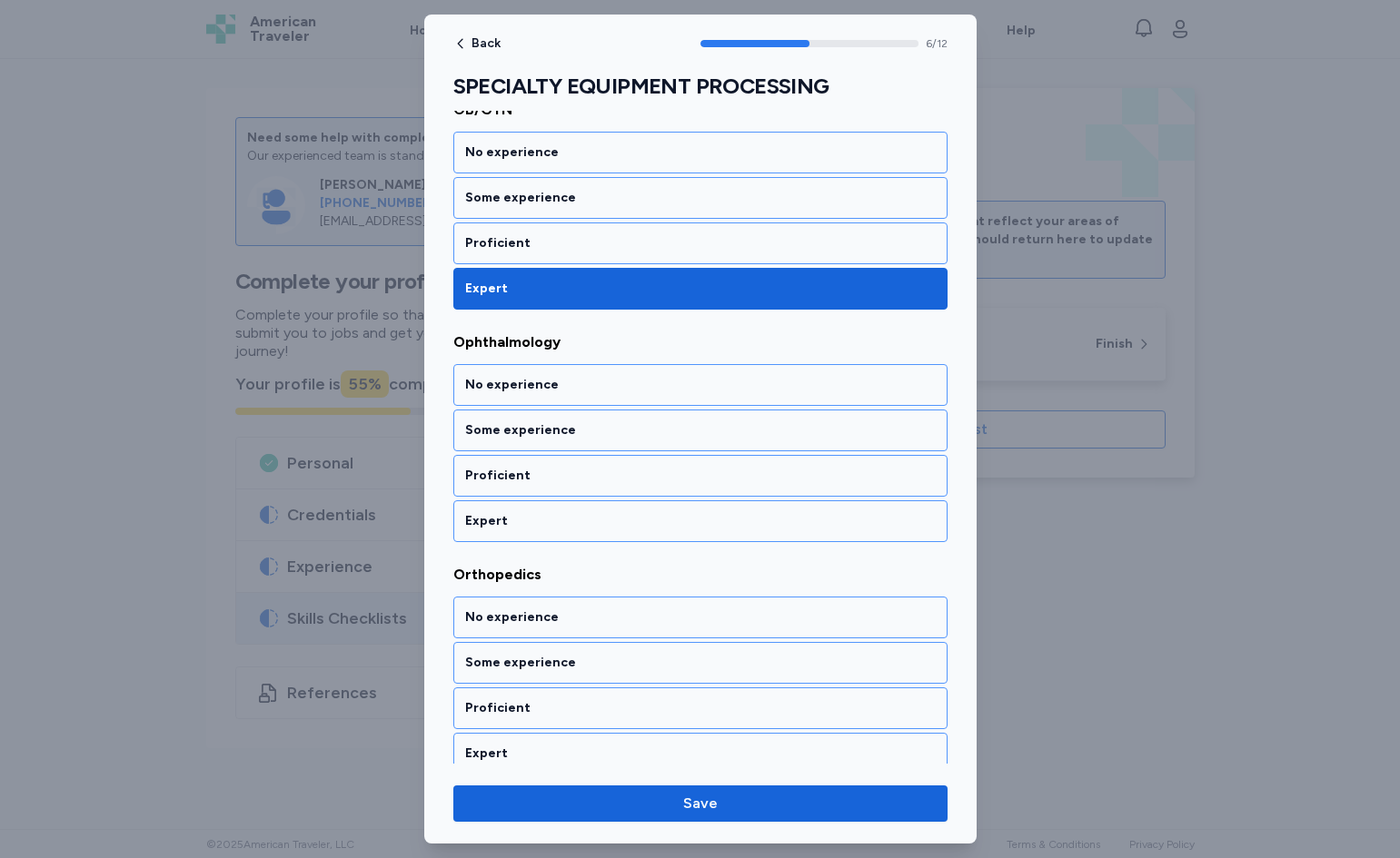
click at [657, 517] on div "Expert" at bounding box center [701, 521] width 471 height 18
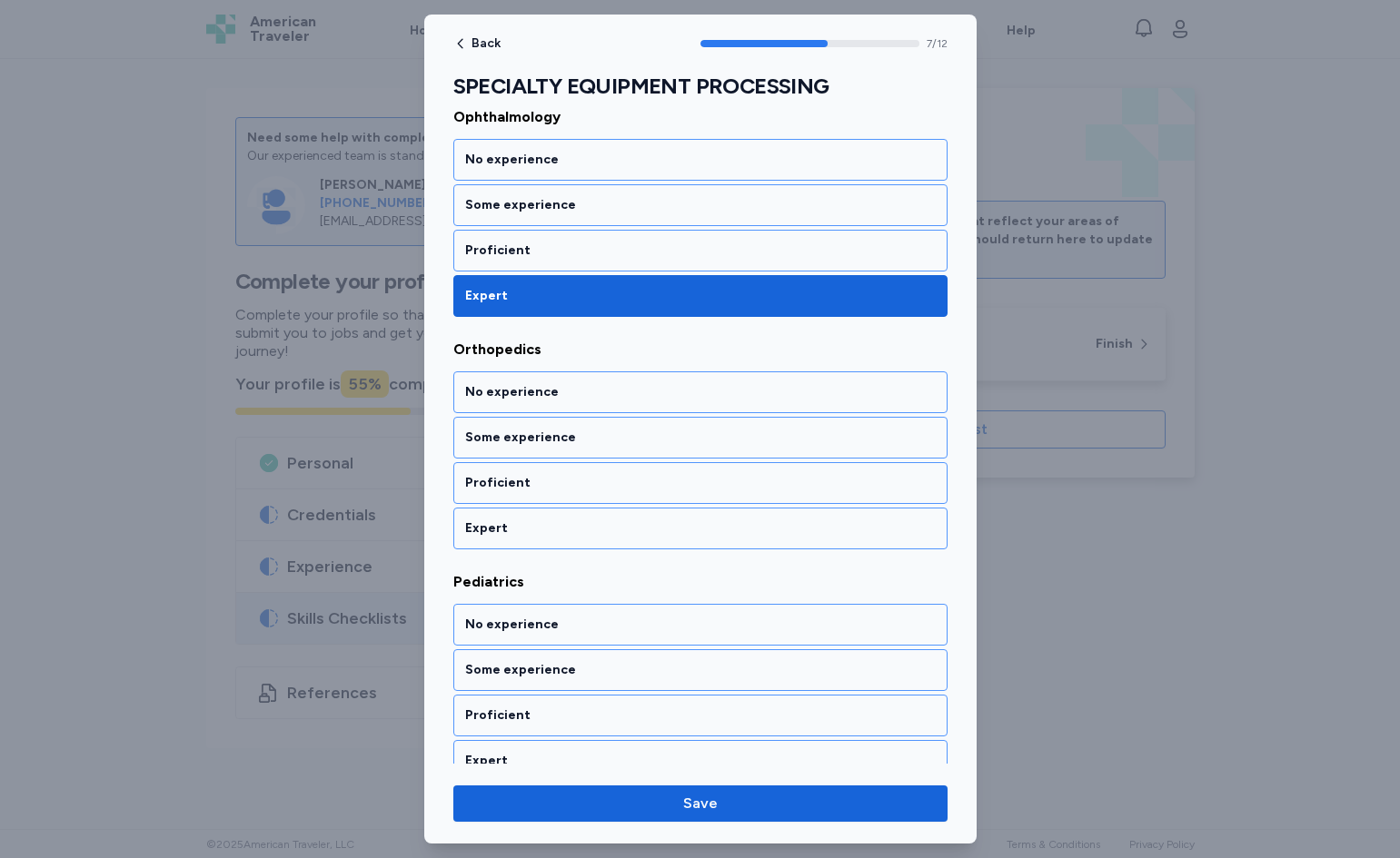
scroll to position [1674, 0]
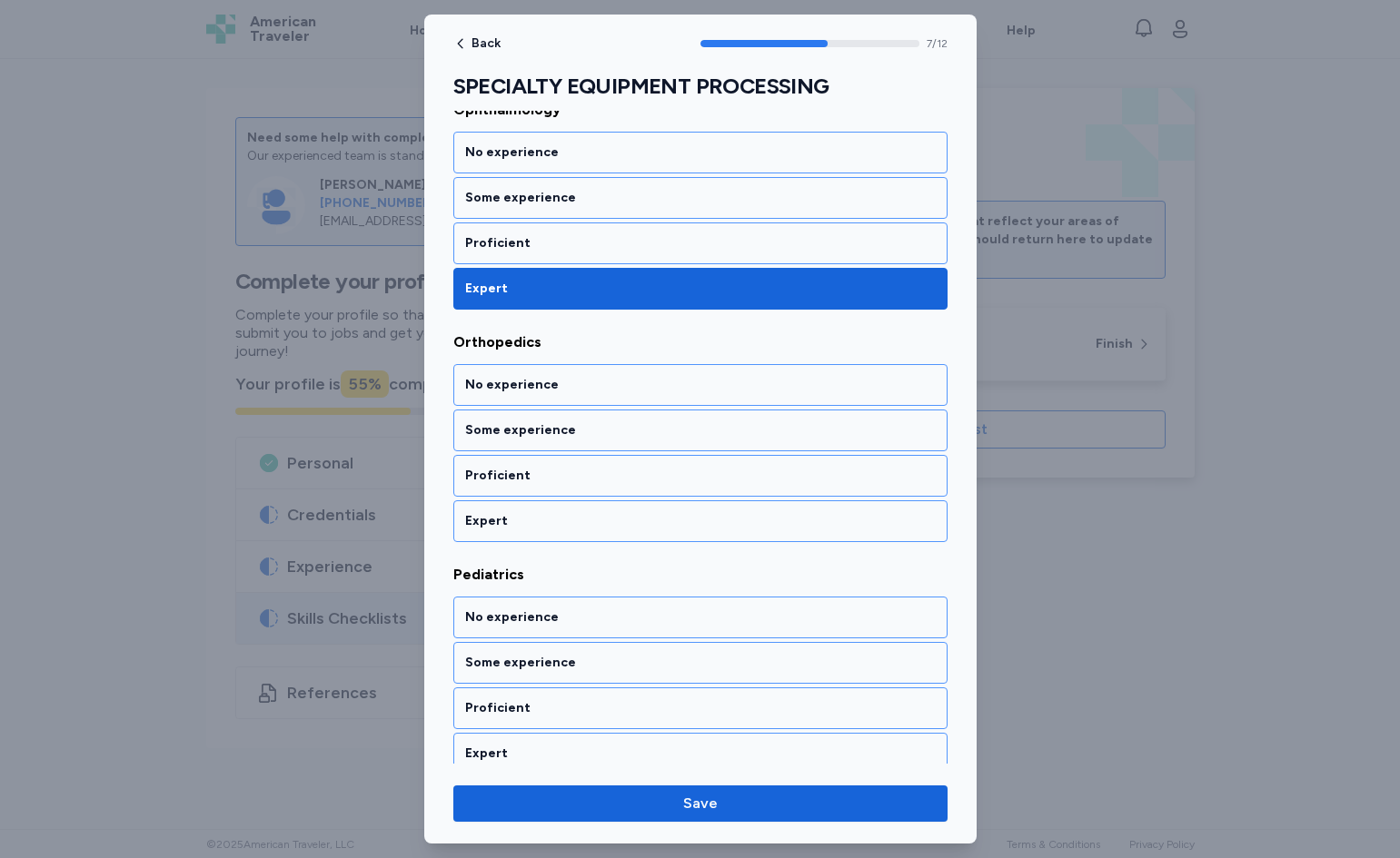
click at [657, 517] on div "Expert" at bounding box center [701, 521] width 471 height 18
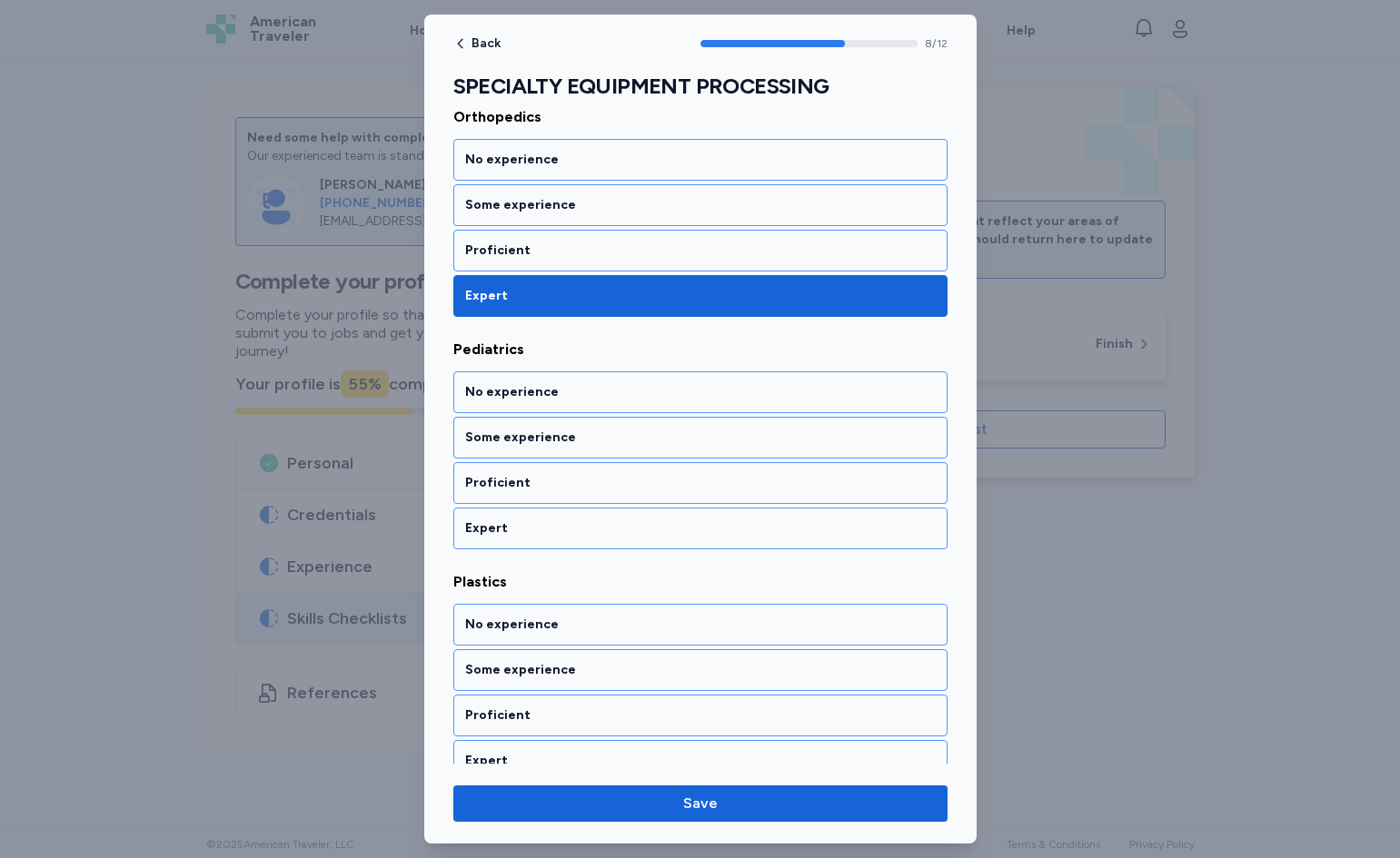
scroll to position [1906, 0]
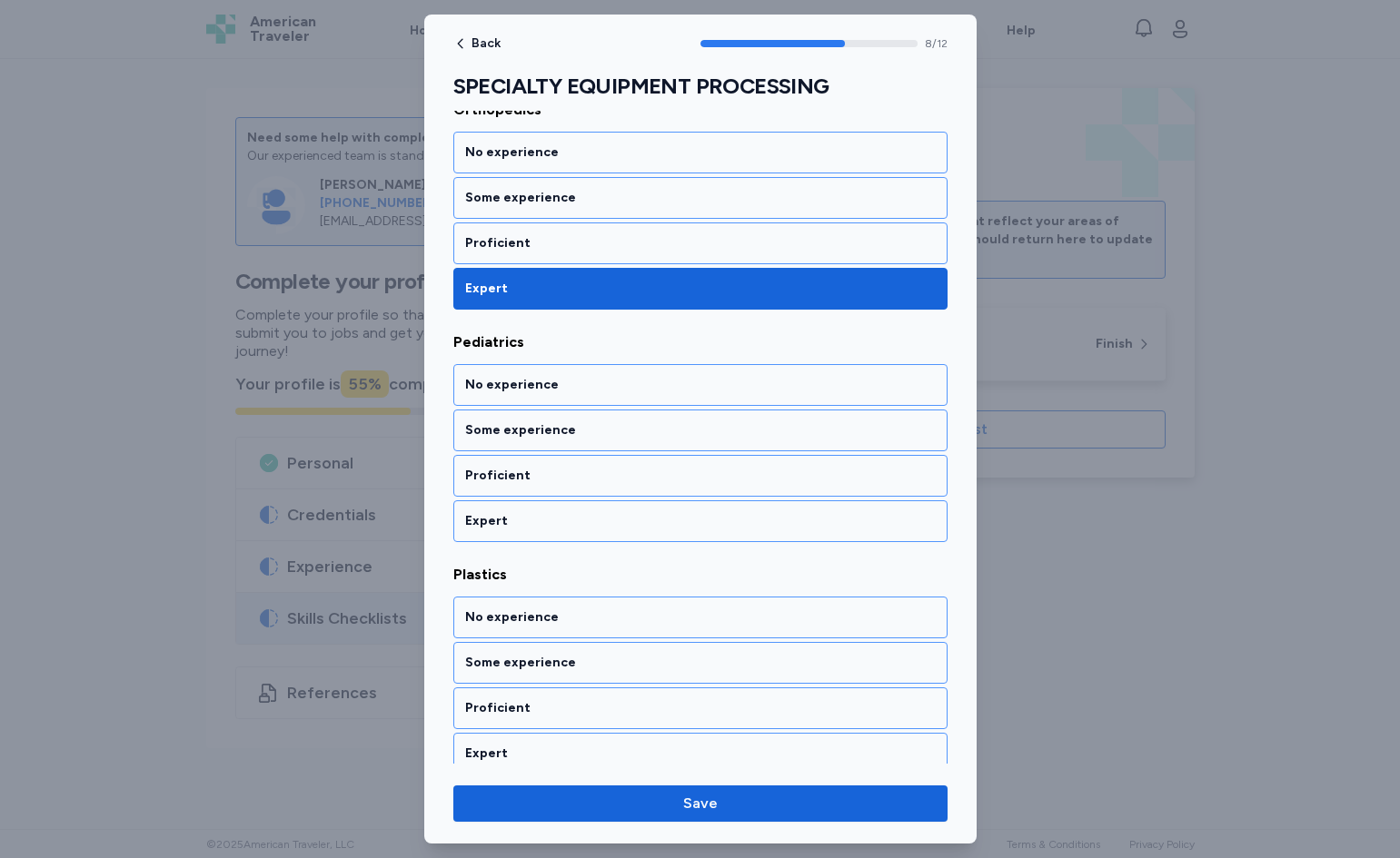
click at [657, 517] on div "Expert" at bounding box center [701, 521] width 471 height 18
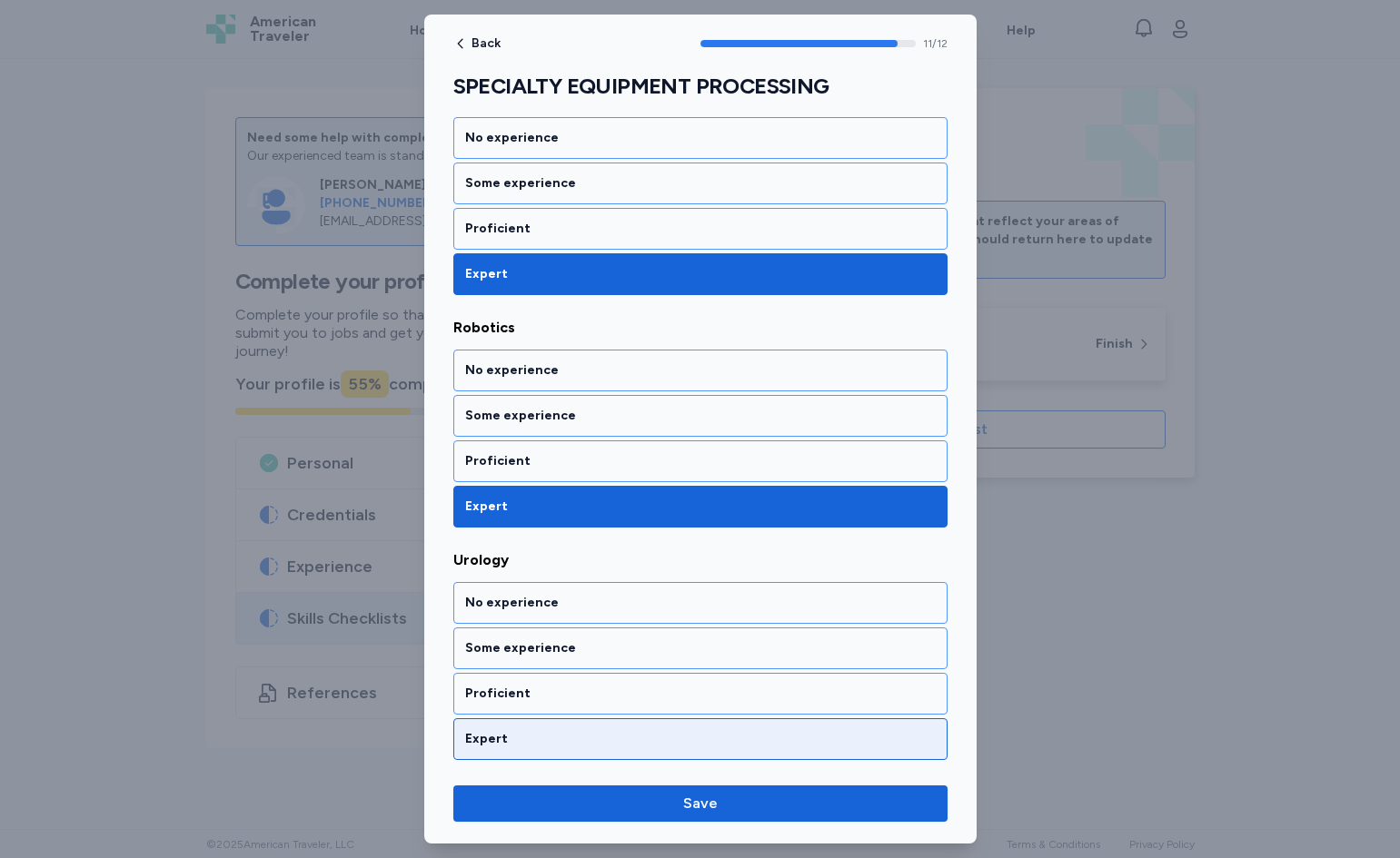
click at [600, 729] on div "Expert" at bounding box center [700, 740] width 495 height 42
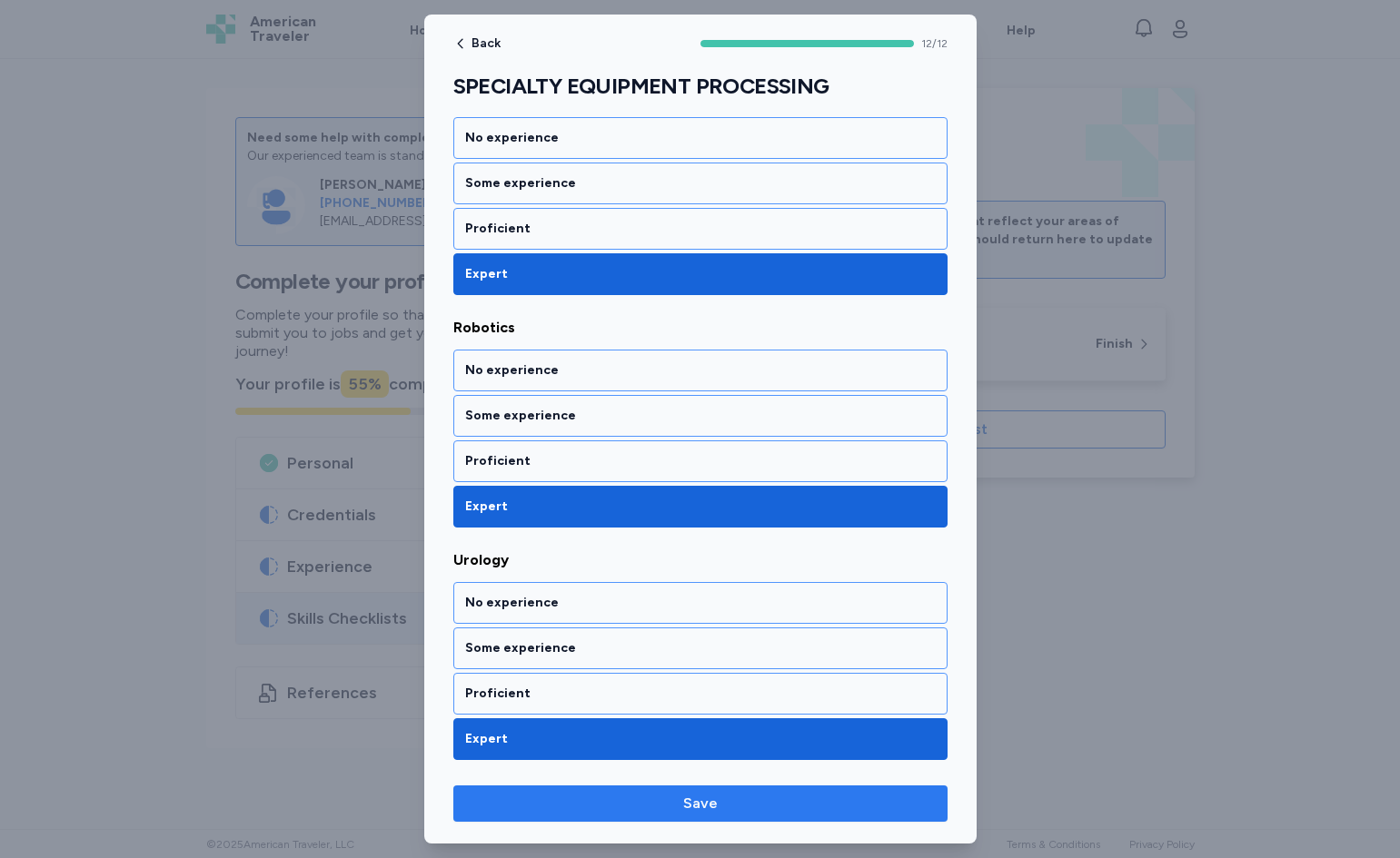
click at [631, 813] on span "Save" at bounding box center [700, 803] width 466 height 22
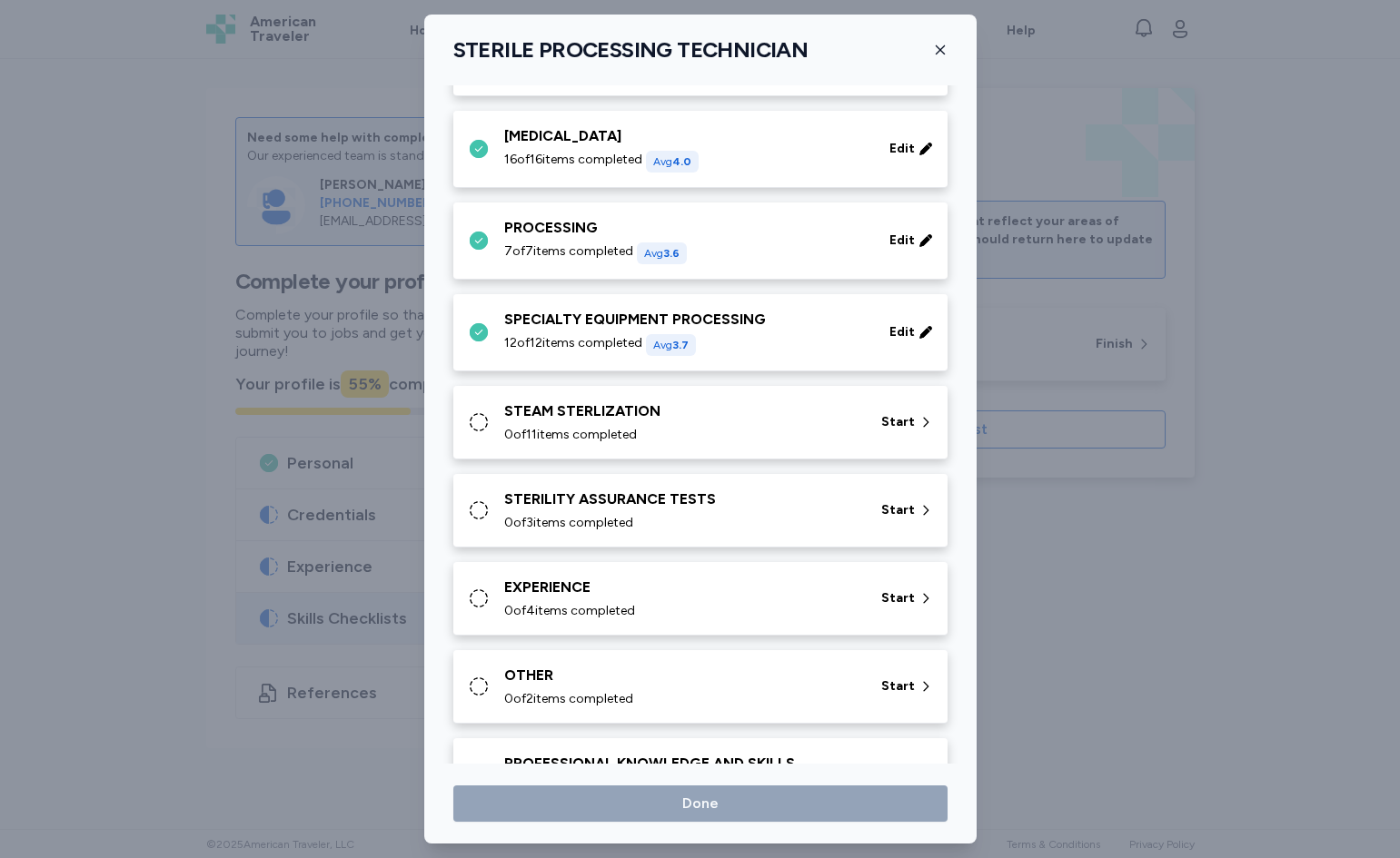
scroll to position [364, 0]
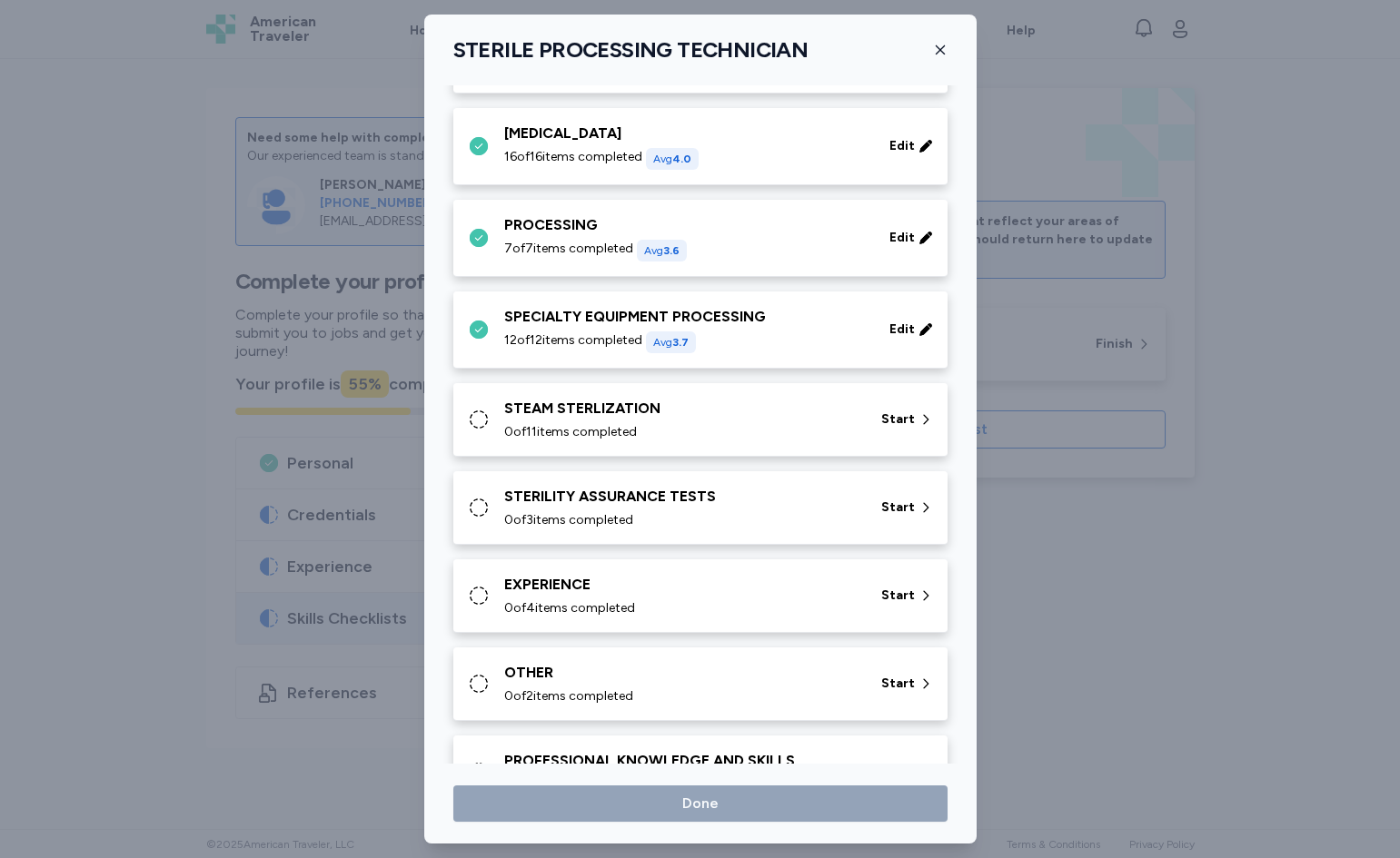
click at [678, 415] on div "STEAM STERLIZATION" at bounding box center [682, 409] width 355 height 22
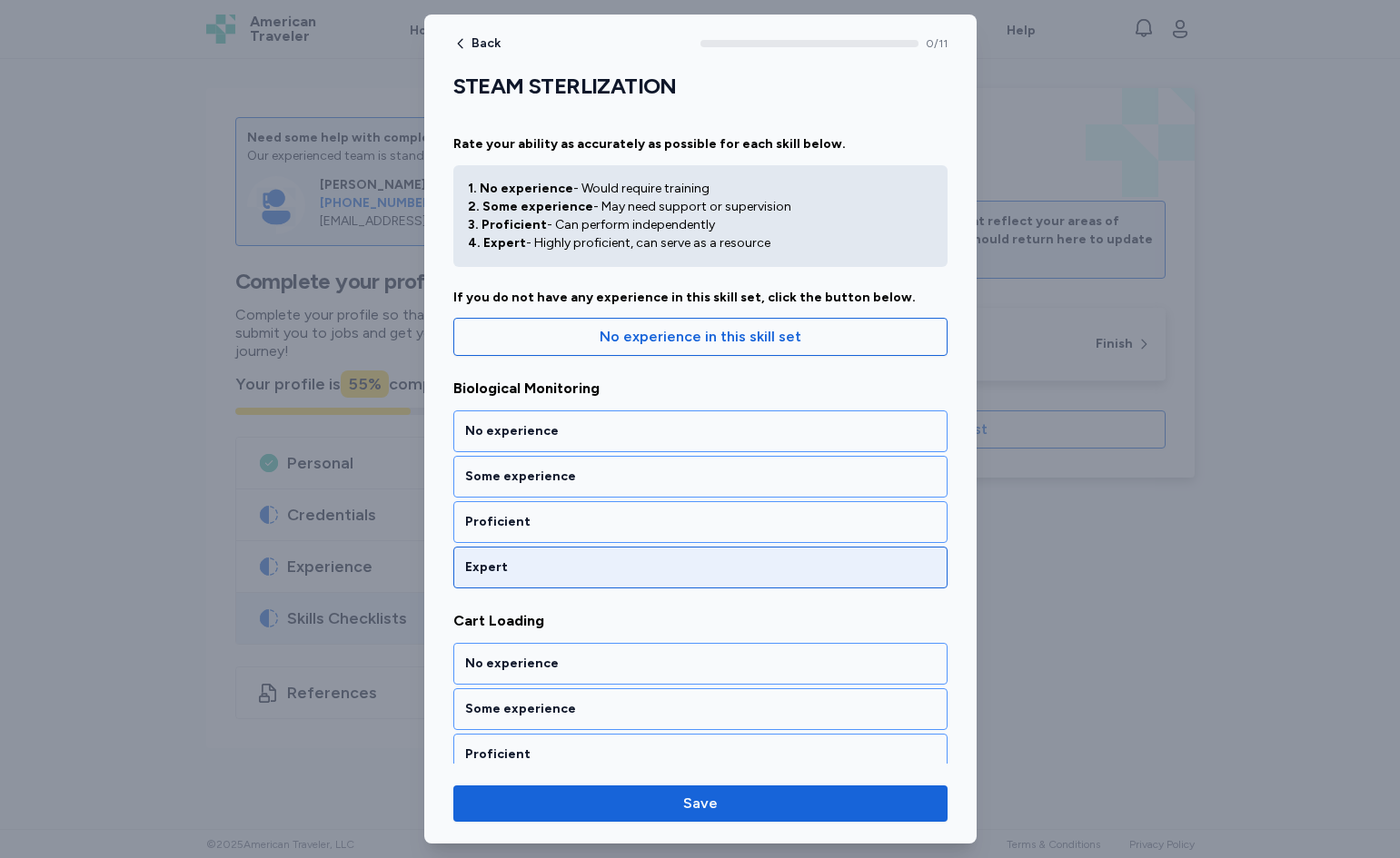
click at [625, 573] on div "Expert" at bounding box center [701, 567] width 471 height 18
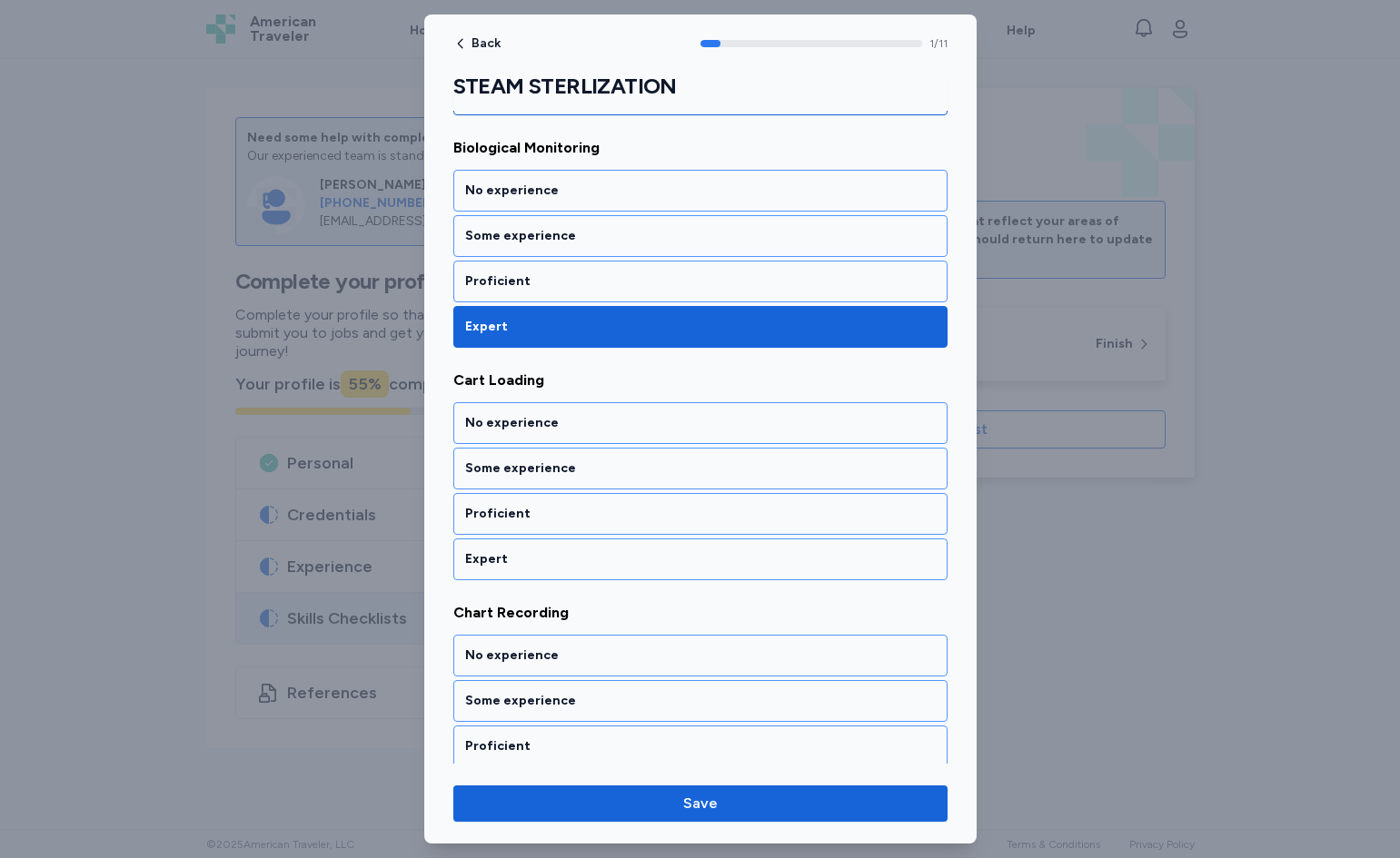
scroll to position [279, 0]
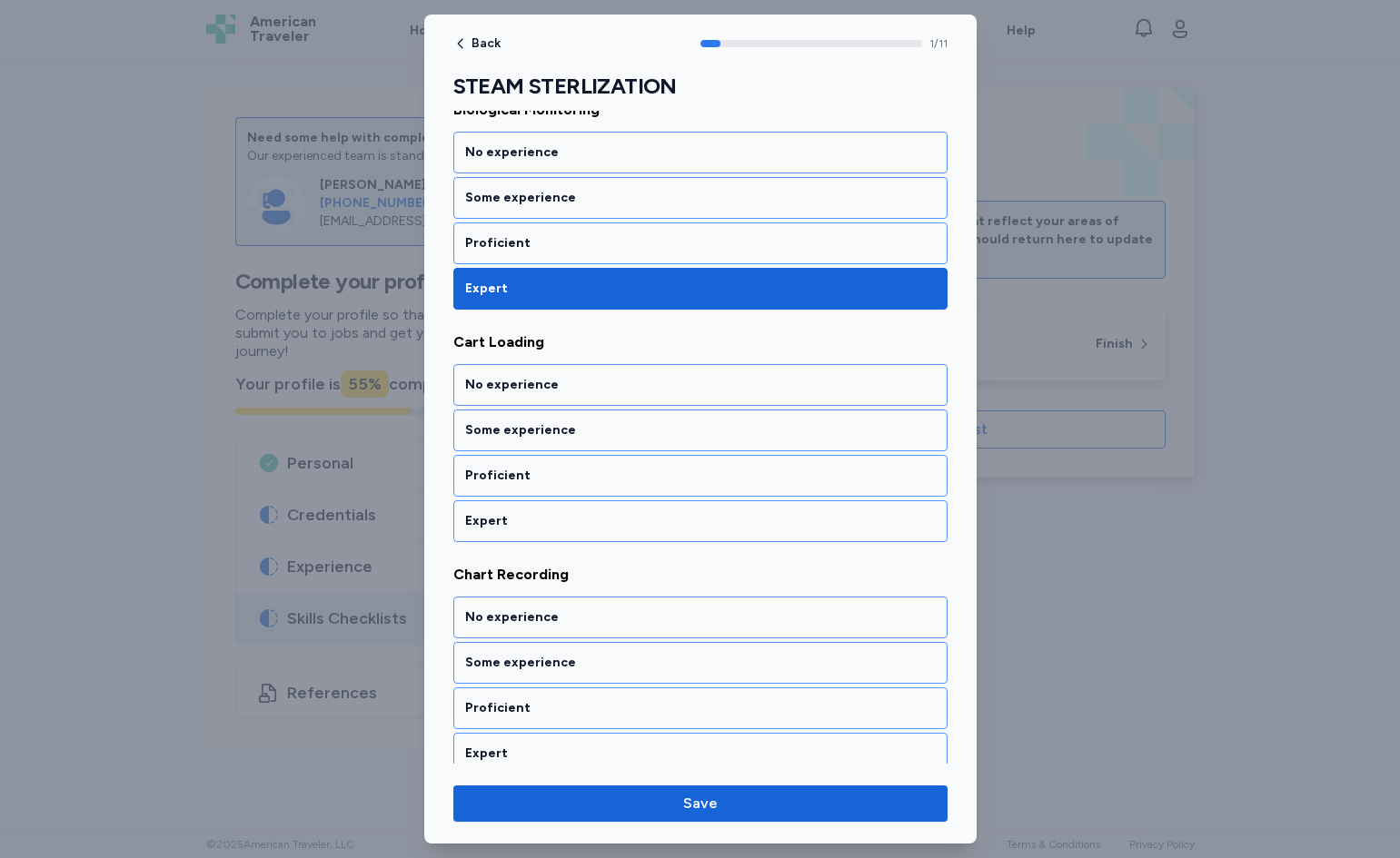
click at [625, 580] on span "Chart Recording" at bounding box center [700, 575] width 495 height 22
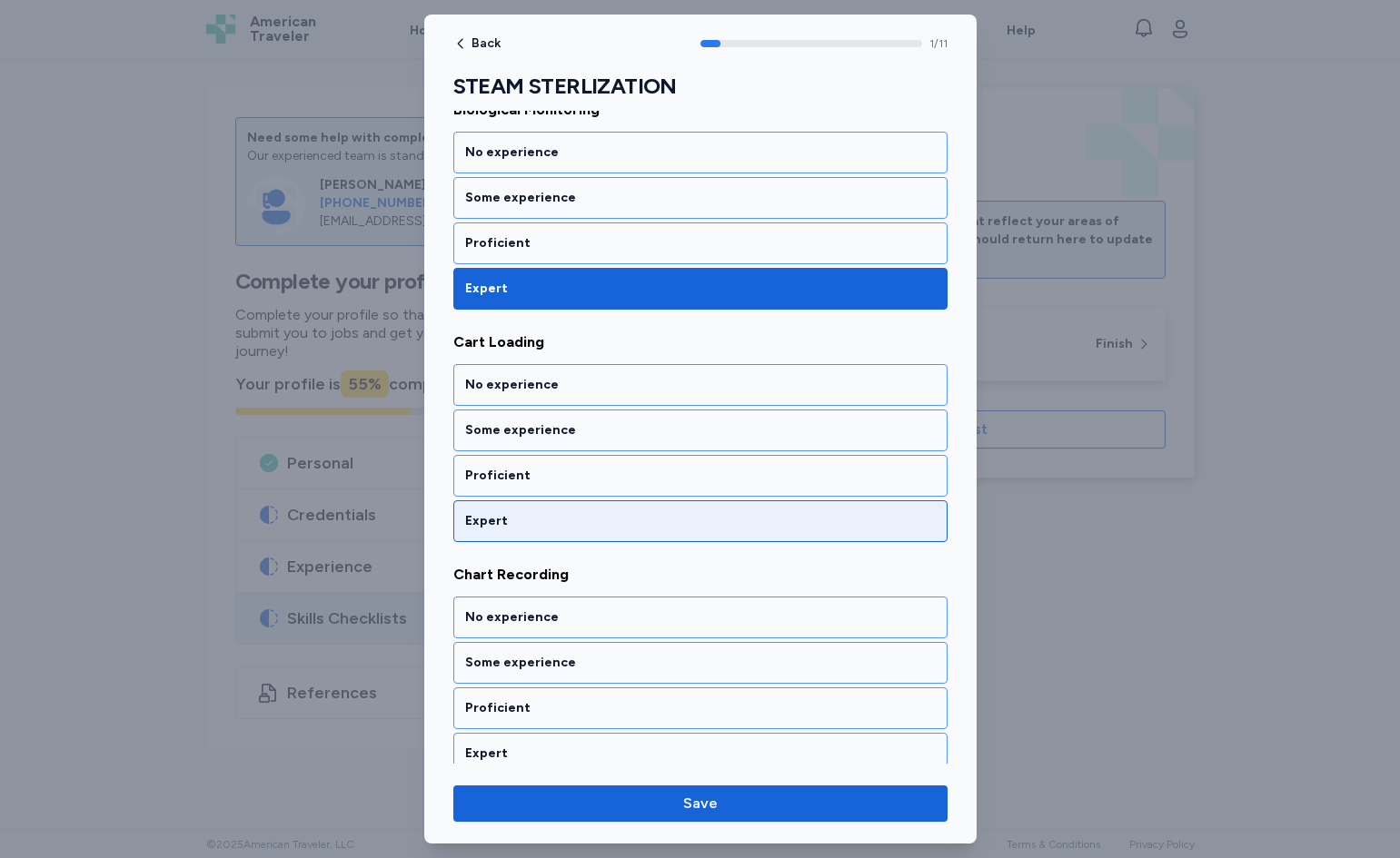
click at [656, 540] on div "Expert" at bounding box center [700, 521] width 495 height 42
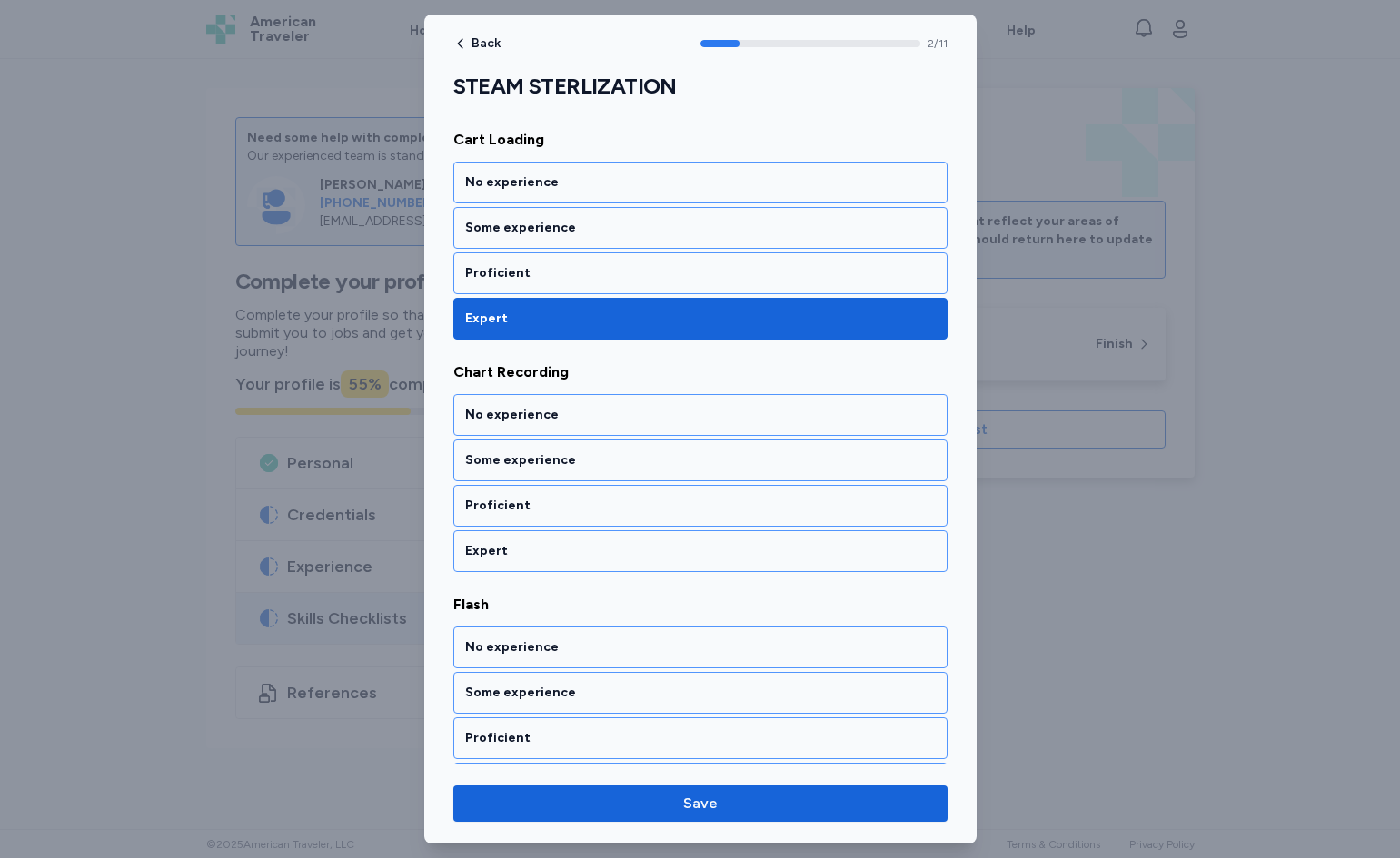
scroll to position [512, 0]
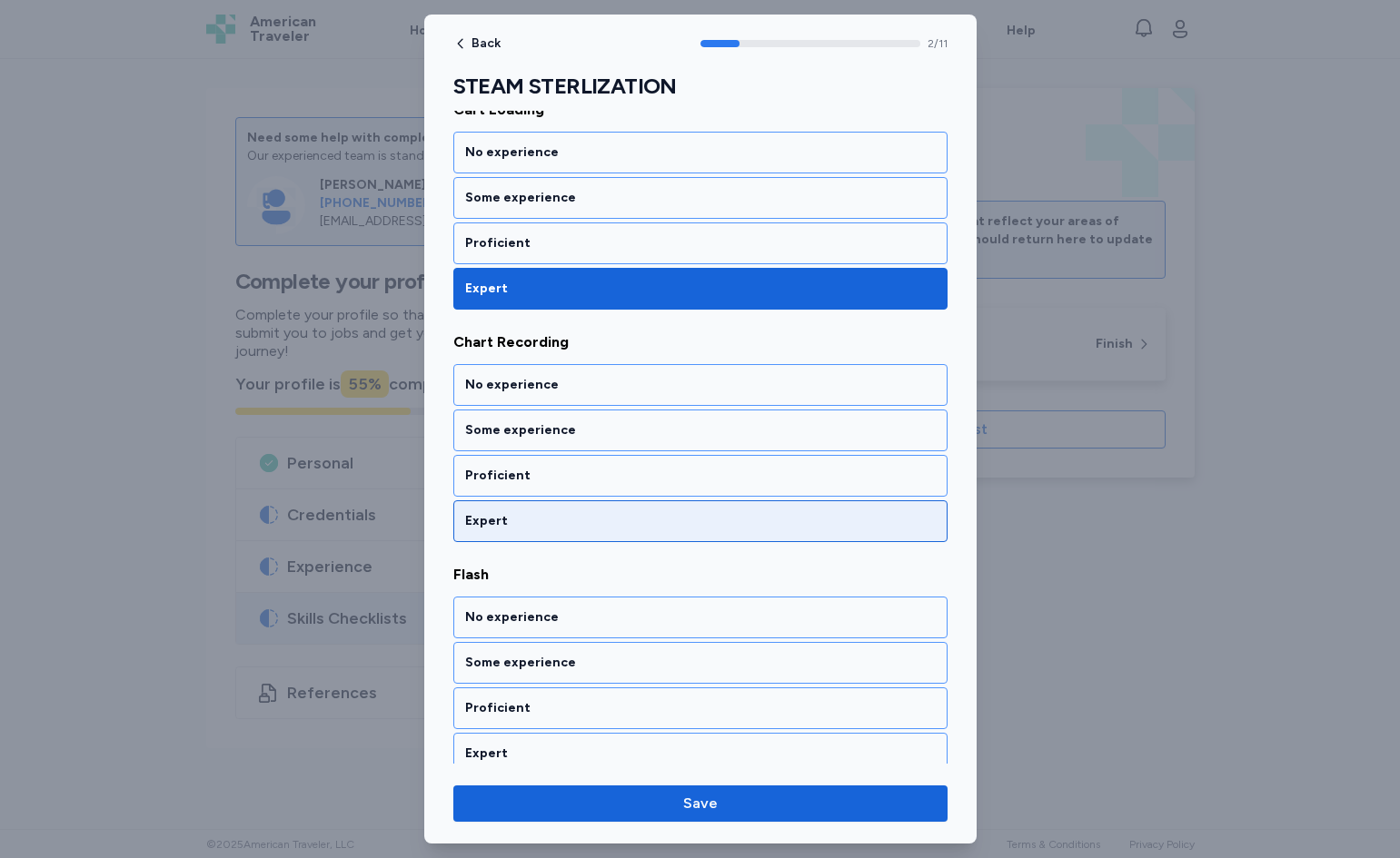
click at [651, 518] on div "Expert" at bounding box center [701, 521] width 471 height 18
click at [641, 529] on div "Expert" at bounding box center [701, 521] width 471 height 18
click at [637, 525] on div "Expert" at bounding box center [701, 521] width 471 height 18
click at [630, 531] on div "Expert" at bounding box center [700, 521] width 495 height 42
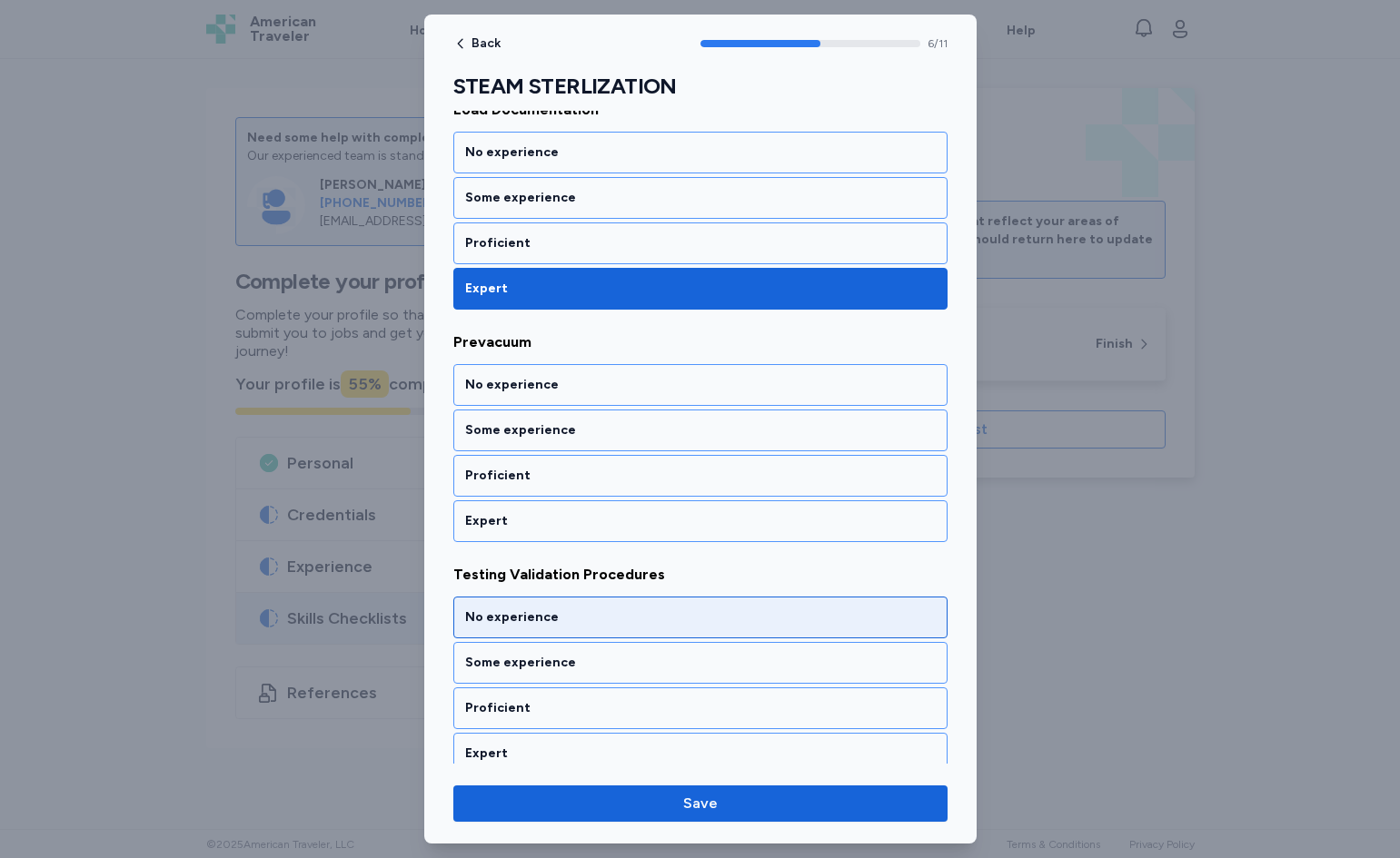
click at [631, 535] on div "Expert" at bounding box center [700, 521] width 495 height 42
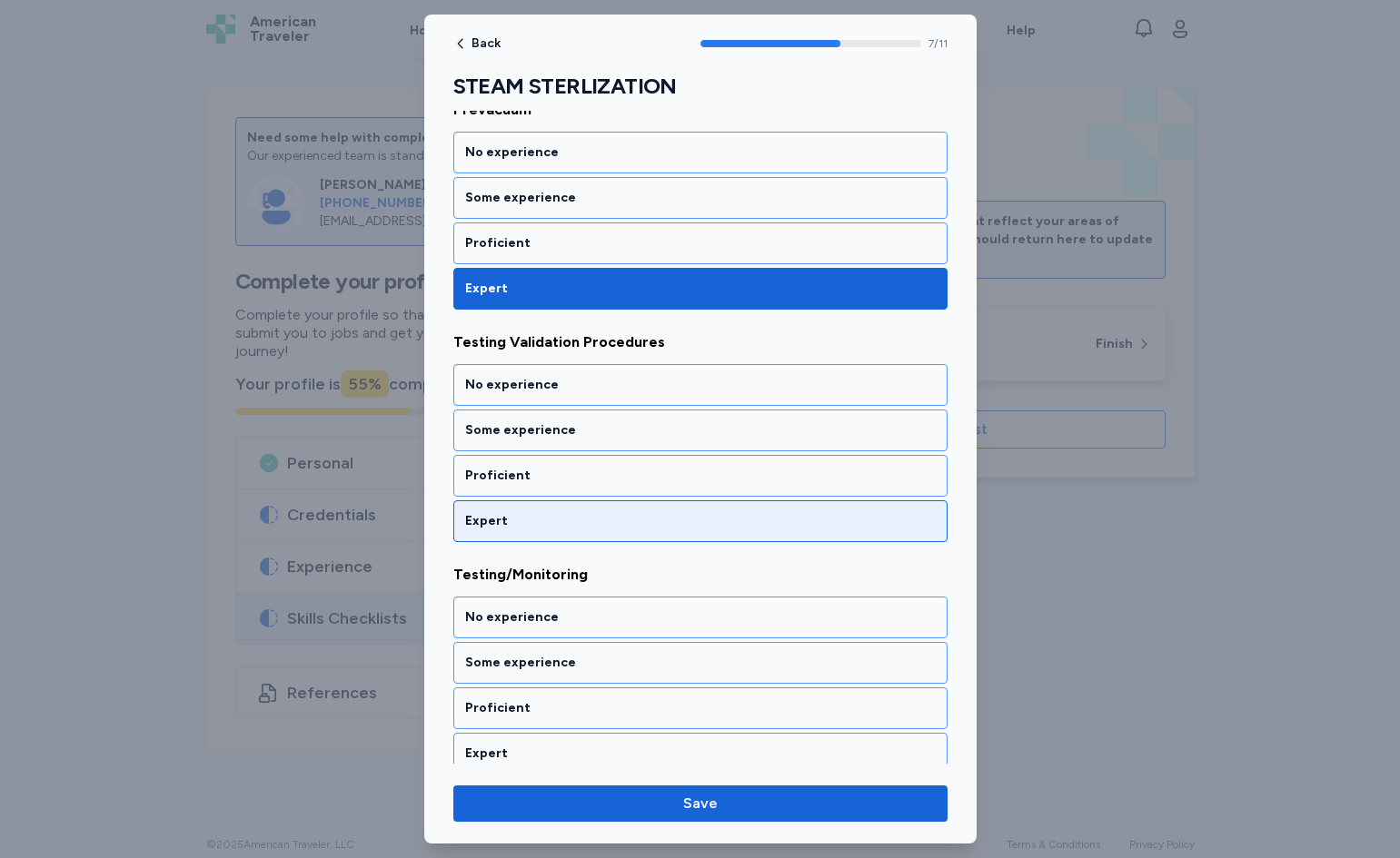
click at [622, 532] on div "Expert" at bounding box center [700, 521] width 495 height 42
click at [626, 527] on div "Expert" at bounding box center [701, 521] width 471 height 18
click at [625, 523] on div "Expert" at bounding box center [701, 521] width 471 height 18
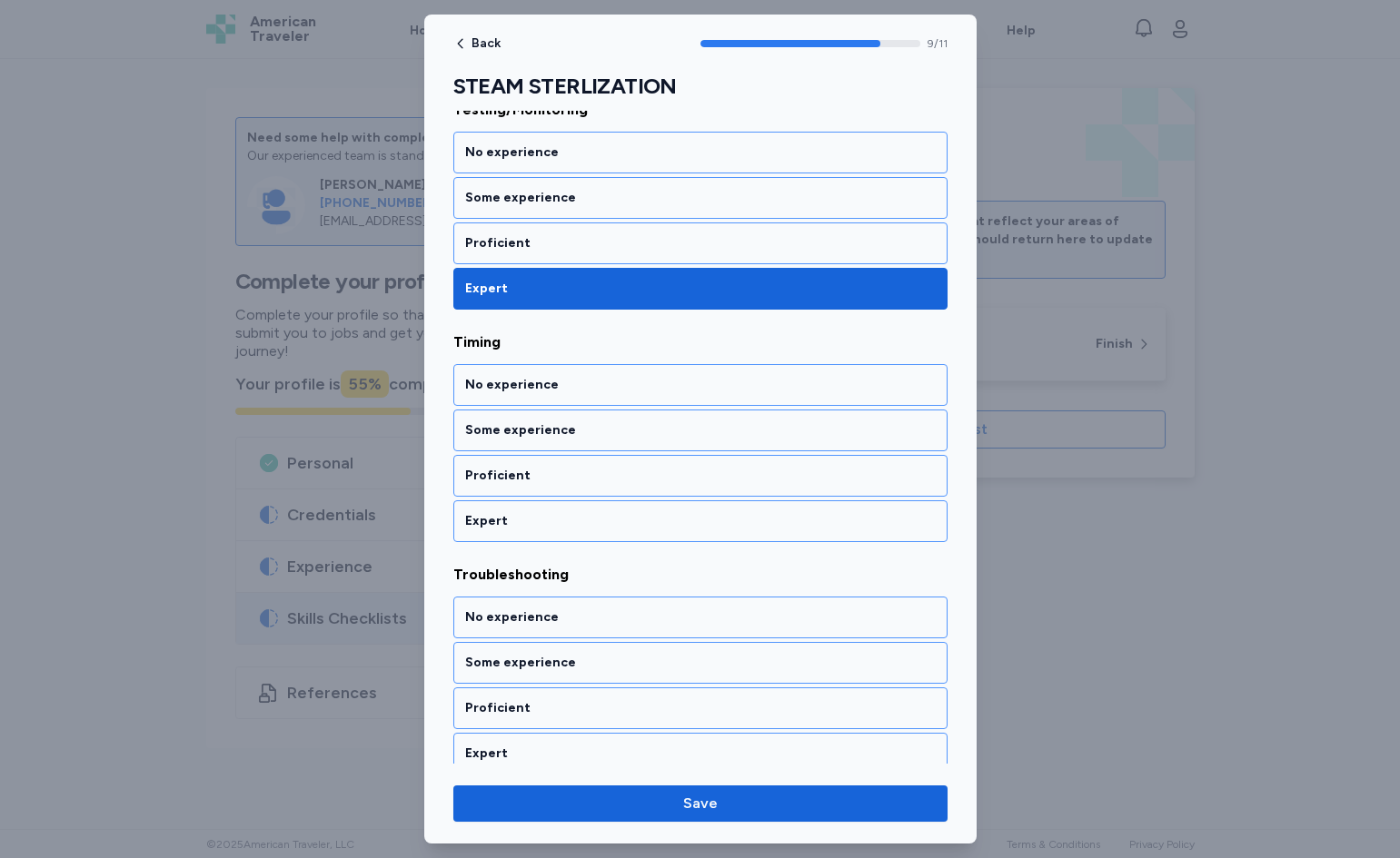
scroll to position [2154, 0]
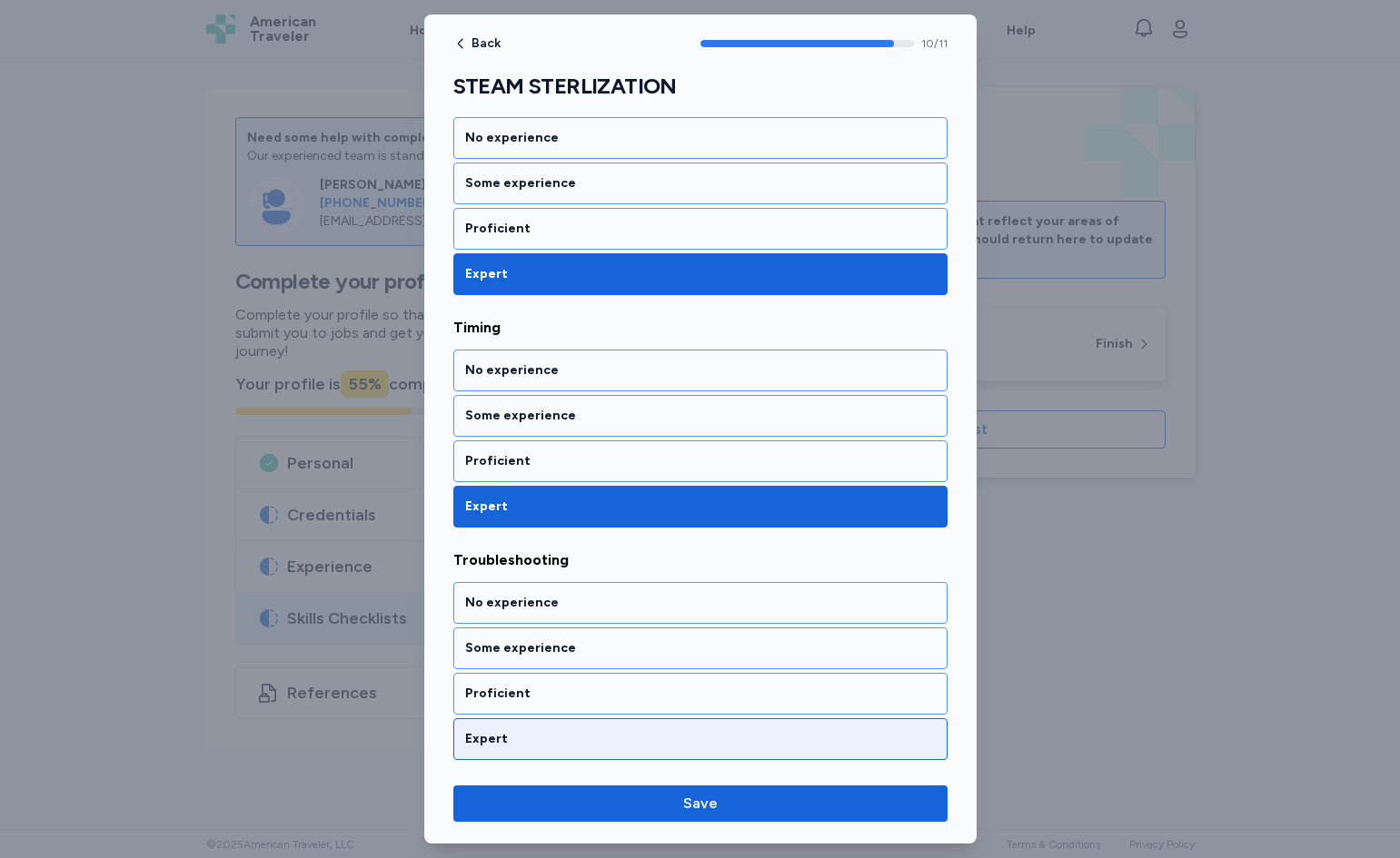
click at [507, 737] on div "Expert" at bounding box center [701, 739] width 471 height 18
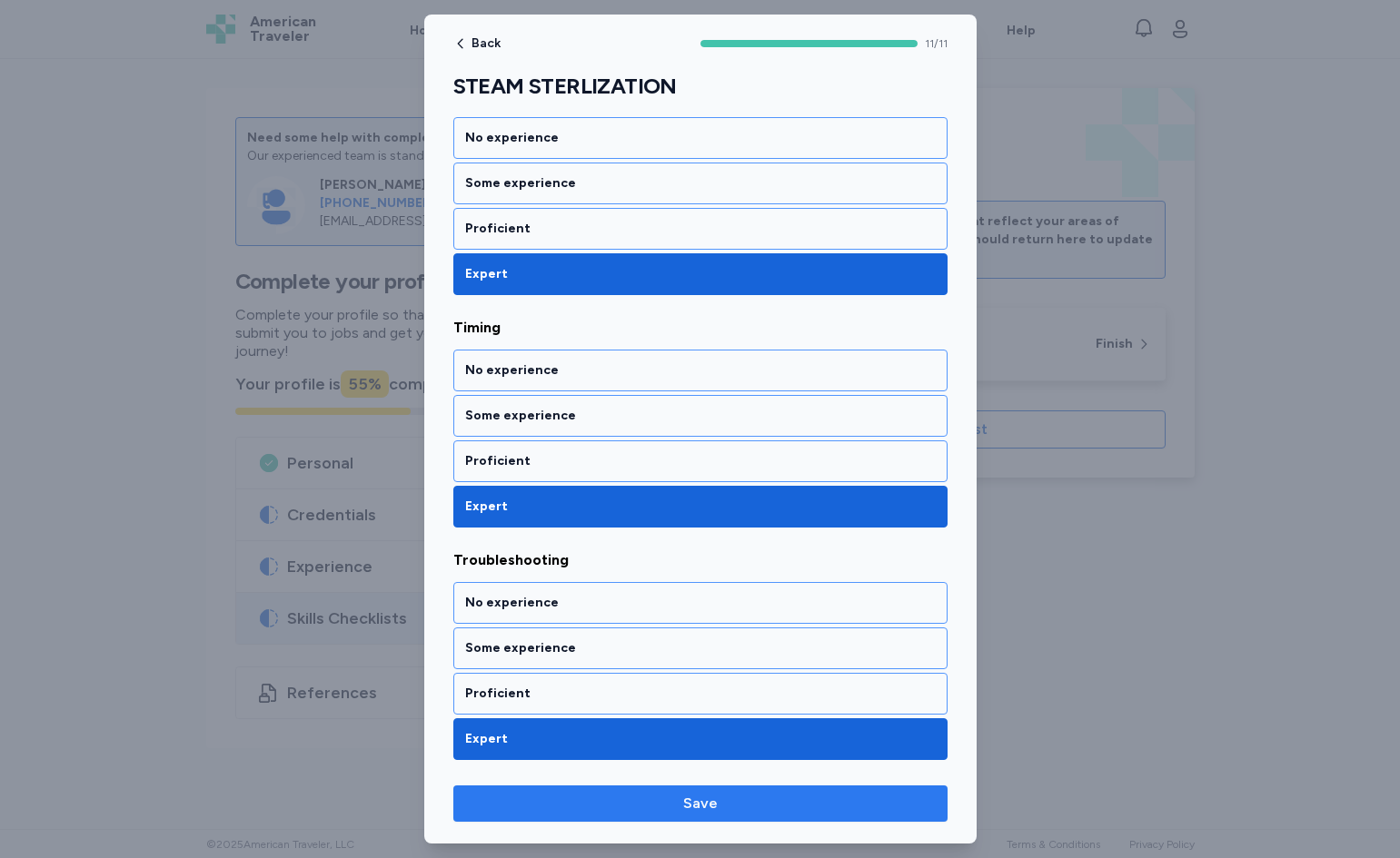
click at [808, 788] on button "Save" at bounding box center [700, 804] width 495 height 36
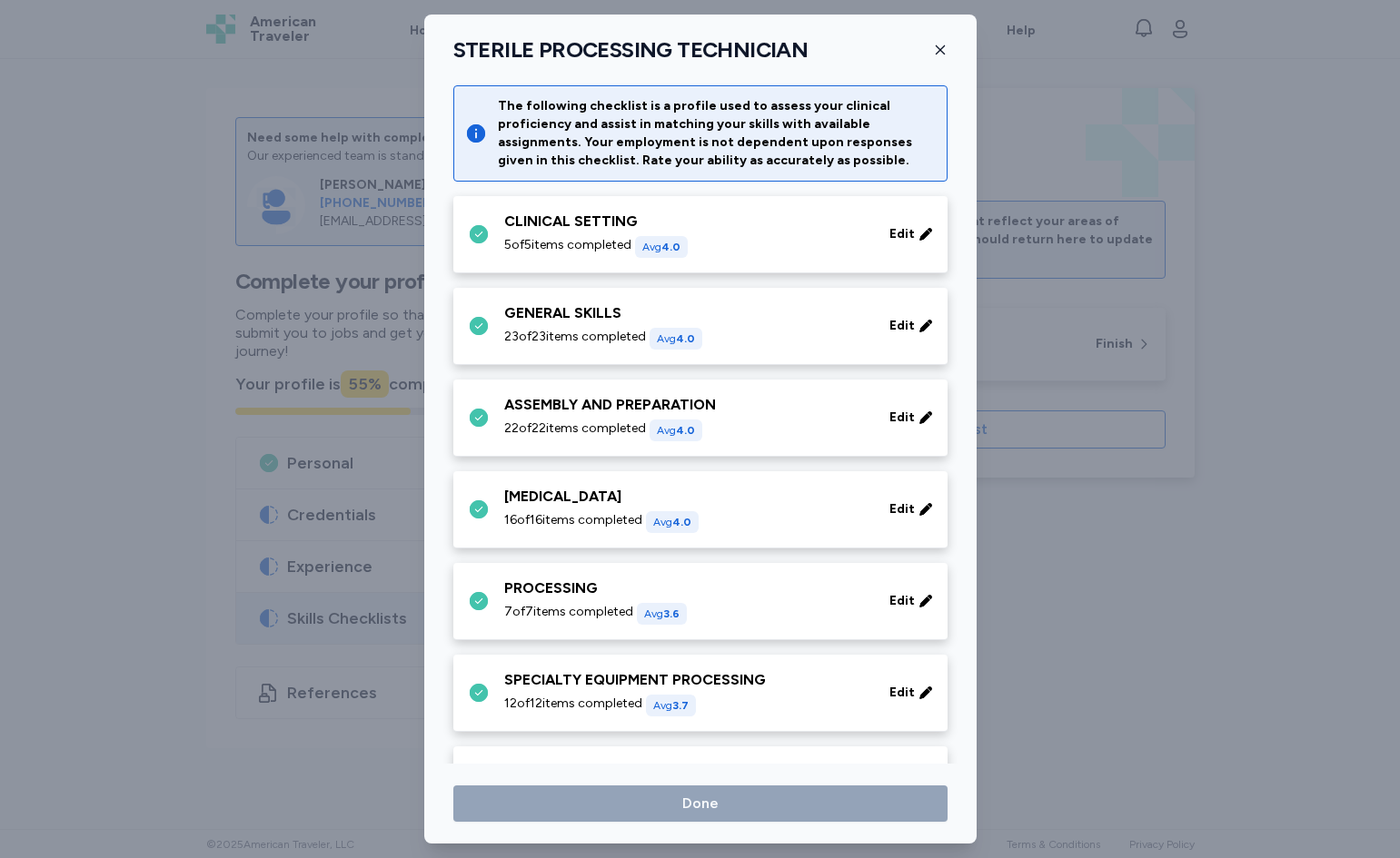
scroll to position [364, 0]
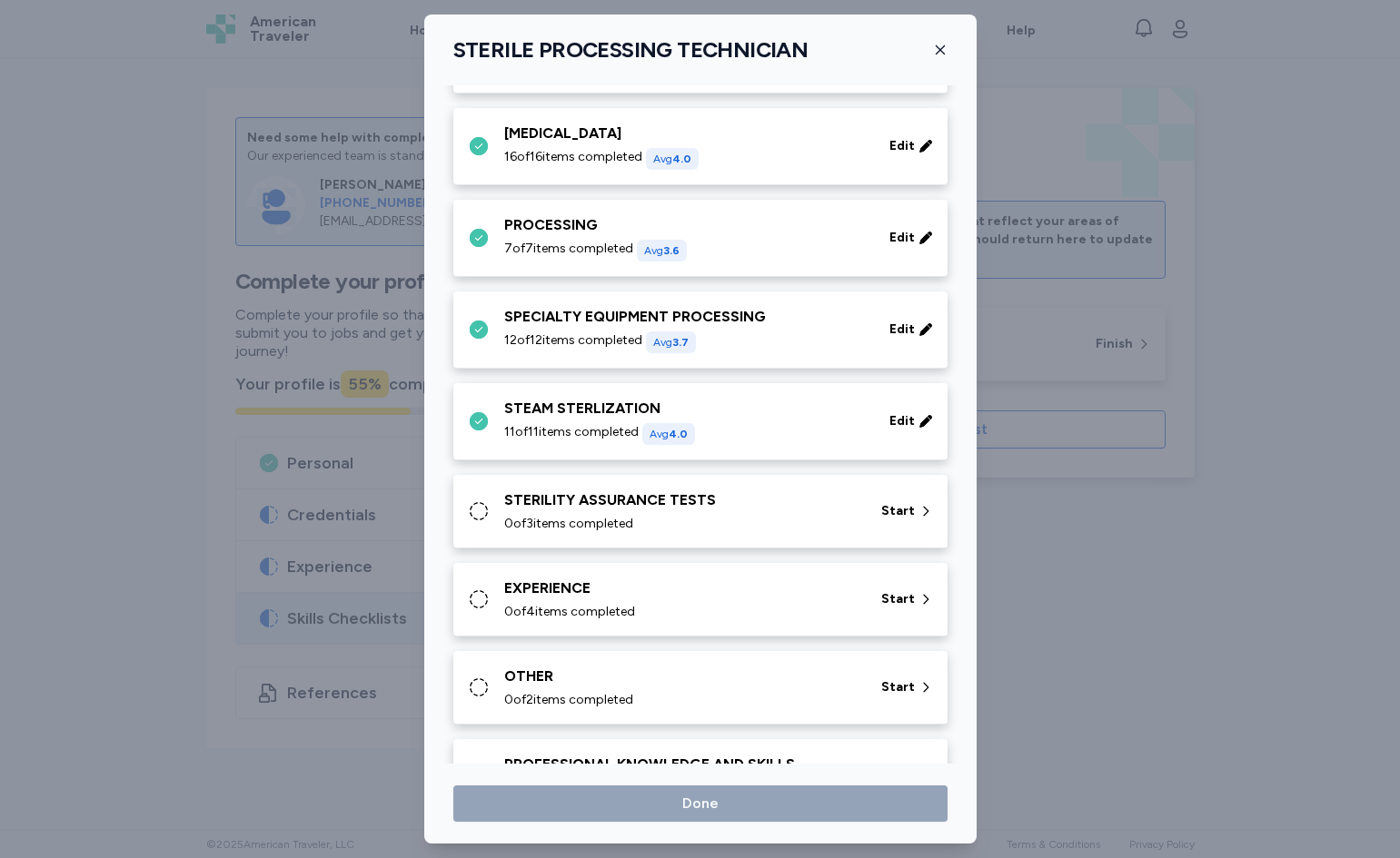
click at [684, 514] on div "STERILITY ASSURANCE TESTS 0 of 3 items completed" at bounding box center [682, 511] width 355 height 43
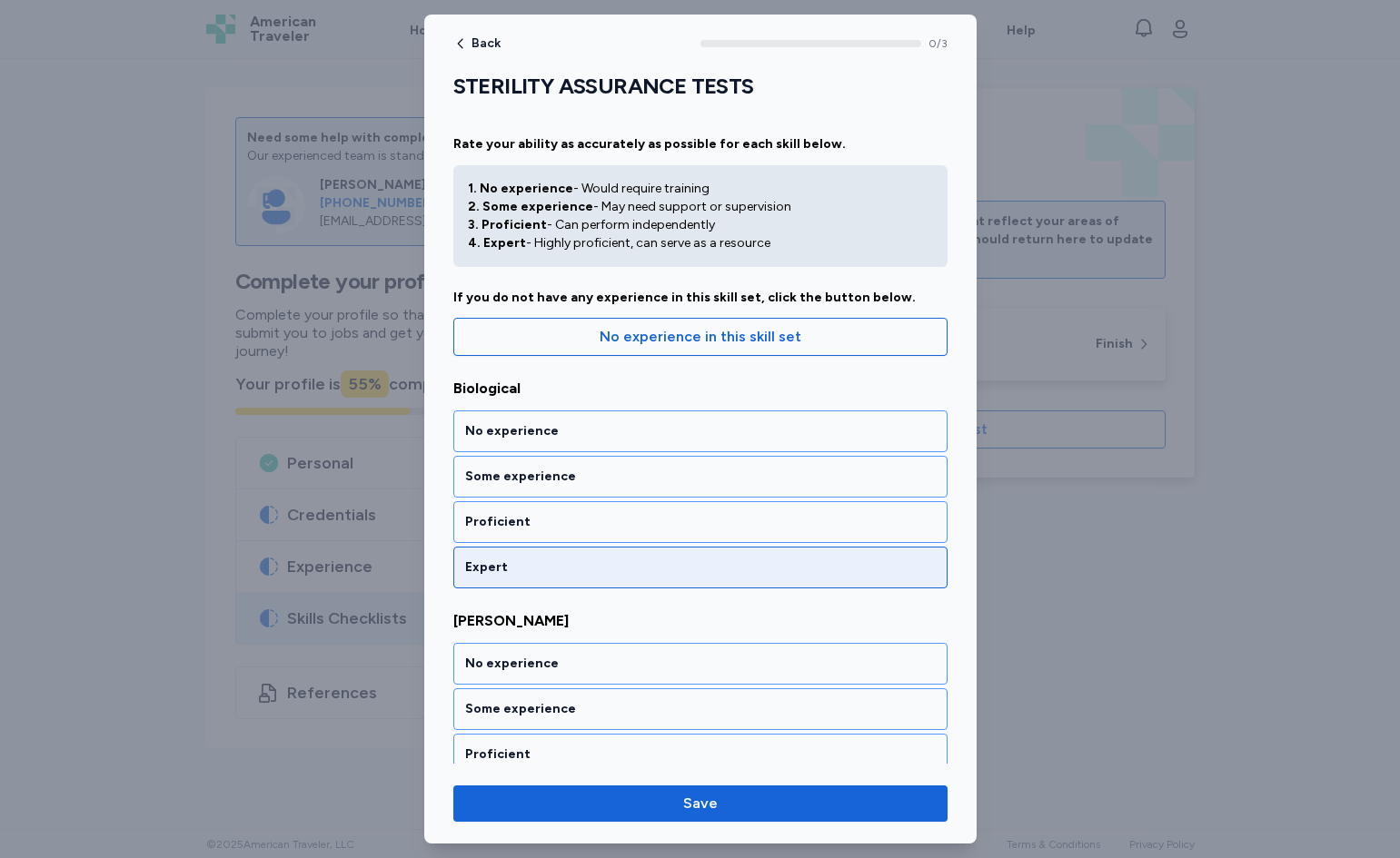
click at [550, 575] on div "Expert" at bounding box center [701, 567] width 471 height 18
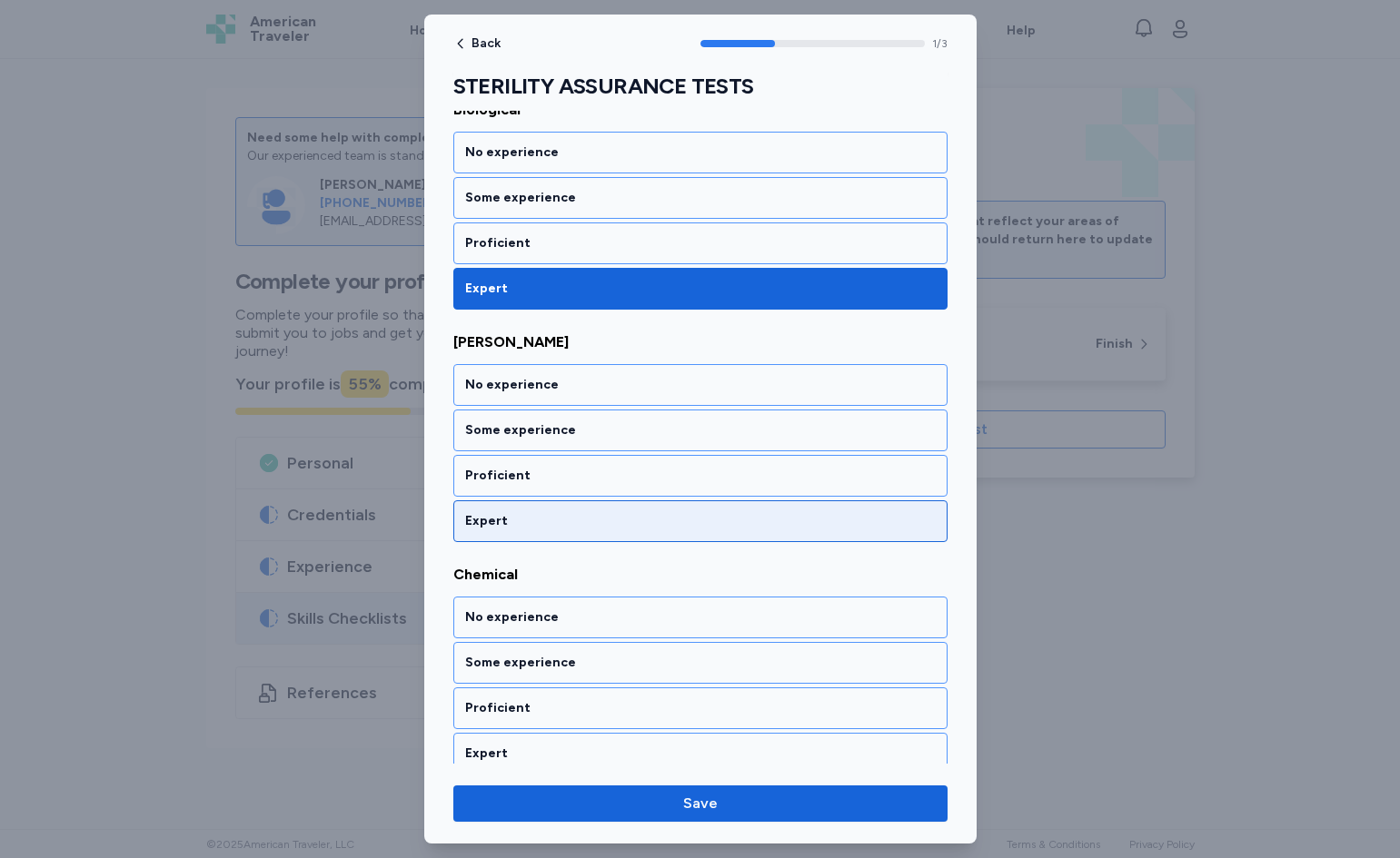
click at [560, 521] on div "Expert" at bounding box center [701, 521] width 471 height 18
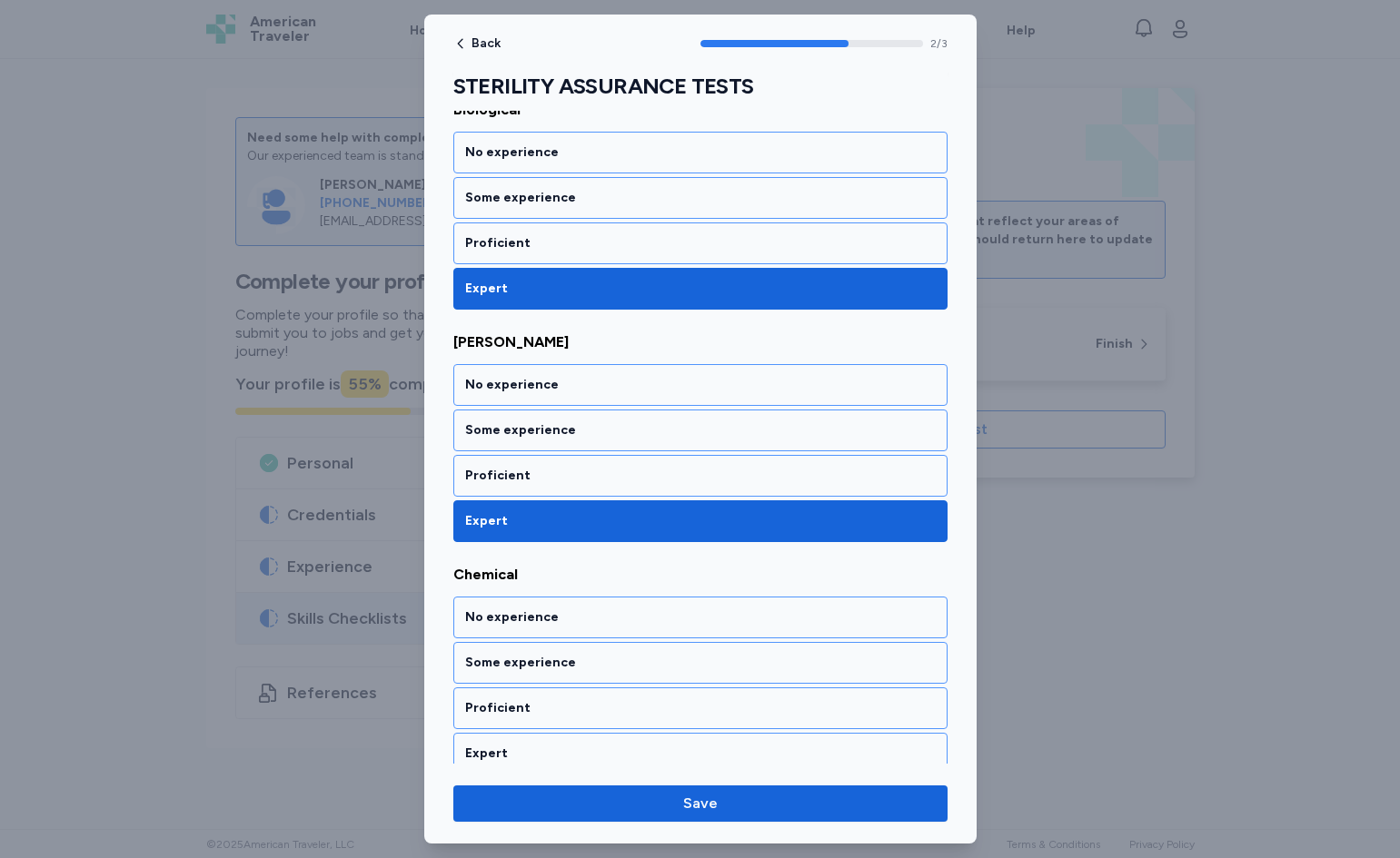
scroll to position [294, 0]
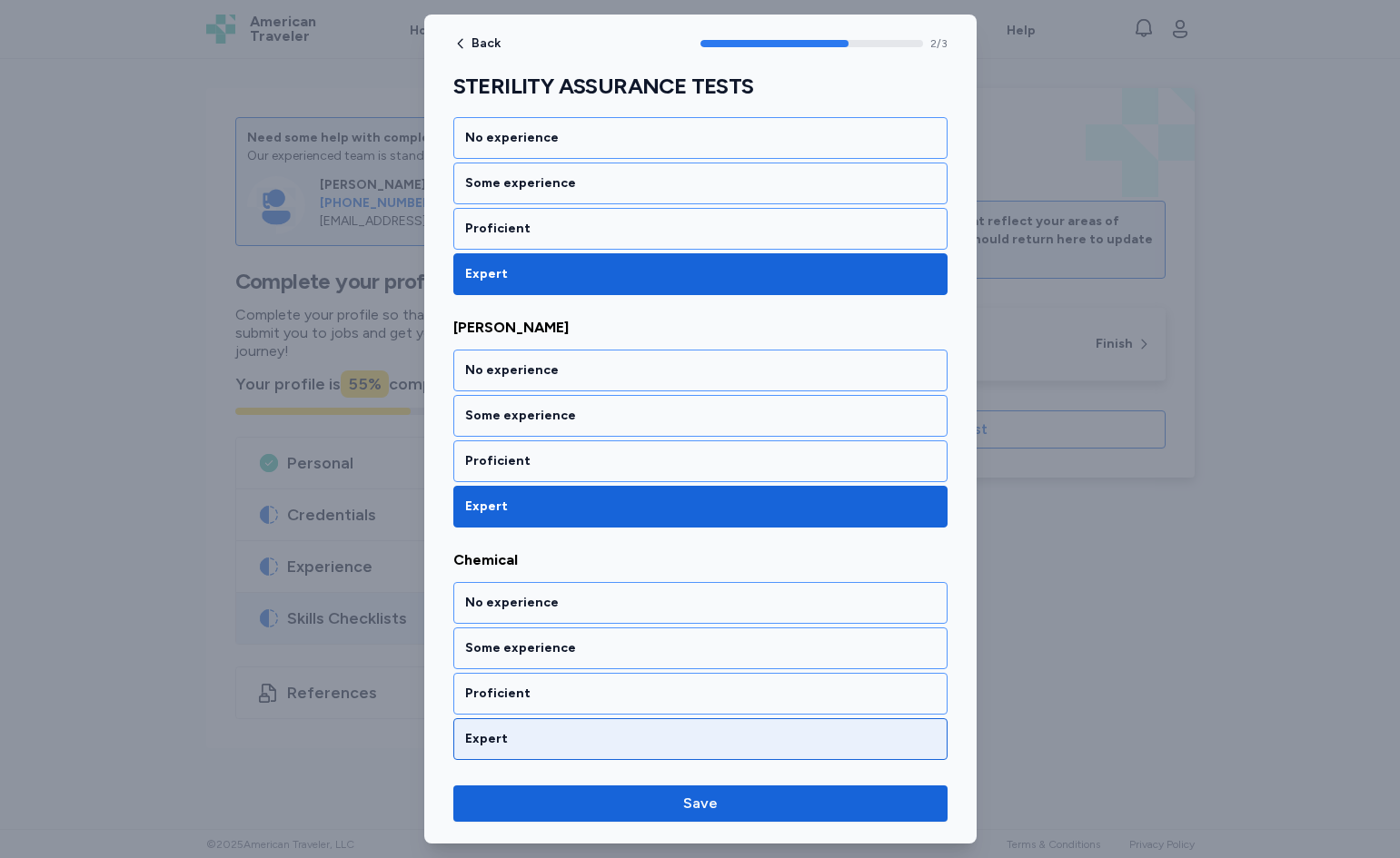
click at [495, 739] on div "Expert" at bounding box center [701, 739] width 471 height 18
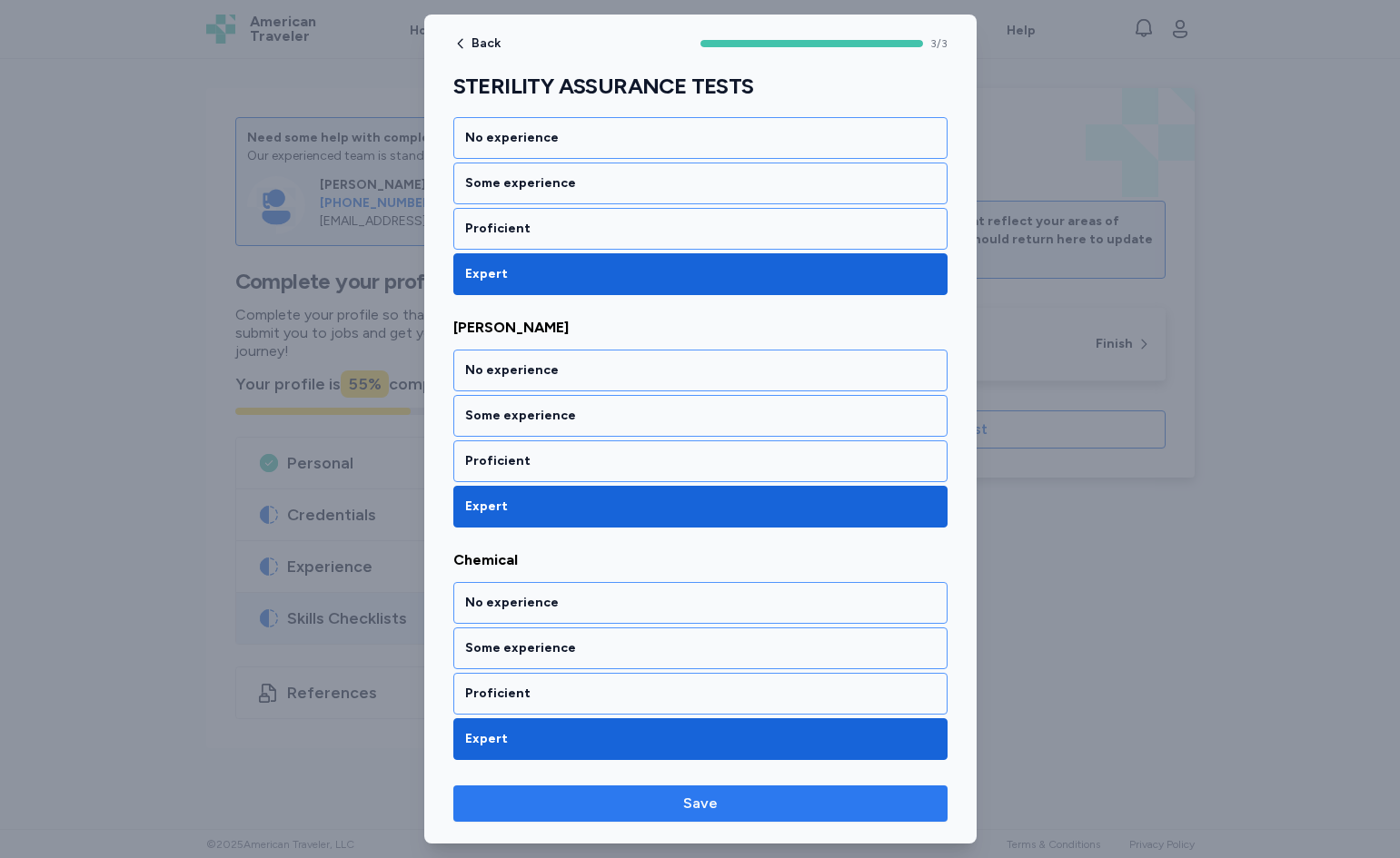
click at [567, 805] on span "Save" at bounding box center [700, 803] width 466 height 22
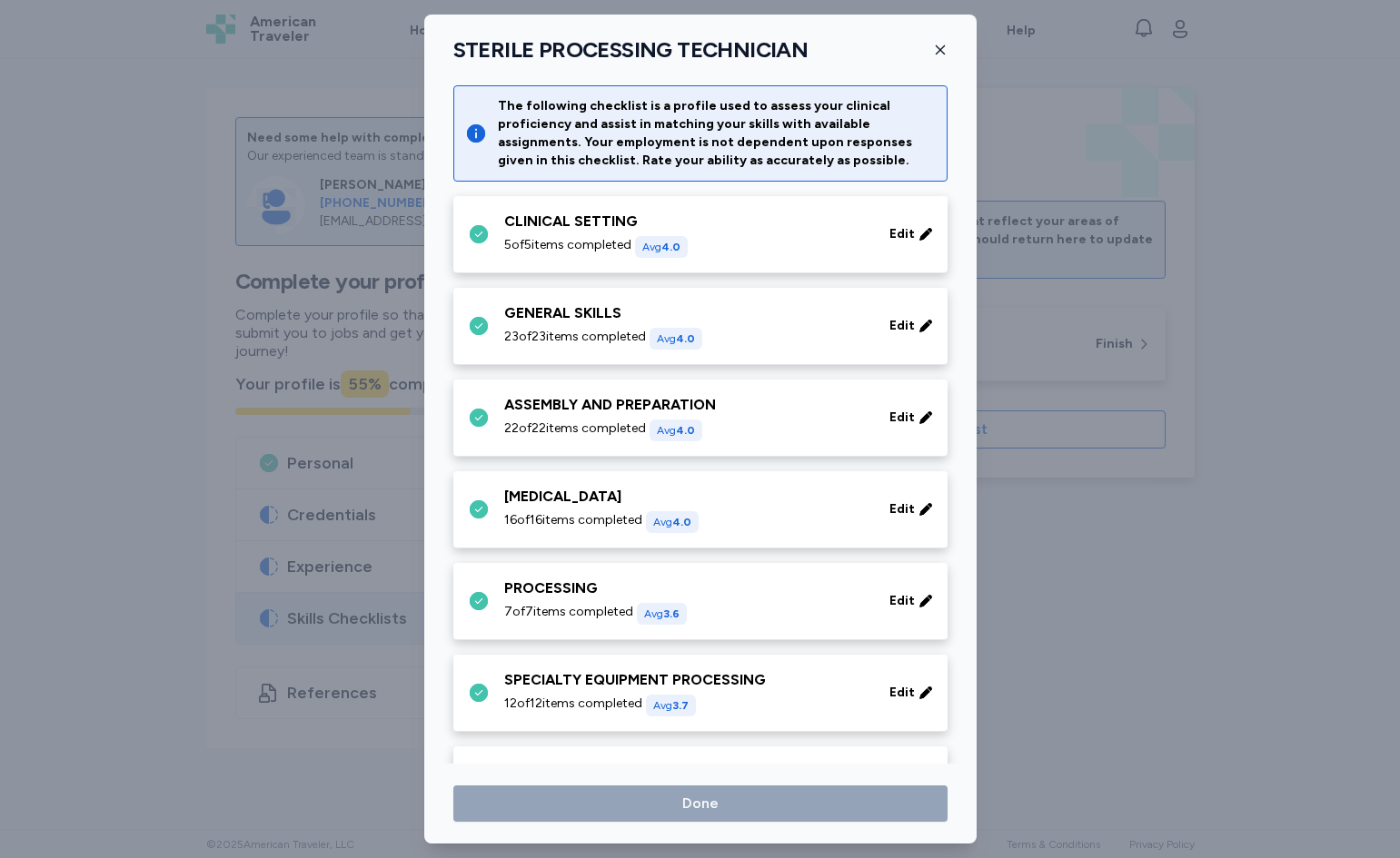
scroll to position [364, 0]
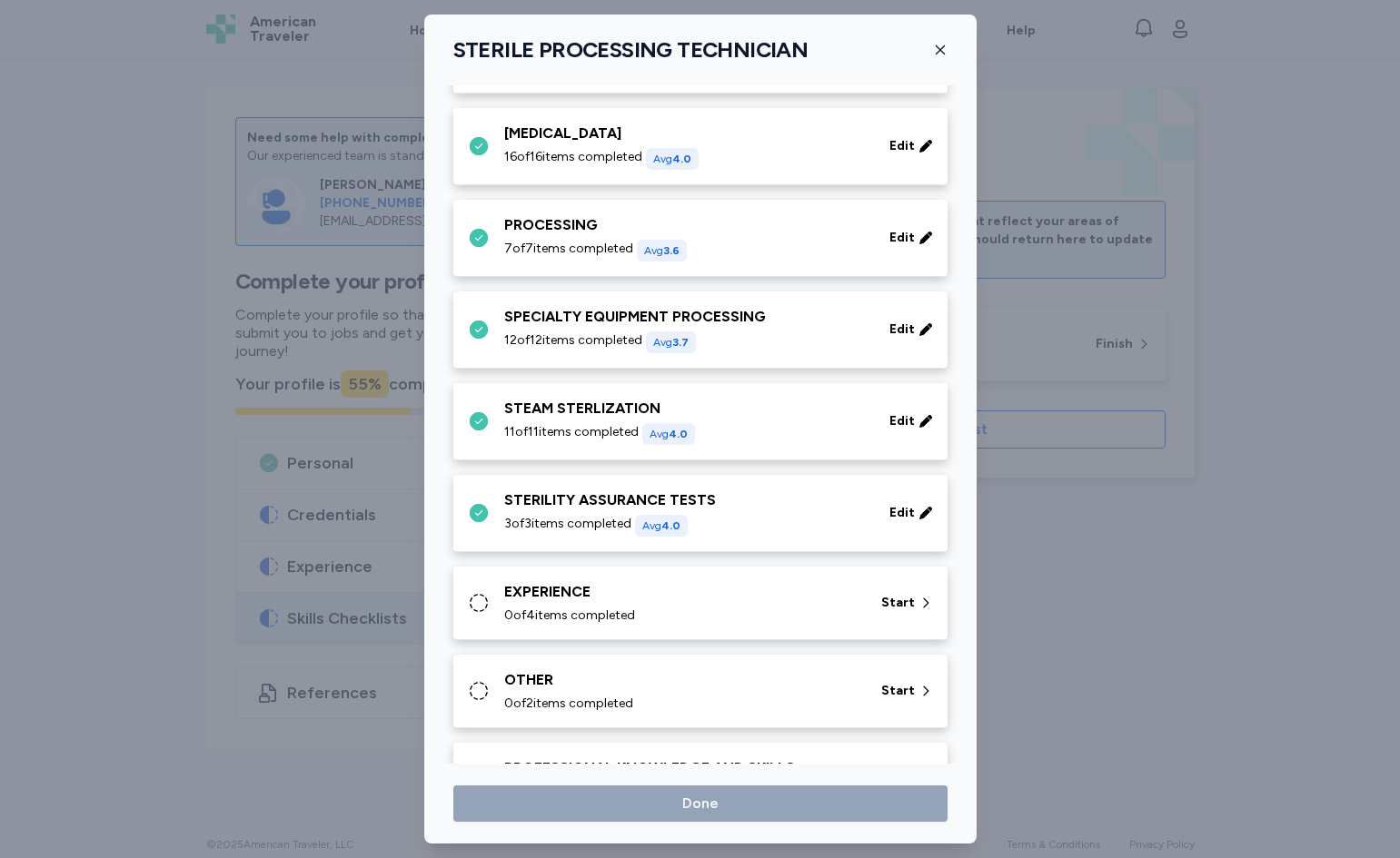
click at [598, 597] on div "EXPERIENCE" at bounding box center [682, 592] width 355 height 22
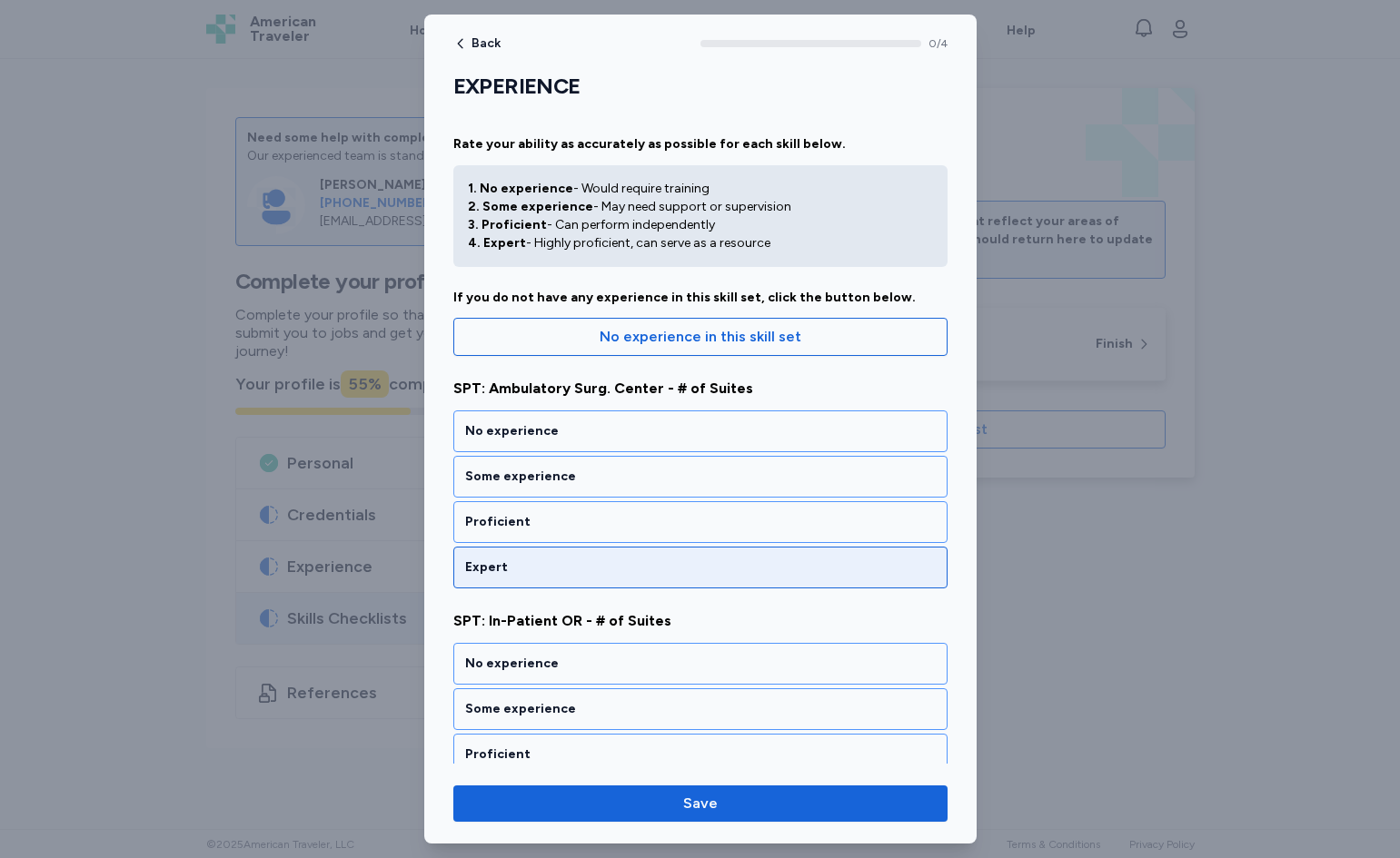
click at [593, 579] on div "Expert" at bounding box center [700, 568] width 495 height 42
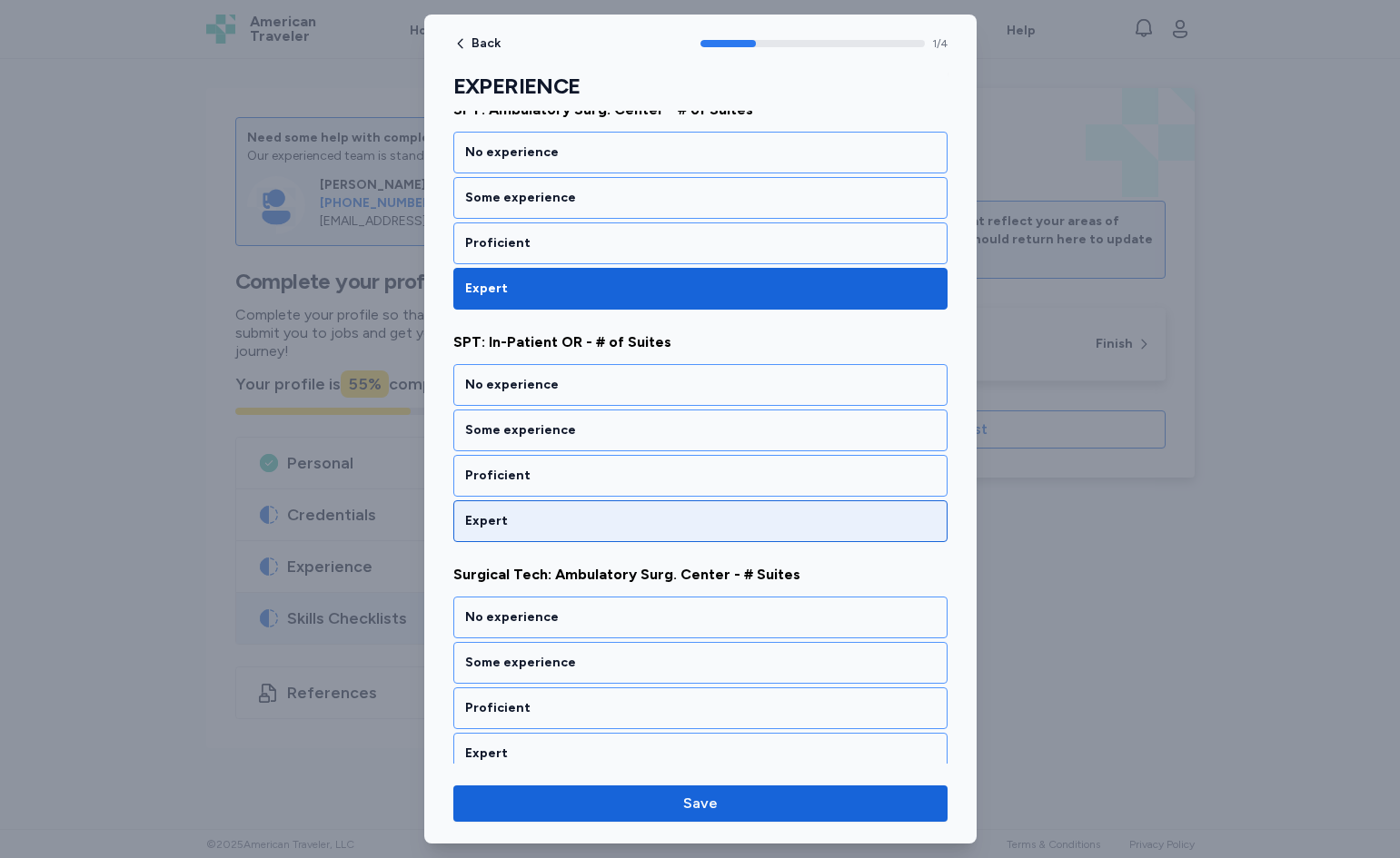
click at [604, 504] on div "Expert" at bounding box center [700, 521] width 495 height 42
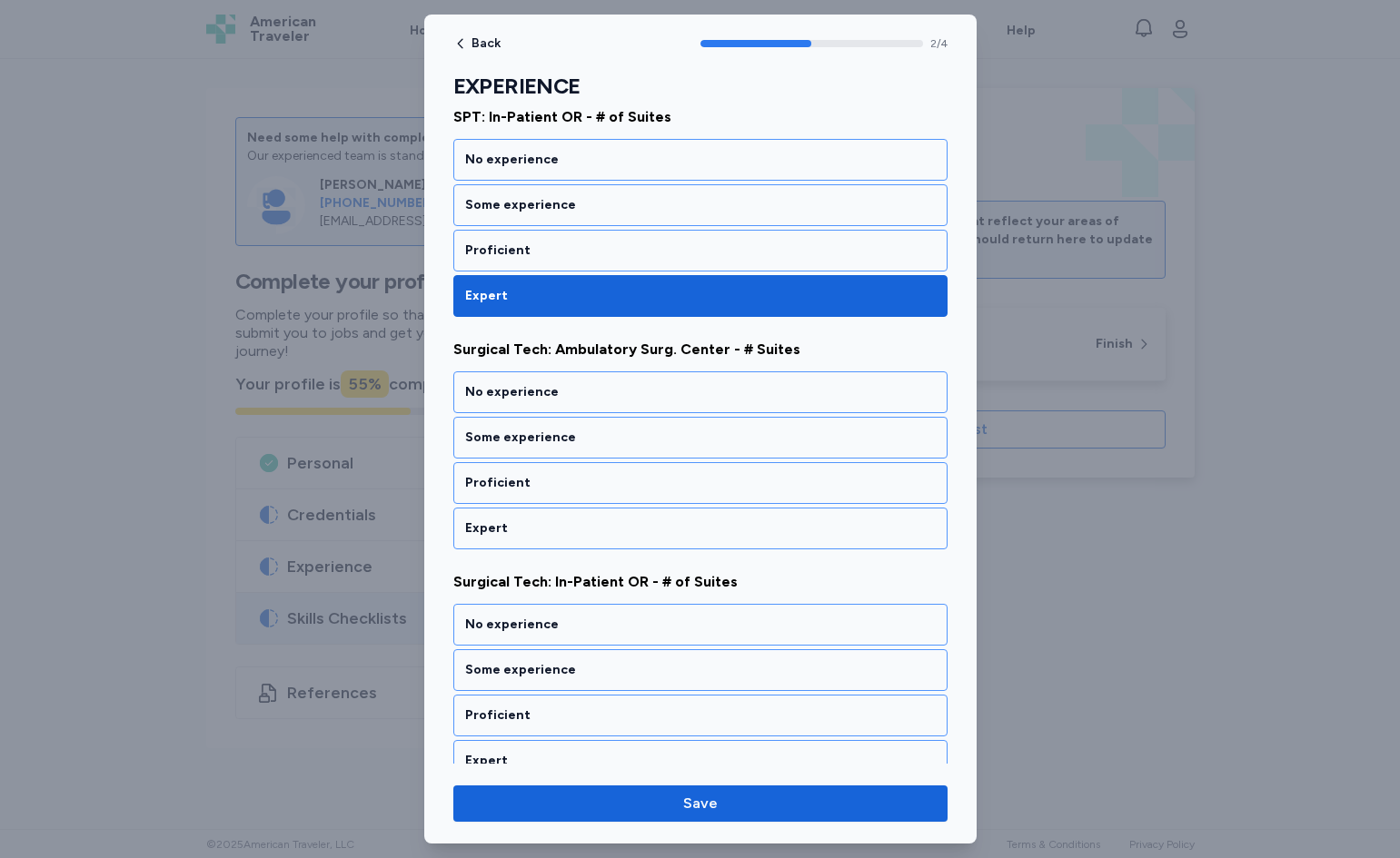
scroll to position [512, 0]
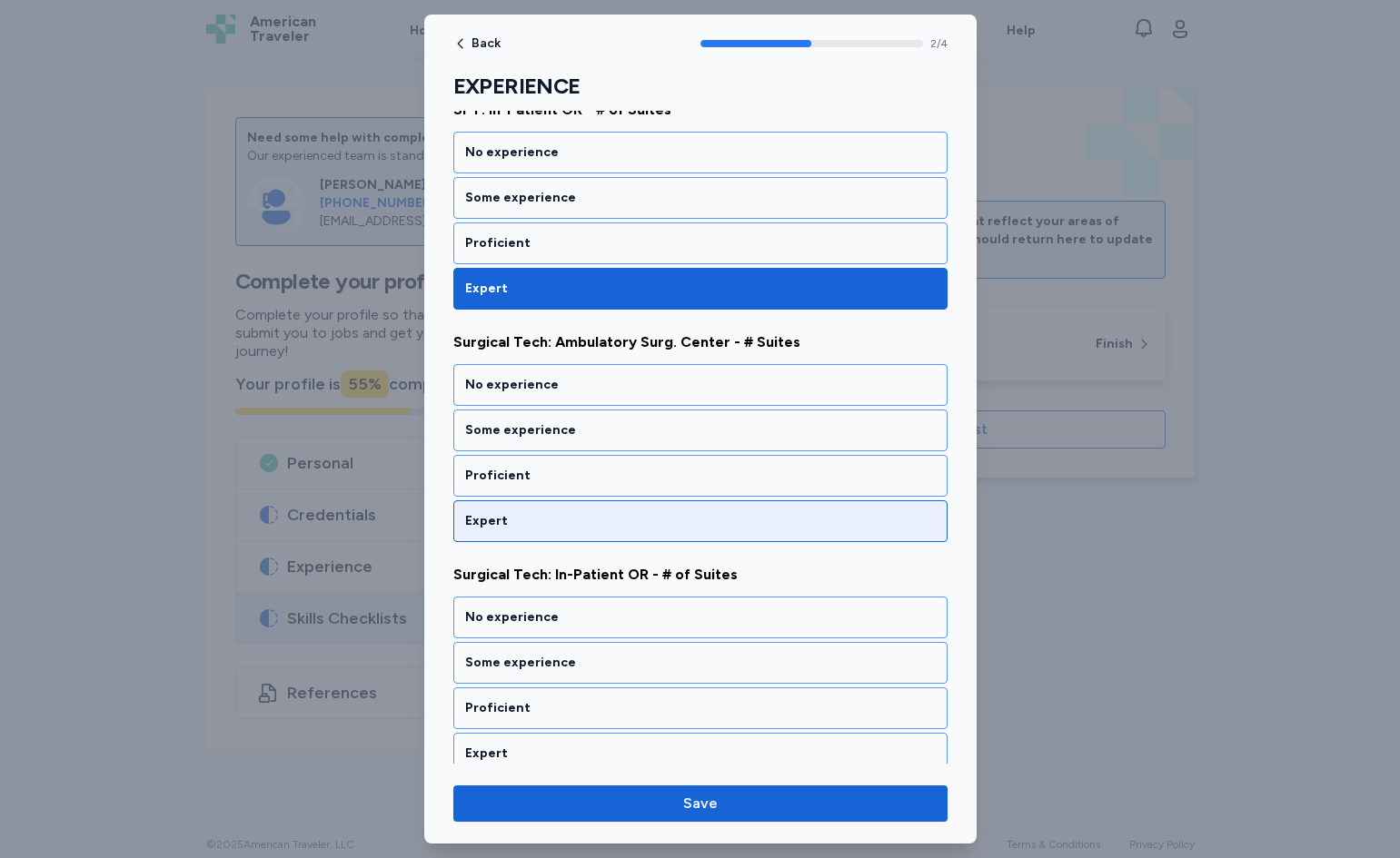
click at [566, 519] on div "Expert" at bounding box center [701, 521] width 471 height 18
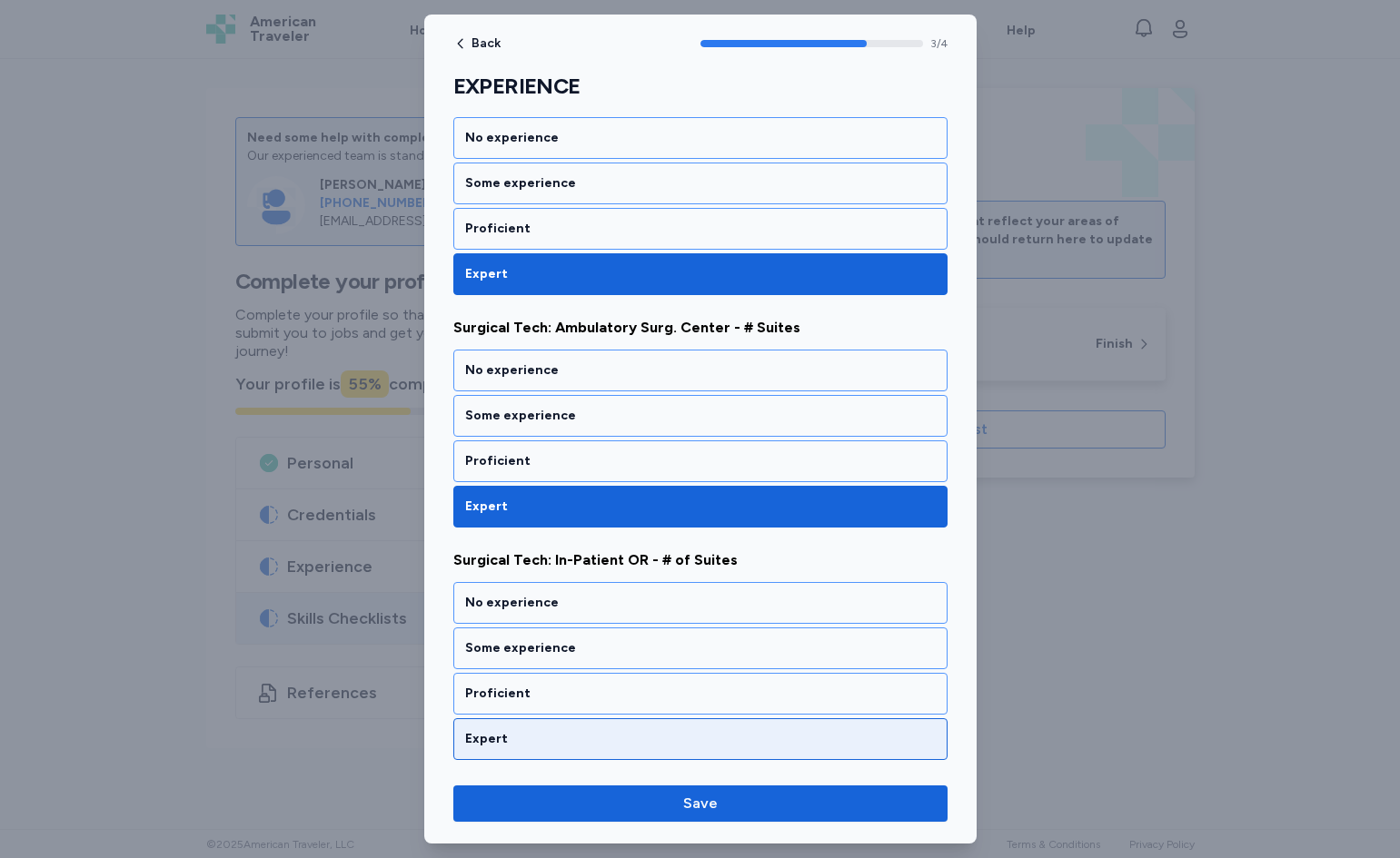
click at [534, 737] on div "Expert" at bounding box center [701, 739] width 471 height 18
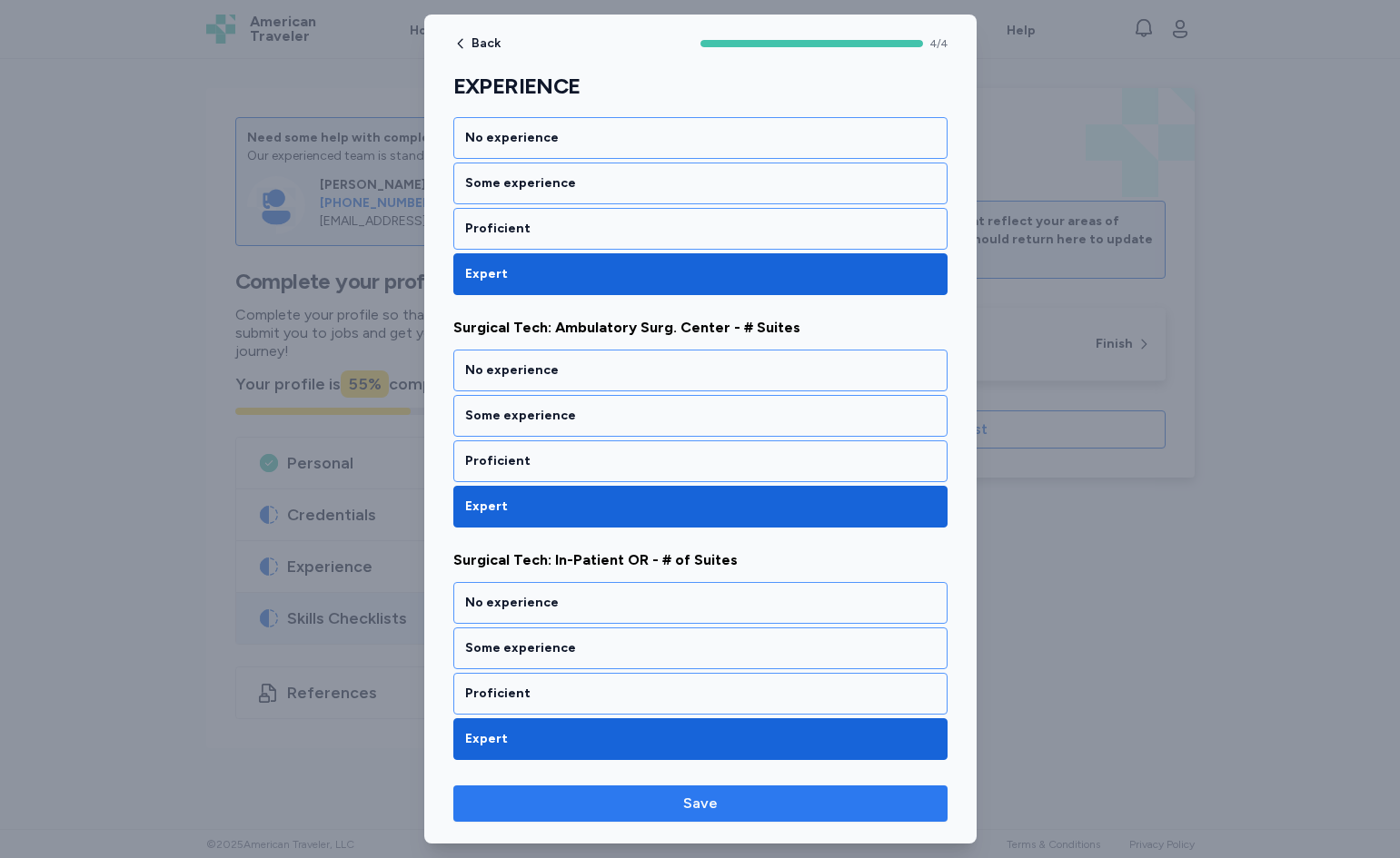
click at [546, 797] on span "Save" at bounding box center [700, 803] width 466 height 22
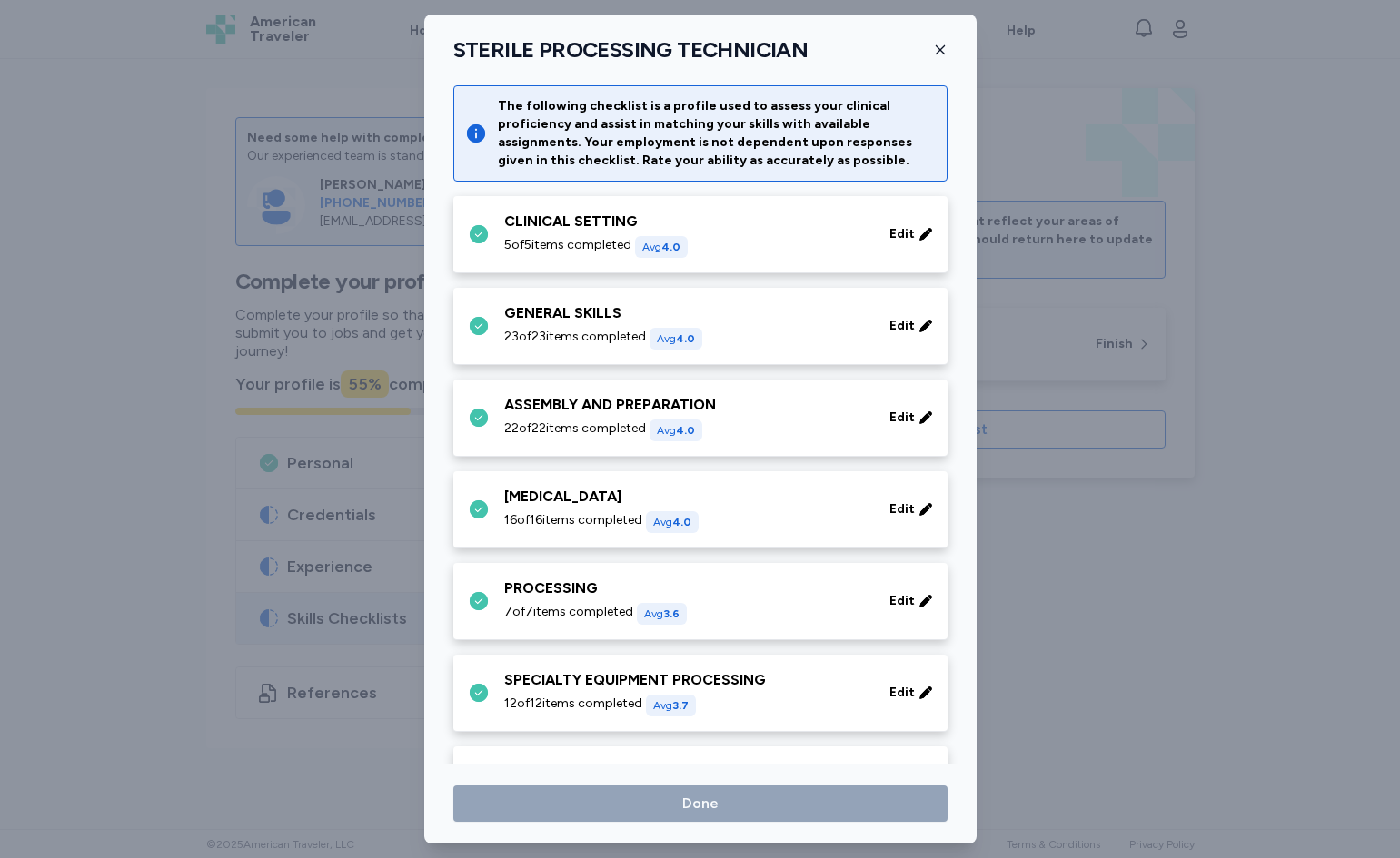
scroll to position [364, 0]
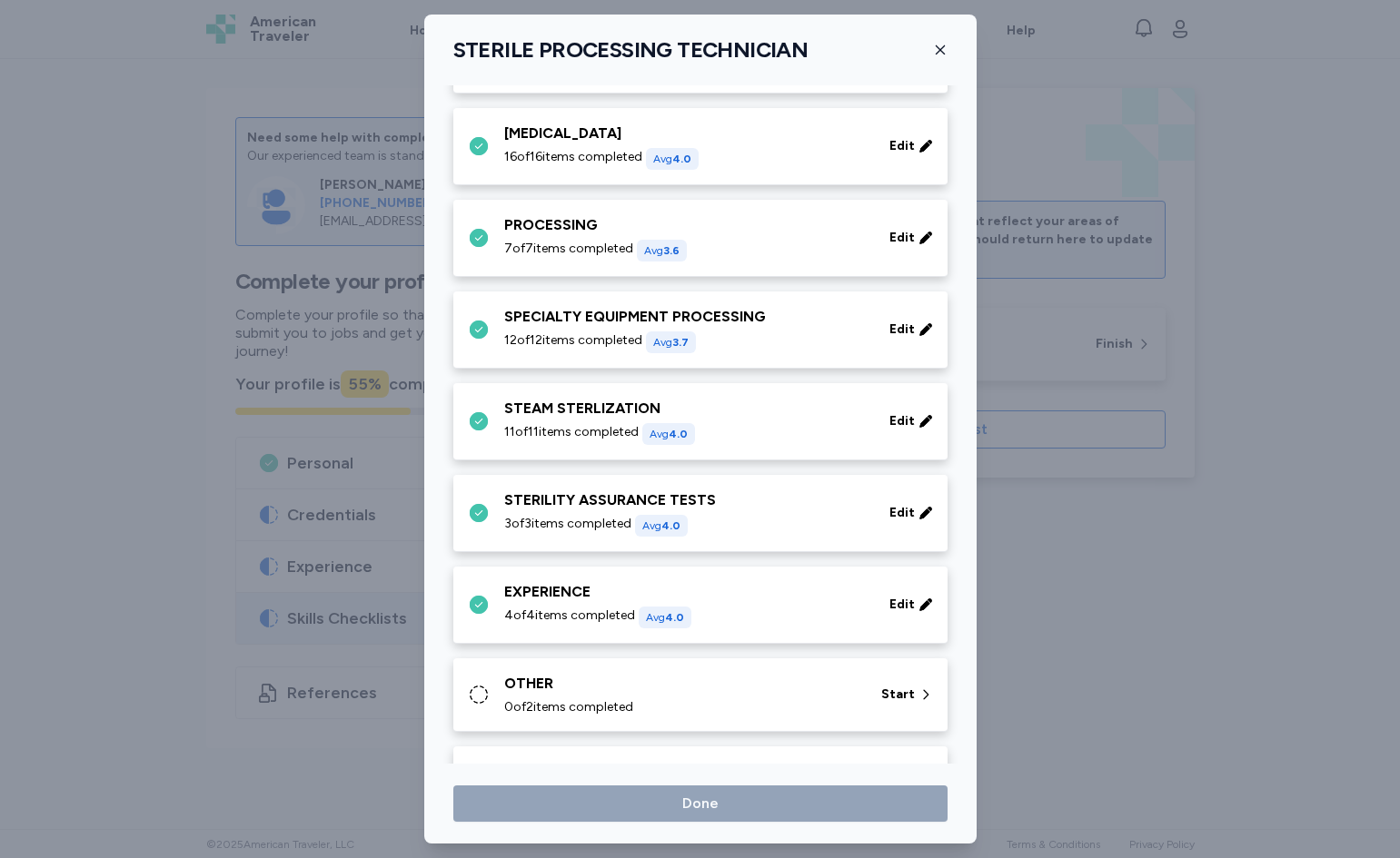
click at [556, 699] on div "OTHER 0 of 2 items completed" at bounding box center [682, 694] width 355 height 43
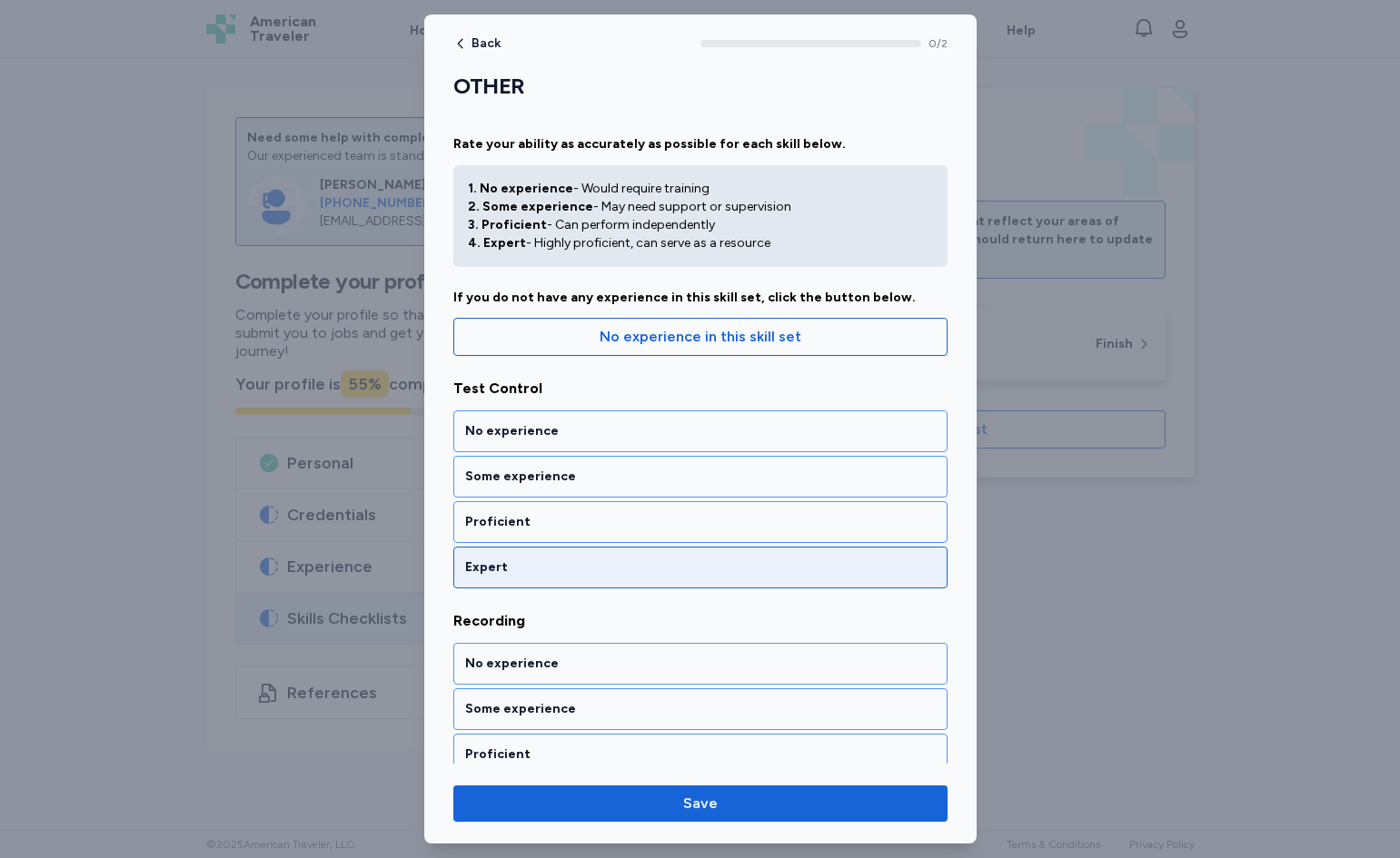
click at [568, 565] on div "Expert" at bounding box center [701, 567] width 471 height 18
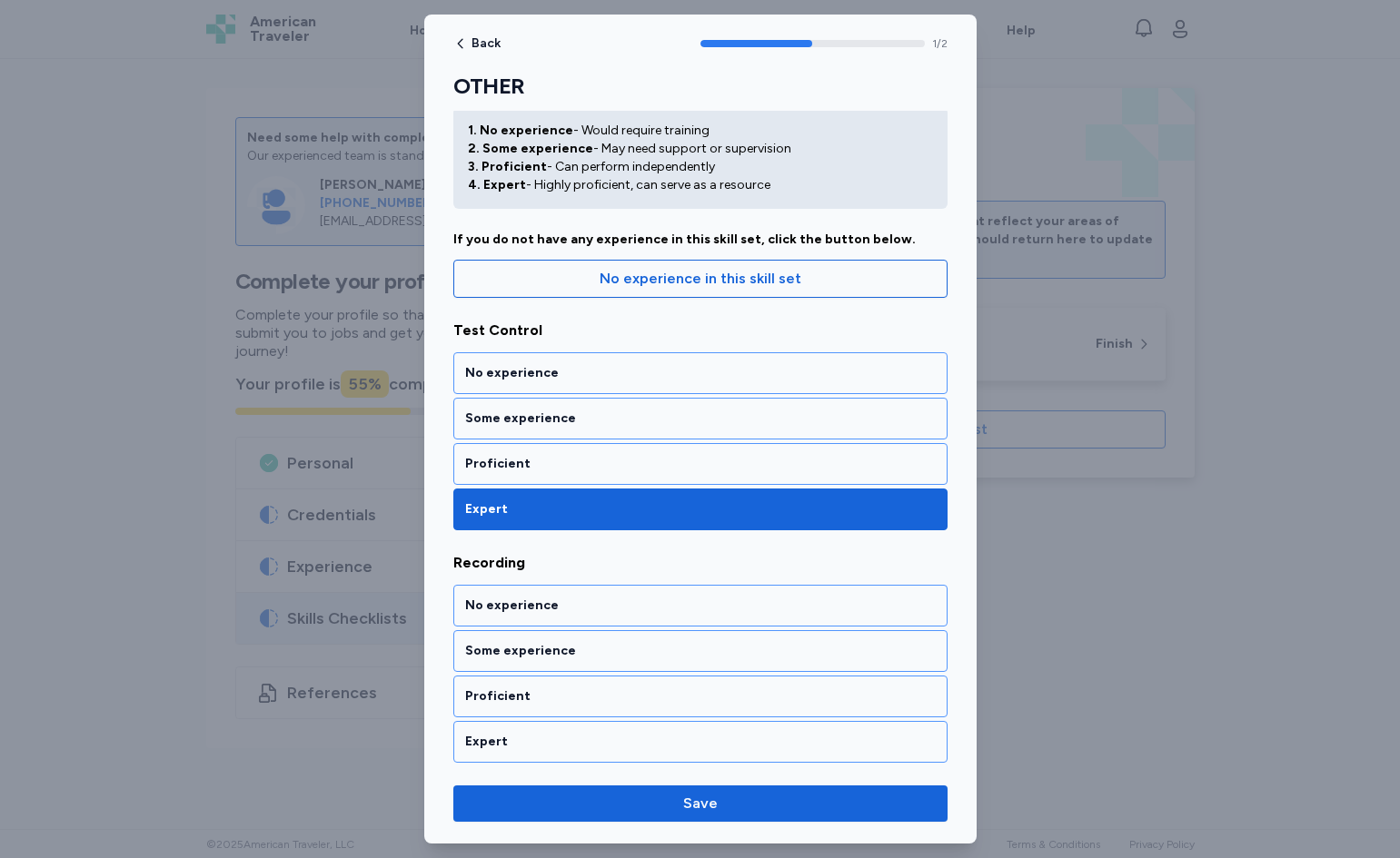
scroll to position [60, 0]
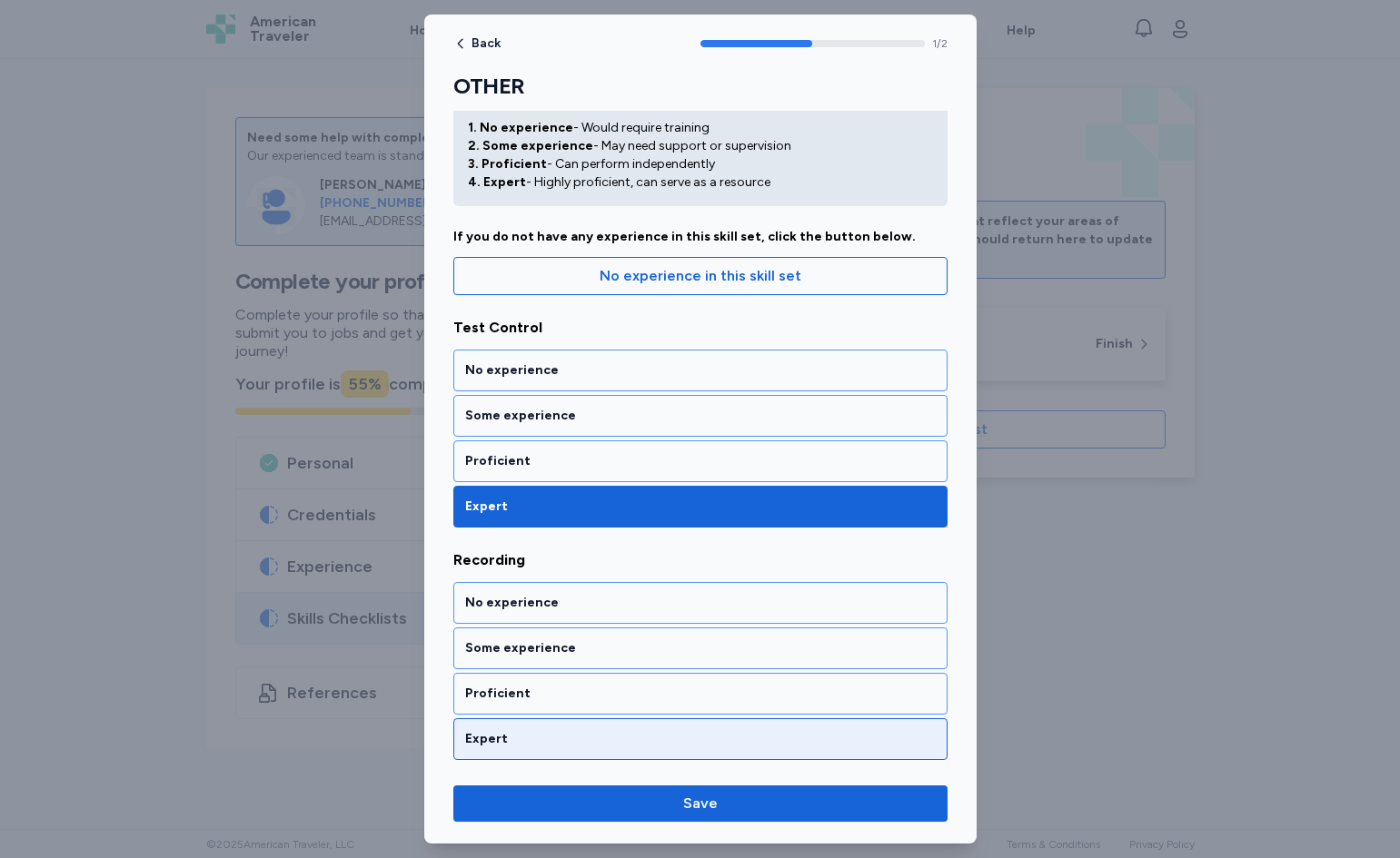
click at [511, 722] on div "Expert" at bounding box center [700, 740] width 495 height 42
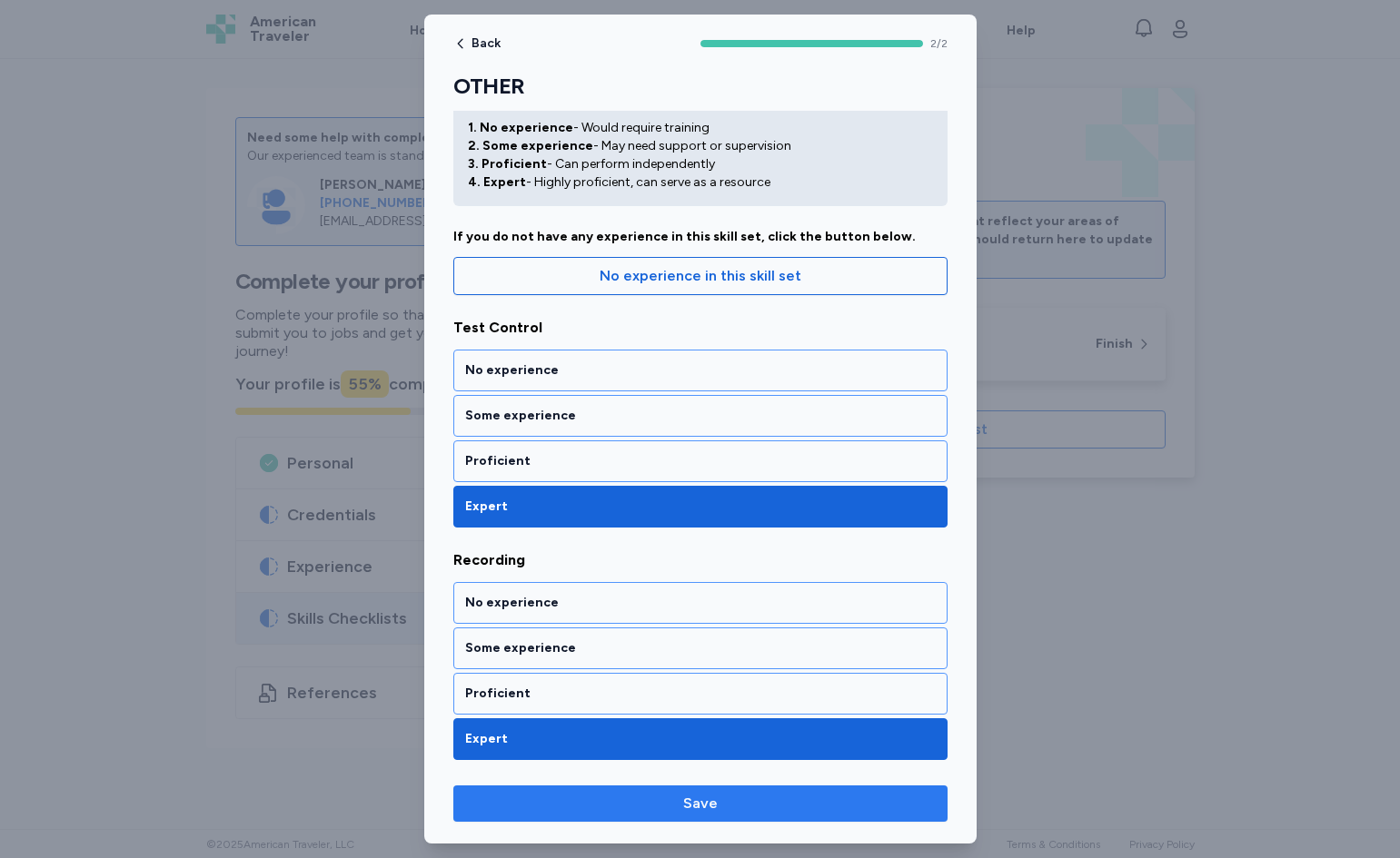
click at [529, 810] on button "Save" at bounding box center [700, 804] width 495 height 36
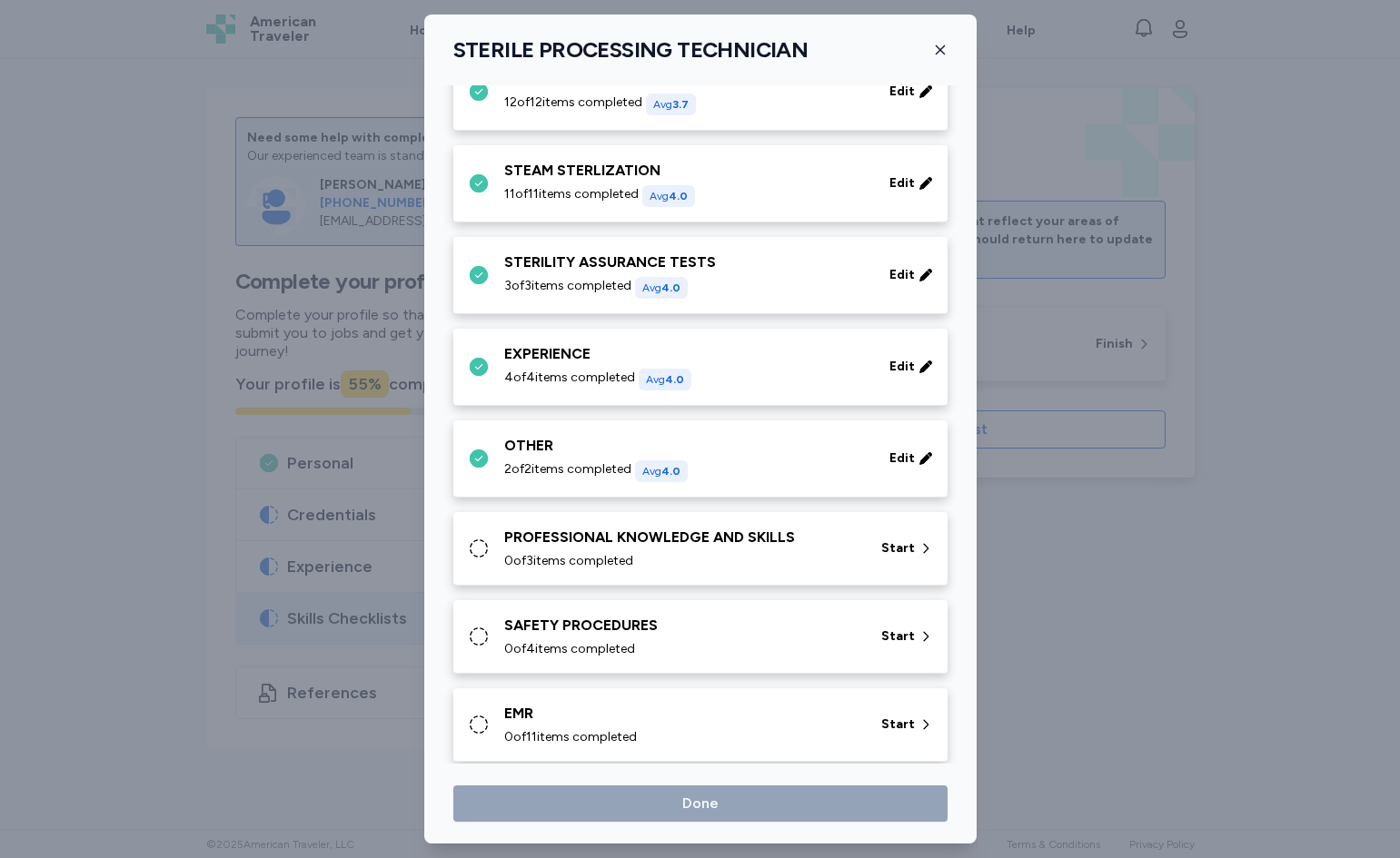
scroll to position [635, 0]
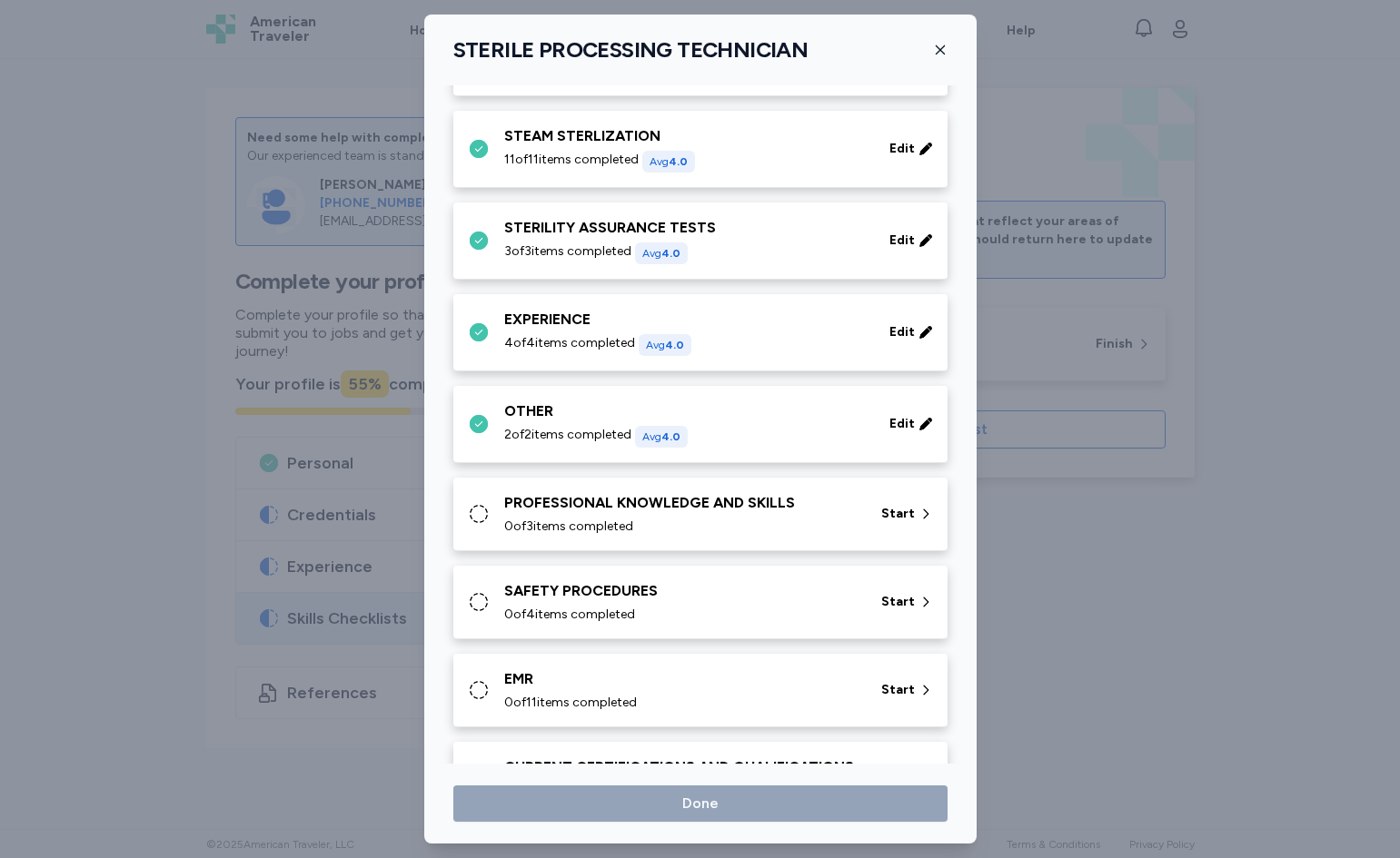
click at [589, 515] on div "PROFESSIONAL KNOWLEDGE AND SKILLS 0 of 3 items completed" at bounding box center [682, 513] width 355 height 43
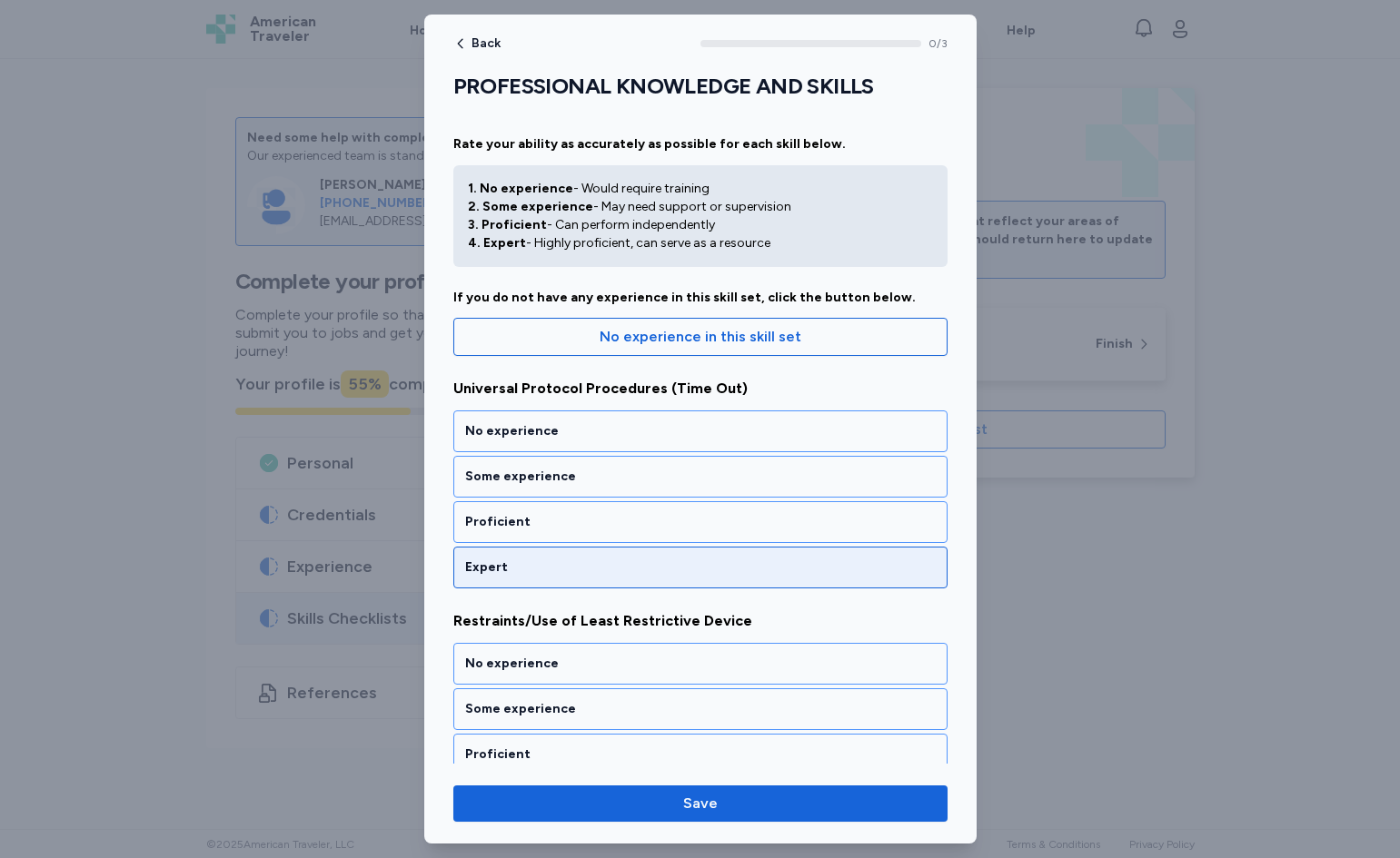
click at [534, 570] on div "Expert" at bounding box center [701, 567] width 471 height 18
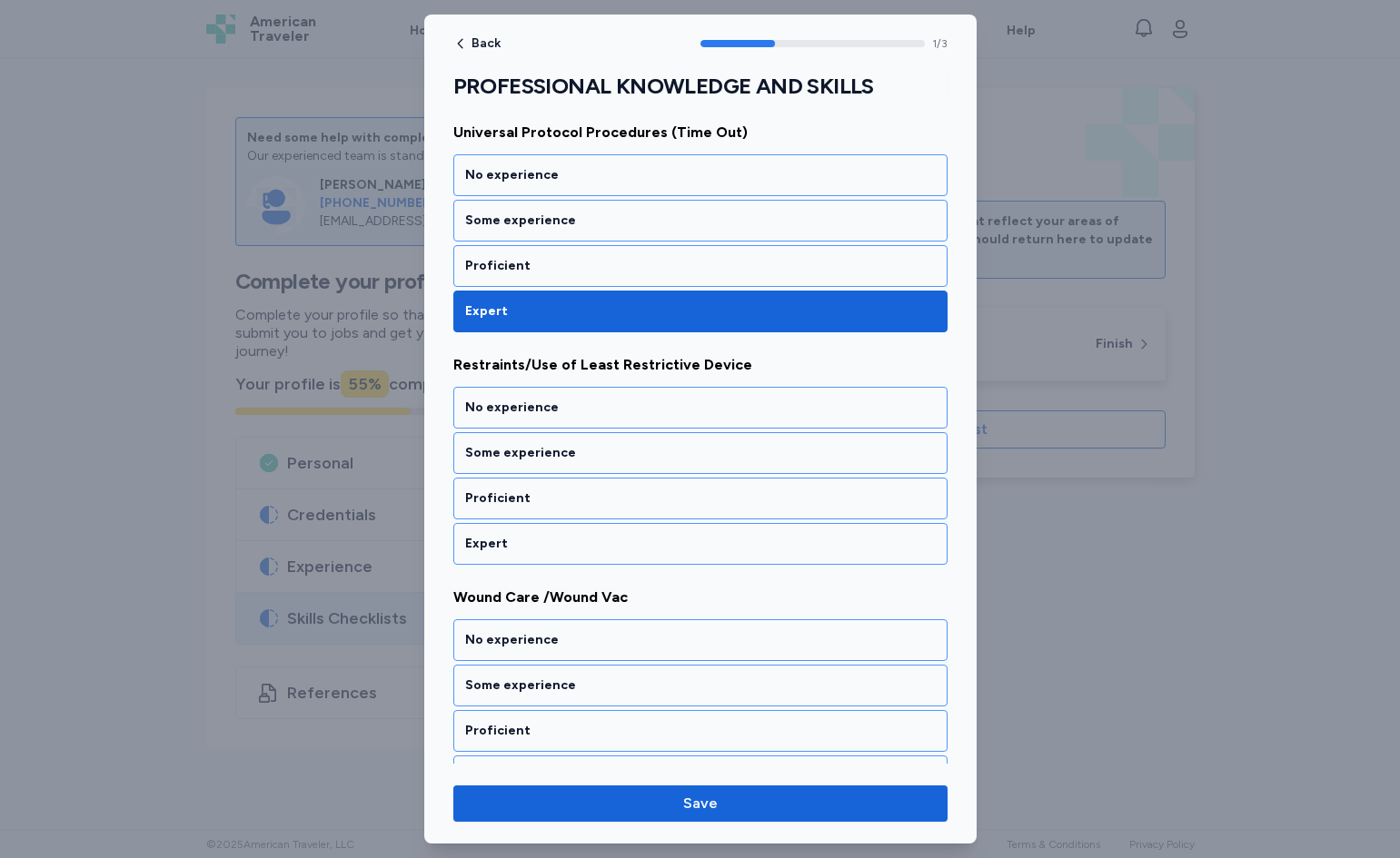
scroll to position [279, 0]
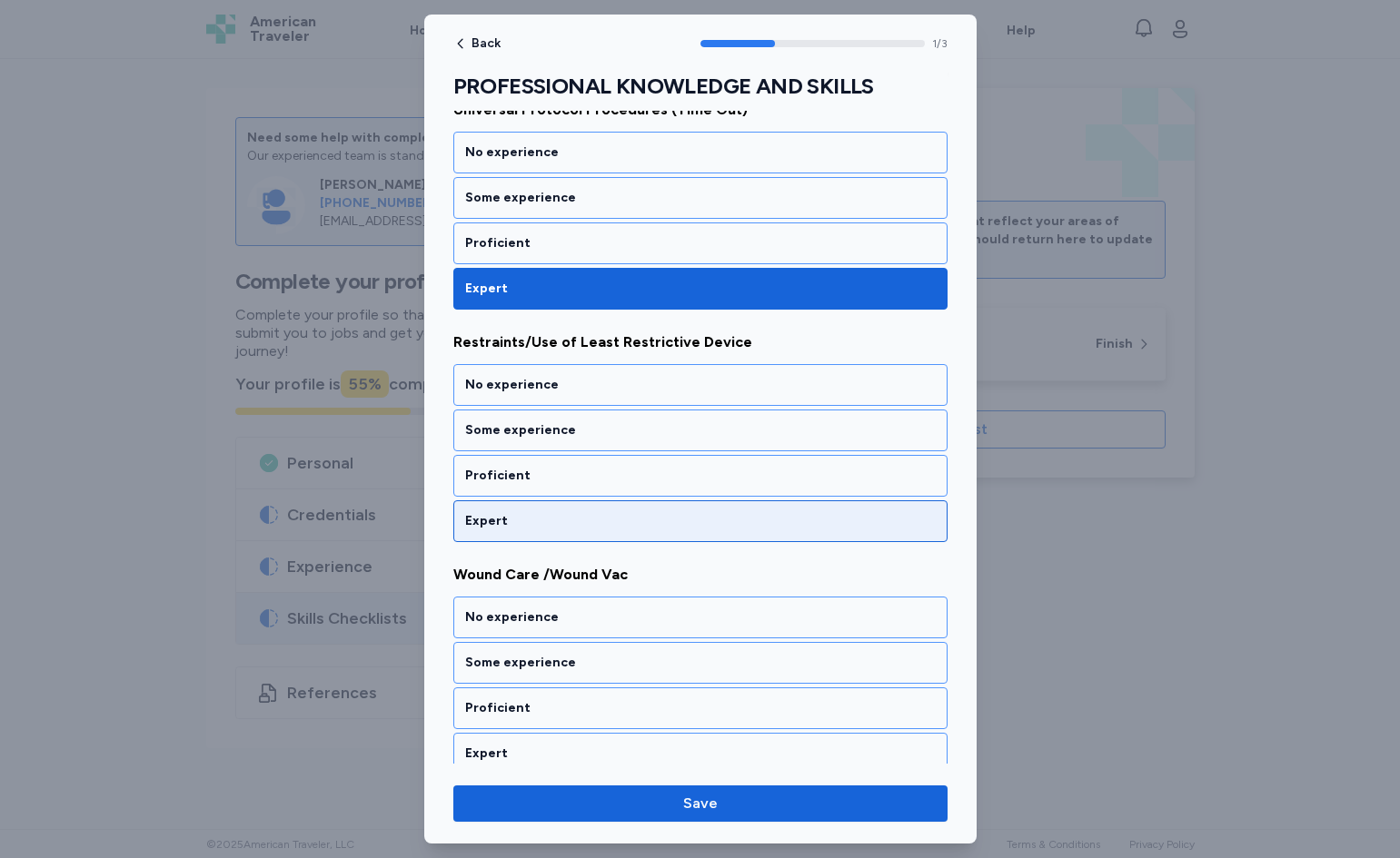
click at [528, 511] on div "Expert" at bounding box center [700, 521] width 495 height 42
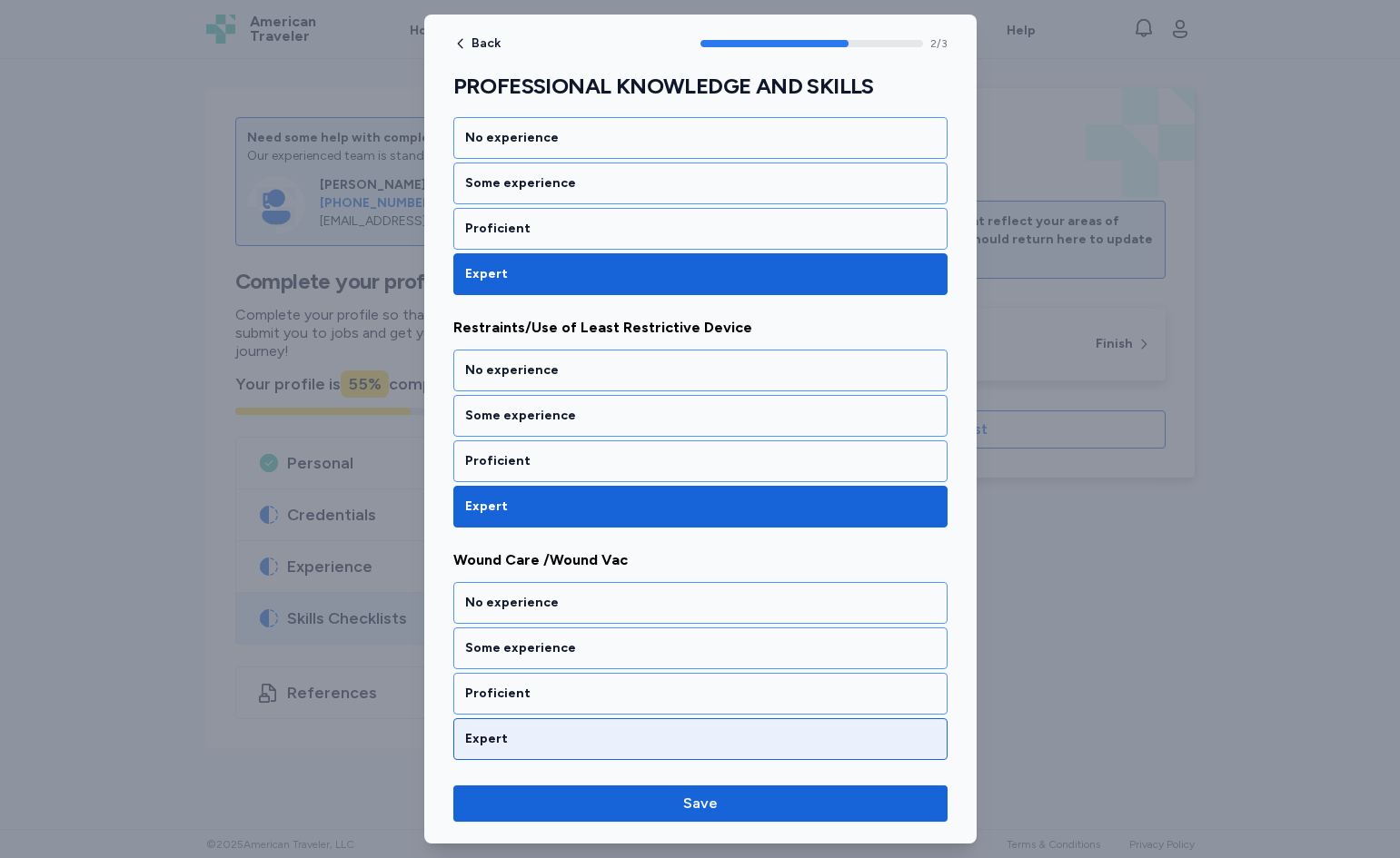
click at [507, 734] on div "Expert" at bounding box center [701, 739] width 471 height 18
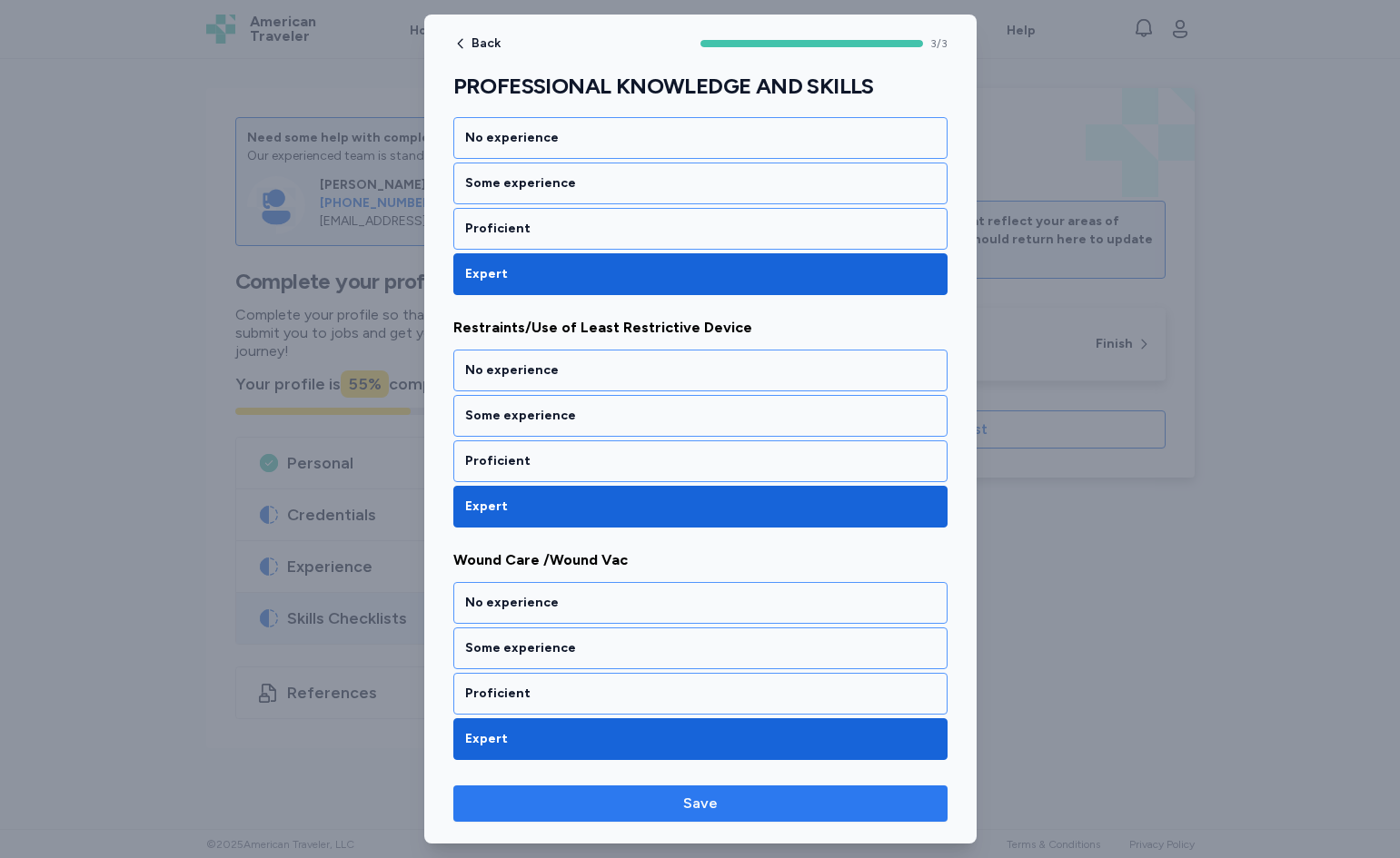
click at [534, 802] on span "Save" at bounding box center [700, 803] width 466 height 22
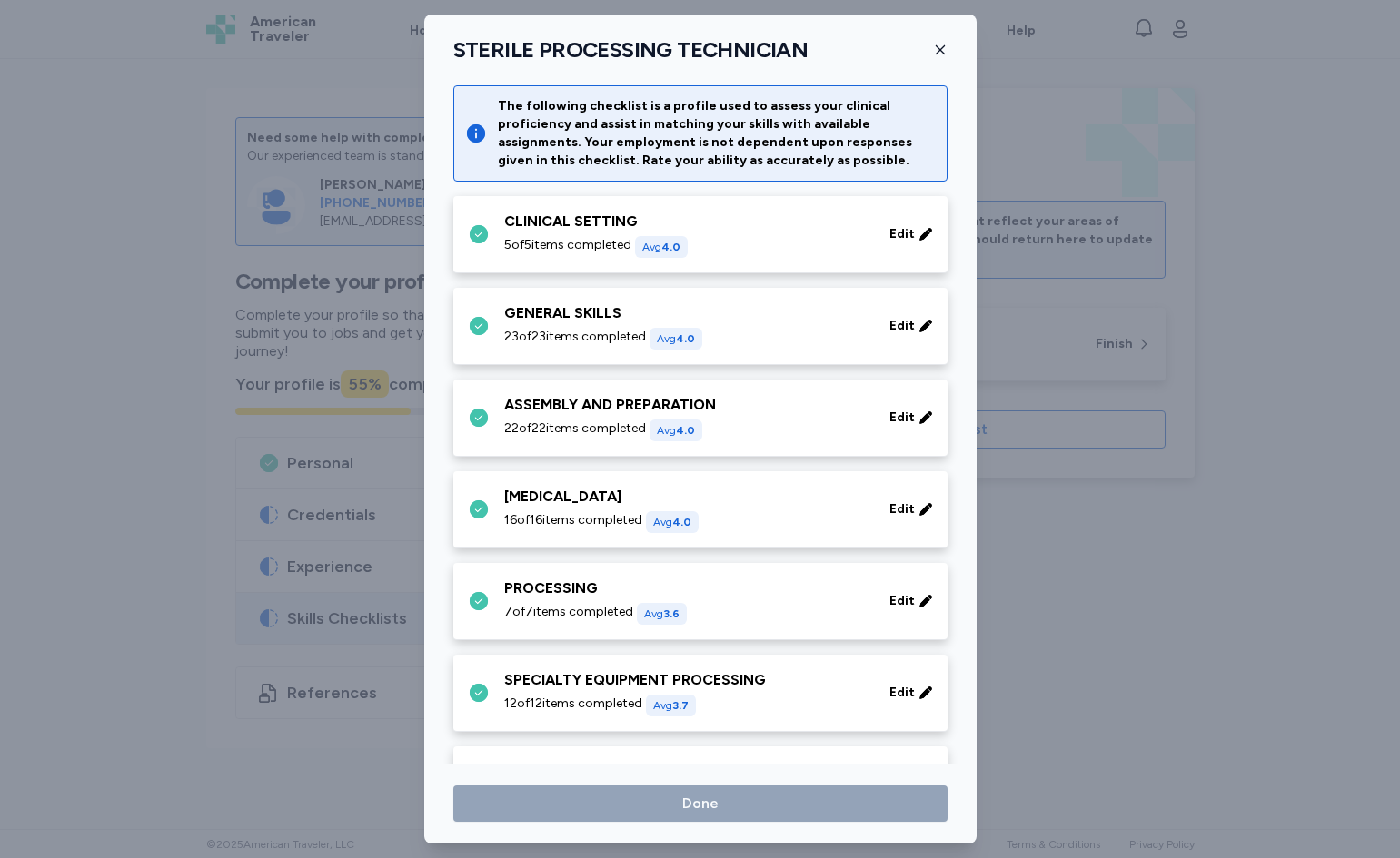
scroll to position [635, 0]
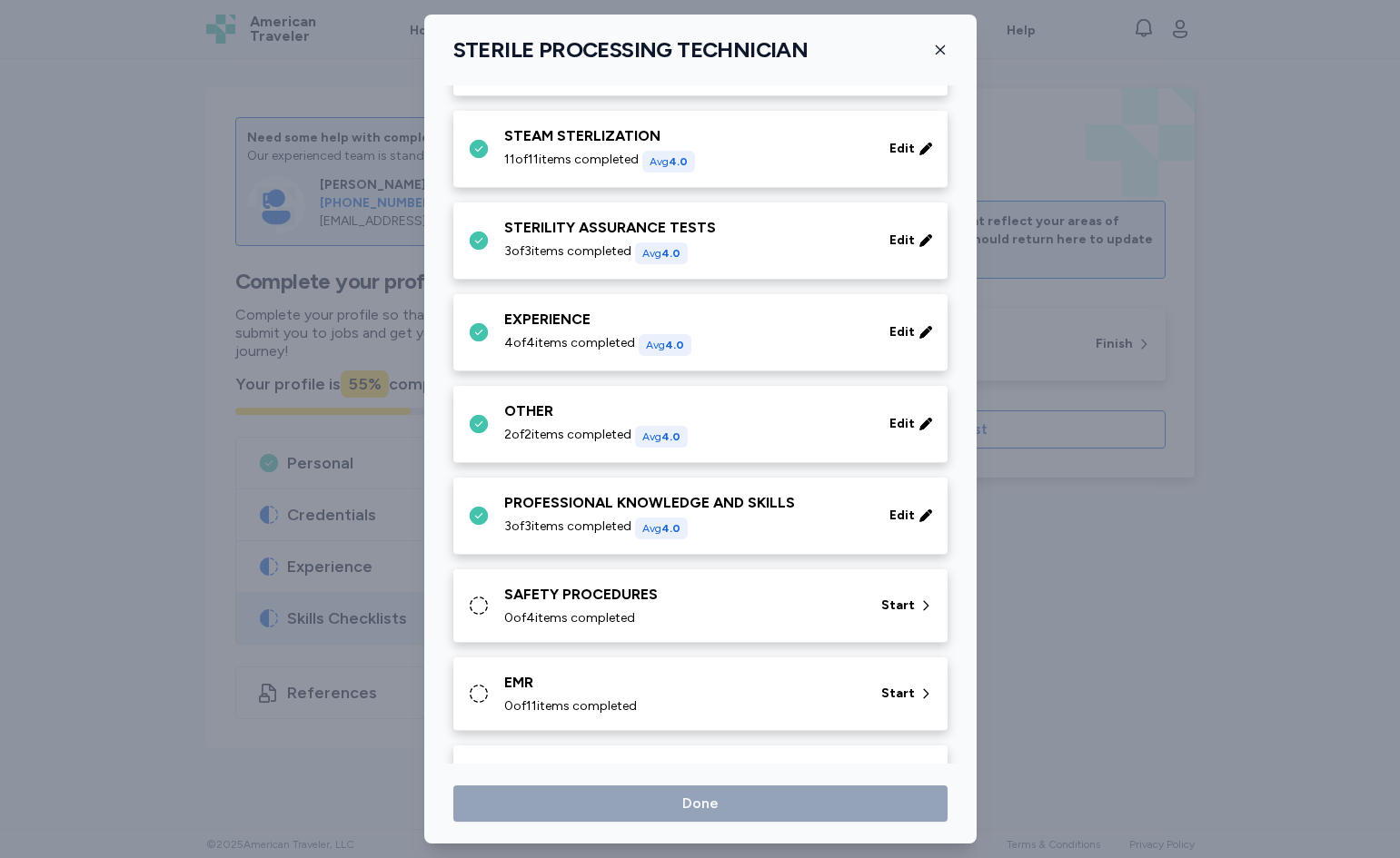
click at [593, 616] on span "0 of 4 items completed" at bounding box center [569, 618] width 131 height 18
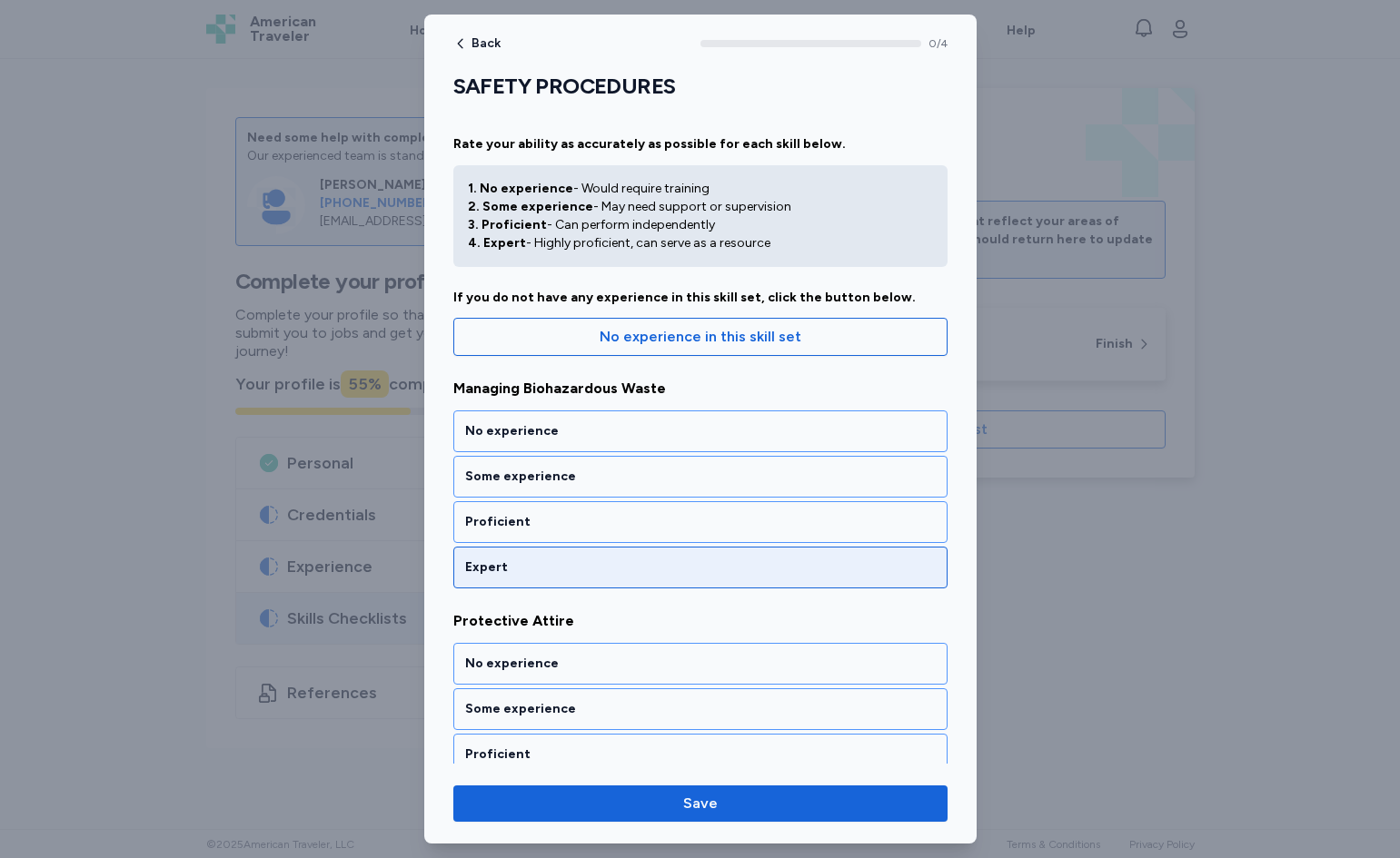
click at [581, 562] on div "Expert" at bounding box center [701, 567] width 471 height 18
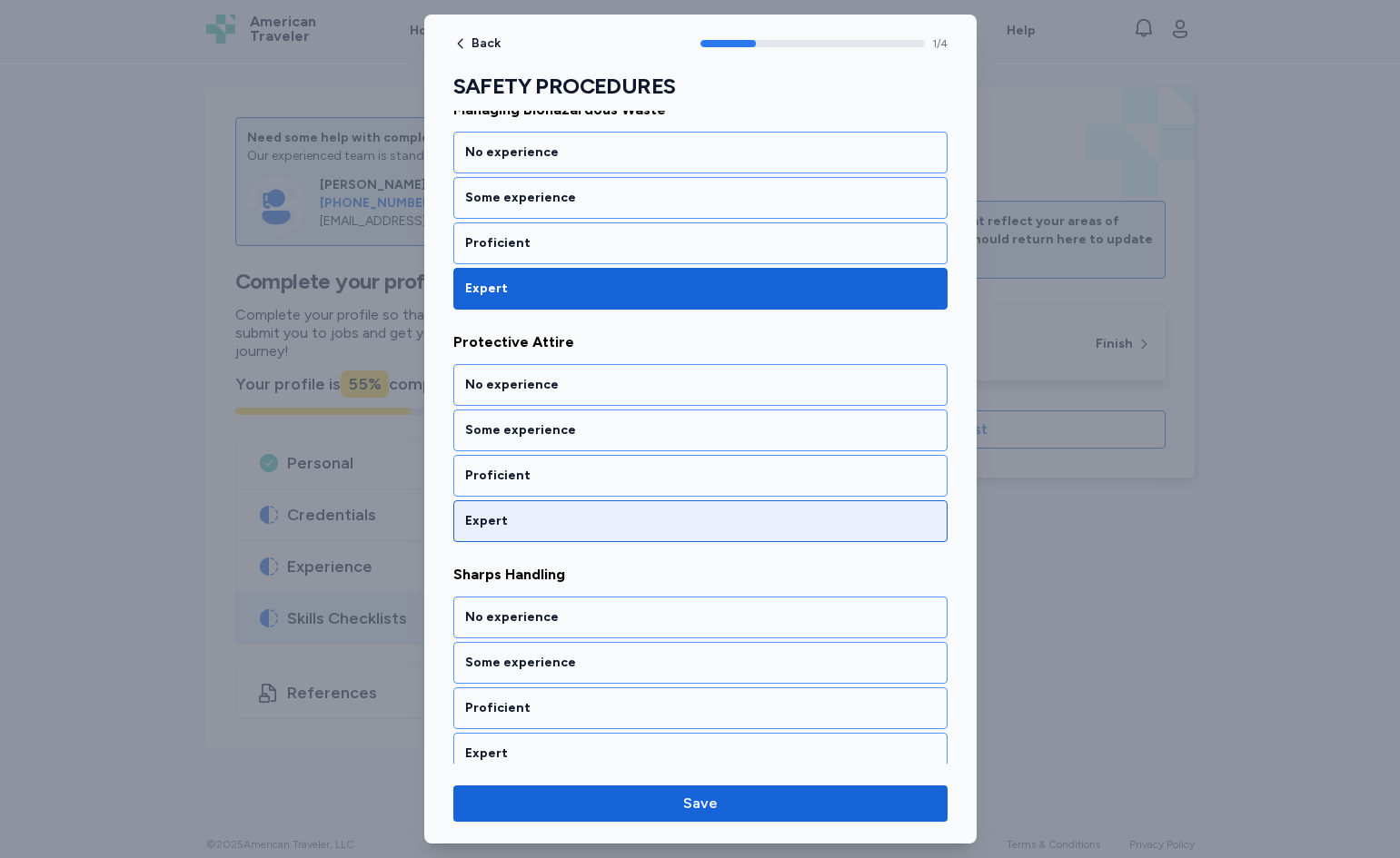
click at [585, 525] on div "Expert" at bounding box center [701, 521] width 471 height 18
click at [575, 527] on div "Expert" at bounding box center [701, 521] width 471 height 18
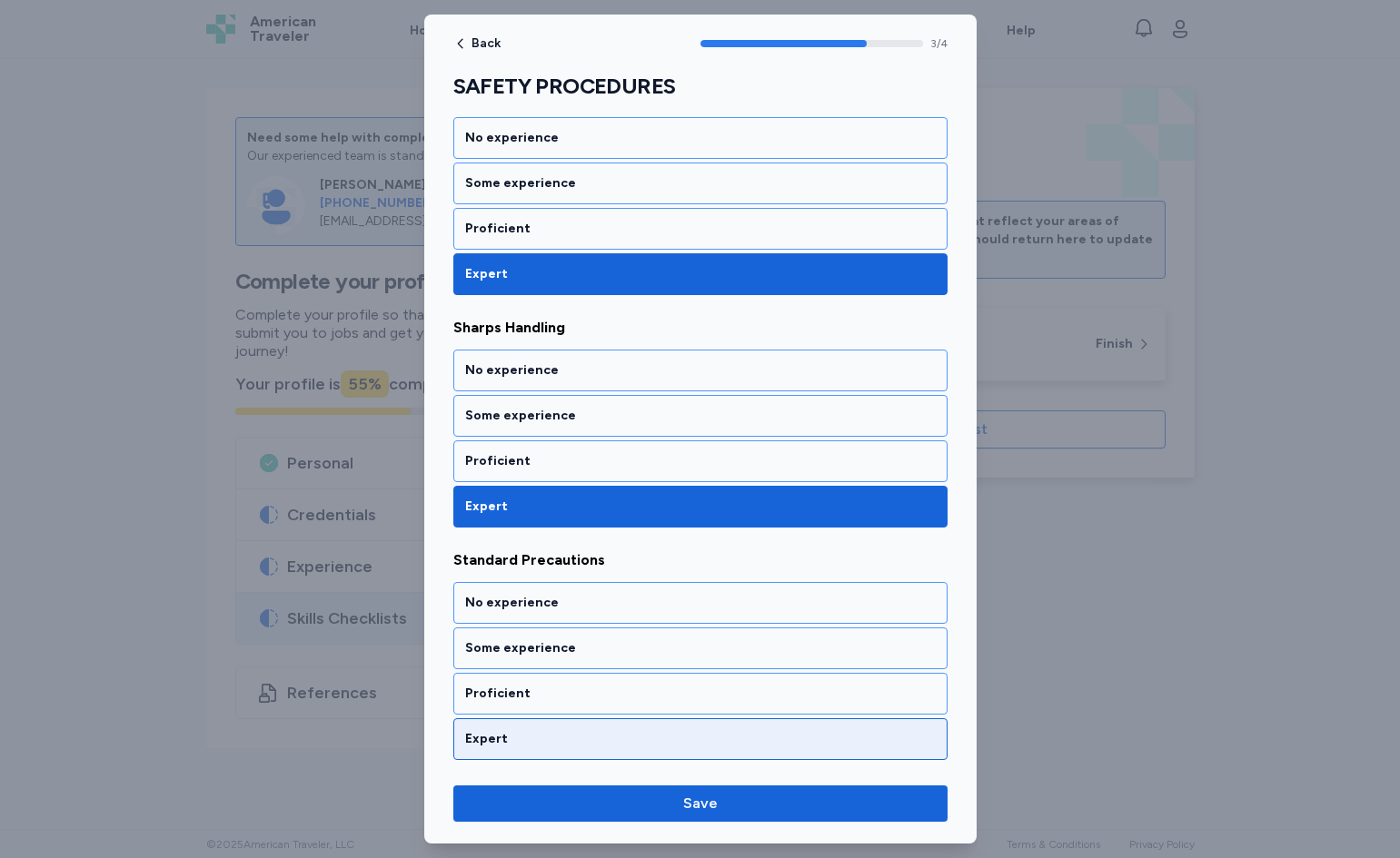
click at [509, 742] on div "Expert" at bounding box center [701, 739] width 471 height 18
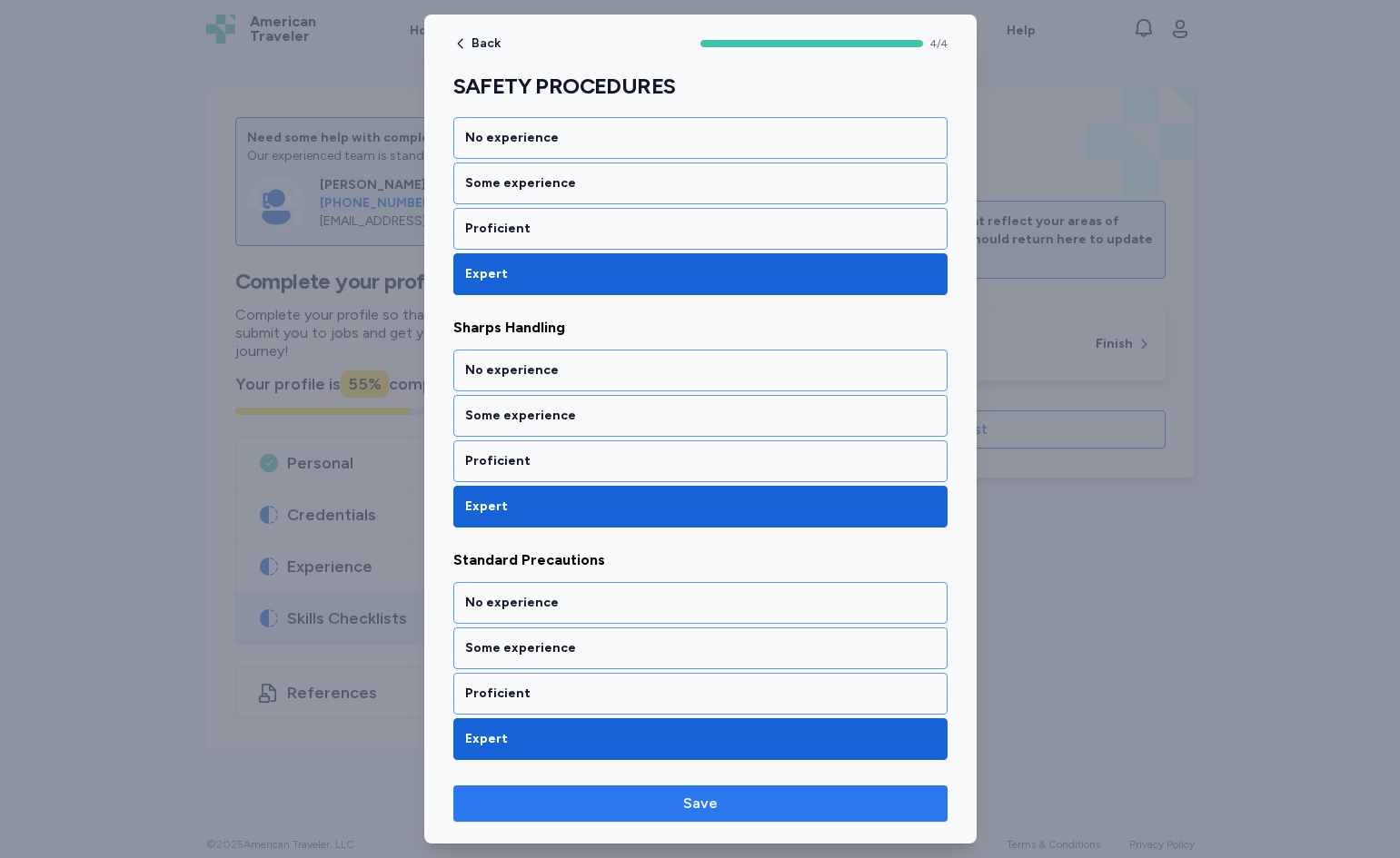
click at [505, 809] on span "Save" at bounding box center [700, 803] width 466 height 22
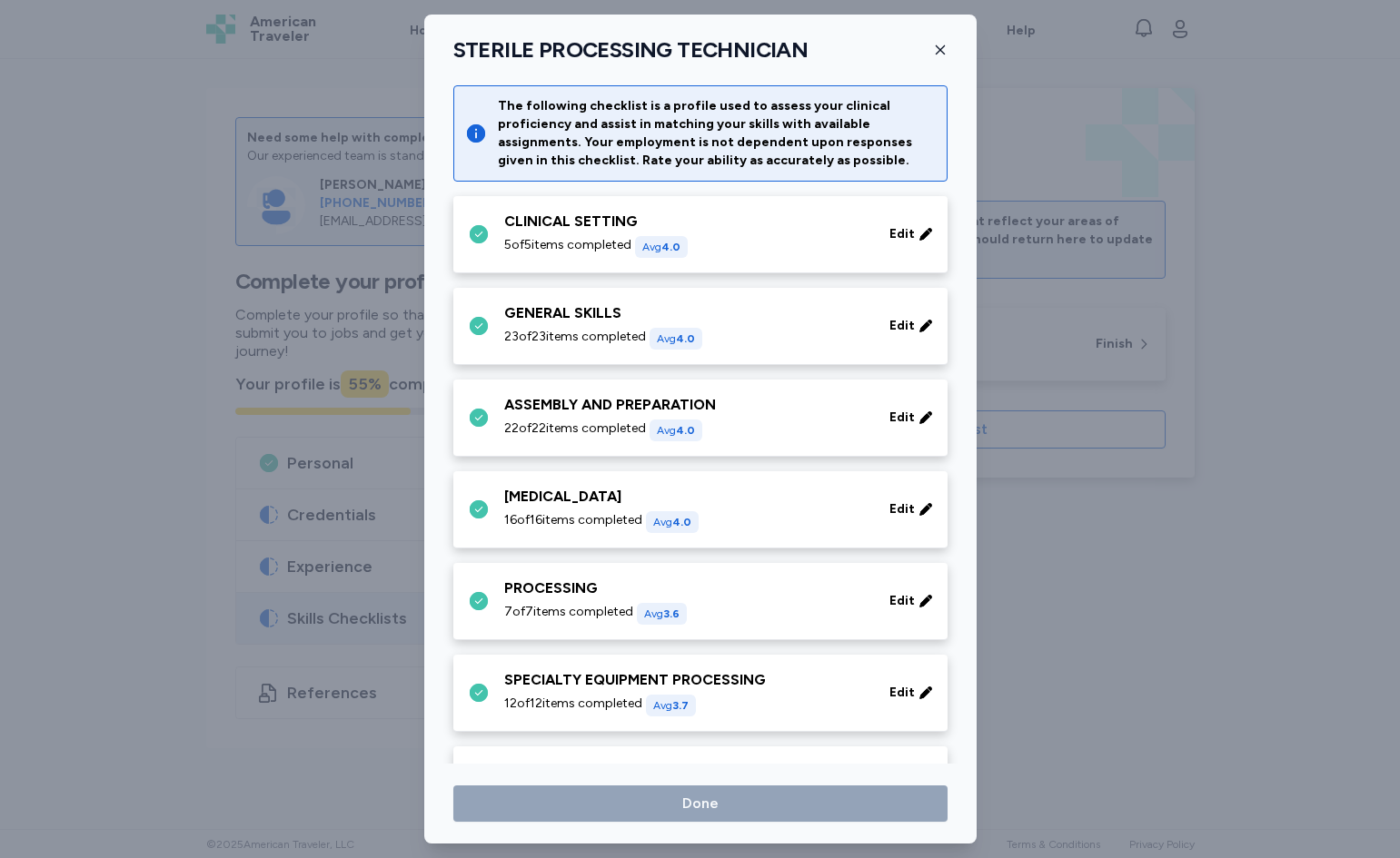
scroll to position [635, 0]
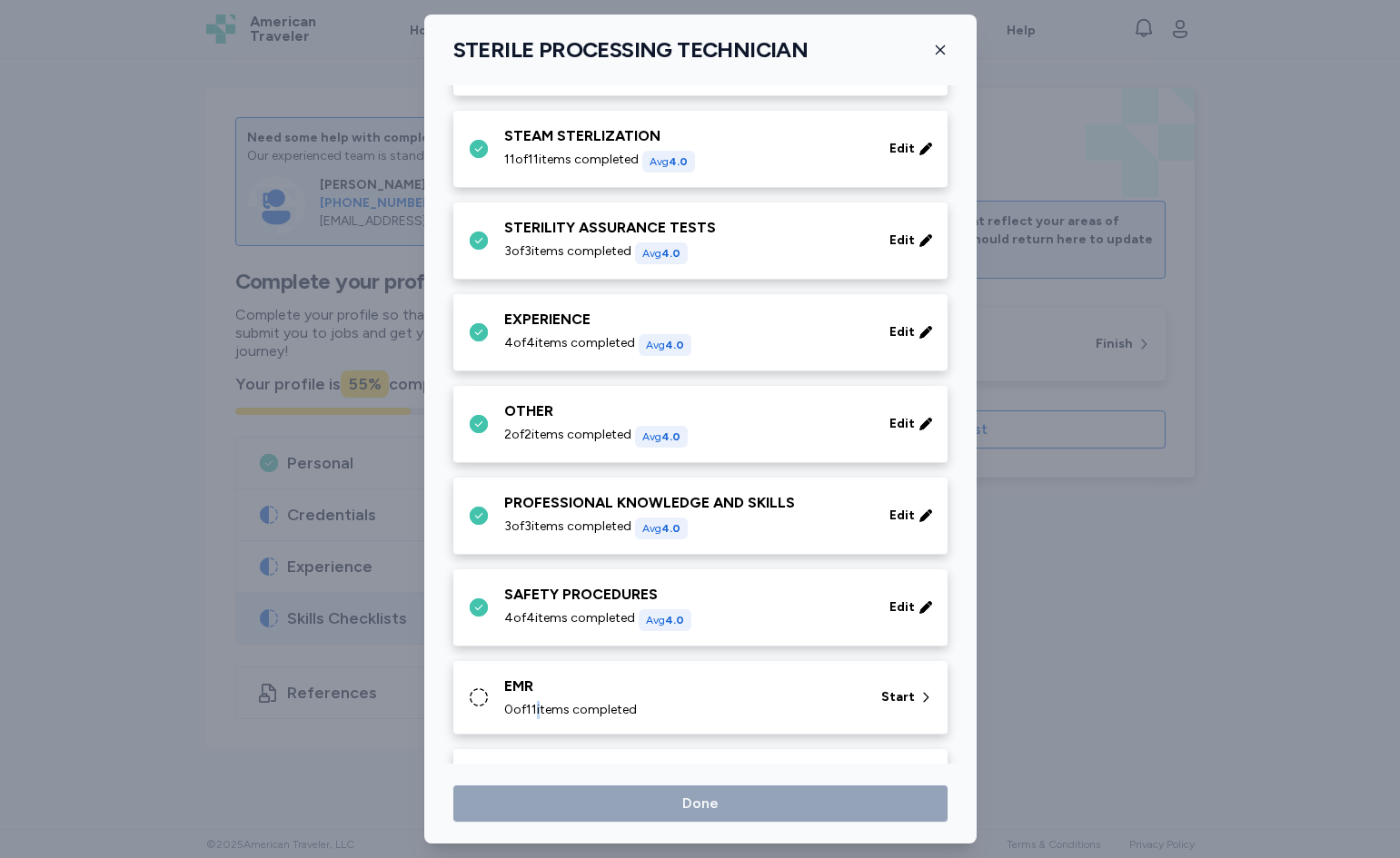
click at [545, 703] on span "0 of 11 items completed" at bounding box center [570, 710] width 133 height 18
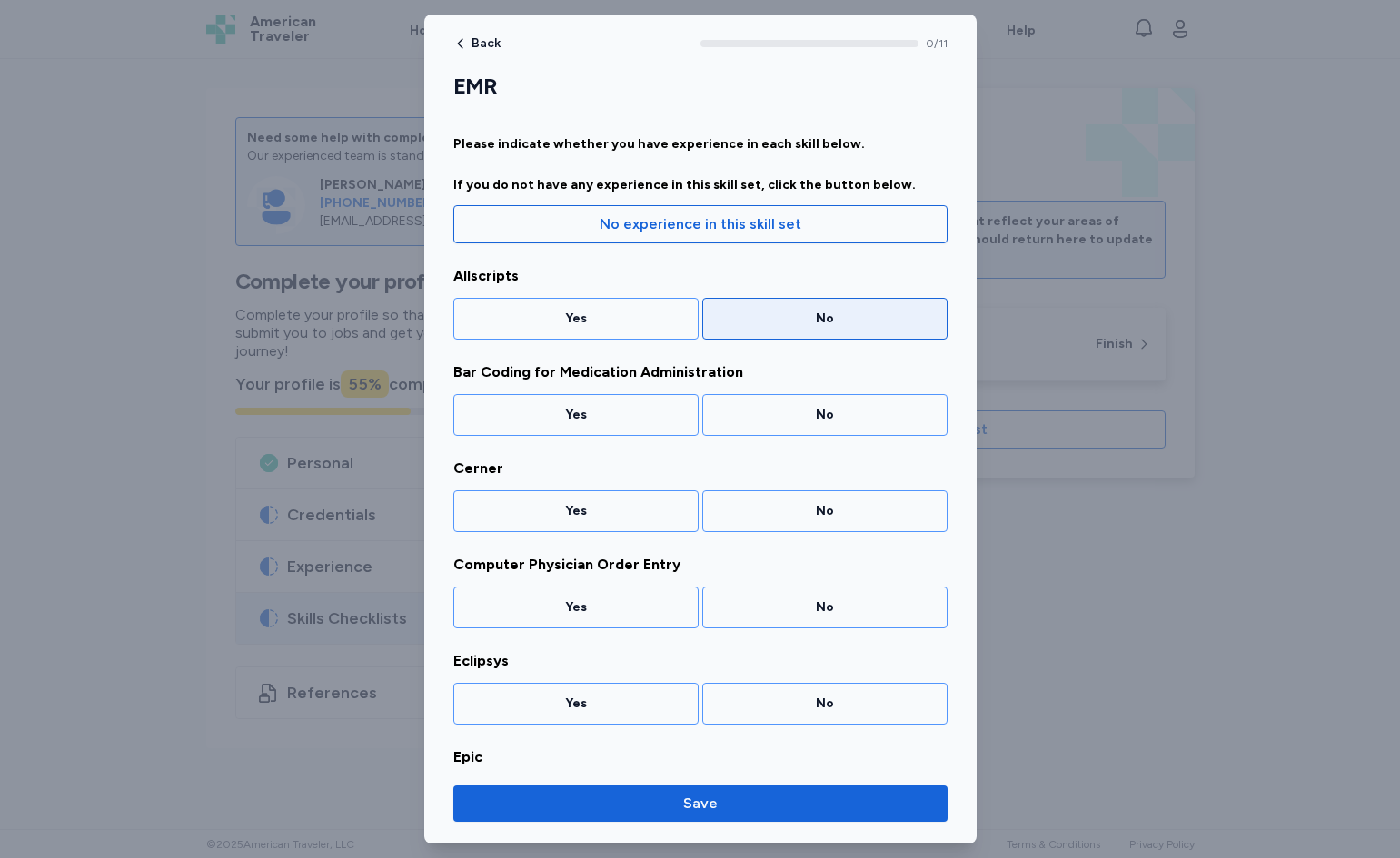
click at [895, 338] on div "No" at bounding box center [826, 319] width 246 height 42
drag, startPoint x: 833, startPoint y: 404, endPoint x: 819, endPoint y: 435, distance: 34.0
click at [831, 410] on div "No" at bounding box center [826, 416] width 246 height 42
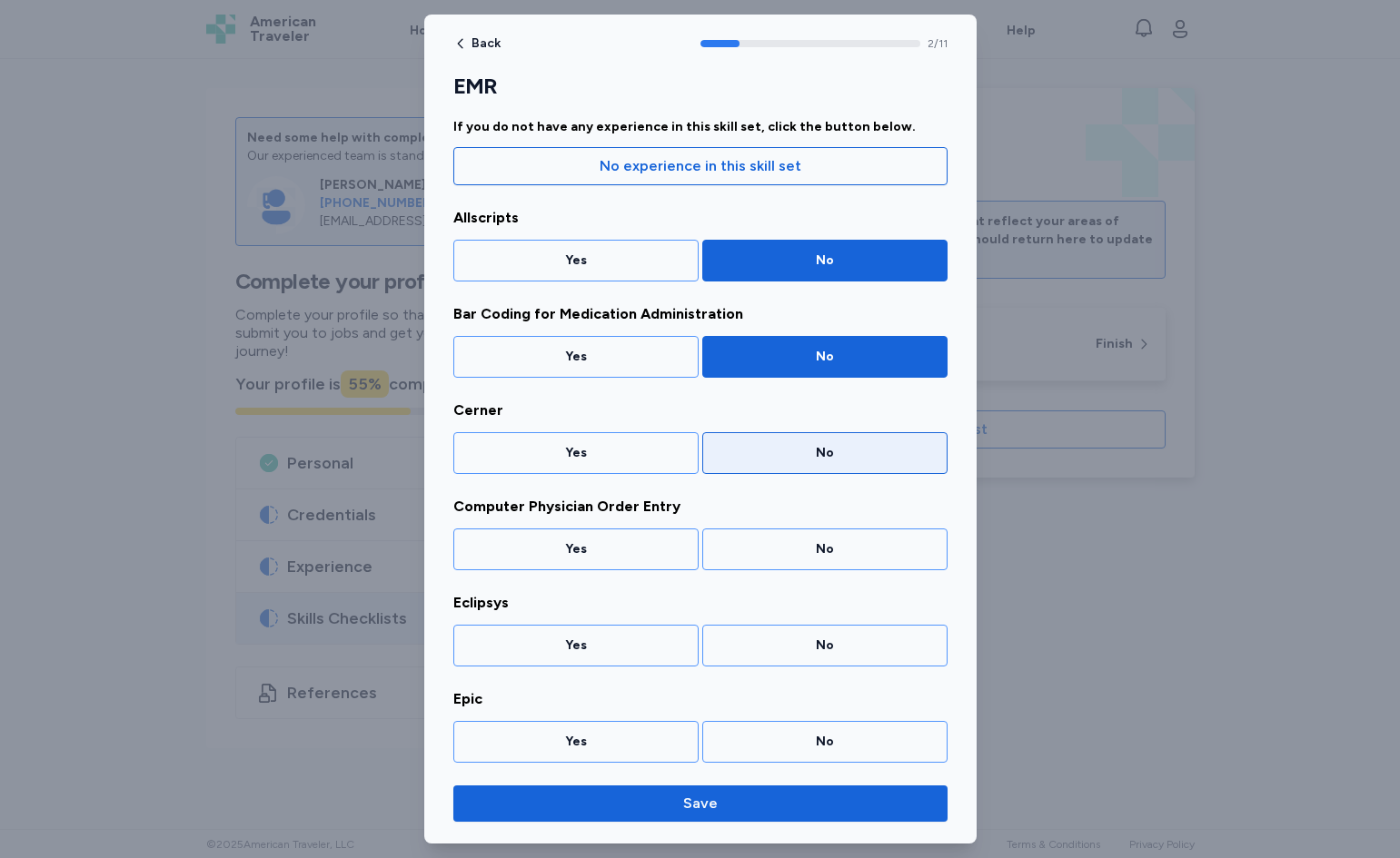
click at [821, 460] on div "No" at bounding box center [825, 453] width 222 height 18
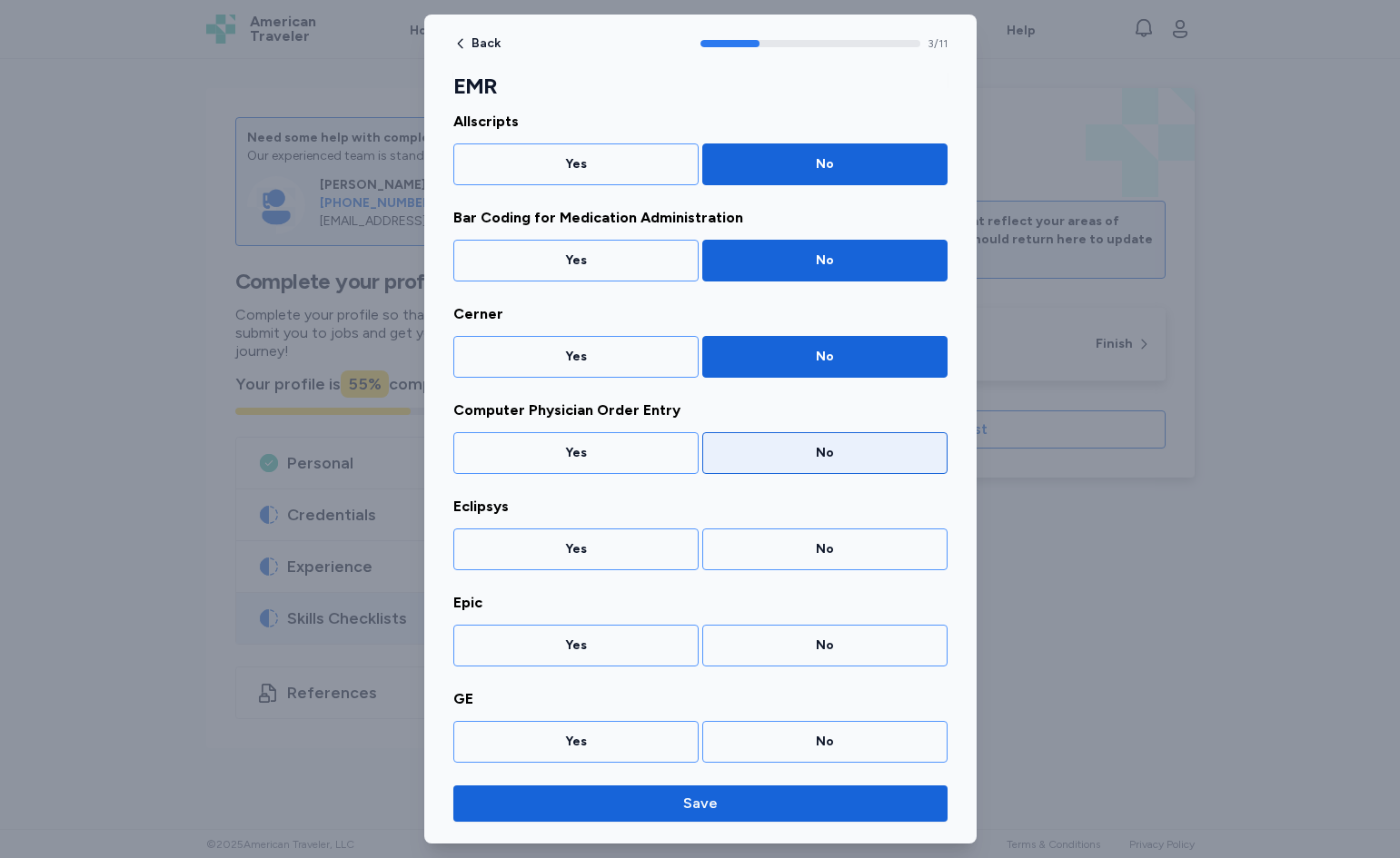
click at [809, 459] on div "No" at bounding box center [825, 453] width 222 height 18
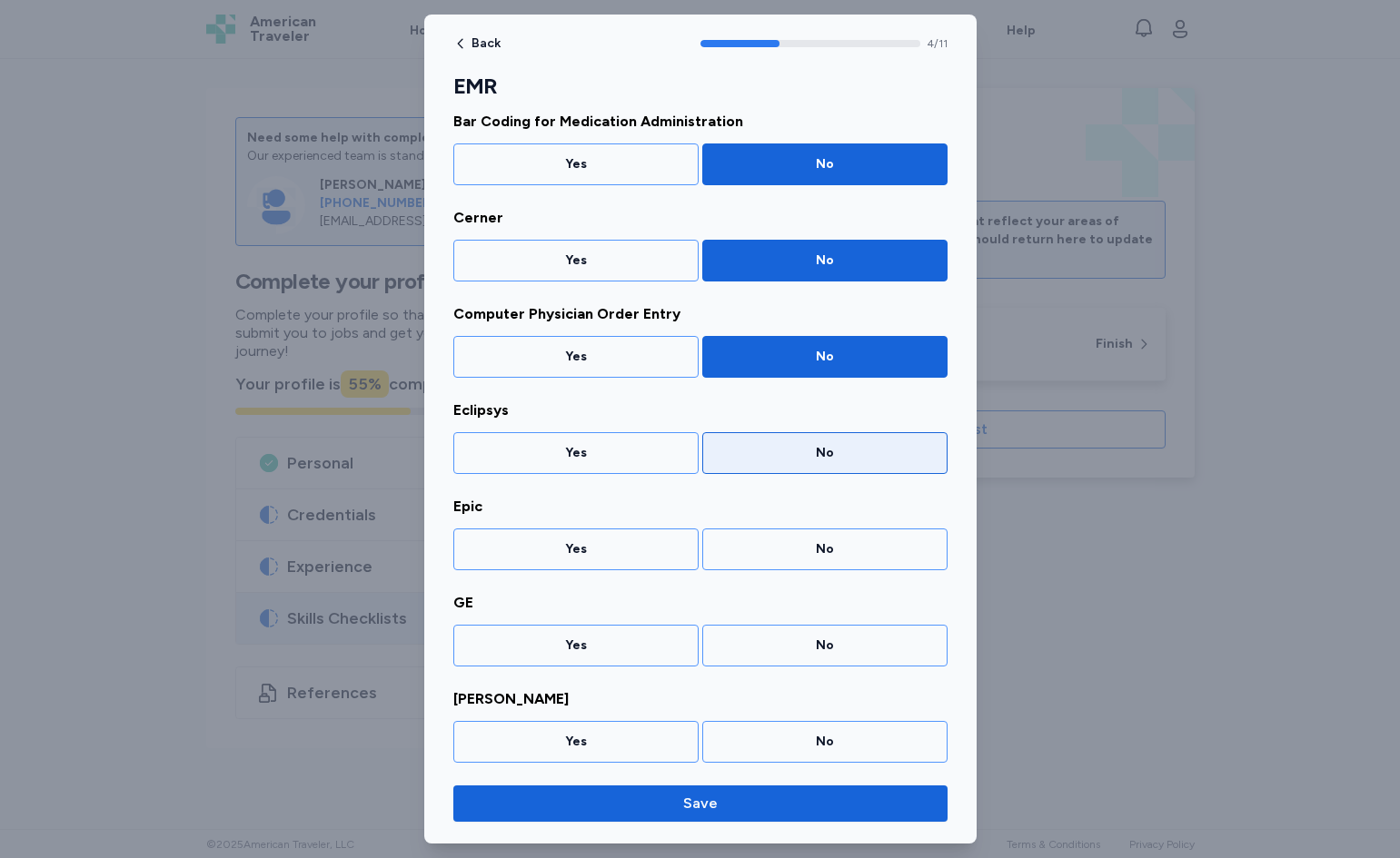
click at [801, 460] on div "No" at bounding box center [825, 453] width 222 height 18
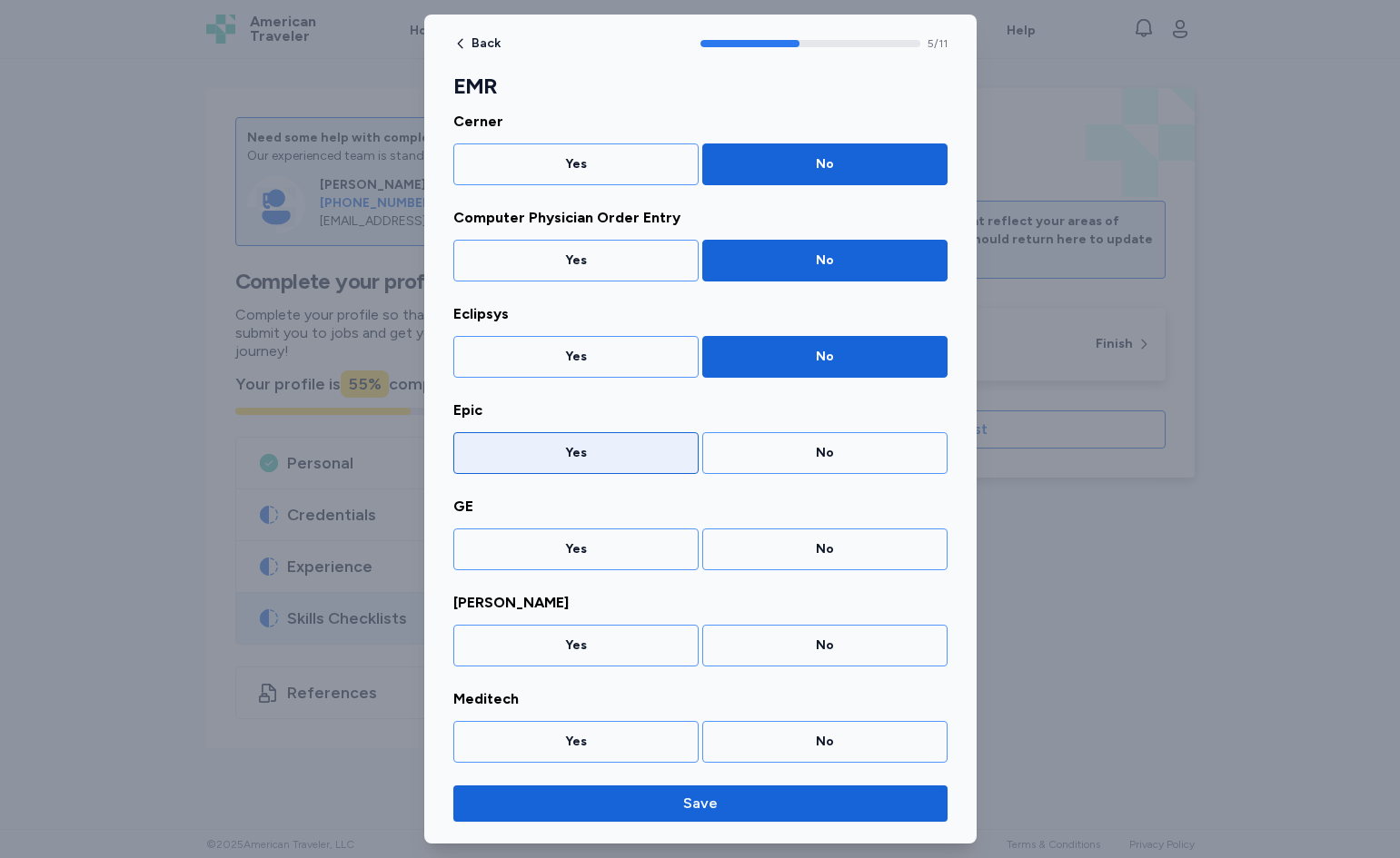
click at [593, 465] on div "Yes" at bounding box center [576, 453] width 246 height 42
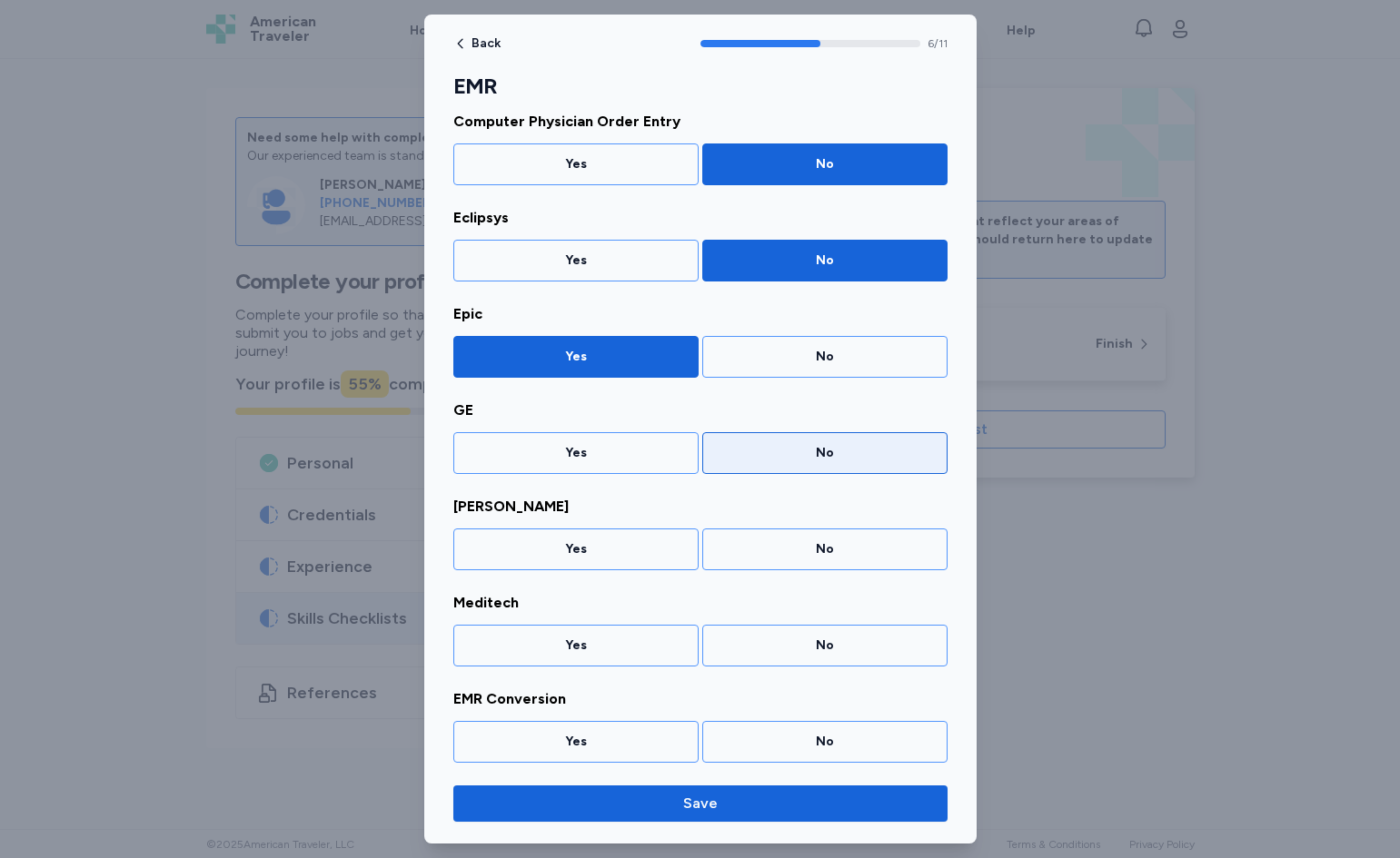
click at [785, 451] on div "No" at bounding box center [825, 453] width 222 height 18
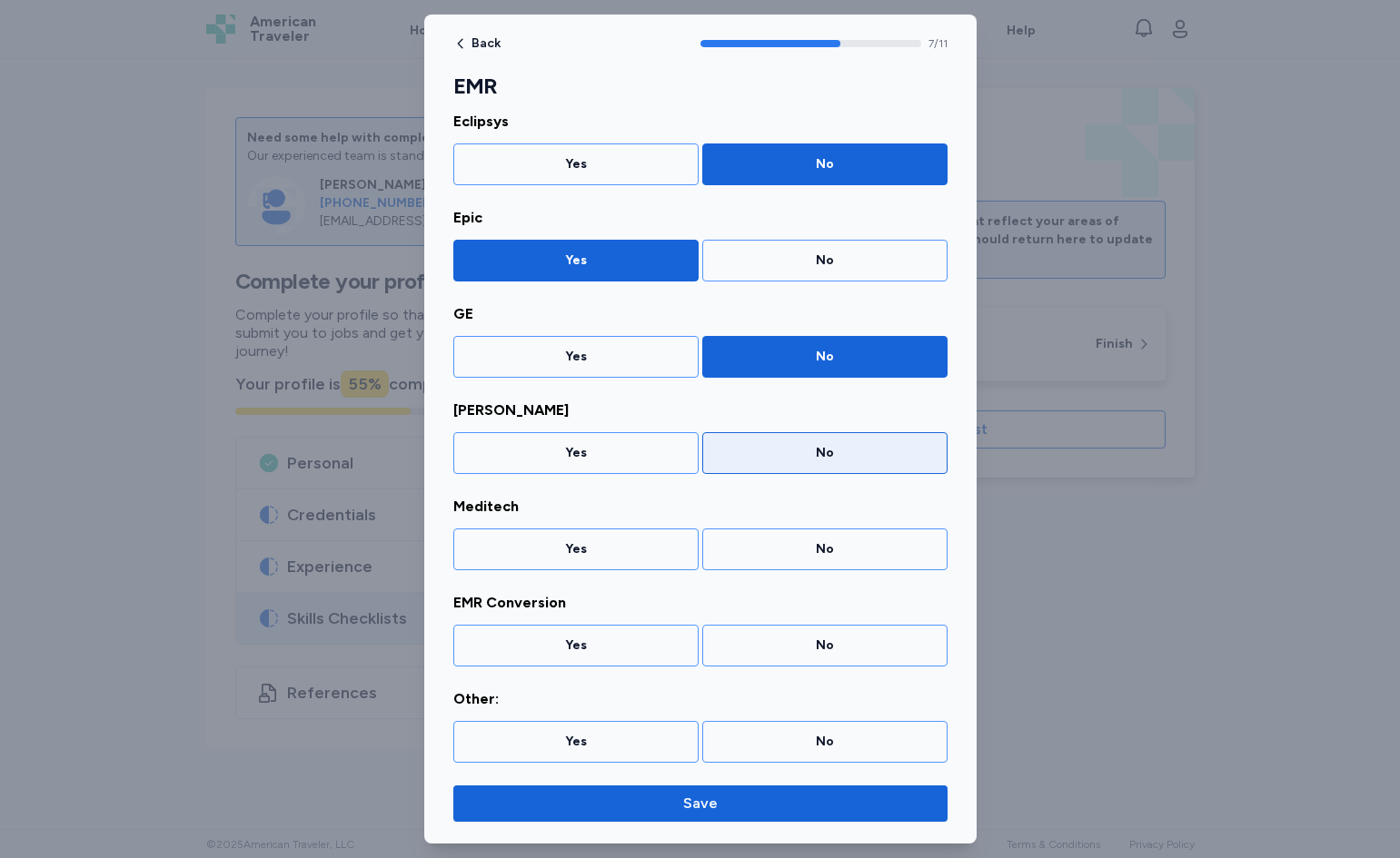
click at [777, 461] on div "No" at bounding box center [825, 453] width 222 height 18
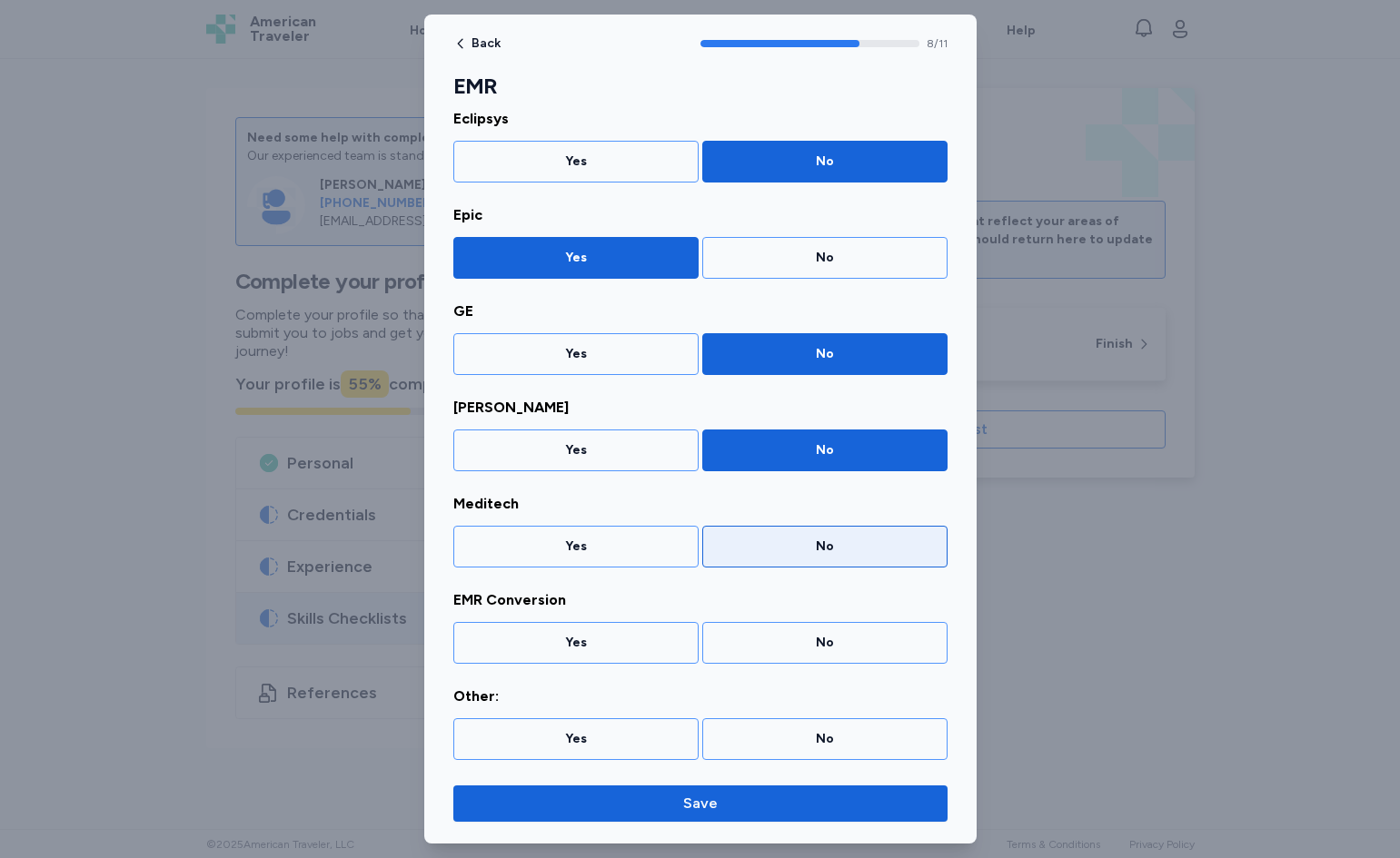
click at [757, 550] on div "No" at bounding box center [825, 546] width 222 height 18
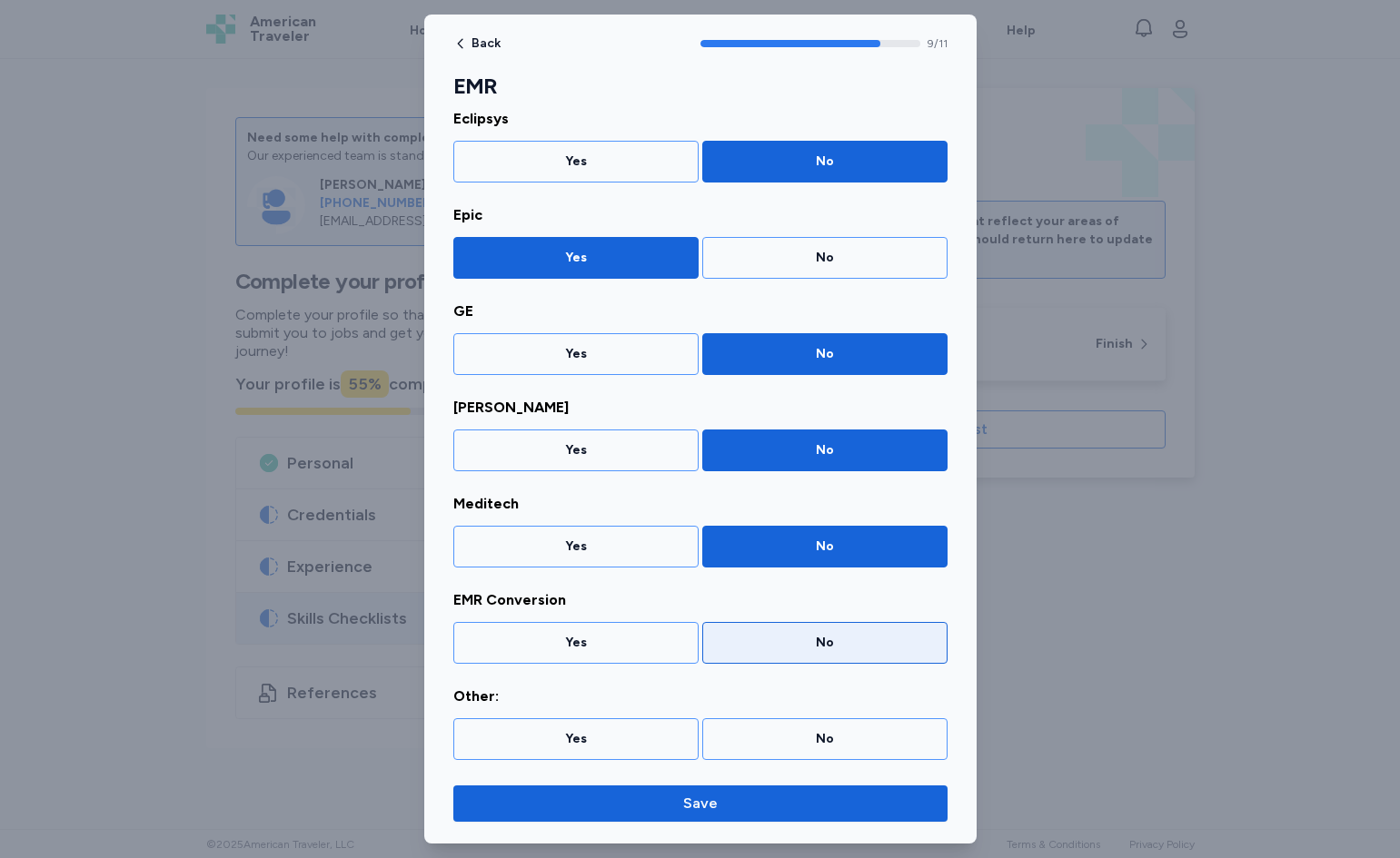
click at [765, 652] on div "No" at bounding box center [826, 643] width 246 height 42
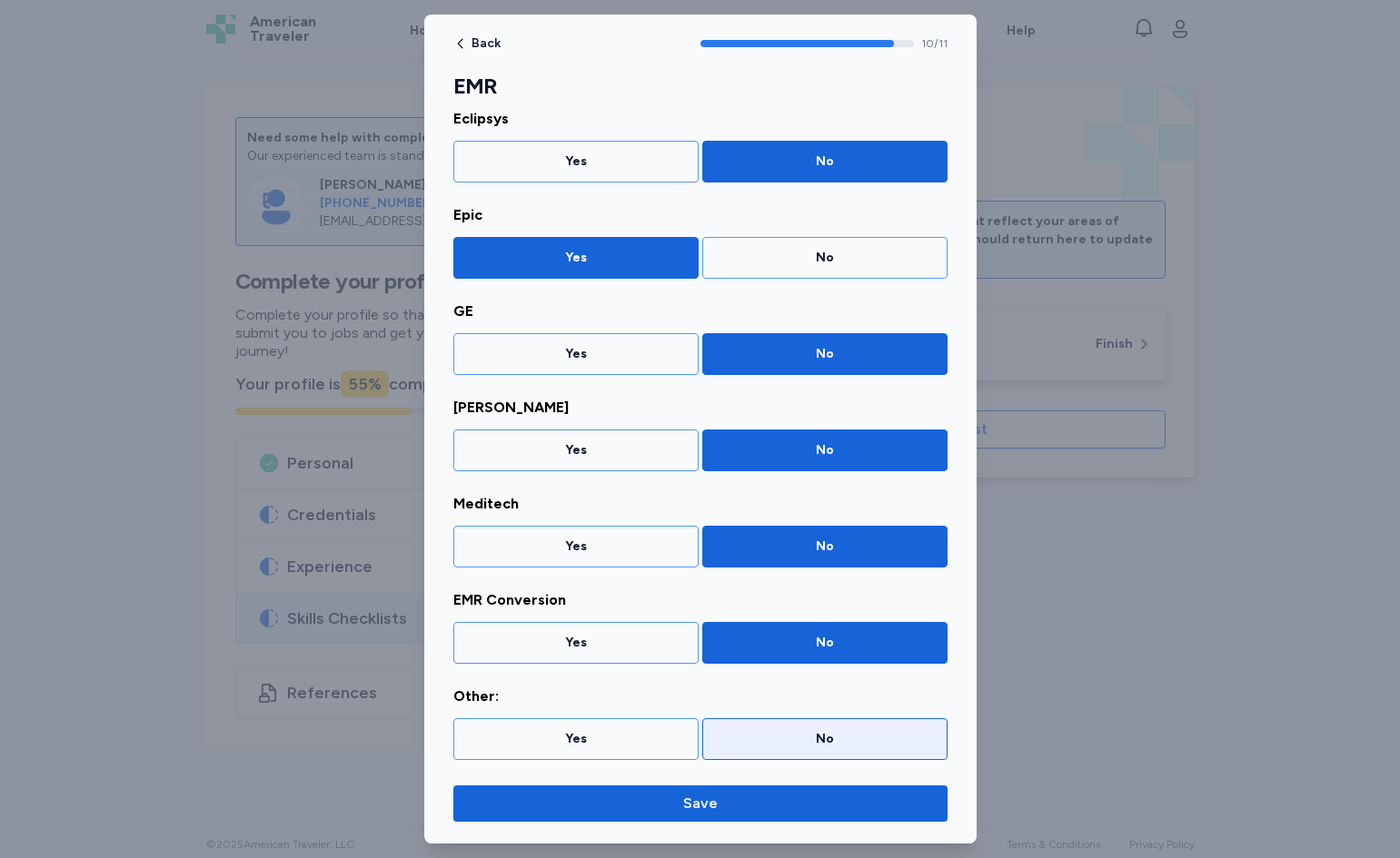
click at [774, 745] on div "No" at bounding box center [825, 739] width 222 height 18
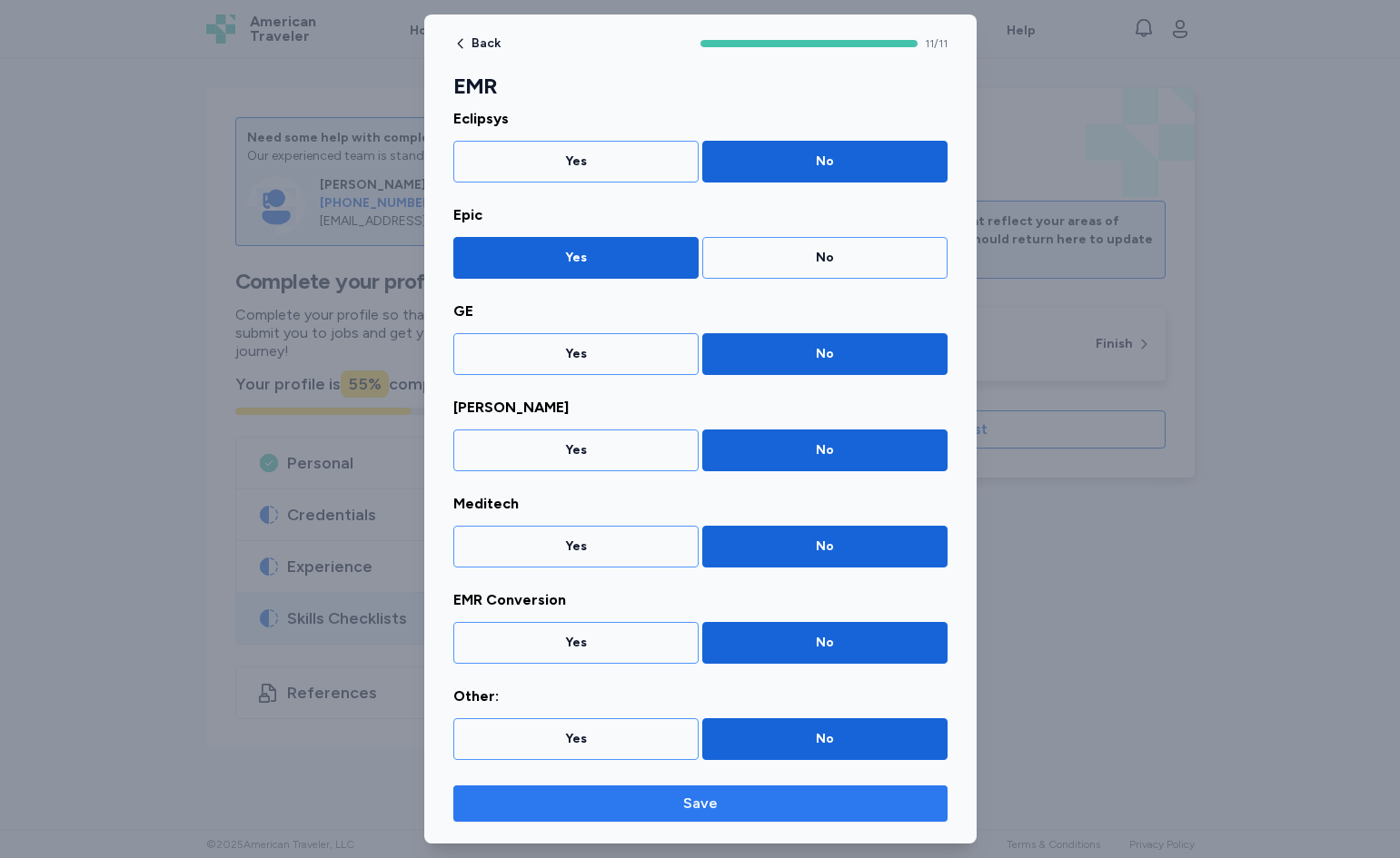
click at [775, 803] on span "Save" at bounding box center [700, 803] width 466 height 22
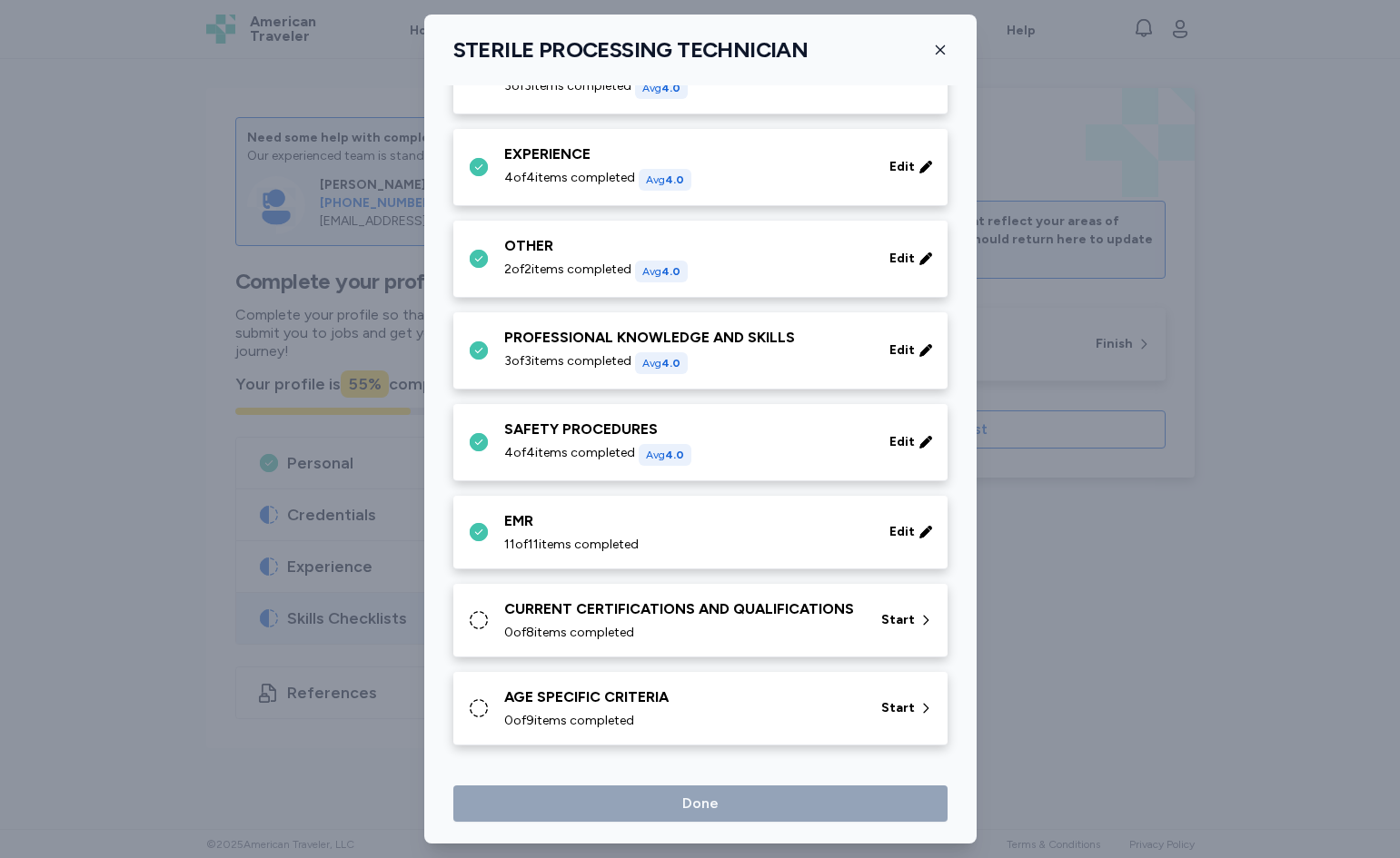
scroll to position [822, 0]
click at [730, 601] on div "CURRENT CERTIFICATIONS AND QUALIFICATIONS" at bounding box center [682, 609] width 355 height 22
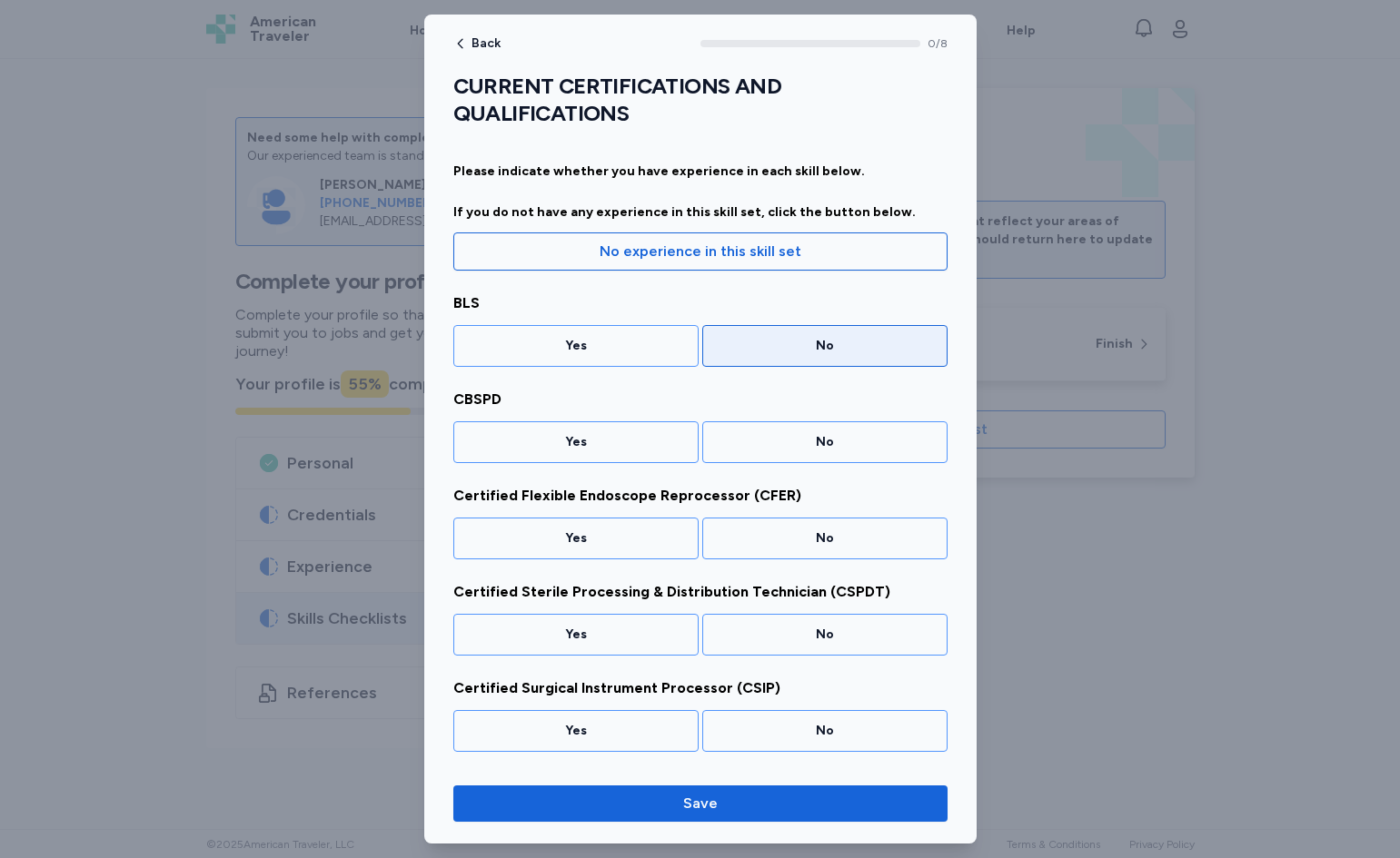
click at [872, 346] on div "No" at bounding box center [825, 346] width 222 height 18
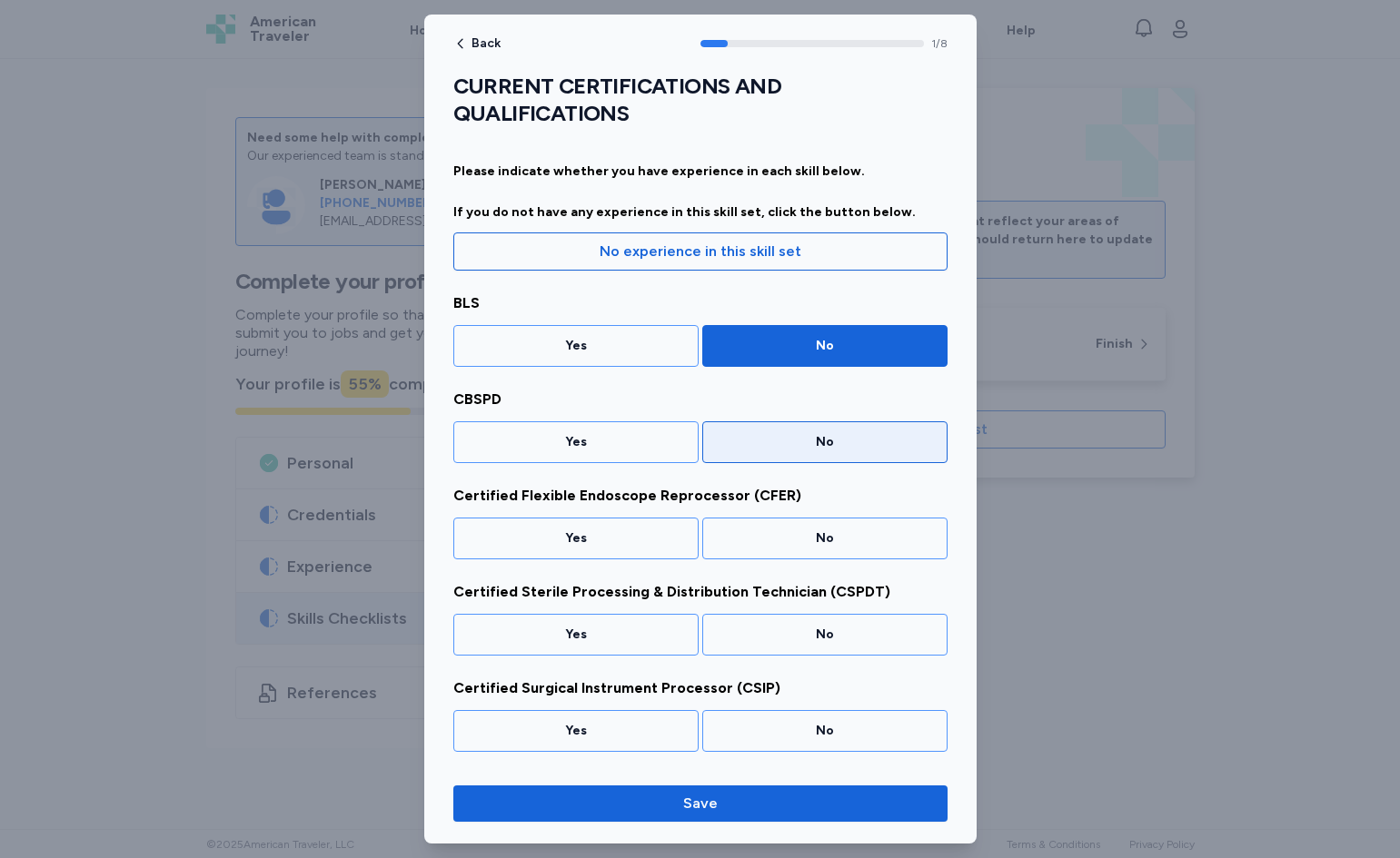
click at [813, 456] on div "No" at bounding box center [826, 442] width 246 height 42
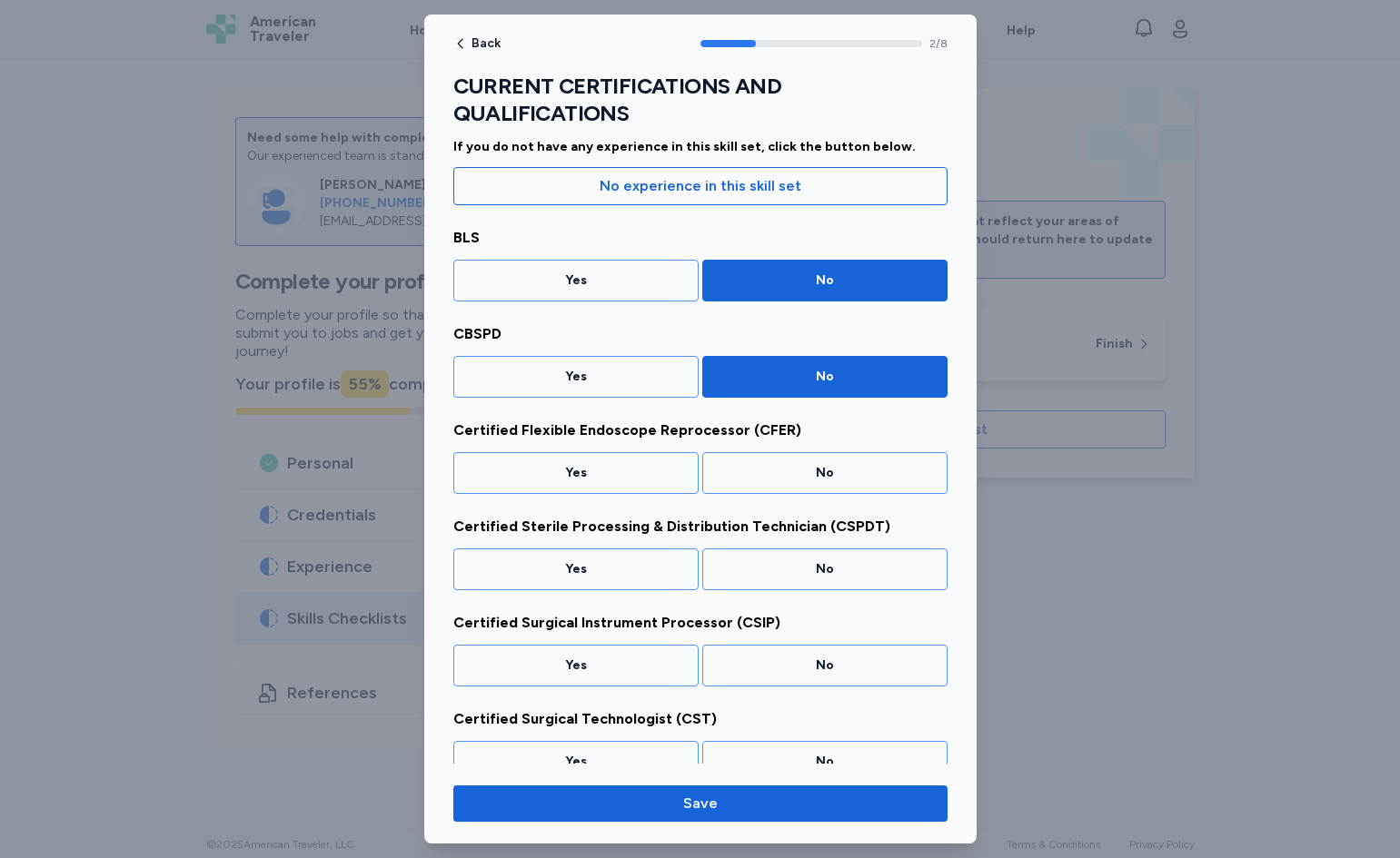
scroll to position [72, 0]
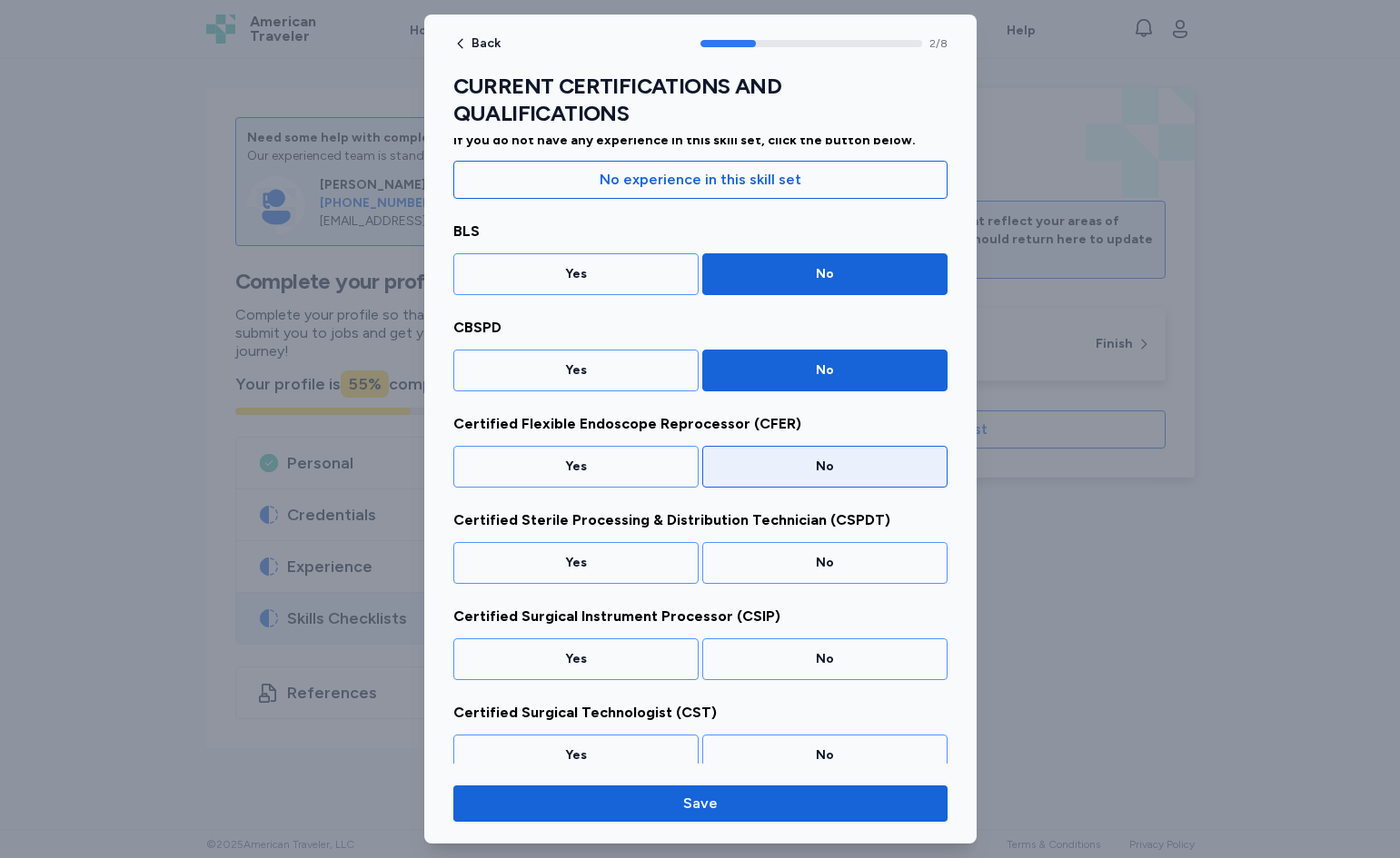
click at [780, 476] on div "No" at bounding box center [826, 467] width 246 height 42
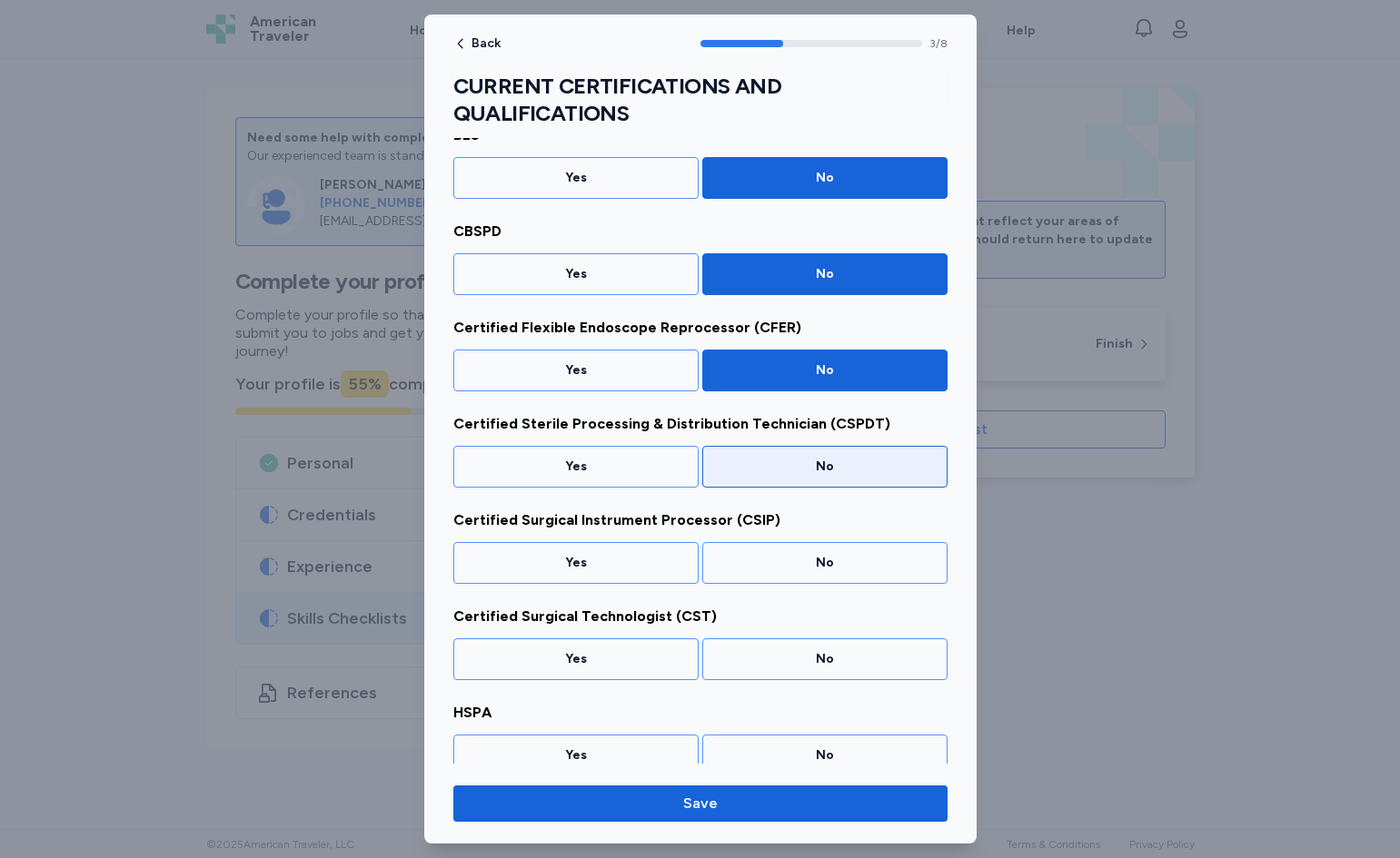
click at [780, 474] on div "No" at bounding box center [825, 466] width 222 height 18
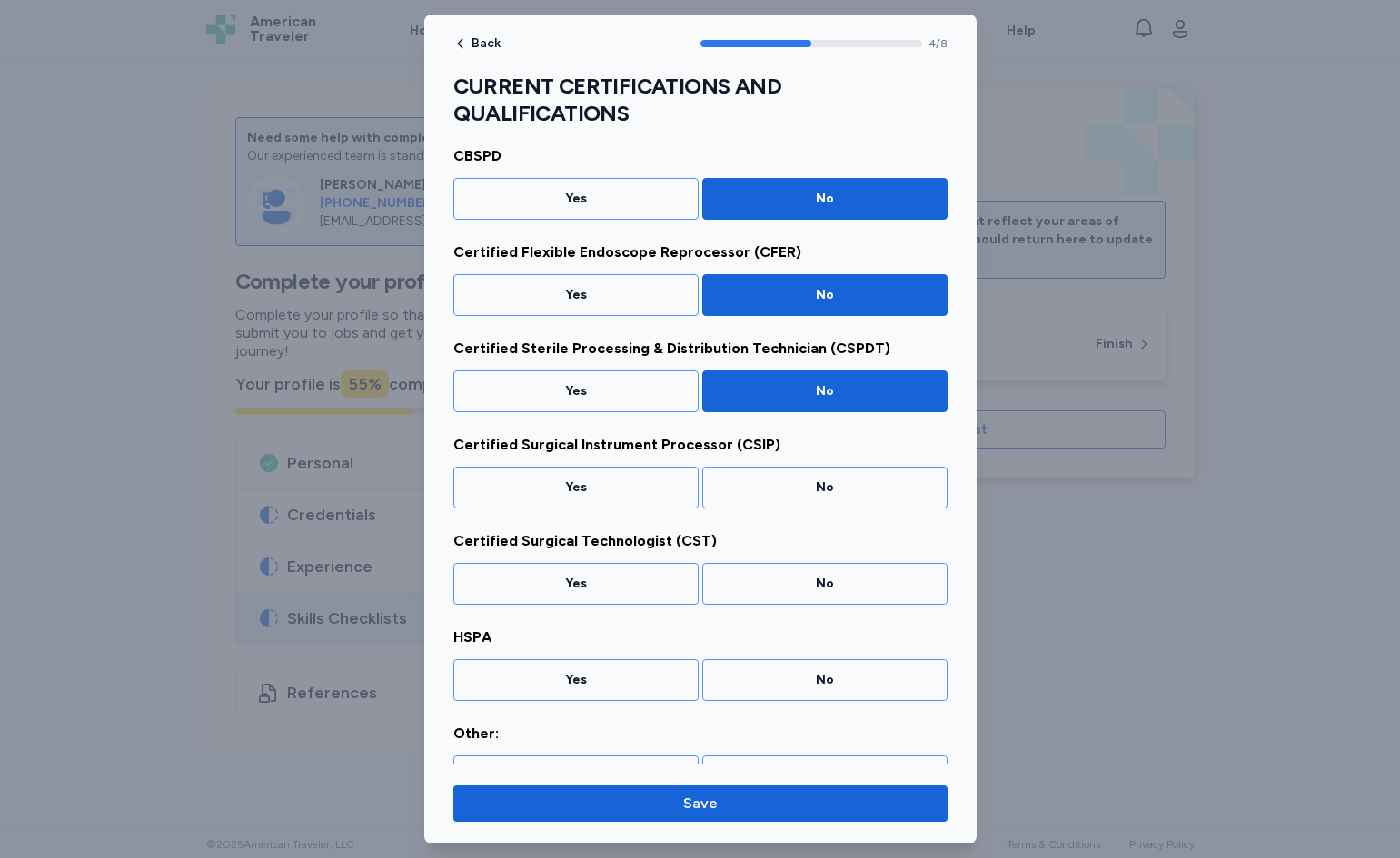
scroll to position [264, 0]
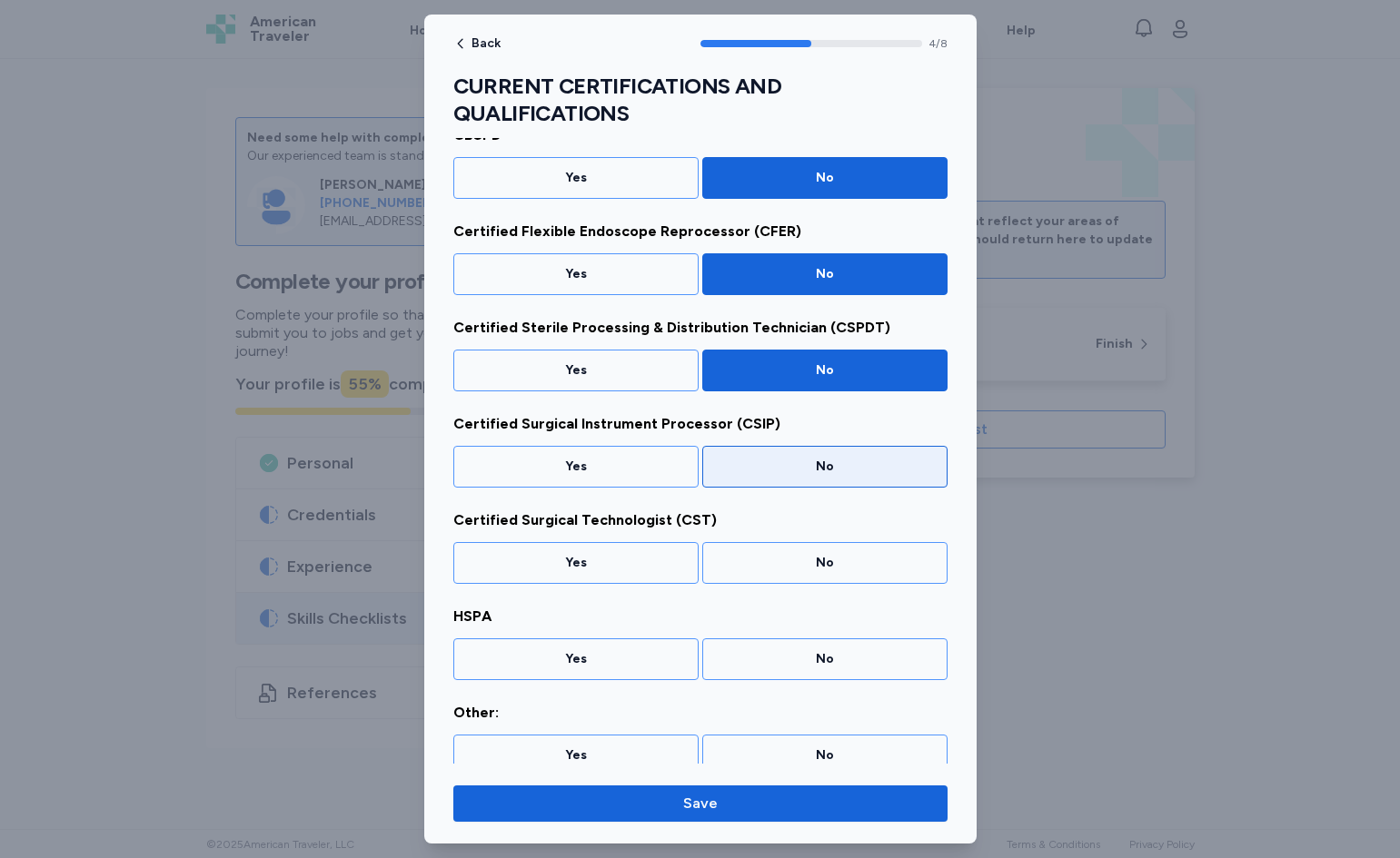
click at [781, 472] on div "No" at bounding box center [825, 466] width 222 height 18
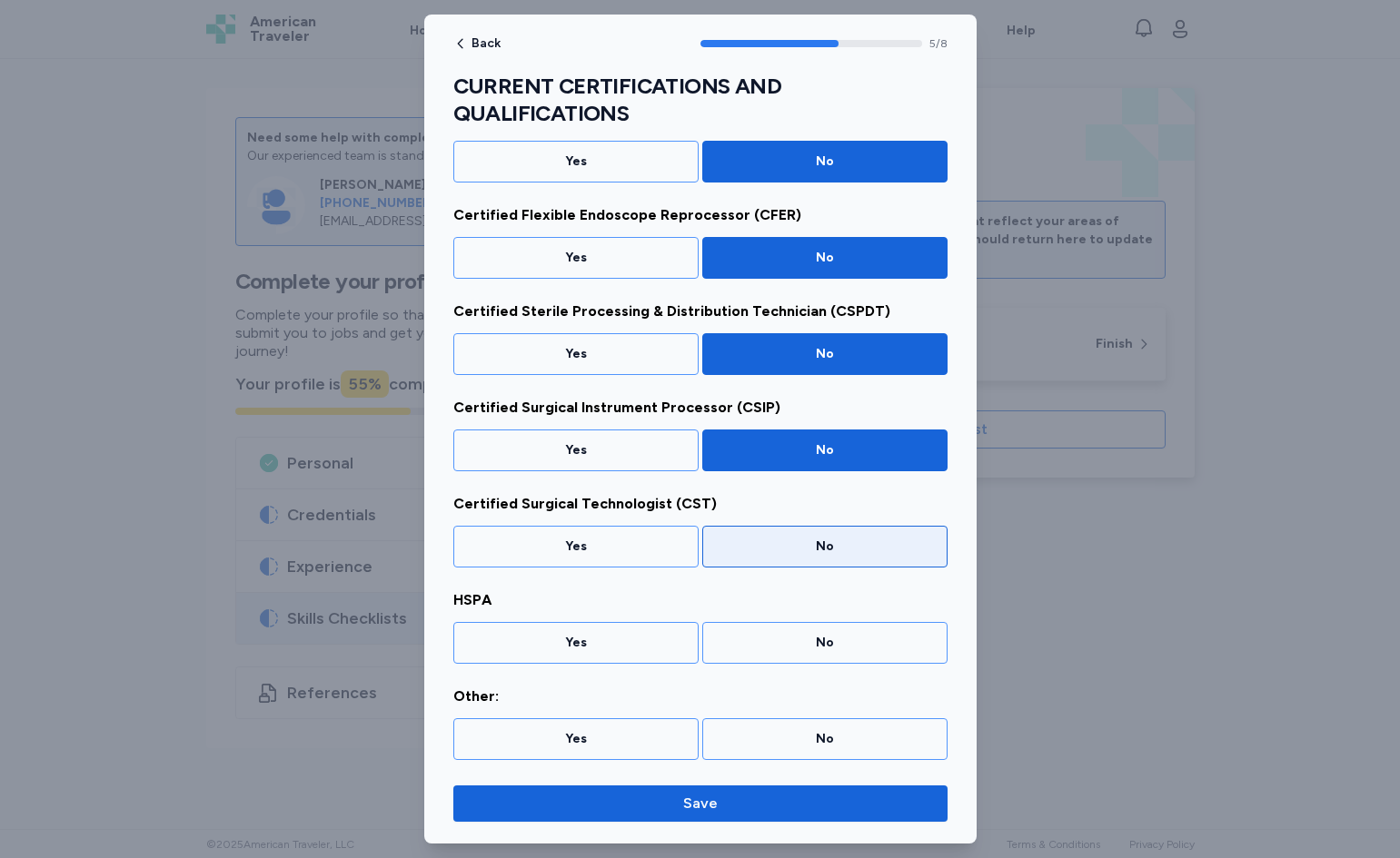
click at [728, 549] on div "No" at bounding box center [825, 546] width 222 height 18
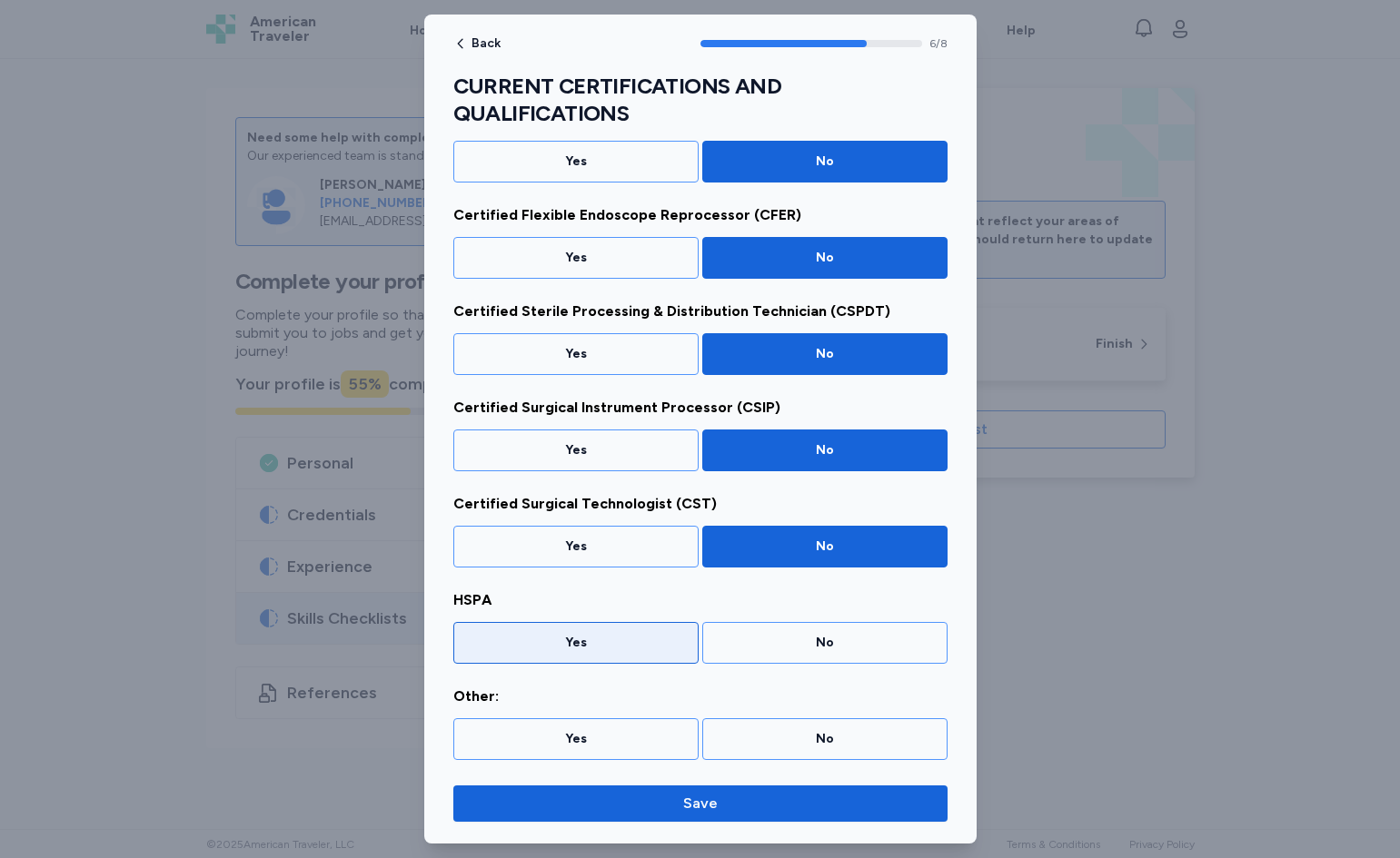
click at [604, 652] on div "Yes" at bounding box center [576, 643] width 222 height 18
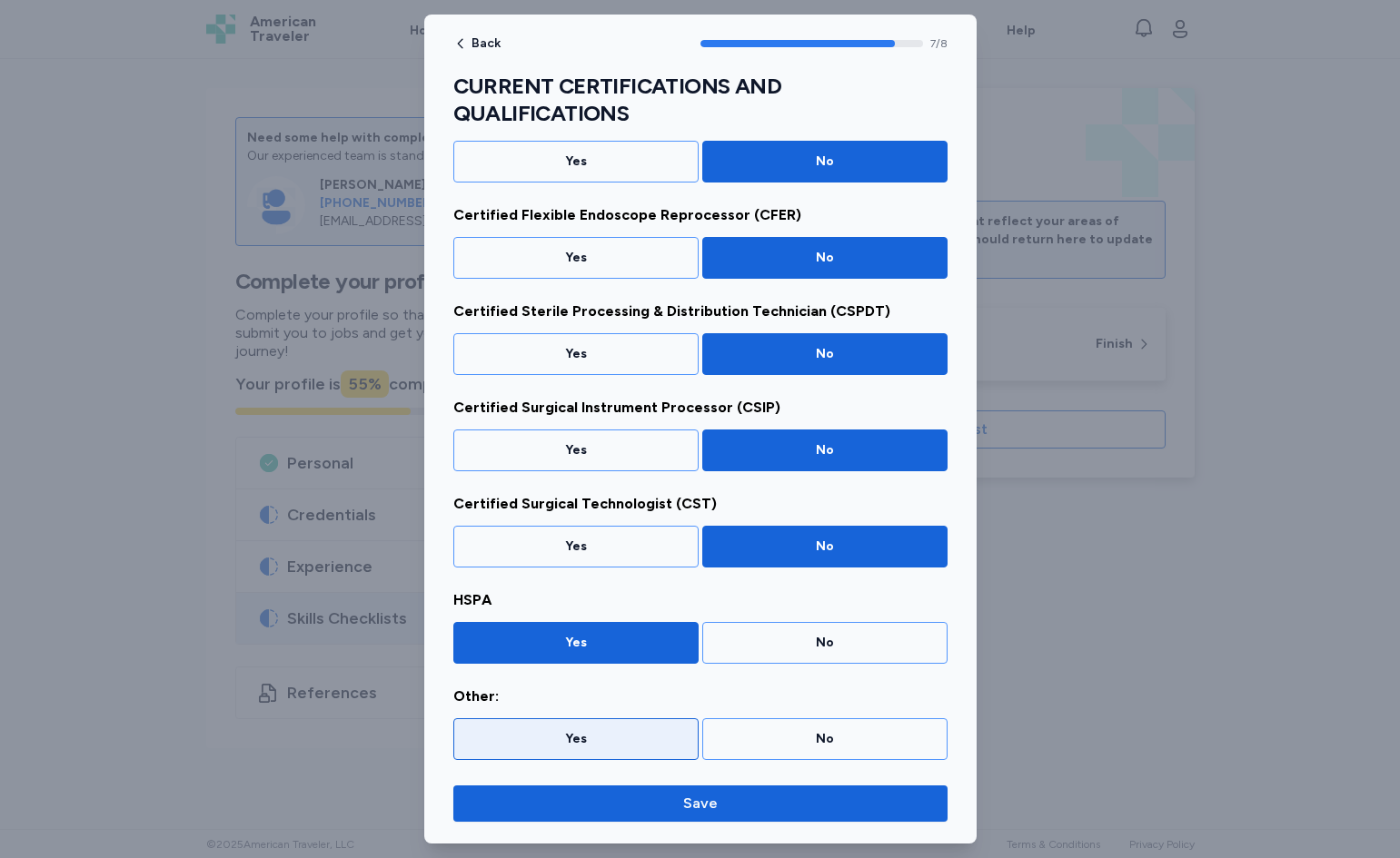
click at [581, 735] on div "Yes" at bounding box center [576, 739] width 222 height 18
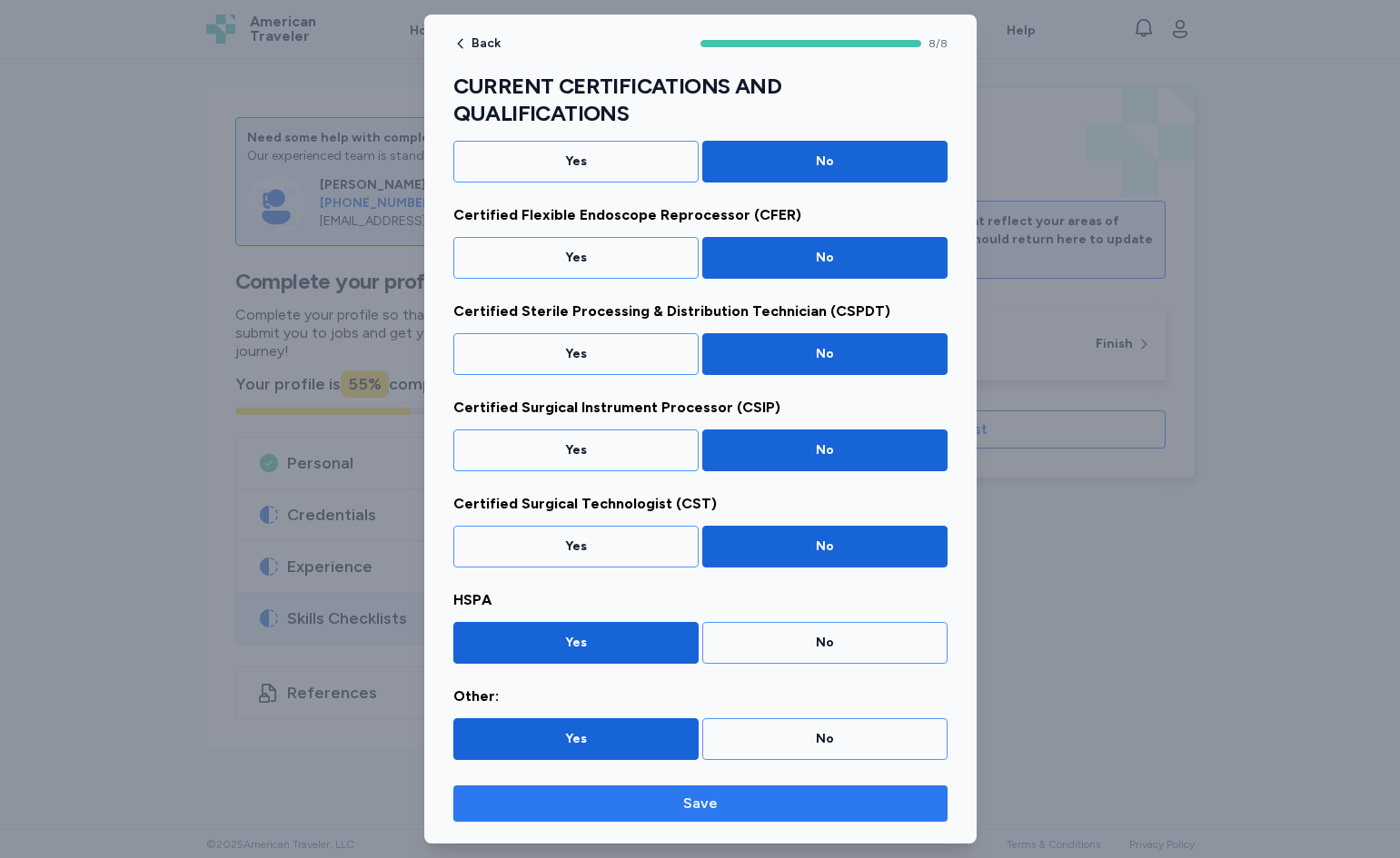
click at [579, 796] on span "Save" at bounding box center [700, 803] width 466 height 22
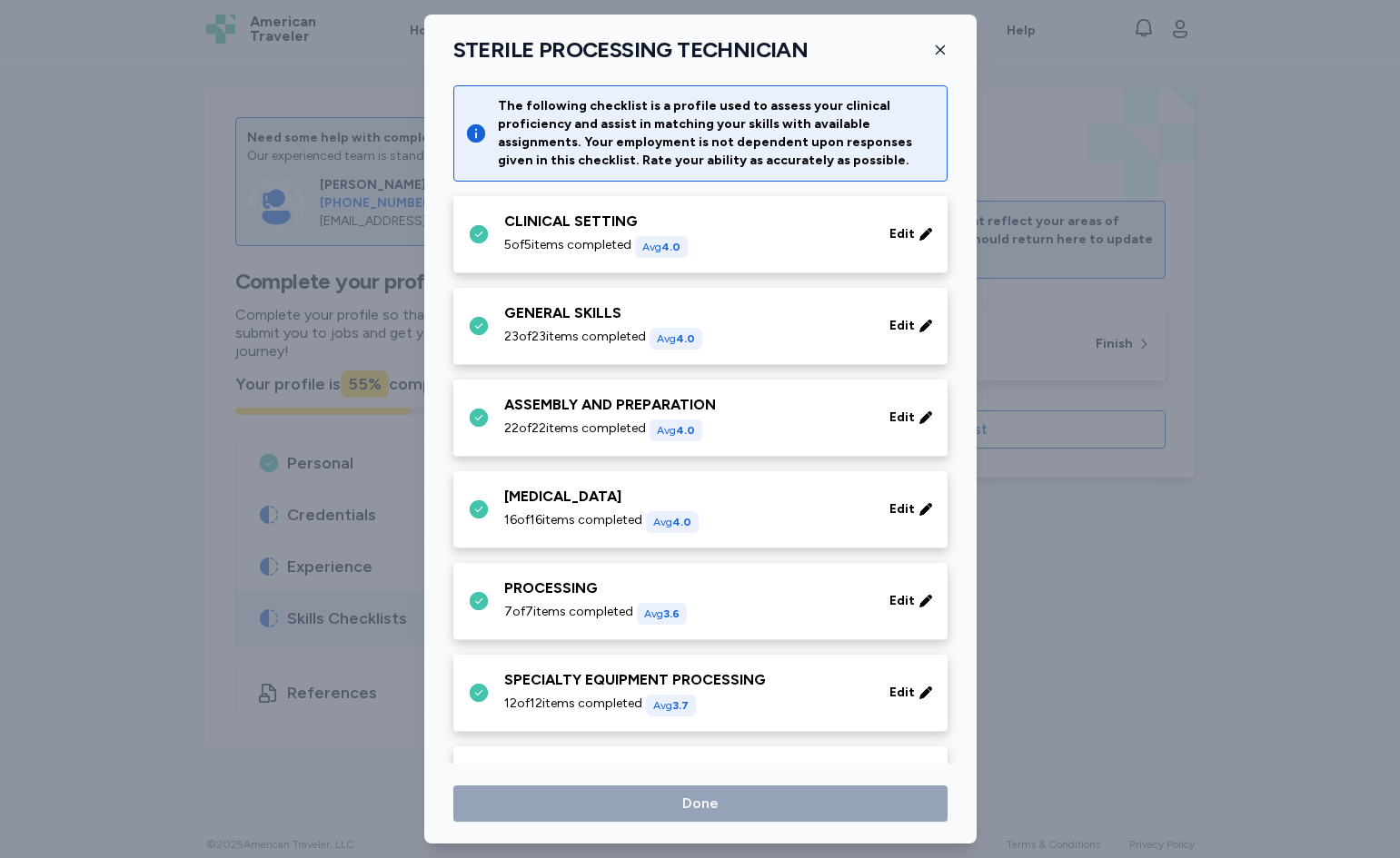
scroll to position [801, 0]
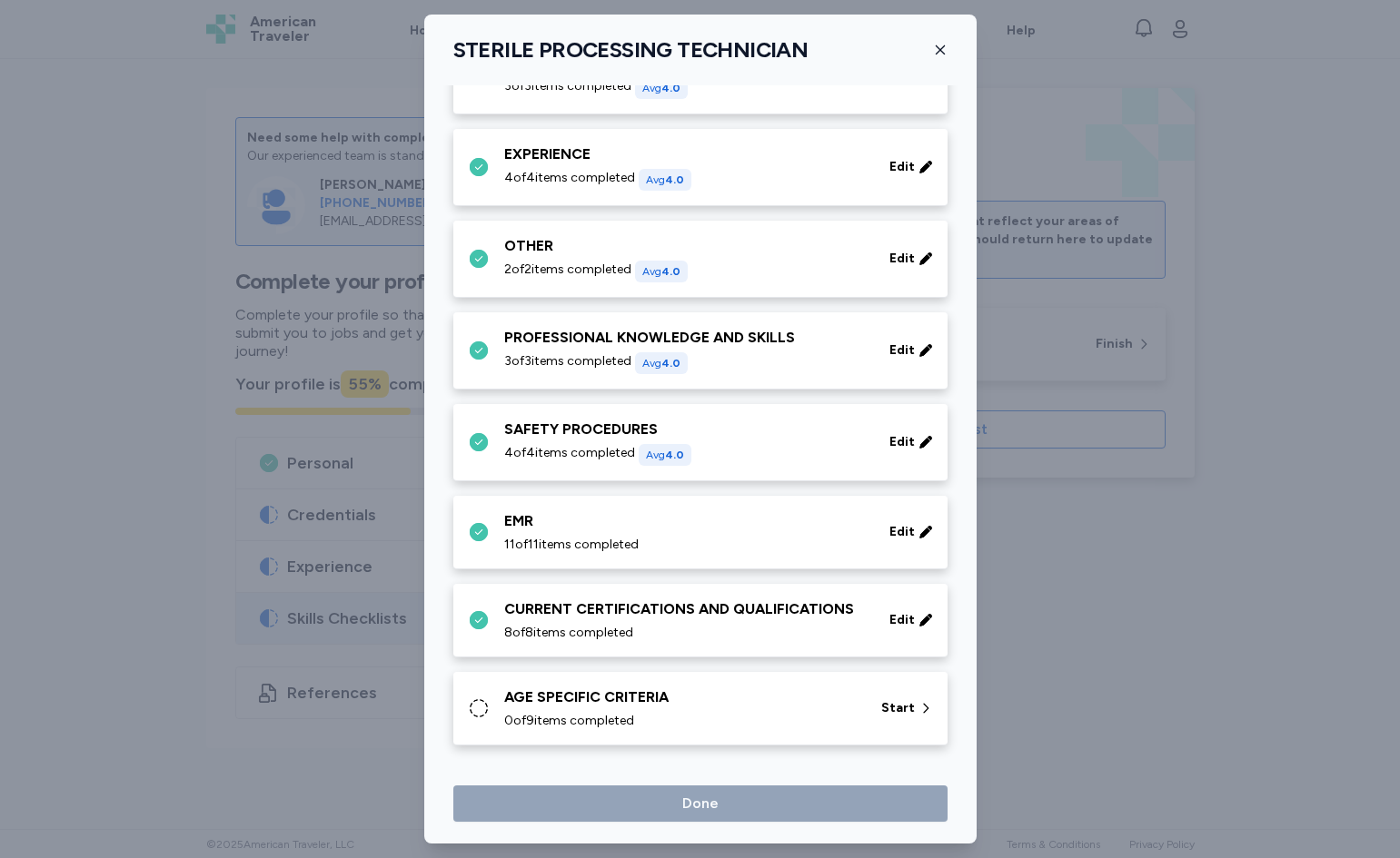
click at [620, 707] on div "AGE SPECIFIC CRITERIA" at bounding box center [682, 697] width 355 height 22
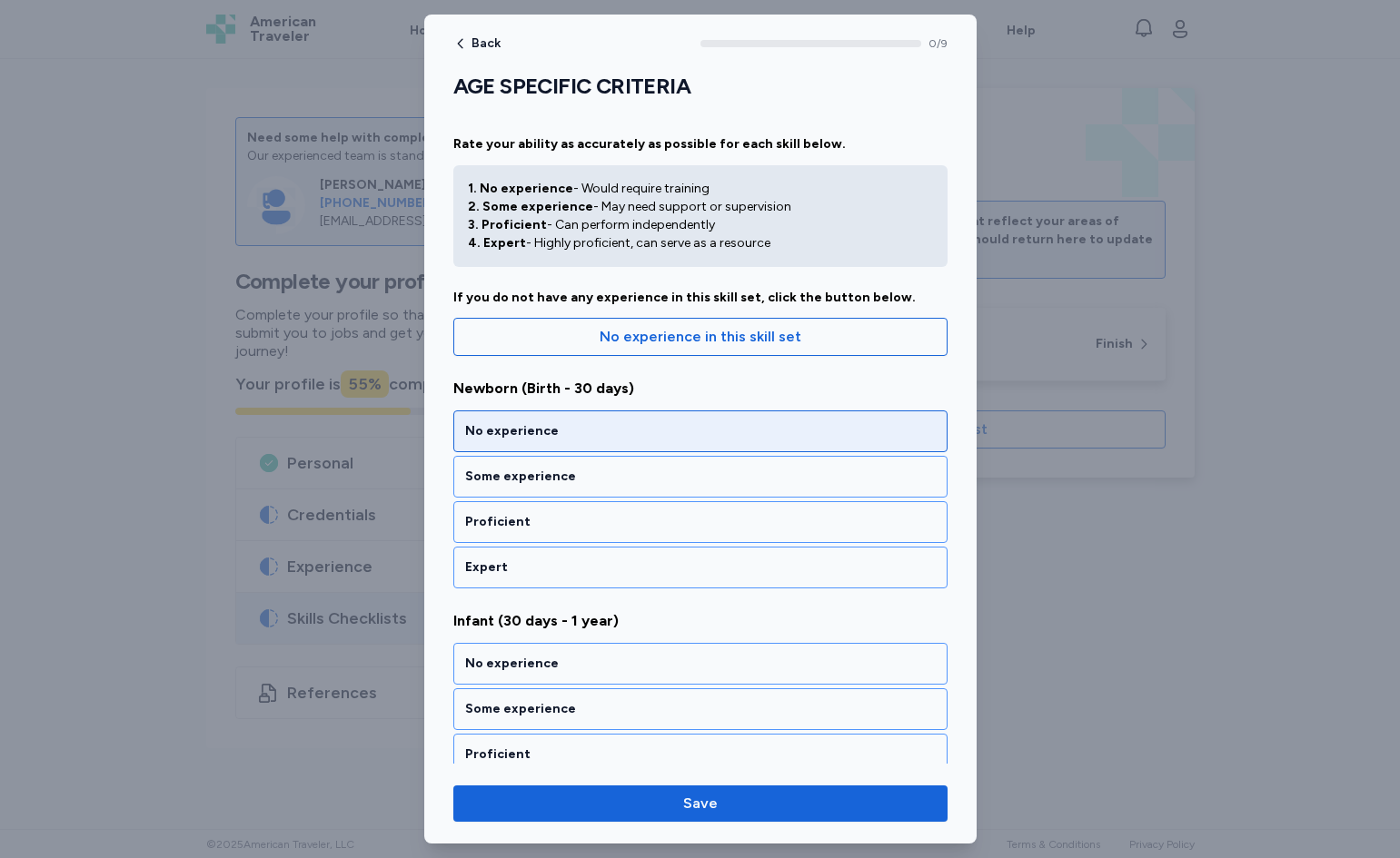
click at [676, 434] on div "No experience" at bounding box center [701, 431] width 471 height 18
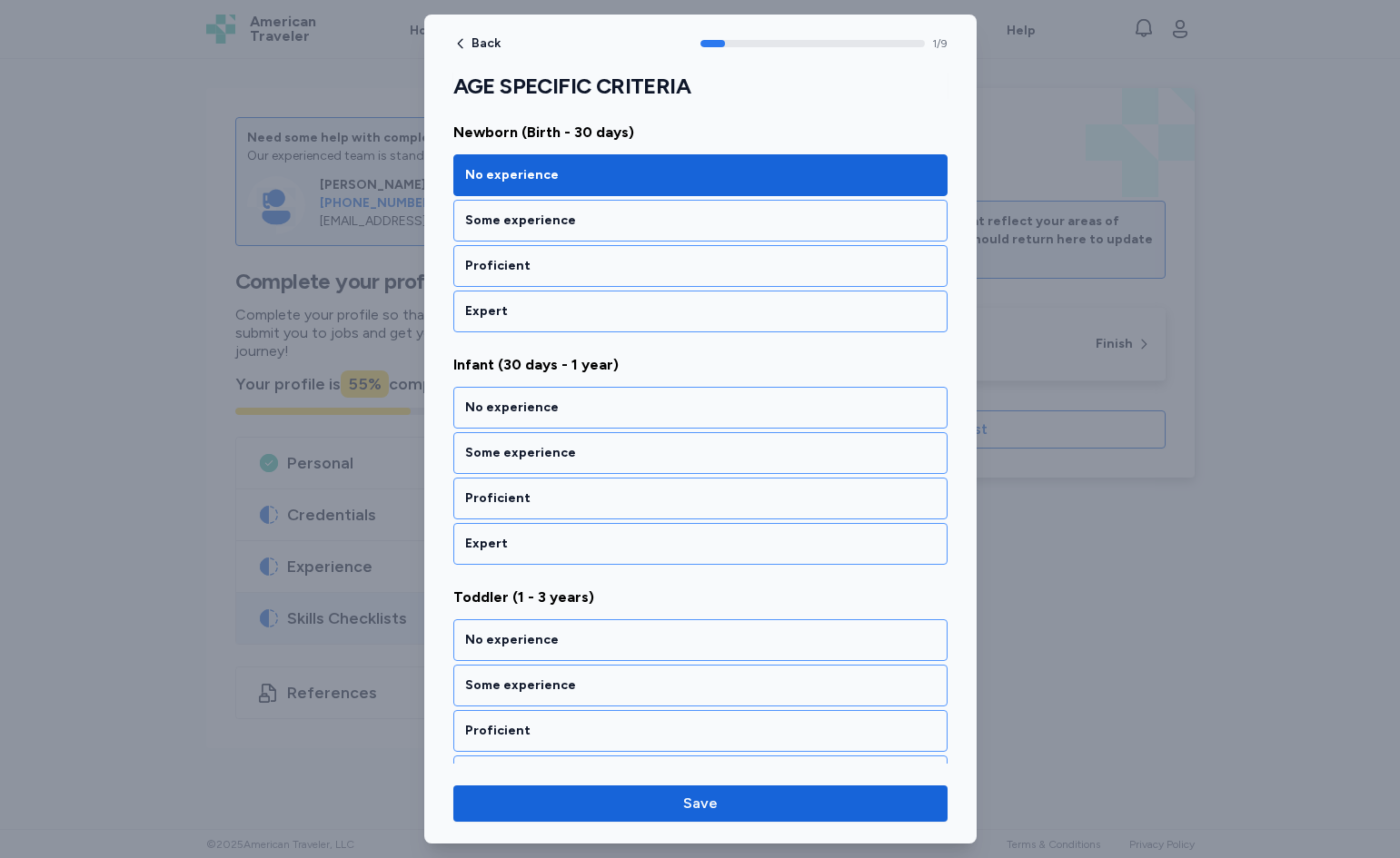
scroll to position [279, 0]
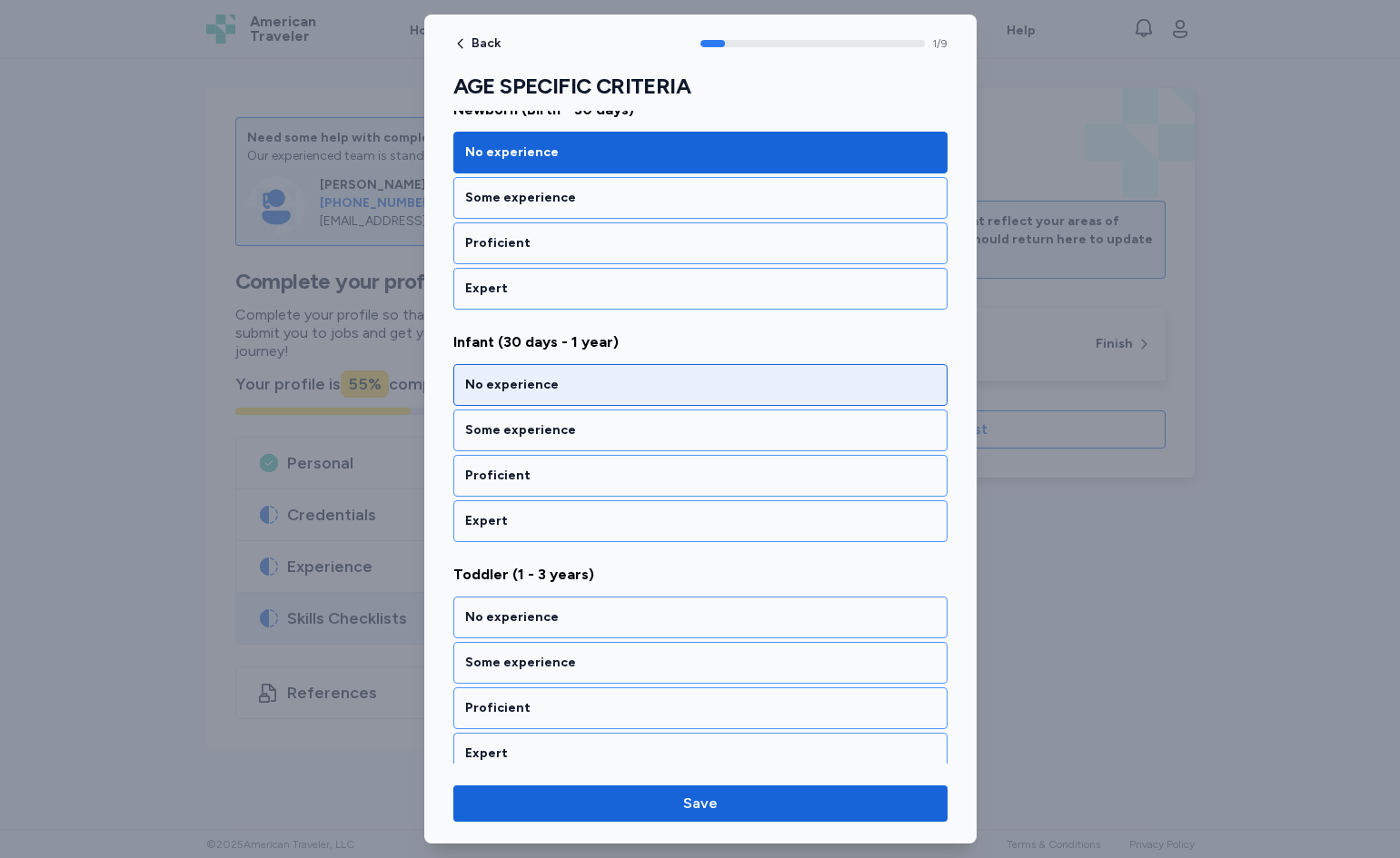
click at [679, 387] on div "No experience" at bounding box center [701, 385] width 471 height 18
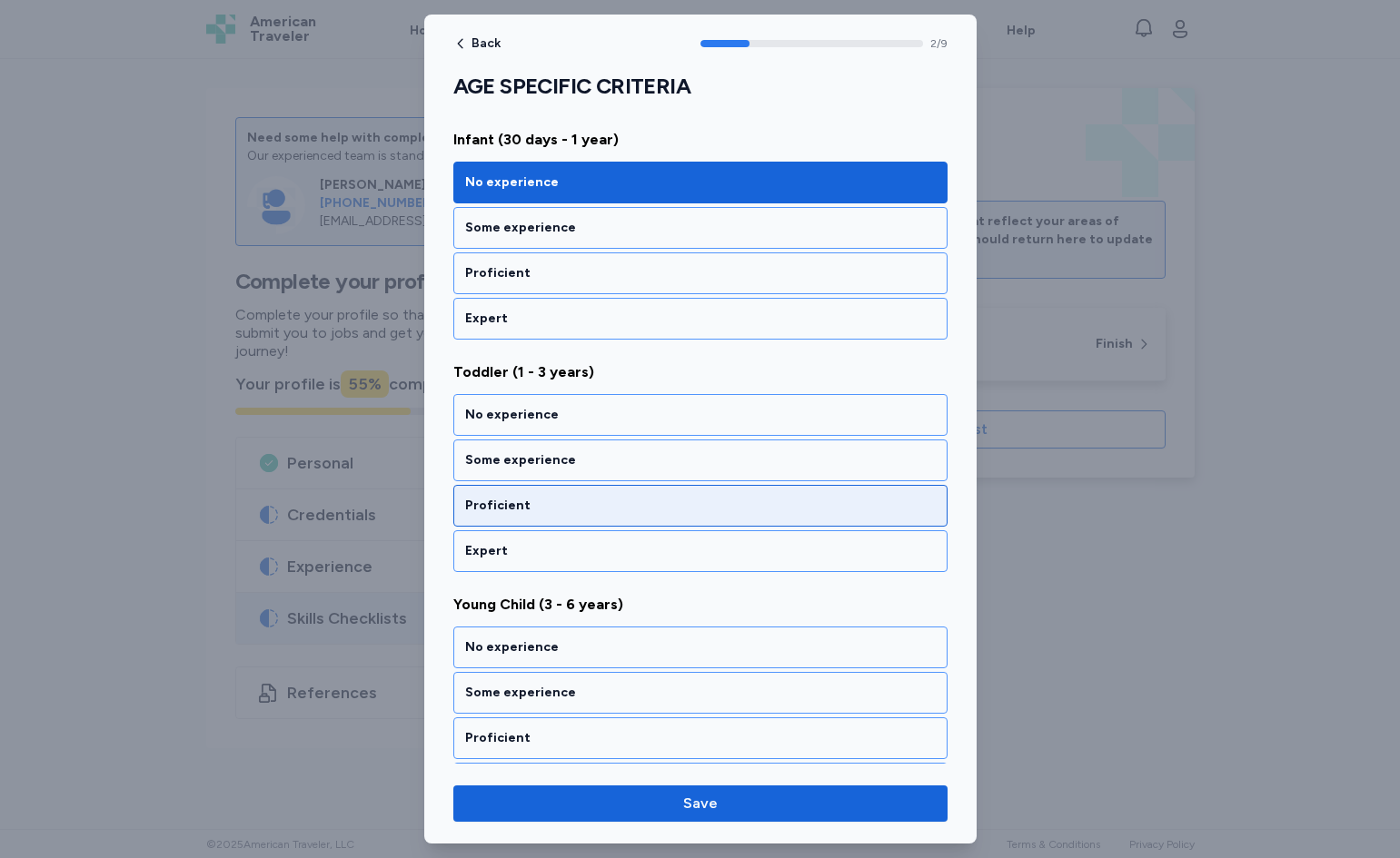
scroll to position [512, 0]
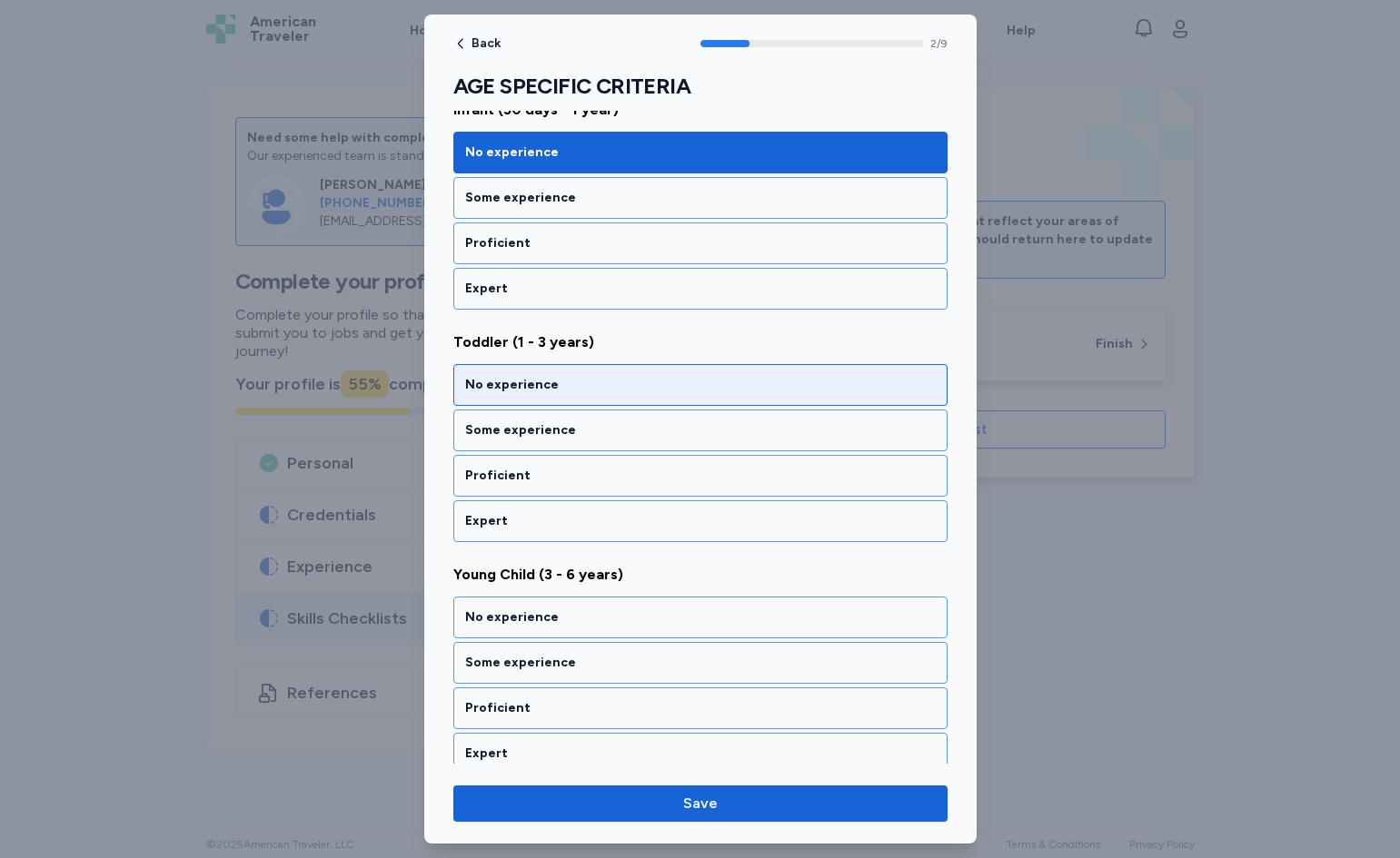
click at [636, 375] on div "No experience" at bounding box center [700, 385] width 495 height 42
click at [615, 389] on div "No experience" at bounding box center [701, 385] width 471 height 18
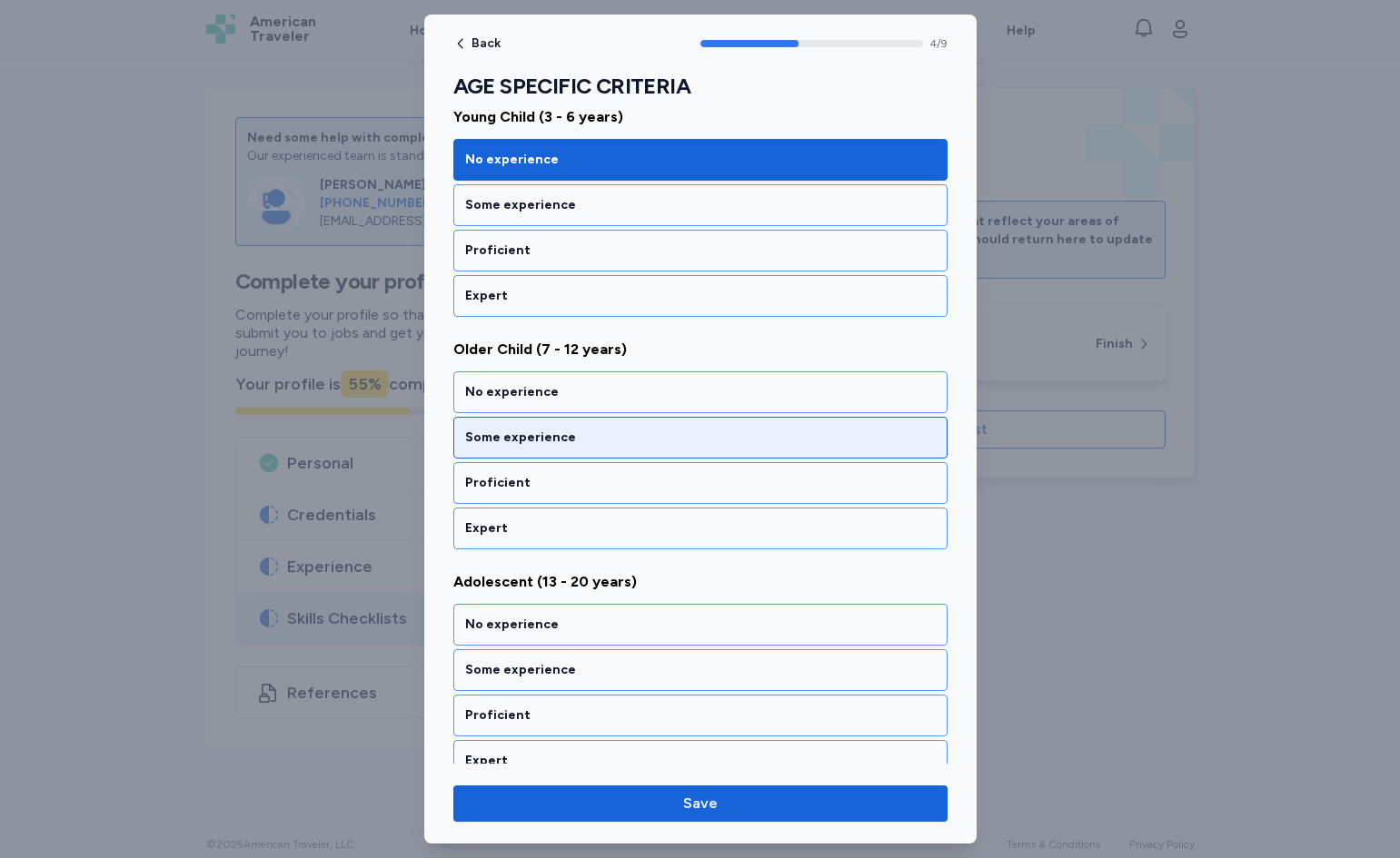
scroll to position [976, 0]
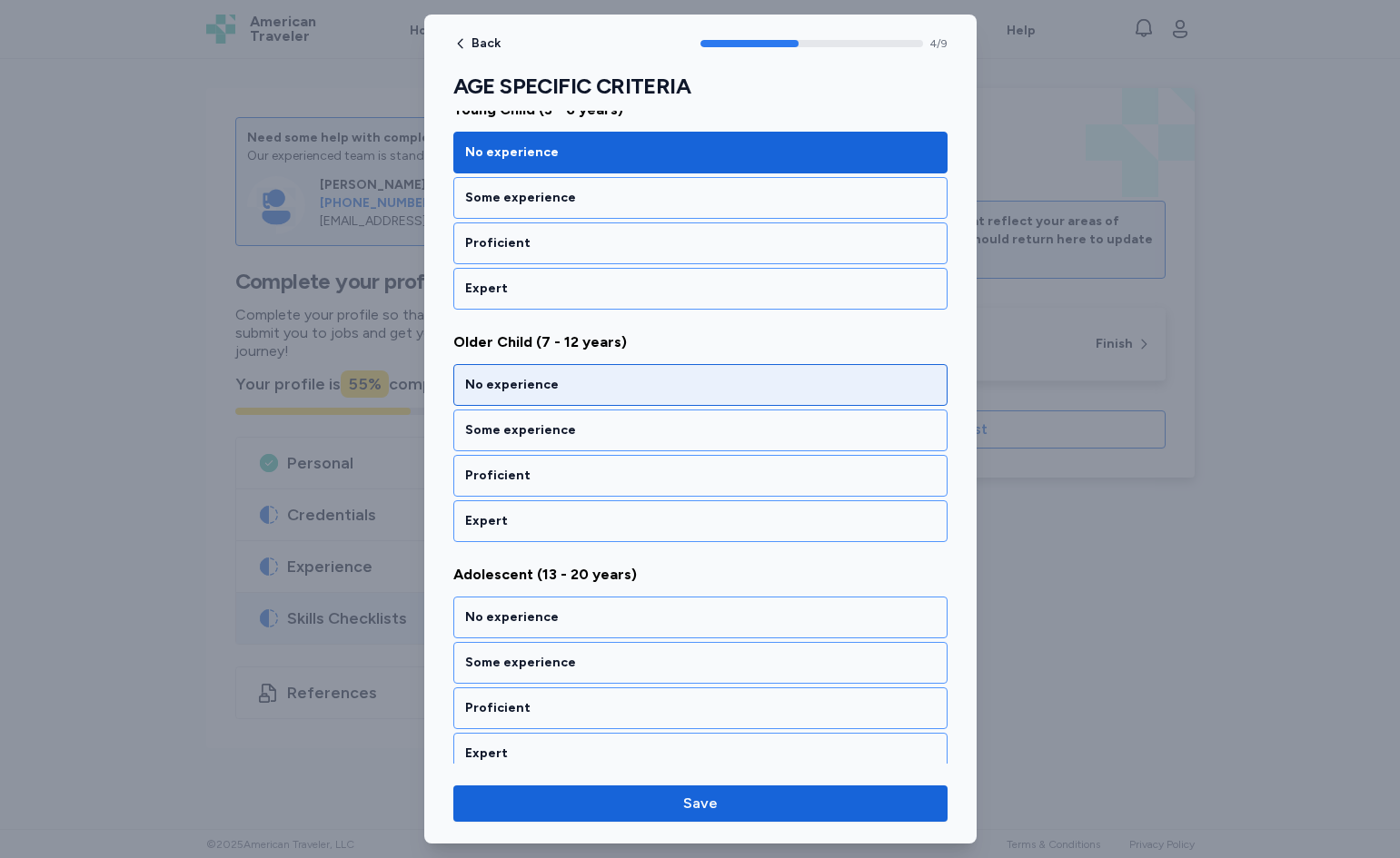
click at [598, 375] on div "No experience" at bounding box center [700, 385] width 495 height 42
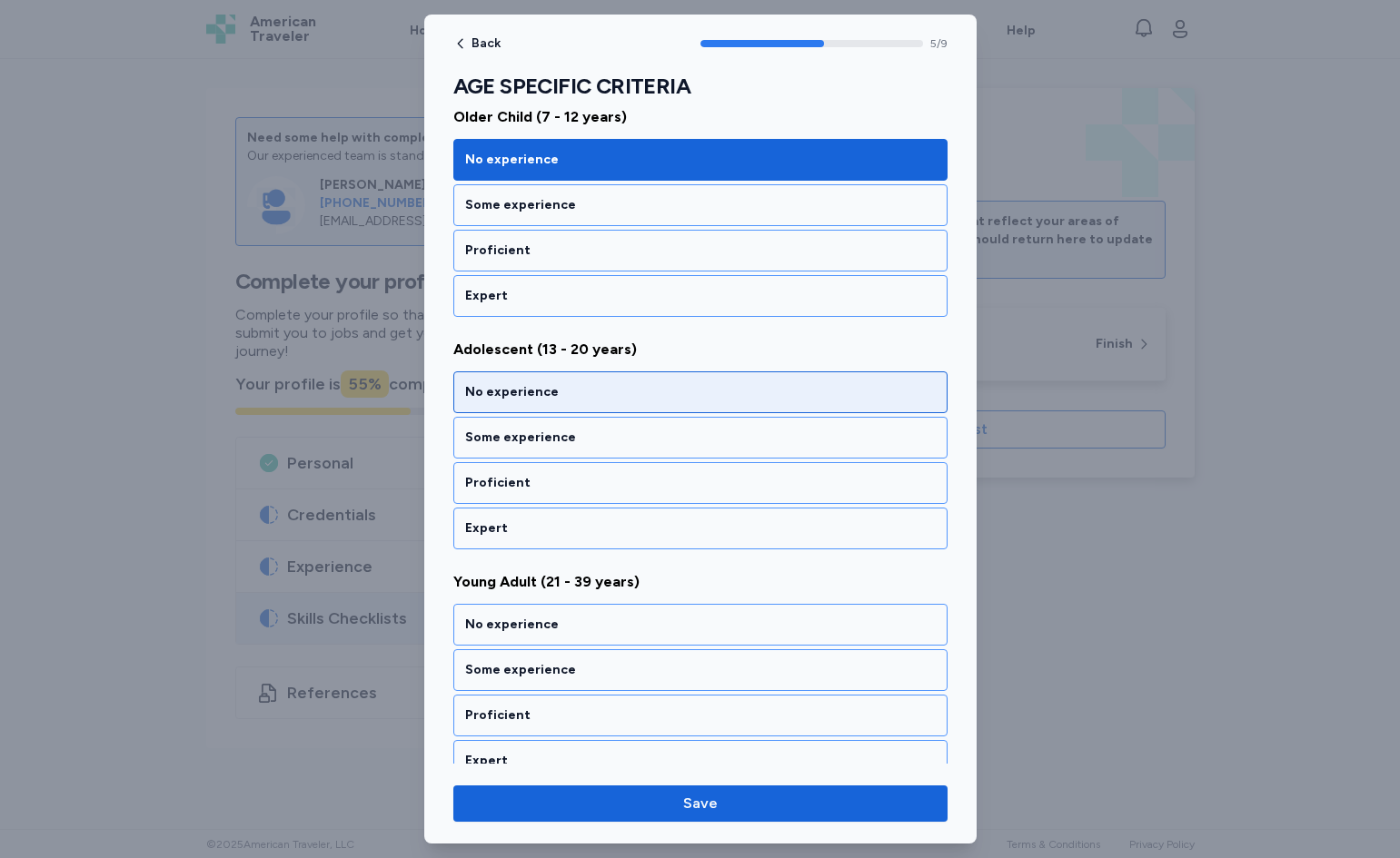
scroll to position [1209, 0]
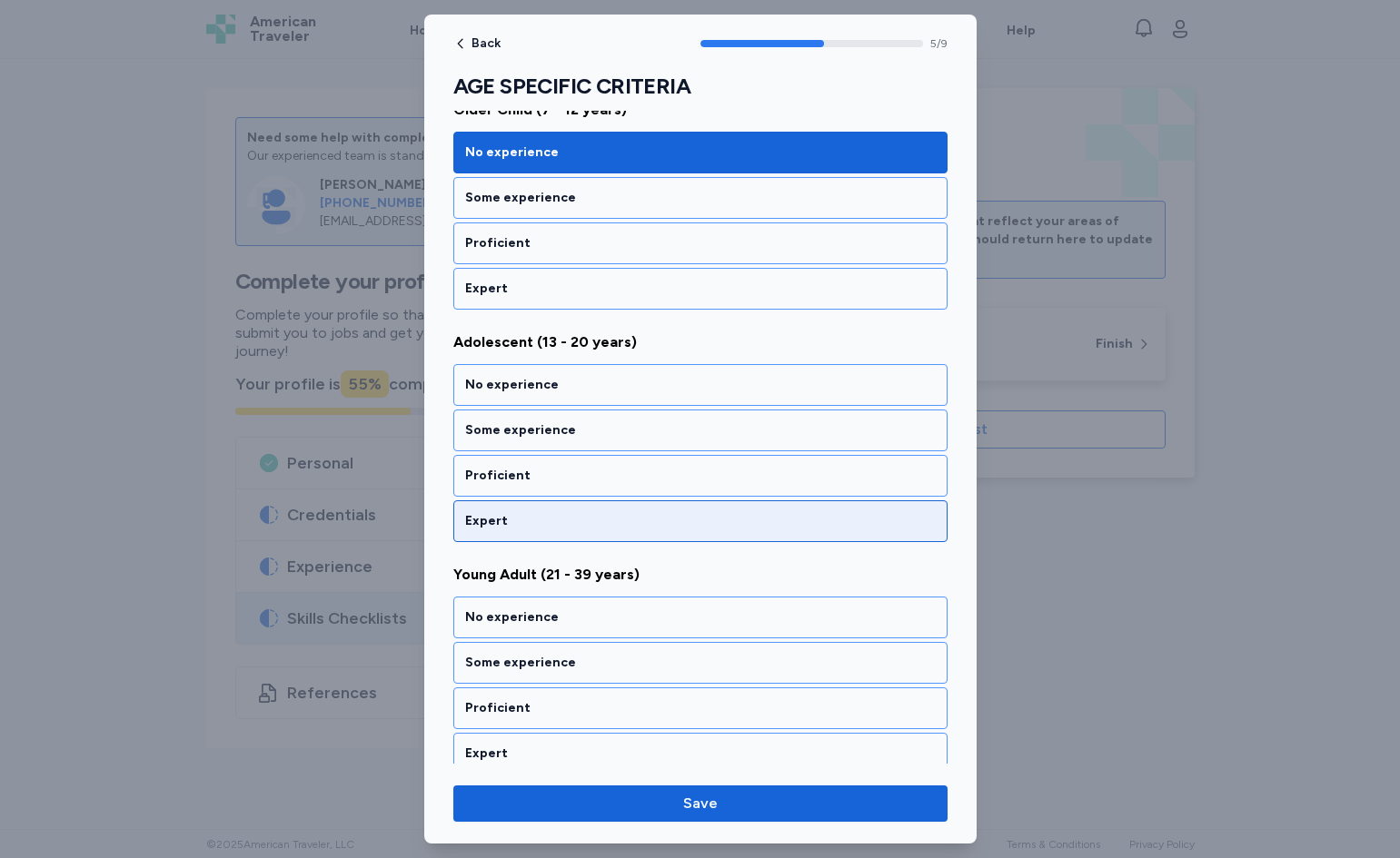
click at [546, 514] on div "Expert" at bounding box center [701, 521] width 471 height 18
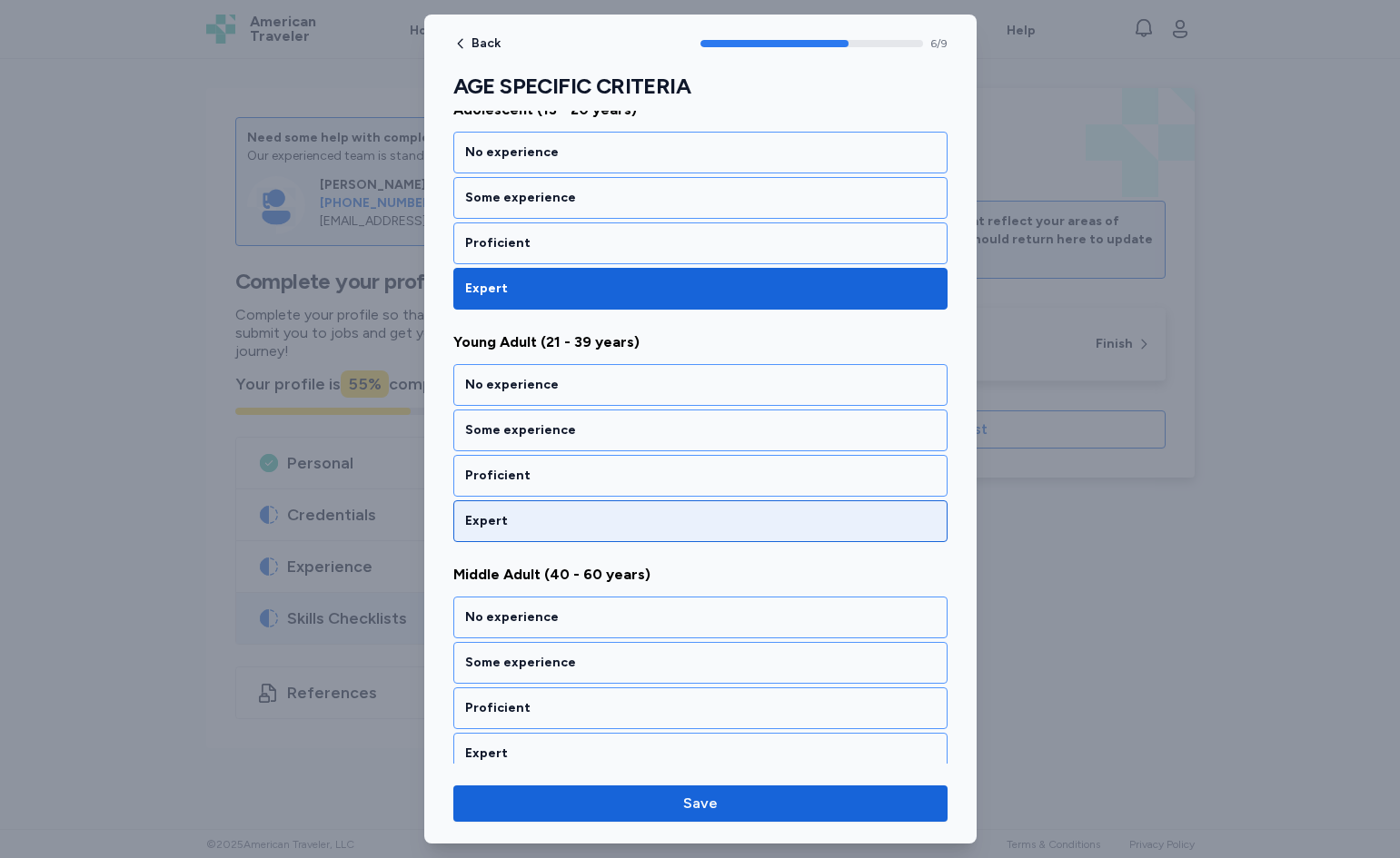
click at [565, 516] on div "Expert" at bounding box center [701, 521] width 471 height 18
click at [564, 517] on div "Expert" at bounding box center [701, 521] width 471 height 18
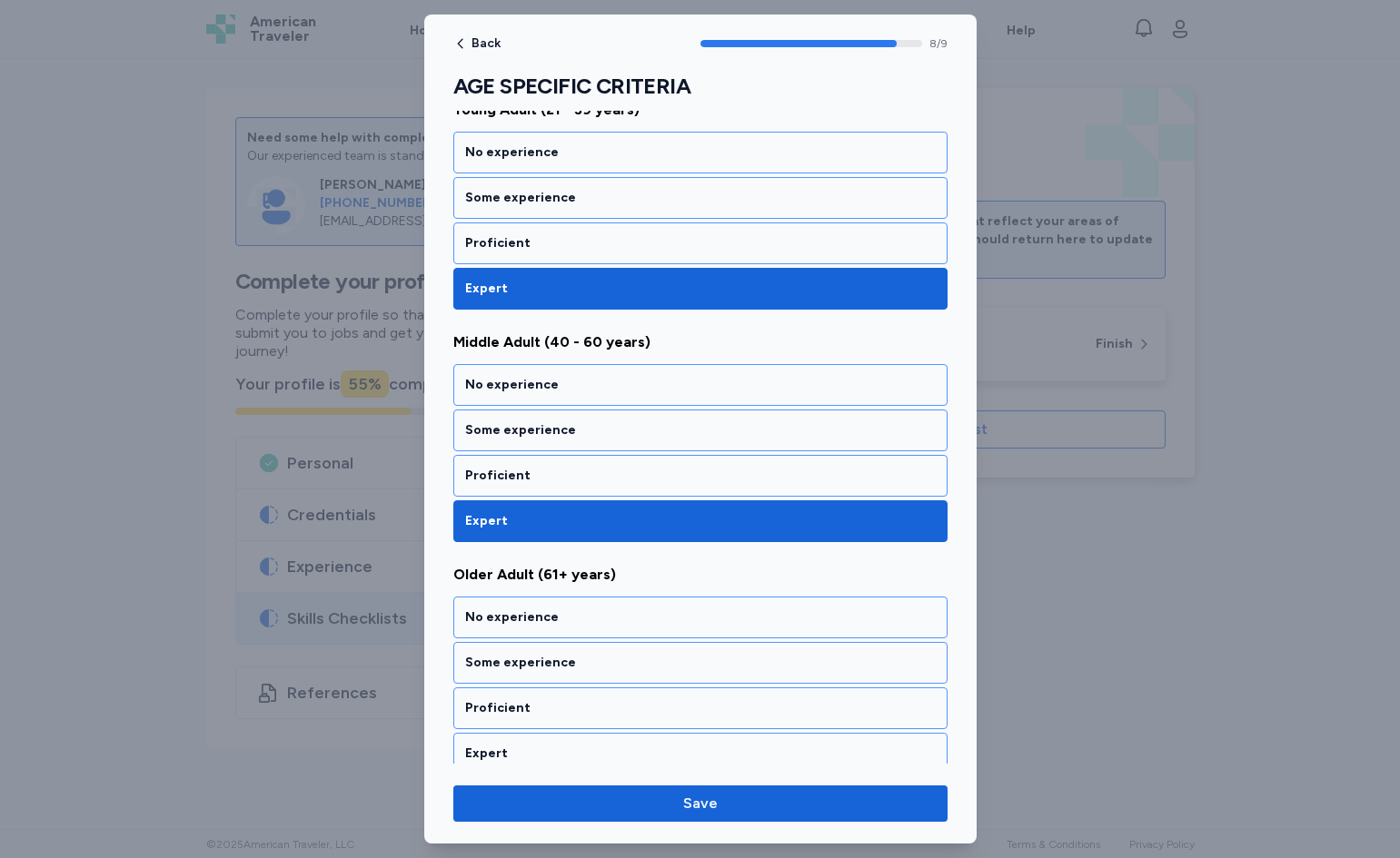
scroll to position [1688, 0]
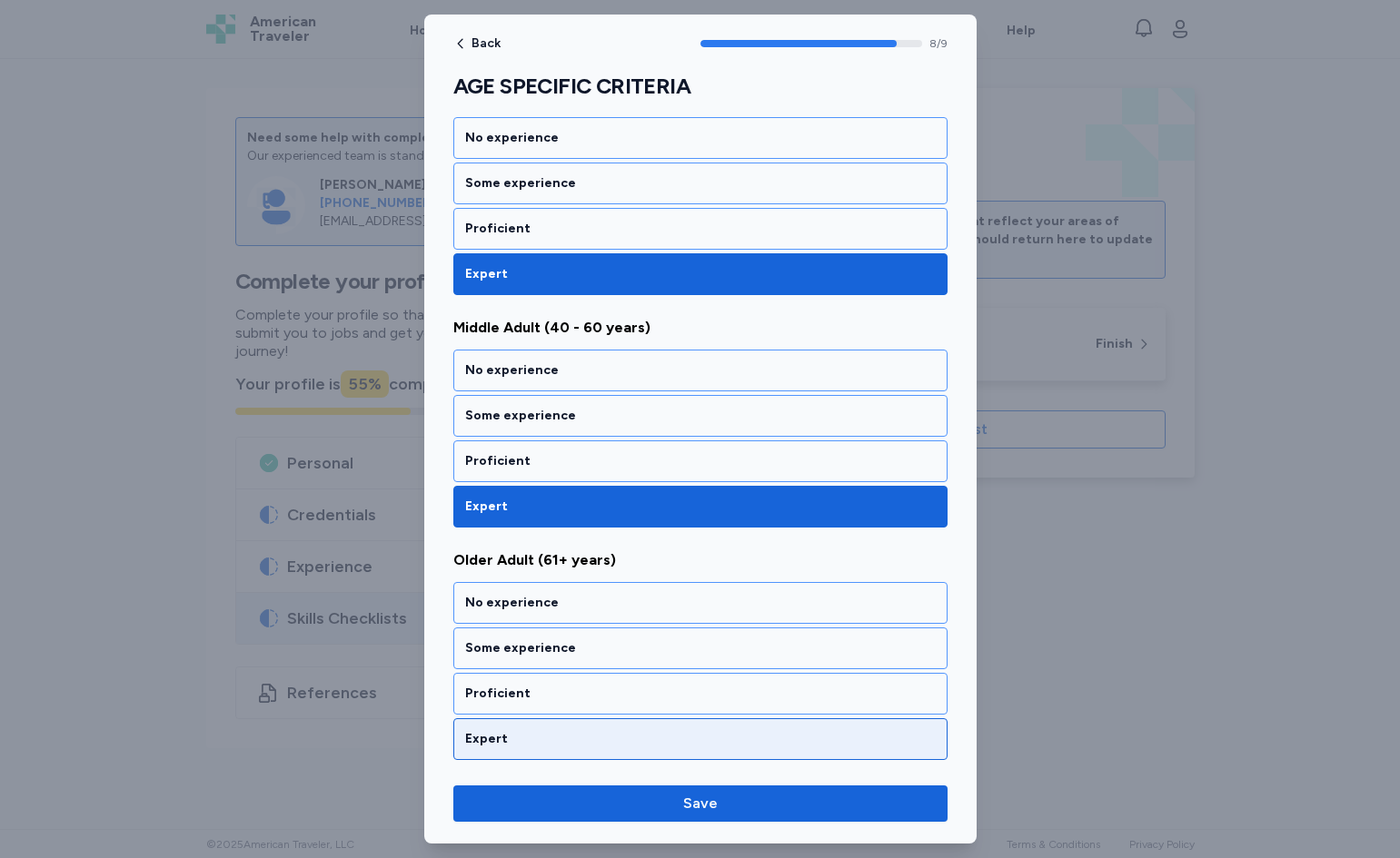
click at [535, 753] on div "Expert" at bounding box center [700, 740] width 495 height 42
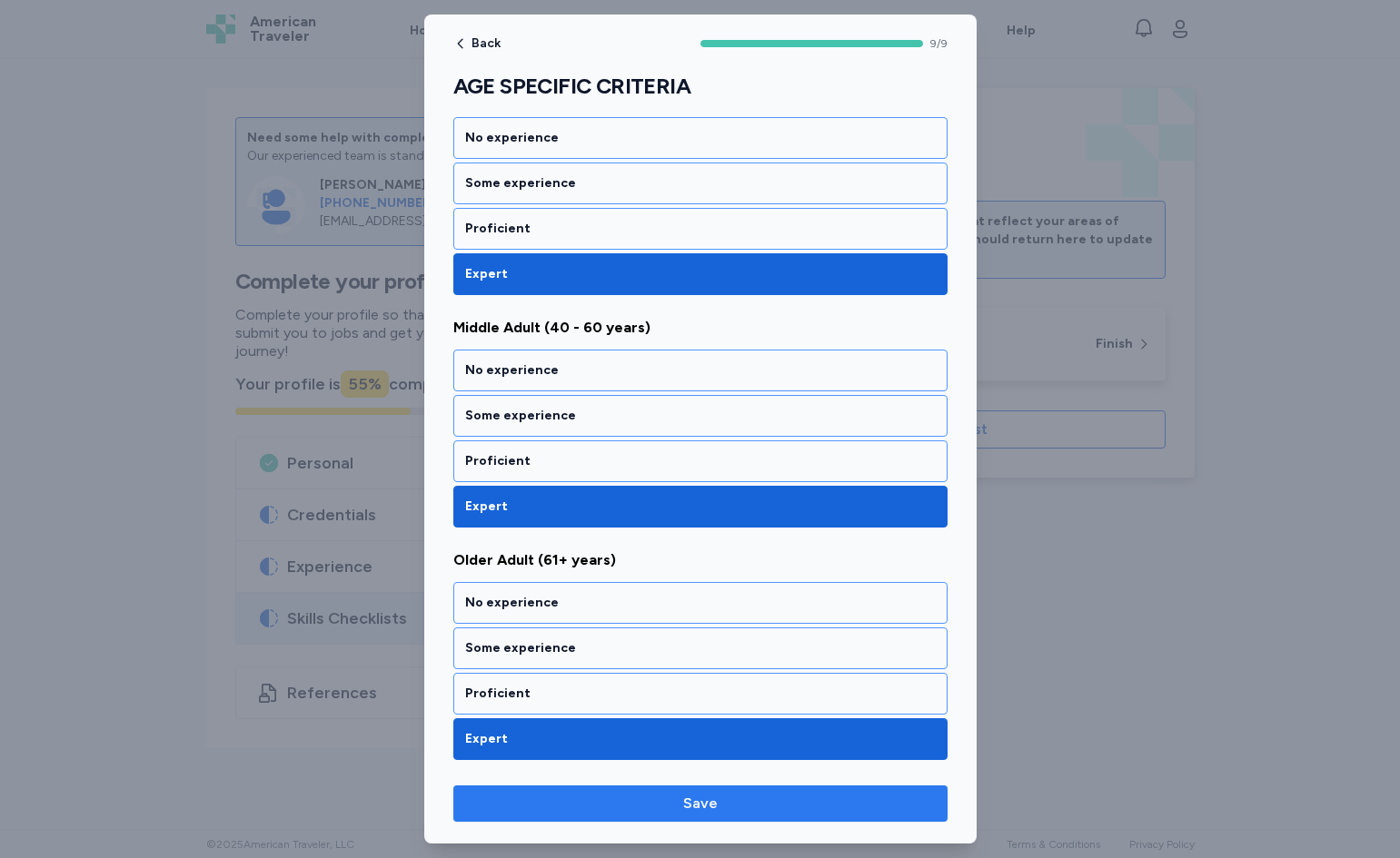
click at [677, 792] on button "Save" at bounding box center [700, 804] width 495 height 36
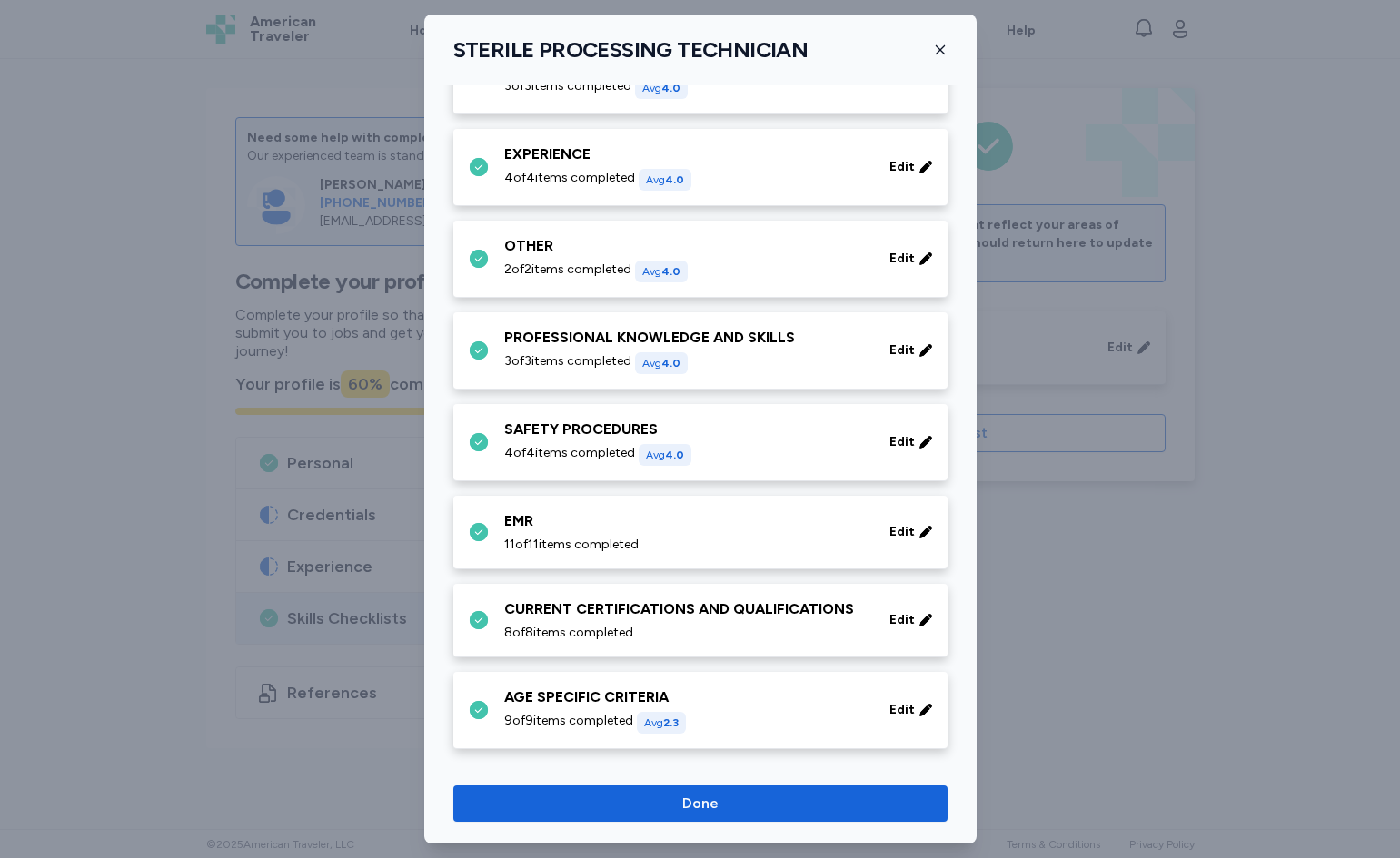
scroll to position [804, 0]
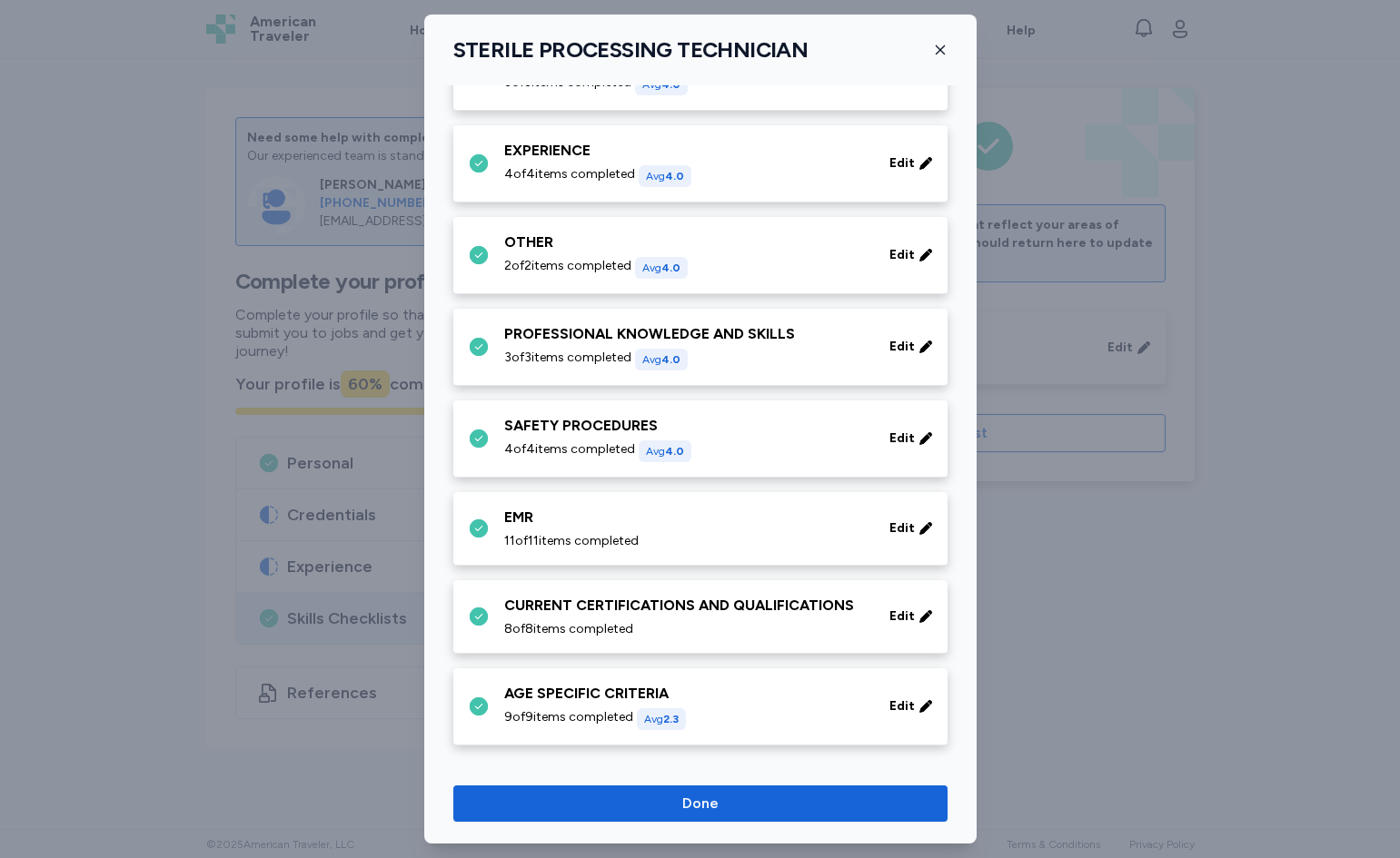
click at [753, 798] on span "Done" at bounding box center [700, 803] width 466 height 22
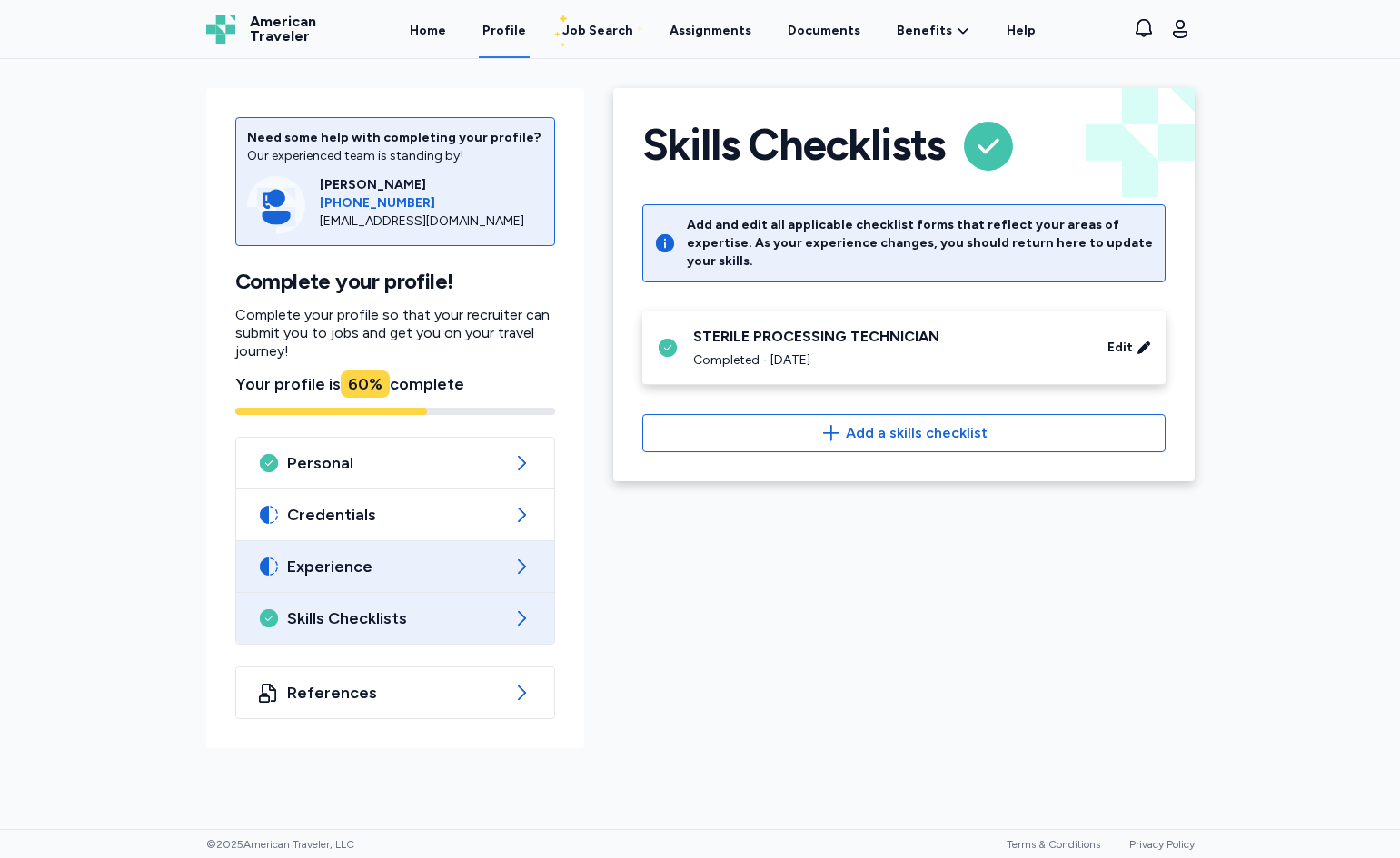
click at [465, 561] on span "Experience" at bounding box center [395, 566] width 216 height 22
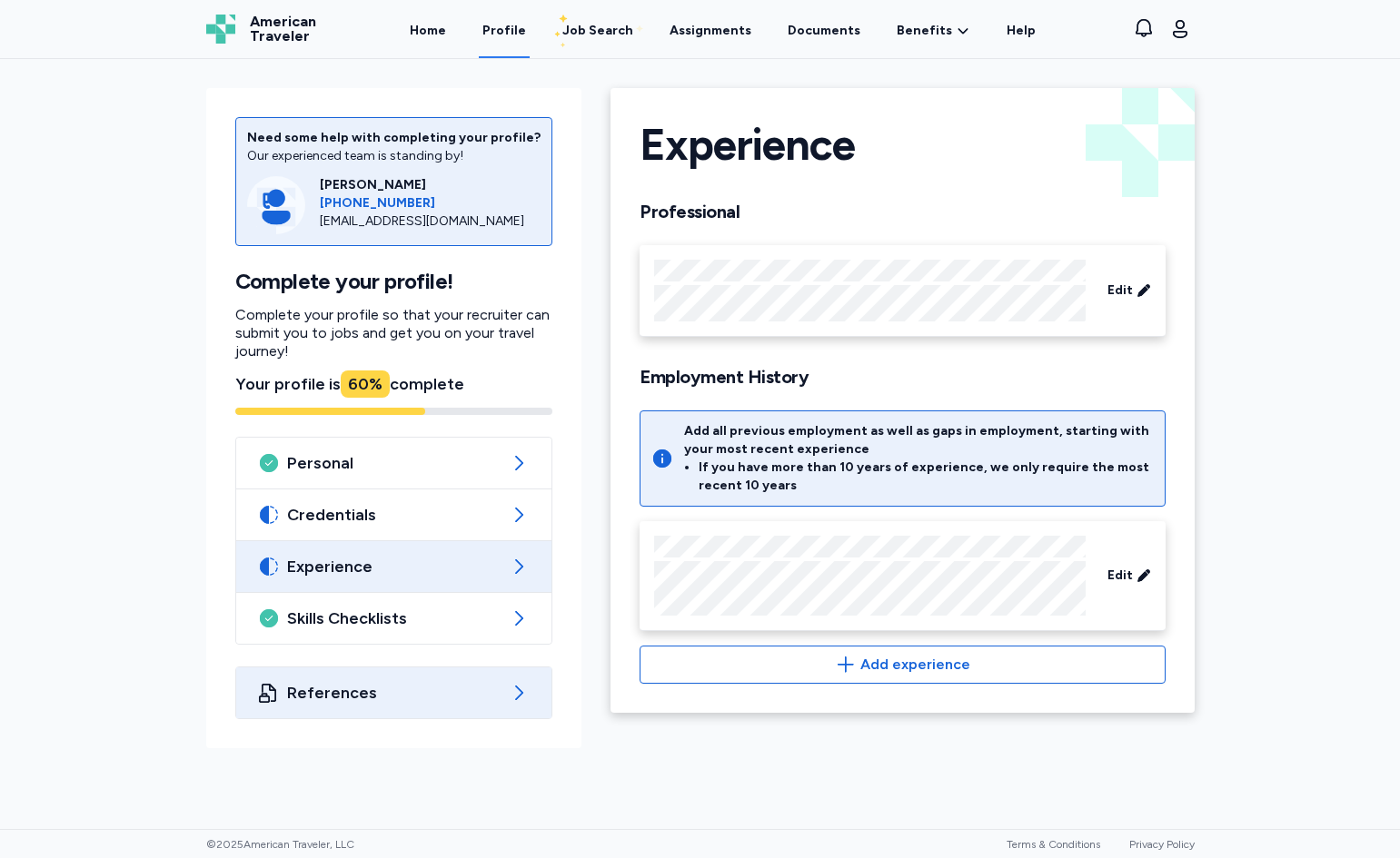
click at [459, 700] on span "References" at bounding box center [394, 693] width 214 height 22
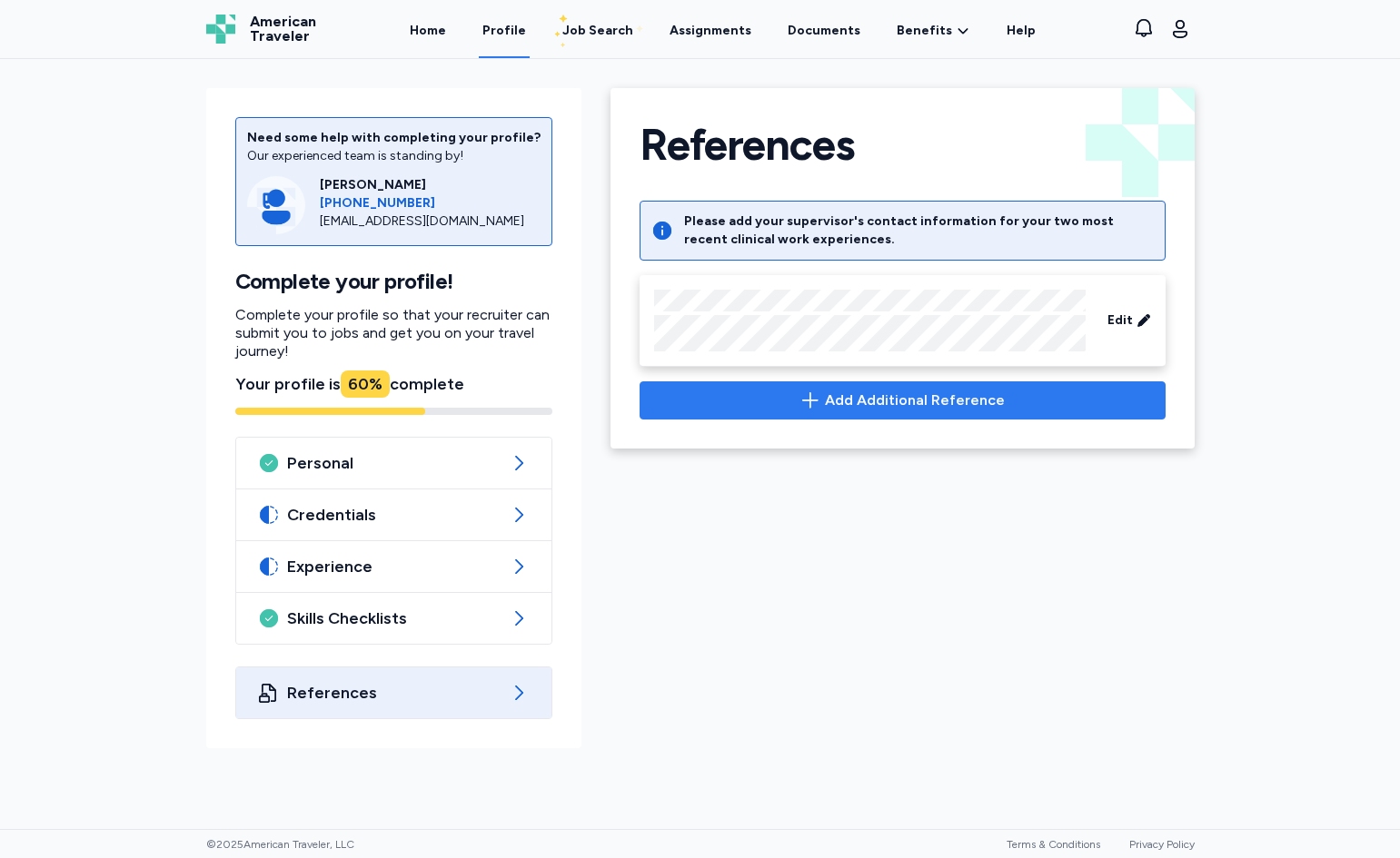
click at [809, 405] on icon "button" at bounding box center [810, 400] width 22 height 22
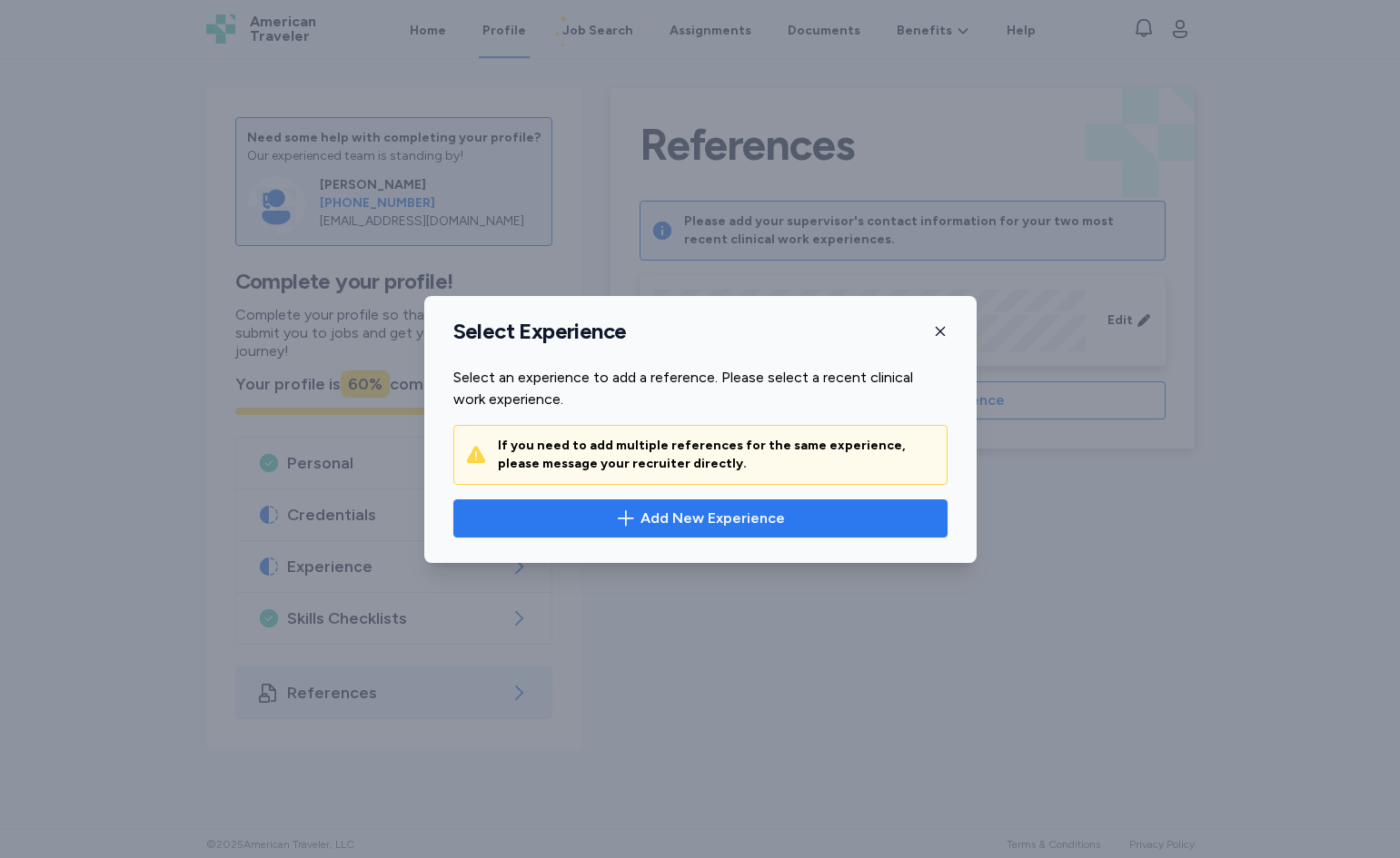
click at [685, 518] on span "Add New Experience" at bounding box center [712, 518] width 144 height 22
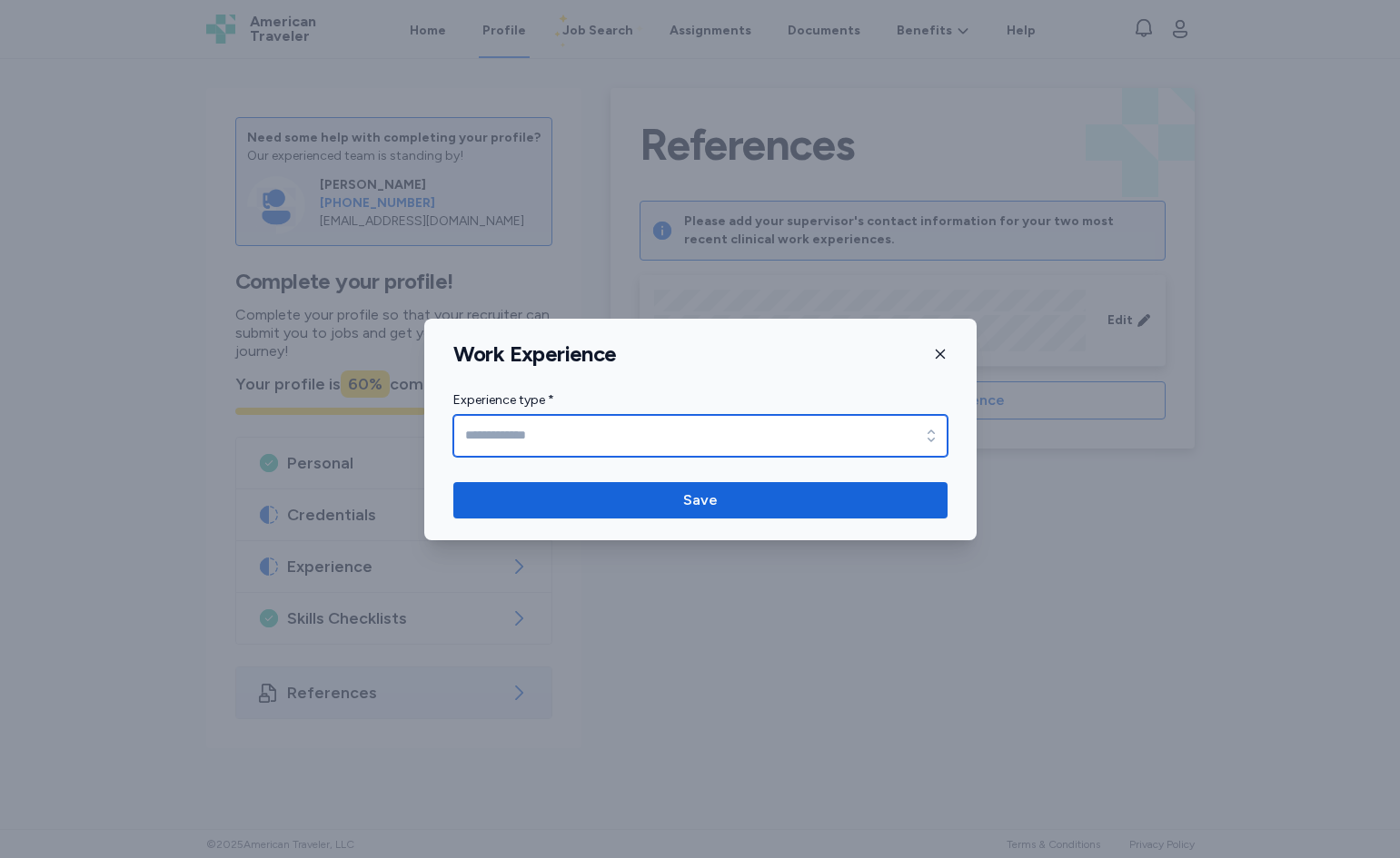
click at [698, 447] on input "Experience type *" at bounding box center [700, 436] width 495 height 42
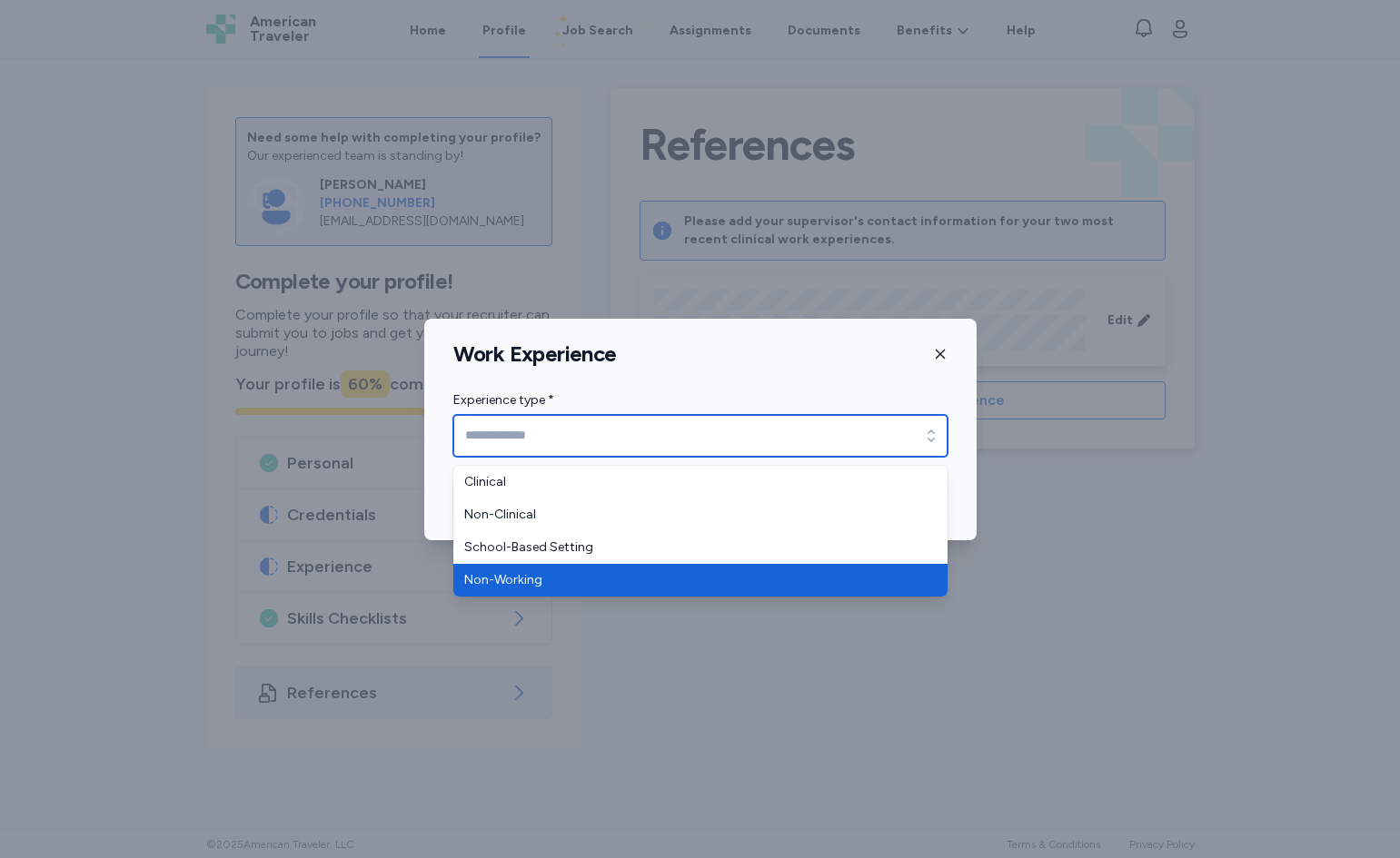
type input "**********"
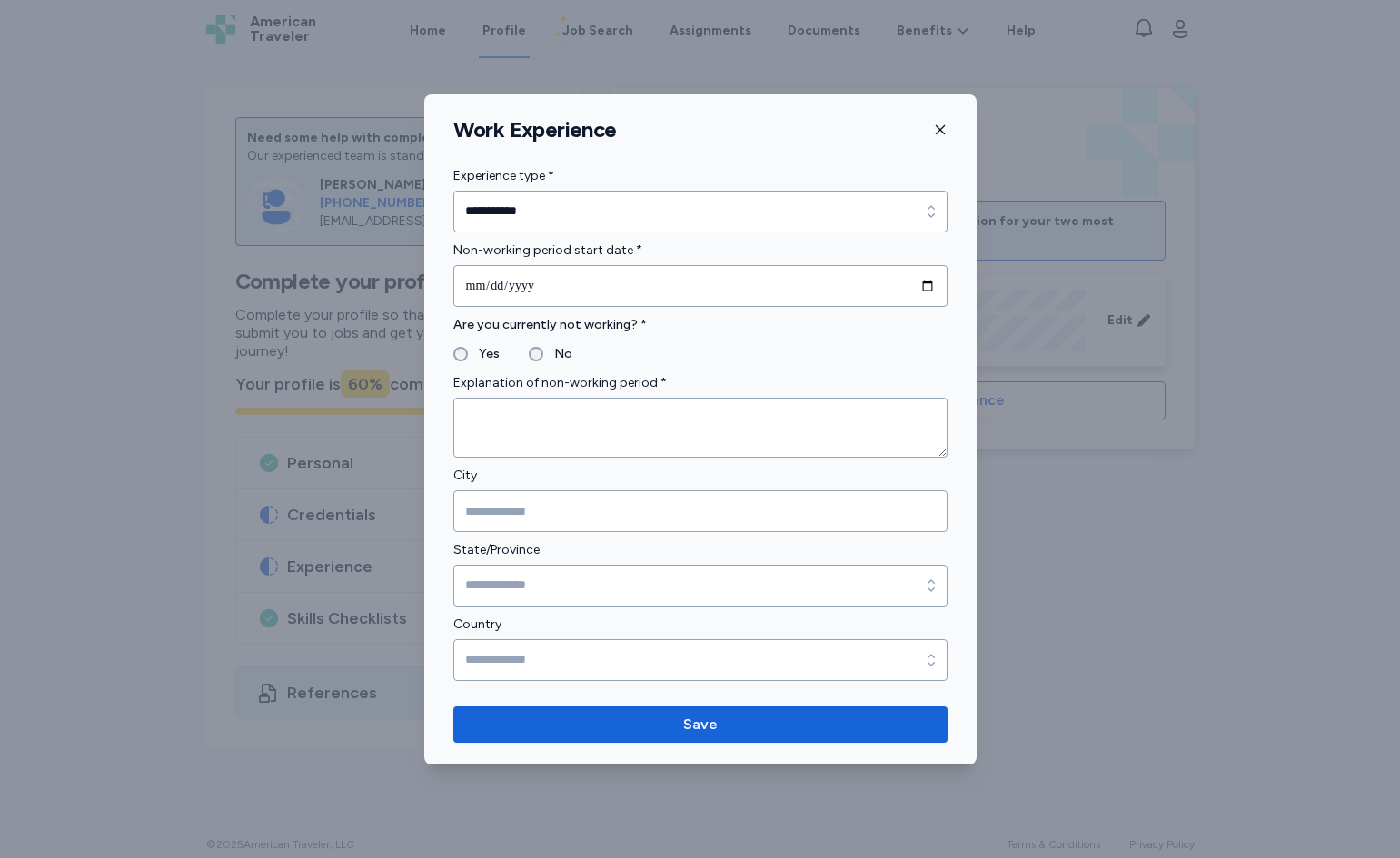
click at [933, 137] on button "button" at bounding box center [940, 130] width 14 height 27
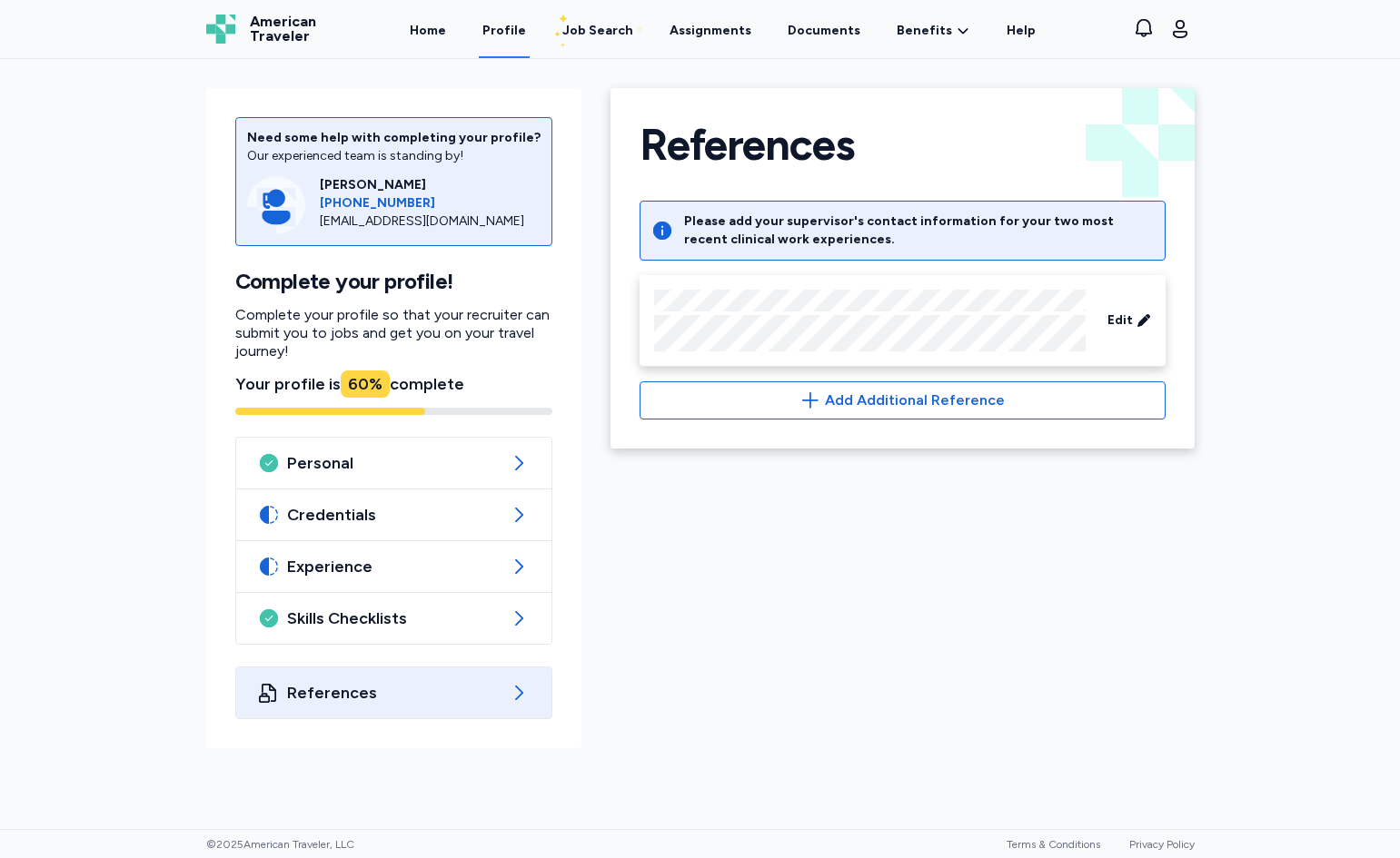
click at [337, 692] on span "References" at bounding box center [394, 693] width 214 height 22
click at [382, 527] on div "Credentials" at bounding box center [394, 514] width 316 height 51
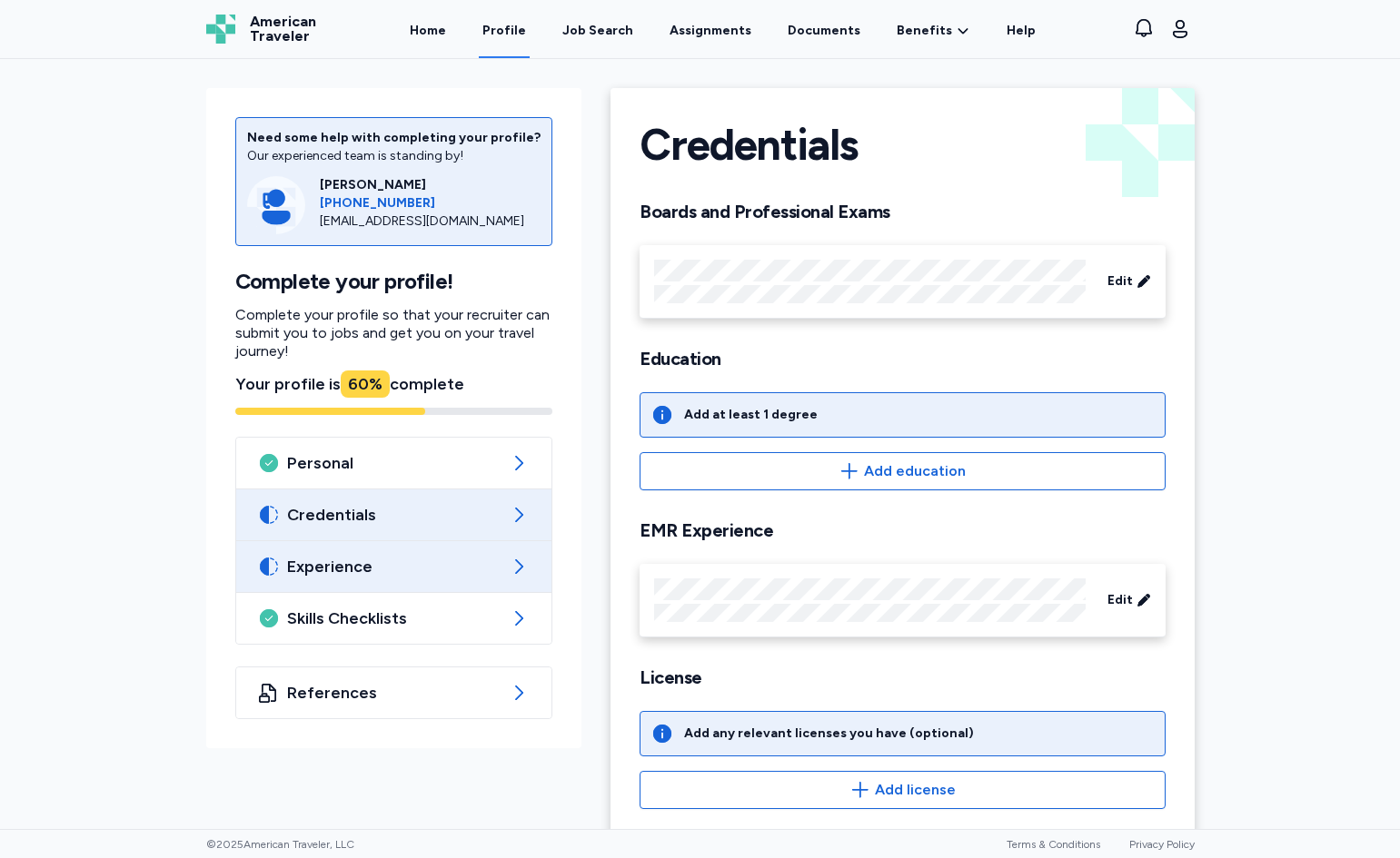
click at [374, 563] on span "Experience" at bounding box center [394, 566] width 214 height 22
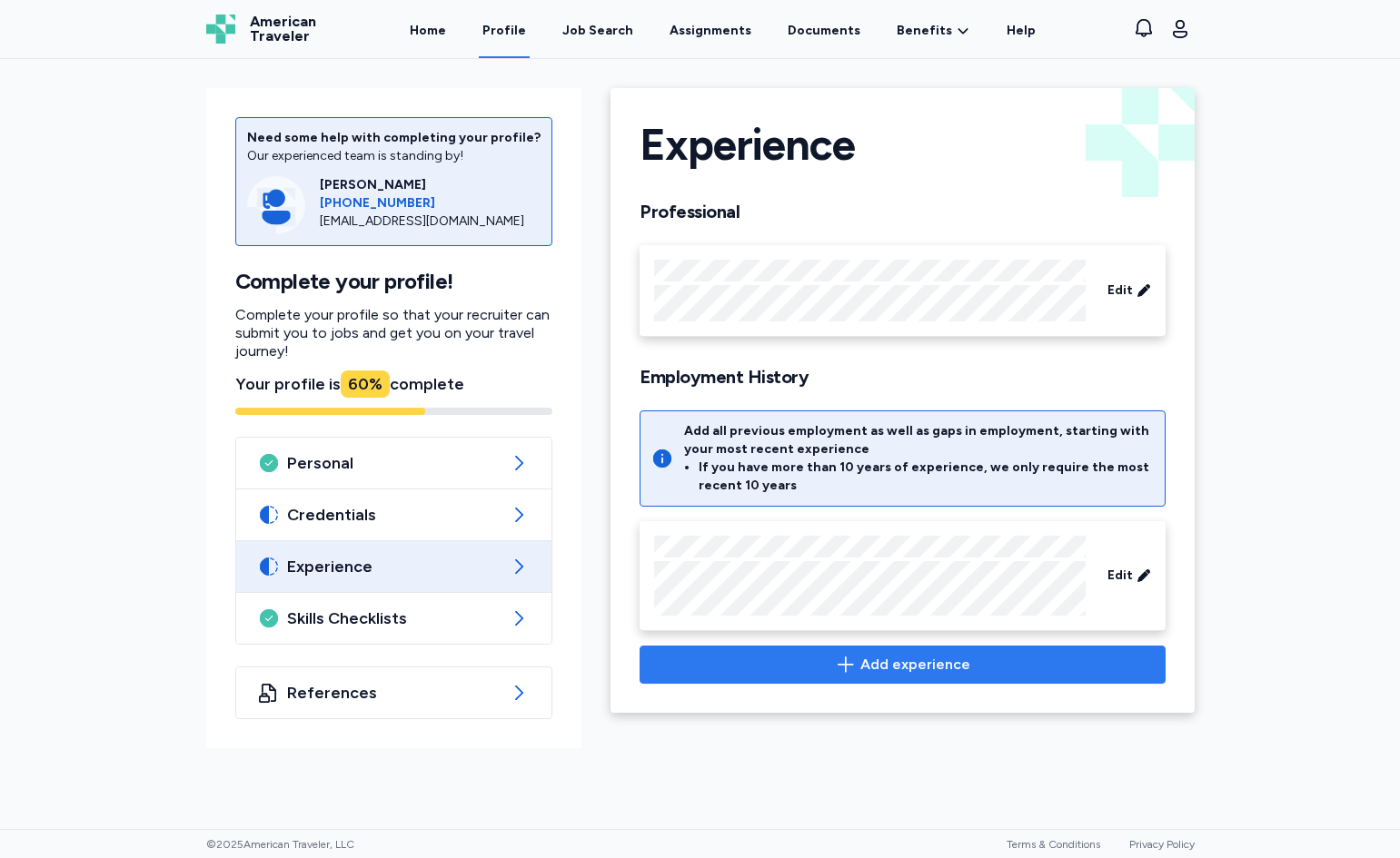
click at [931, 670] on span "Add experience" at bounding box center [915, 664] width 110 height 22
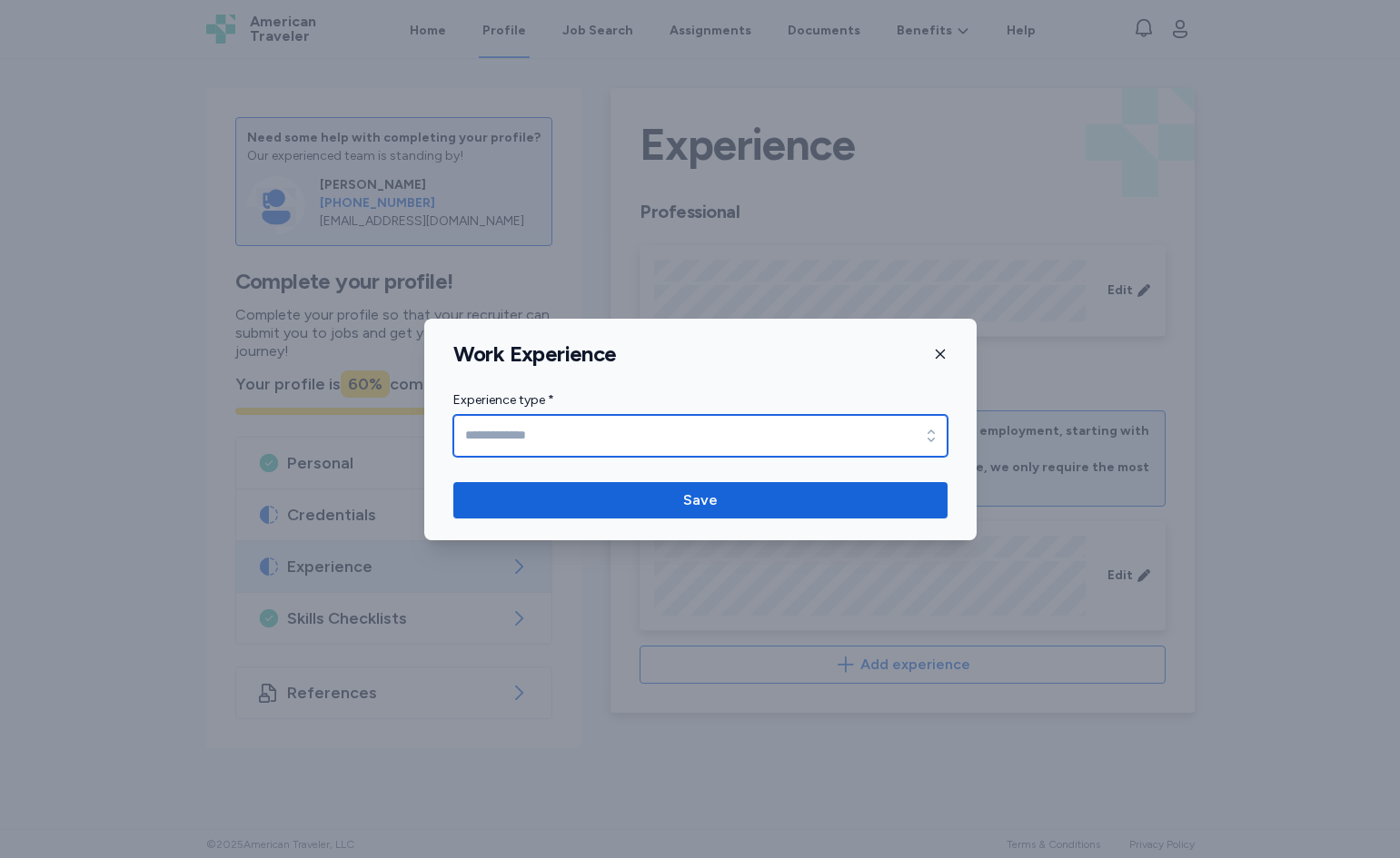
click at [728, 430] on input "Experience type *" at bounding box center [700, 436] width 495 height 42
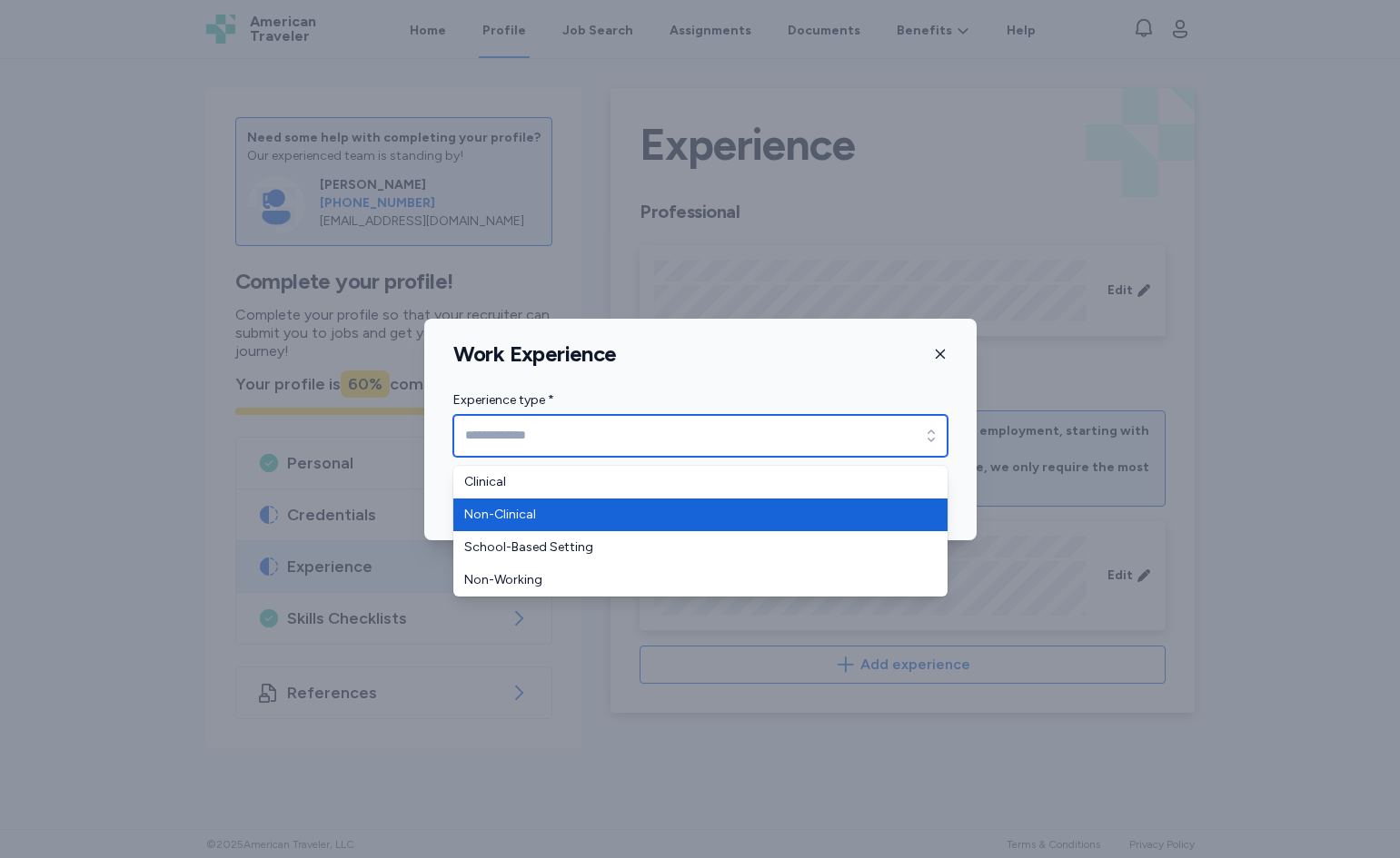
type input "**********"
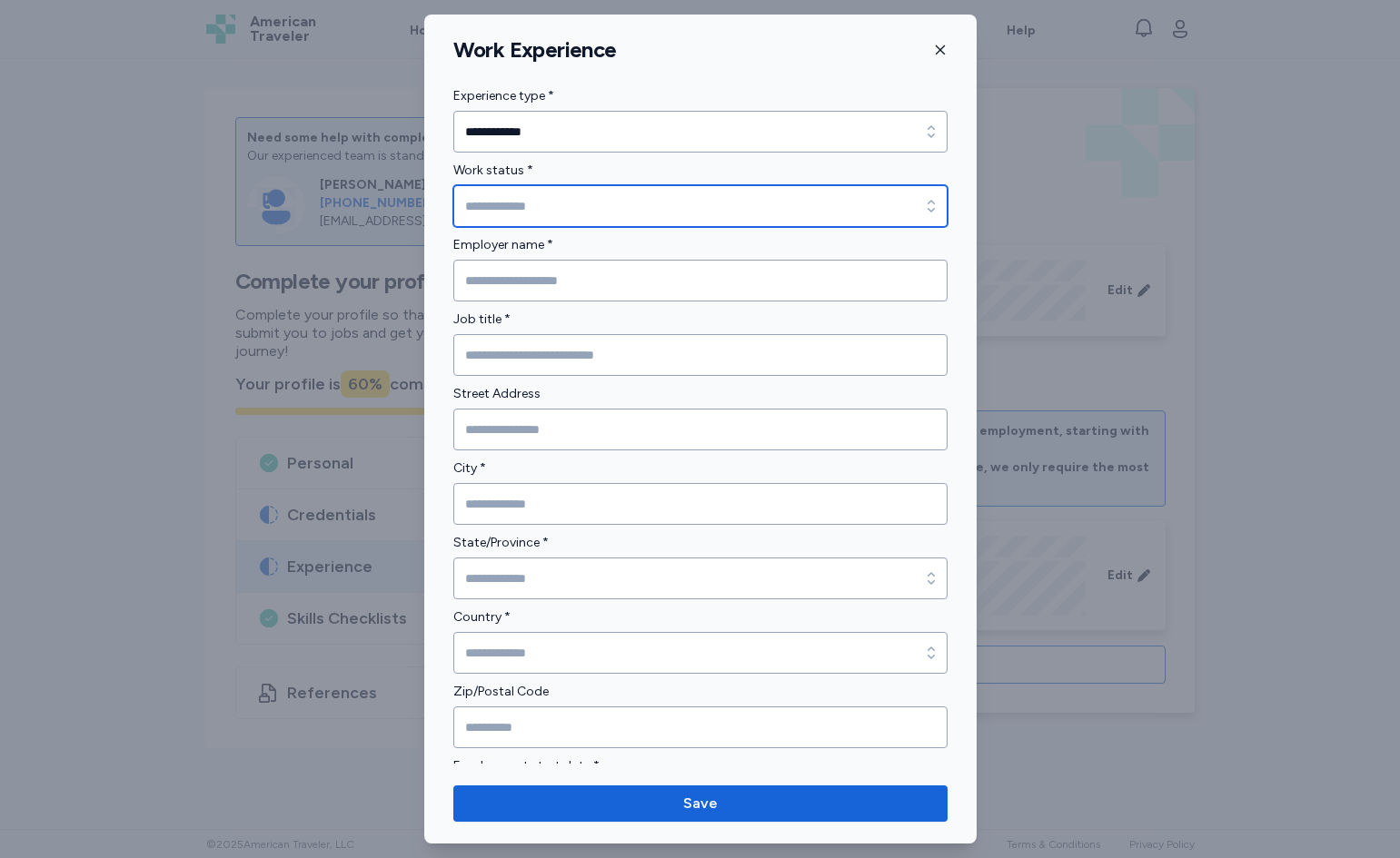
click at [512, 211] on input "Work status *" at bounding box center [700, 206] width 495 height 42
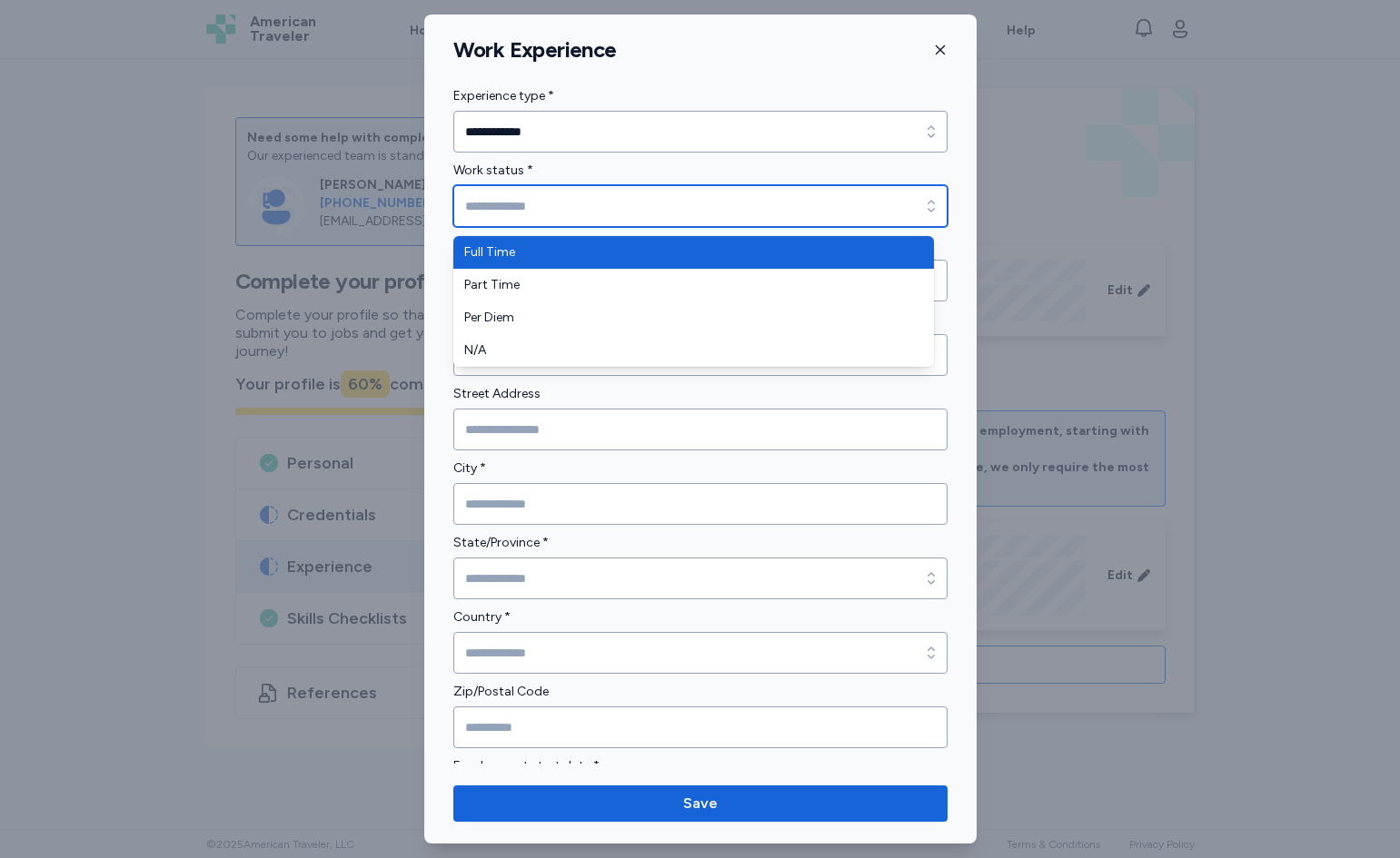
type input "*********"
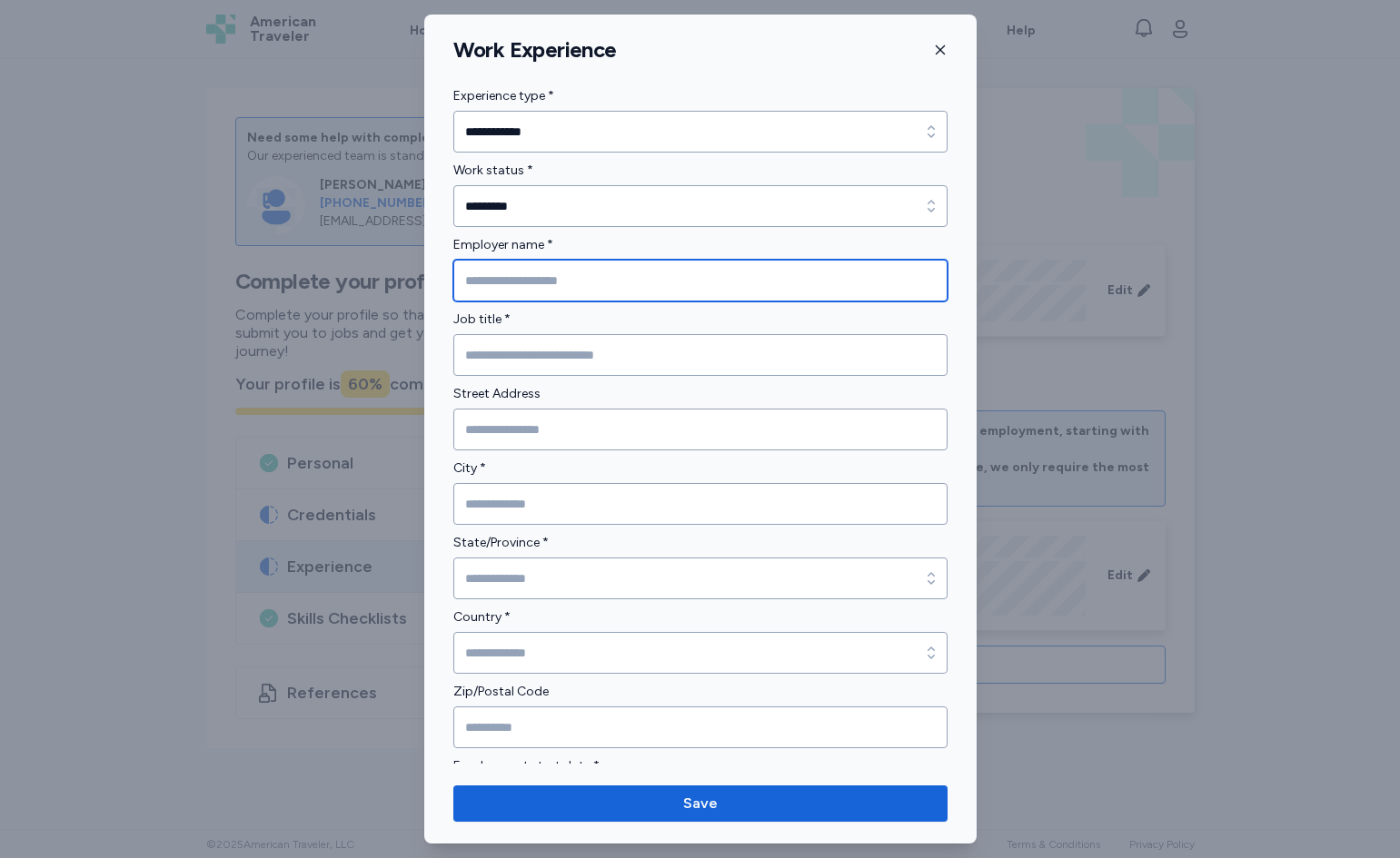
click at [533, 276] on input "Employer name *" at bounding box center [700, 281] width 495 height 42
type input "****"
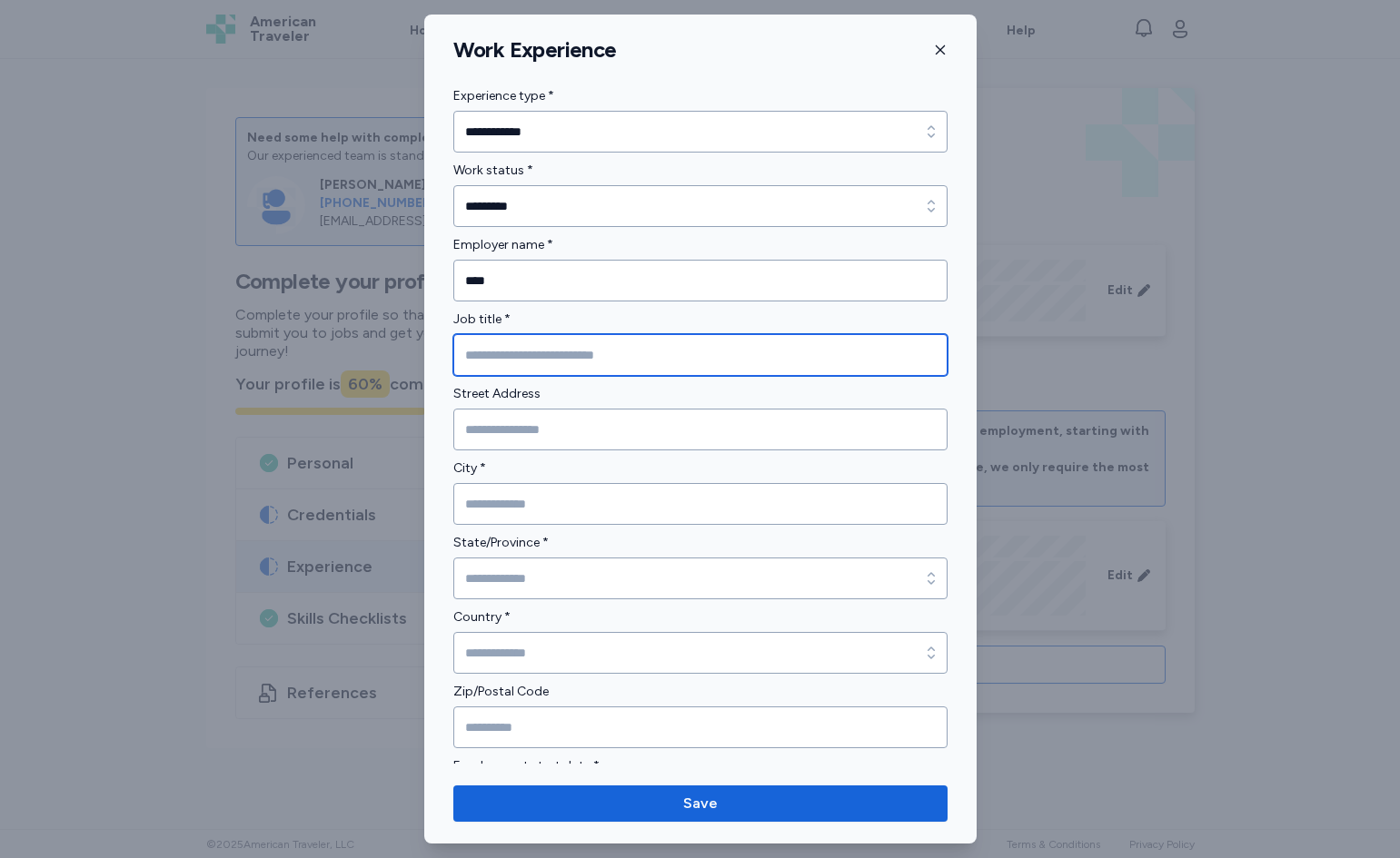
click at [514, 347] on input "Job title *" at bounding box center [700, 355] width 495 height 42
type input "**********"
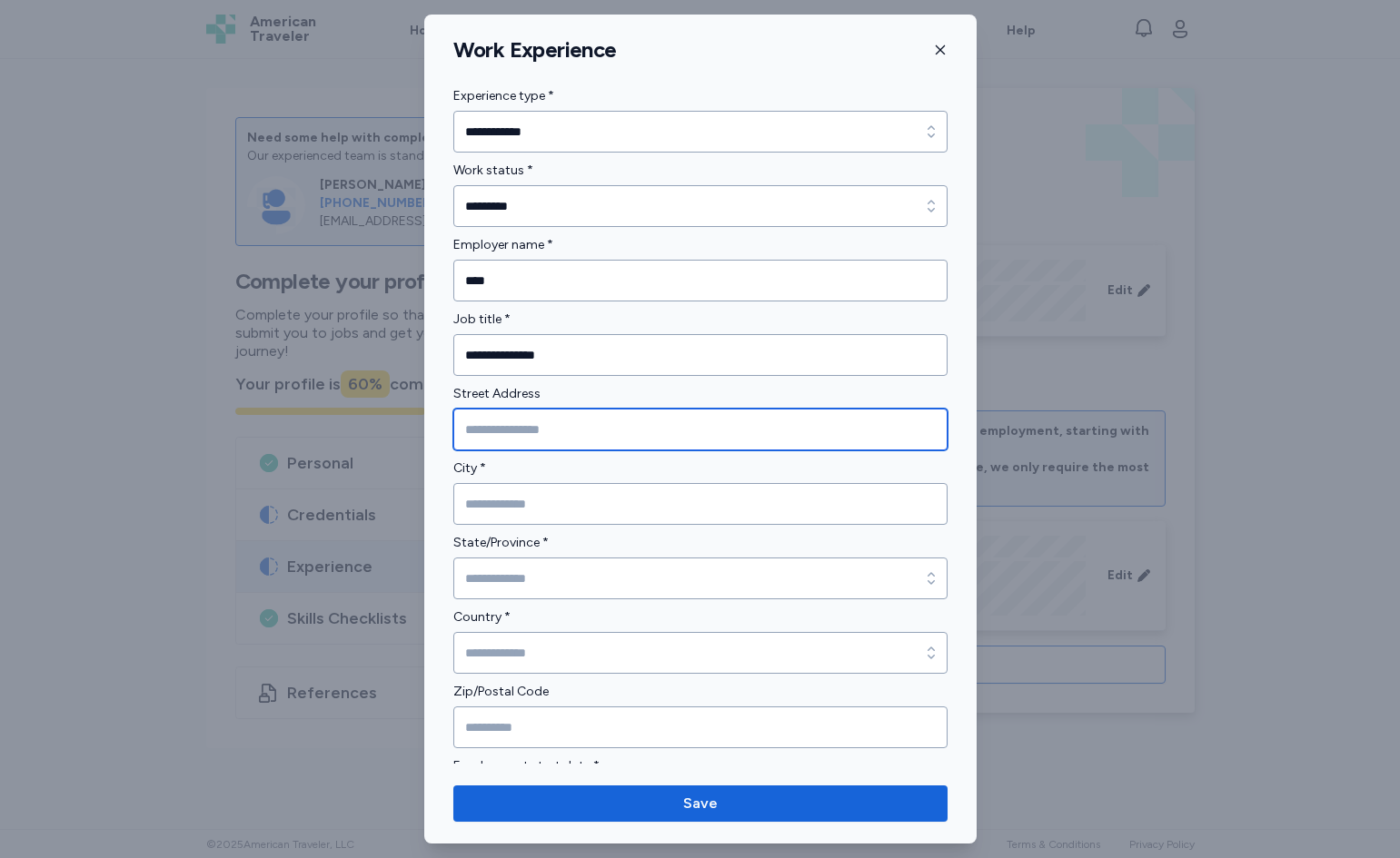
click at [634, 432] on input "Street Address" at bounding box center [700, 430] width 495 height 42
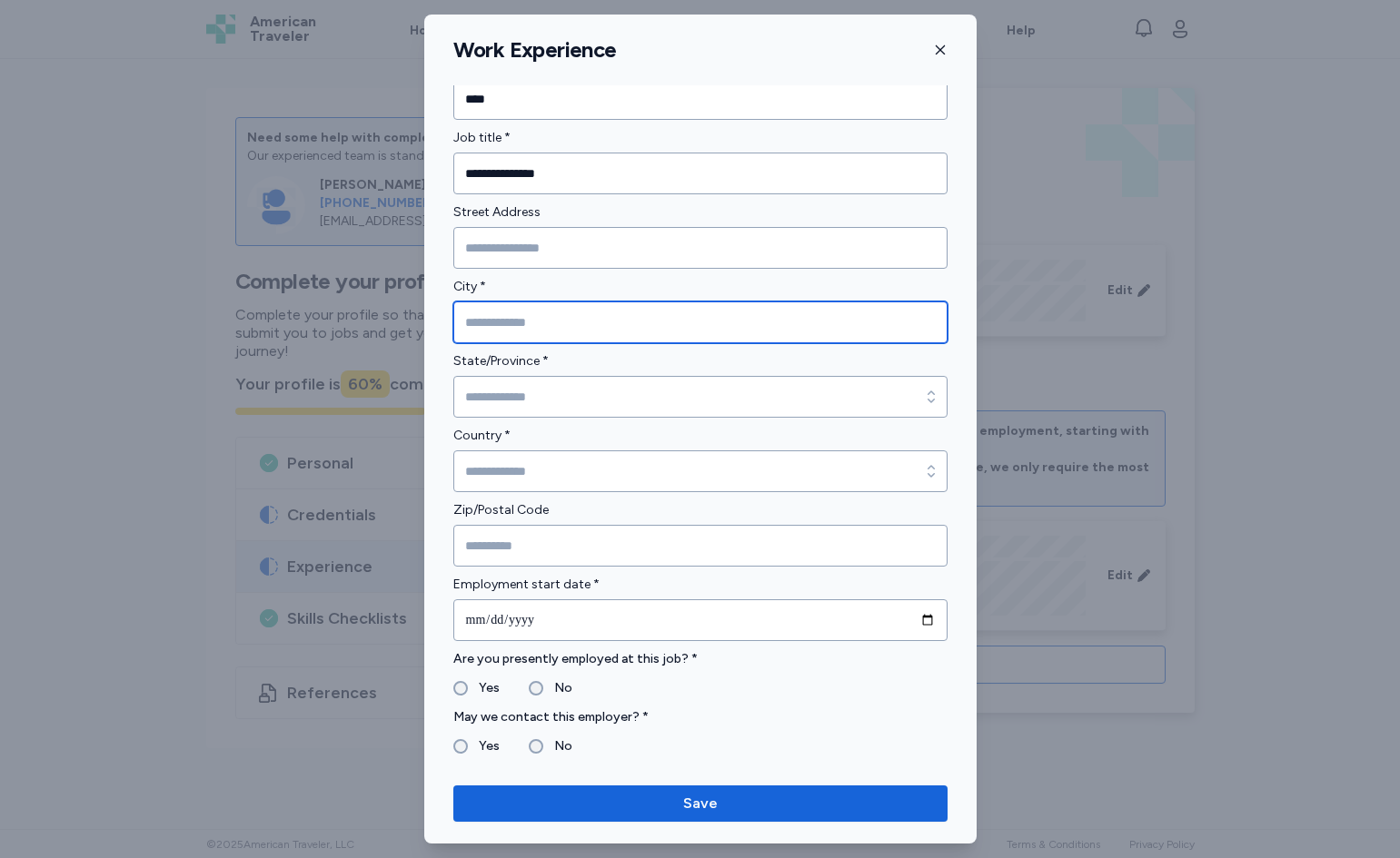
click at [705, 331] on input "City *" at bounding box center [700, 322] width 495 height 42
type input "**********"
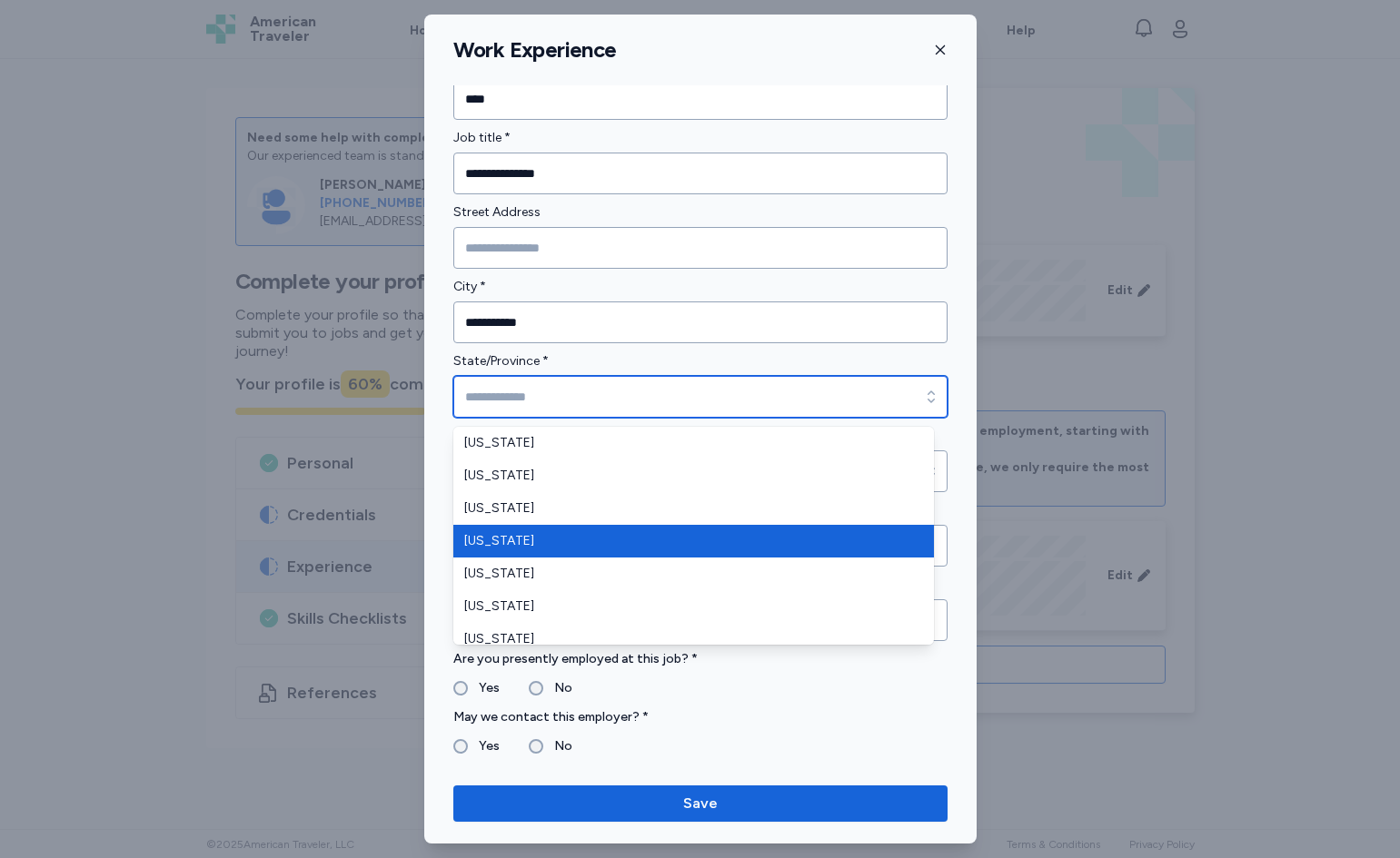
type input "********"
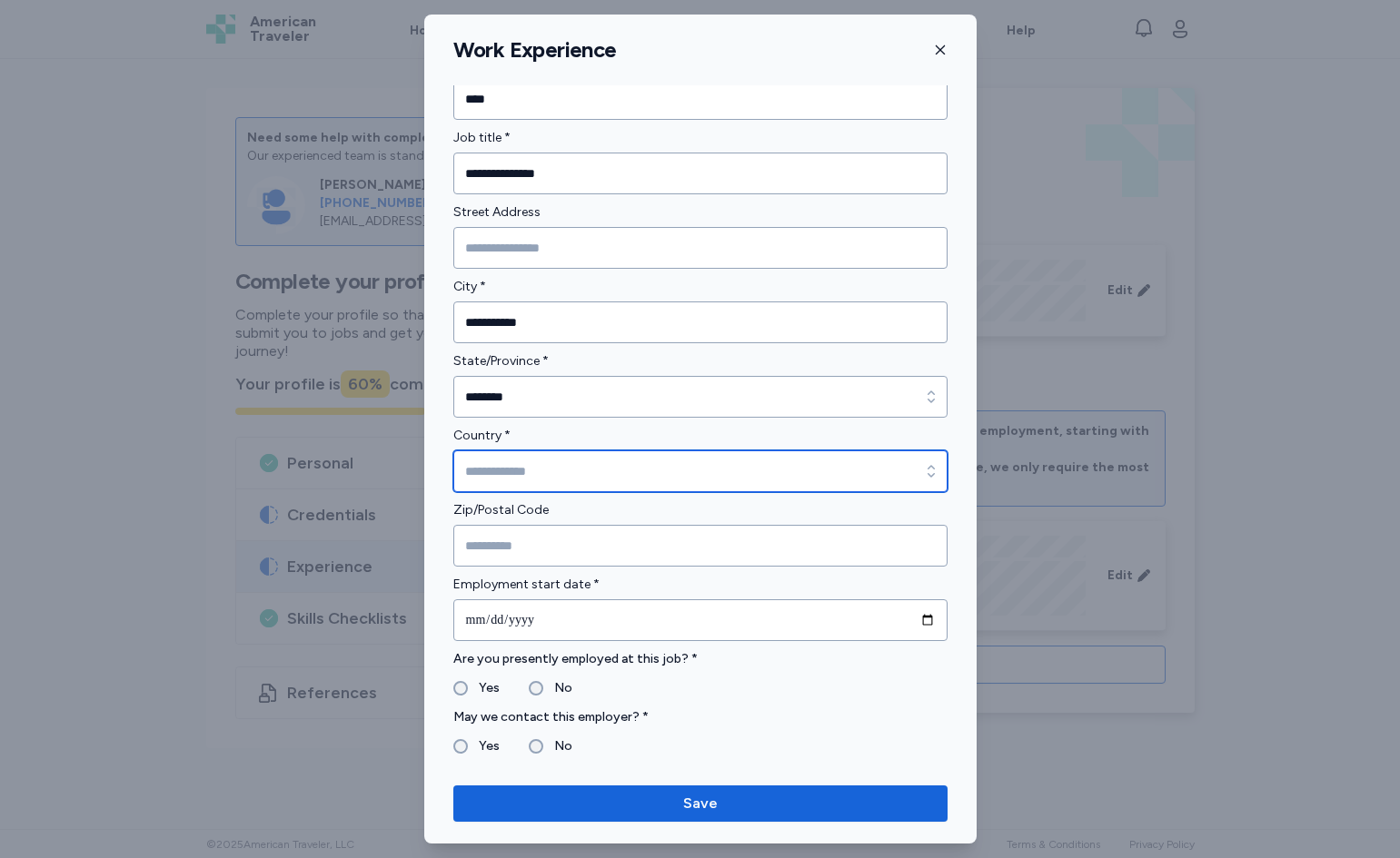
click at [640, 476] on input "Country *" at bounding box center [700, 471] width 495 height 42
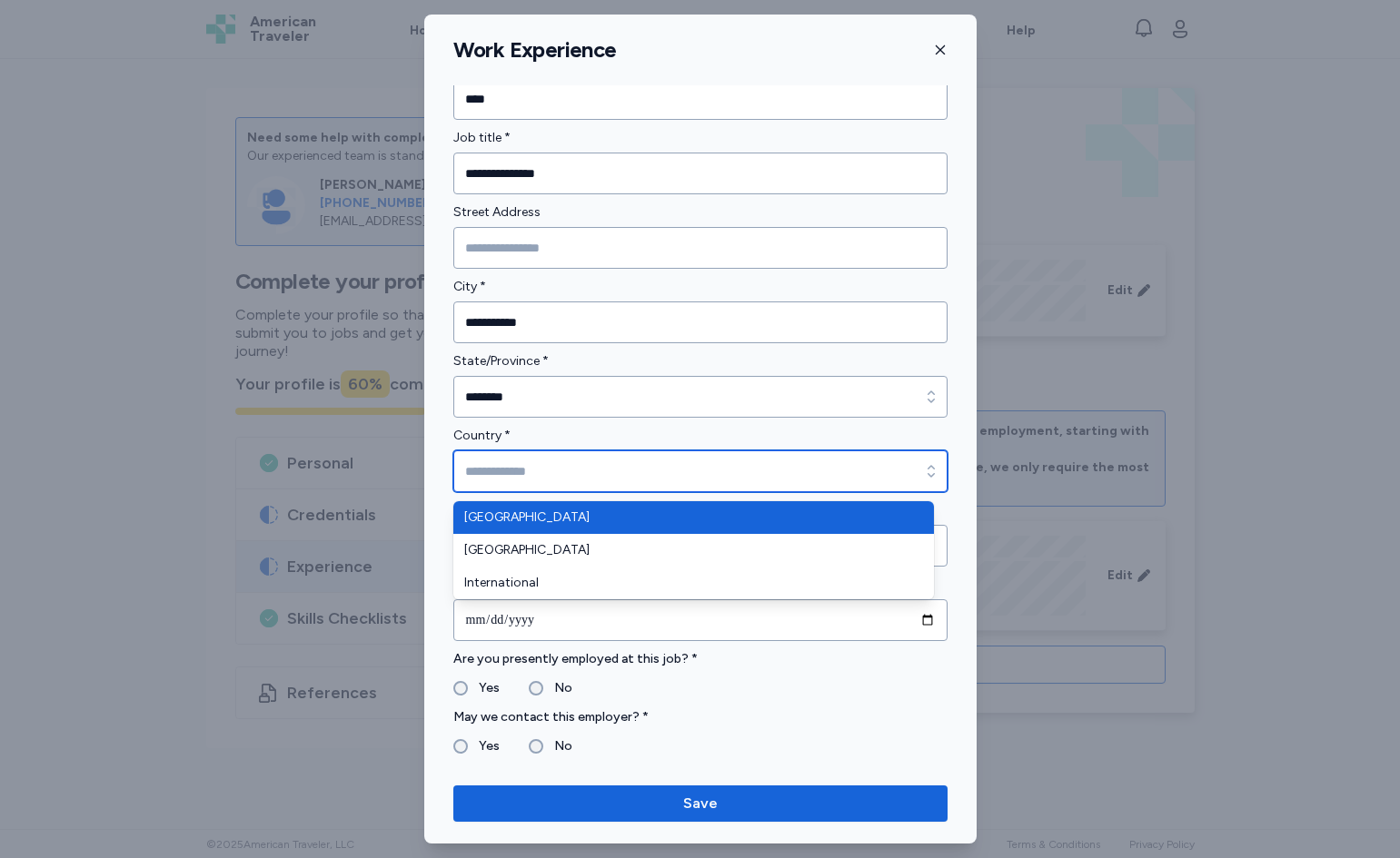
type input "**********"
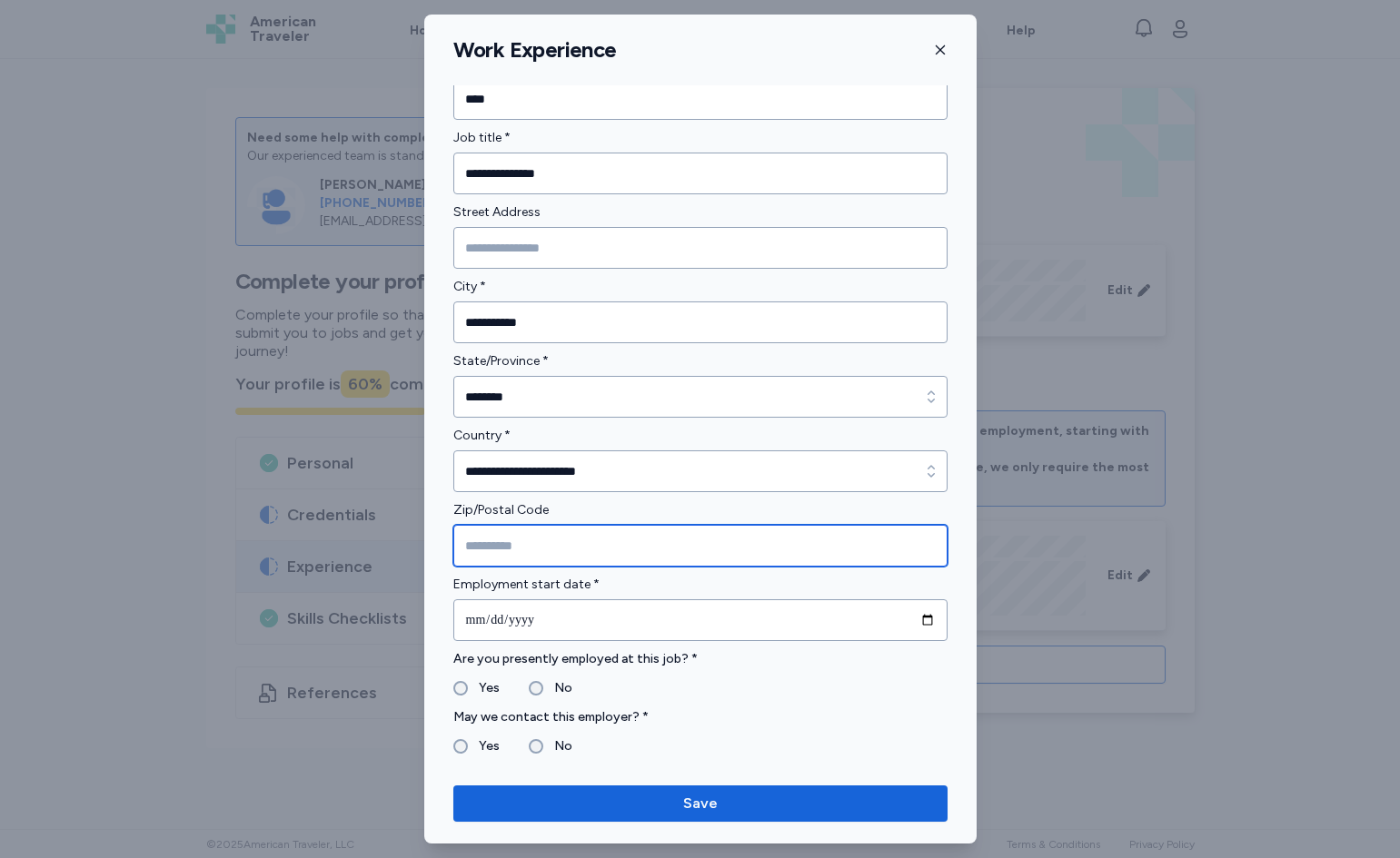
click at [624, 548] on input "Zip/Postal Code" at bounding box center [700, 546] width 495 height 42
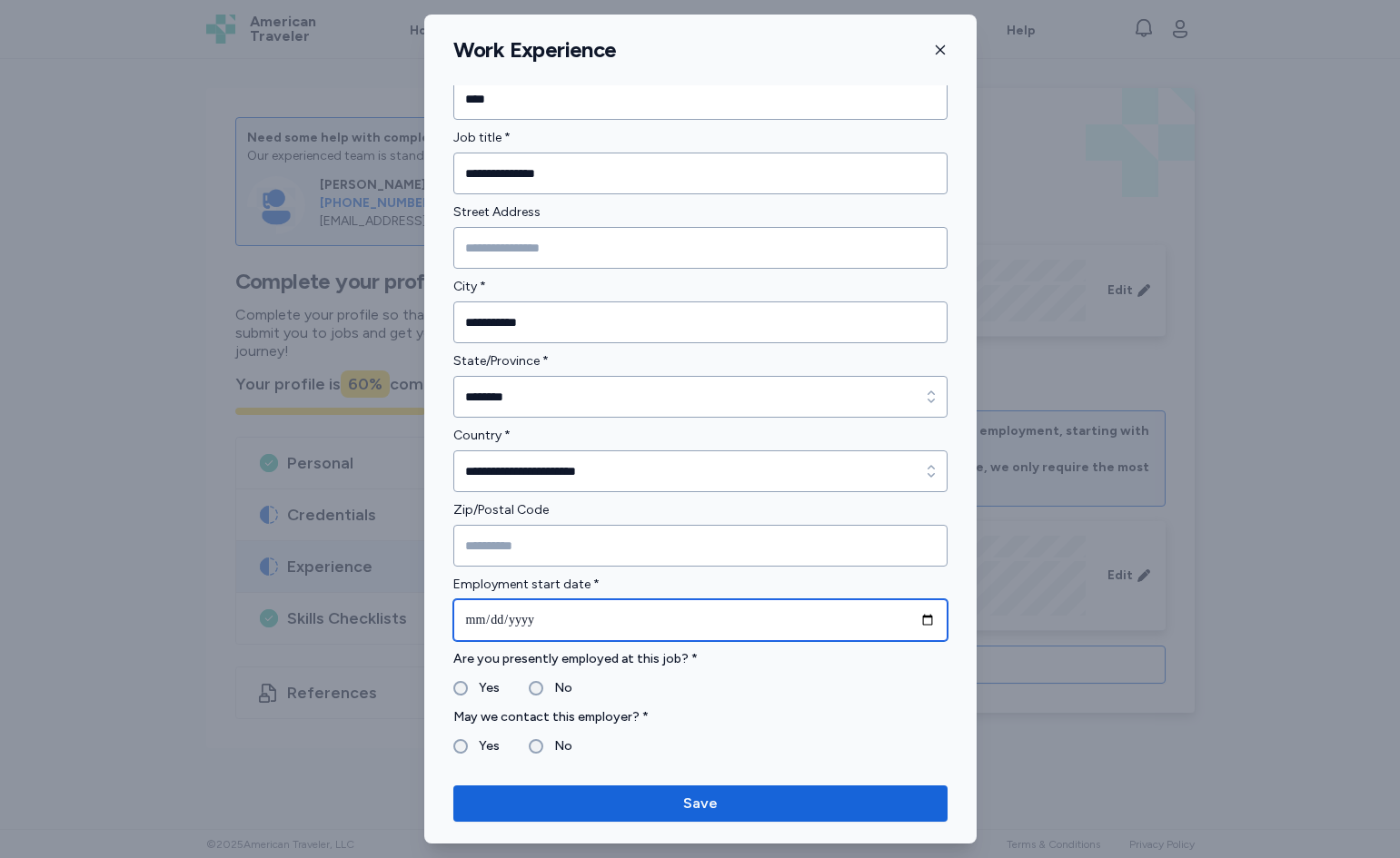
click at [616, 624] on input "date" at bounding box center [700, 621] width 495 height 42
click at [920, 619] on input "date" at bounding box center [700, 621] width 495 height 42
type input "**********"
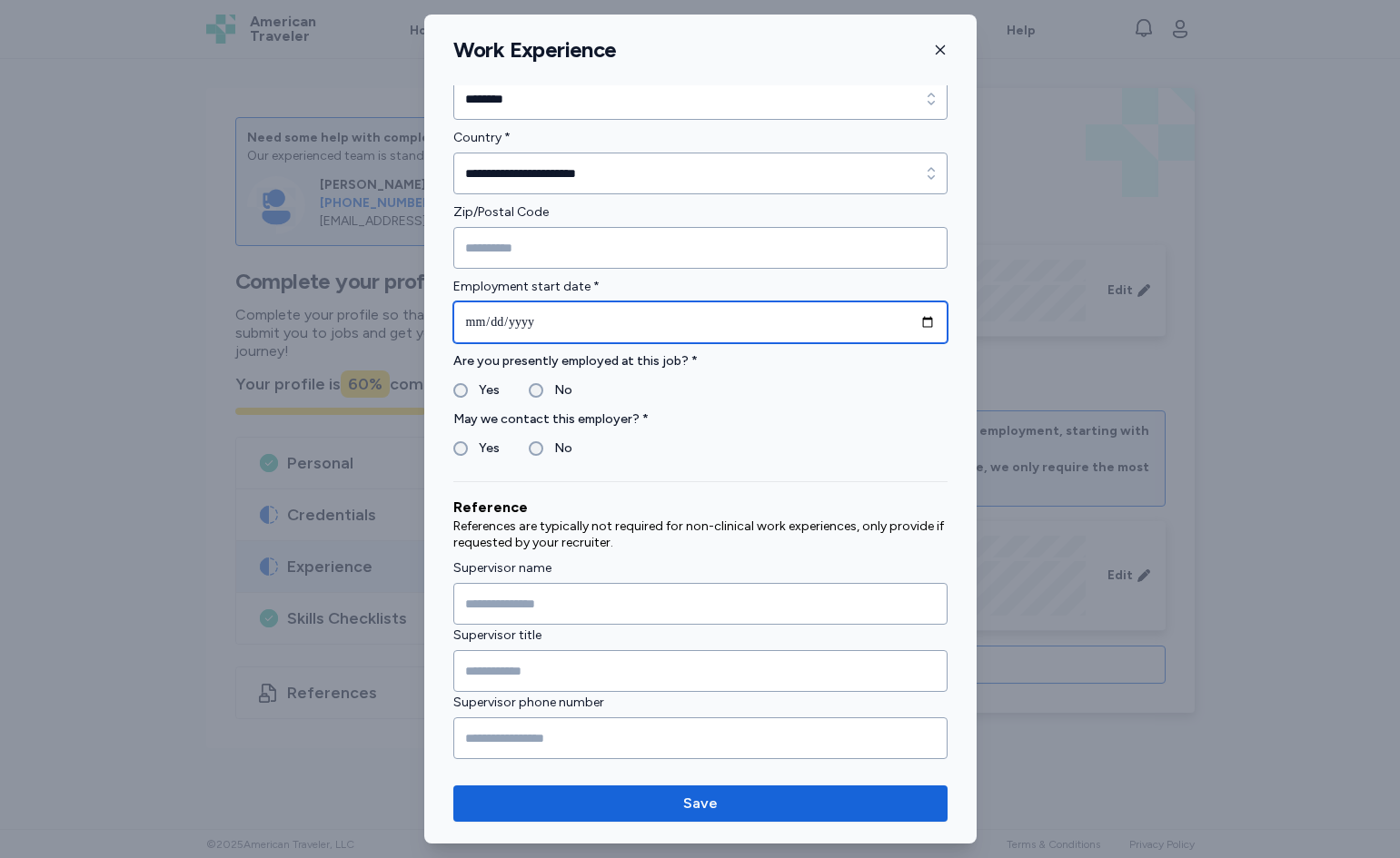
scroll to position [545, 0]
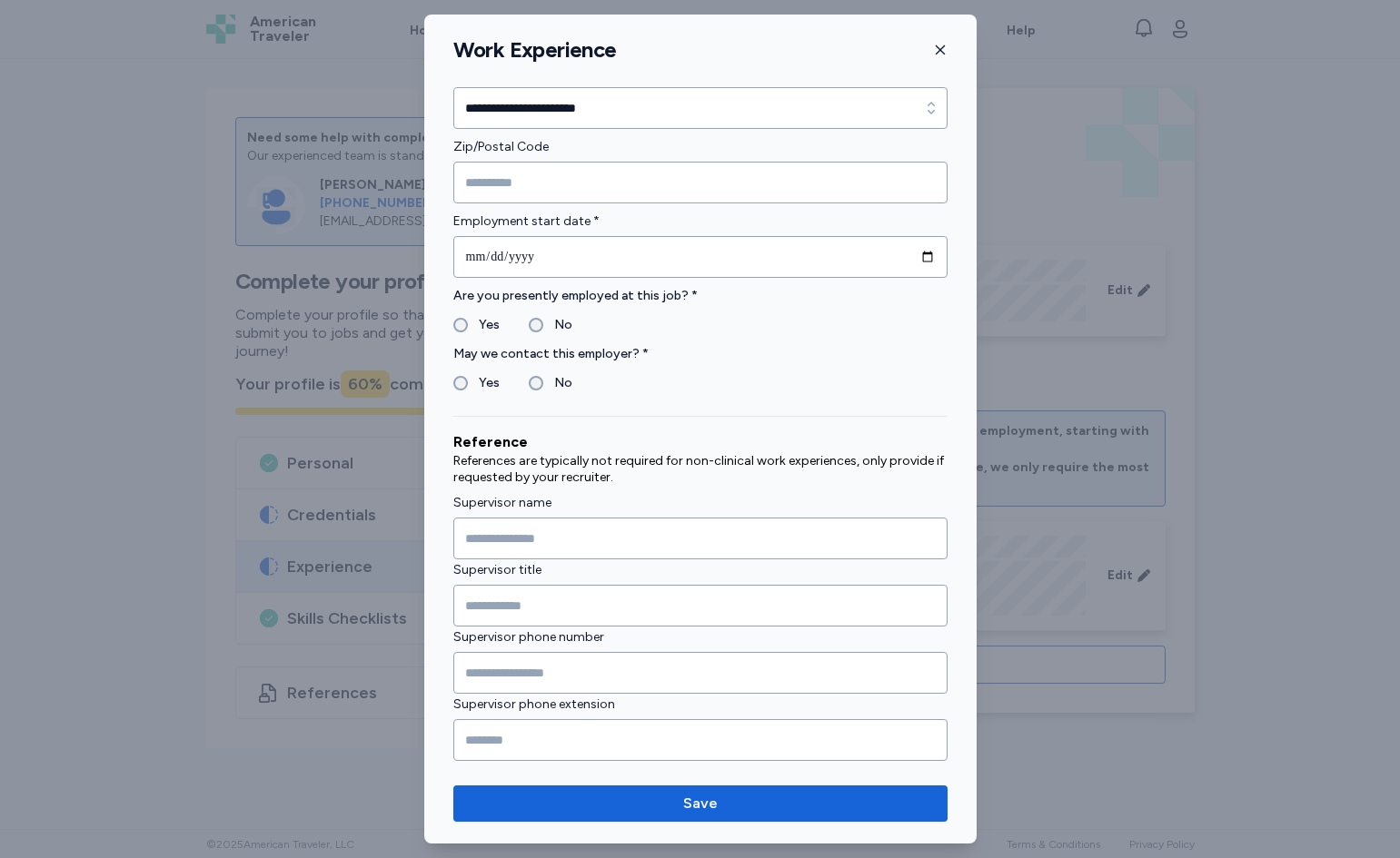
click at [529, 322] on div "No" at bounding box center [550, 324] width 43 height 22
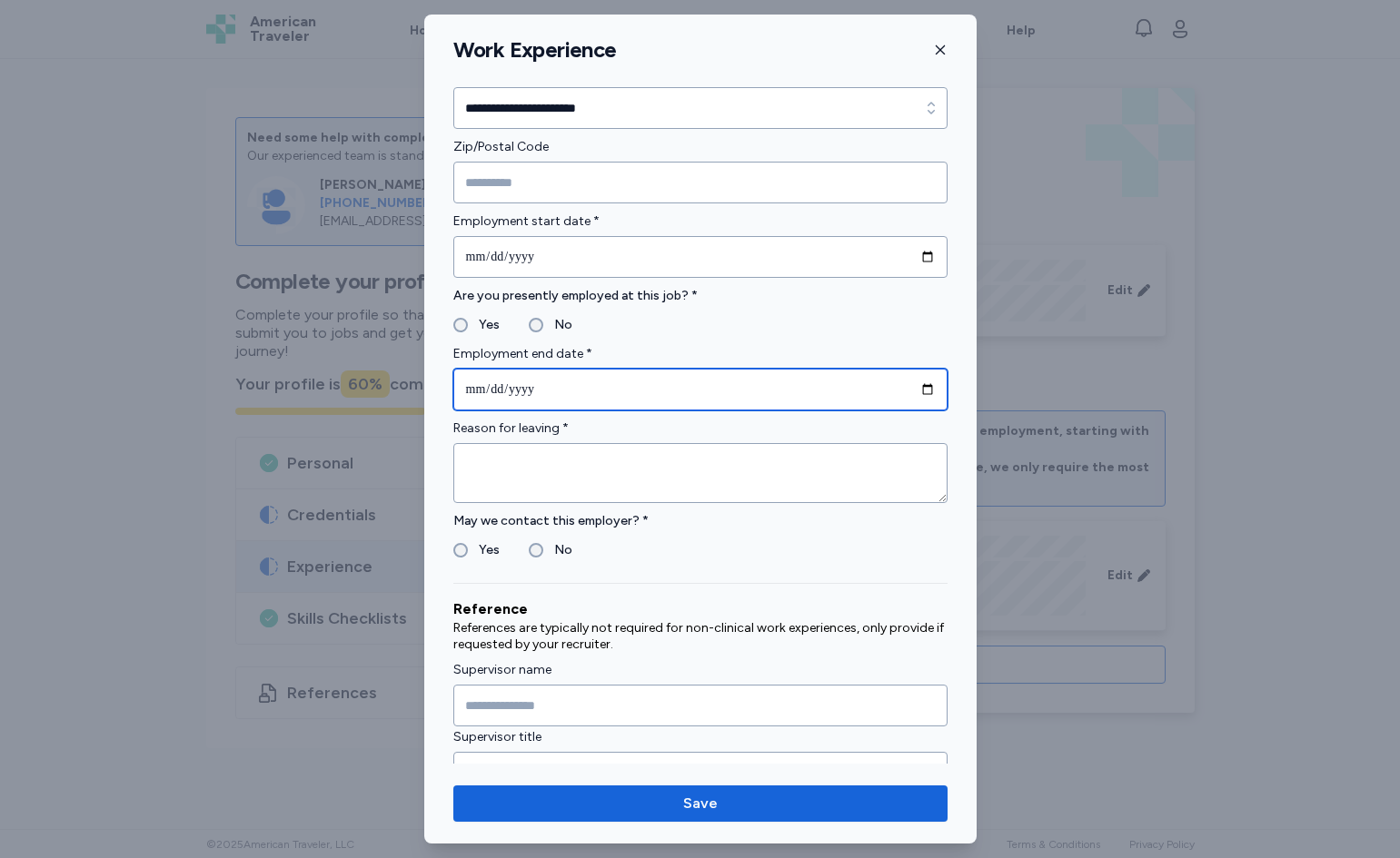
click at [914, 387] on input "date" at bounding box center [700, 390] width 495 height 42
type input "**********"
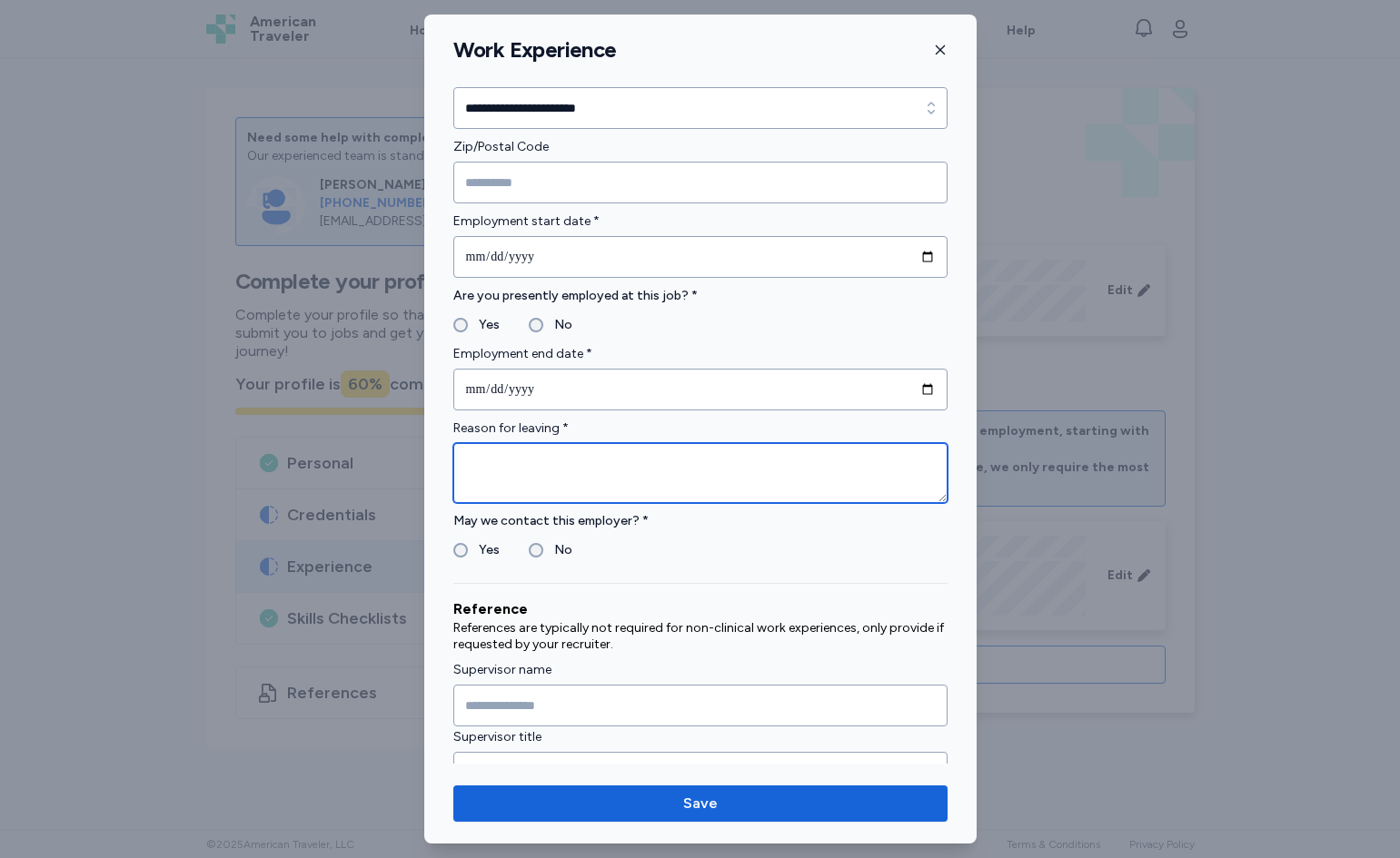
click at [523, 464] on textarea at bounding box center [700, 473] width 495 height 60
type textarea "**********"
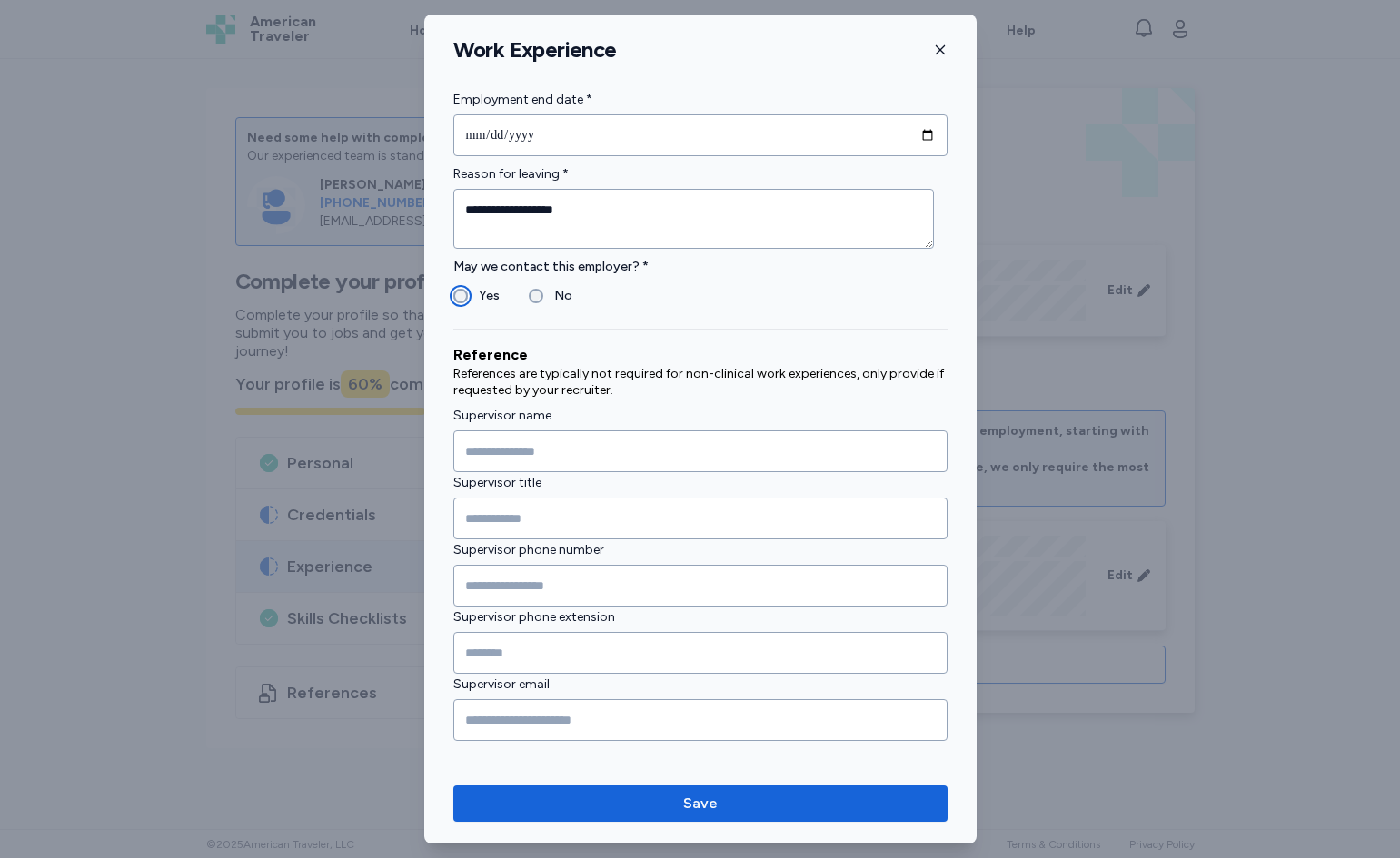
scroll to position [809, 0]
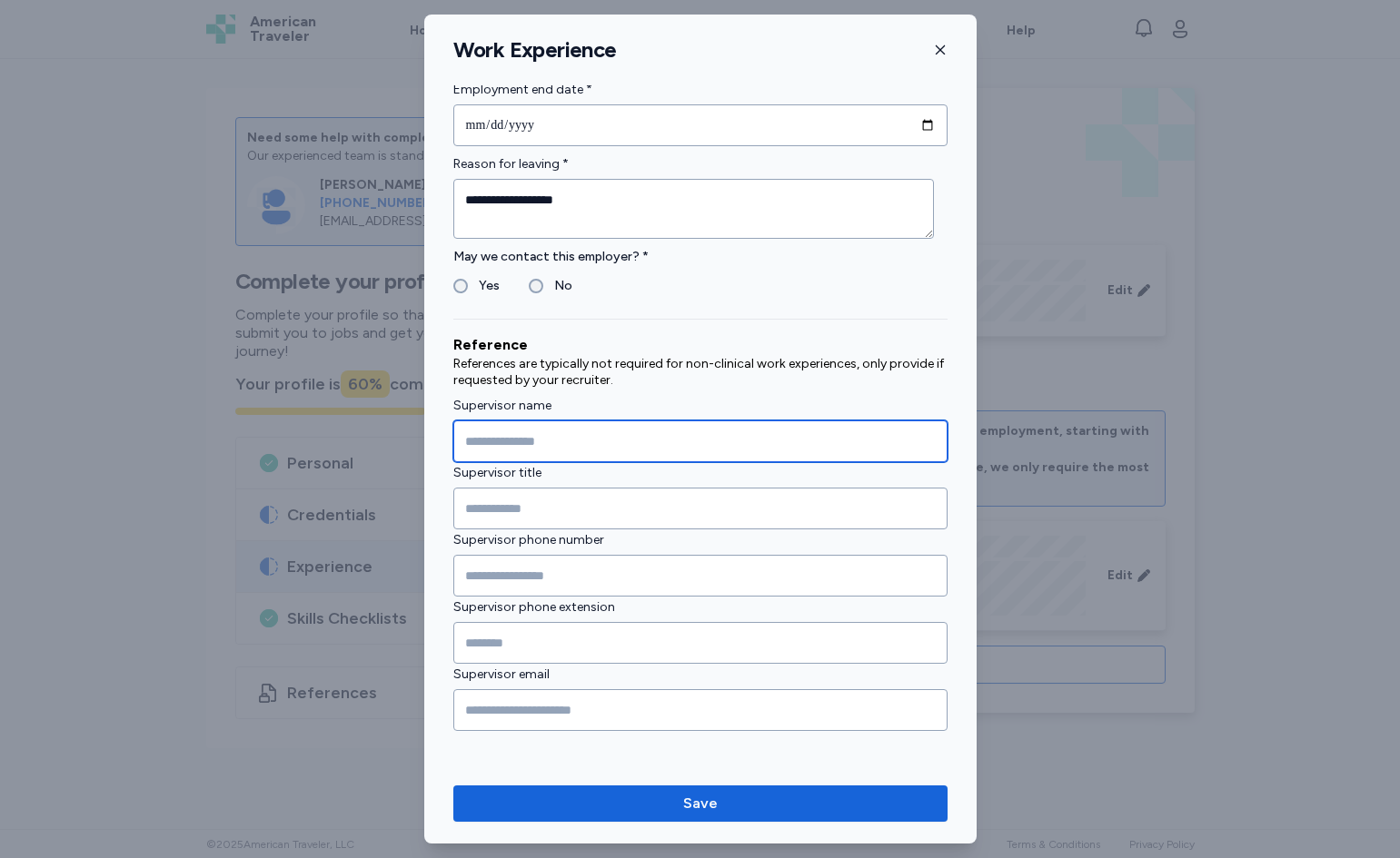
click at [556, 441] on input "Supervisor name" at bounding box center [700, 441] width 495 height 42
type input "**********"
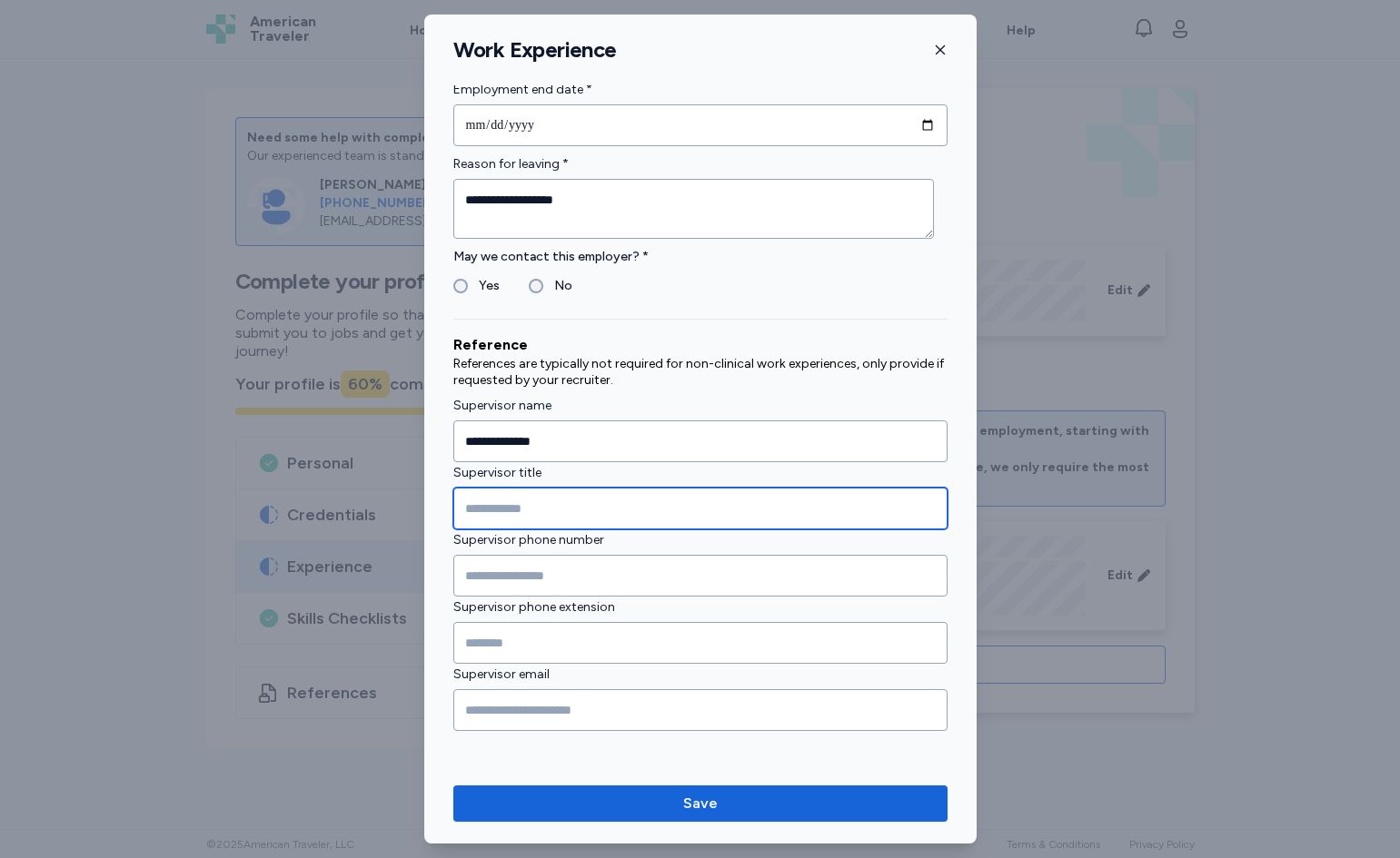
click at [613, 490] on input "Supervisor title" at bounding box center [700, 509] width 495 height 42
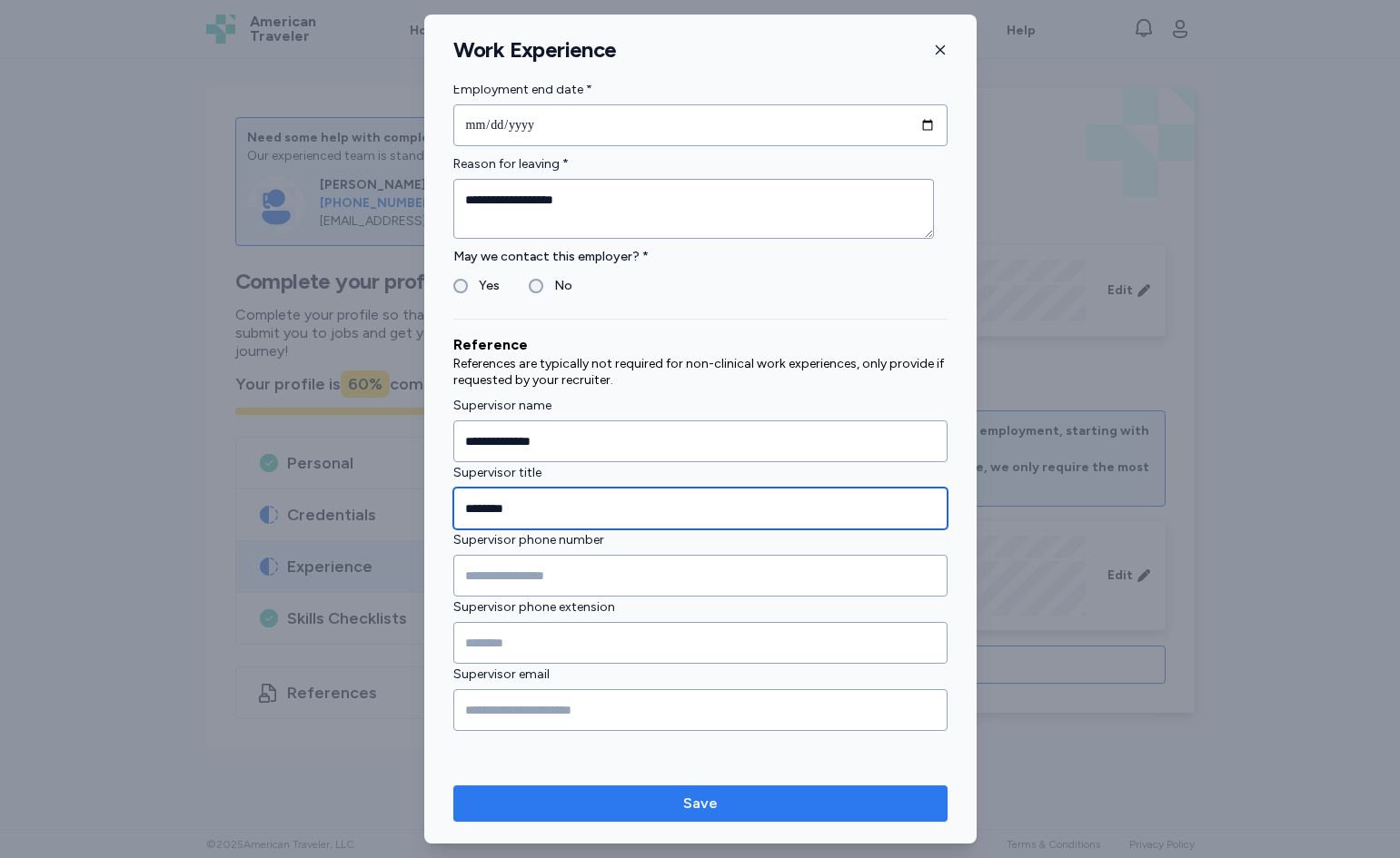
type input "********"
click at [745, 793] on span "Save" at bounding box center [700, 803] width 466 height 22
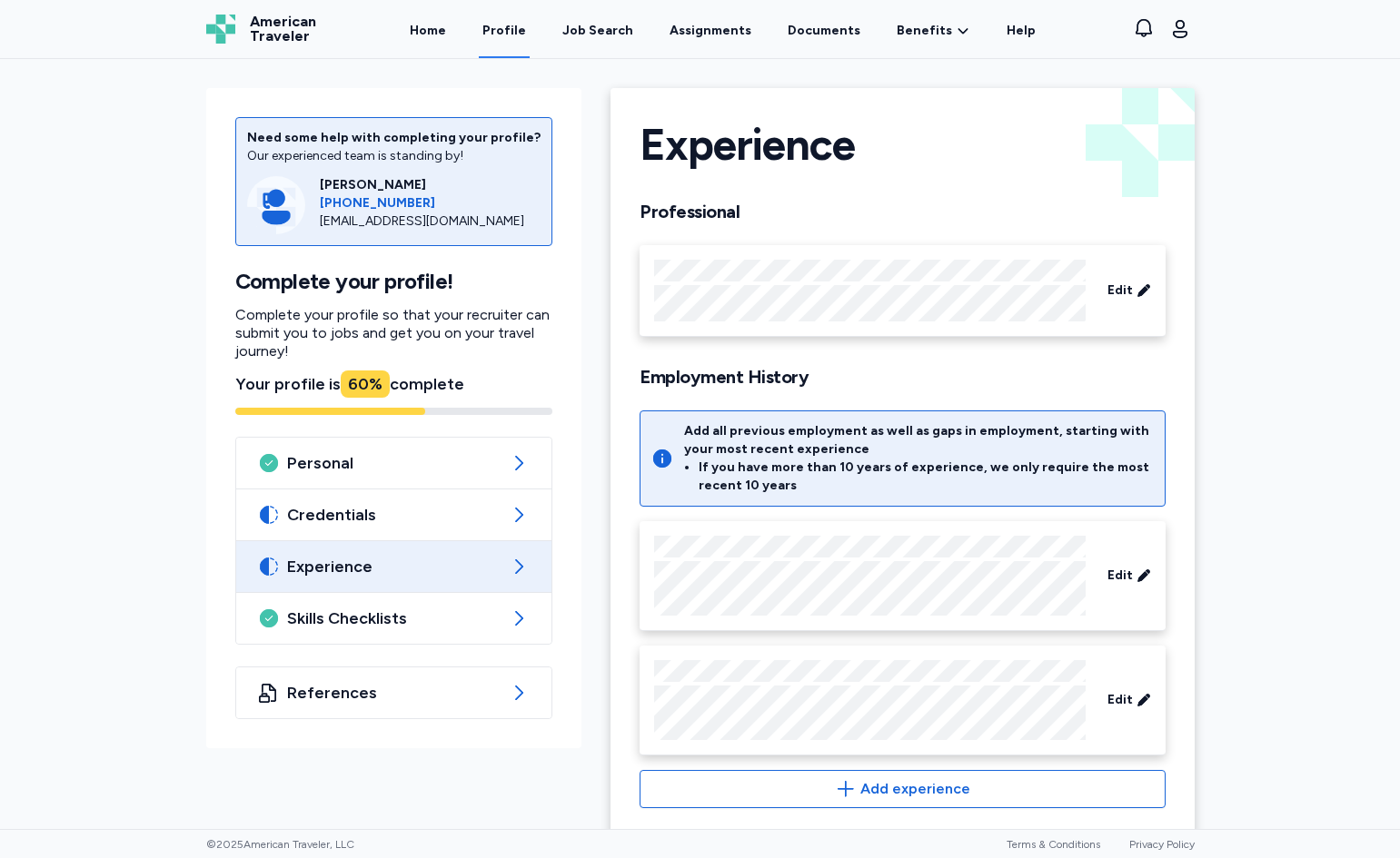
scroll to position [23, 0]
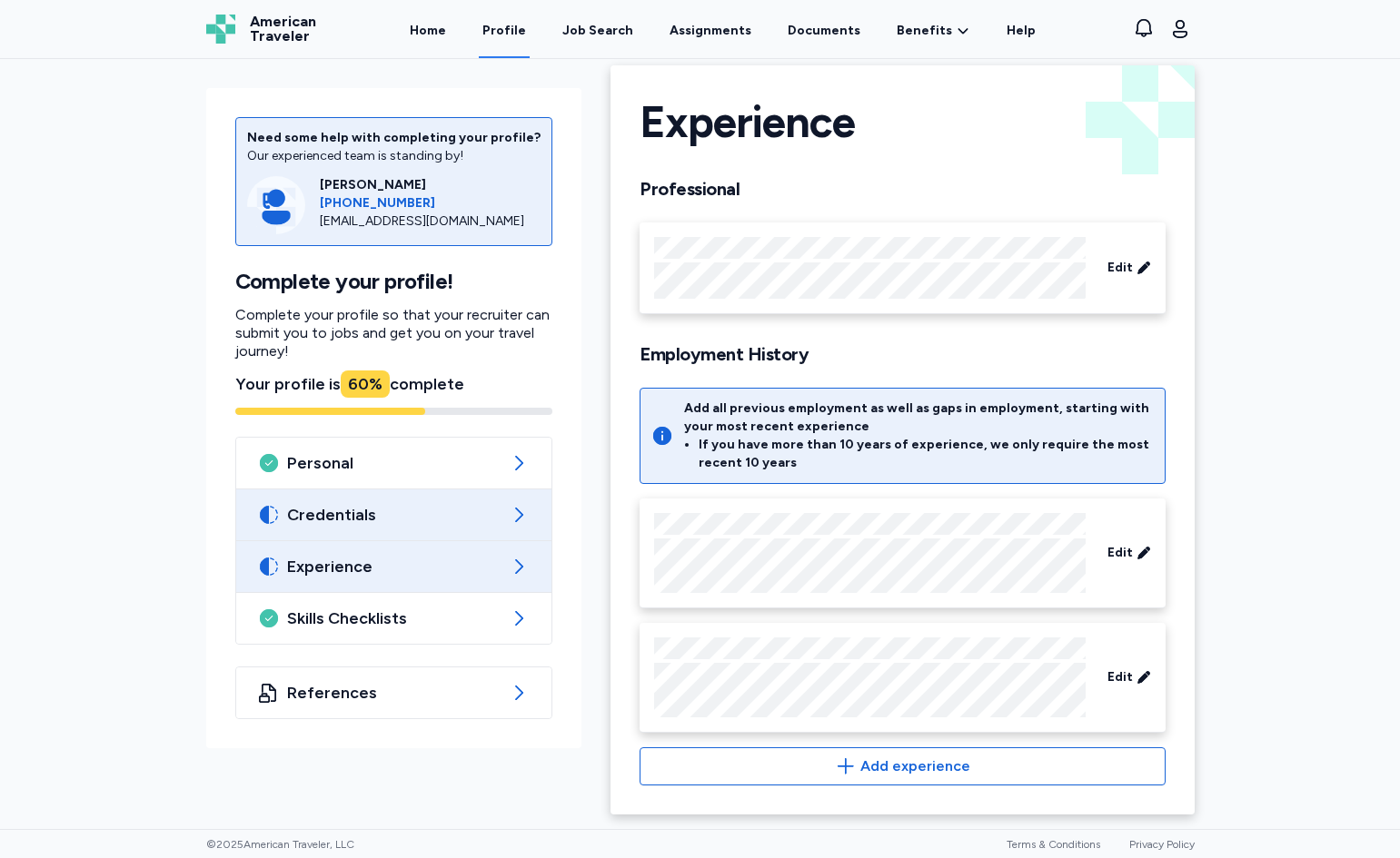
click at [452, 528] on div "Credentials" at bounding box center [394, 514] width 316 height 51
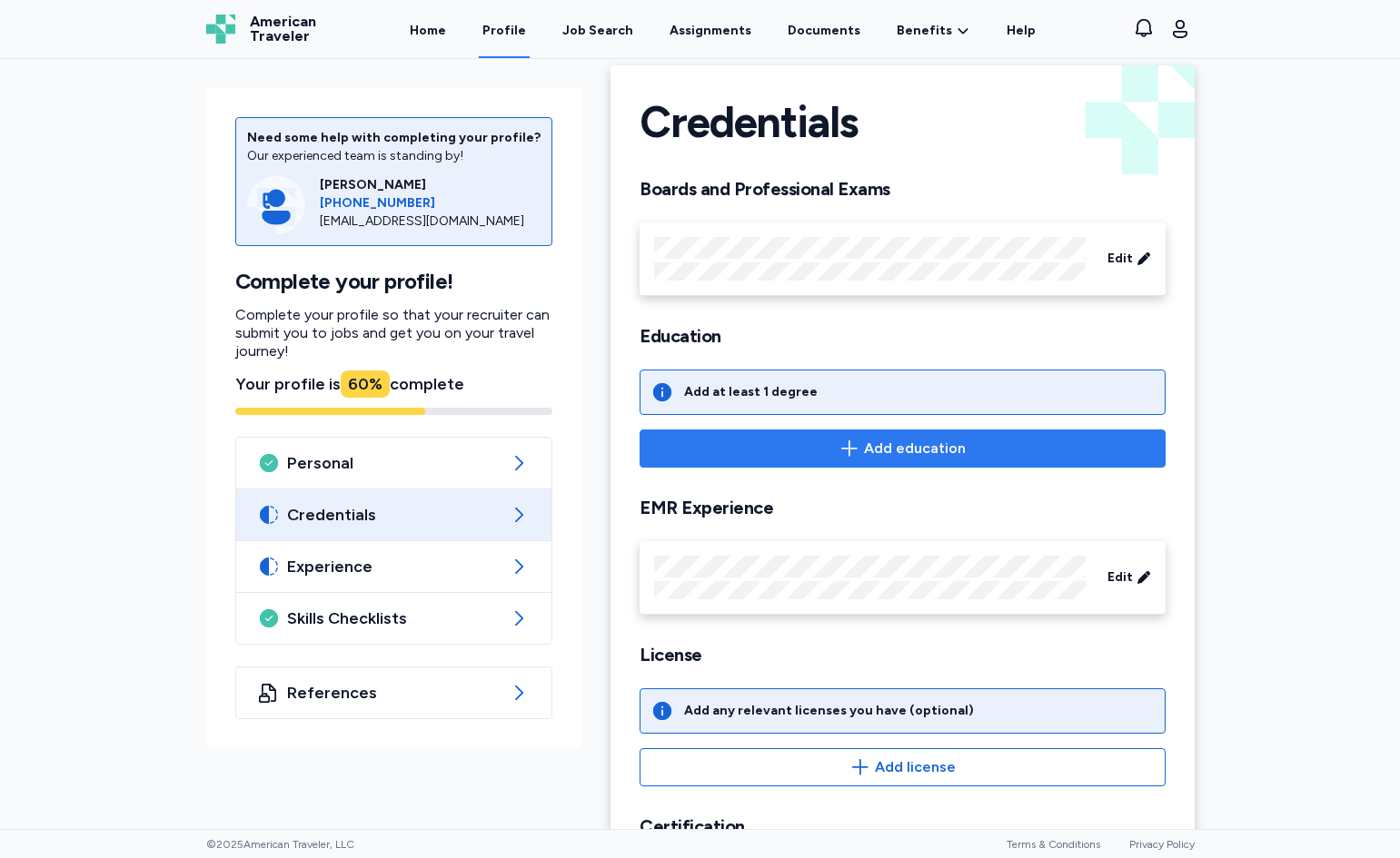
click at [910, 456] on span "Add education" at bounding box center [915, 448] width 102 height 22
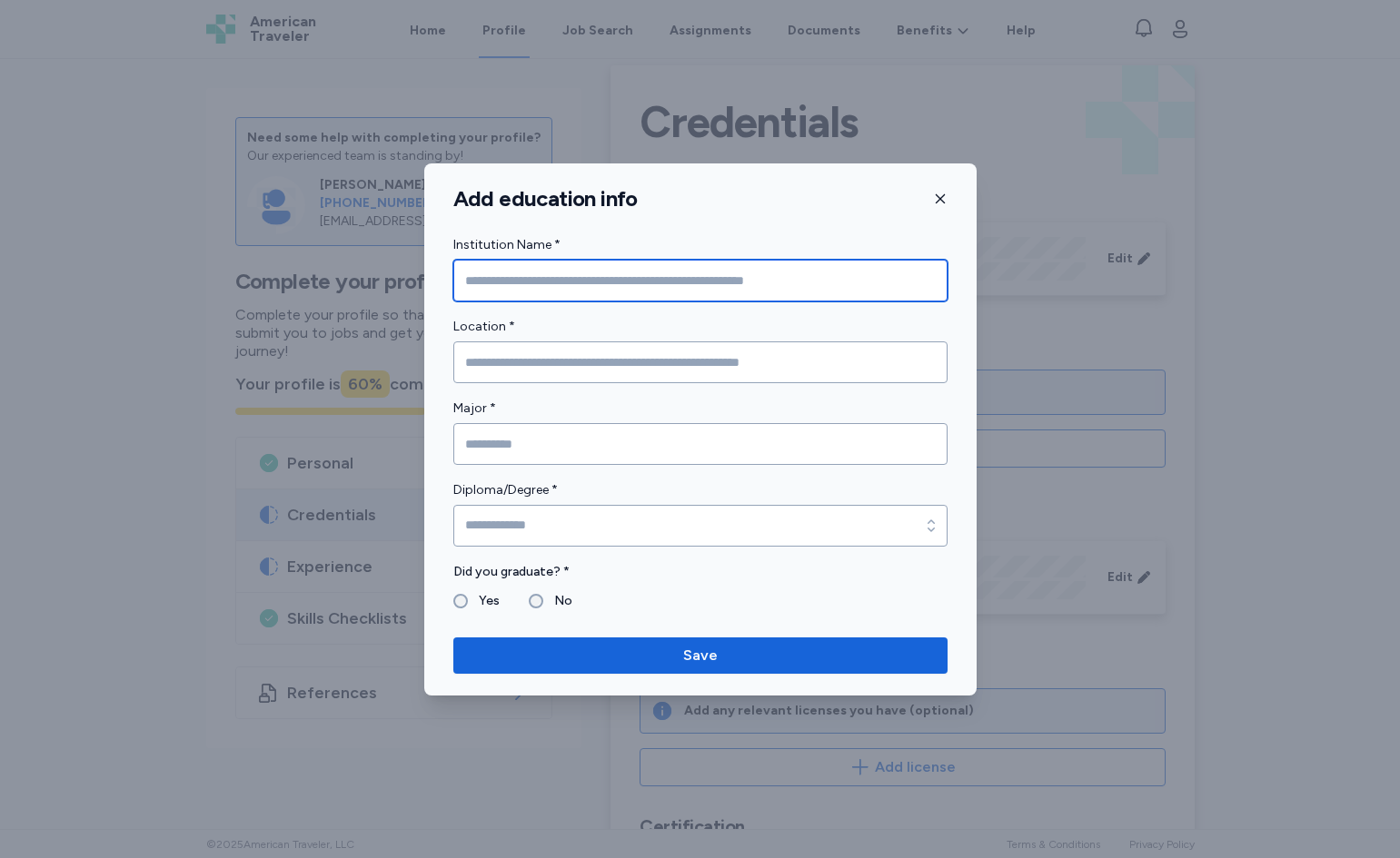
click at [664, 291] on input "Institution Name *" at bounding box center [700, 281] width 495 height 42
type input "**********"
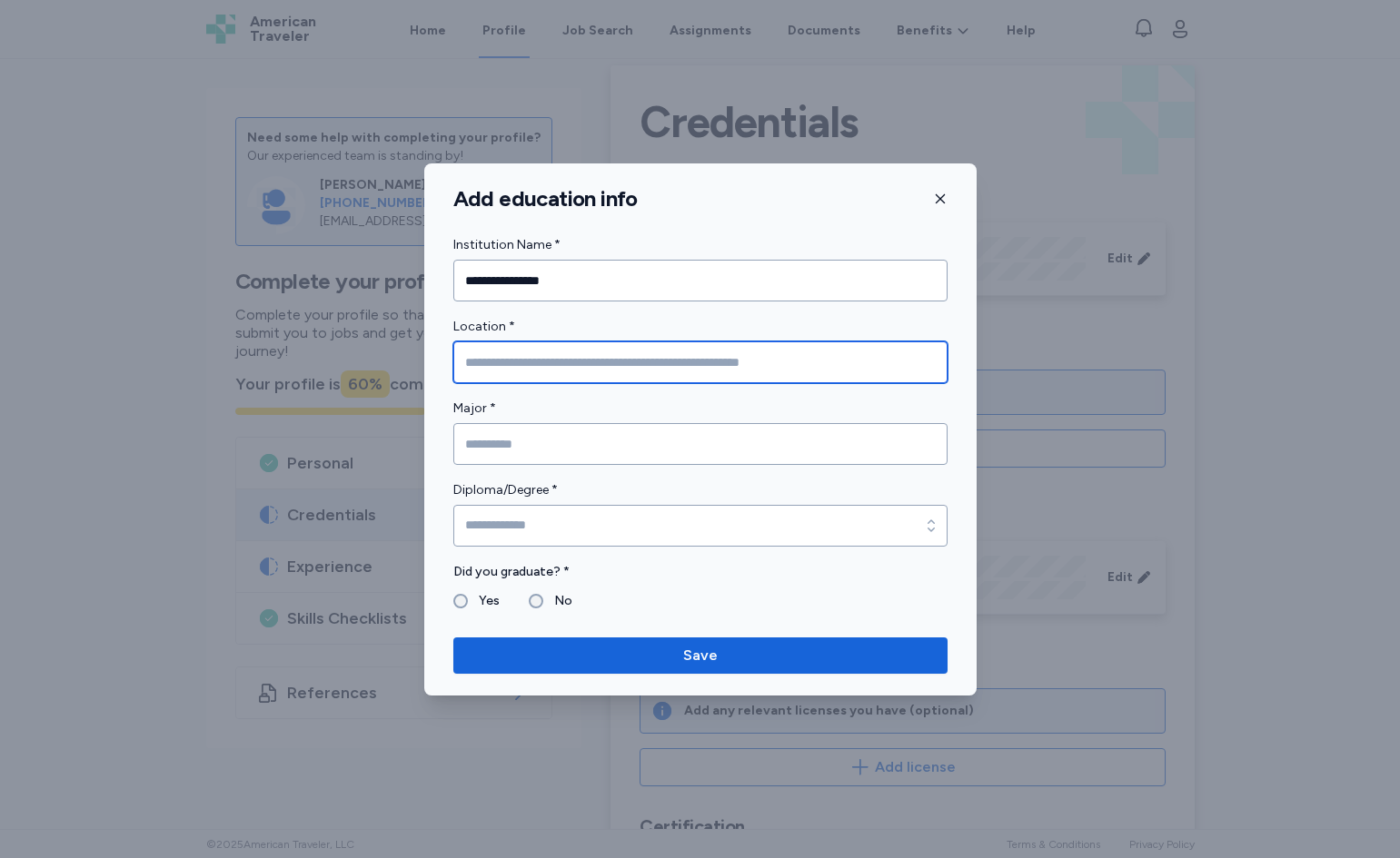
click at [628, 350] on input "Location *" at bounding box center [700, 363] width 495 height 42
type input "**********"
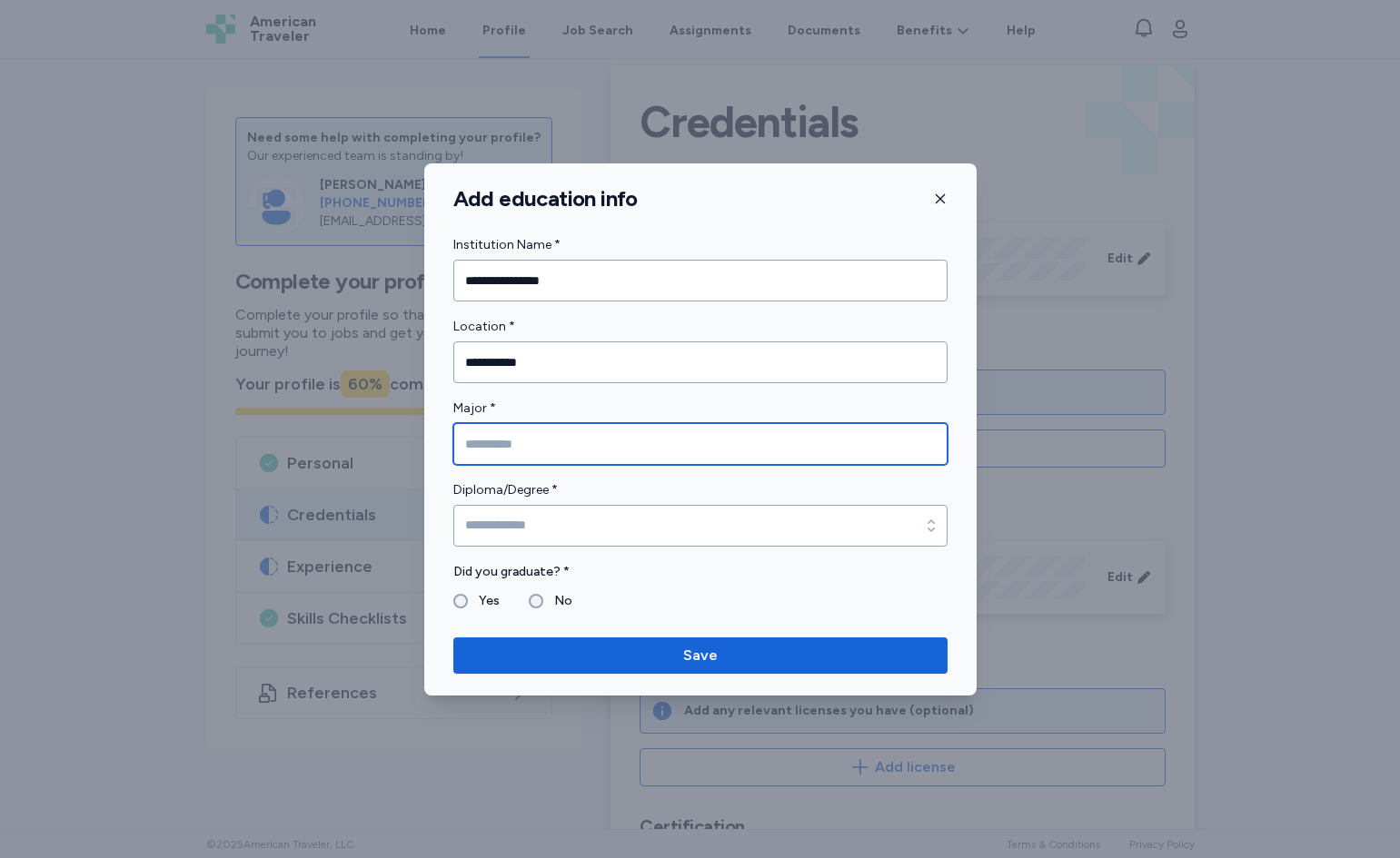
drag, startPoint x: 789, startPoint y: 444, endPoint x: 779, endPoint y: 444, distance: 10.0
click at [786, 444] on input "Major *" at bounding box center [700, 444] width 495 height 42
type input "**********"
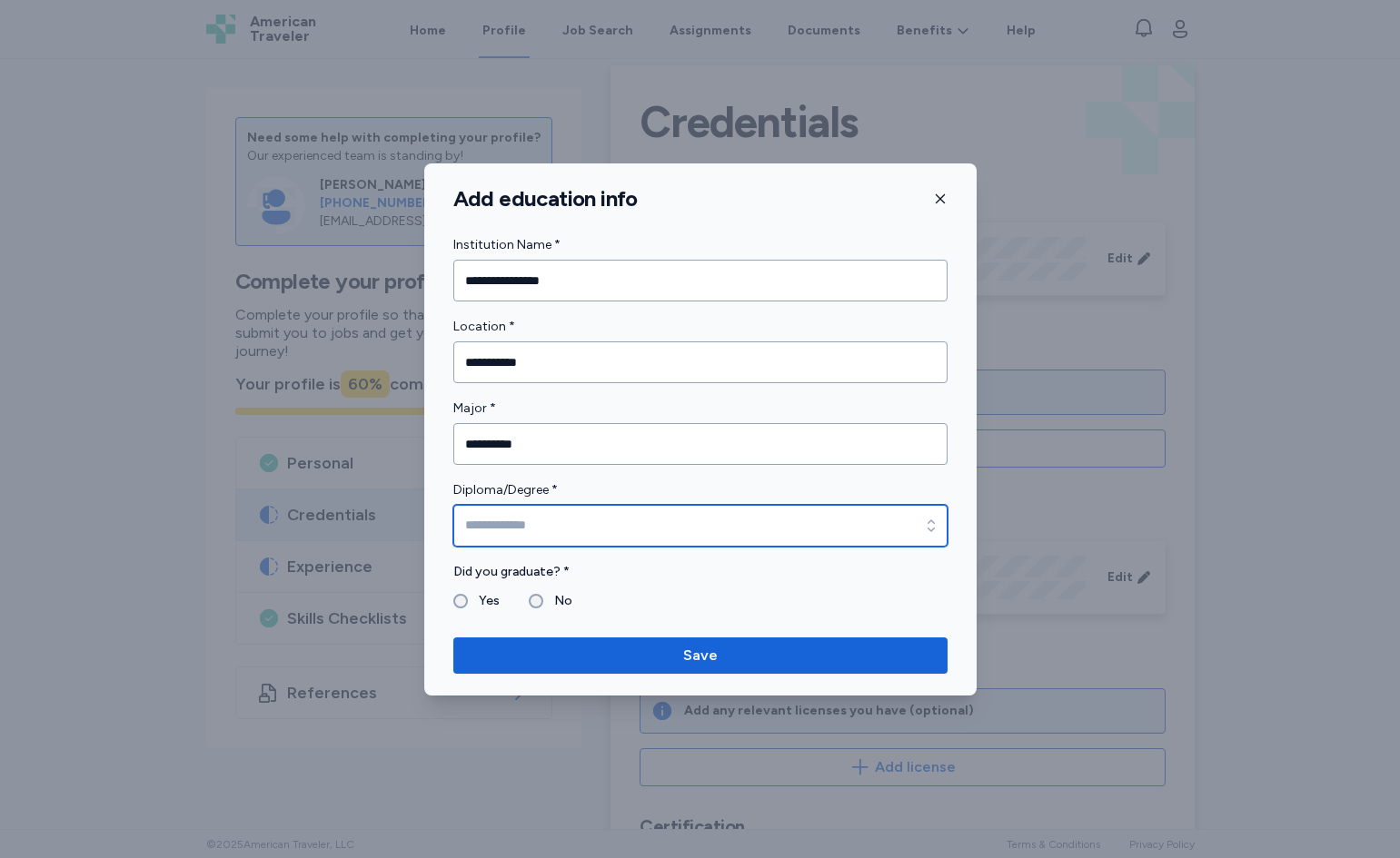
click at [645, 537] on input "Diploma/Degree *" at bounding box center [700, 526] width 495 height 42
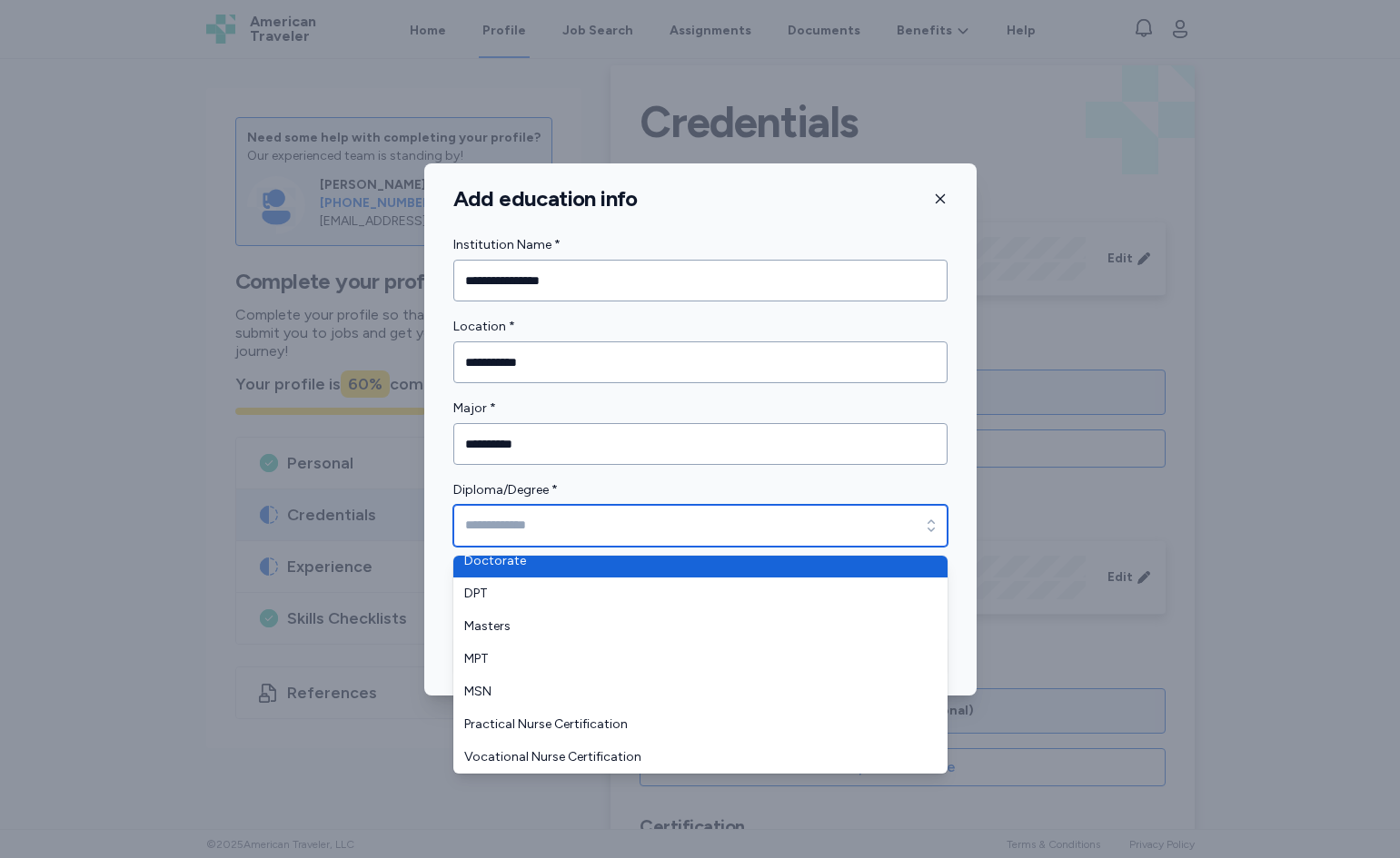
scroll to position [181, 0]
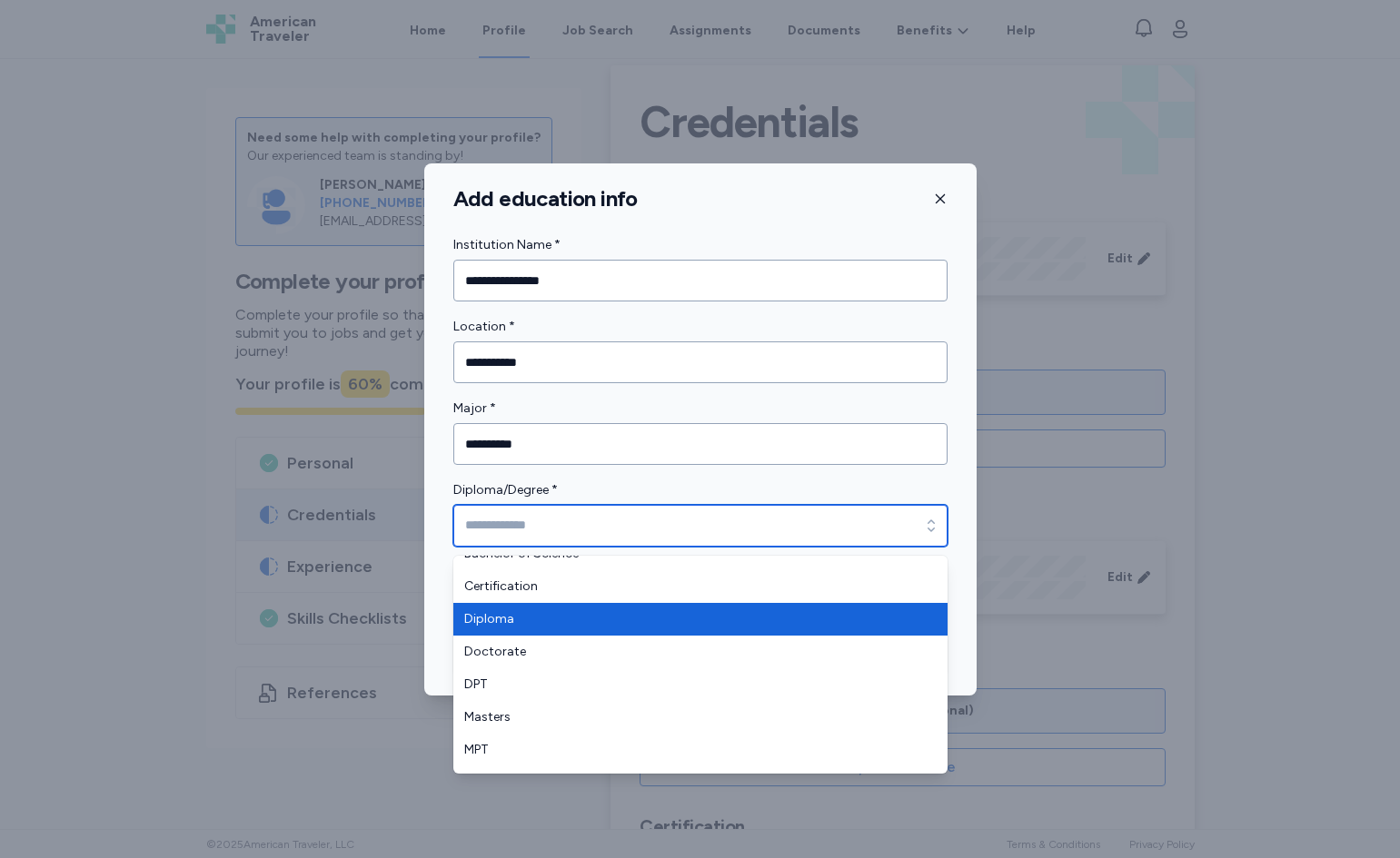
type input "*******"
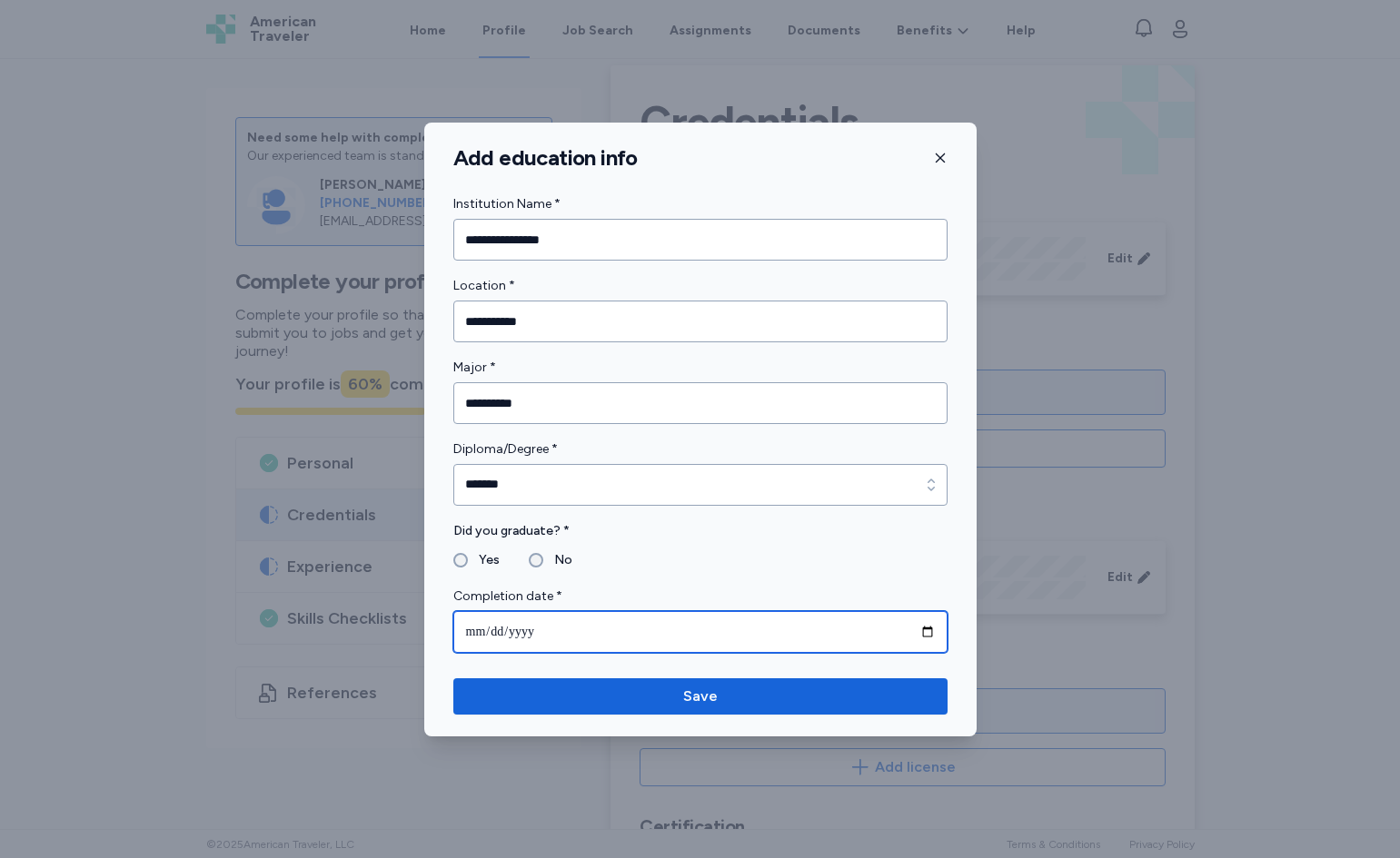
click at [585, 630] on input "date" at bounding box center [700, 632] width 495 height 42
click at [925, 629] on input "date" at bounding box center [700, 632] width 495 height 42
type input "**********"
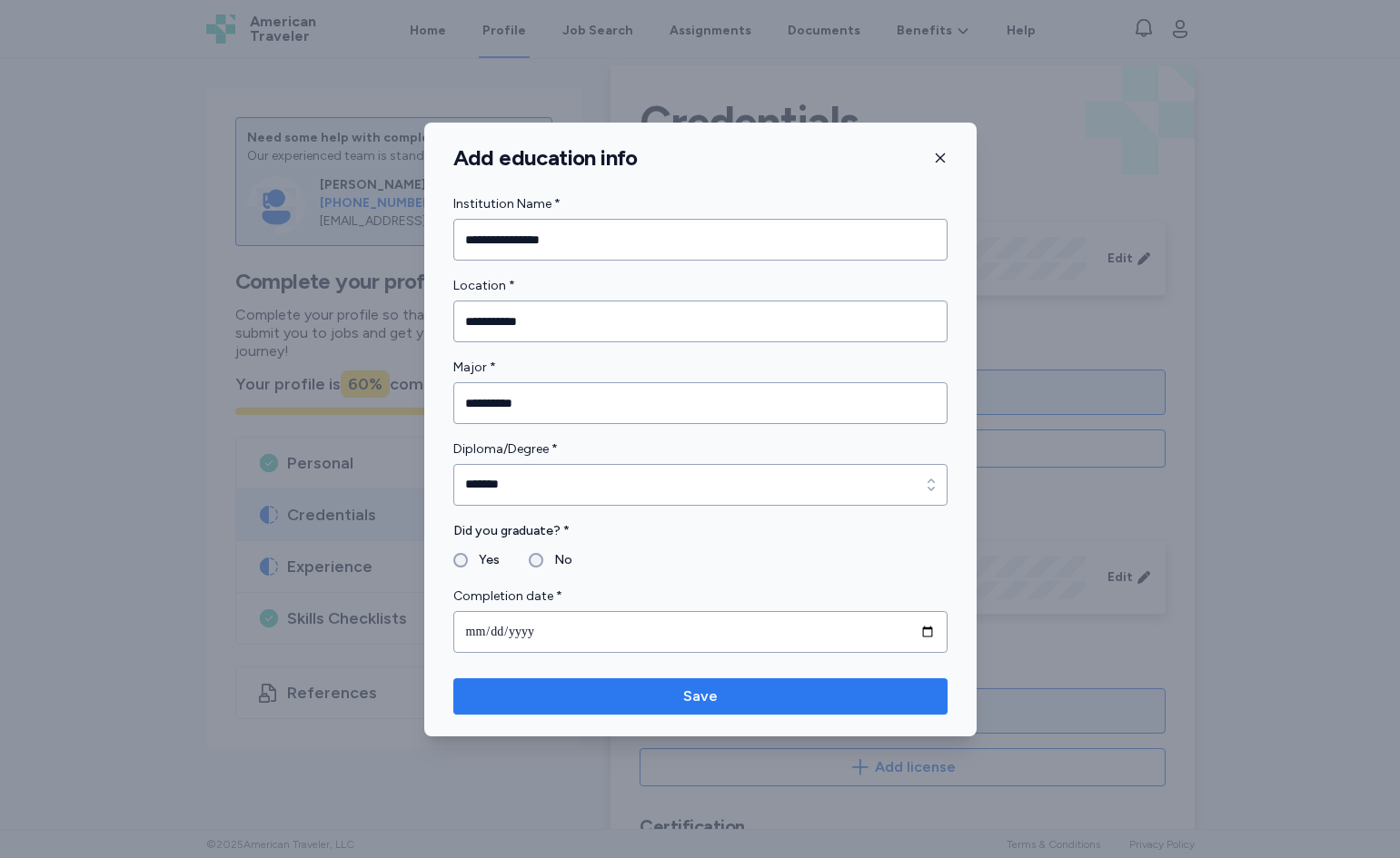
click at [647, 689] on span "Save" at bounding box center [700, 697] width 466 height 22
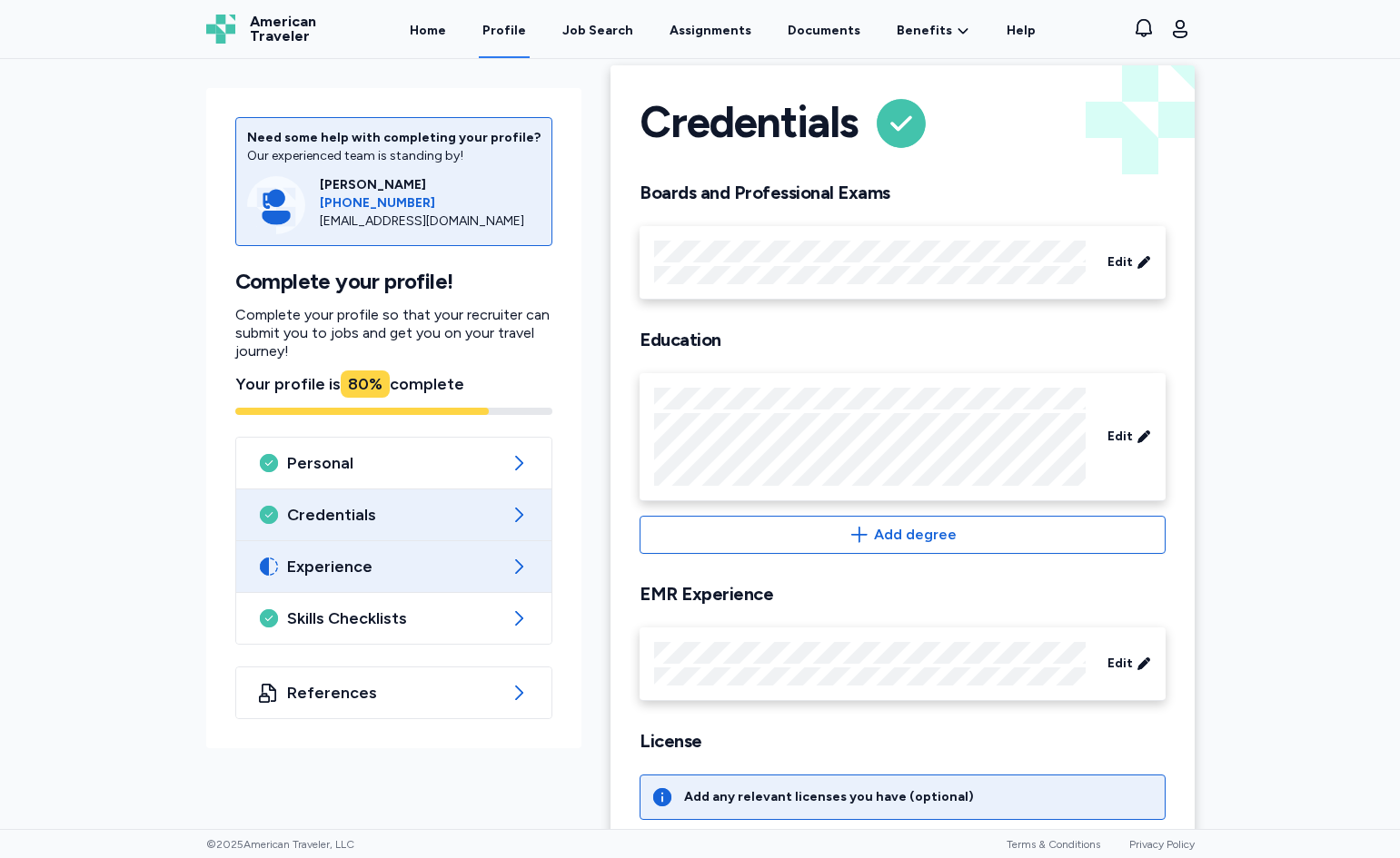
click at [410, 565] on span "Experience" at bounding box center [394, 566] width 214 height 22
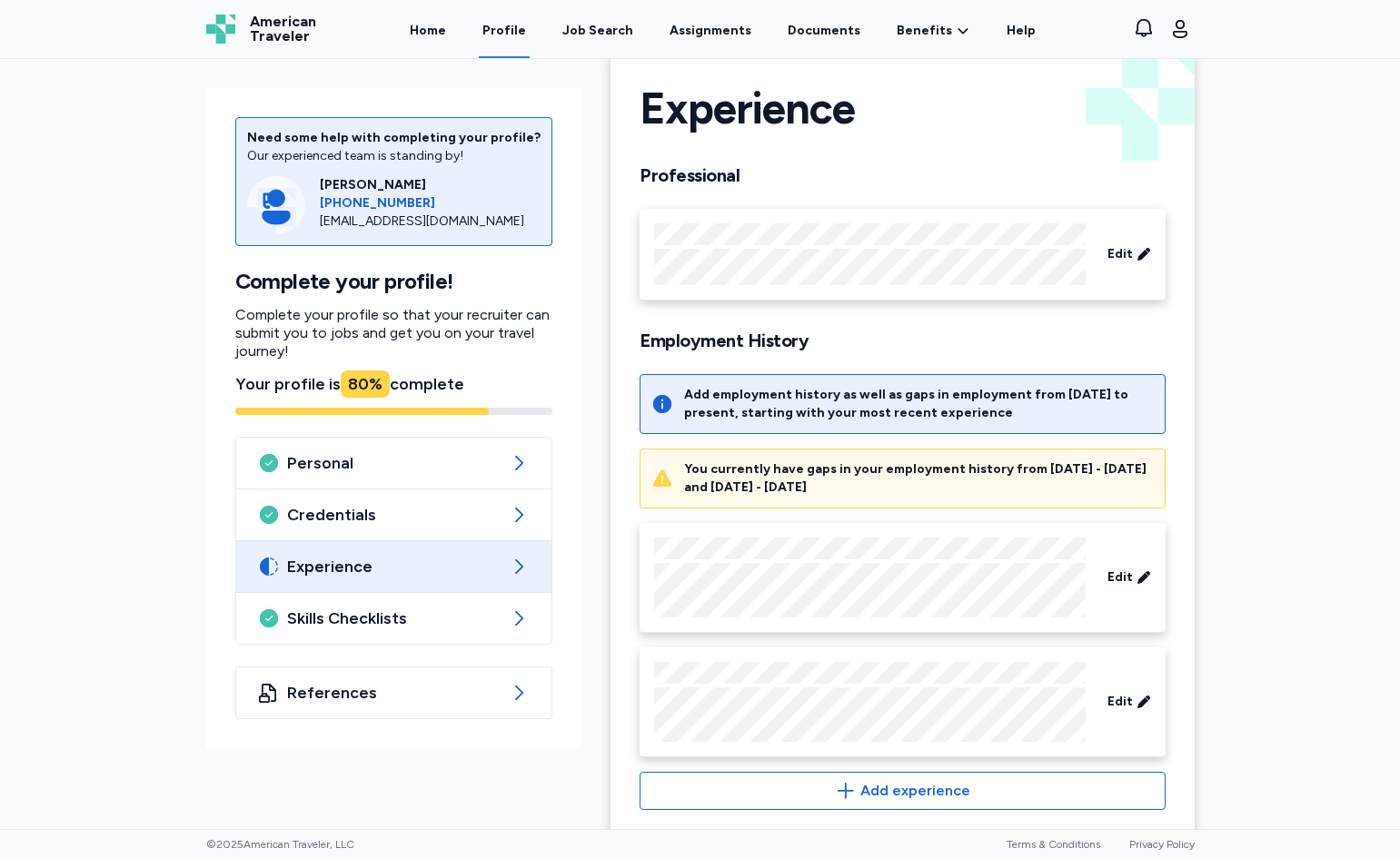
scroll to position [60, 0]
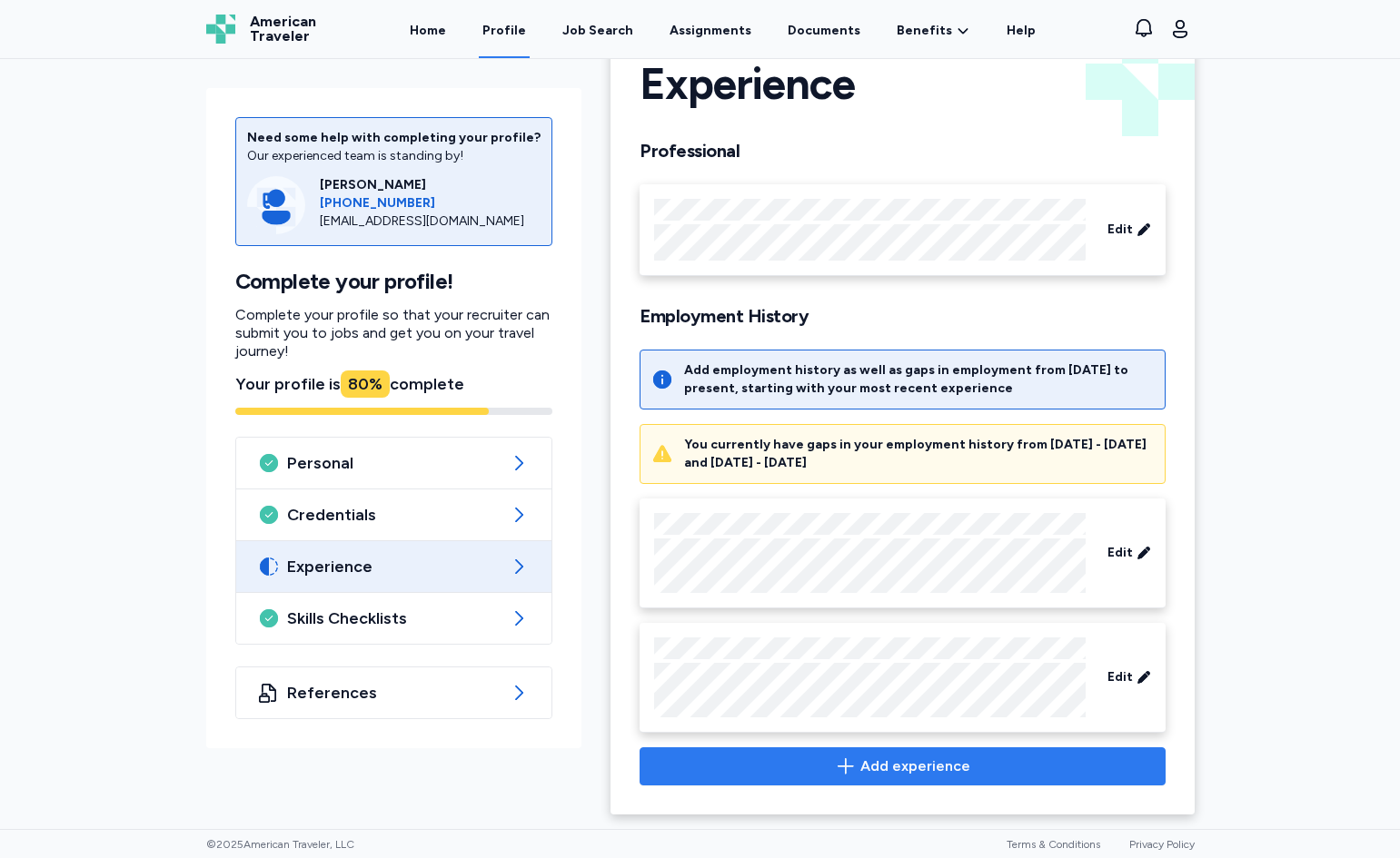
click at [894, 766] on span "Add experience" at bounding box center [915, 766] width 110 height 22
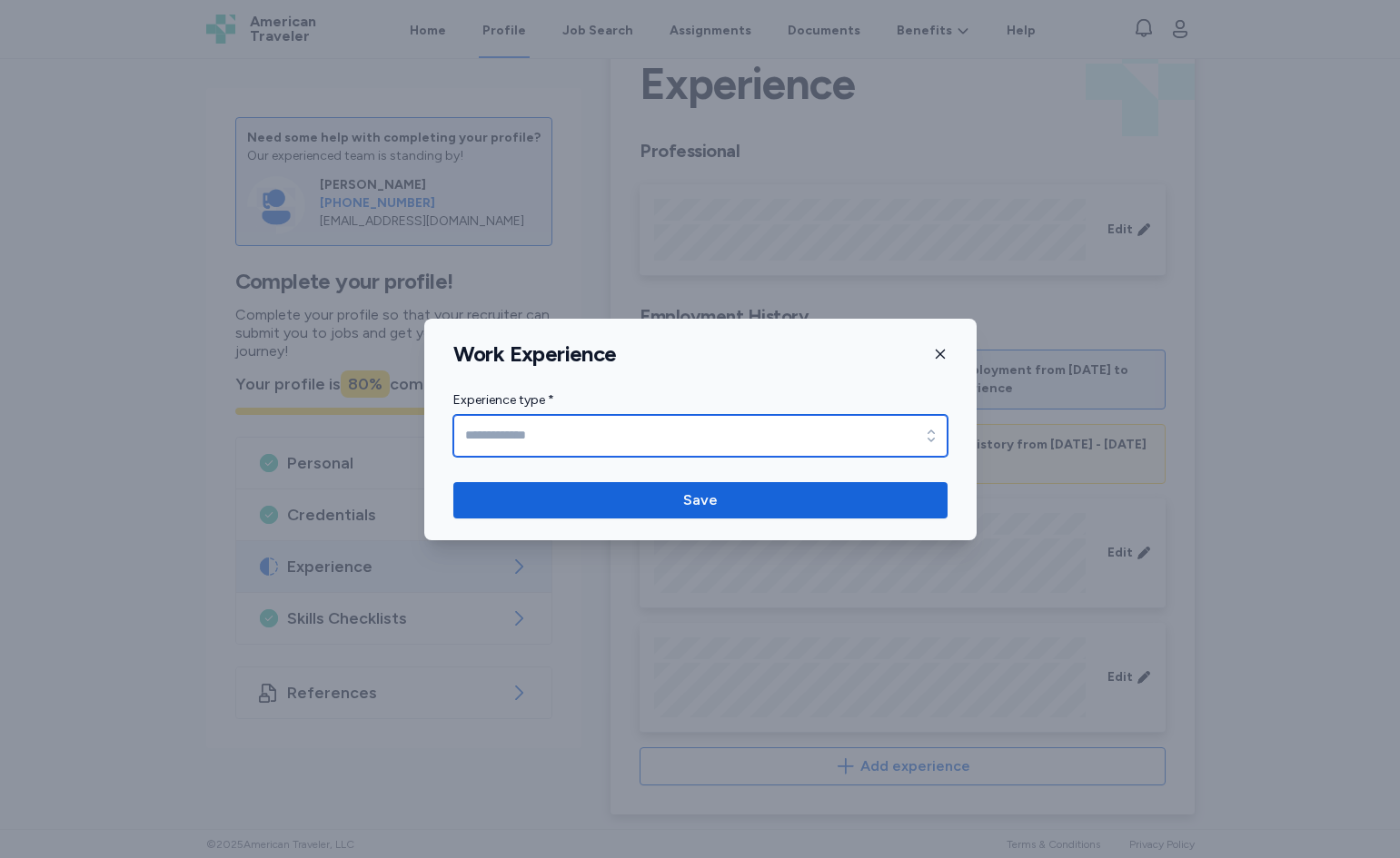
click at [680, 426] on input "Experience type *" at bounding box center [700, 436] width 495 height 42
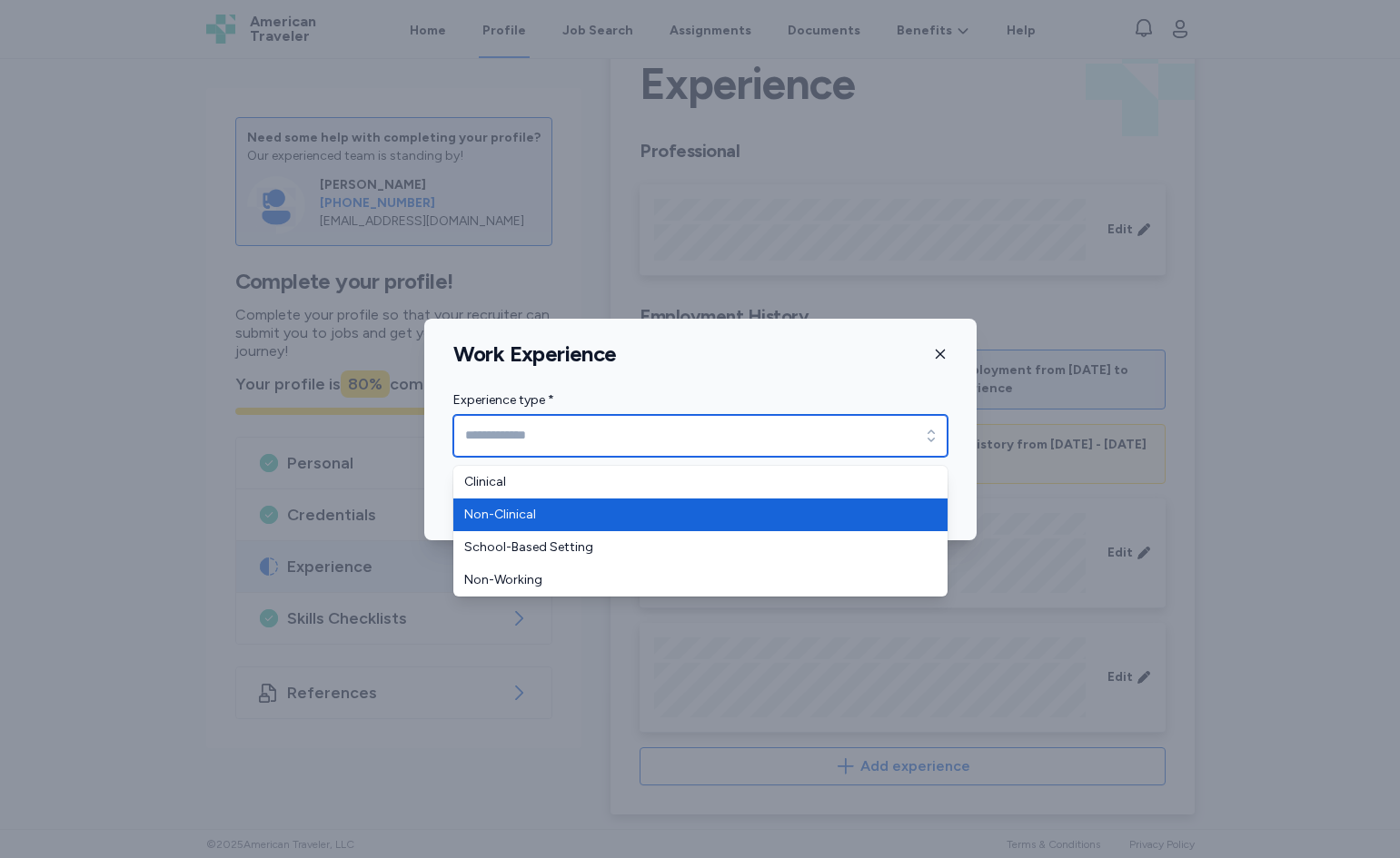
type input "**********"
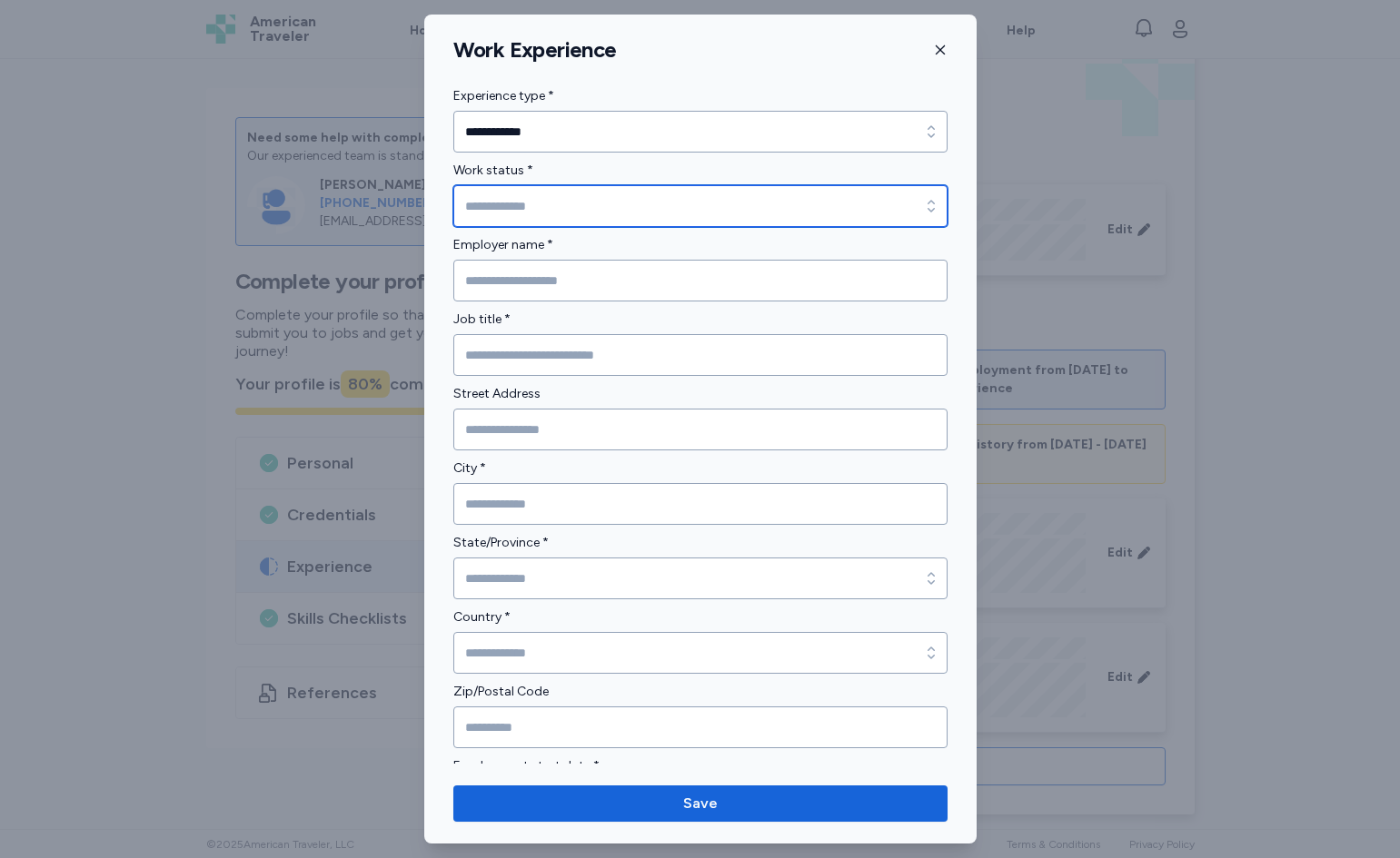
click at [587, 205] on input "Work status *" at bounding box center [700, 206] width 495 height 42
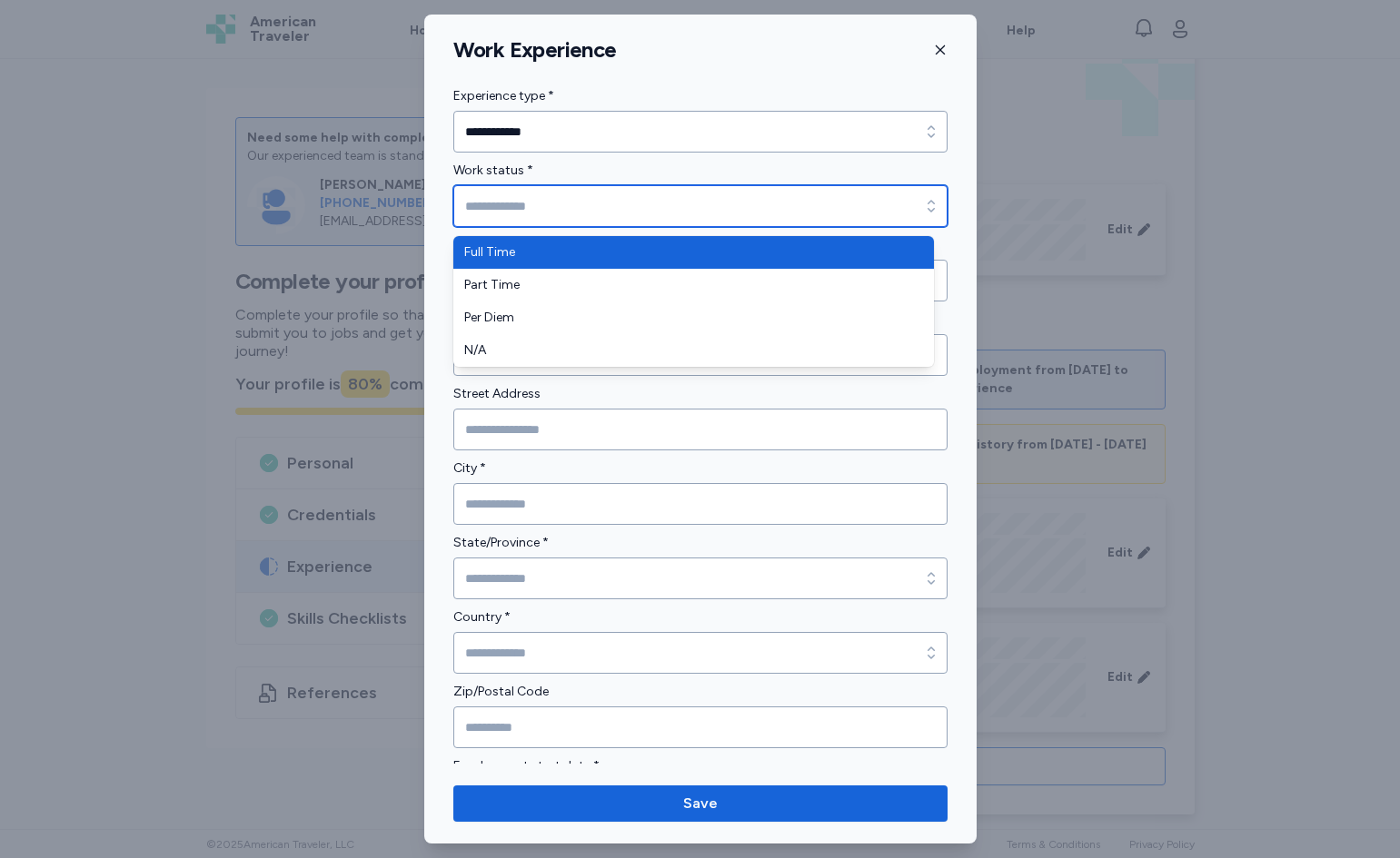
type input "*********"
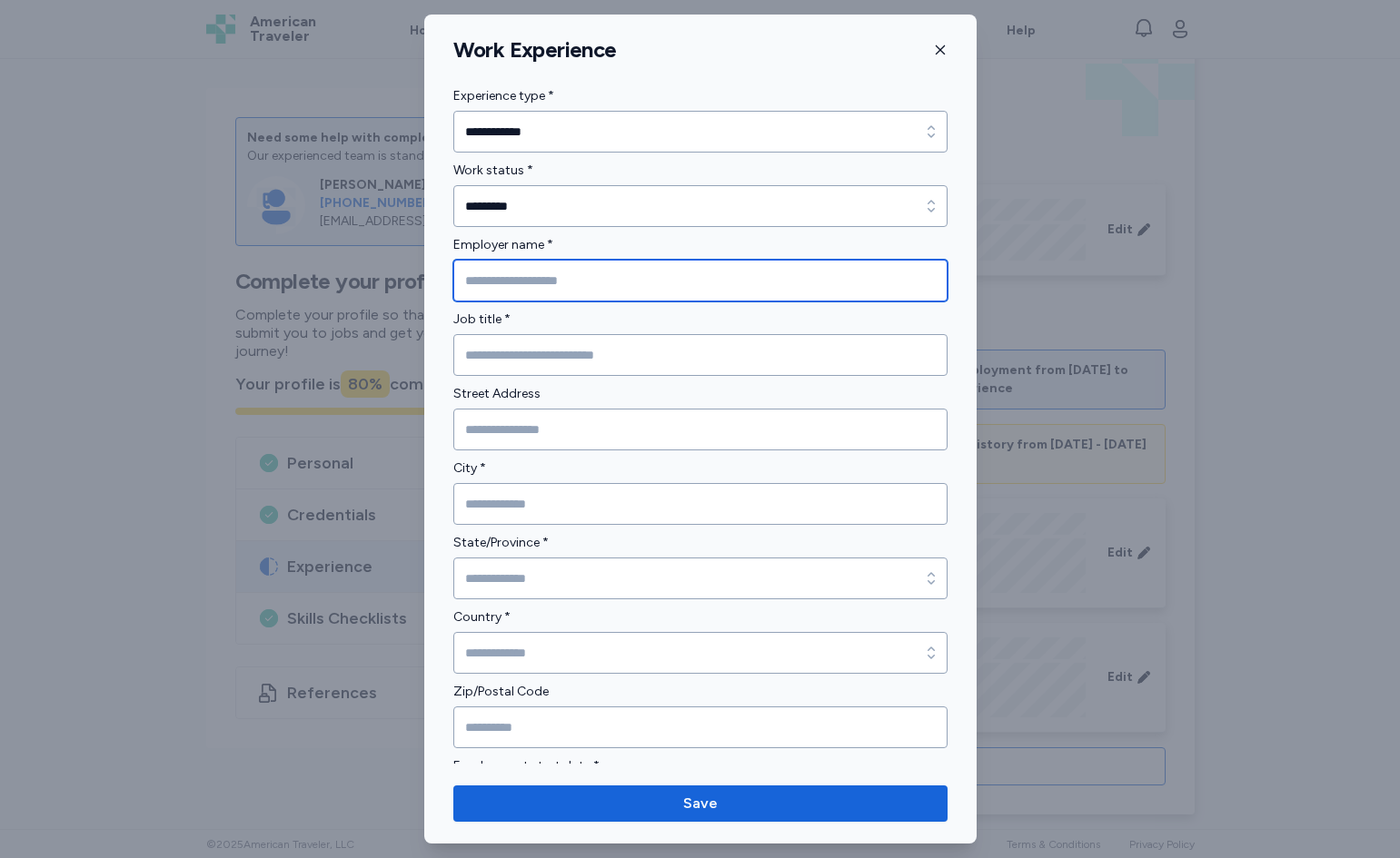
click at [555, 281] on input "Employer name *" at bounding box center [700, 281] width 495 height 42
type input "****"
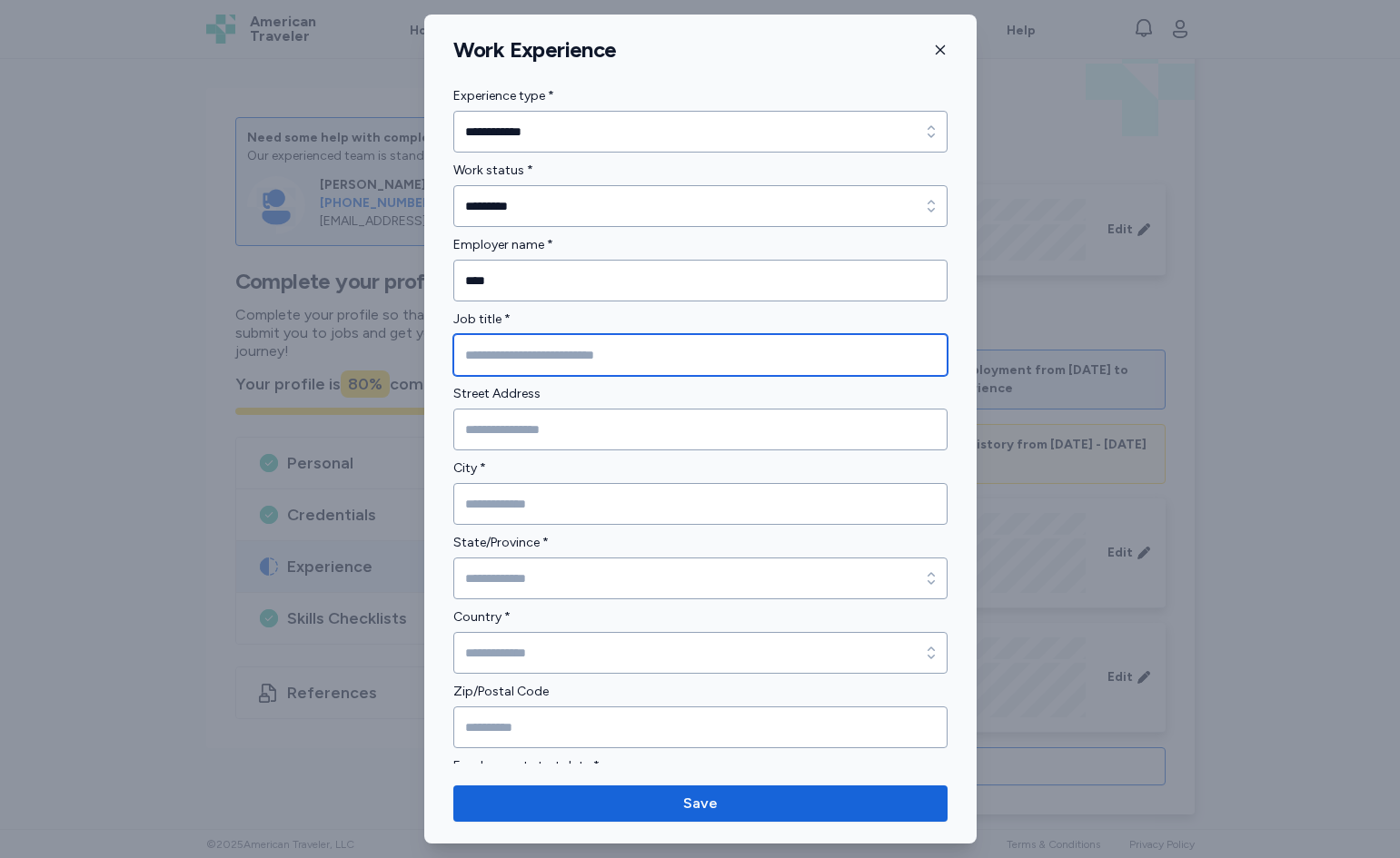
click at [570, 364] on input "Job title *" at bounding box center [700, 355] width 495 height 42
type input "**********"
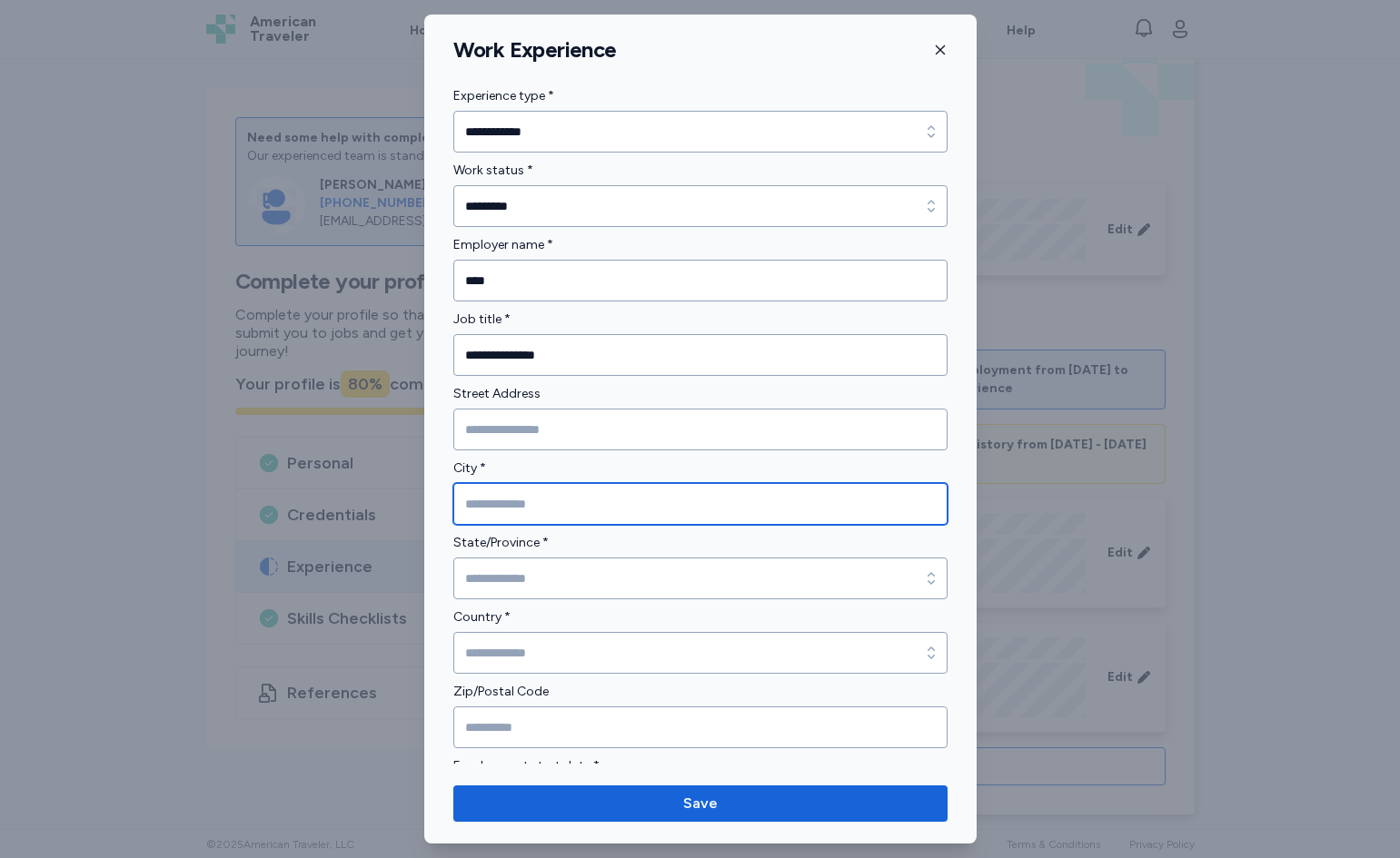
click at [550, 501] on input "City *" at bounding box center [700, 504] width 495 height 42
type input "**********"
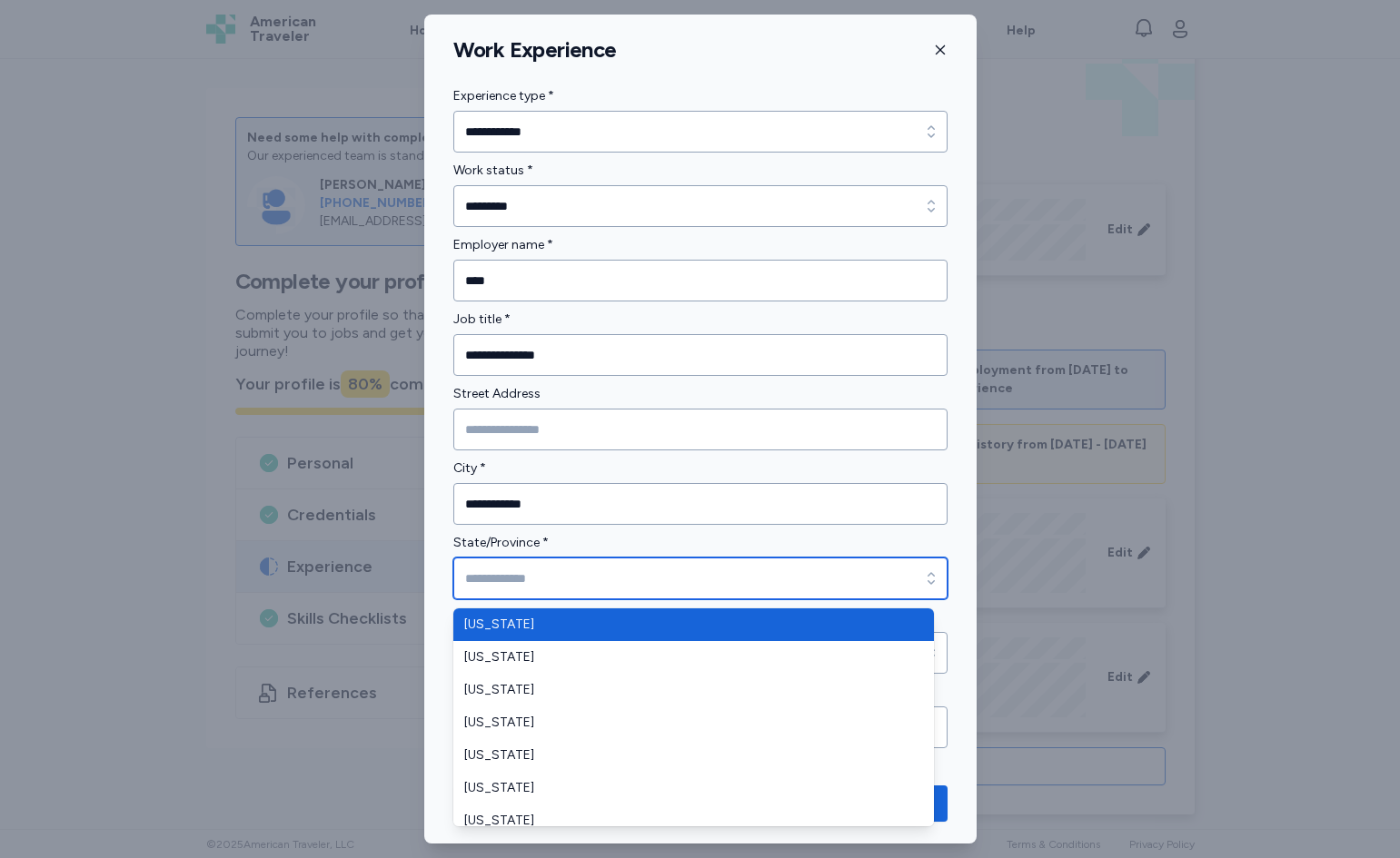
click at [568, 576] on input "State/Province *" at bounding box center [700, 579] width 495 height 42
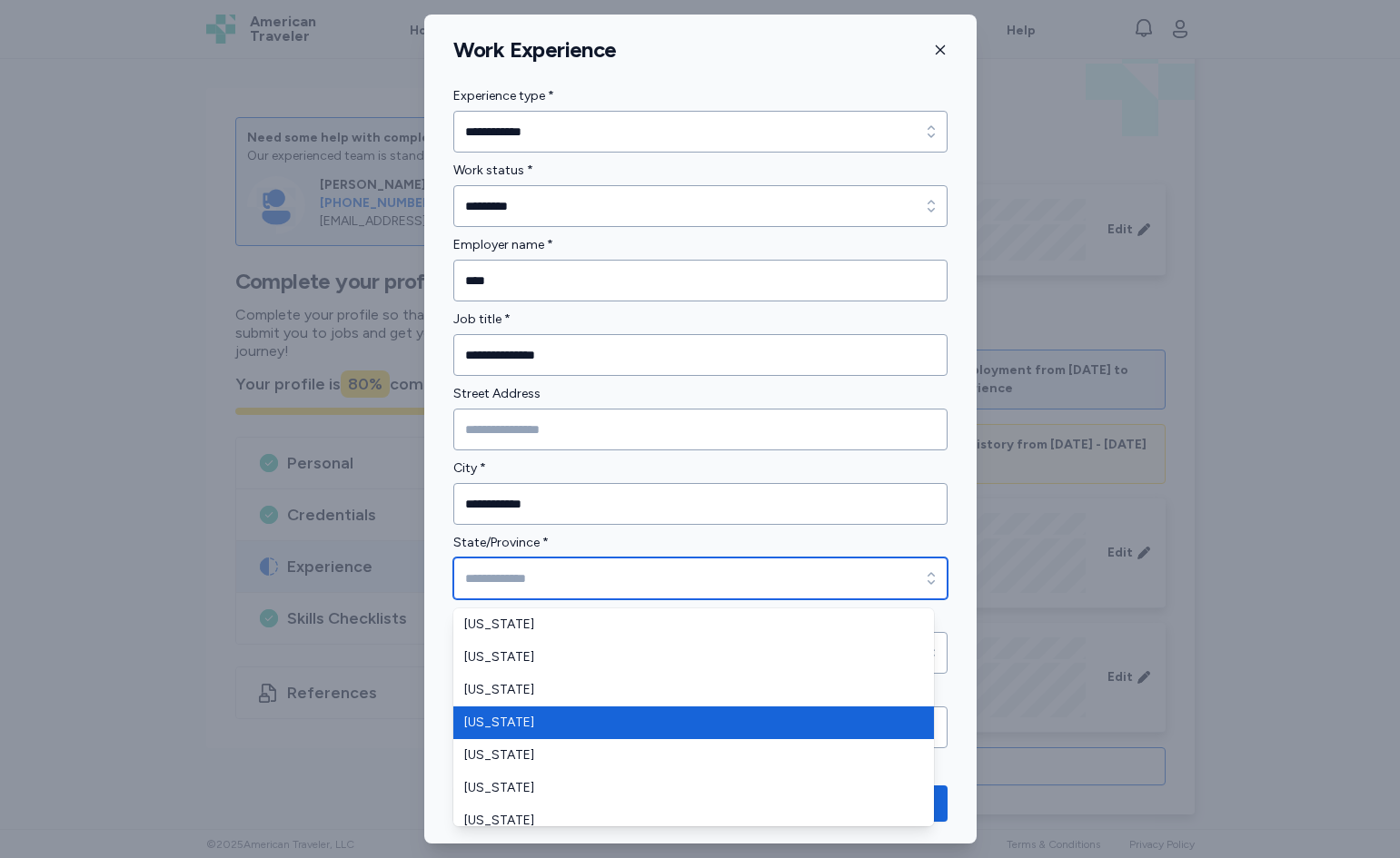
type input "********"
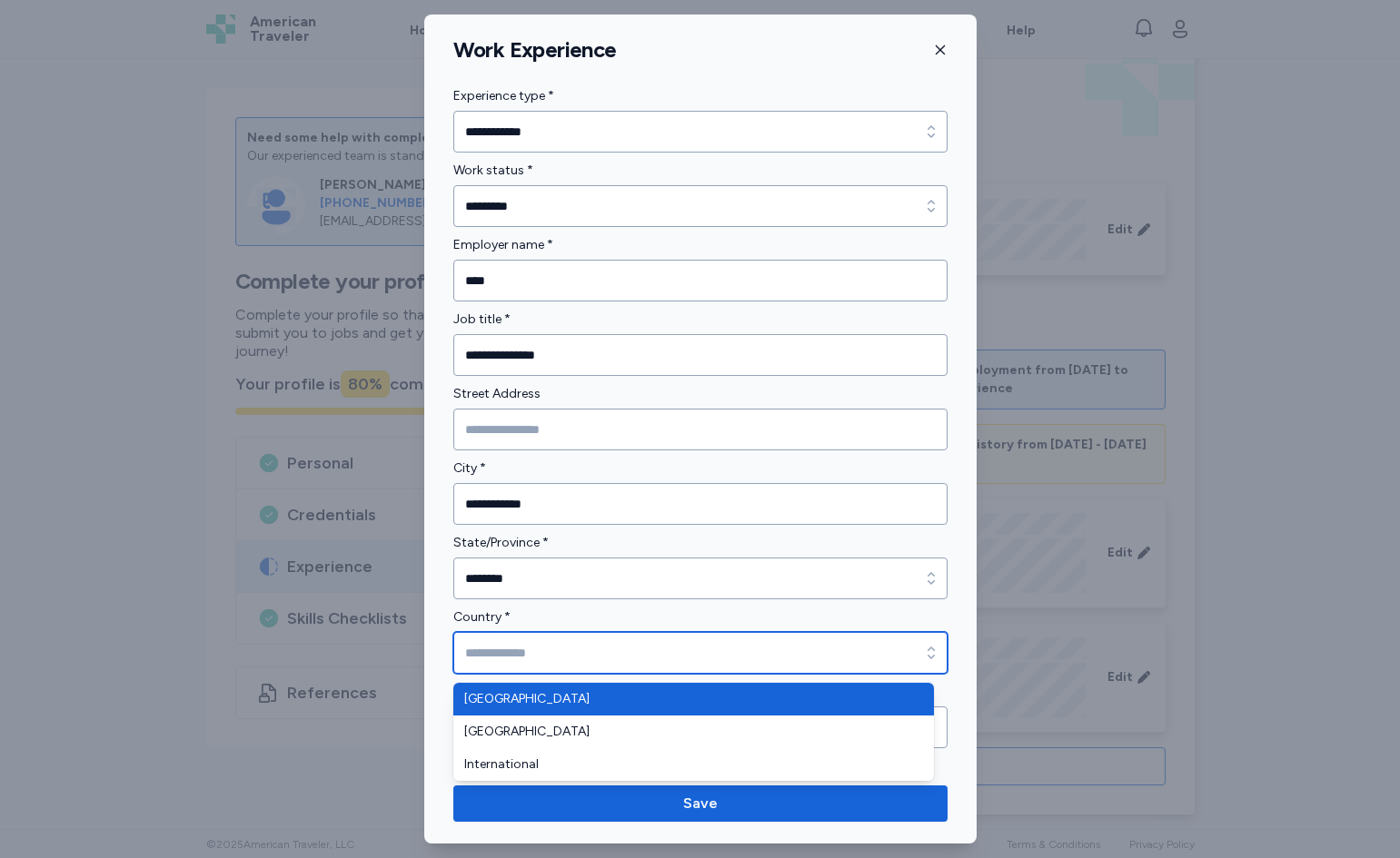
click at [554, 652] on input "Country *" at bounding box center [700, 654] width 495 height 42
type input "**********"
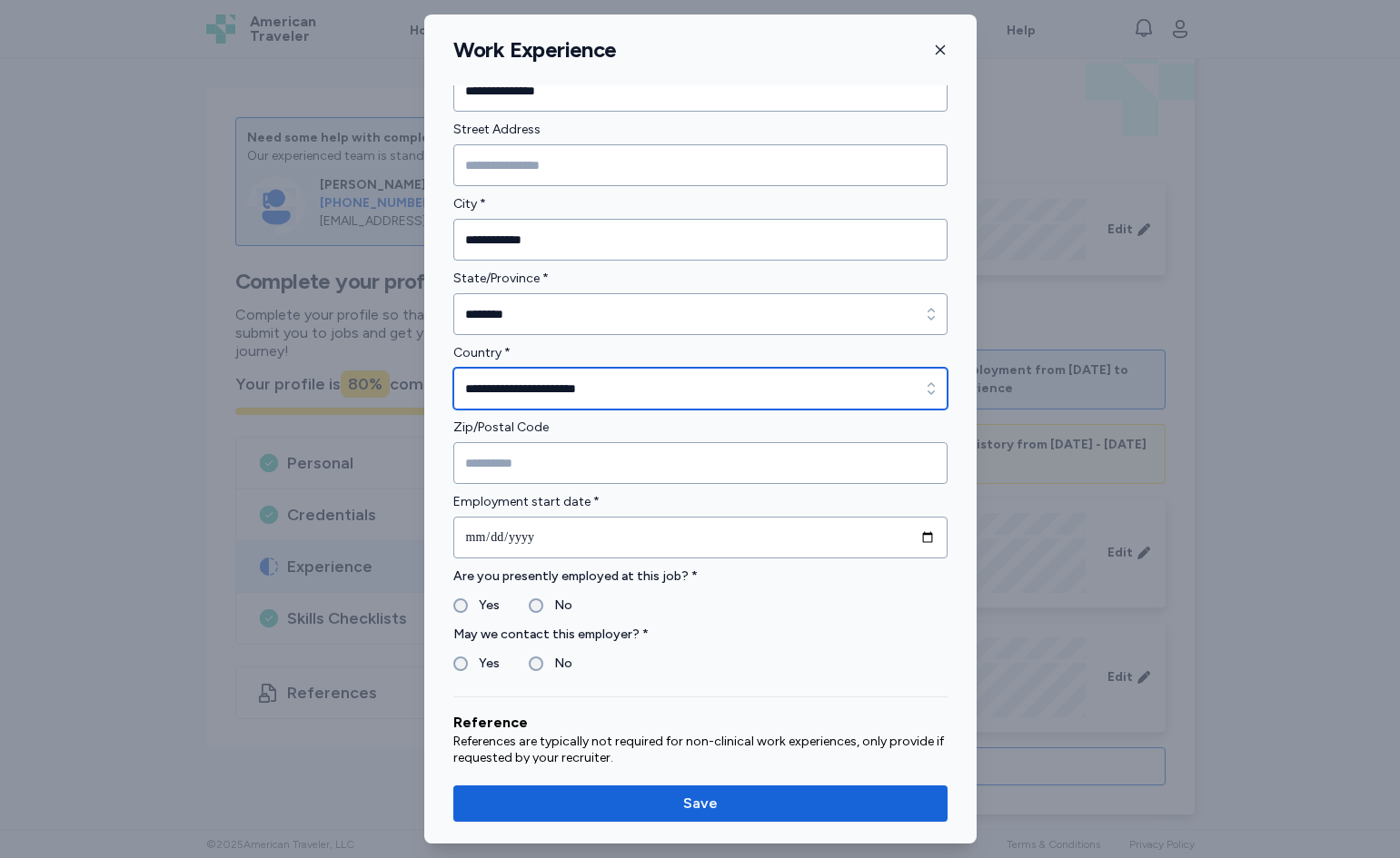
scroll to position [273, 0]
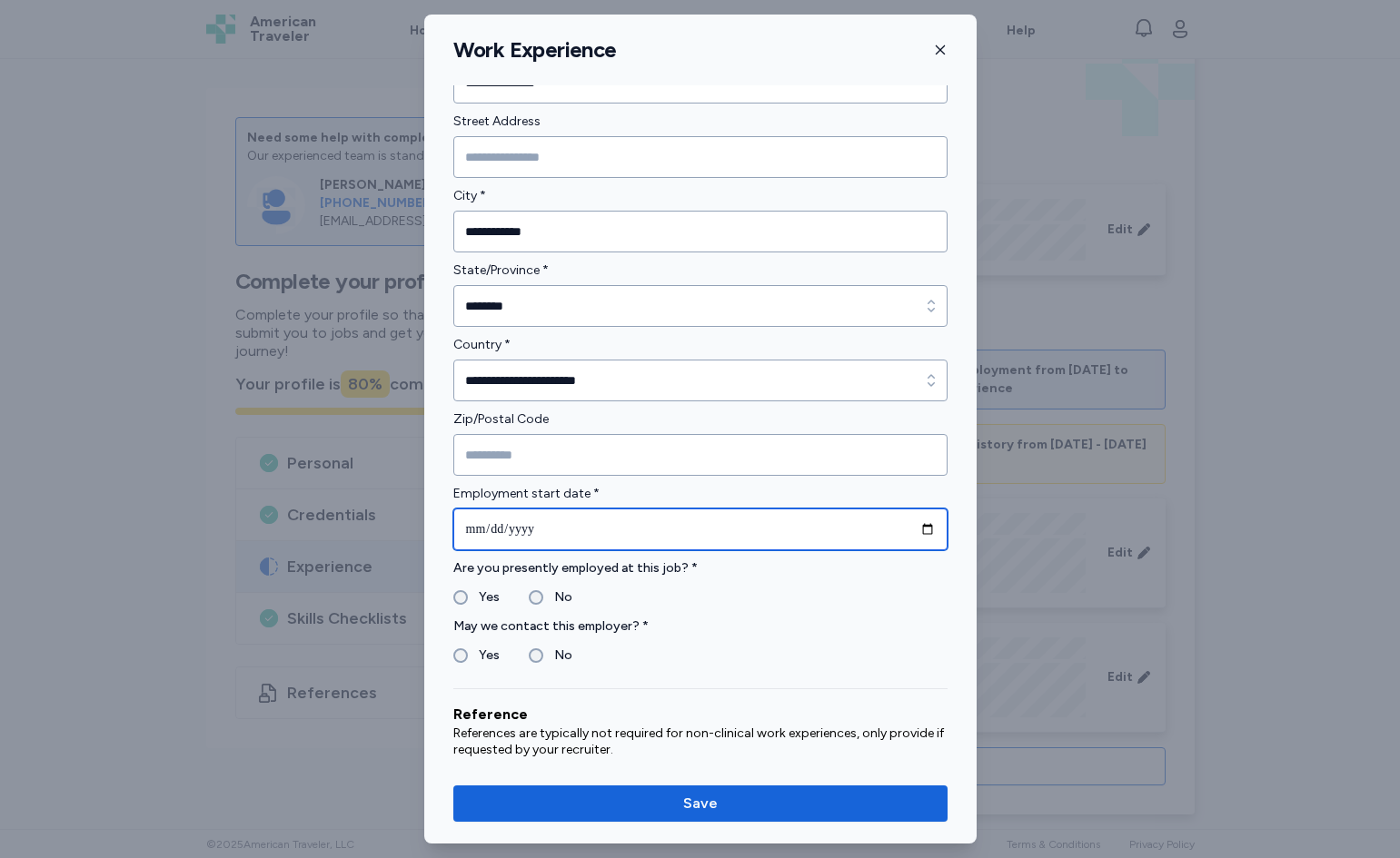
click at [576, 536] on input "date" at bounding box center [700, 530] width 495 height 42
click at [916, 534] on input "date" at bounding box center [700, 530] width 495 height 42
type input "**********"
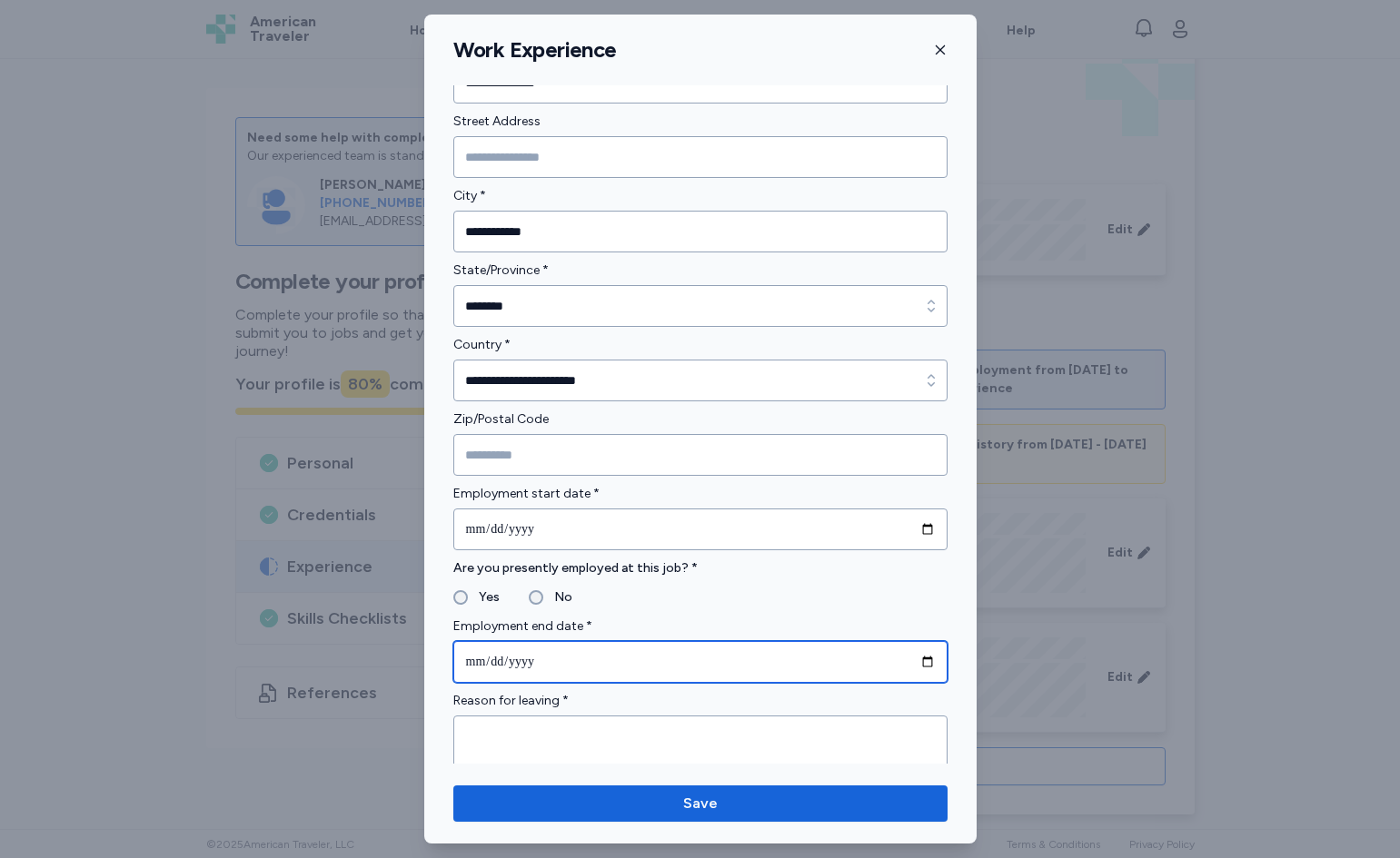
click at [534, 662] on input "date" at bounding box center [700, 662] width 495 height 42
click at [466, 660] on input "date" at bounding box center [700, 662] width 495 height 42
type input "**********"
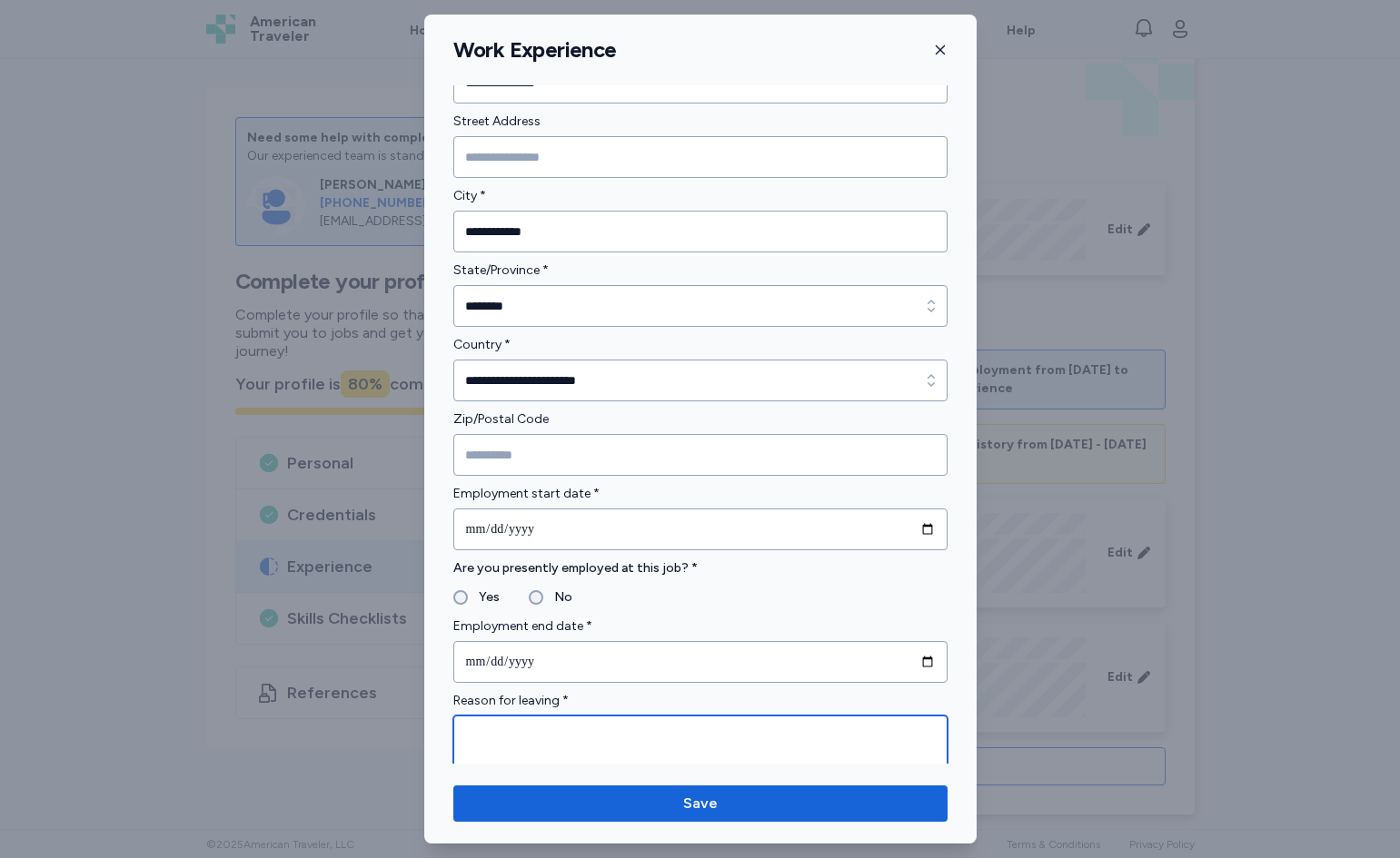
click at [567, 749] on textarea at bounding box center [700, 746] width 495 height 60
click at [536, 738] on textarea "**********" at bounding box center [693, 746] width 481 height 60
click at [544, 737] on textarea "**********" at bounding box center [693, 746] width 481 height 60
click at [627, 737] on textarea "**********" at bounding box center [693, 746] width 481 height 60
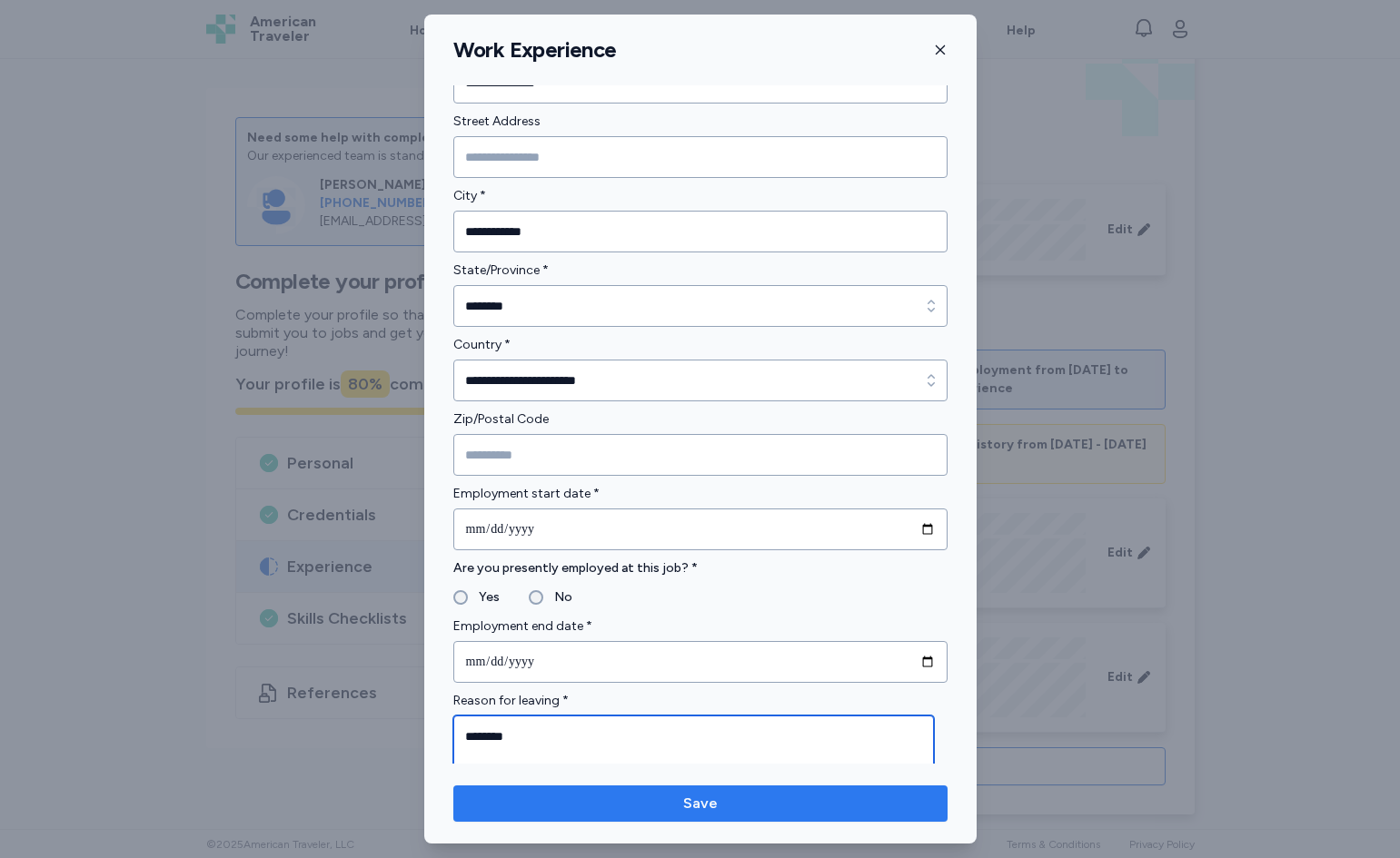
type textarea "*******"
click at [636, 798] on span "Save" at bounding box center [700, 803] width 466 height 22
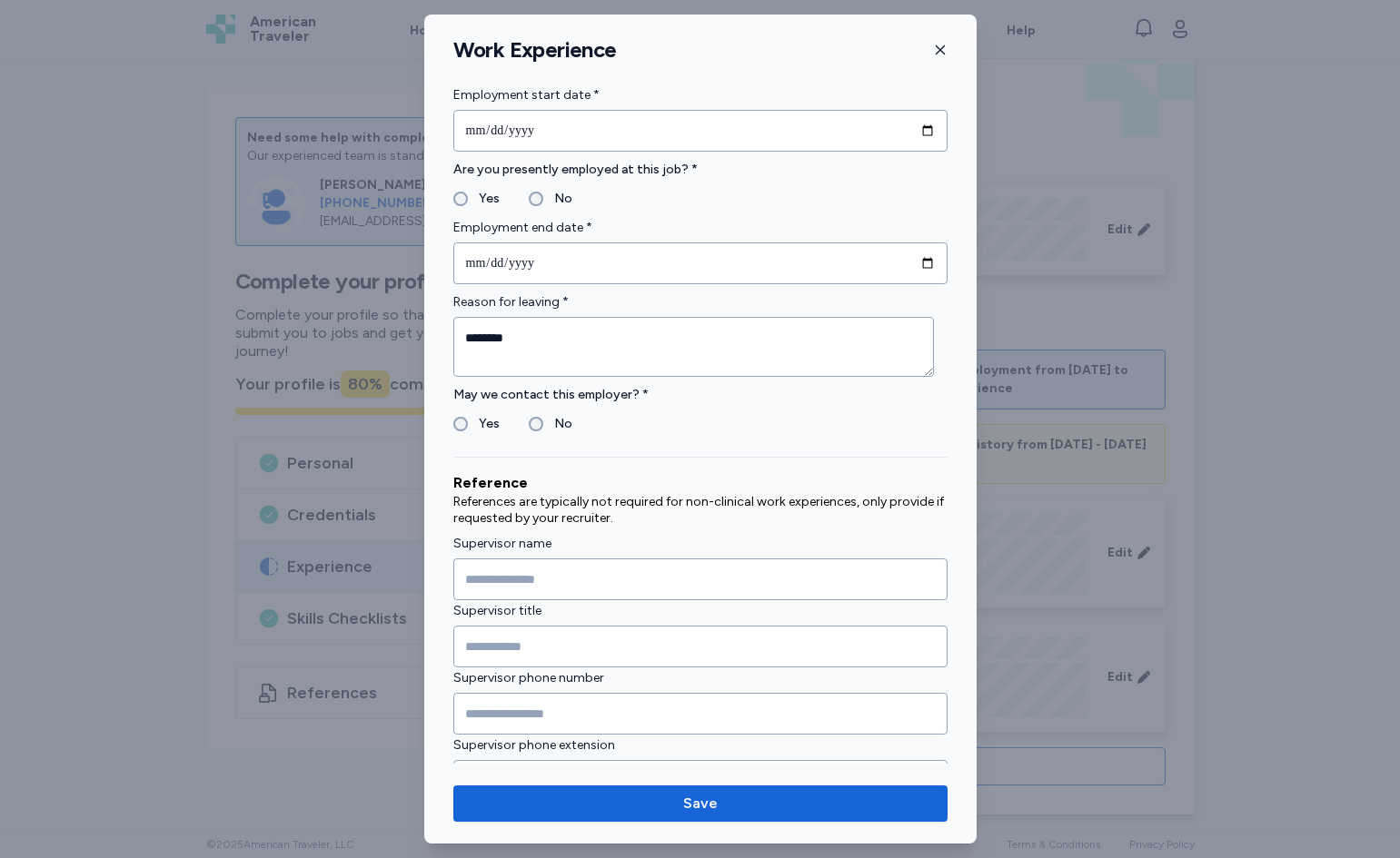
click at [649, 789] on button "Save" at bounding box center [700, 804] width 495 height 36
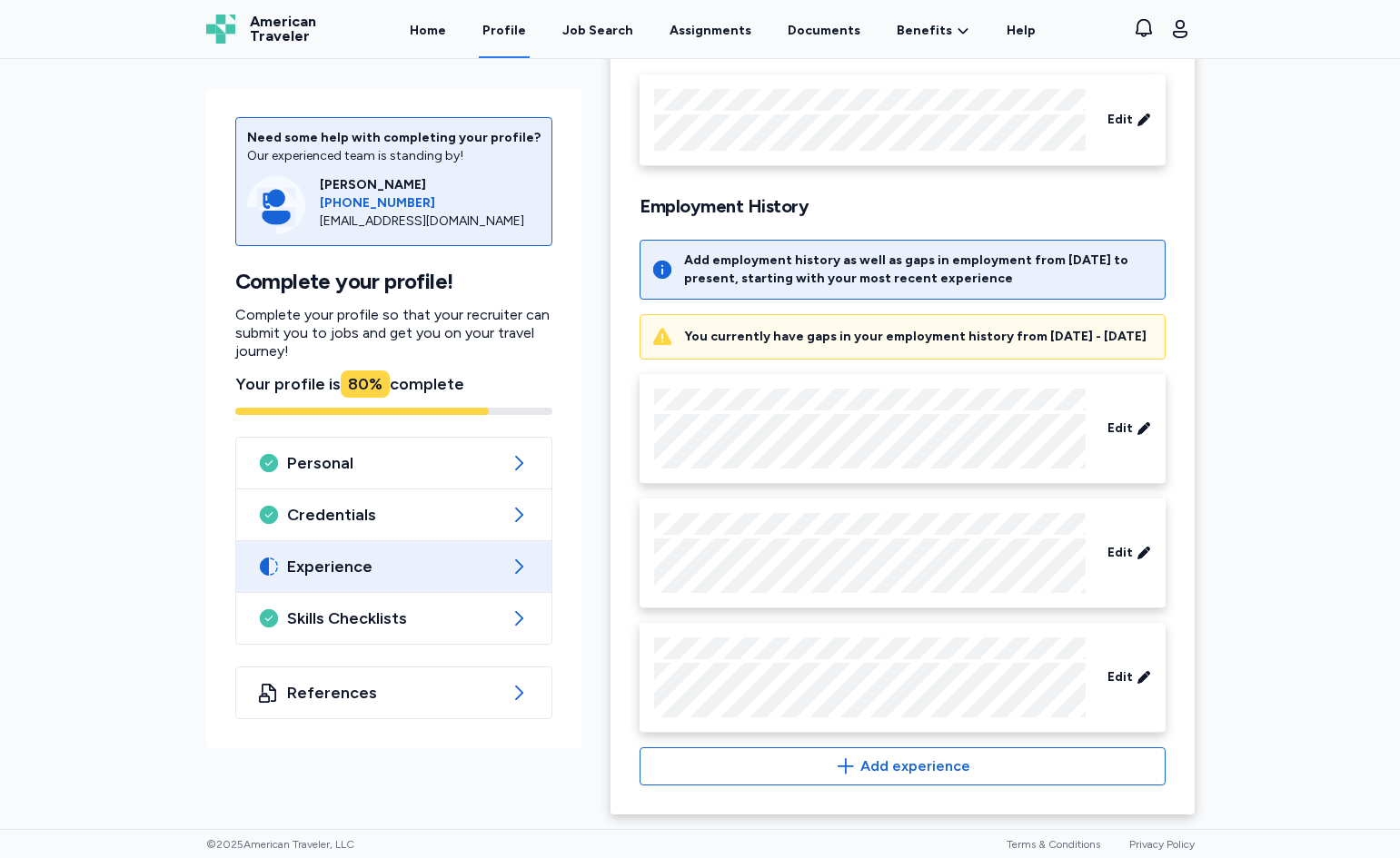
scroll to position [185, 0]
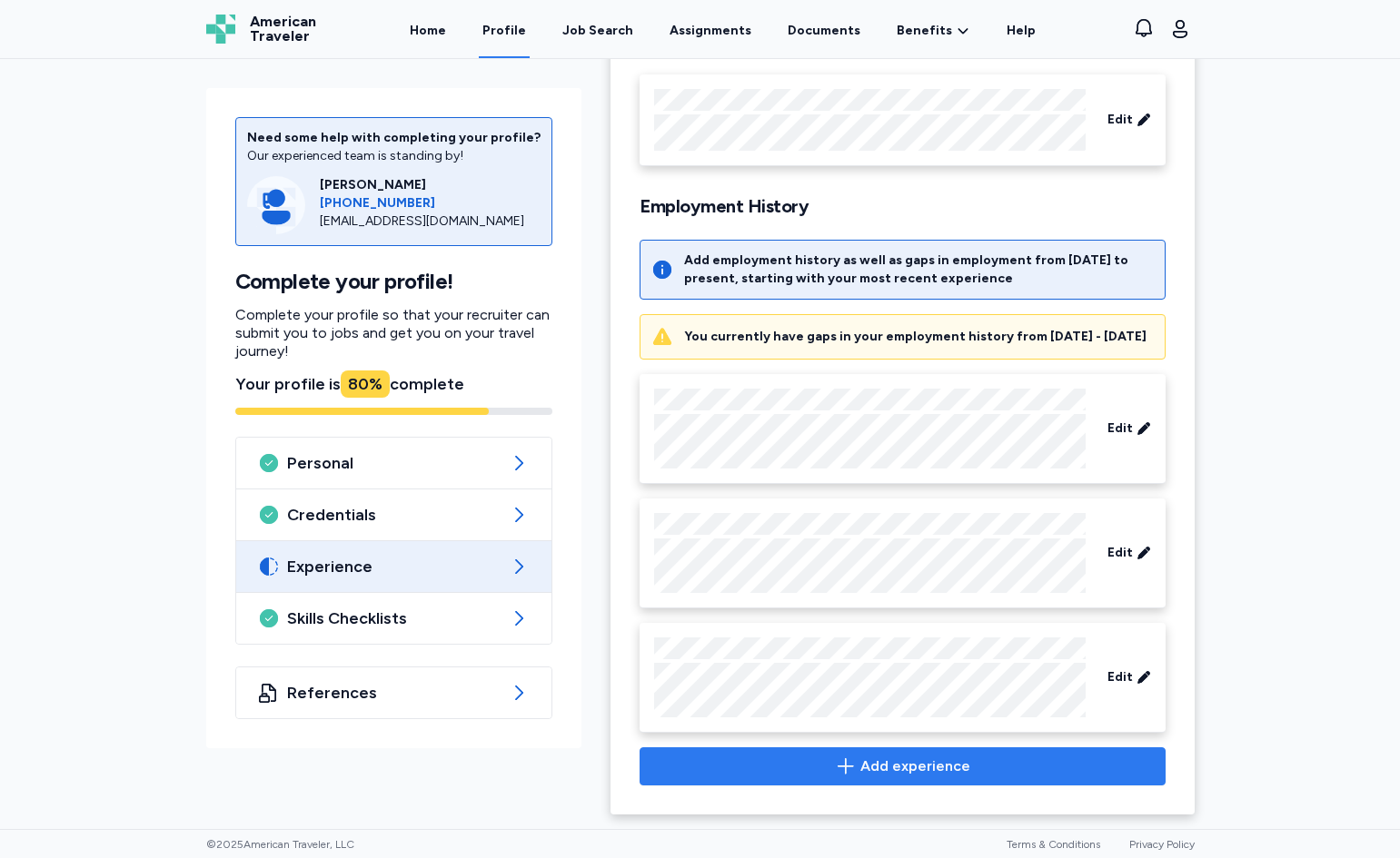
click at [956, 769] on span "Add experience" at bounding box center [915, 766] width 110 height 22
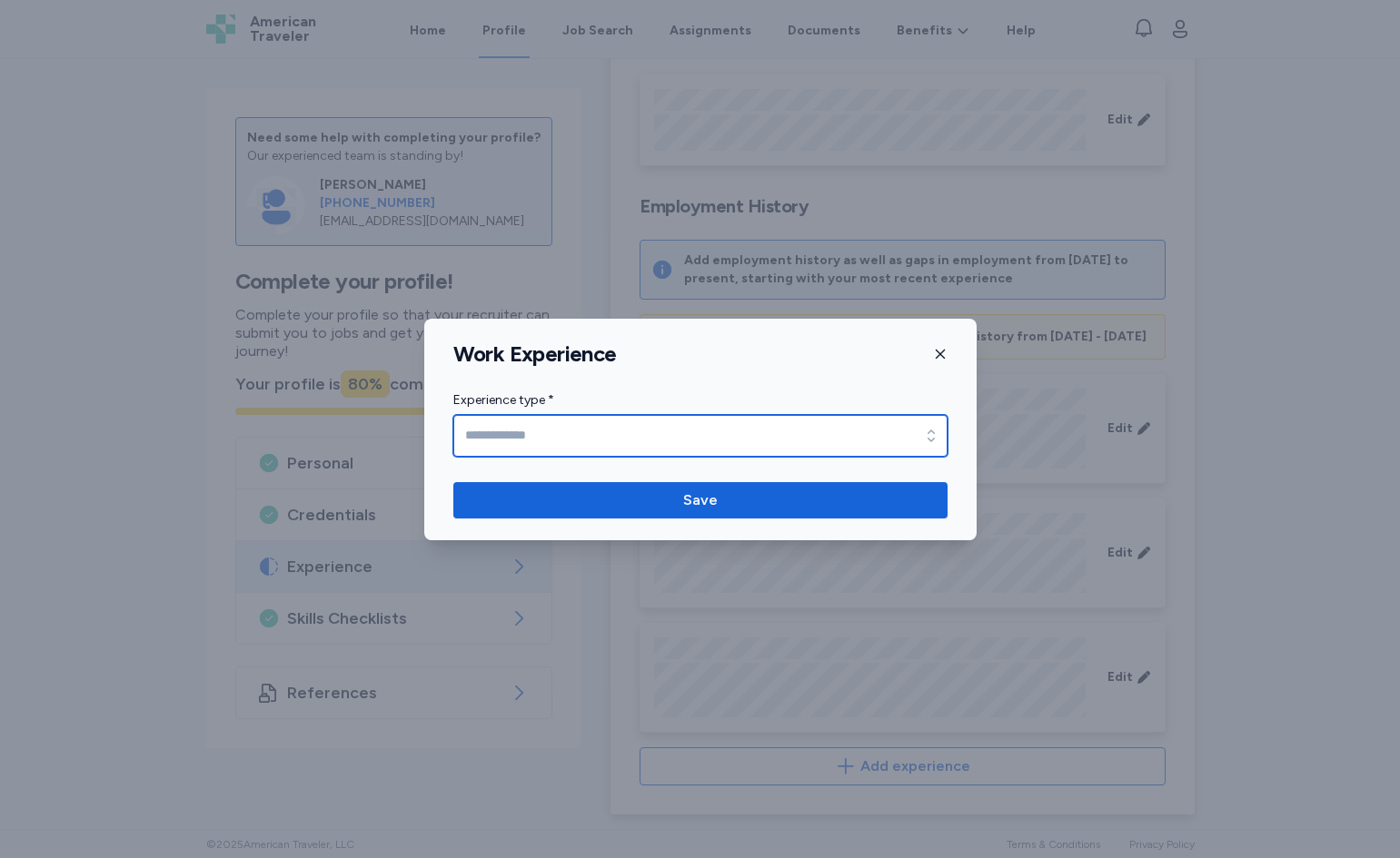
click at [669, 421] on input "Experience type *" at bounding box center [700, 436] width 495 height 42
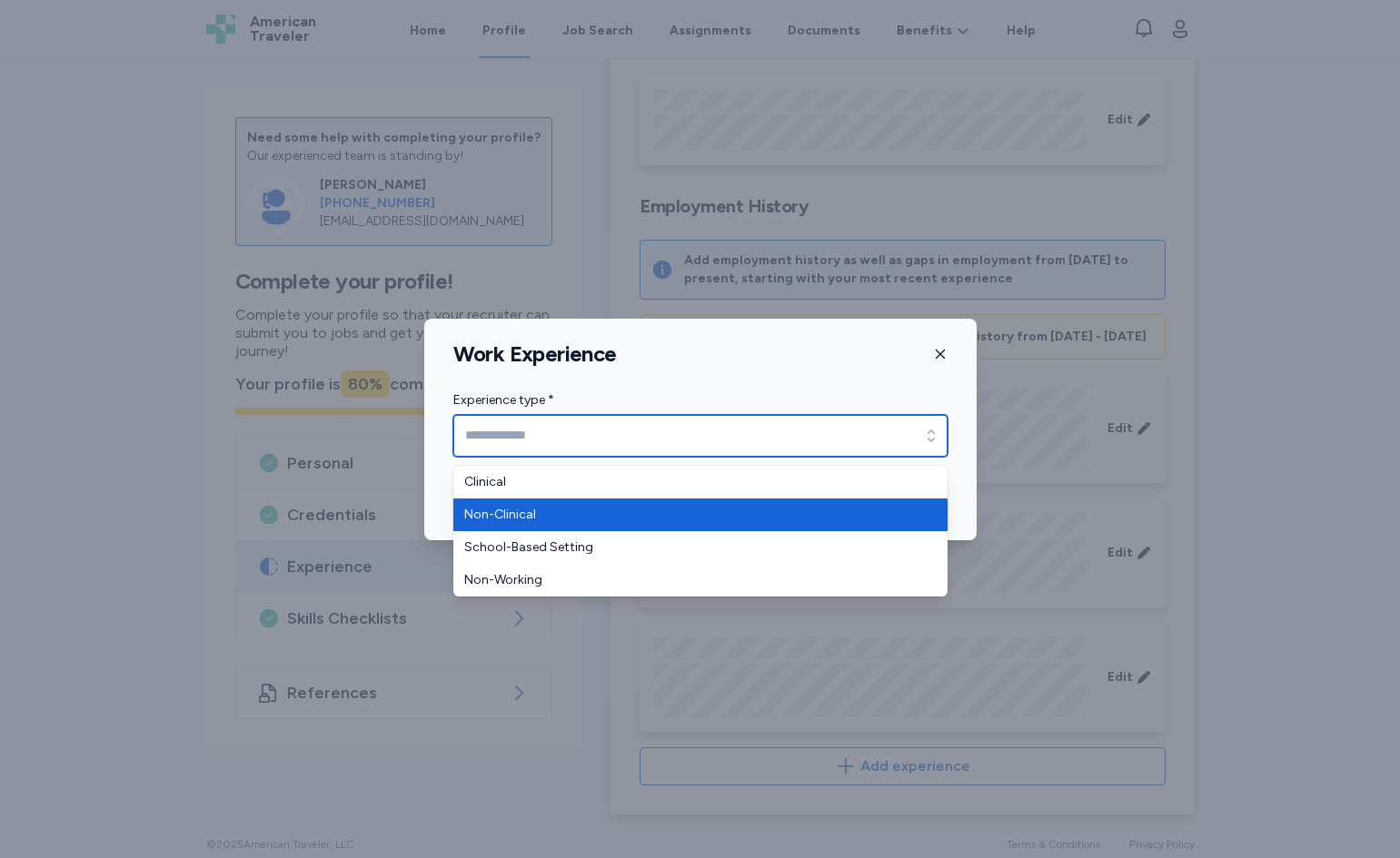
type input "**********"
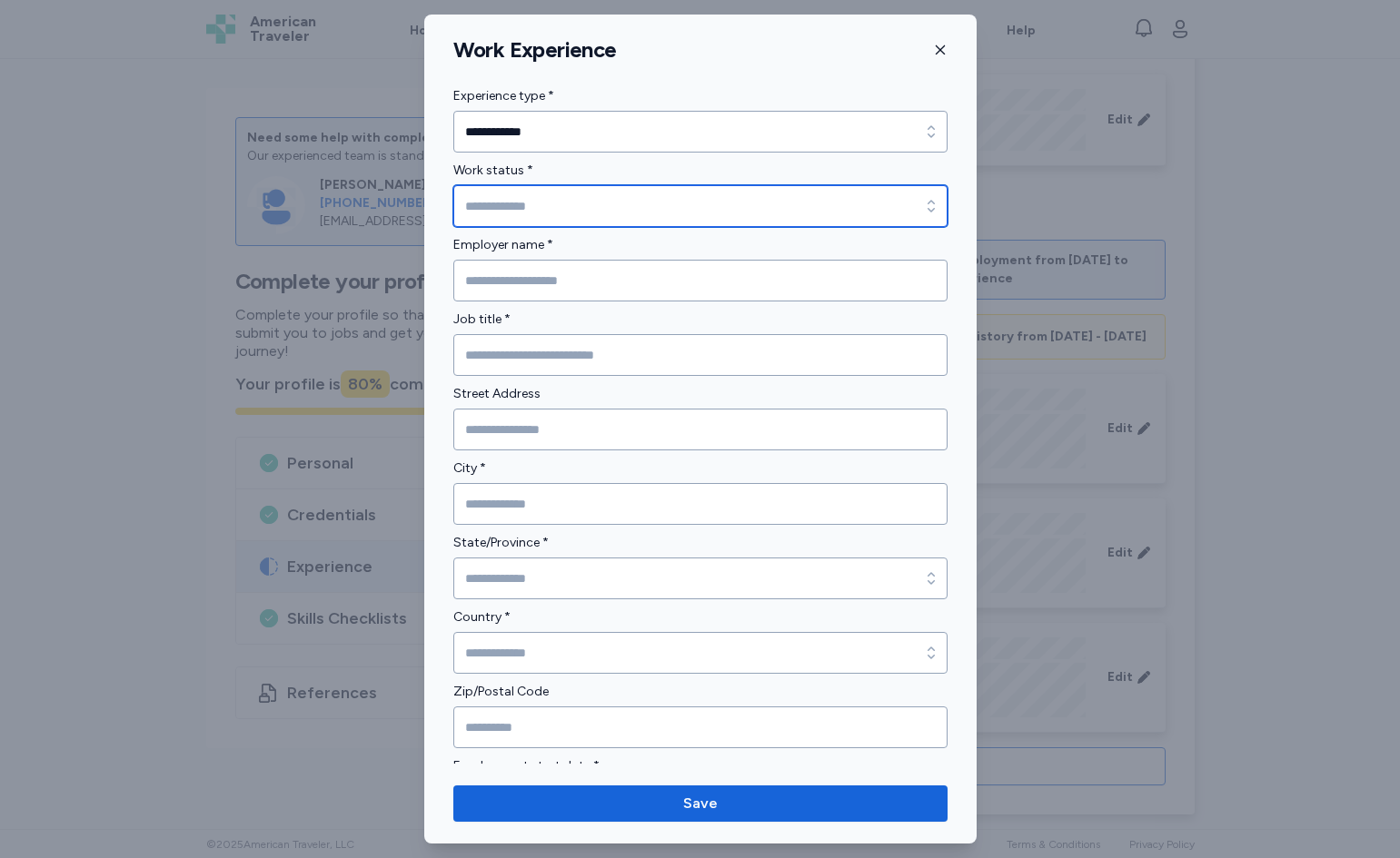
click at [566, 202] on input "Work status *" at bounding box center [700, 206] width 495 height 42
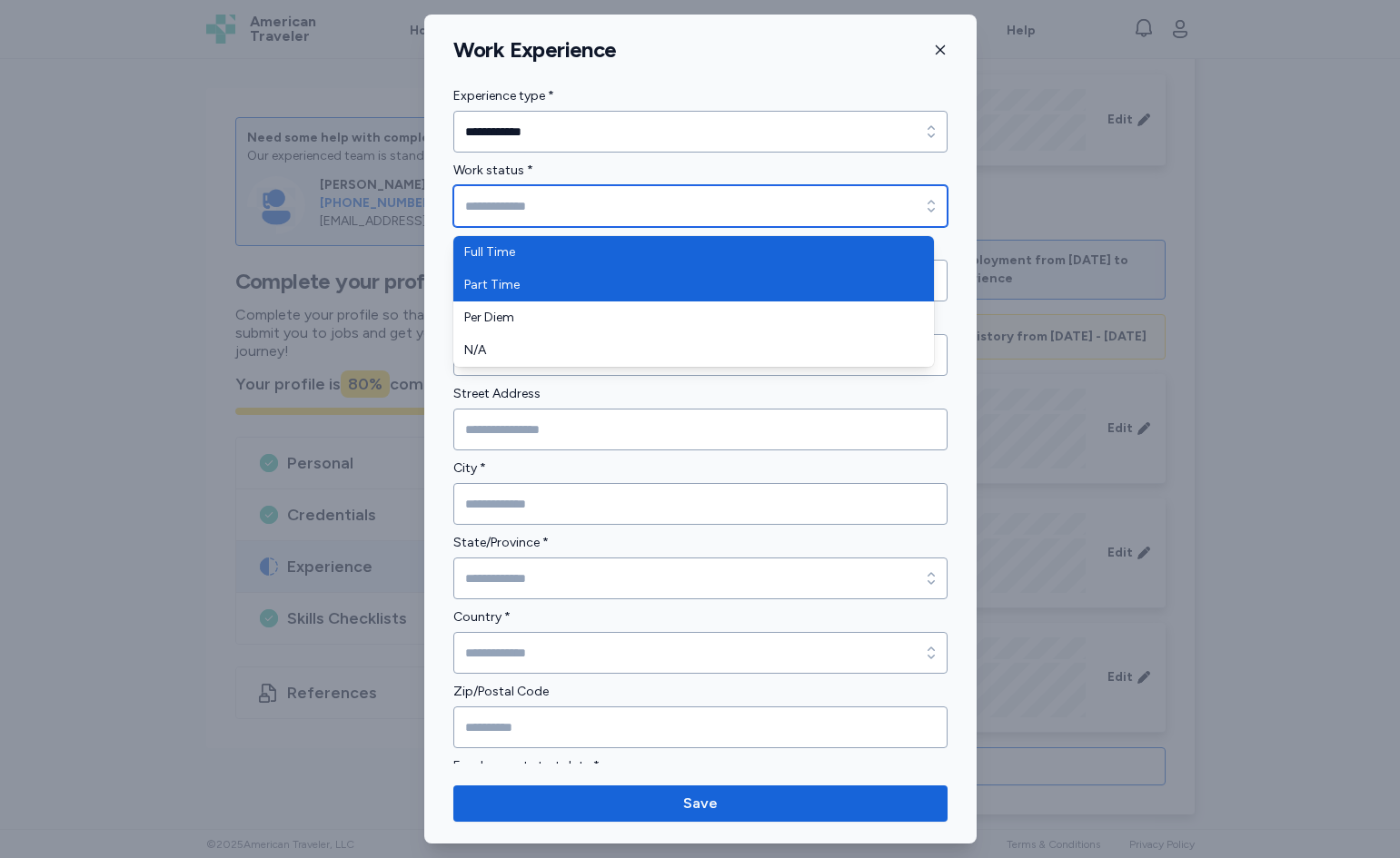
type input "*********"
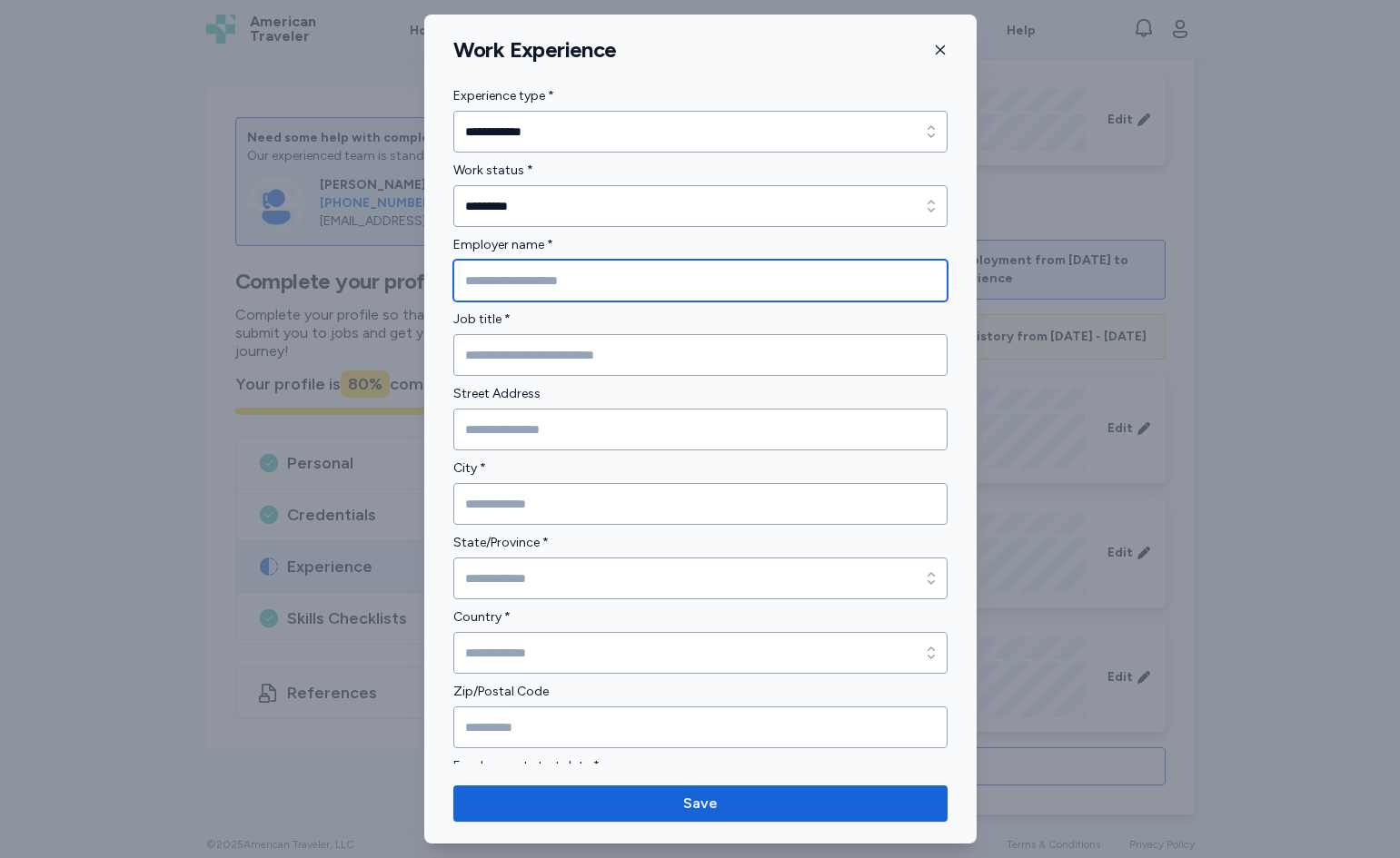
click at [559, 271] on input "Employer name *" at bounding box center [700, 281] width 495 height 42
type input "**********"
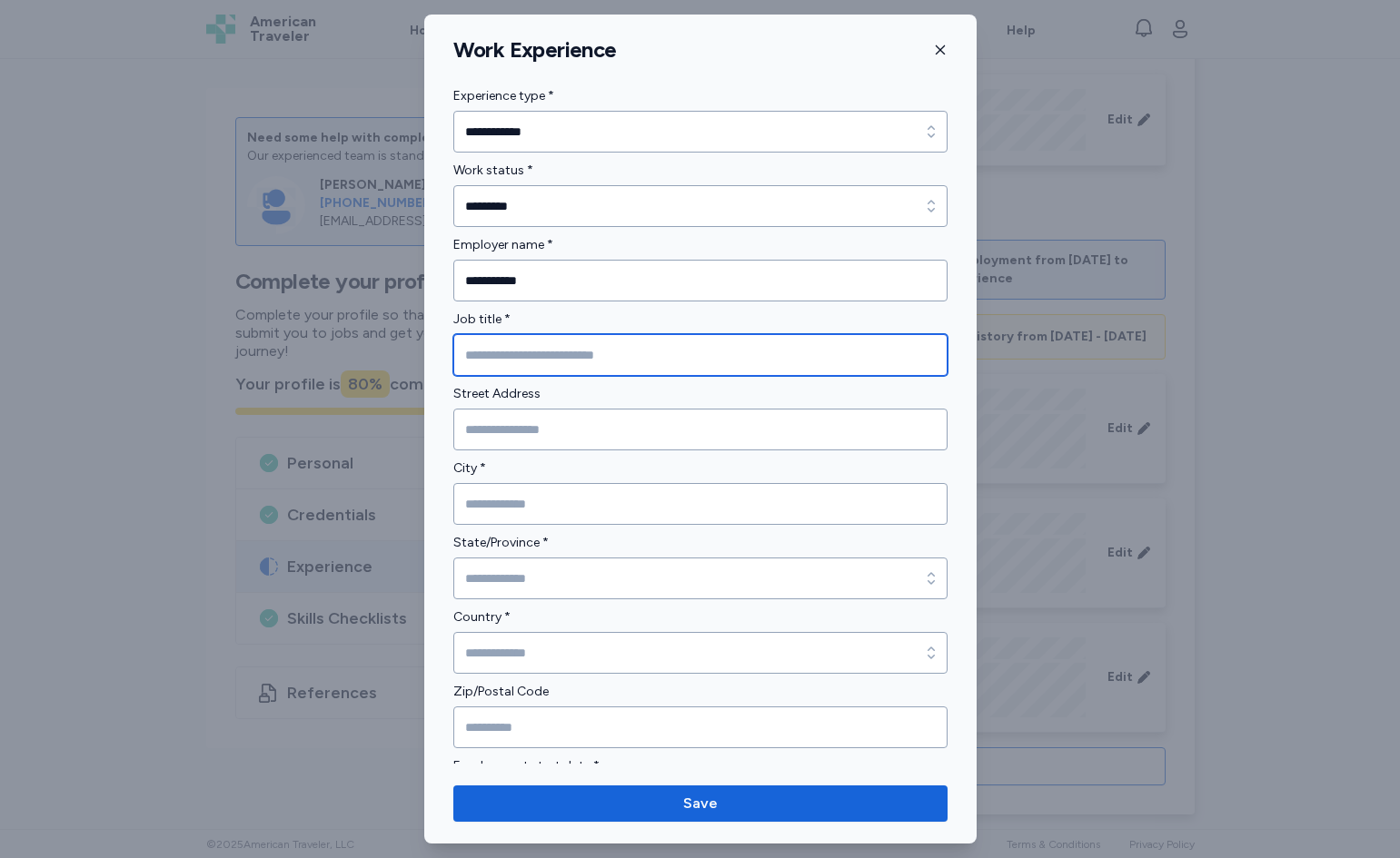
click at [550, 349] on input "Job title *" at bounding box center [700, 355] width 495 height 42
type input "**********"
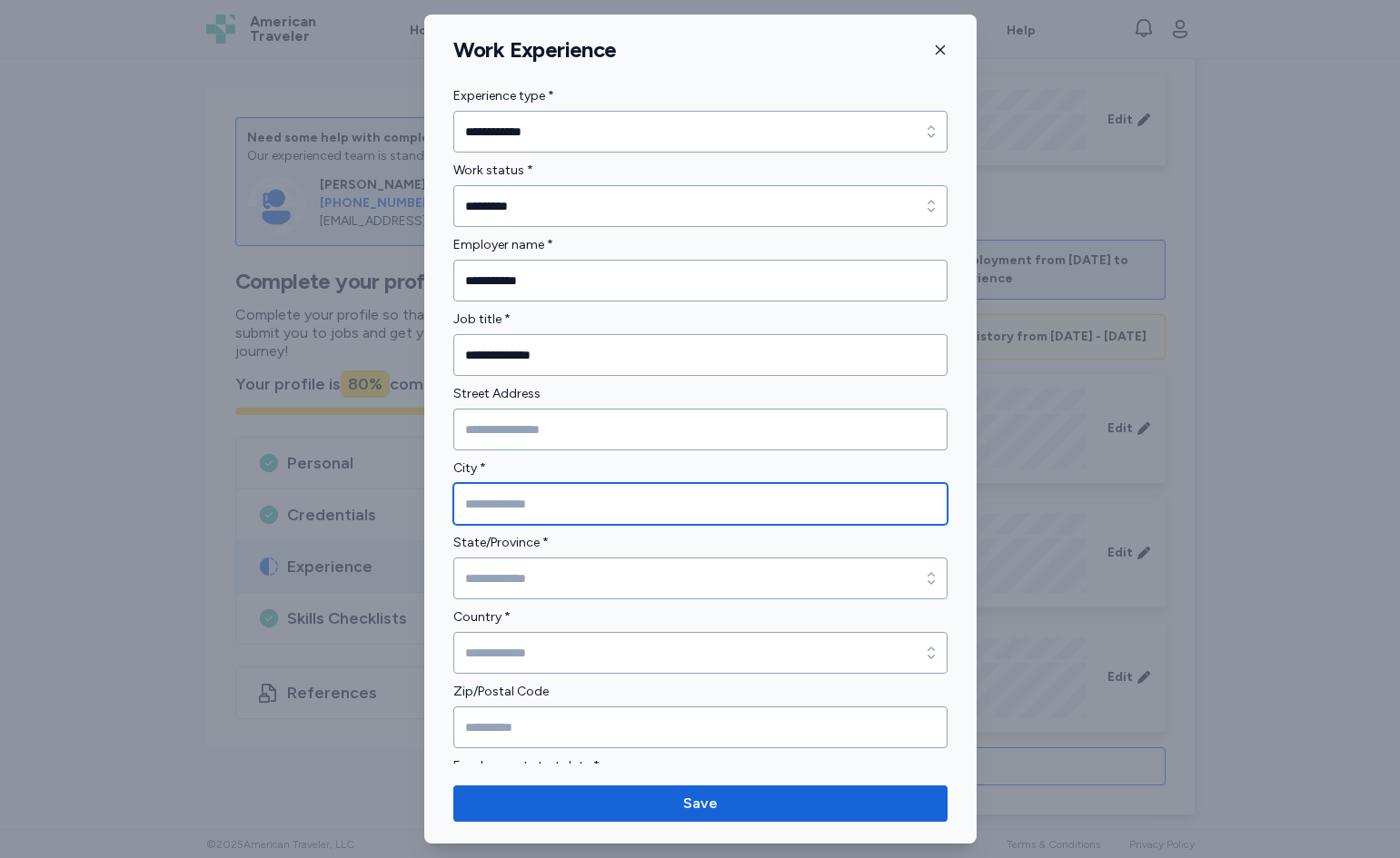
click at [559, 489] on input "City *" at bounding box center [700, 504] width 495 height 42
type input "**********"
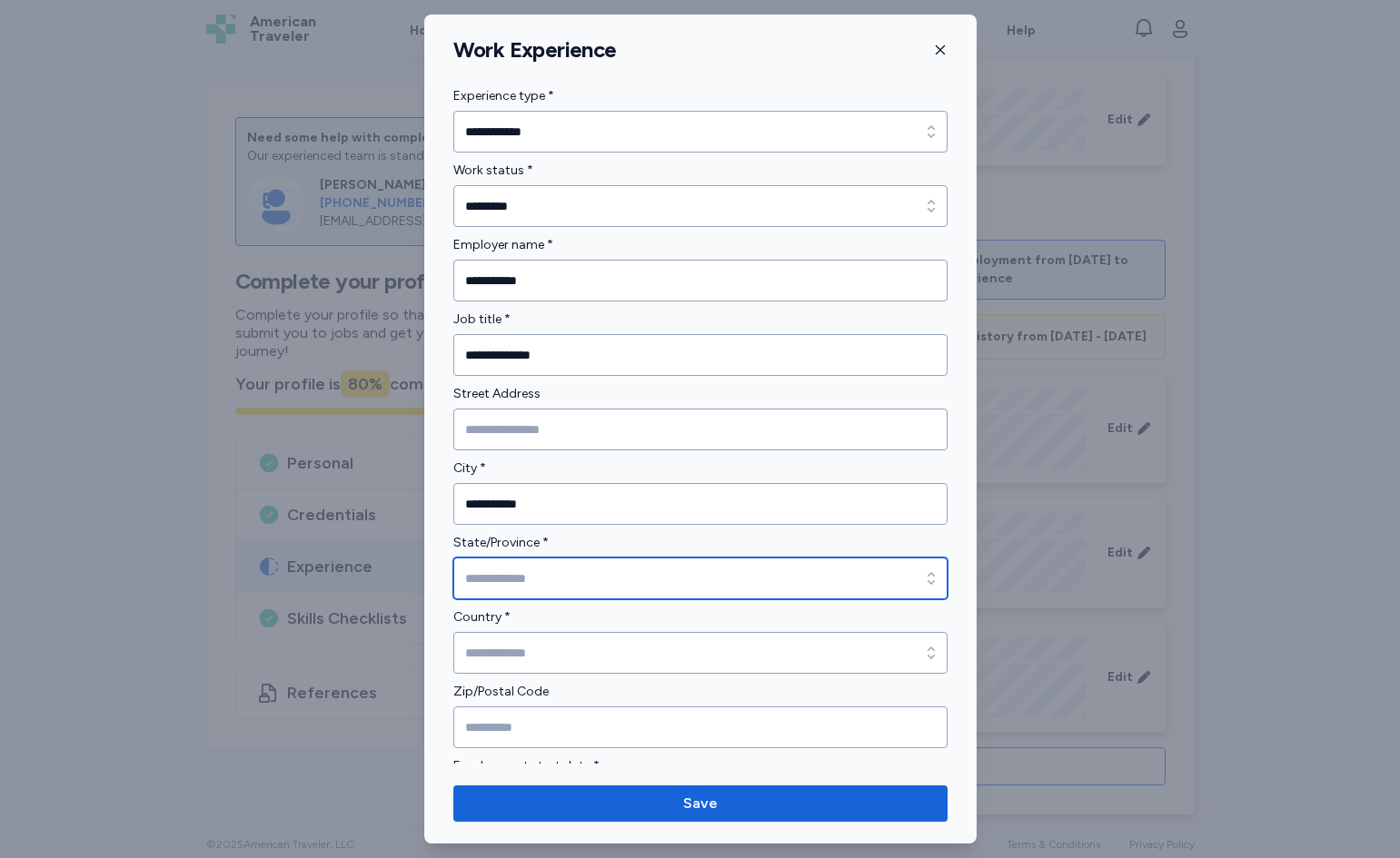
click at [550, 567] on input "State/Province *" at bounding box center [700, 579] width 495 height 42
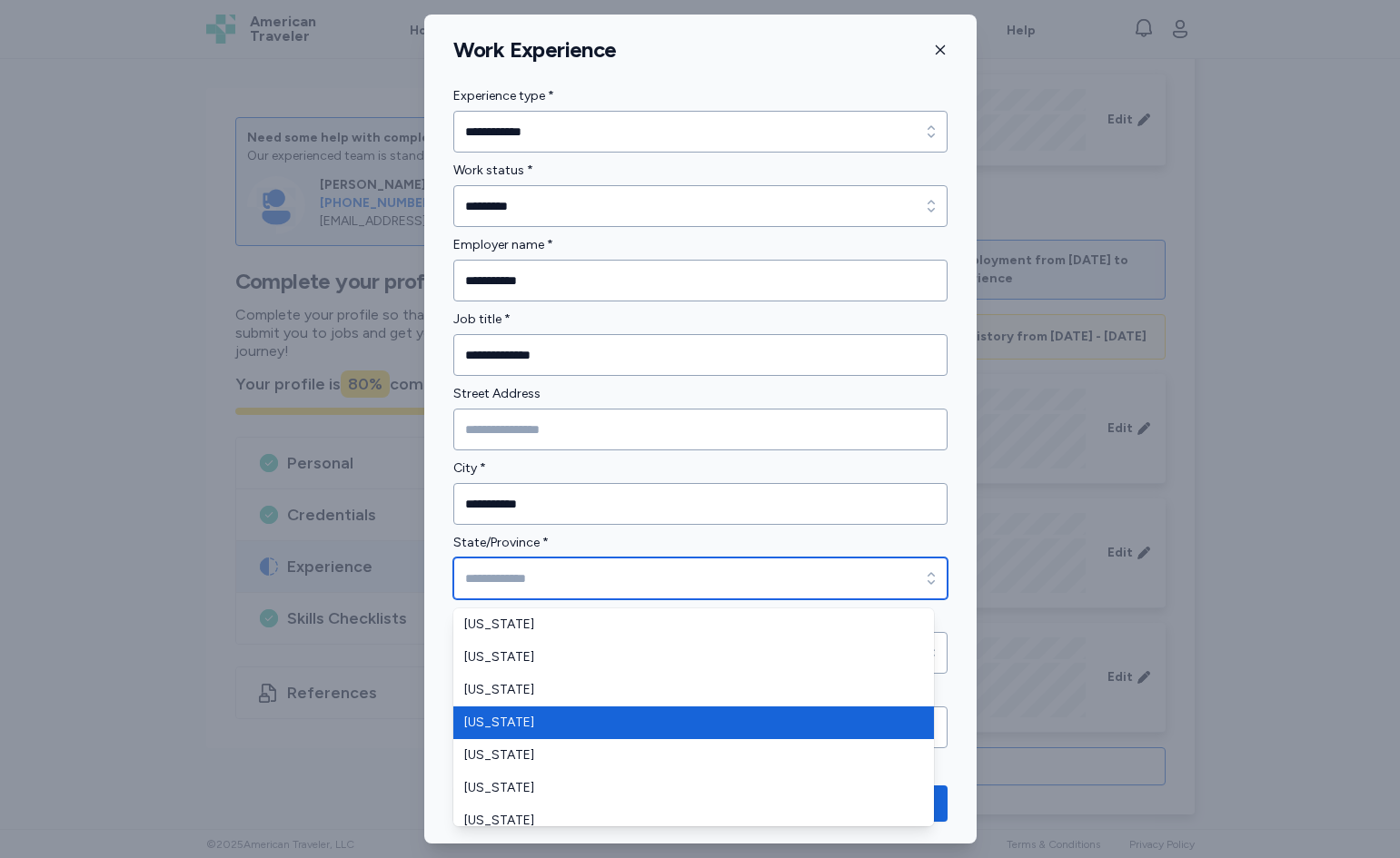
type input "********"
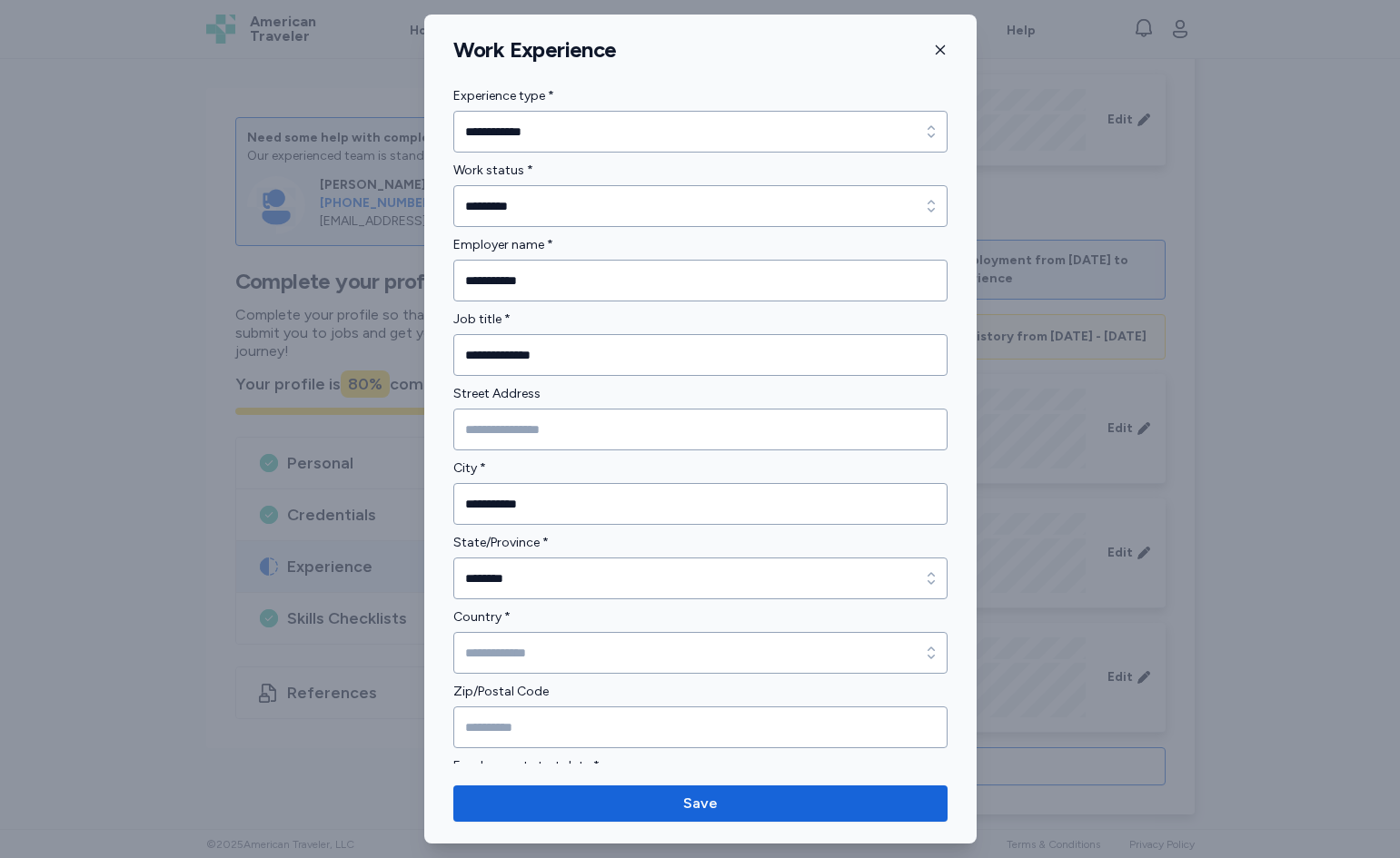
click at [540, 630] on div "Country *" at bounding box center [700, 640] width 495 height 67
click at [540, 646] on input "Country *" at bounding box center [700, 654] width 495 height 42
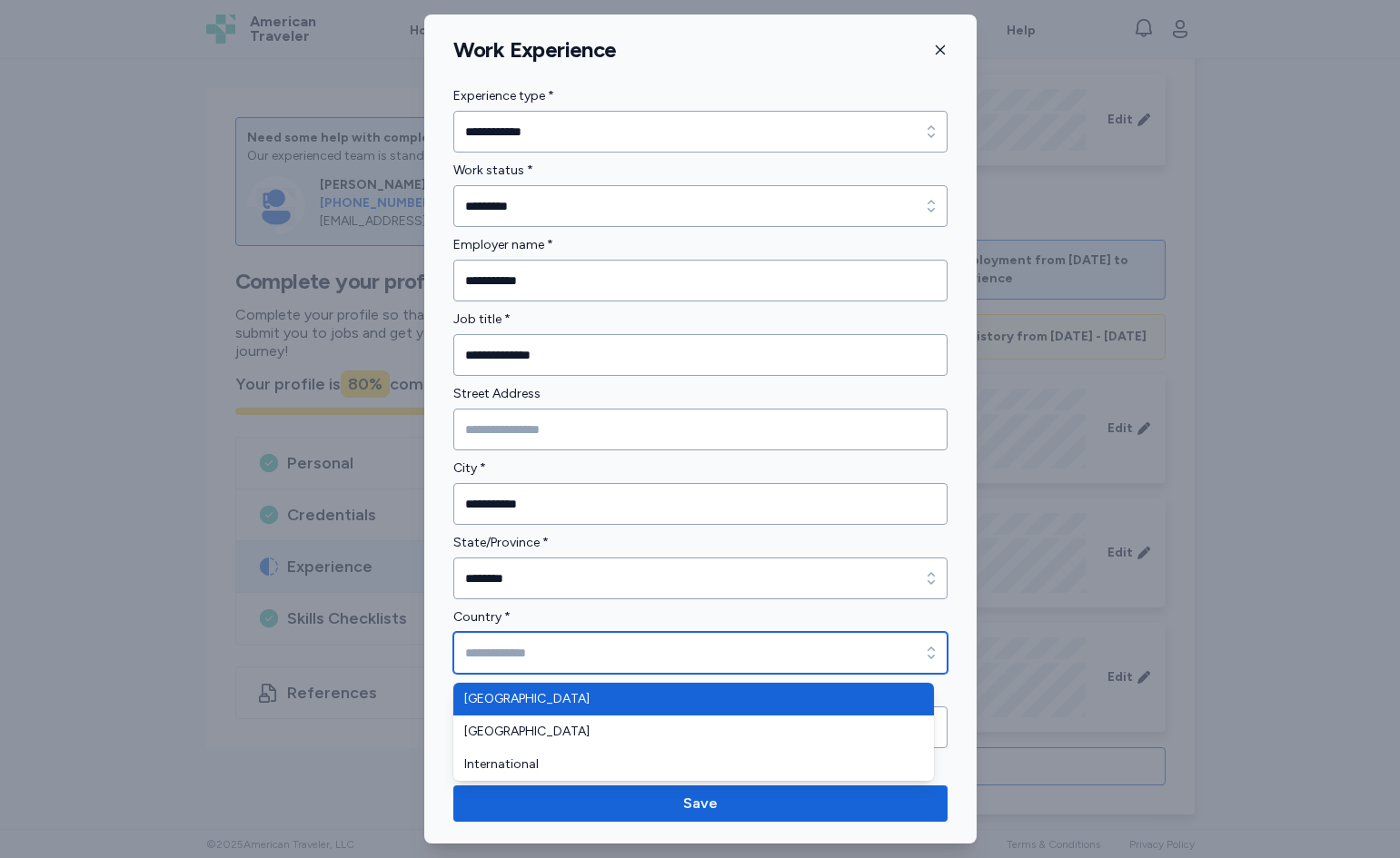
type input "**********"
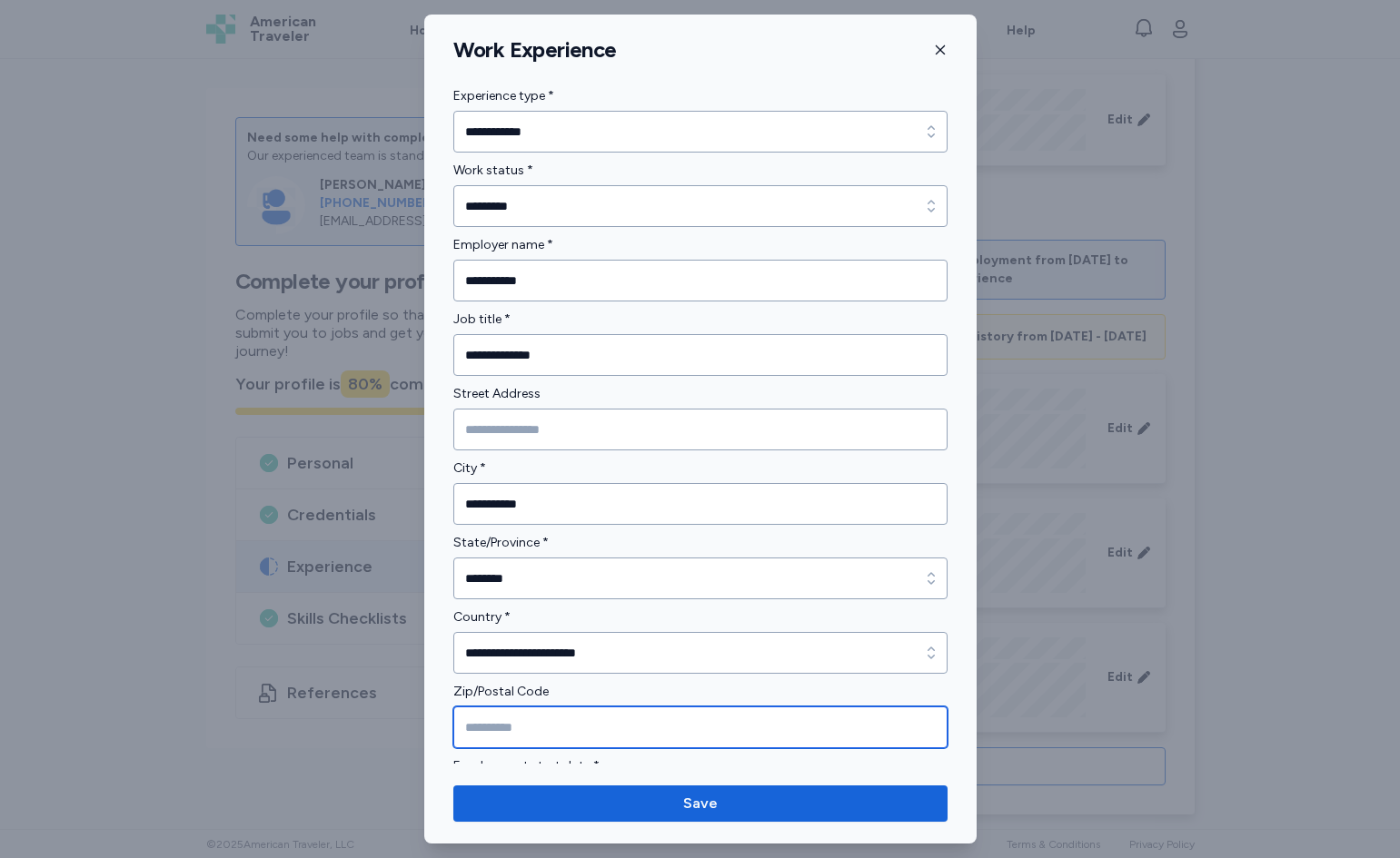
click at [517, 722] on input "Zip/Postal Code" at bounding box center [700, 727] width 495 height 42
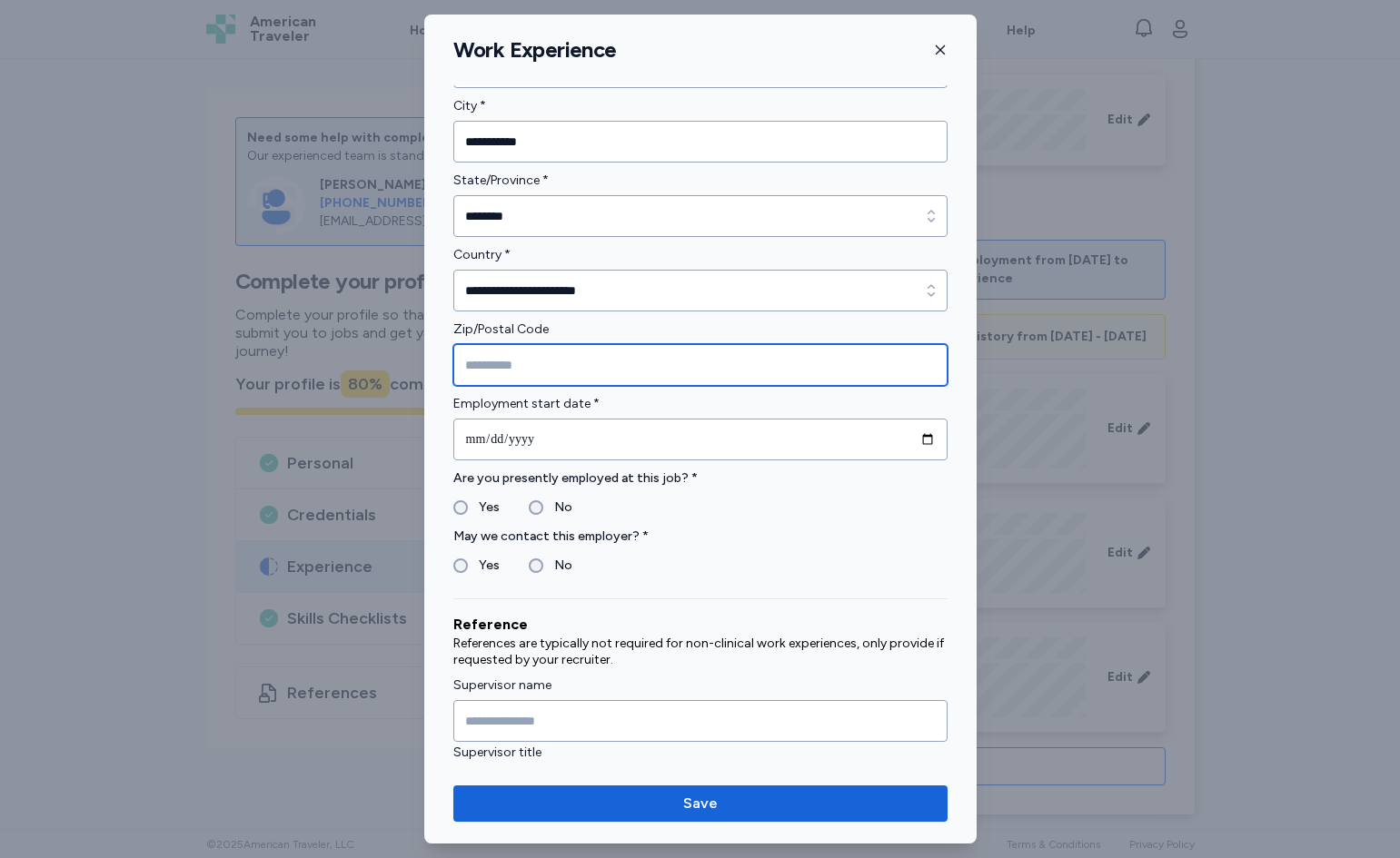
scroll to position [364, 0]
click at [536, 499] on div "No" at bounding box center [550, 507] width 43 height 22
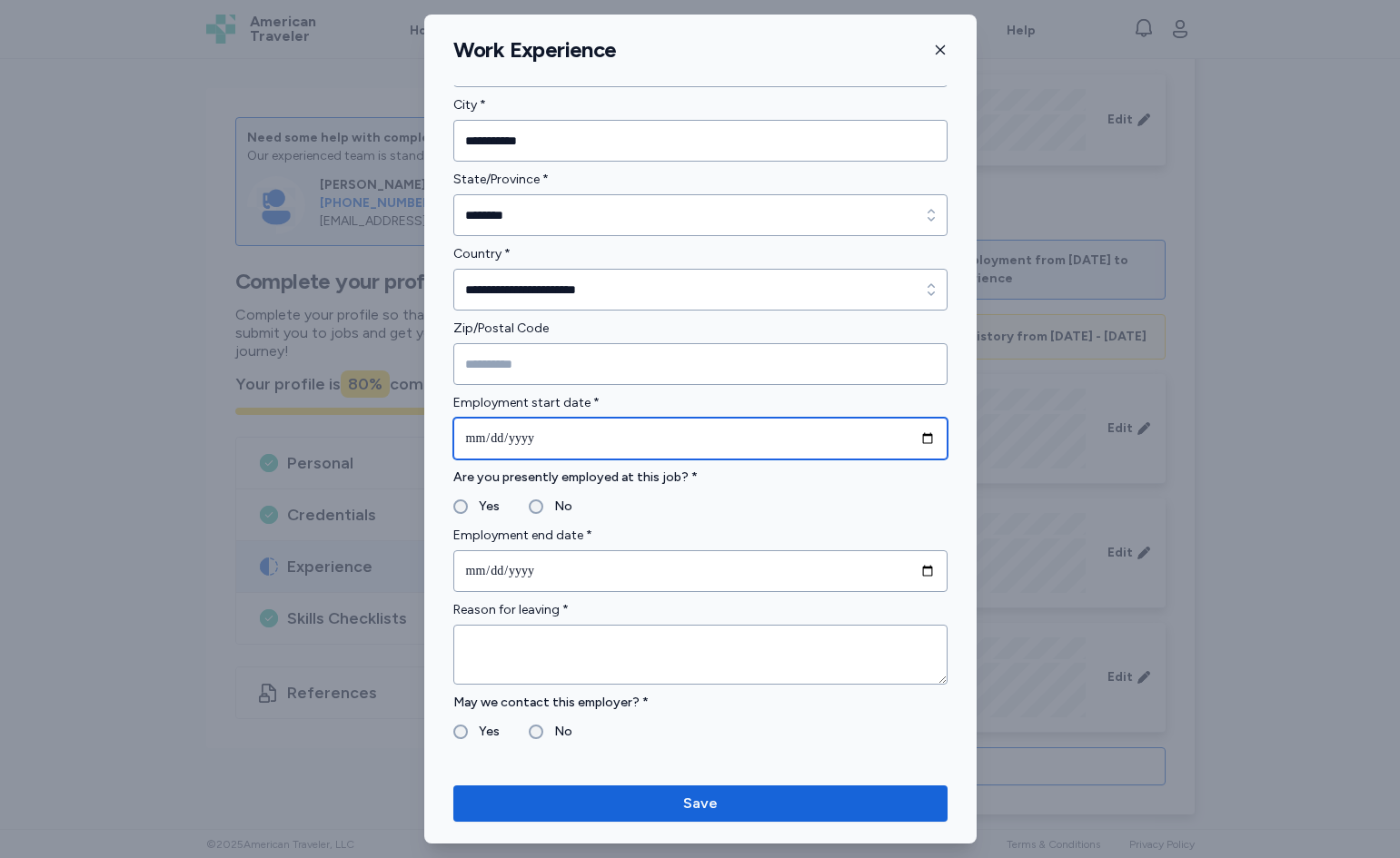
click at [583, 444] on input "date" at bounding box center [700, 439] width 495 height 42
type input "**********"
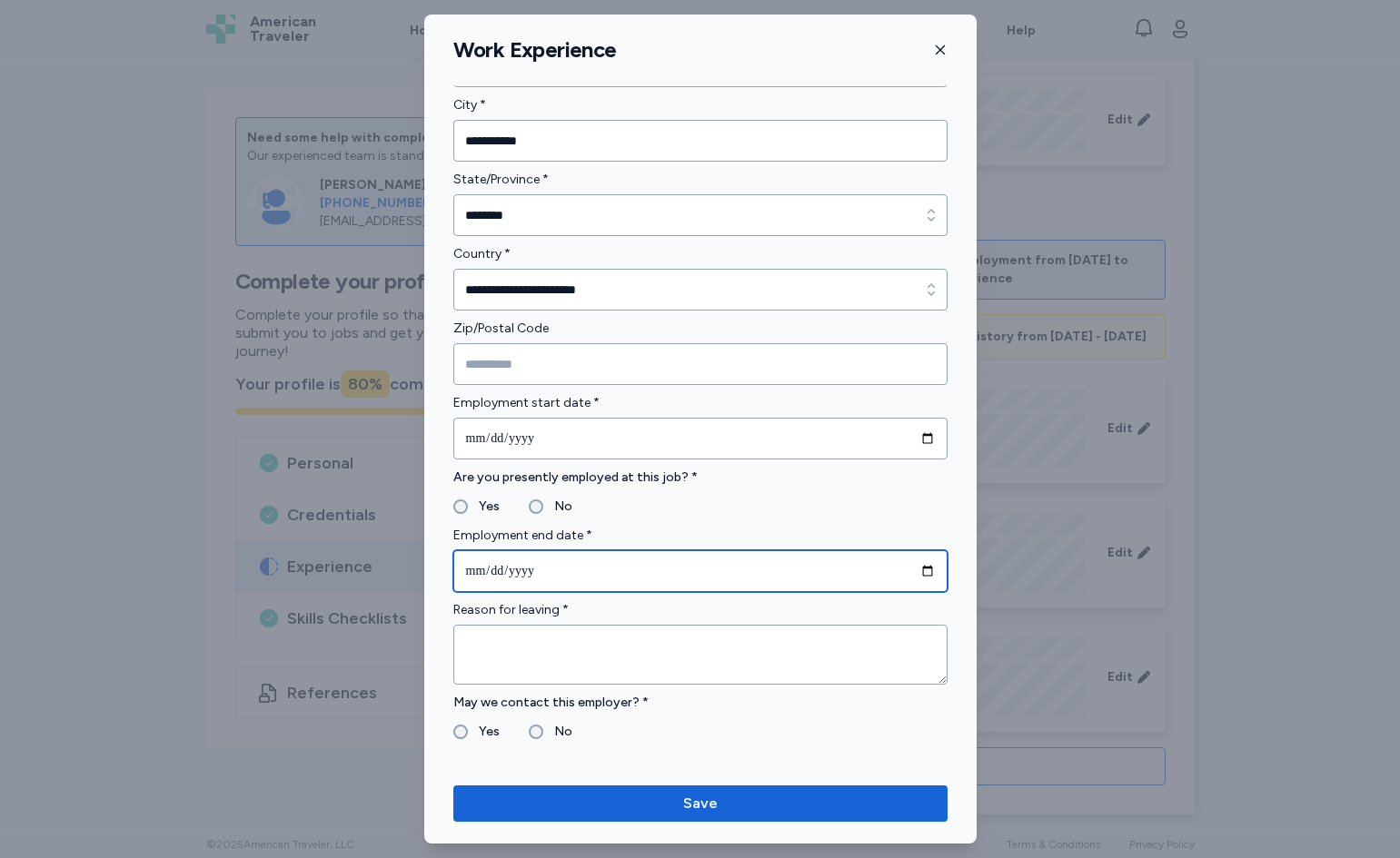
click at [576, 573] on input "date" at bounding box center [700, 571] width 495 height 42
type input "**********"
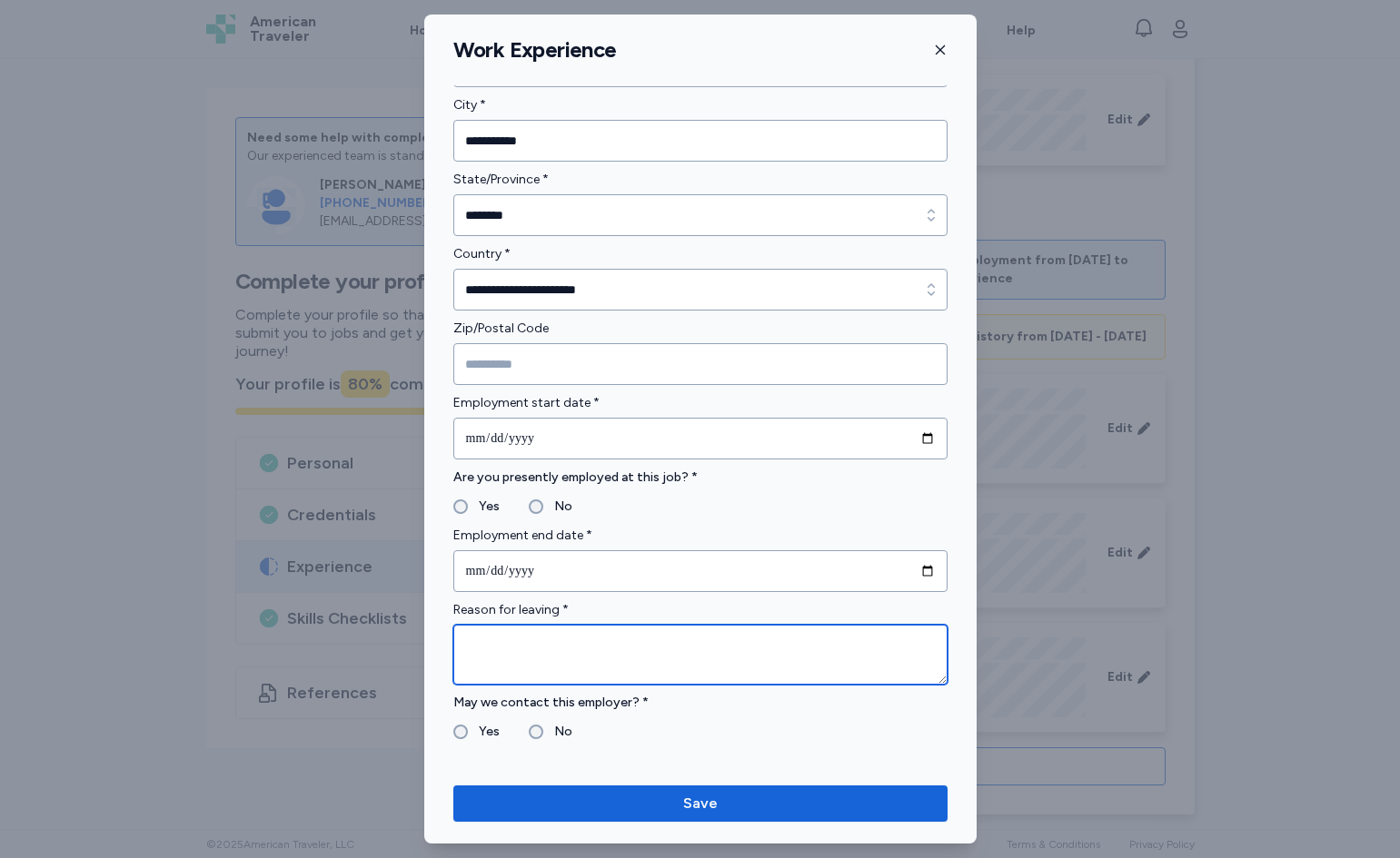
click at [519, 668] on textarea at bounding box center [700, 655] width 495 height 60
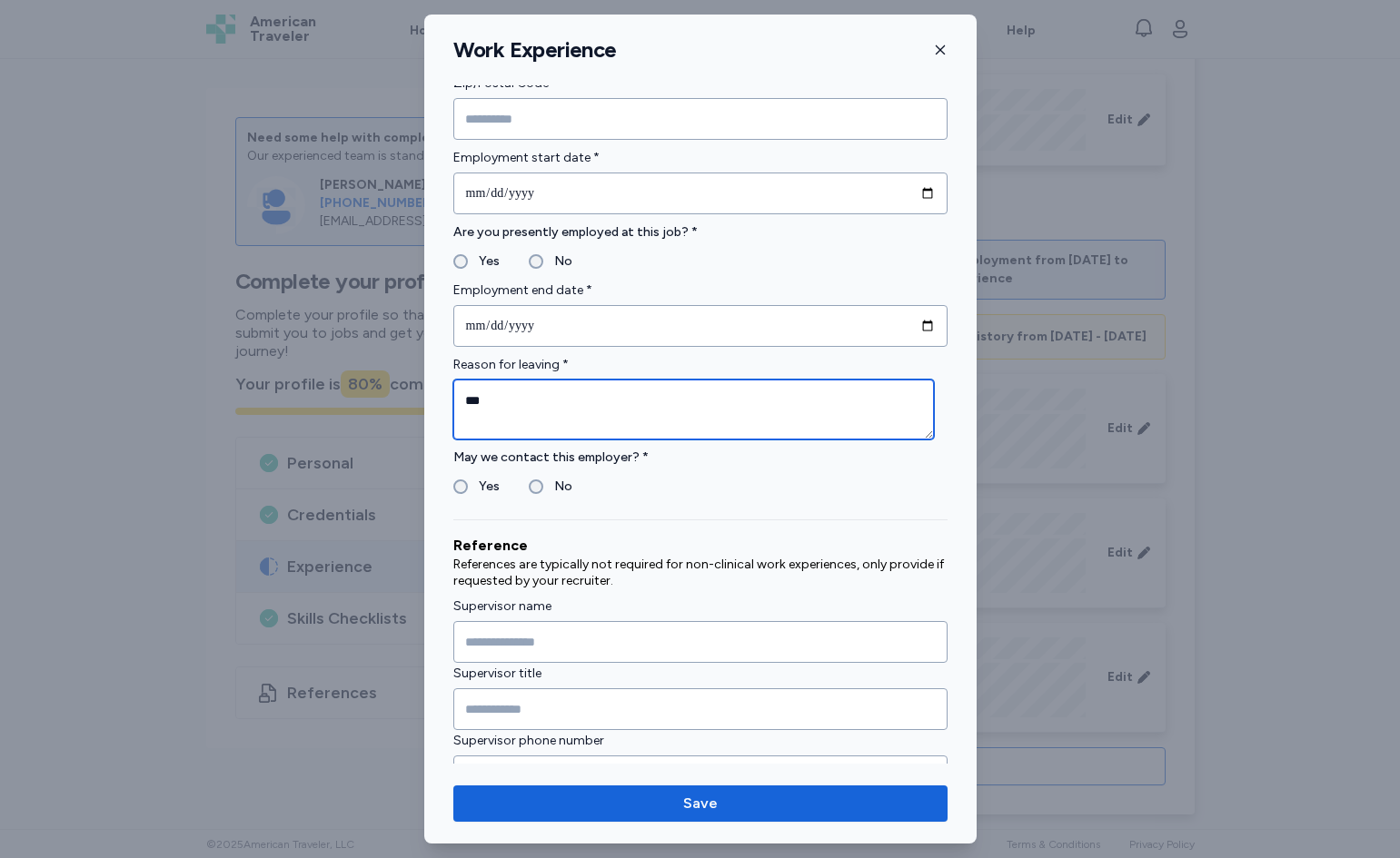
scroll to position [635, 0]
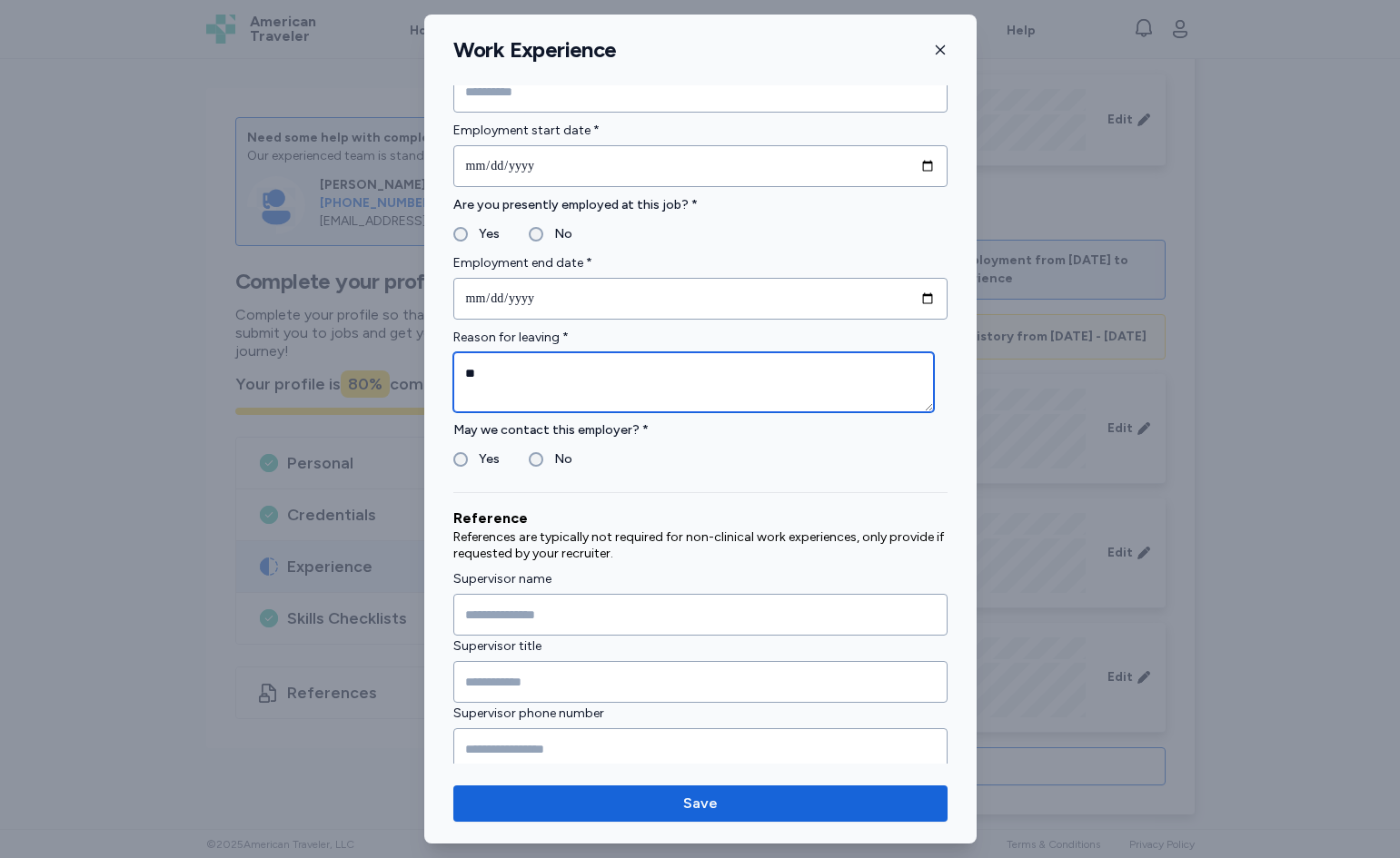
type textarea "*"
click at [478, 370] on textarea "*******" at bounding box center [693, 382] width 481 height 60
click at [486, 369] on textarea "******" at bounding box center [693, 382] width 481 height 60
type textarea "*******"
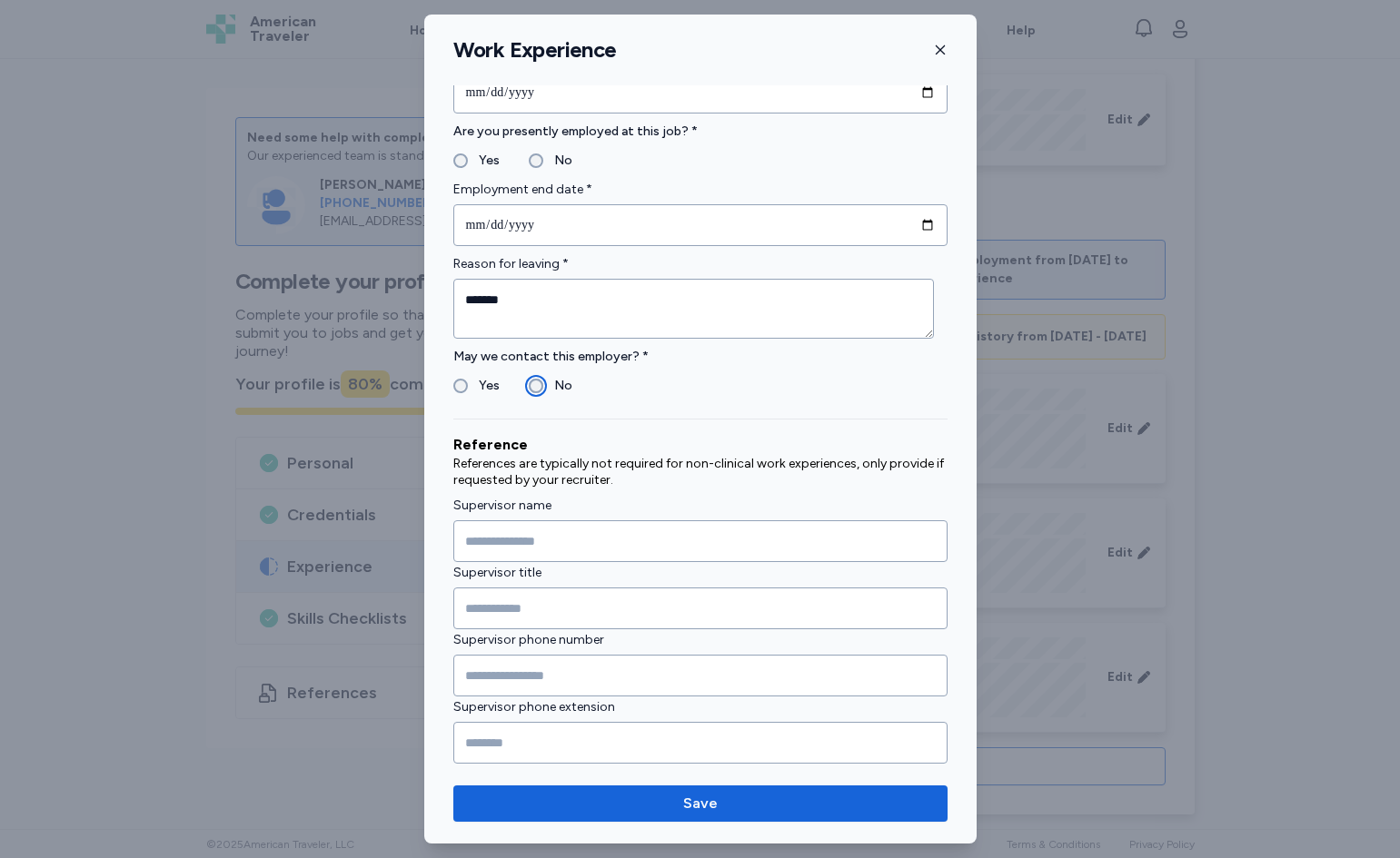
scroll to position [809, 0]
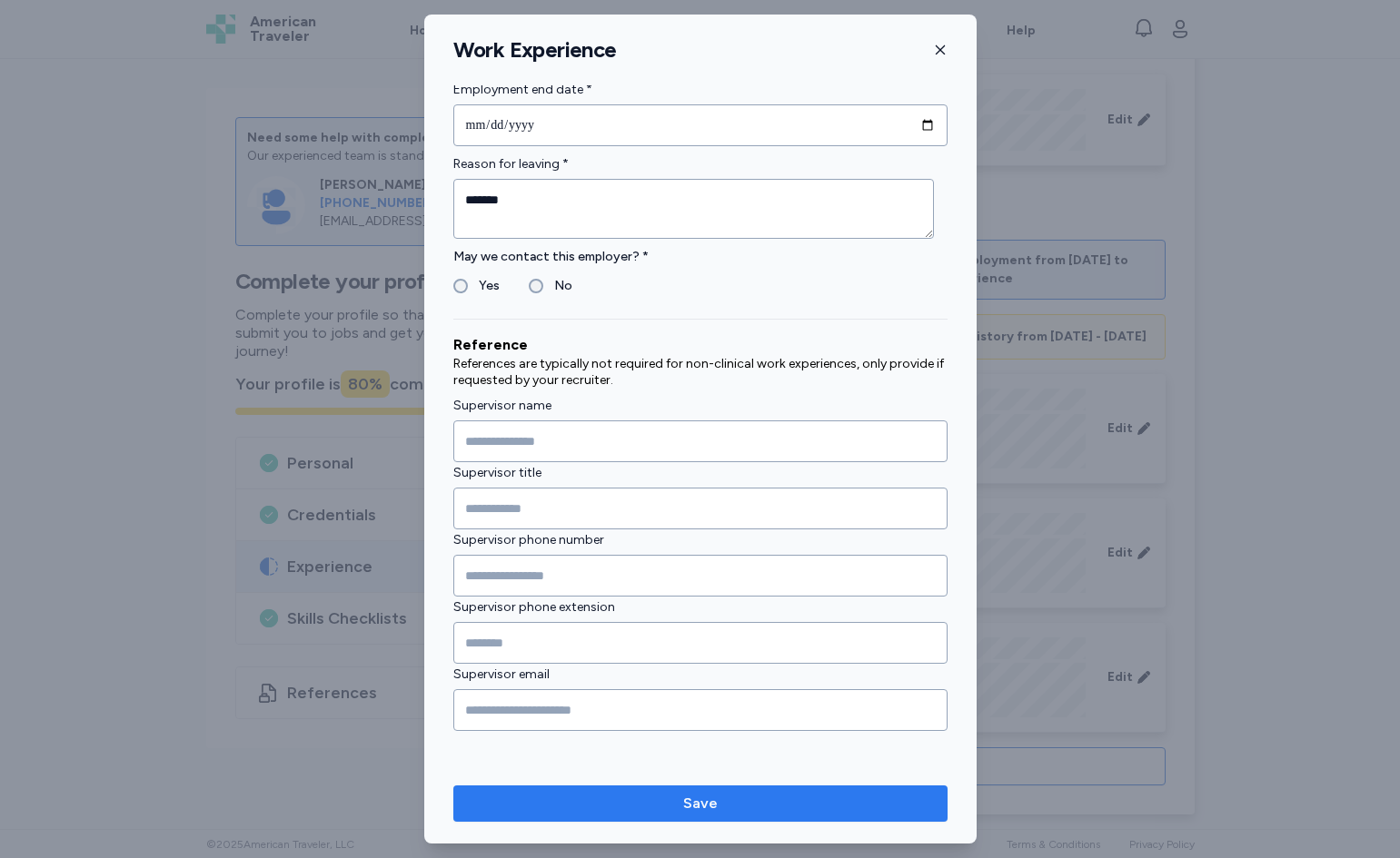
click at [737, 810] on span "Save" at bounding box center [700, 803] width 466 height 22
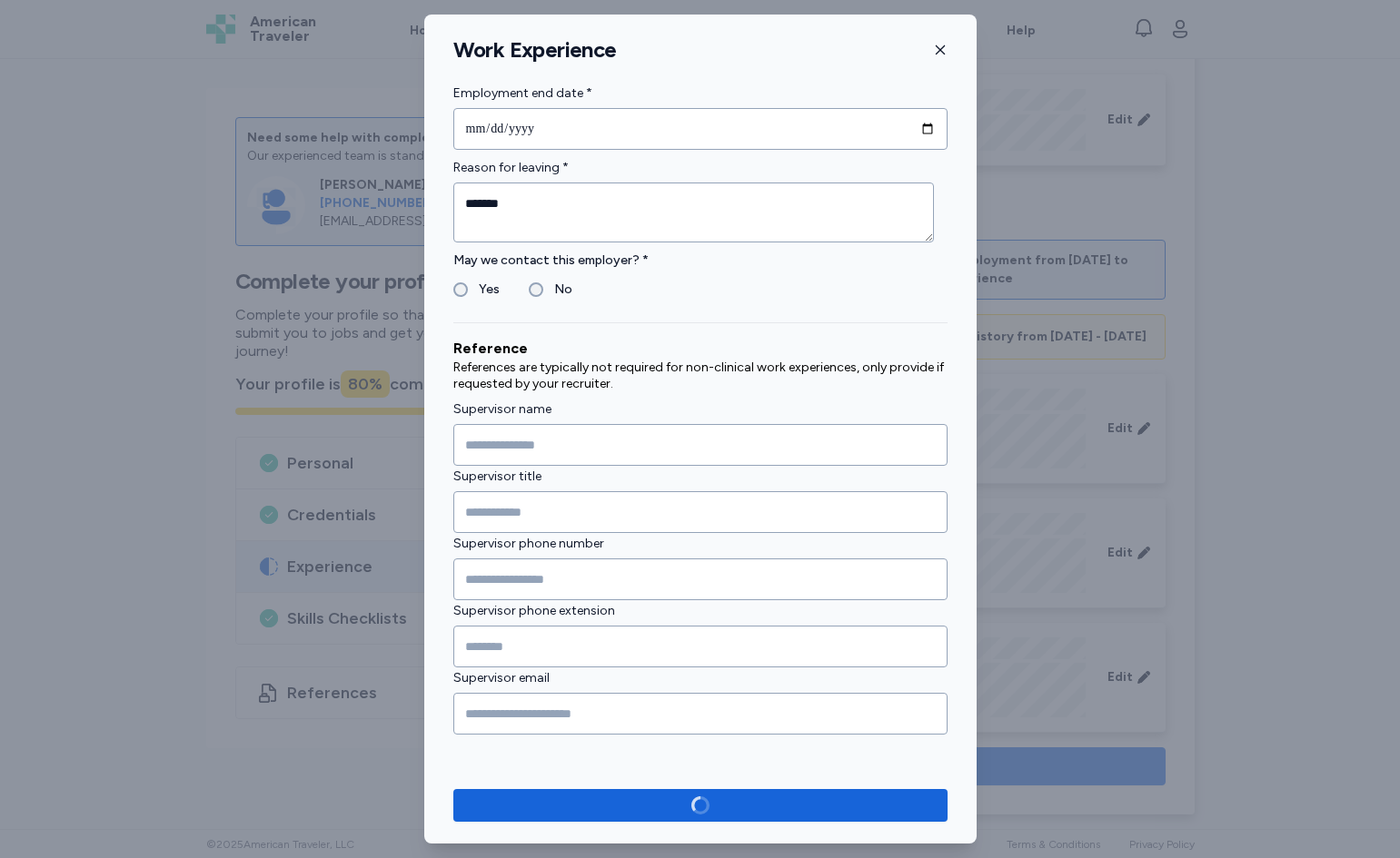
scroll to position [164, 0]
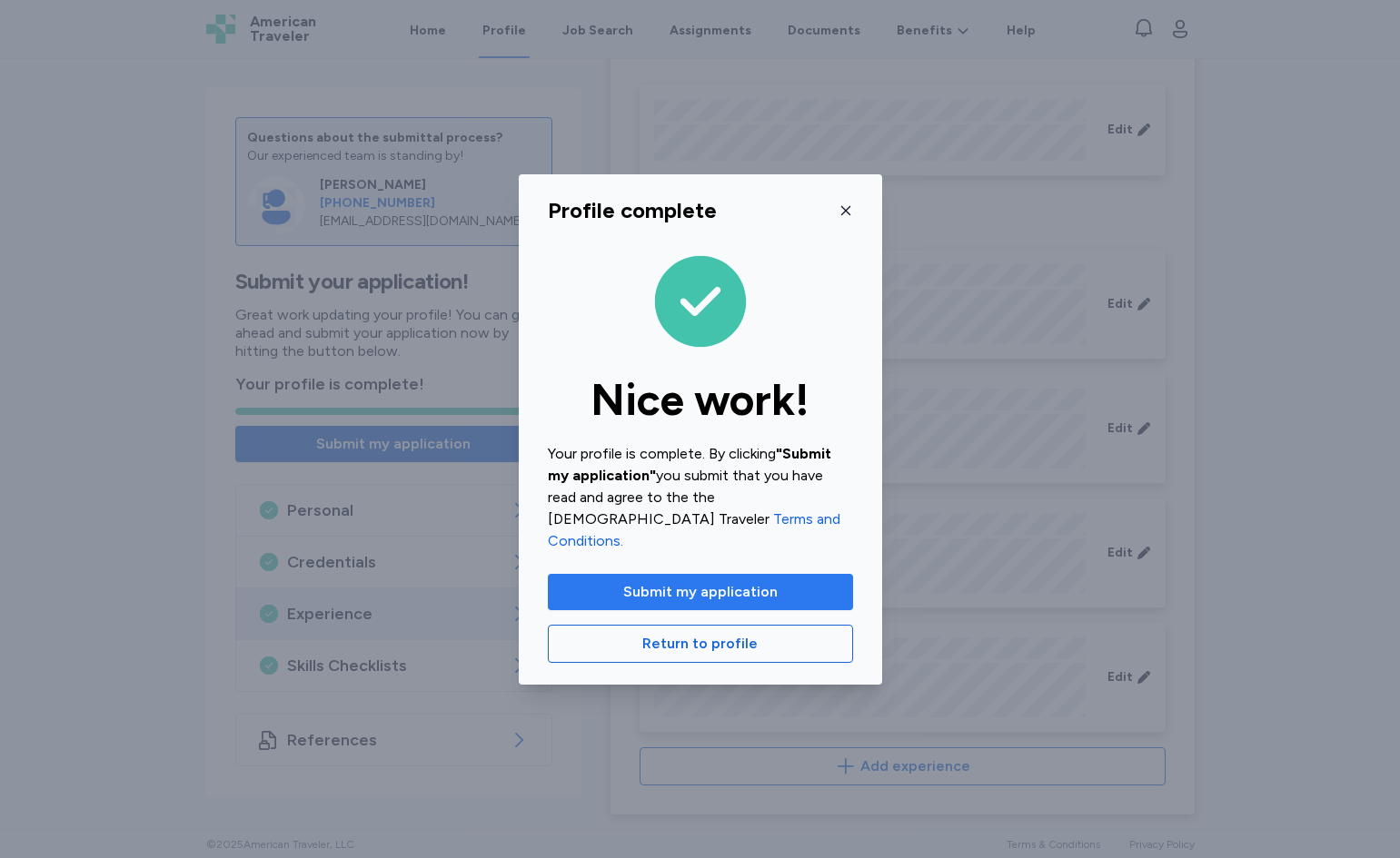
click at [766, 584] on span "Submit my application" at bounding box center [700, 592] width 155 height 22
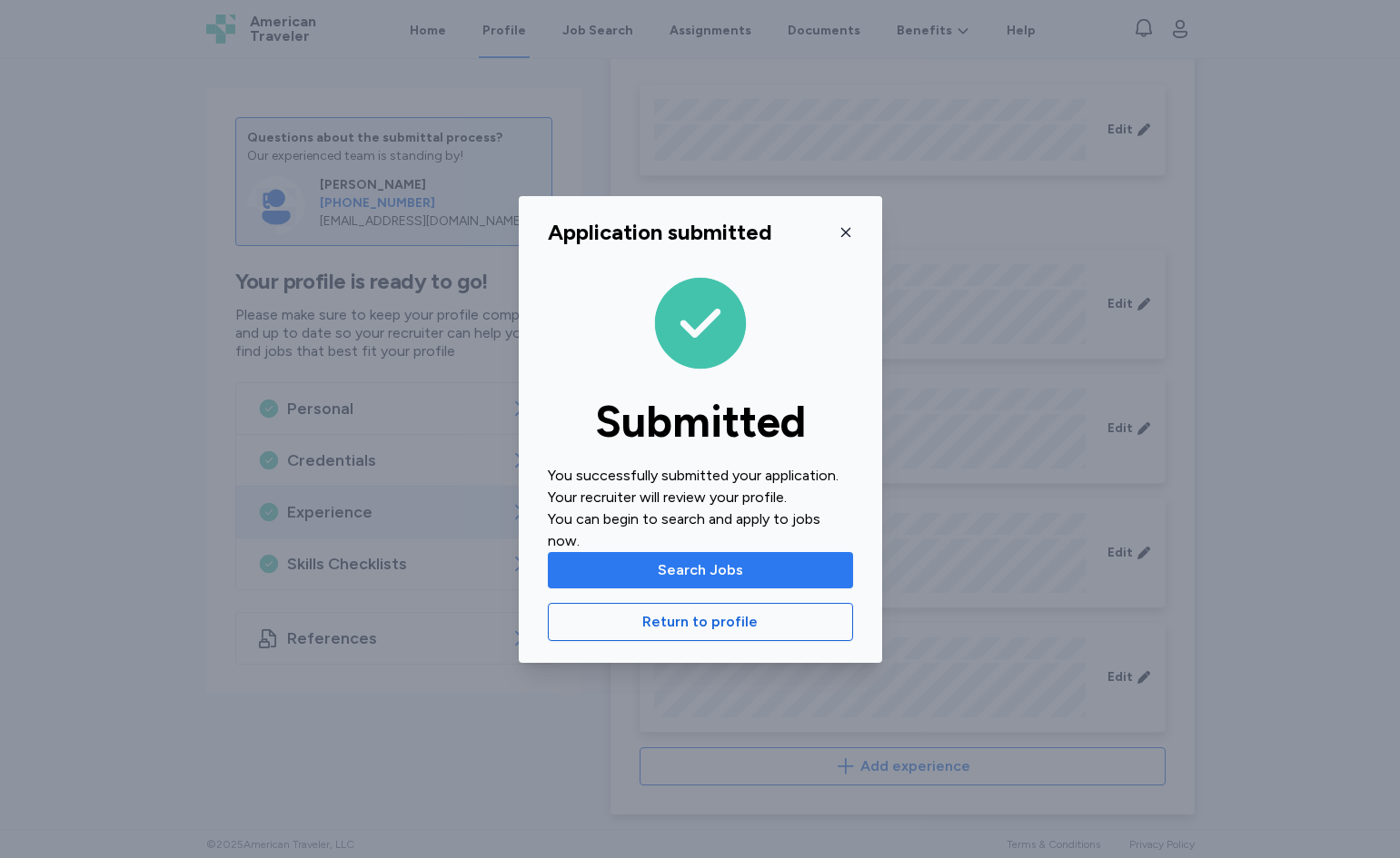
click at [771, 570] on span "Search Jobs" at bounding box center [701, 570] width 277 height 22
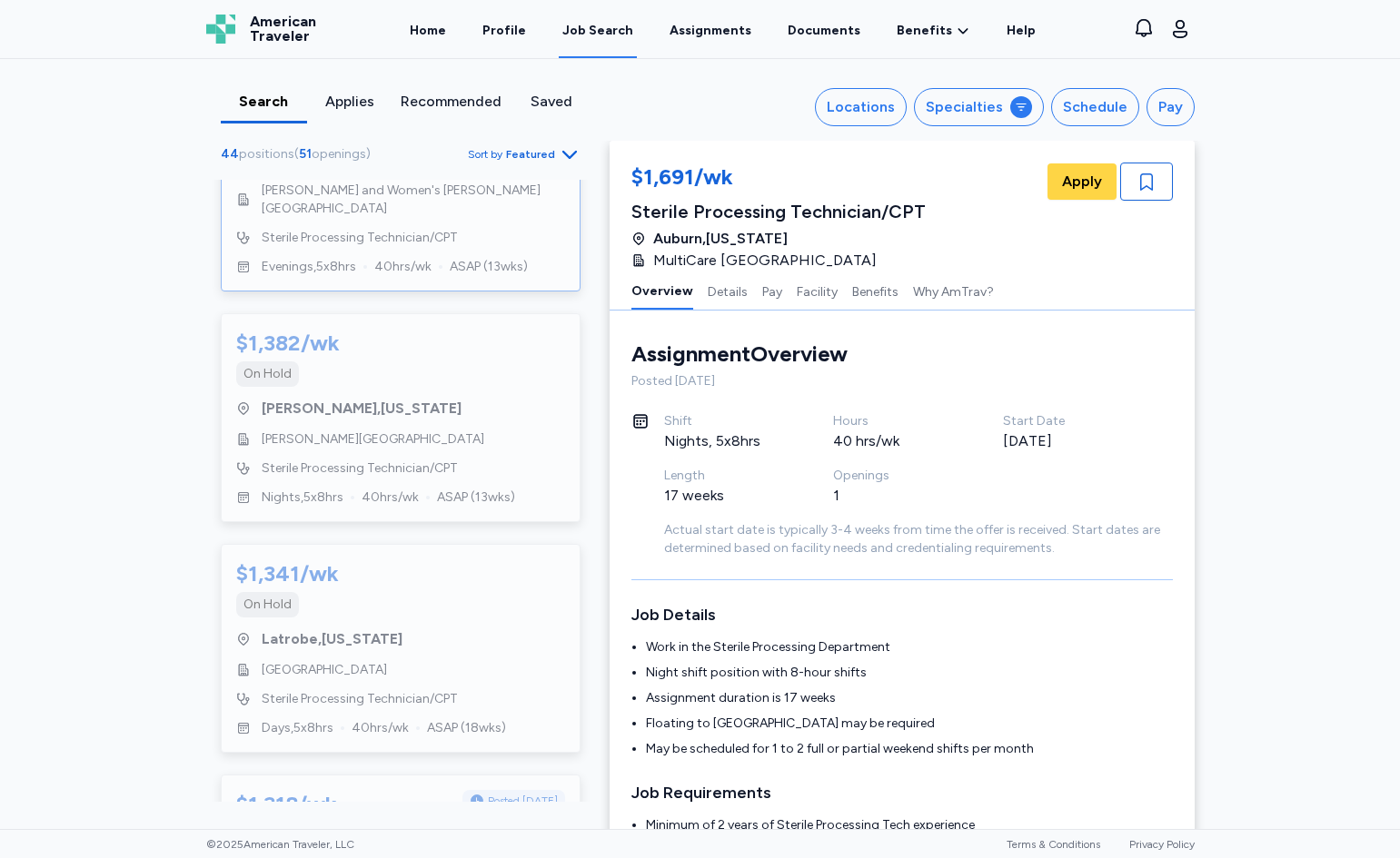
scroll to position [5289, 0]
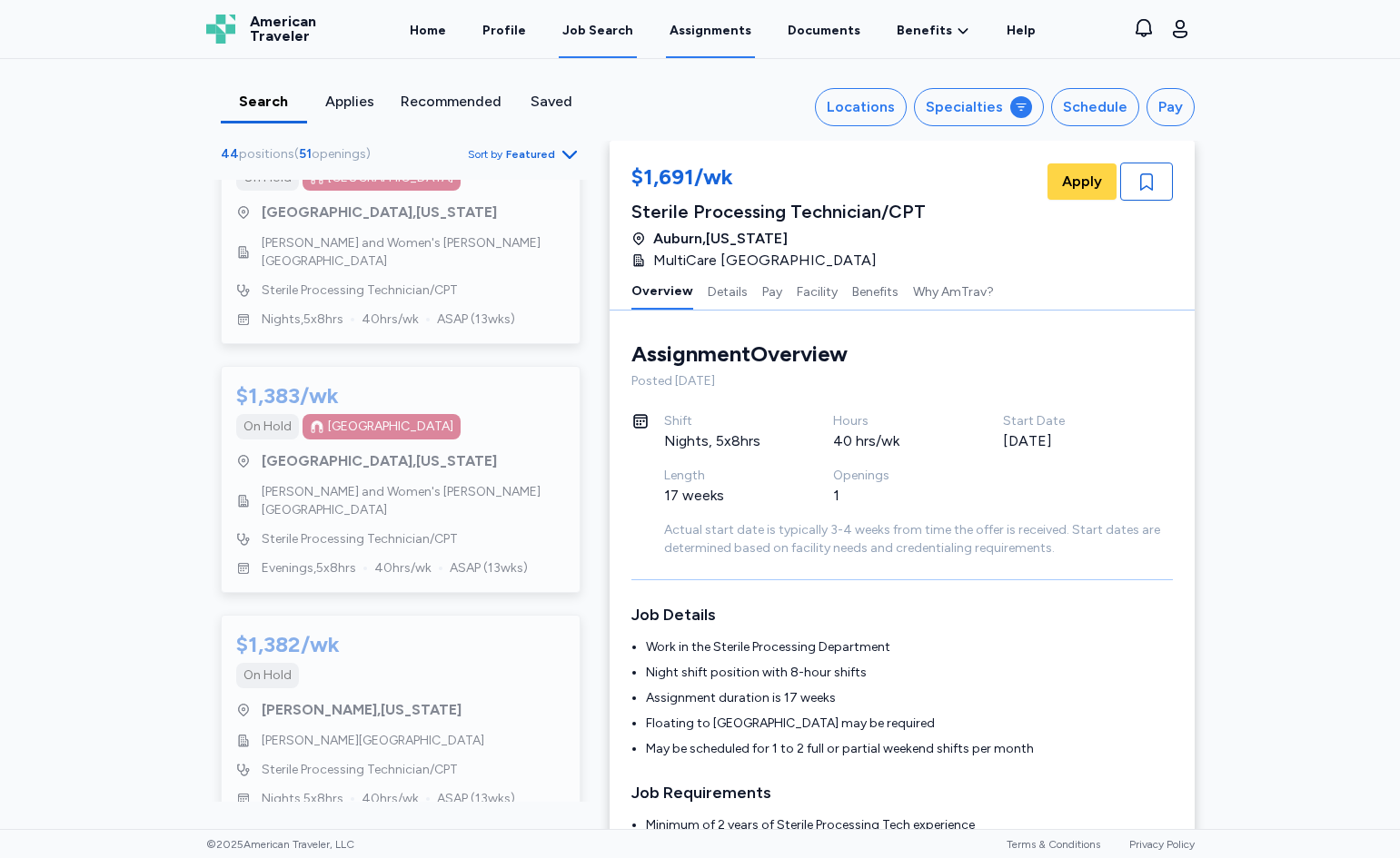
click at [737, 38] on link "Assignments" at bounding box center [711, 30] width 89 height 57
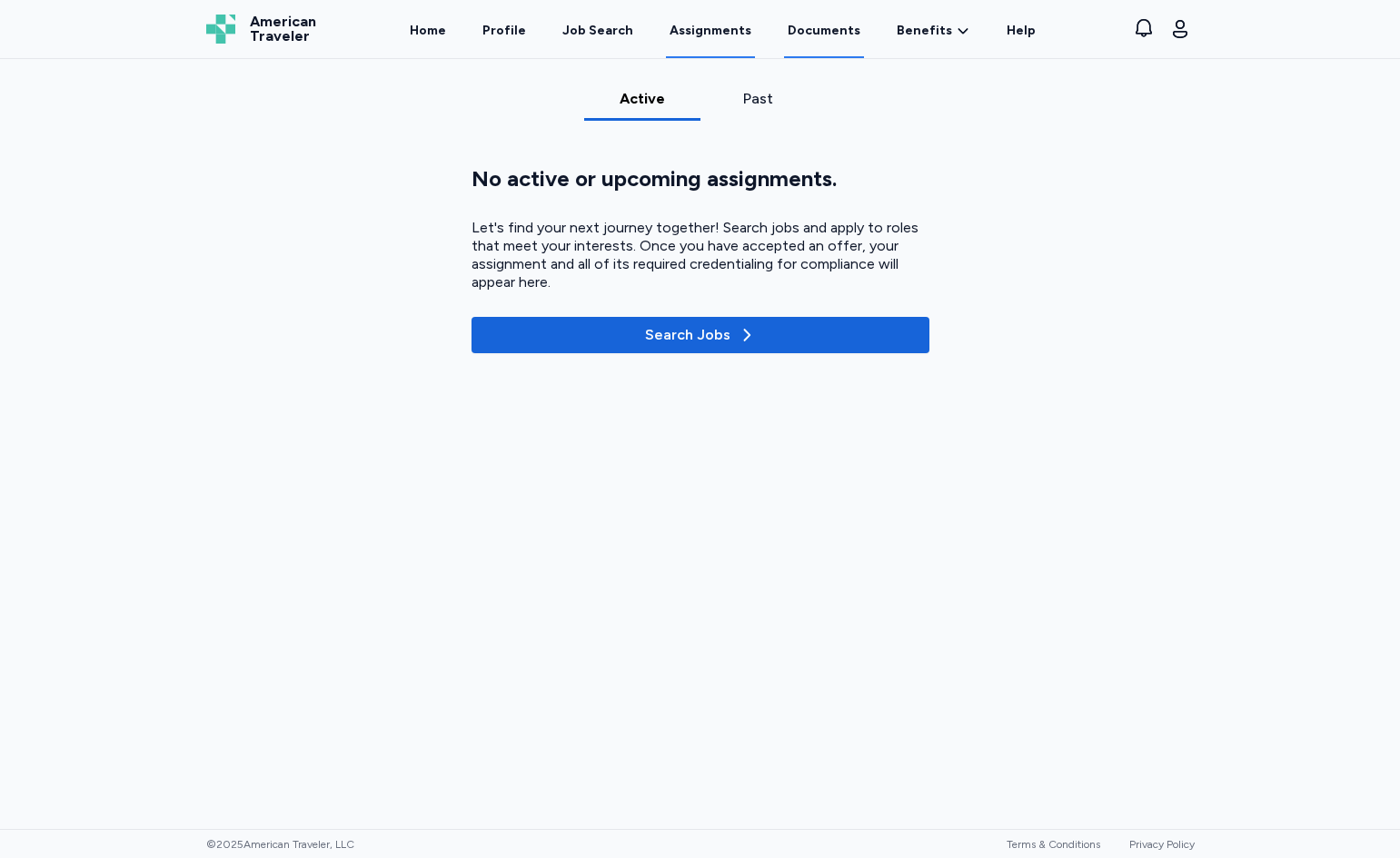
click at [817, 26] on link "Documents" at bounding box center [824, 30] width 80 height 57
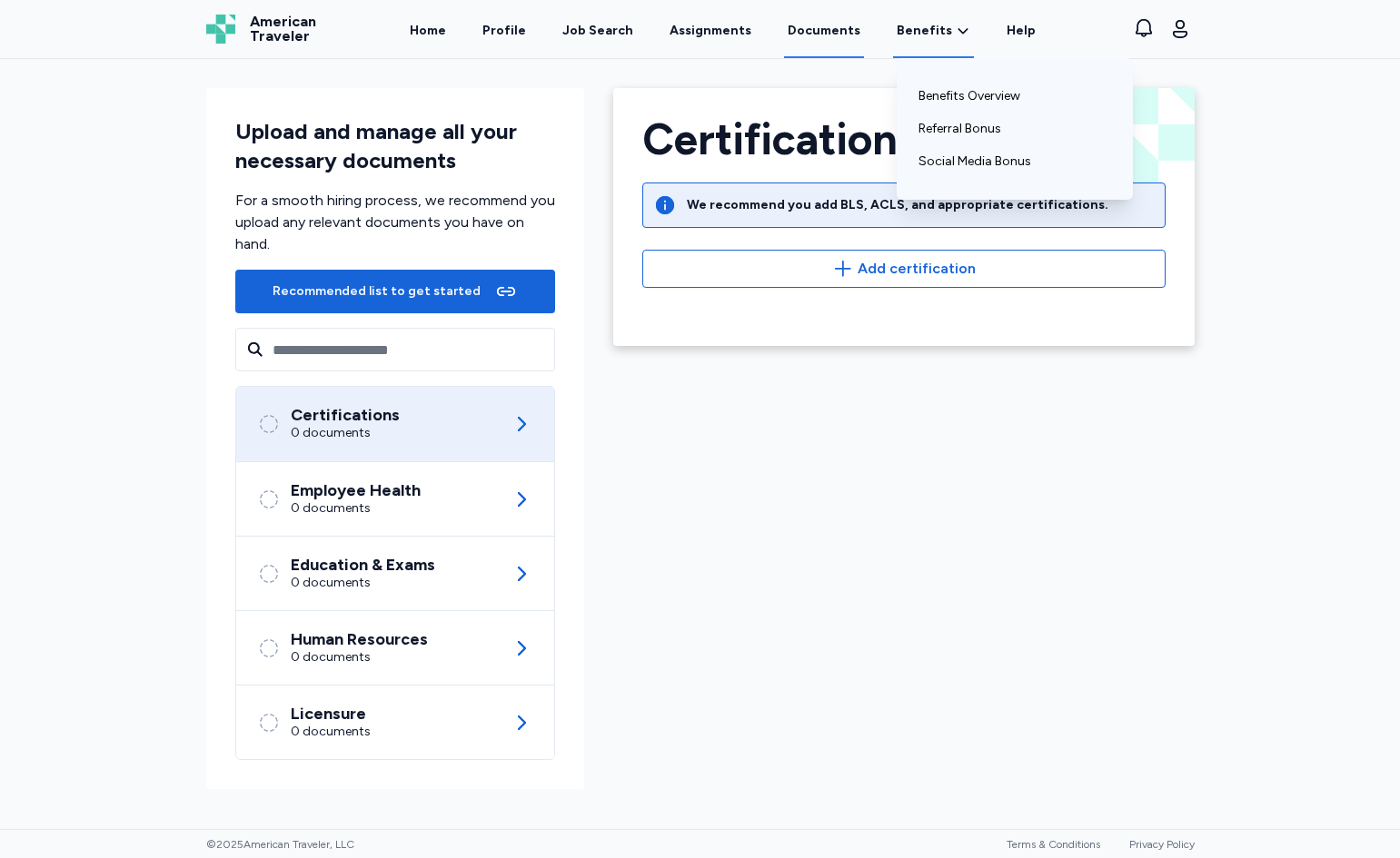
click at [930, 28] on span "Benefits" at bounding box center [925, 31] width 56 height 18
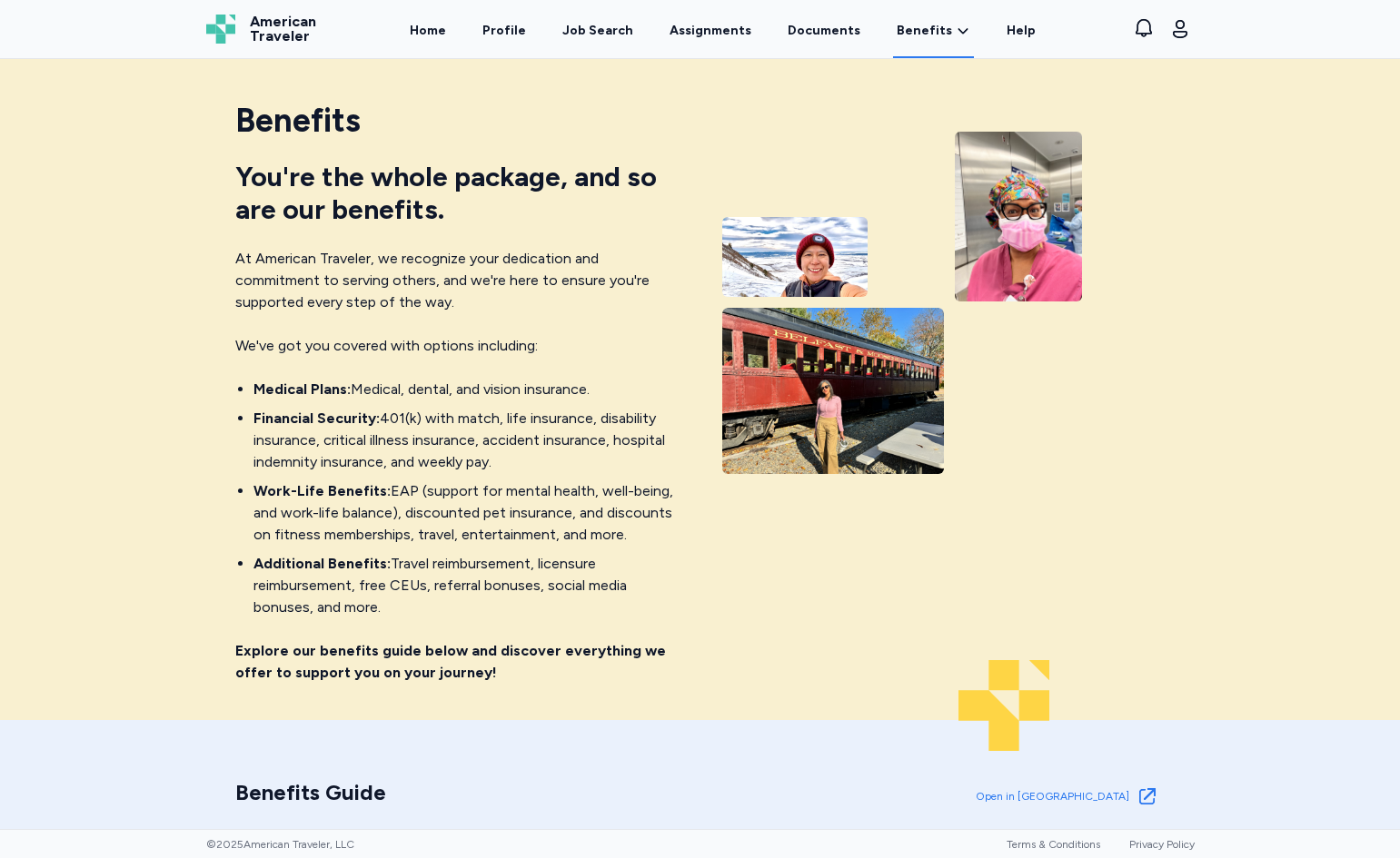
click at [466, 40] on div "Home Profile Job Search Assignments Documents Benefits Benefits Overview Referr…" at bounding box center [723, 29] width 770 height 59
click at [449, 37] on link "Home" at bounding box center [427, 30] width 43 height 57
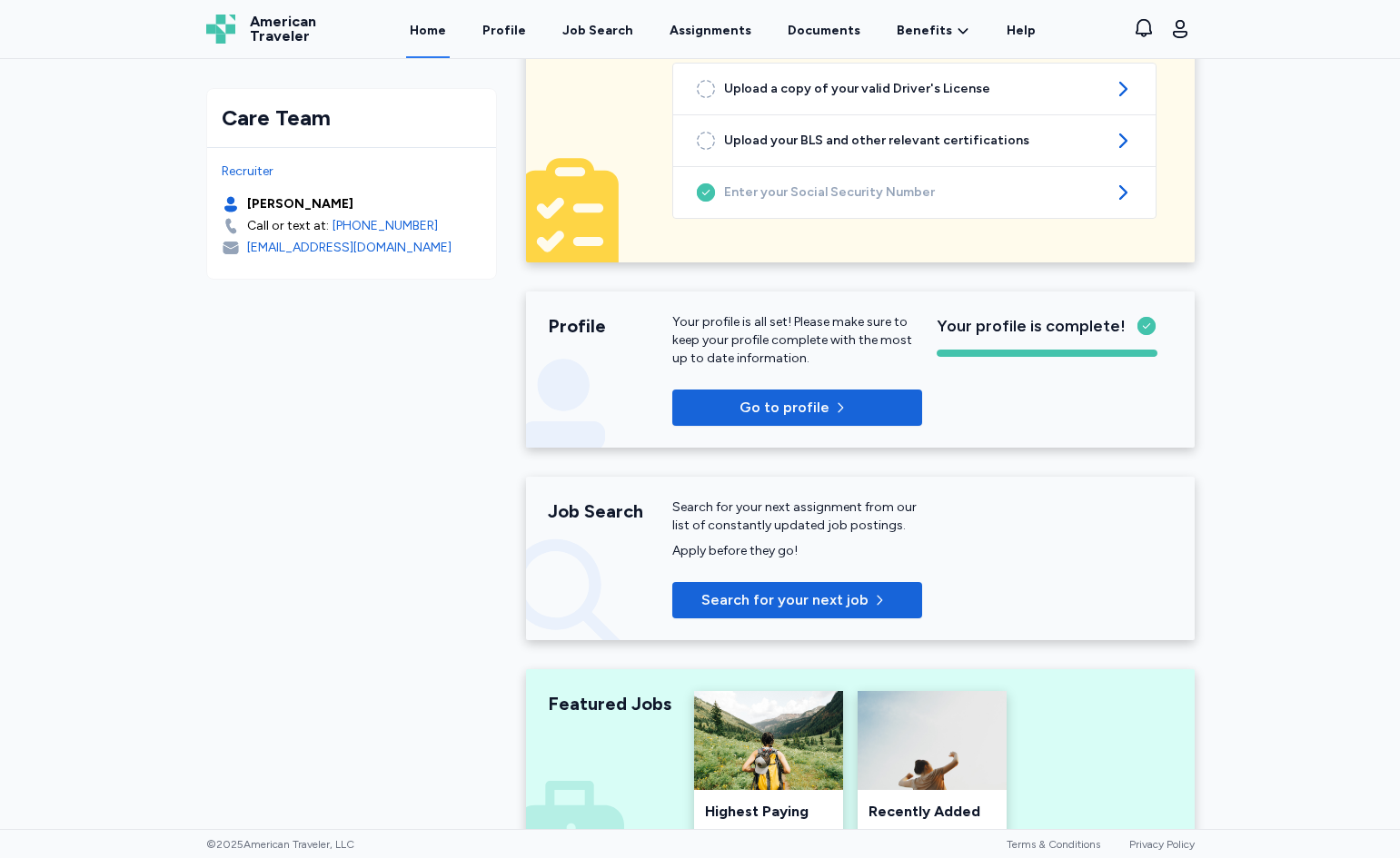
scroll to position [273, 0]
